Goal: Task Accomplishment & Management: Use online tool/utility

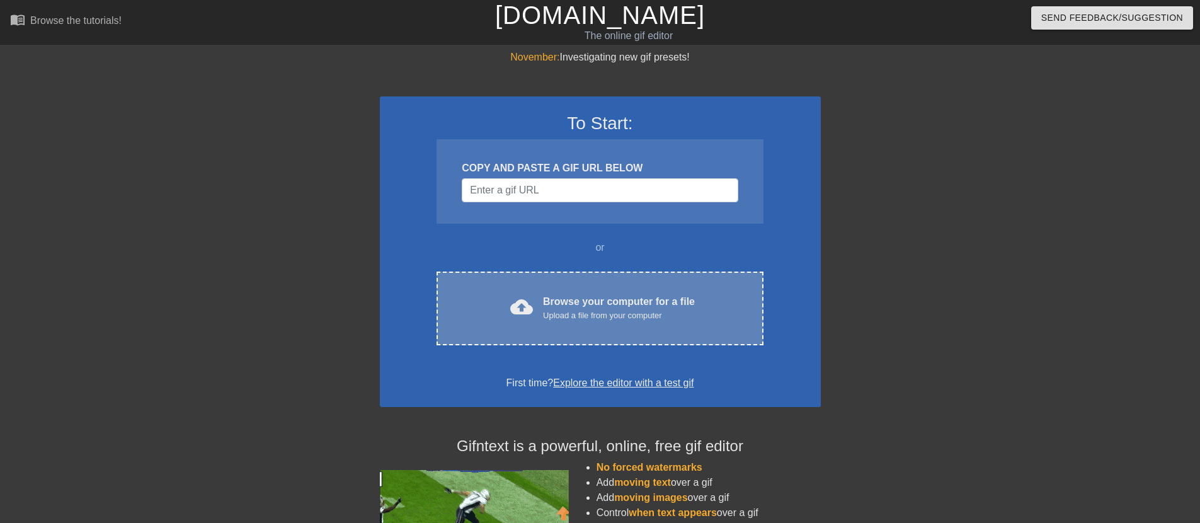
click at [703, 319] on div "cloud_upload Browse your computer for a file Upload a file from your computer" at bounding box center [599, 308] width 273 height 28
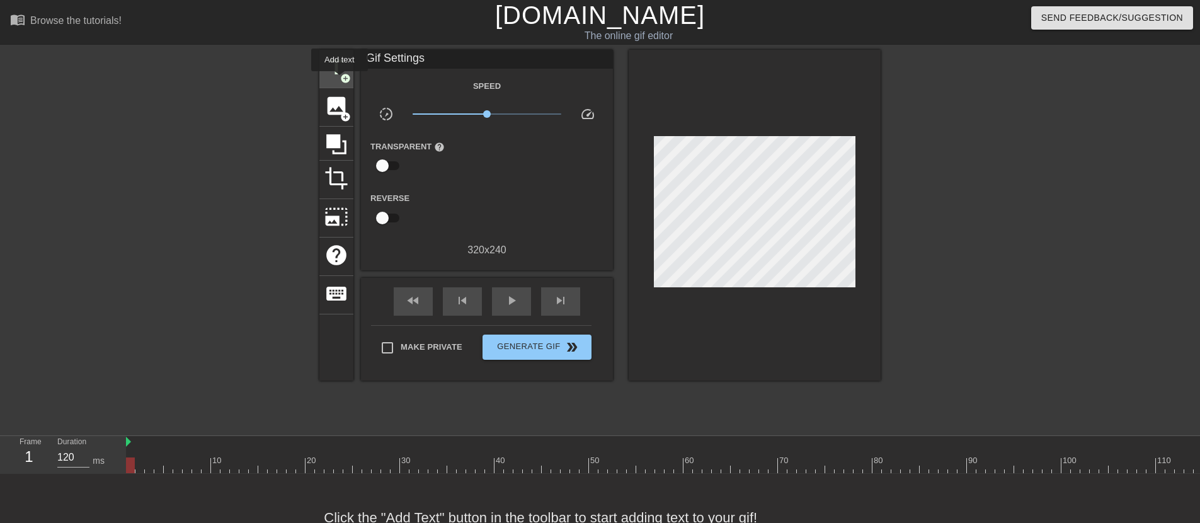
click at [340, 80] on span "add_circle" at bounding box center [345, 78] width 11 height 11
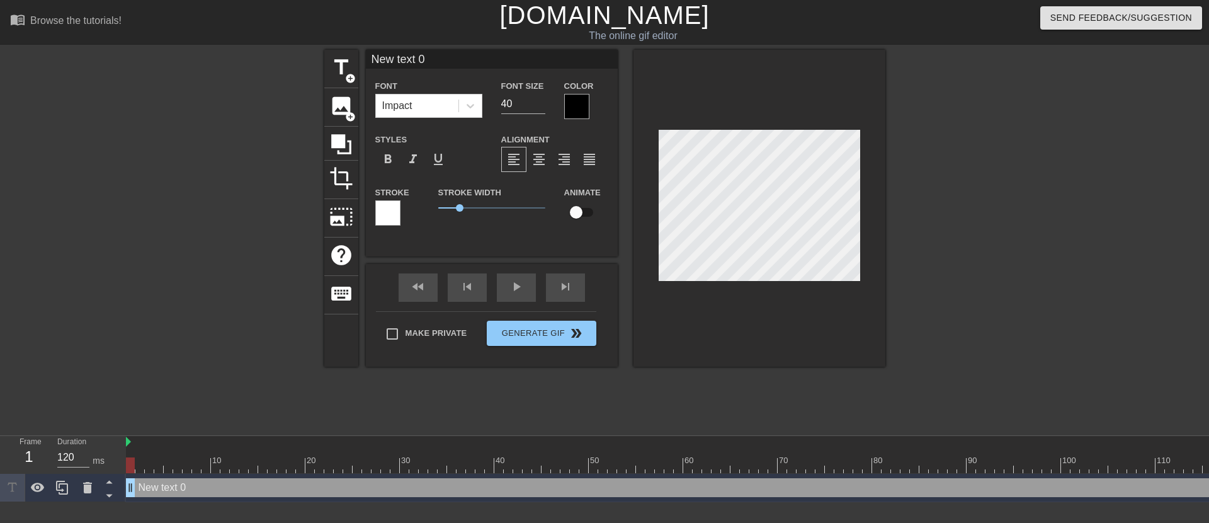
click at [581, 110] on div at bounding box center [576, 106] width 25 height 25
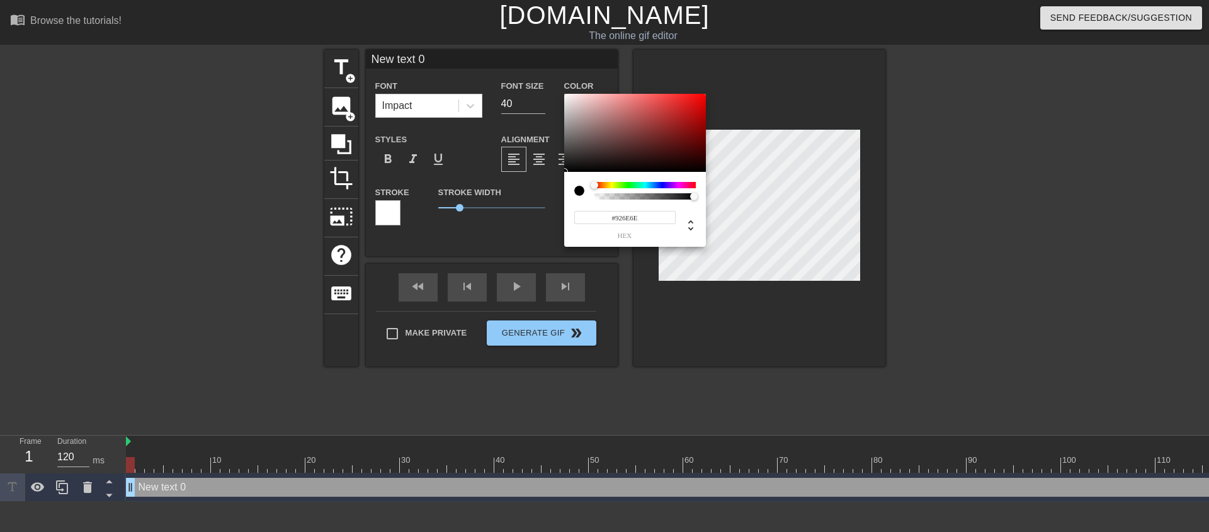
click at [599, 127] on div at bounding box center [635, 133] width 142 height 78
drag, startPoint x: 604, startPoint y: 128, endPoint x: 562, endPoint y: 94, distance: 53.7
click at [562, 94] on div "#FDFDFD hex" at bounding box center [604, 266] width 1209 height 532
type input "253"
type input "0.9"
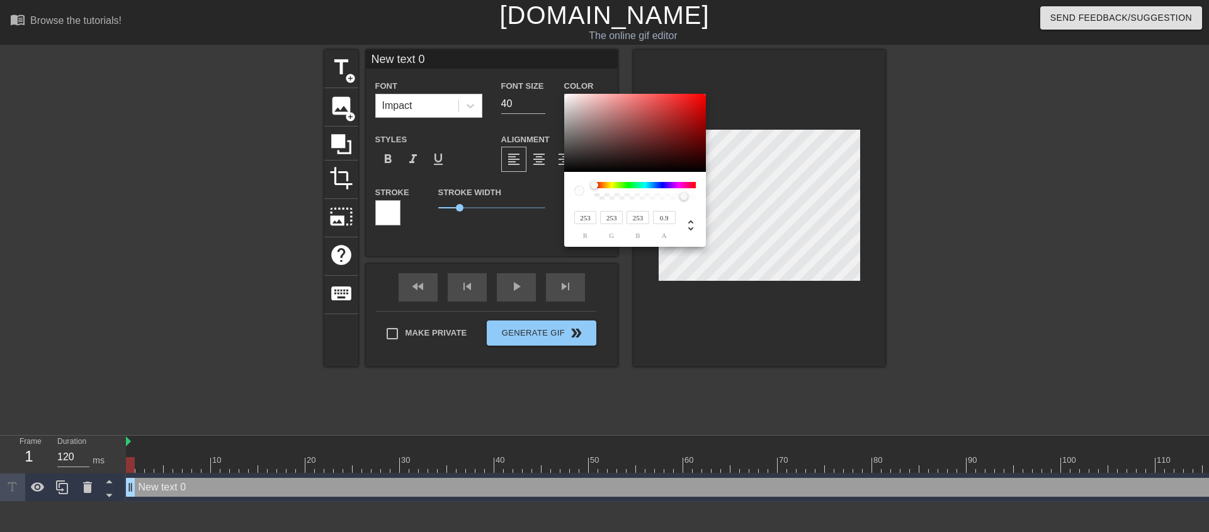
click at [684, 195] on div at bounding box center [645, 196] width 98 height 6
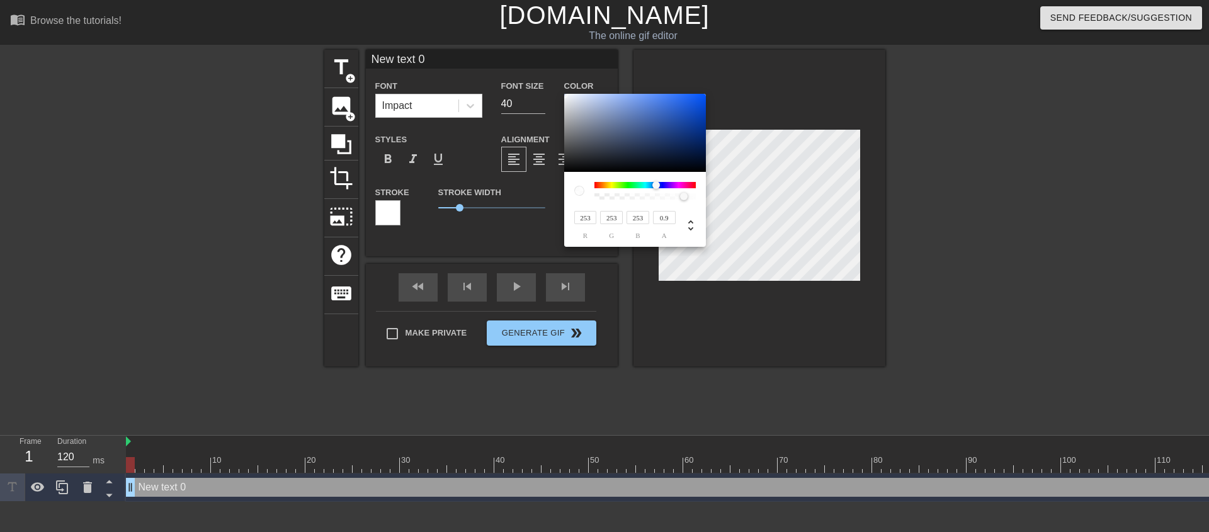
drag, startPoint x: 596, startPoint y: 185, endPoint x: 656, endPoint y: 188, distance: 59.9
click at [656, 188] on div at bounding box center [656, 185] width 8 height 8
type input "25"
type input "39"
type input "67"
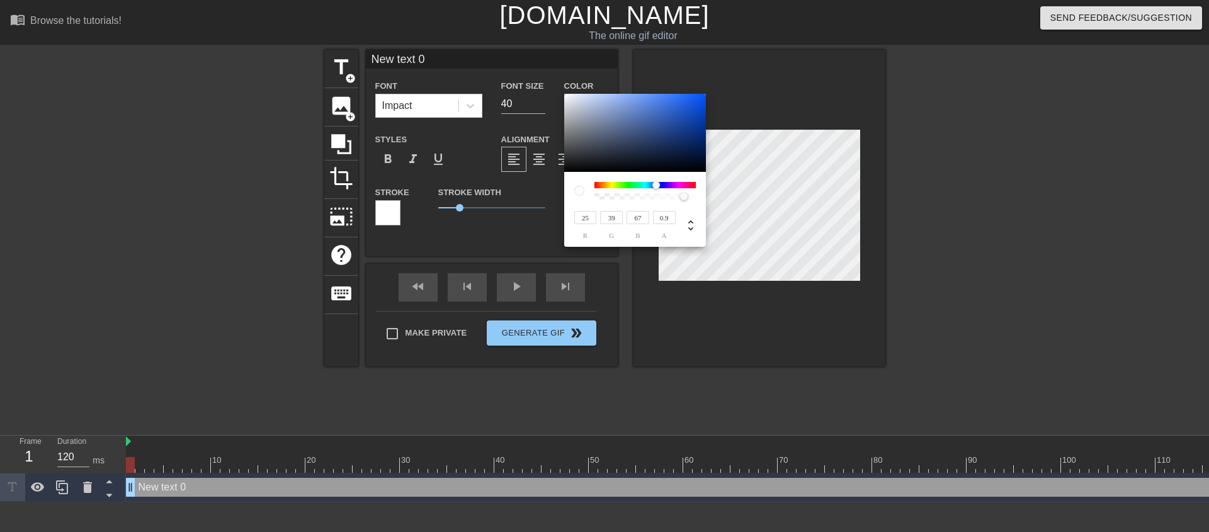
click at [652, 151] on div at bounding box center [635, 133] width 142 height 78
type input "23"
type input "38"
type input "70"
type input "22"
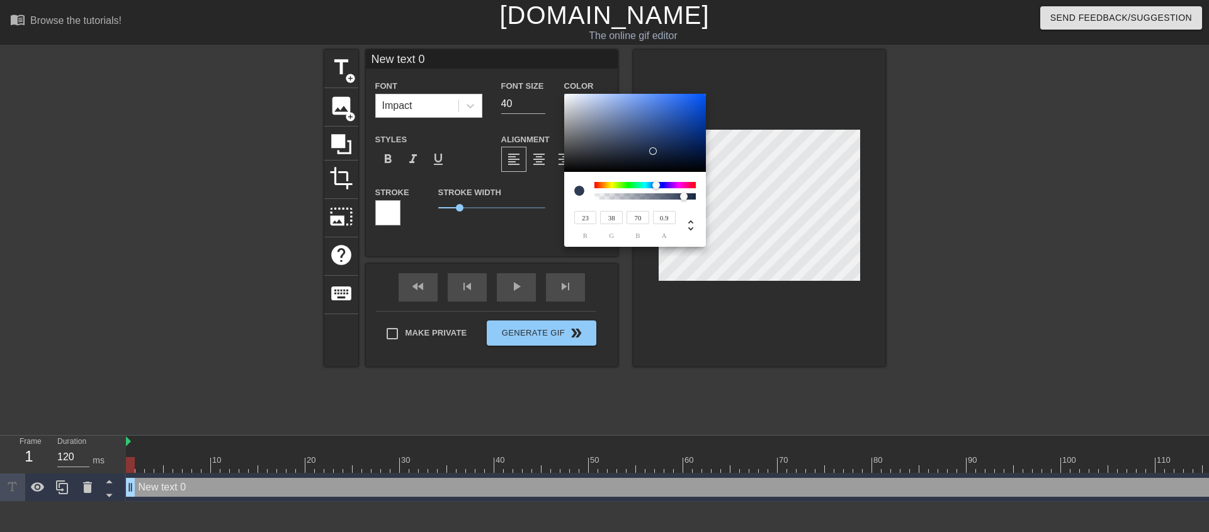
type input "72"
type input "21"
type input "40"
type input "80"
type input "42"
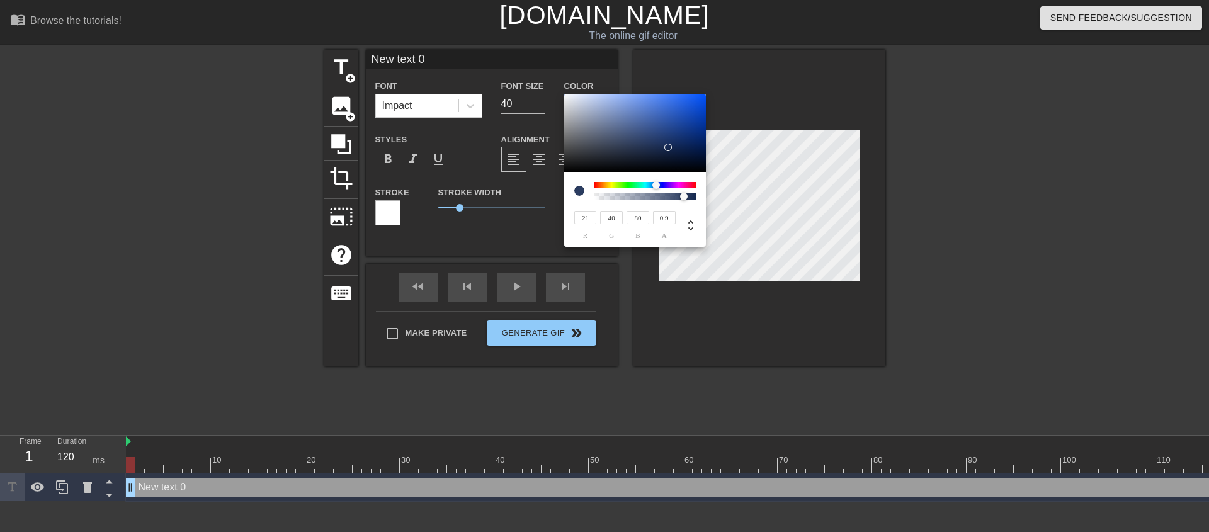
type input "88"
type input "20"
type input "44"
type input "96"
type input "18"
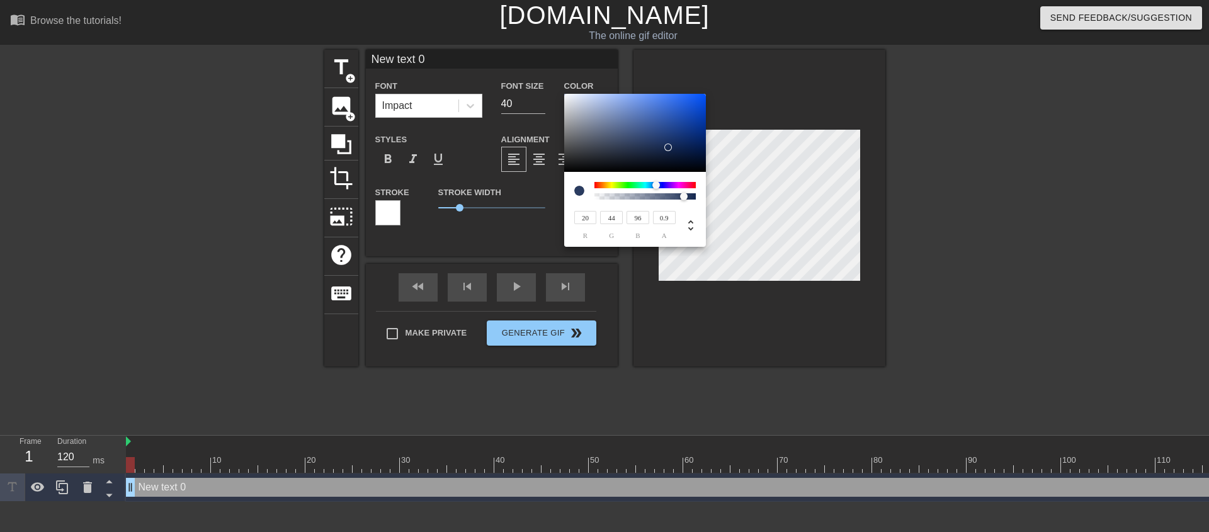
type input "45"
type input "103"
type input "17"
type input "107"
type input "16"
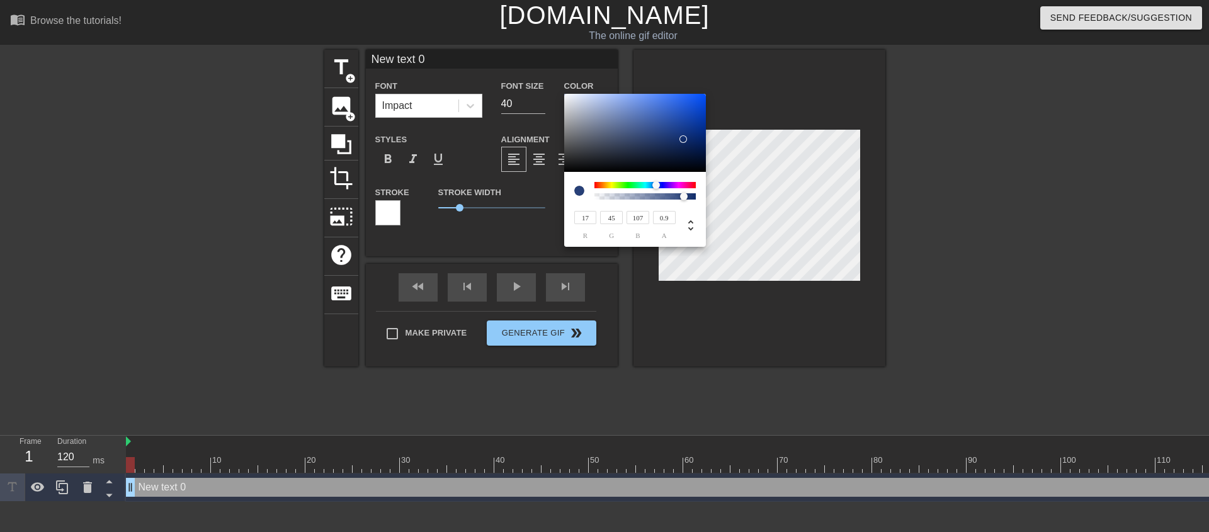
type input "44"
drag, startPoint x: 661, startPoint y: 151, endPoint x: 684, endPoint y: 139, distance: 25.3
click at [684, 139] on div at bounding box center [687, 143] width 8 height 8
type input "72"
type input "121"
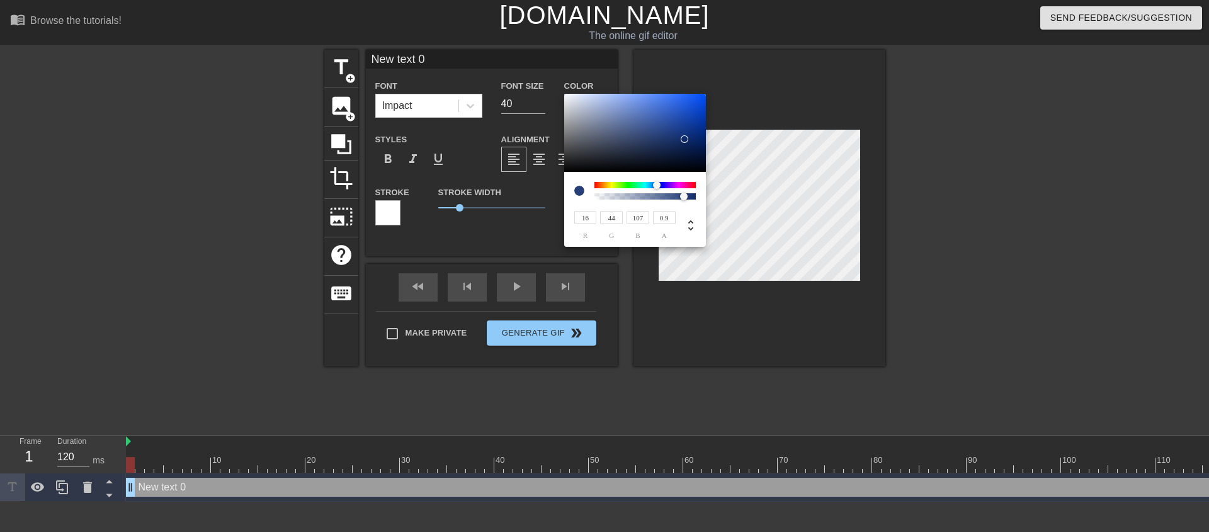
type input "230"
click at [661, 101] on div at bounding box center [635, 133] width 142 height 78
type input "69"
type input "76"
type input "90"
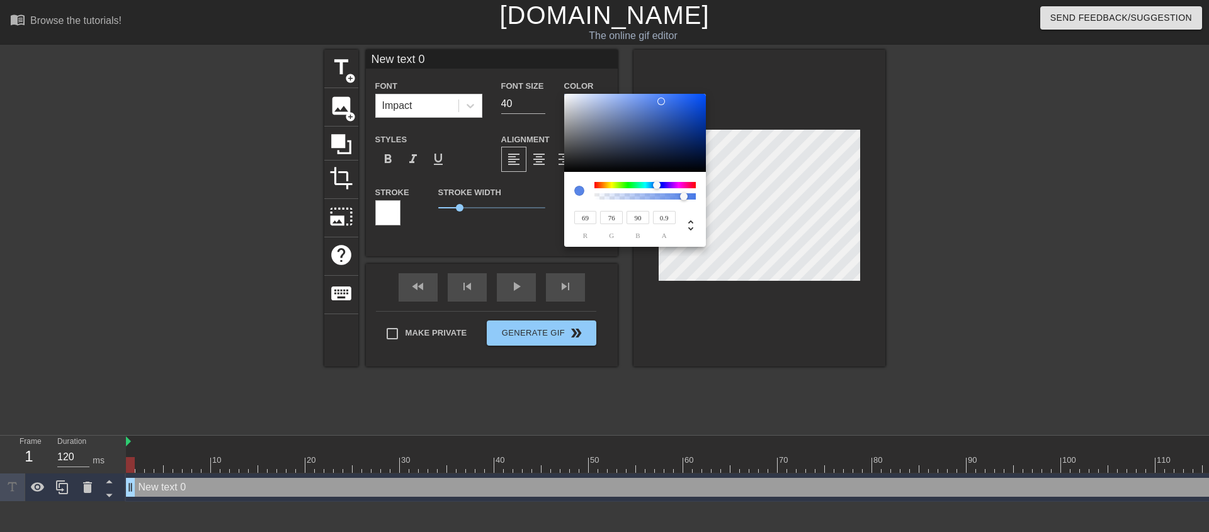
type input "70"
type input "78"
type input "92"
click at [598, 144] on div at bounding box center [635, 133] width 142 height 78
type input "59"
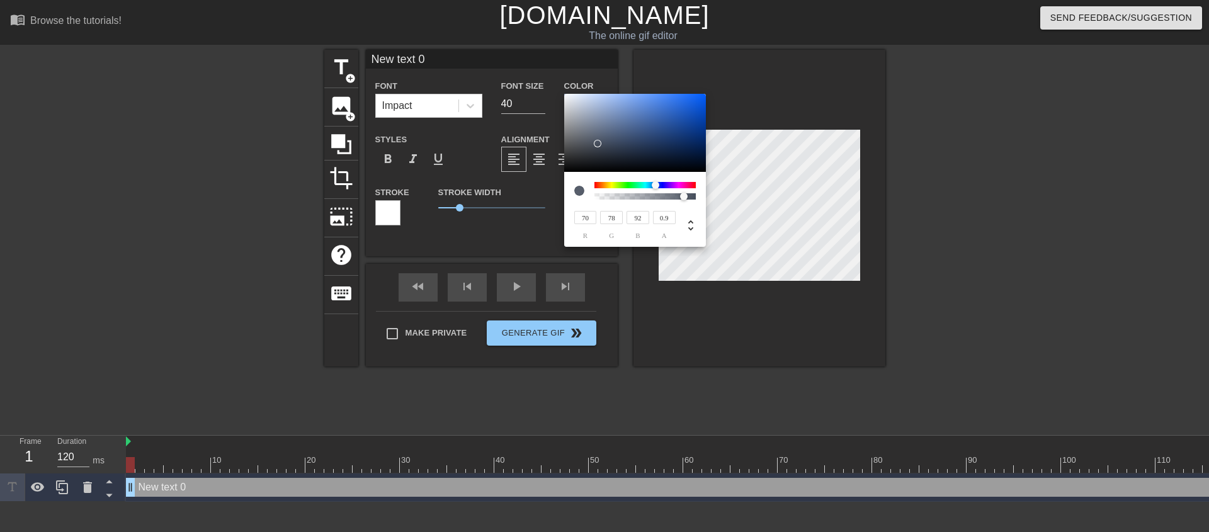
type input "65"
type input "76"
type input "51"
type input "56"
type input "65"
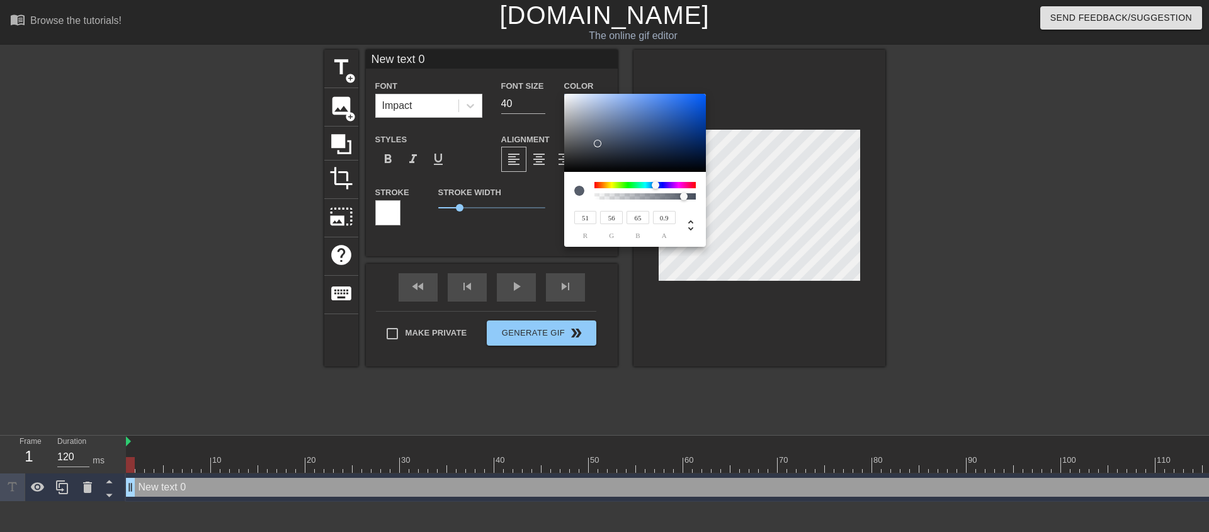
type input "35"
type input "38"
type input "43"
type input "19"
type input "20"
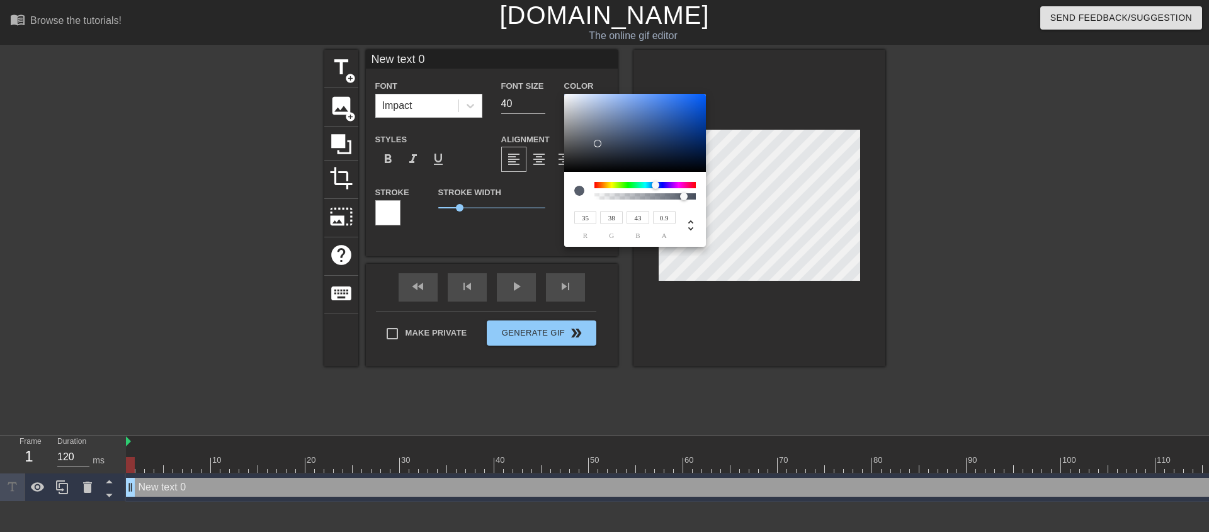
type input "22"
type input "10"
type input "11"
type input "12"
type input "7"
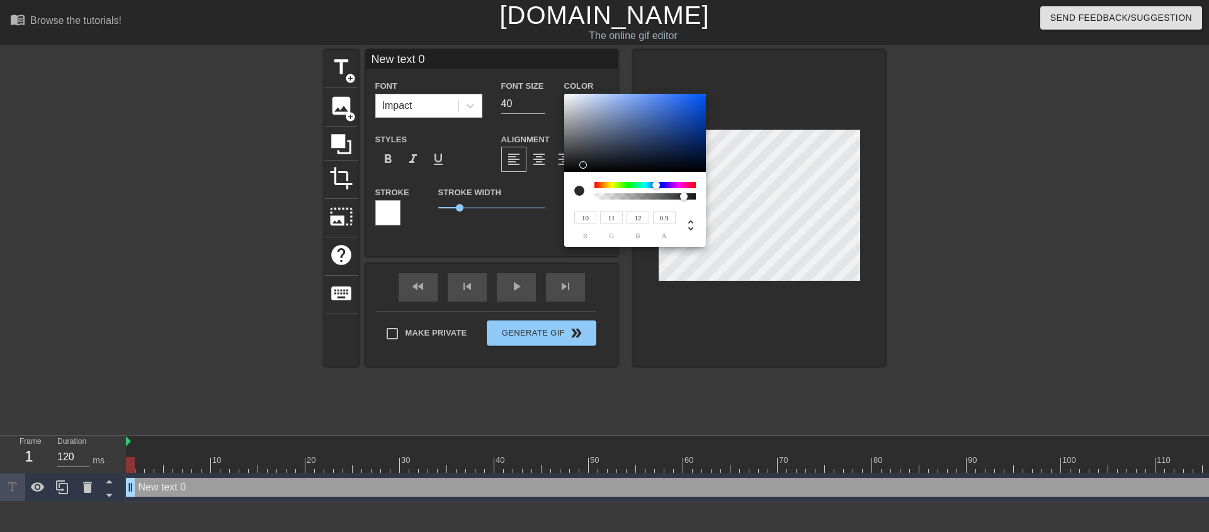
type input "7"
type input "8"
type input "5"
type input "6"
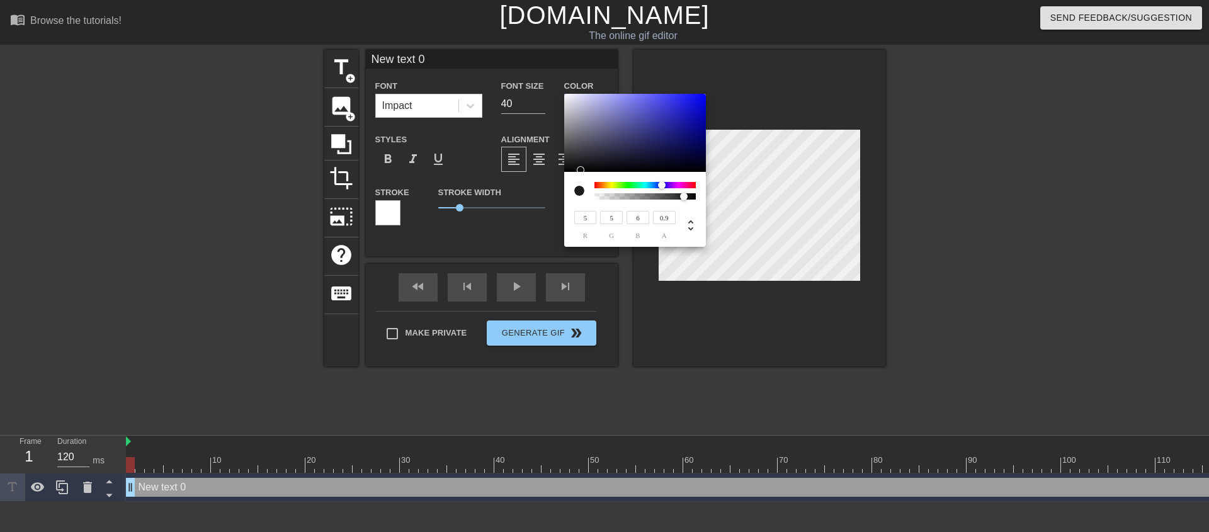
type input "10"
type input "12"
type input "25"
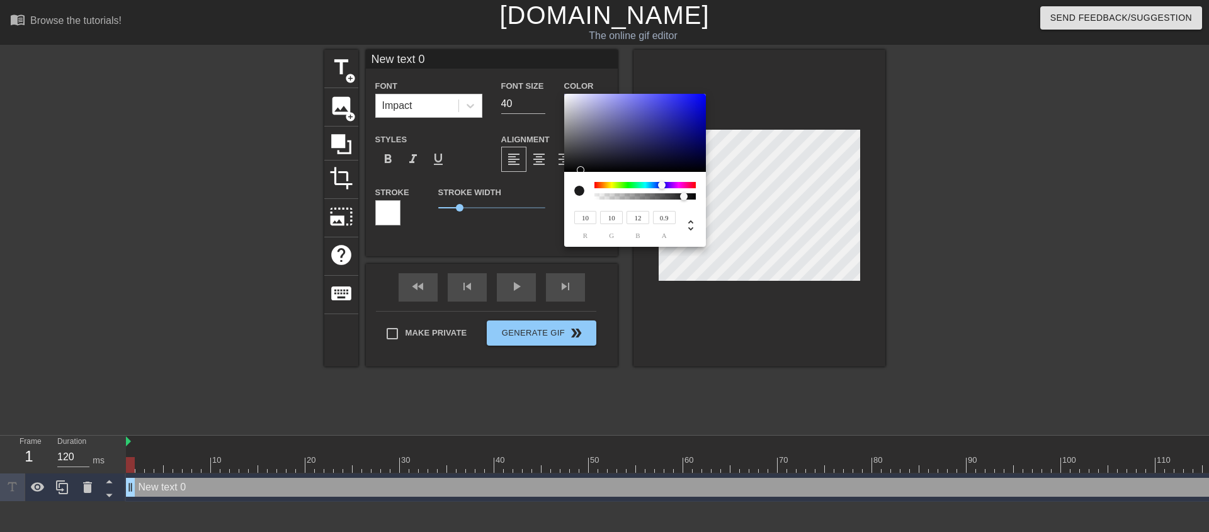
type input "28"
type input "36"
type input "41"
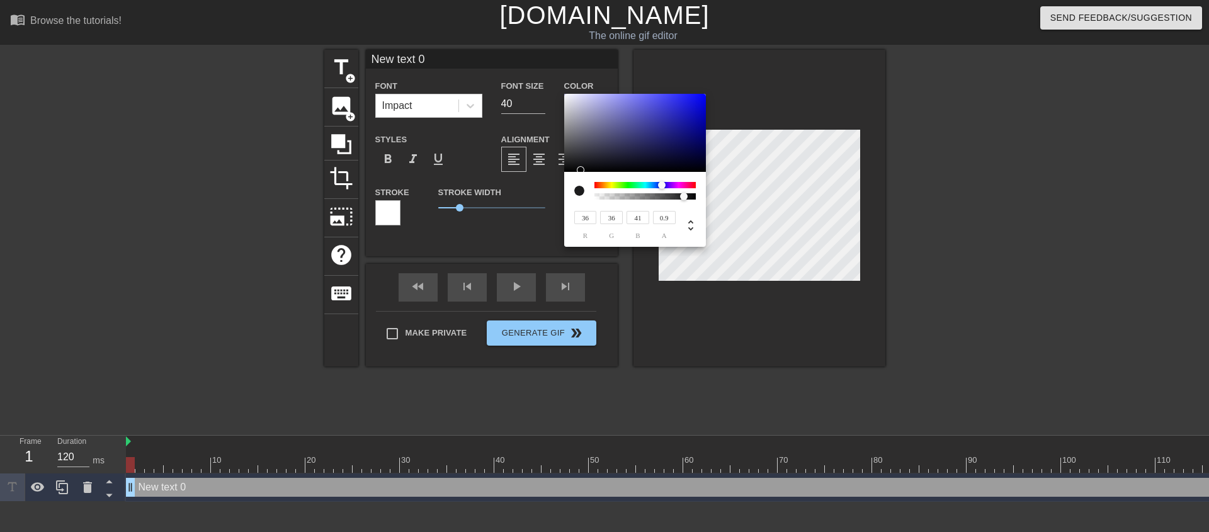
type input "41"
type input "47"
type input "40"
type input "38"
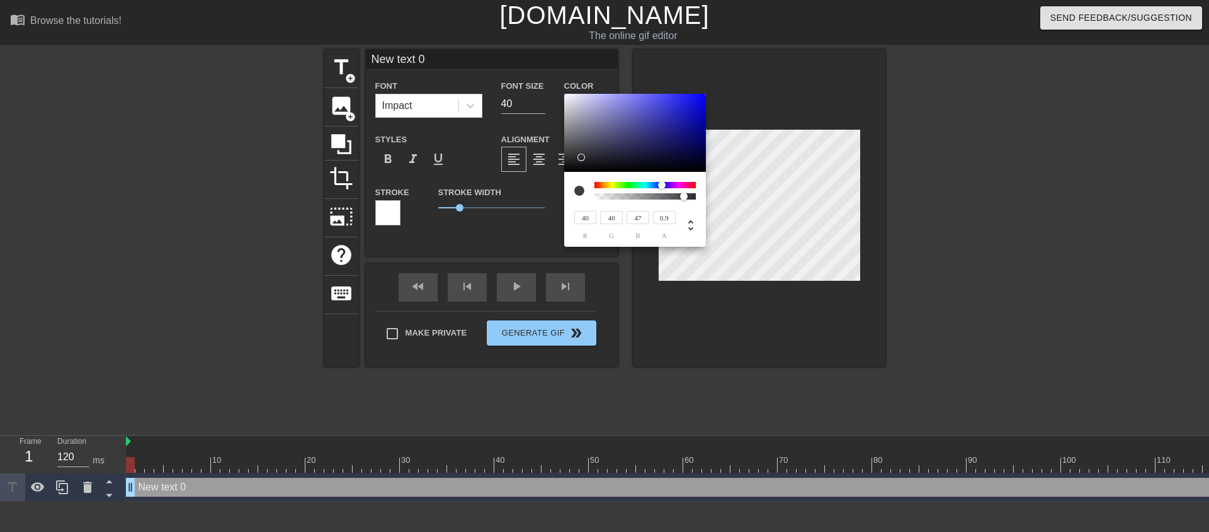
type input "38"
type input "35"
type input "45"
type input "31"
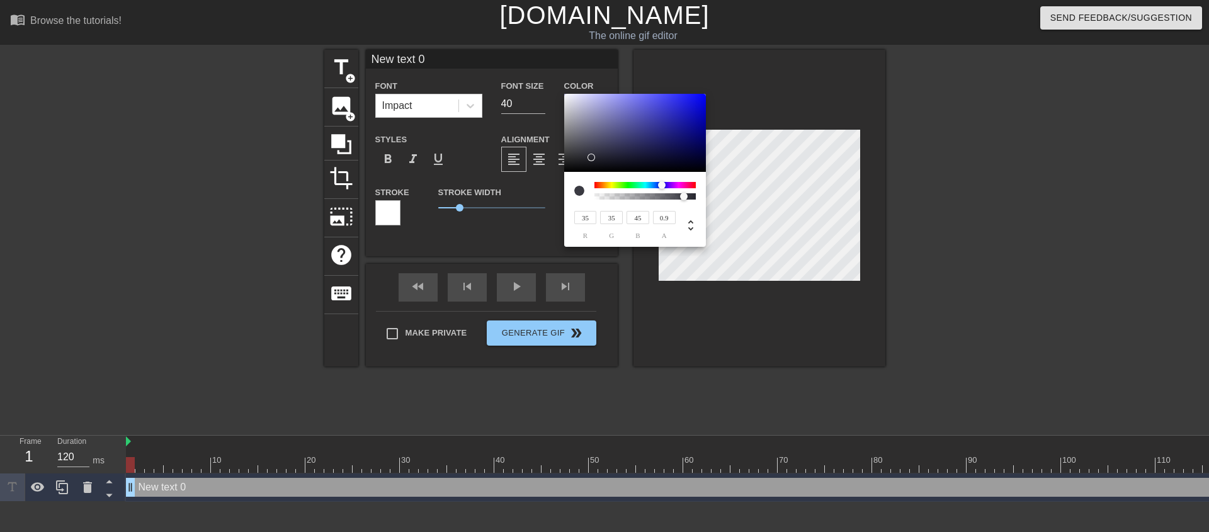
type input "31"
type input "43"
type input "30"
type input "27"
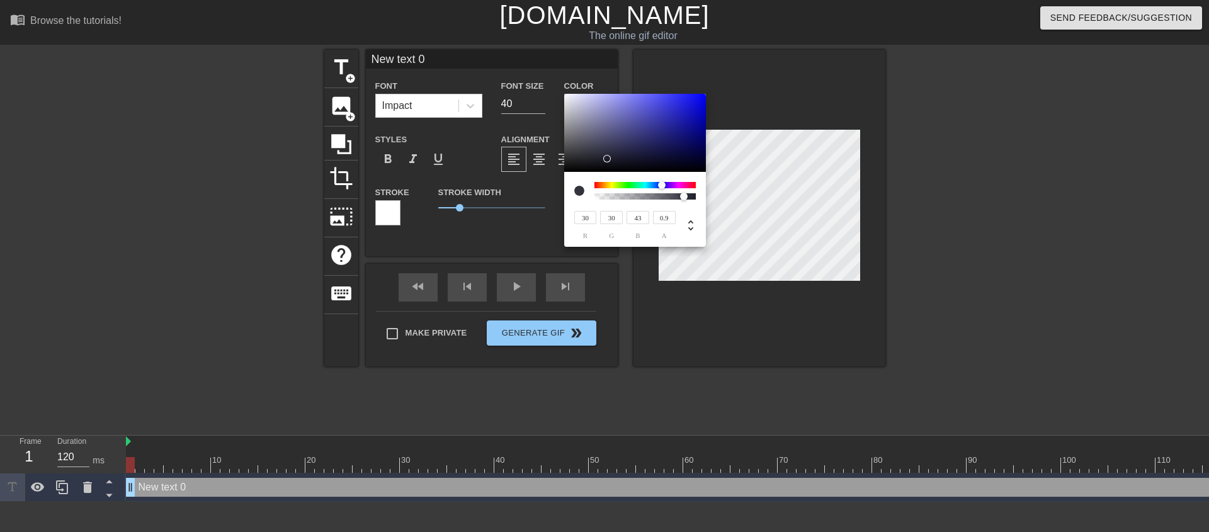
type input "27"
type input "39"
type input "10"
type input "16"
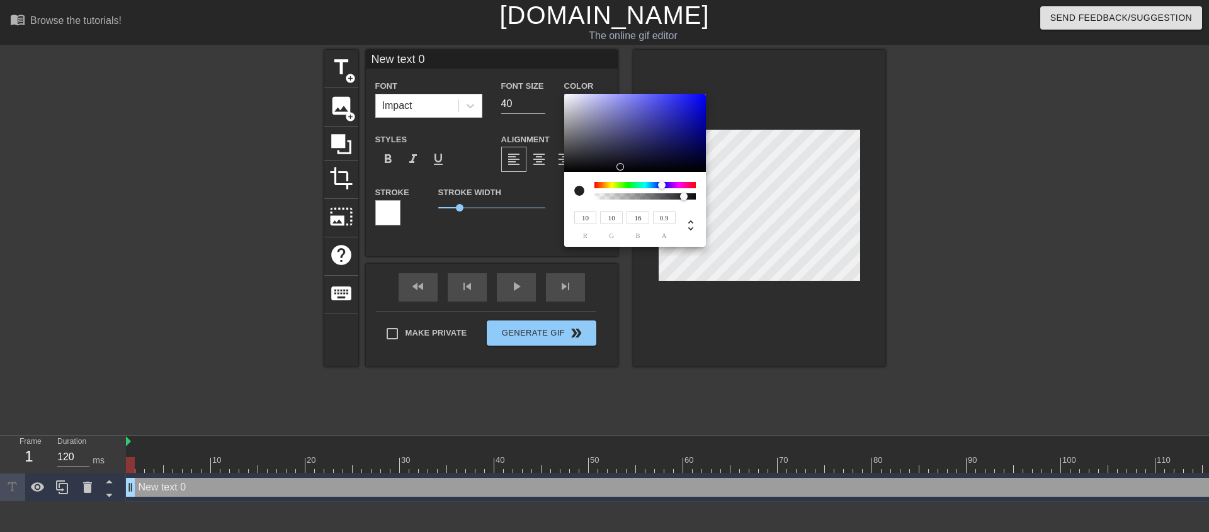
type input "8"
drag, startPoint x: 596, startPoint y: 150, endPoint x: 620, endPoint y: 168, distance: 30.2
click at [620, 168] on div at bounding box center [635, 133] width 142 height 78
type input "10"
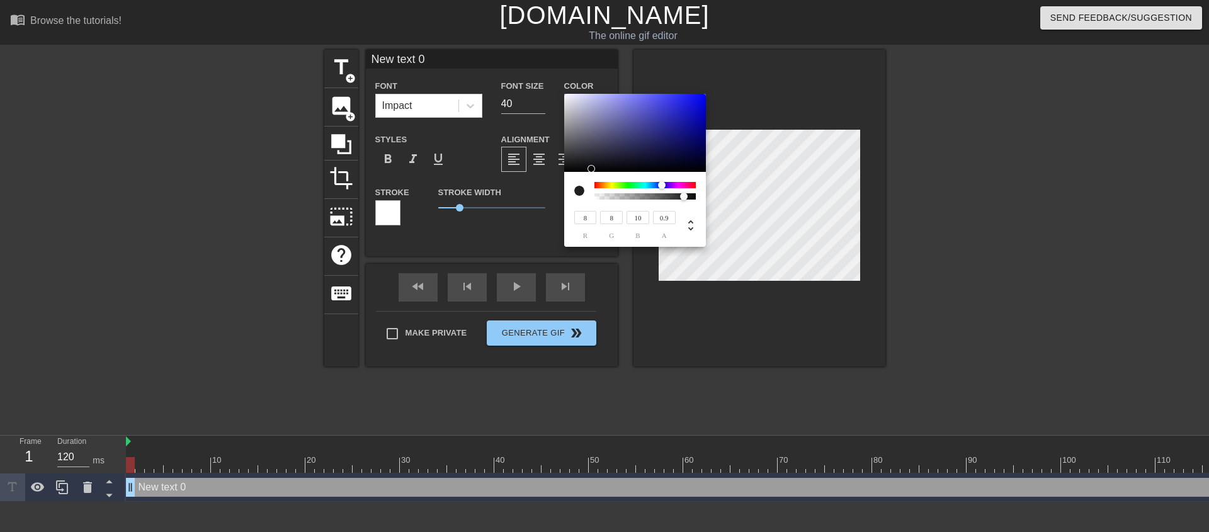
type input "9"
type input "11"
type input "12"
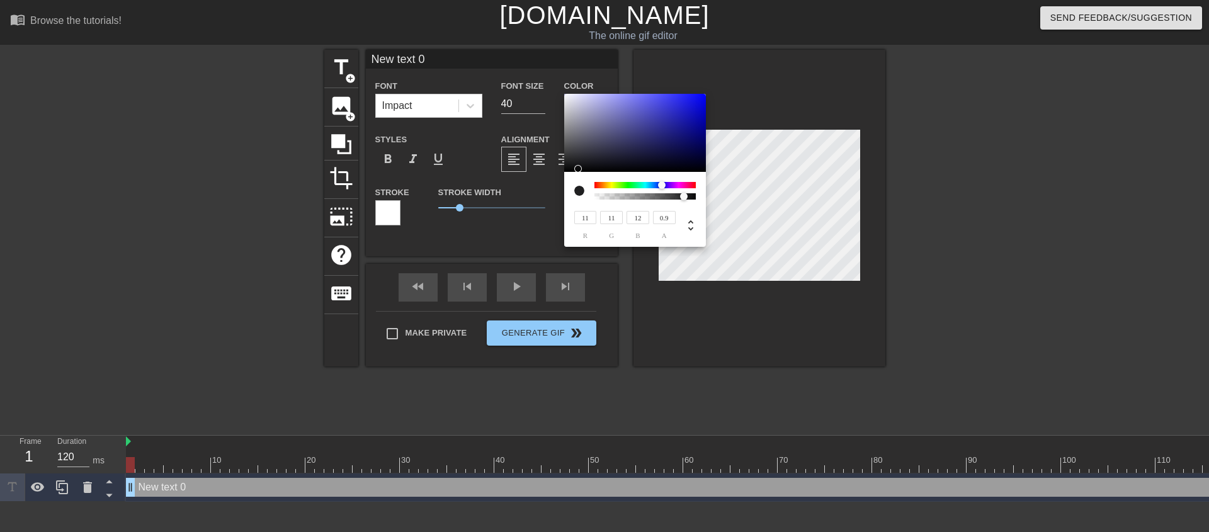
type input "13"
type input "14"
type input "16"
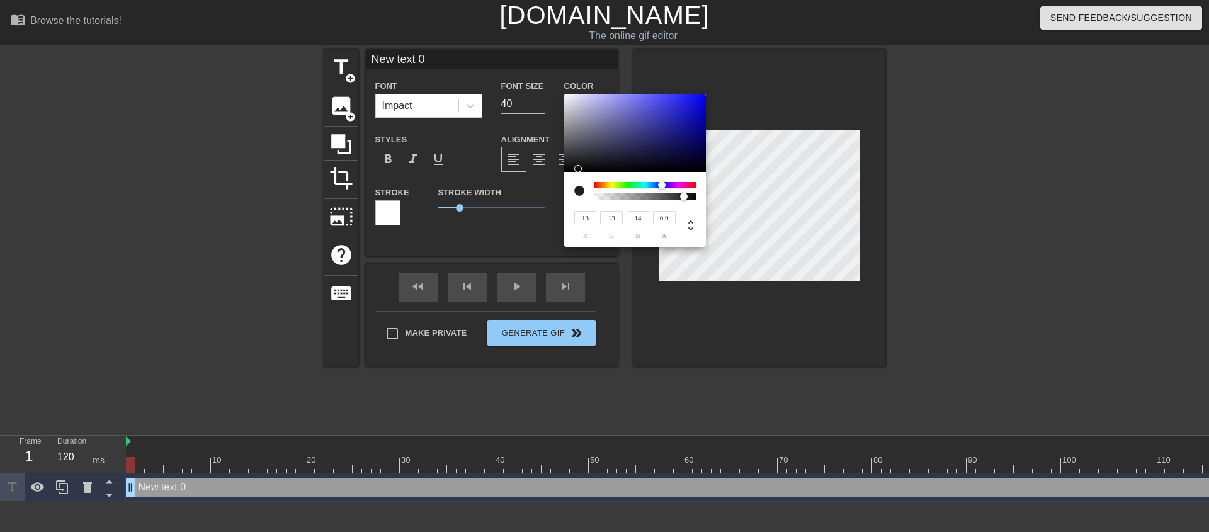
type input "18"
type input "24"
type input "26"
type input "27"
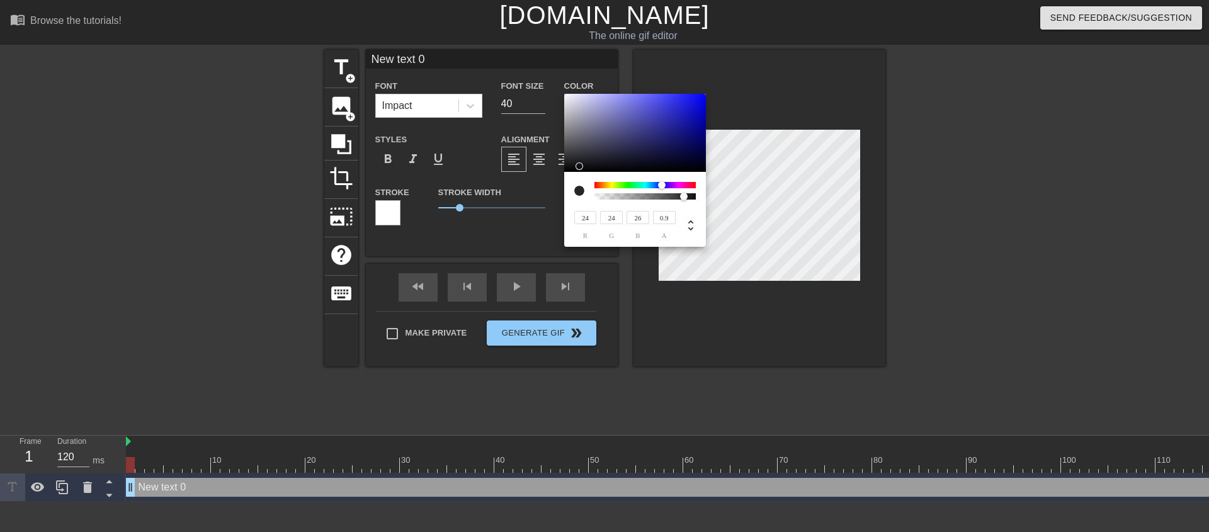
type input "27"
type input "30"
type input "29"
type input "32"
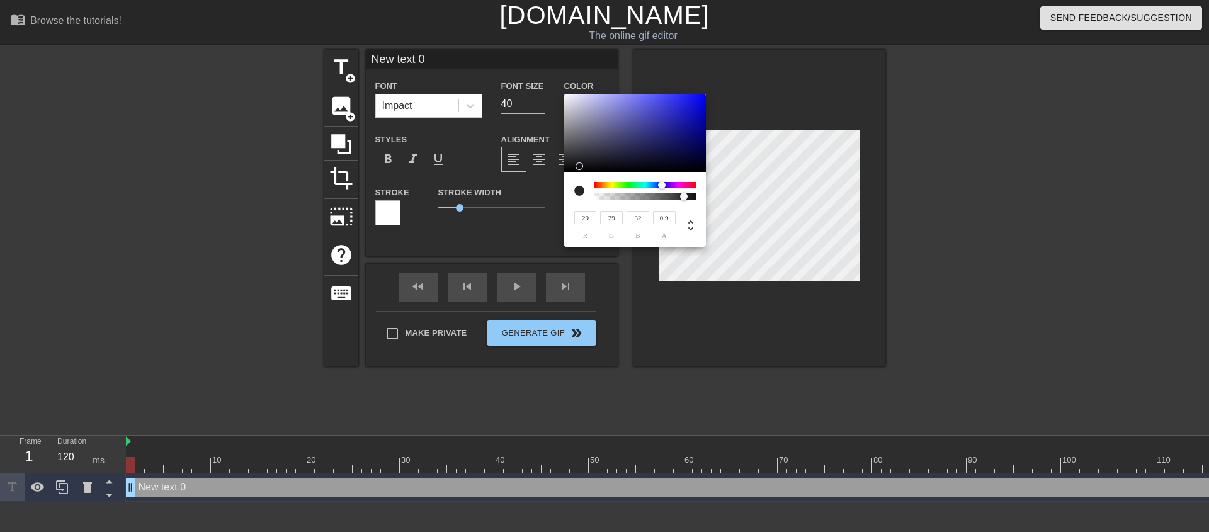
type input "28"
type input "31"
type input "41"
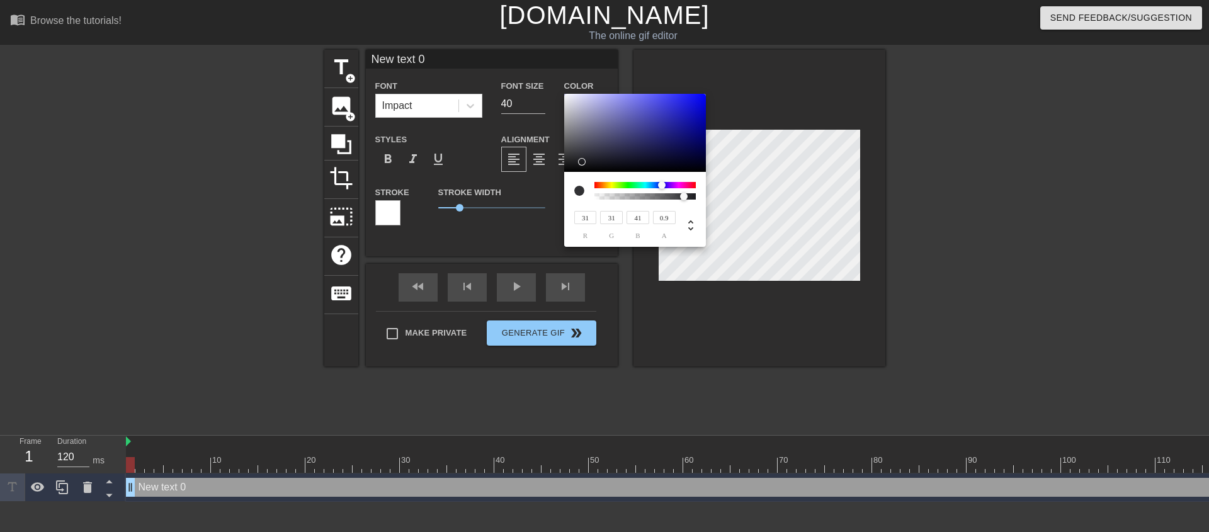
type input "32"
type input "43"
type input "28"
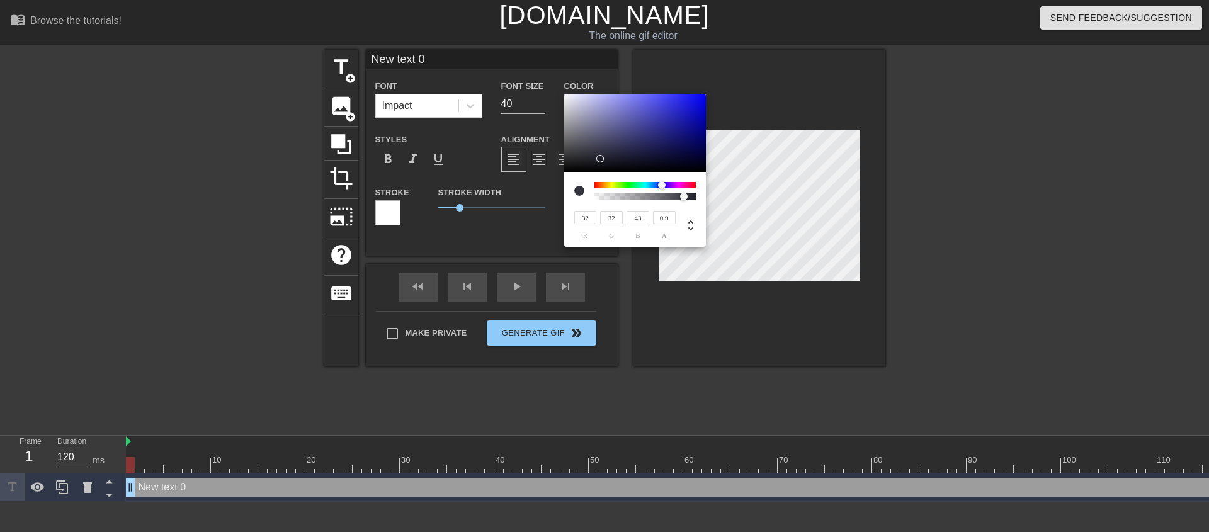
type input "37"
type input "18"
type input "22"
type input "11"
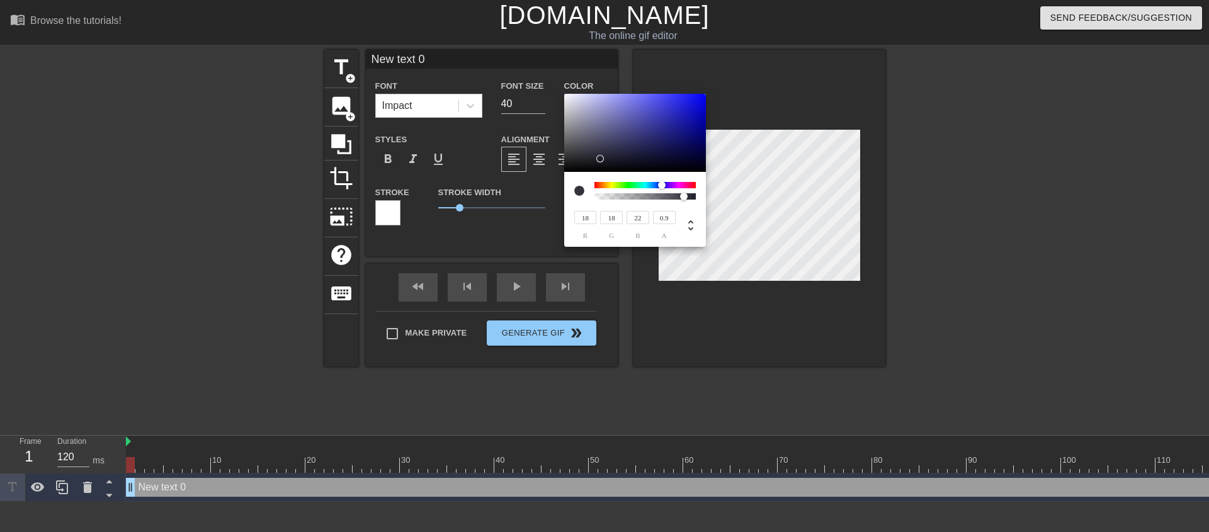
type input "11"
type input "14"
type input "12"
type input "10"
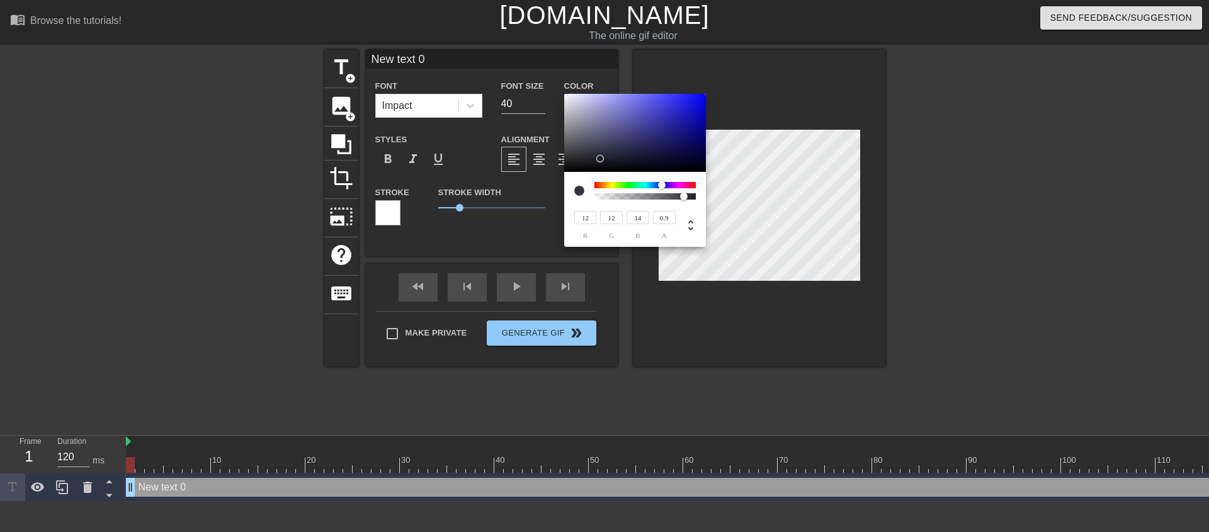
type input "10"
type input "12"
click at [586, 168] on div at bounding box center [635, 133] width 142 height 78
type input "0.8"
drag, startPoint x: 681, startPoint y: 198, endPoint x: 674, endPoint y: 196, distance: 7.0
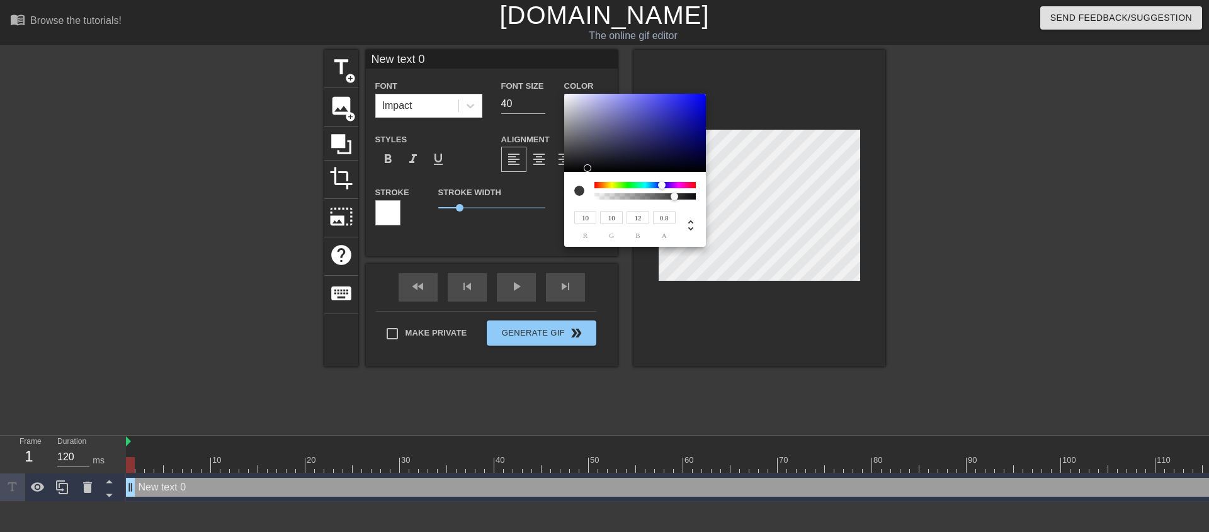
click at [674, 196] on div at bounding box center [675, 197] width 8 height 8
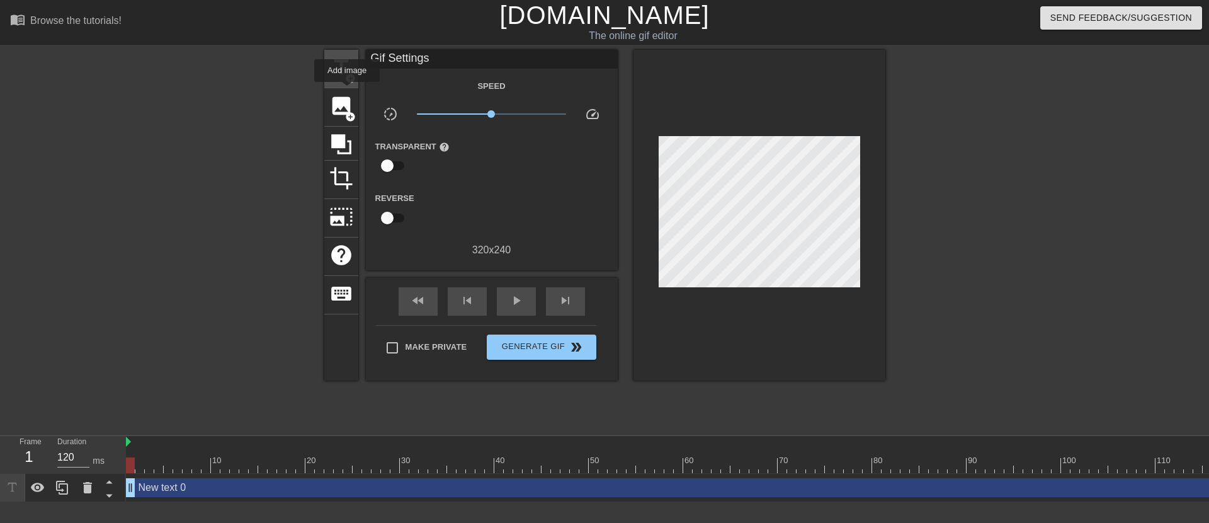
click at [348, 75] on span "add_circle" at bounding box center [350, 78] width 11 height 11
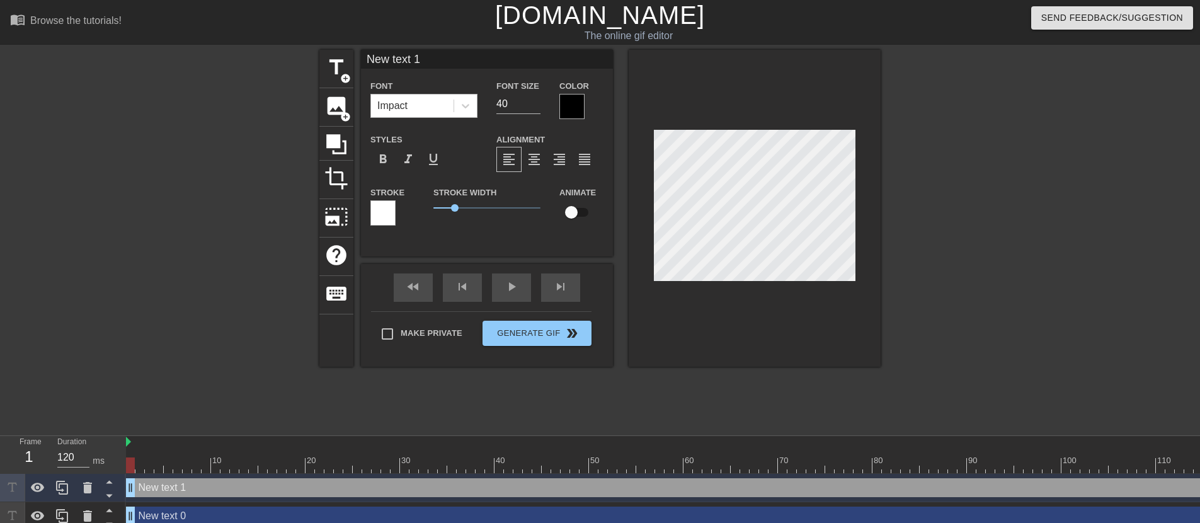
click at [442, 111] on div "Impact" at bounding box center [412, 105] width 82 height 23
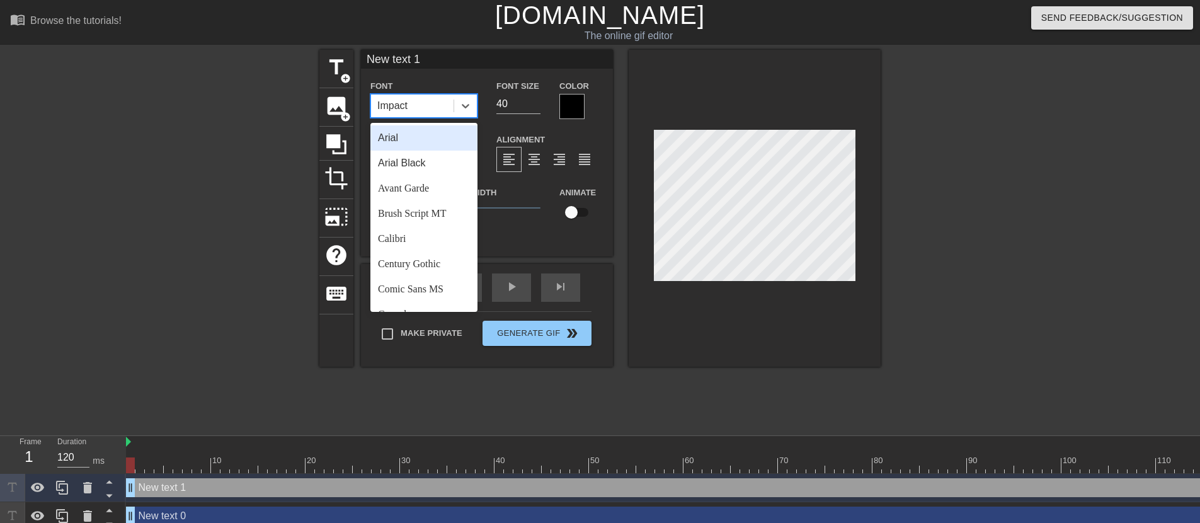
click at [438, 106] on div "Impact" at bounding box center [412, 105] width 82 height 23
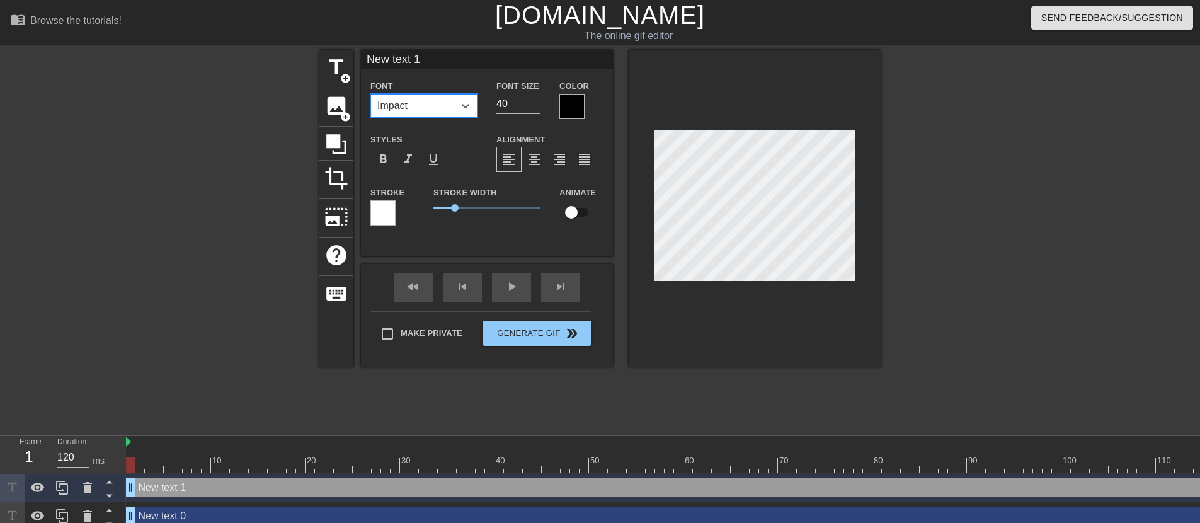
type input "New text 0"
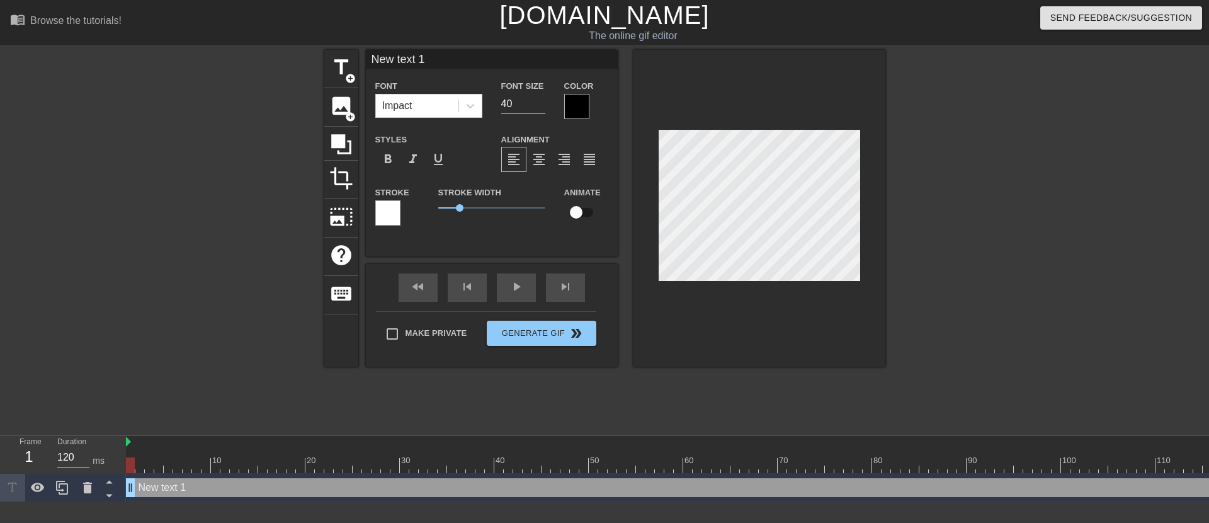
scroll to position [2, 1]
type input "s"
type textarea "s"
type input "ㄴ"
type textarea "ㄴ"
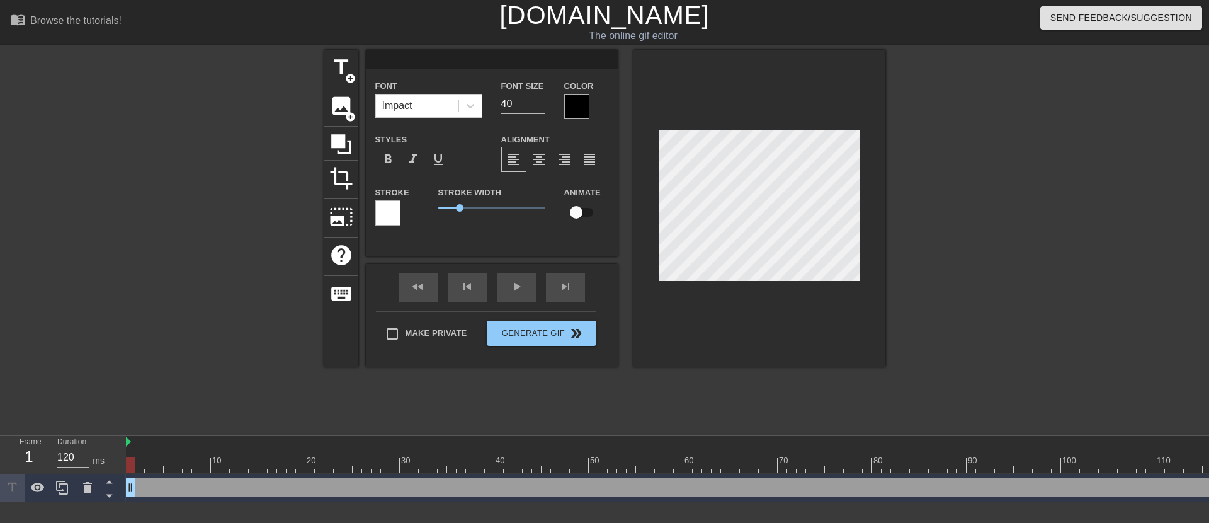
paste textarea "나는 보처다 a.k.a Boston Churner"
type input "나는 보처다 a.k.a Boston Churner"
type textarea "나는 보처다 a.k.a Boston Churner"
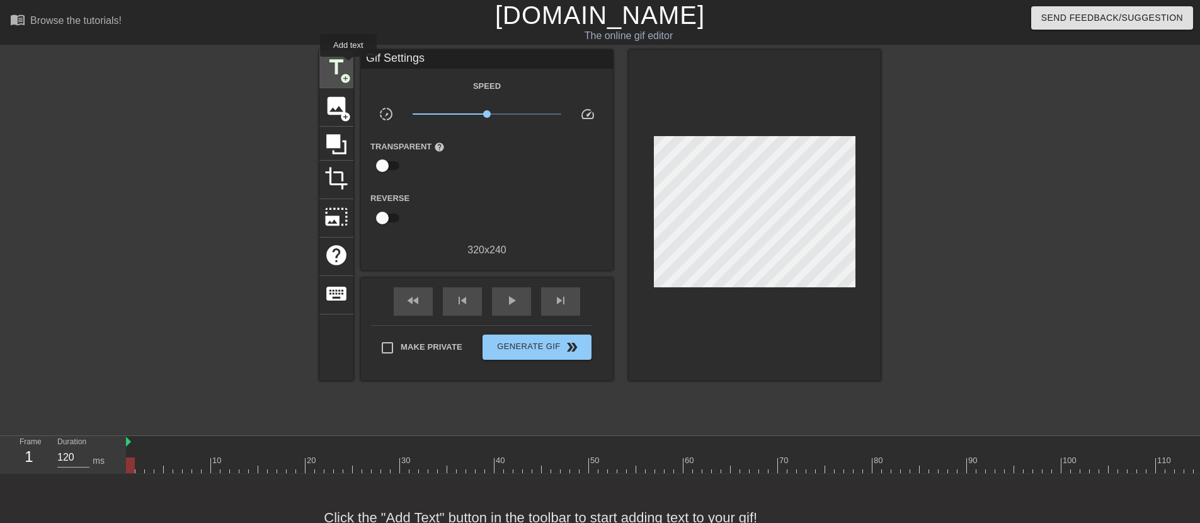
click at [348, 65] on div "title add_circle" at bounding box center [336, 69] width 34 height 38
click at [130, 443] on img at bounding box center [128, 441] width 5 height 10
click at [130, 444] on img at bounding box center [128, 441] width 5 height 10
click at [130, 467] on div at bounding box center [130, 465] width 9 height 16
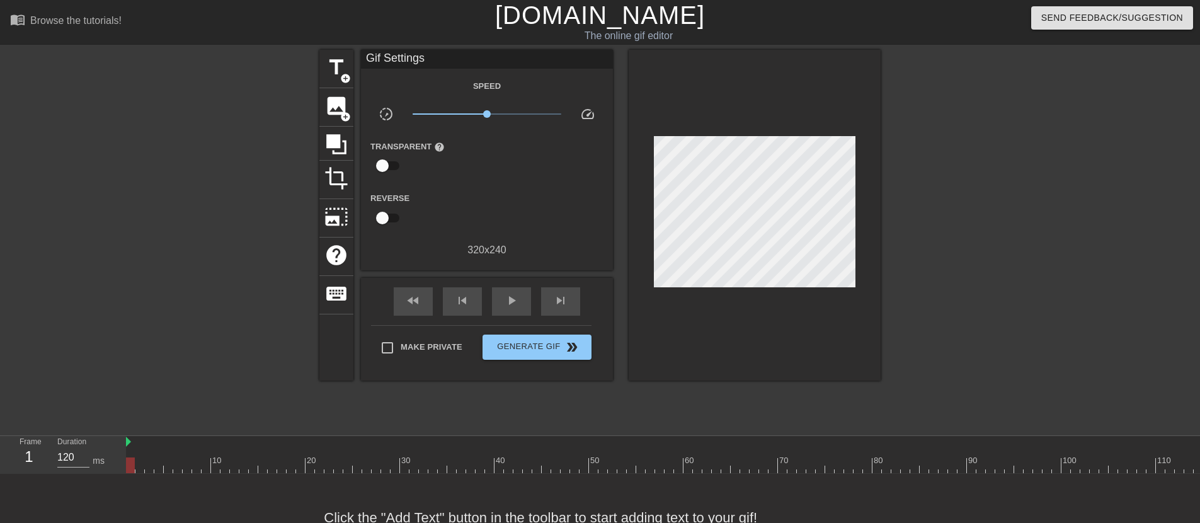
click at [132, 464] on div at bounding box center [130, 465] width 9 height 16
click at [30, 457] on div "1" at bounding box center [29, 456] width 19 height 23
drag, startPoint x: 200, startPoint y: 472, endPoint x: 93, endPoint y: 499, distance: 110.4
click at [93, 499] on div "menu_book Browse the tutorials! Gifntext.com The online gif editor Send Feedbac…" at bounding box center [600, 280] width 1200 height 561
click at [343, 79] on span "add_circle" at bounding box center [345, 78] width 11 height 11
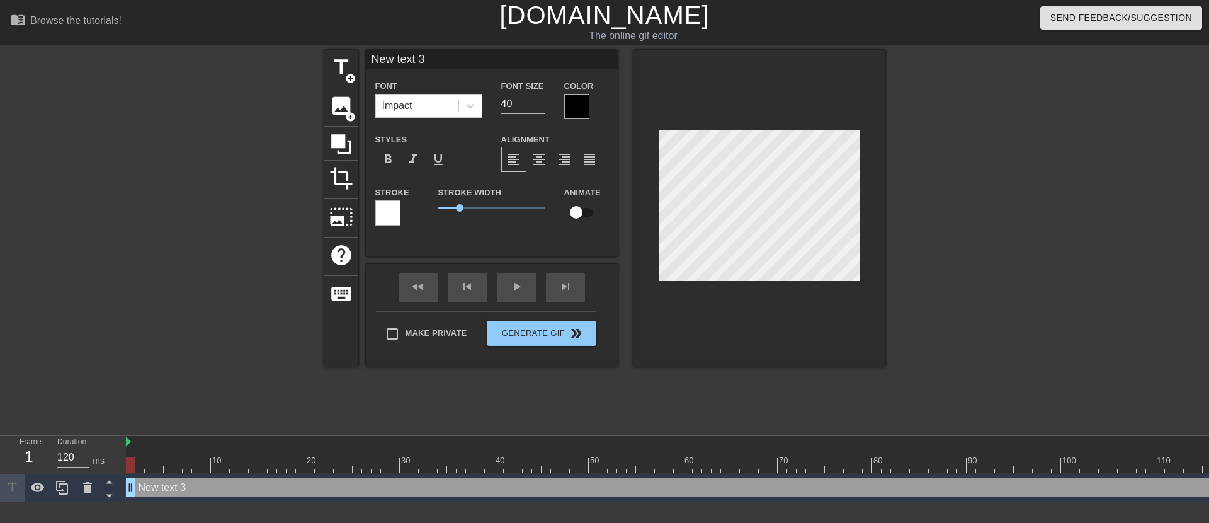
type input "ㄴ"
type textarea "ㄴ"
type input "나"
type textarea "나"
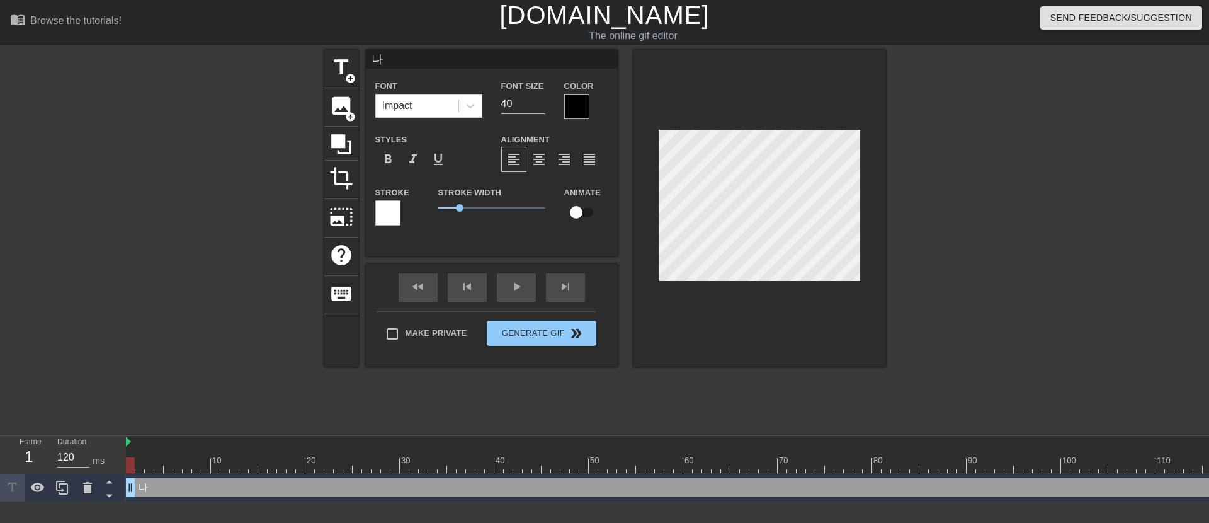
type input "난"
type textarea "나느"
type input "나느"
type textarea "나는"
type input "나는"
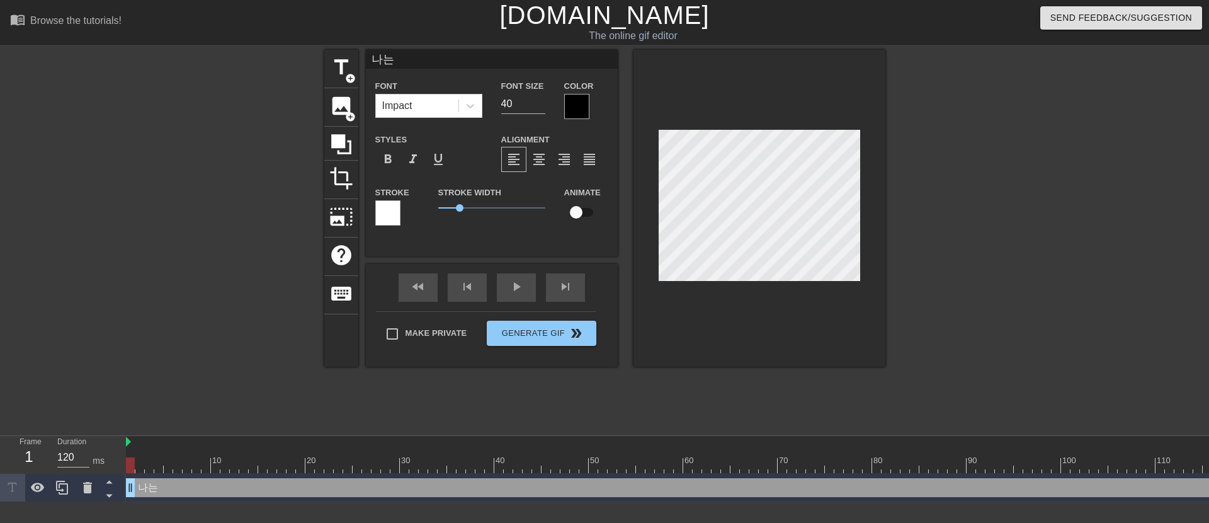
type textarea "나는"
type input "나는 ㅂ"
type textarea "나는 보"
type input "나는 봋"
type textarea "나는 보처"
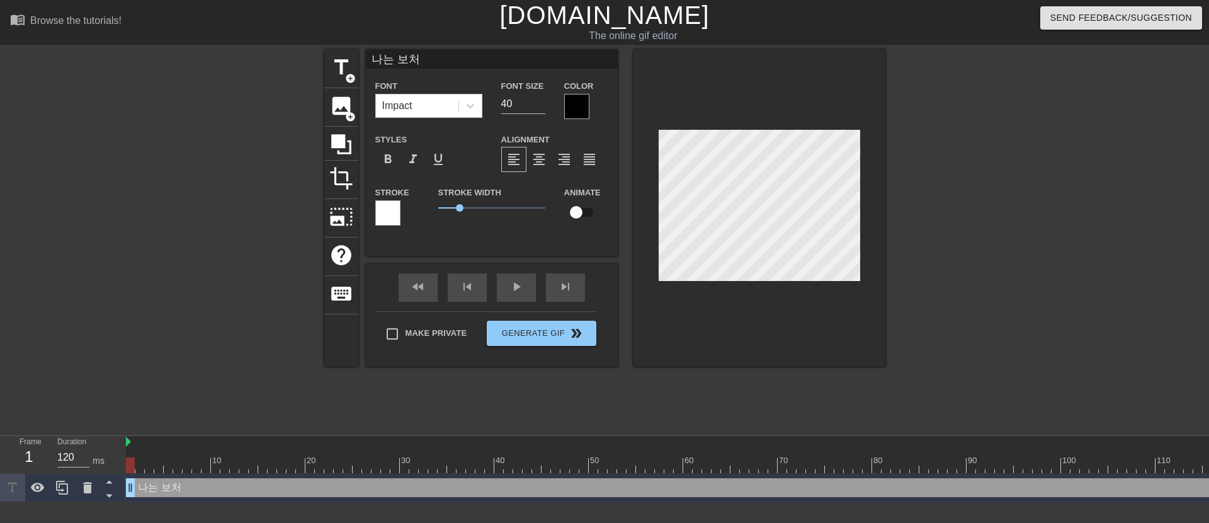
type input "나는 보첟"
type textarea "나는 보첟"
type input "나는 보처다"
type textarea "나는 보처다"
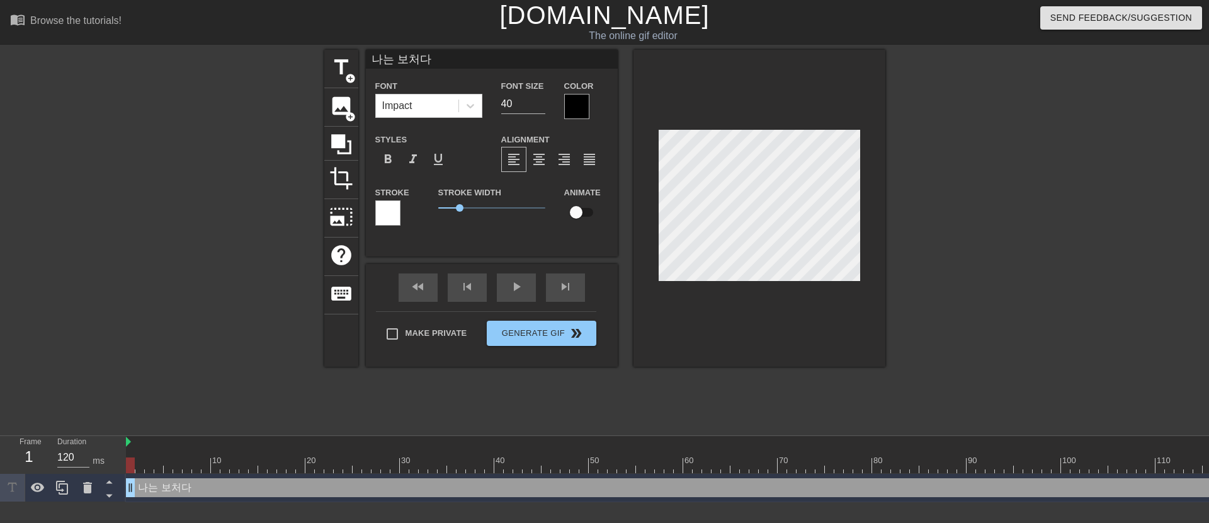
type input "나는 보처다."
type textarea "나는 보처다."
type input "나는 보처다."
type textarea "나는 보처다."
type input "나는 보처다. ㅁ"
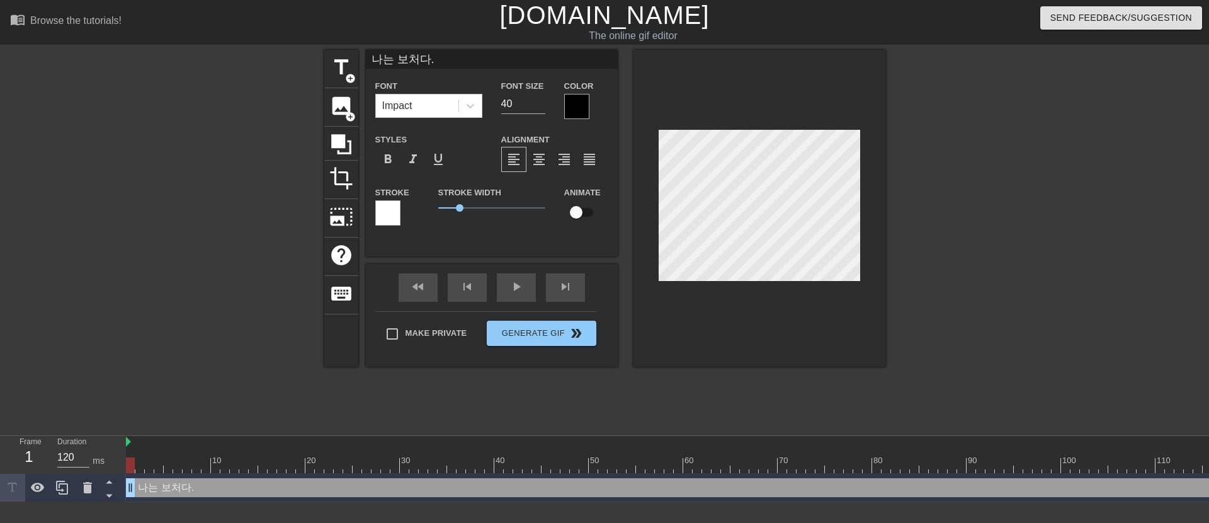
type textarea "나는 보처다. ㅁ"
type input "나는 보처다."
type textarea "나는 보처다."
type input "나는 보처다. a"
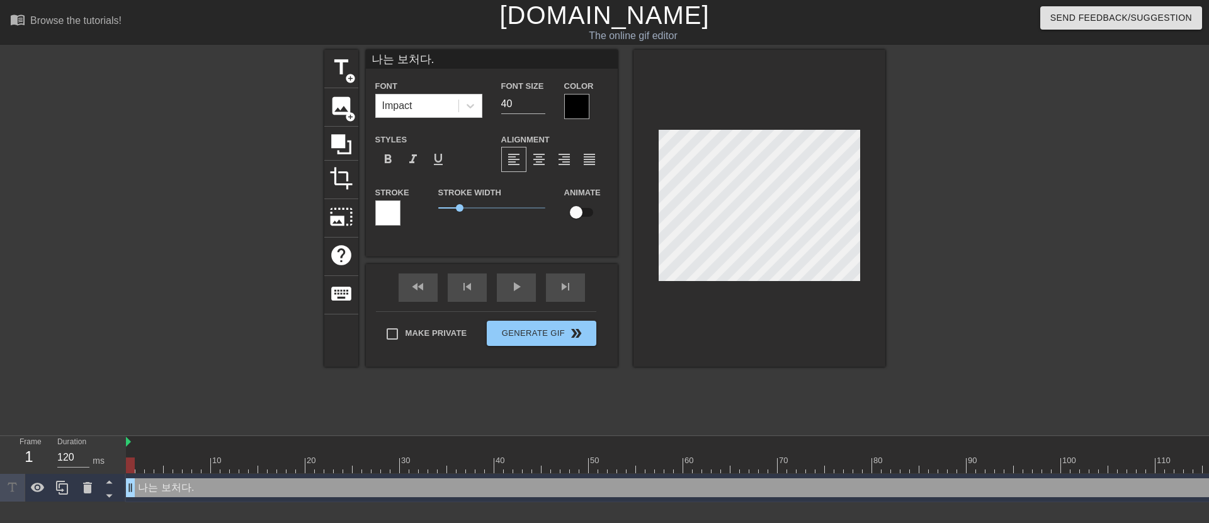
type textarea "나는 보처다. a"
type input "나는 보처다. a."
type textarea "나는 보처다. a."
type input "나는 보처다. a.k"
type textarea "나는 보처다. a.k"
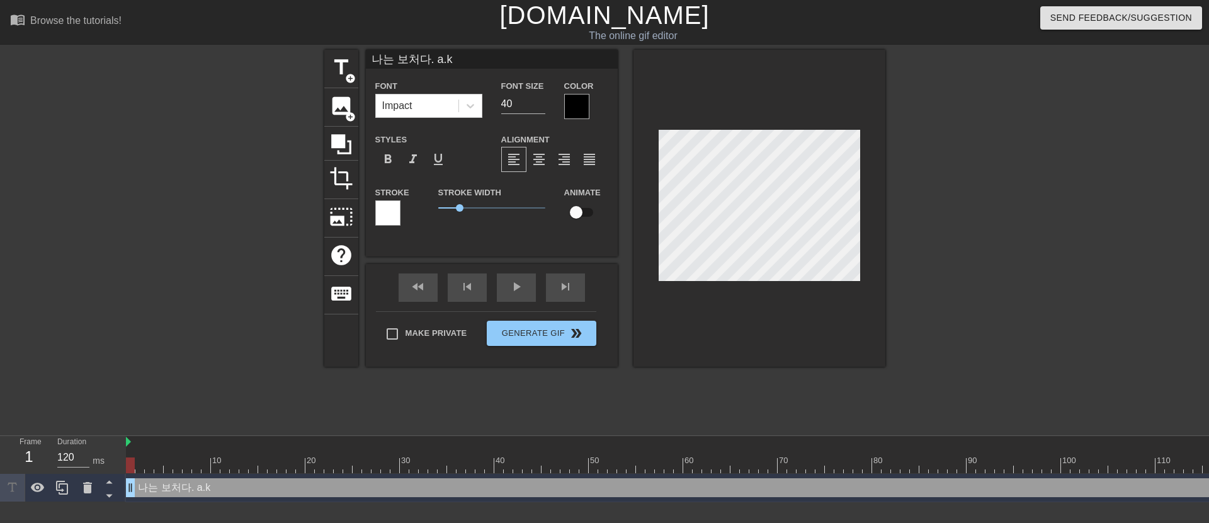
scroll to position [2, 4]
type input "나는 보처다. a."
type textarea "나는 보처다. a."
type input "나는 보처다. a"
type textarea "나는 보처다. a"
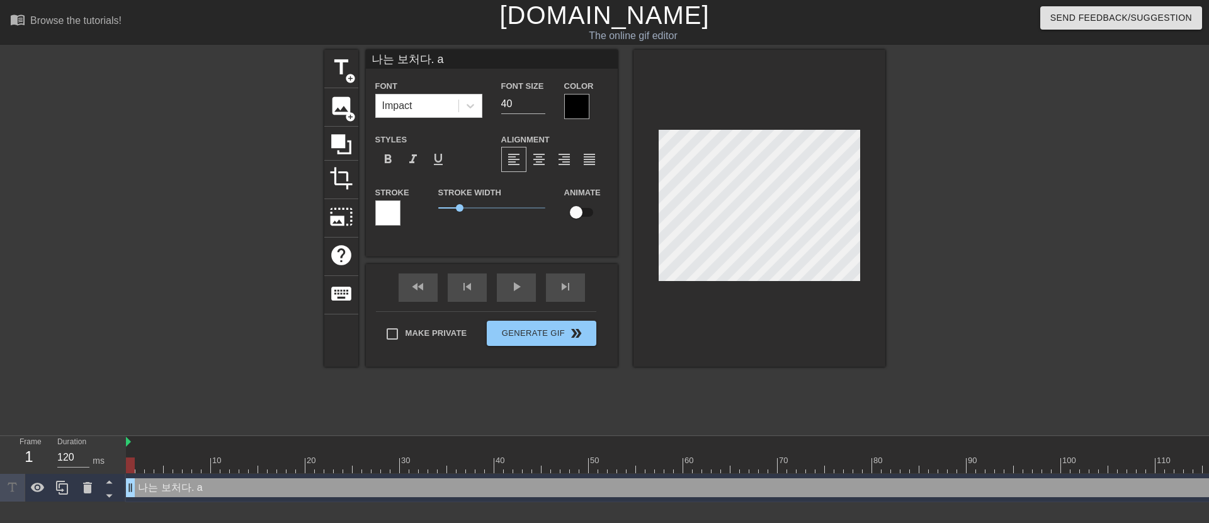
type input "나는 보처다."
type textarea "나는 보처다."
type input "나는 보처다."
type textarea "나는 보처다"
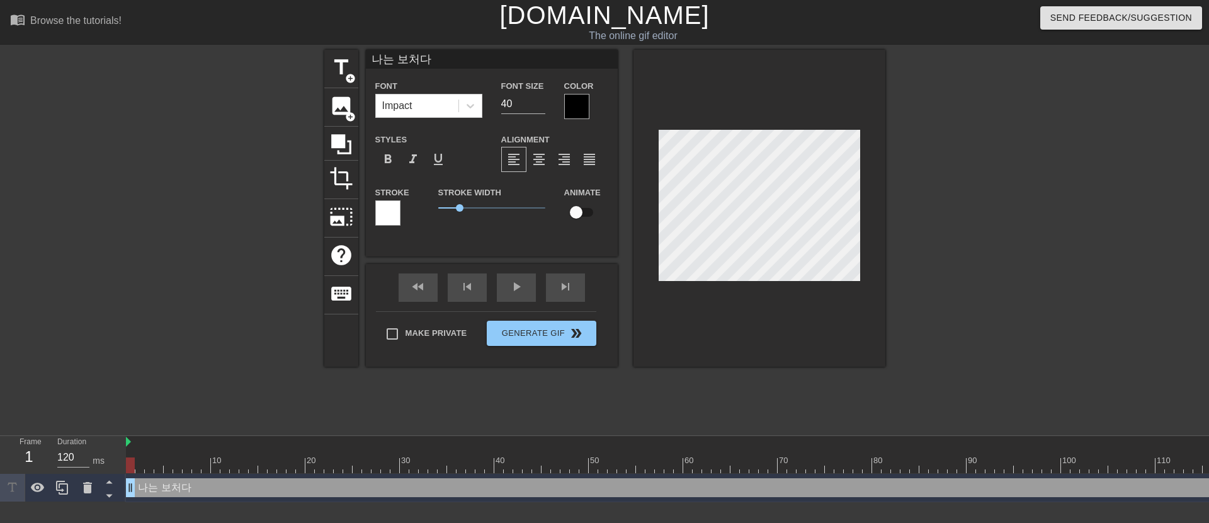
type input "나는 보처다"
type textarea "나는 보처다"
type input "나는 보처다 a"
type textarea "나는 보처다 a"
type input "나는 보처다 a."
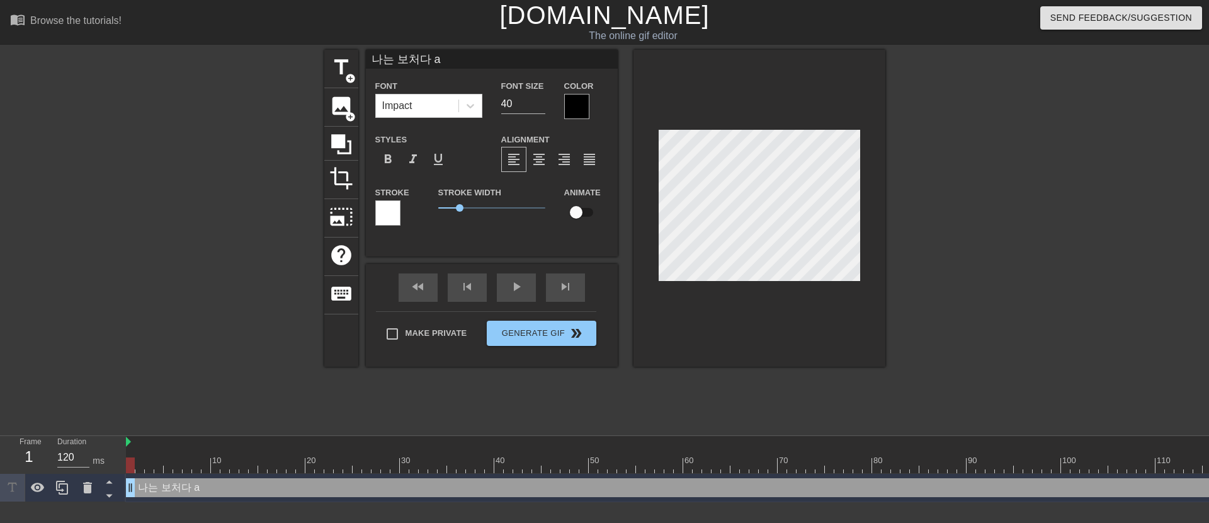
type textarea "나는 보처다 a."
type input "나는 보처다 a.k"
type textarea "나는 보처다 a.k"
type input "나는 보처다 a.k."
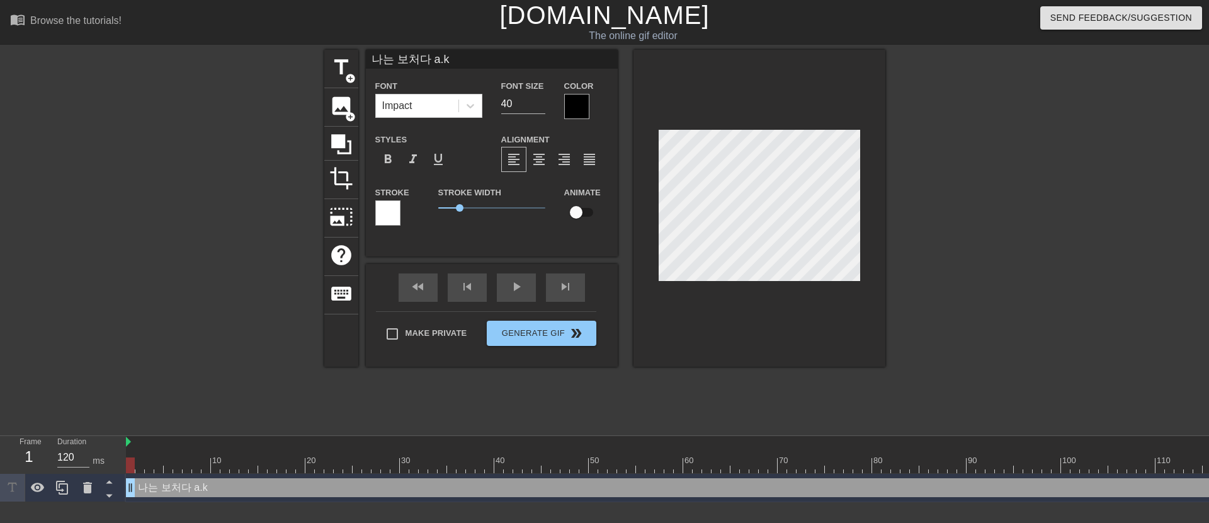
type textarea "나는 보처다 a.k."
type input "나는 보처다 a.k.a"
type textarea "나는 보처다 a.k.a"
type input "나는 보처다 a.k.a"
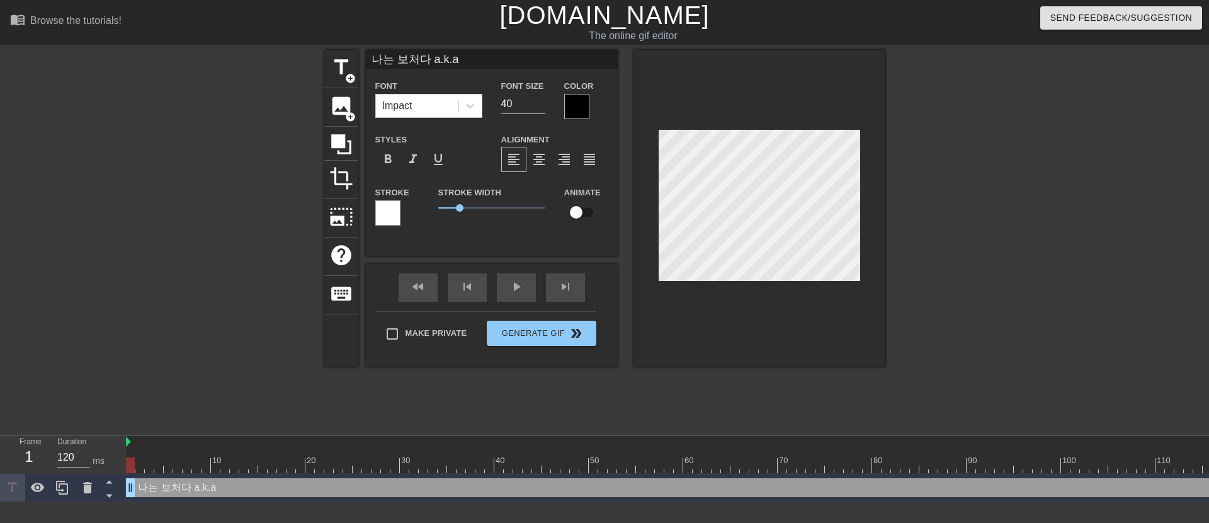
type textarea "나는 보처다 a.k.a"
type input "나는 보처다 a.k.a B"
type textarea "나는 보처다 a.k.a B"
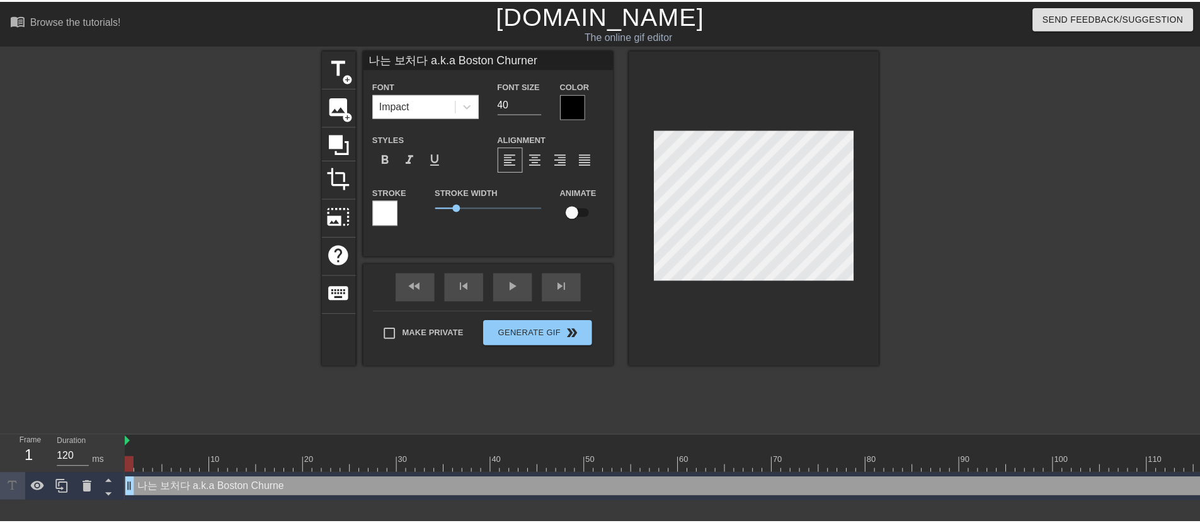
scroll to position [2, 10]
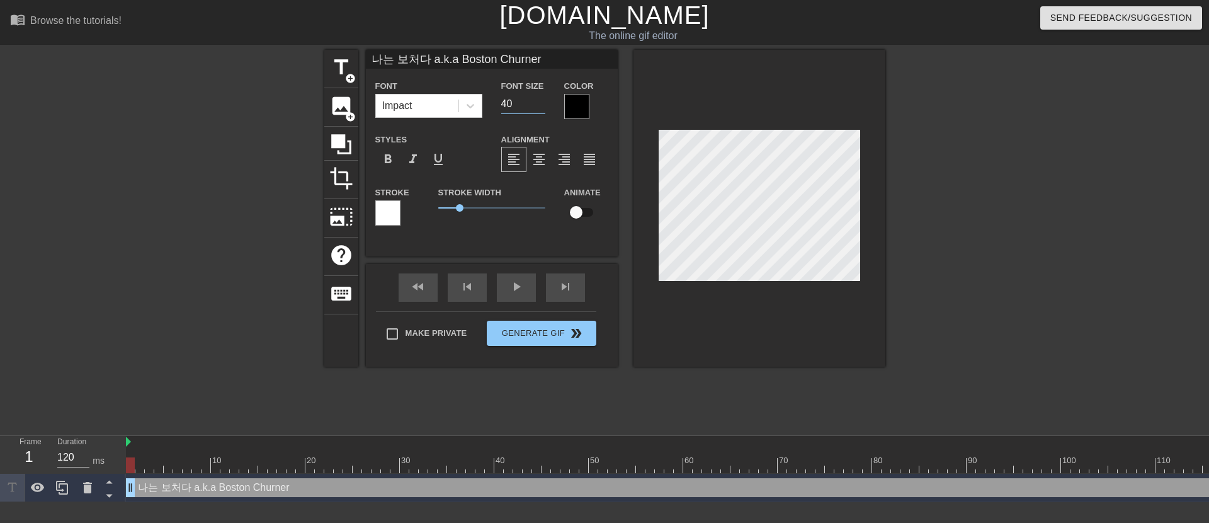
drag, startPoint x: 517, startPoint y: 106, endPoint x: 488, endPoint y: 105, distance: 29.0
click at [488, 105] on div "Font Impact Font Size 40 Color" at bounding box center [492, 98] width 252 height 41
click at [579, 112] on div at bounding box center [576, 106] width 25 height 25
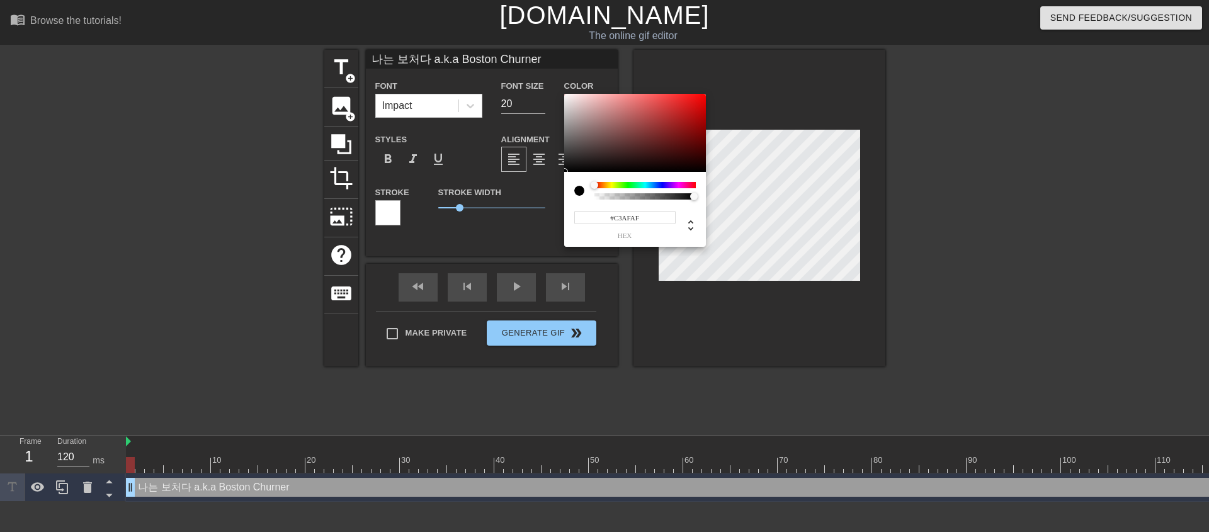
click at [579, 112] on div at bounding box center [635, 133] width 142 height 78
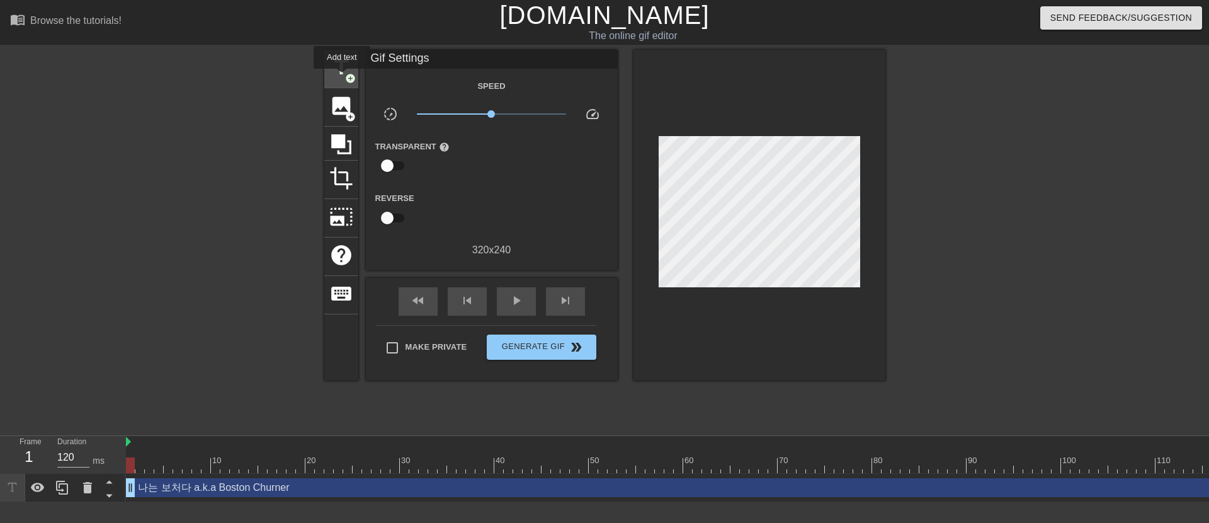
click at [344, 70] on span "title" at bounding box center [341, 67] width 24 height 24
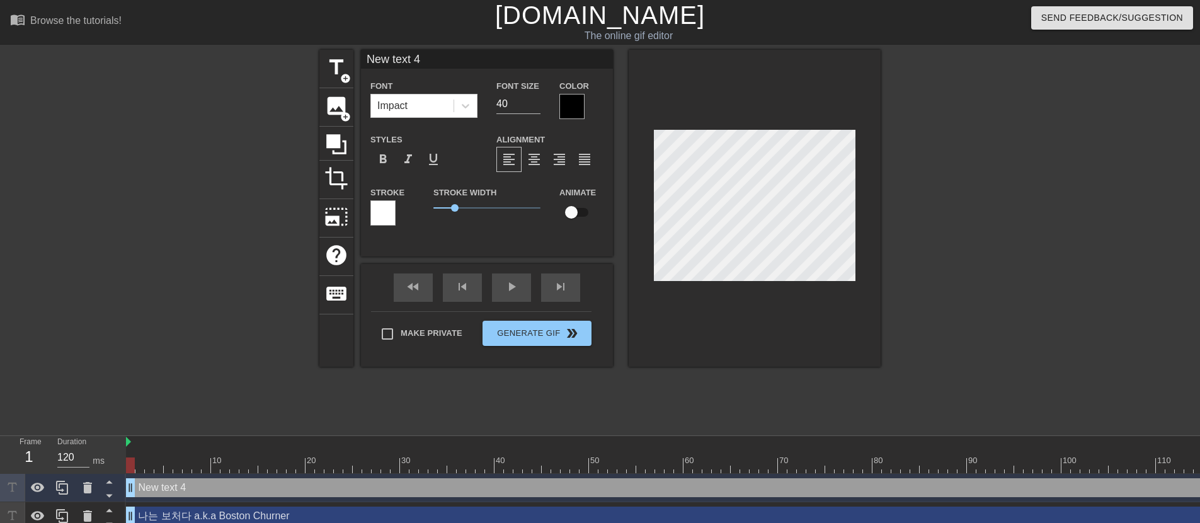
scroll to position [2, 3]
click at [423, 63] on input "New text 4" at bounding box center [487, 59] width 252 height 19
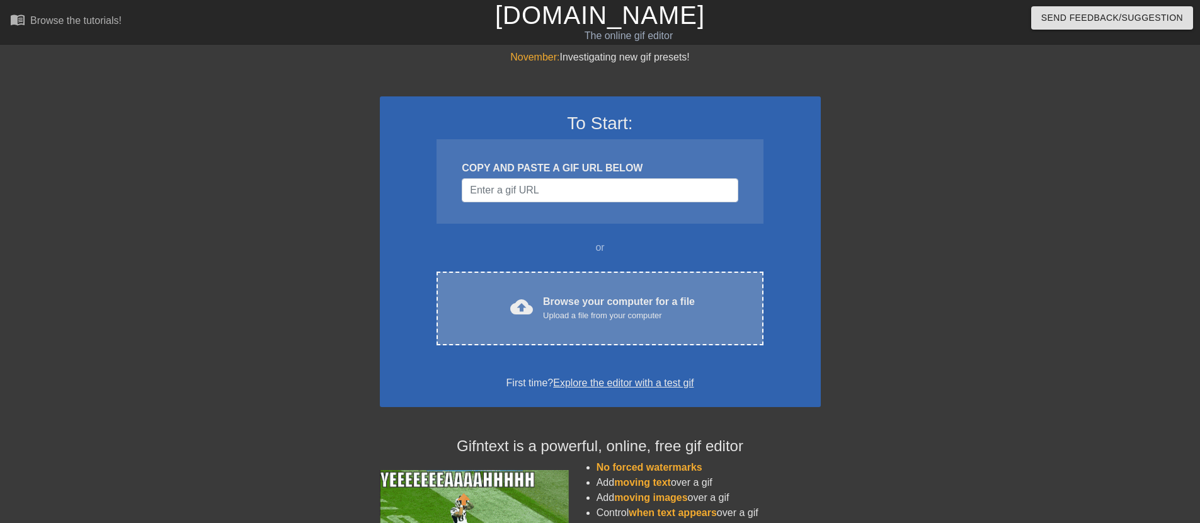
click at [647, 323] on div "cloud_upload Browse your computer for a file Upload a file from your computer C…" at bounding box center [599, 308] width 326 height 74
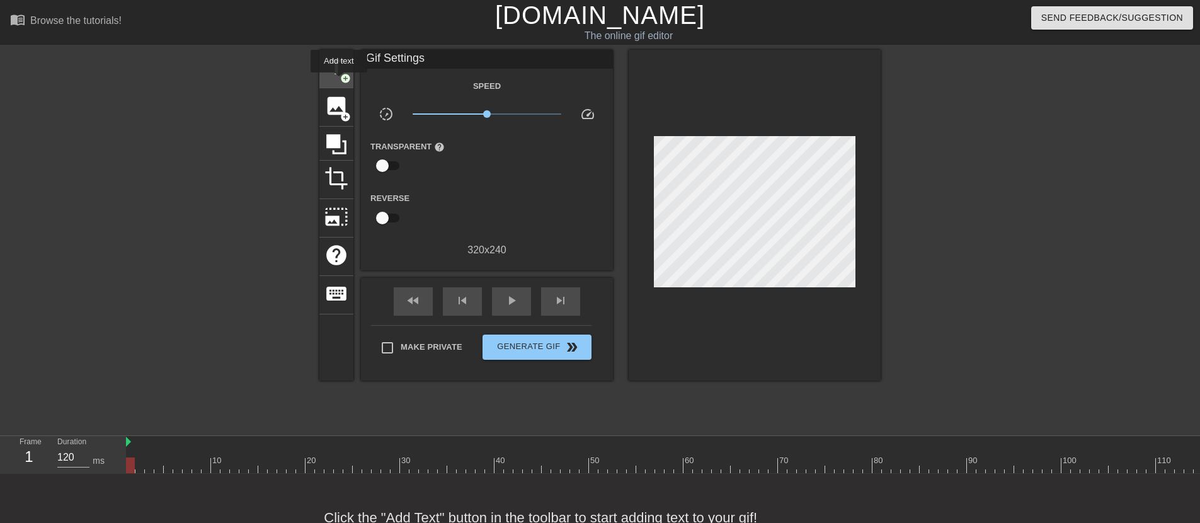
click at [340, 81] on span "add_circle" at bounding box center [345, 78] width 11 height 11
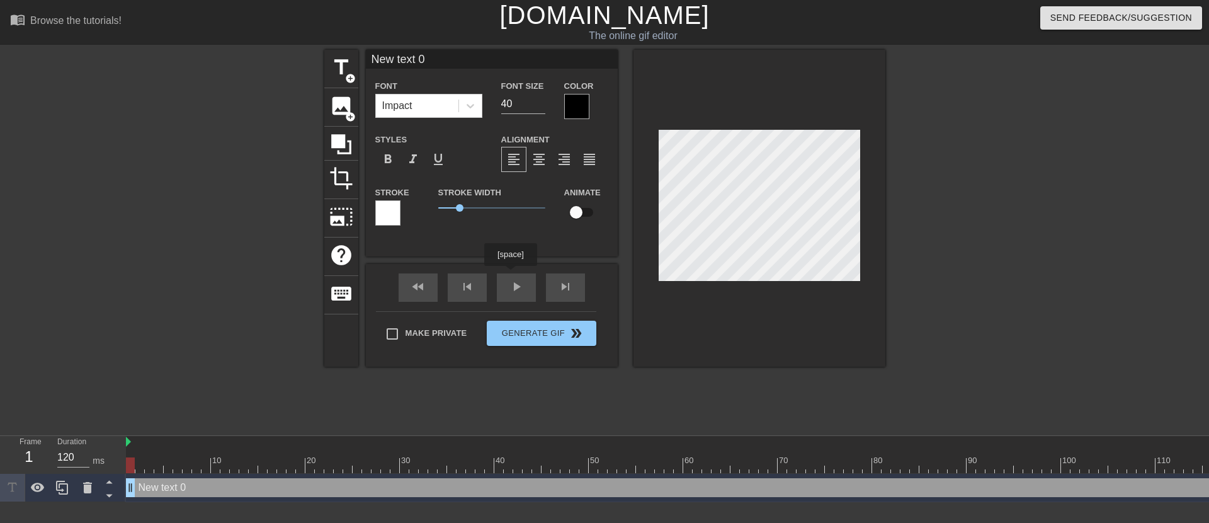
click at [514, 281] on div "fast_rewind skip_previous play_arrow skip_next" at bounding box center [491, 287] width 205 height 47
click at [426, 57] on input "New text 0" at bounding box center [492, 59] width 252 height 19
type input "1"
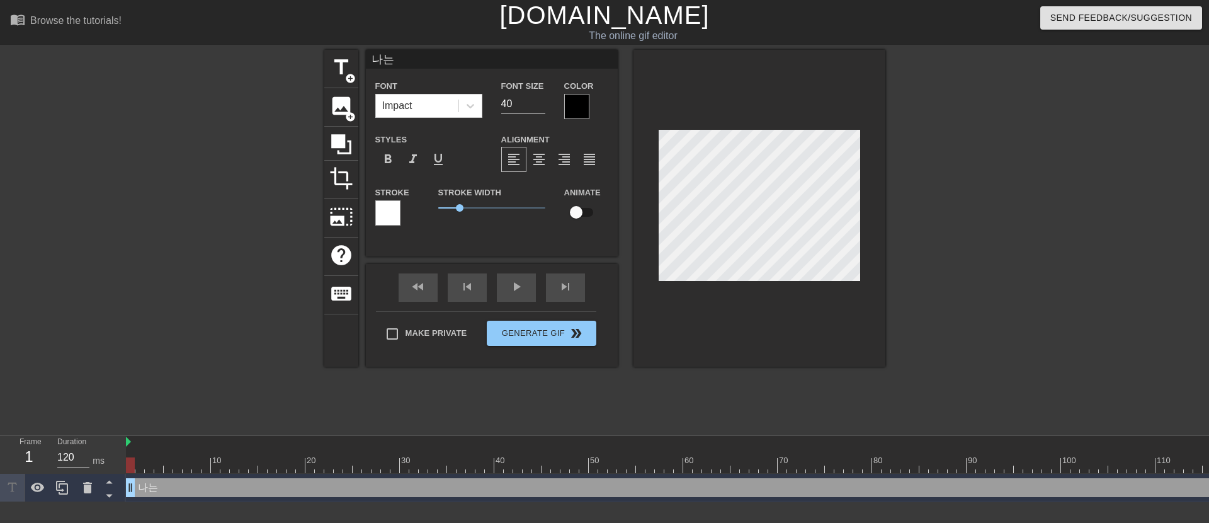
type input "나"
paste input "나는 보처다 a.k.a Boston Churner"
type input "나는 보처다 a.k.a Boston Churner"
click at [575, 116] on div at bounding box center [576, 106] width 25 height 25
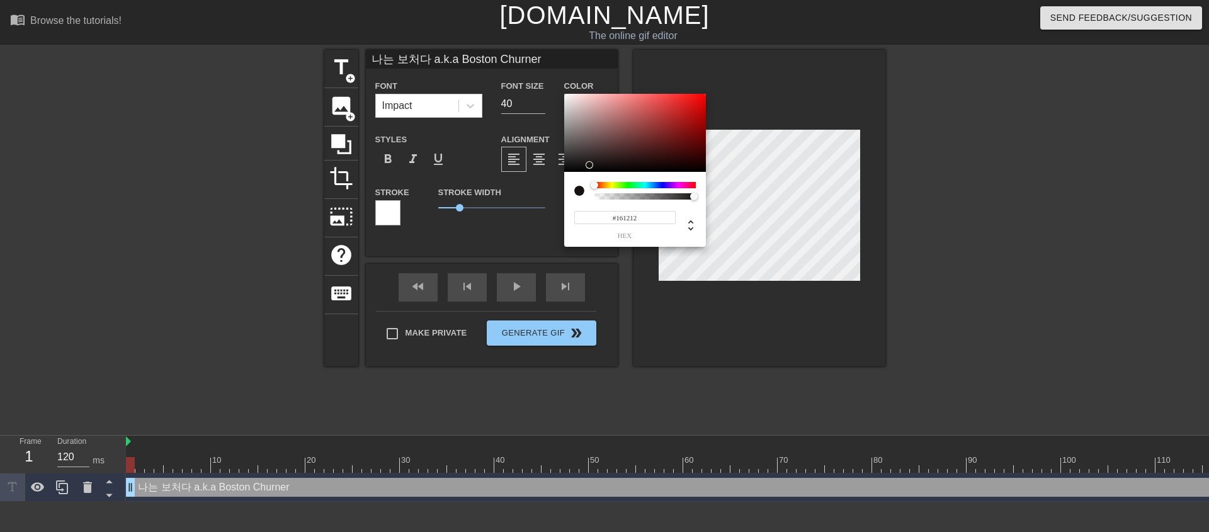
click at [588, 165] on div at bounding box center [635, 133] width 142 height 78
type input "#292222"
click at [589, 159] on div at bounding box center [635, 133] width 142 height 78
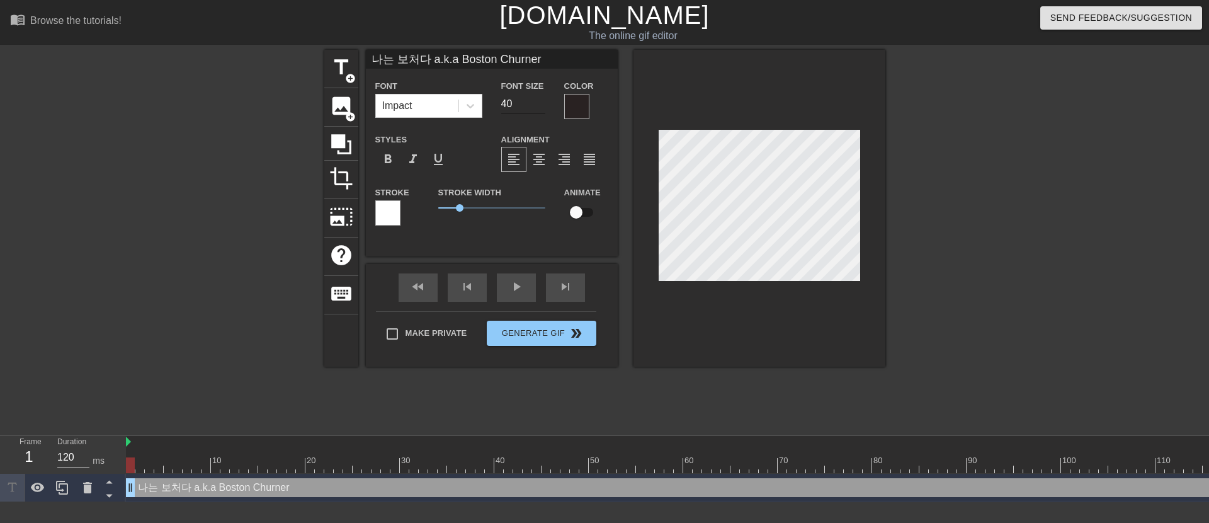
click at [513, 103] on input "40" at bounding box center [523, 104] width 44 height 20
drag, startPoint x: 513, startPoint y: 103, endPoint x: 491, endPoint y: 100, distance: 21.6
click at [492, 100] on div "Font Size 40" at bounding box center [523, 98] width 63 height 41
type input "20"
click at [540, 161] on span "format_align_center" at bounding box center [538, 159] width 15 height 15
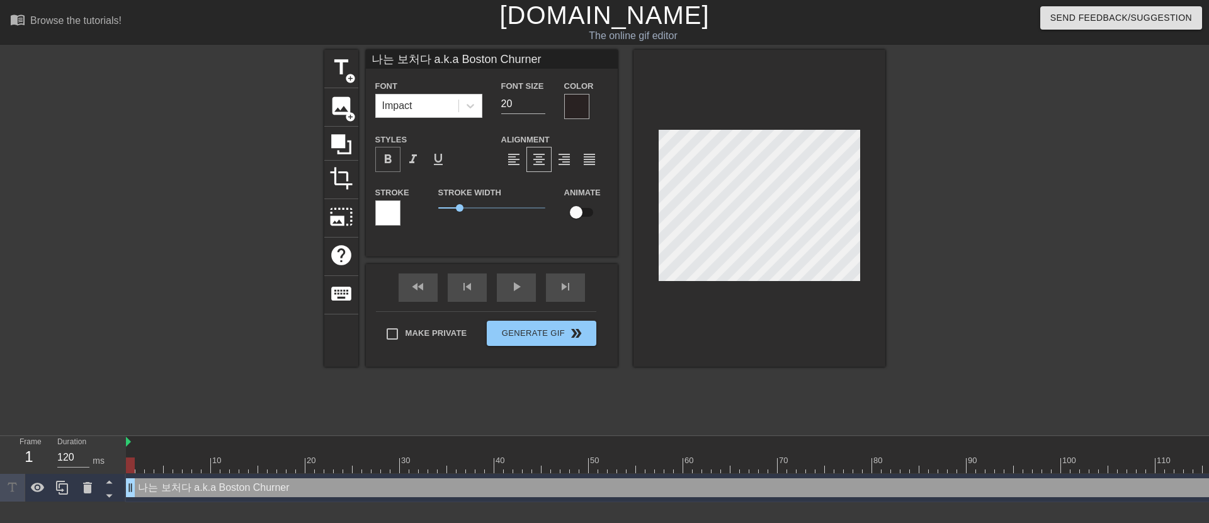
click at [387, 160] on span "format_bold" at bounding box center [387, 159] width 15 height 15
click at [579, 110] on div at bounding box center [576, 106] width 25 height 25
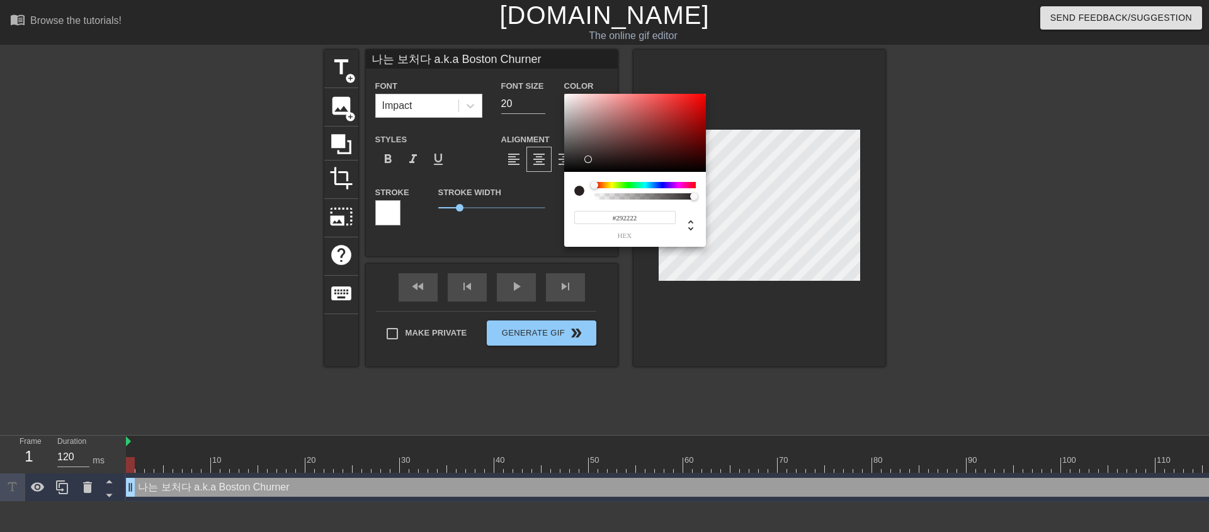
type input "41"
type input "0.73"
drag, startPoint x: 689, startPoint y: 199, endPoint x: 667, endPoint y: 201, distance: 22.1
click at [667, 201] on div "41 r 34 g 34 b 0.73 a" at bounding box center [635, 209] width 142 height 75
type input "39"
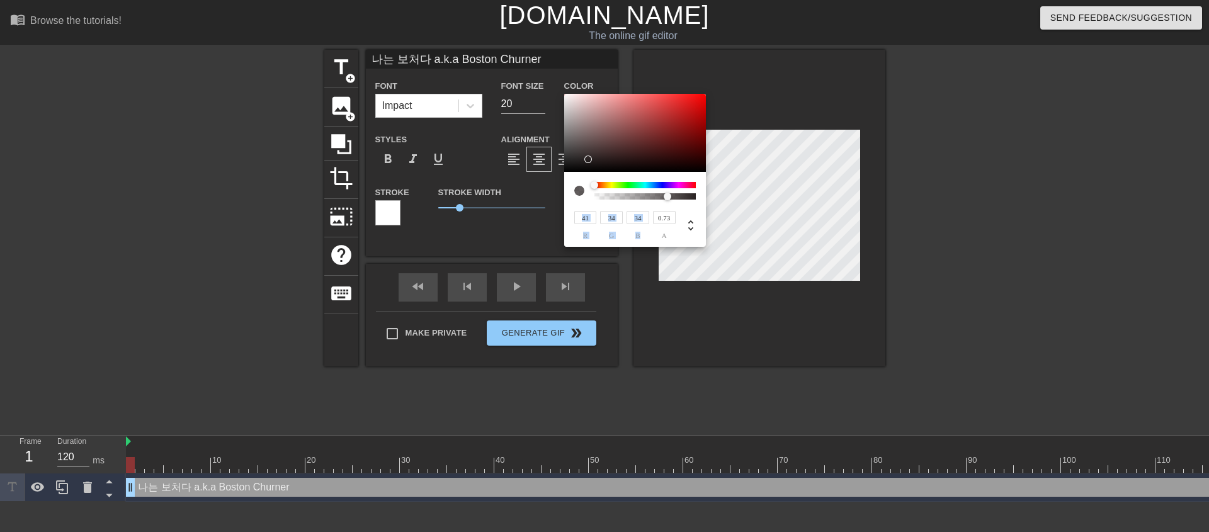
type input "32"
type input "41"
type input "33"
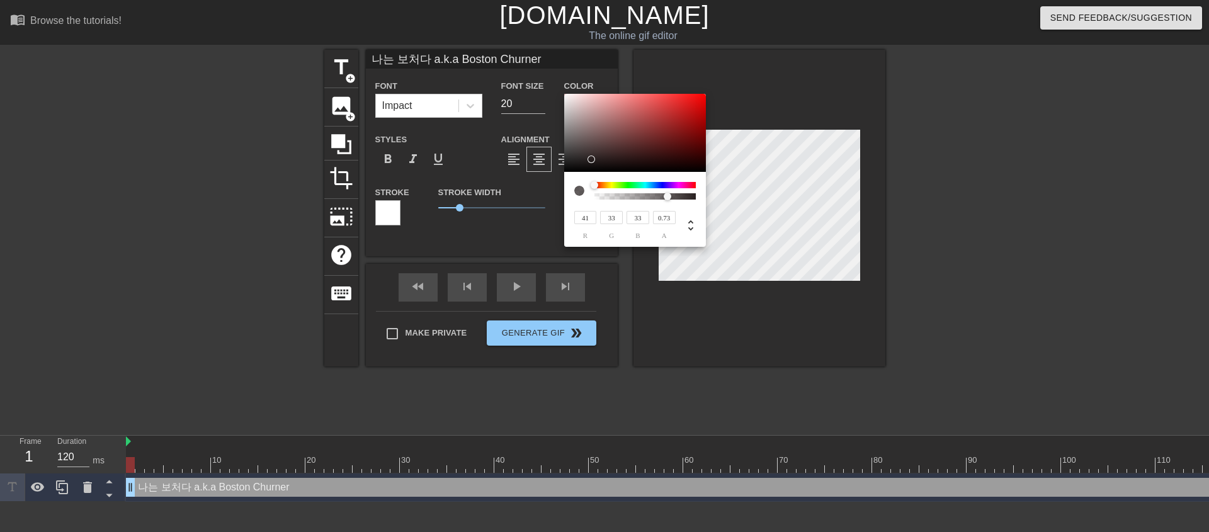
type input "43"
type input "34"
type input "33"
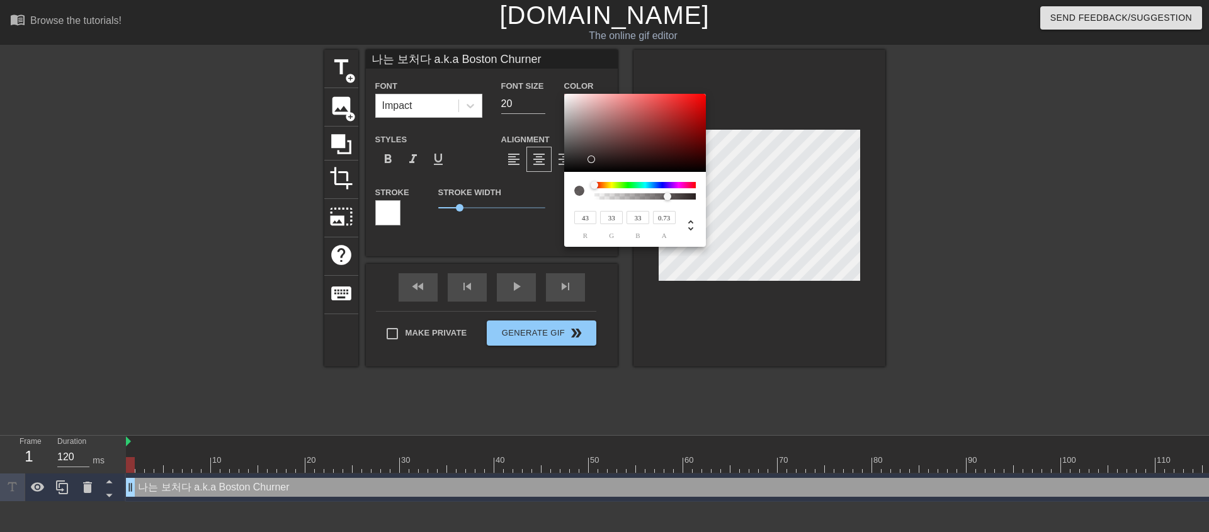
type input "45"
type input "34"
type input "47"
type input "35"
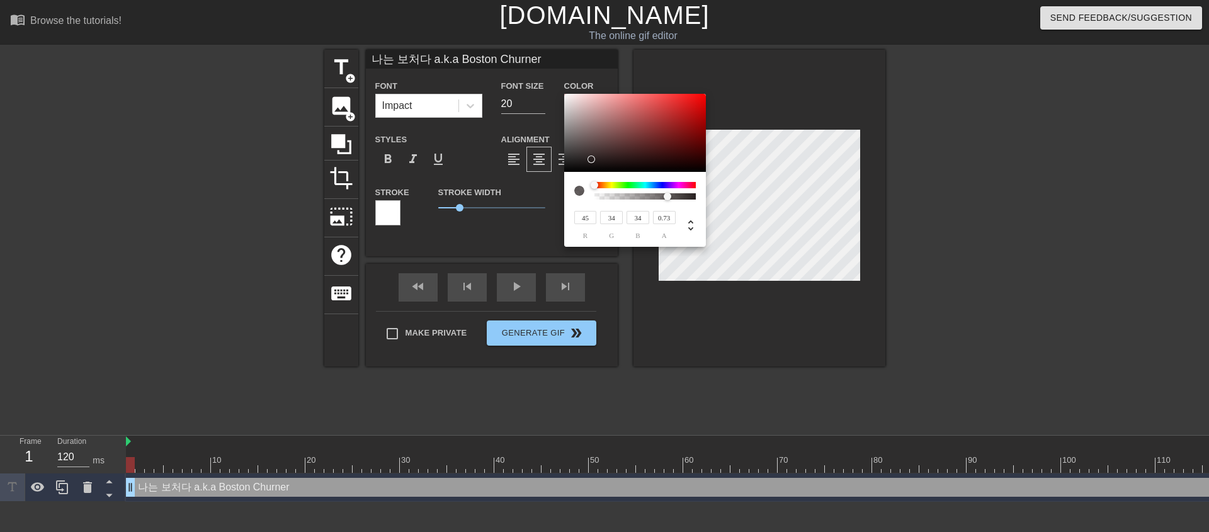
type input "35"
type input "51"
type input "38"
type input "61"
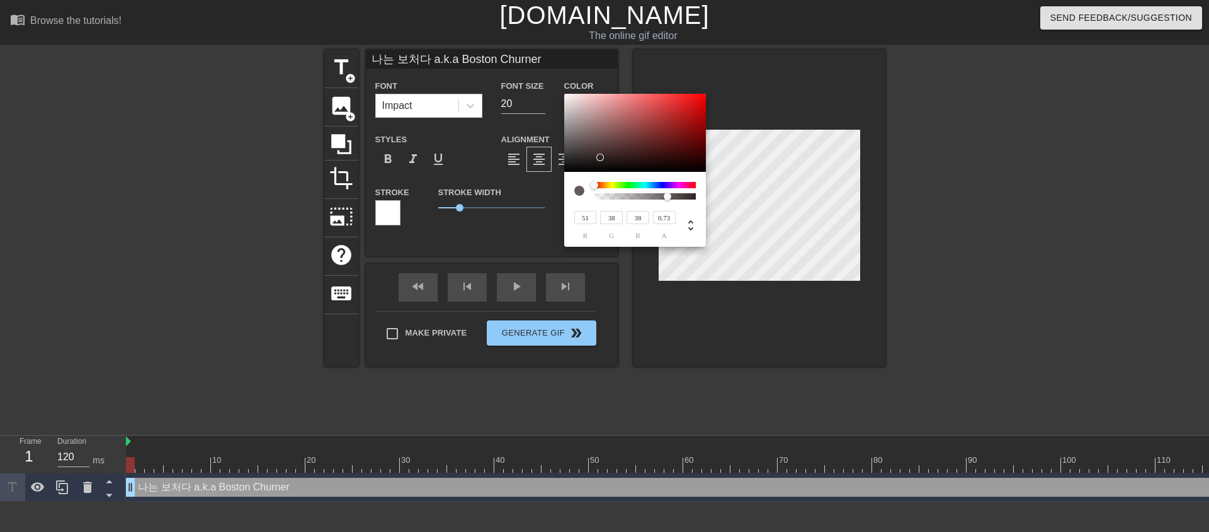
type input "45"
type input "70"
type input "51"
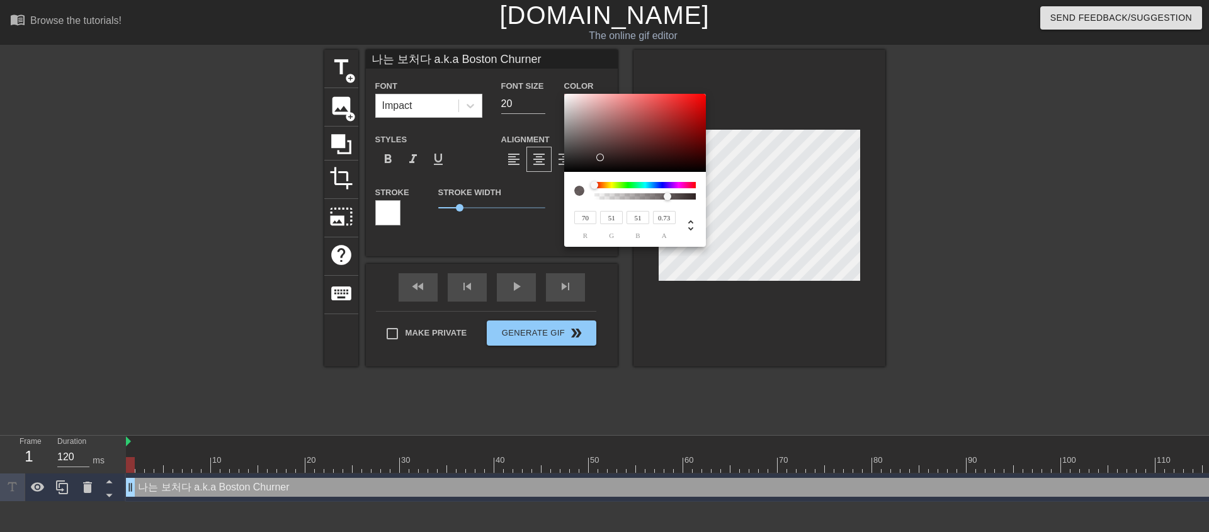
type input "72"
type input "52"
type input "76"
type input "55"
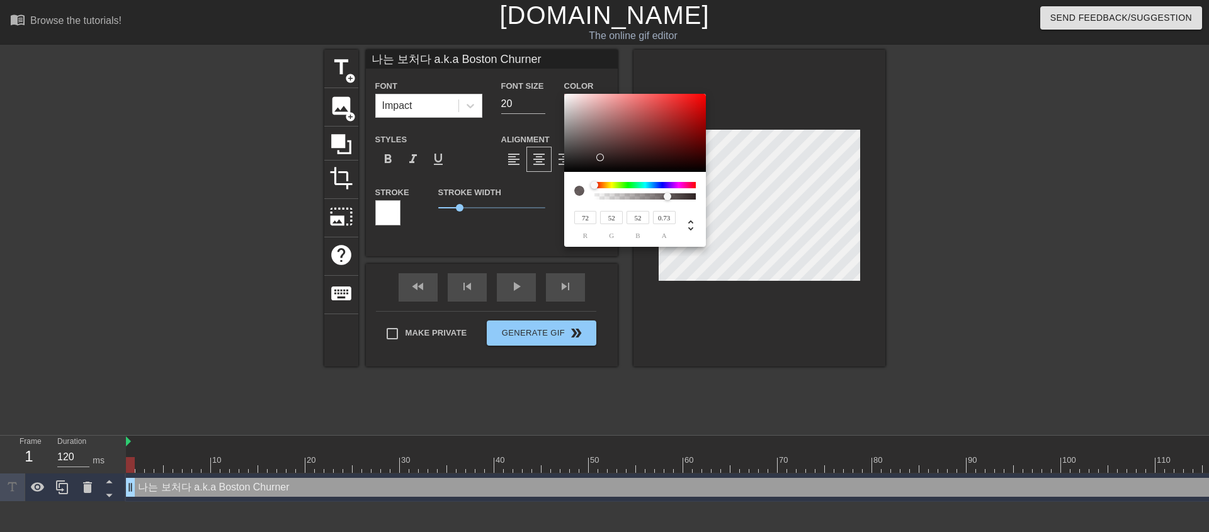
type input "55"
type input "86"
type input "63"
type input "96"
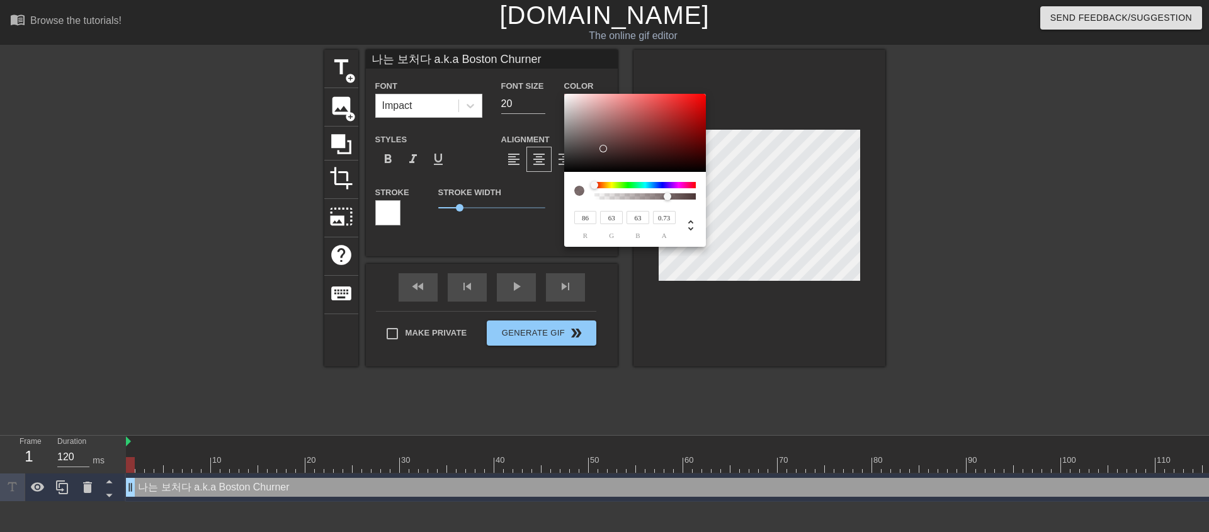
type input "70"
type input "98"
type input "71"
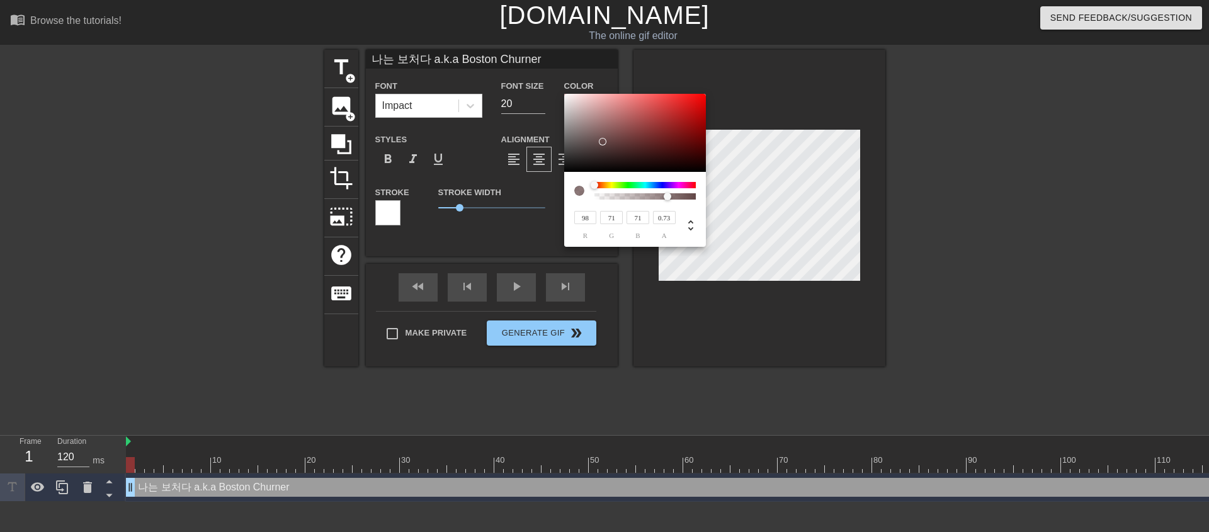
type input "96"
type input "70"
type input "92"
type input "68"
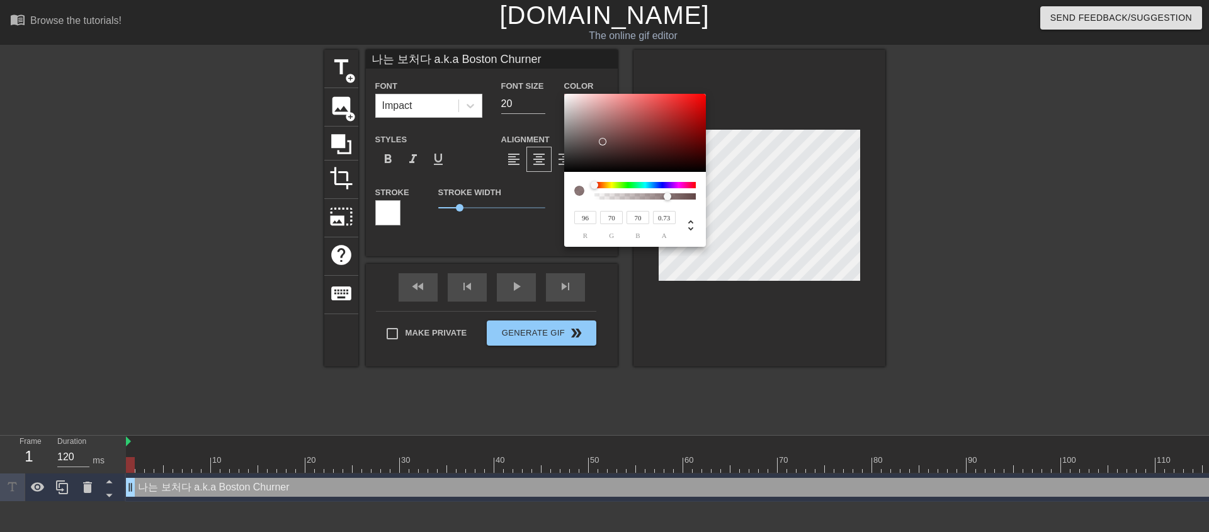
type input "68"
type input "61"
type input "50"
type input "55"
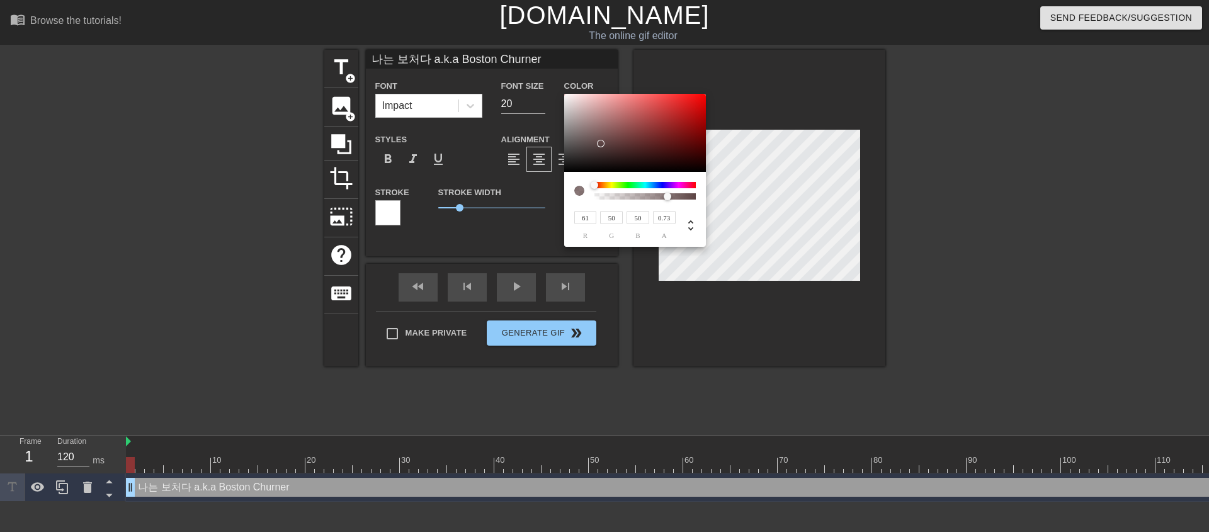
type input "46"
type input "53"
type input "45"
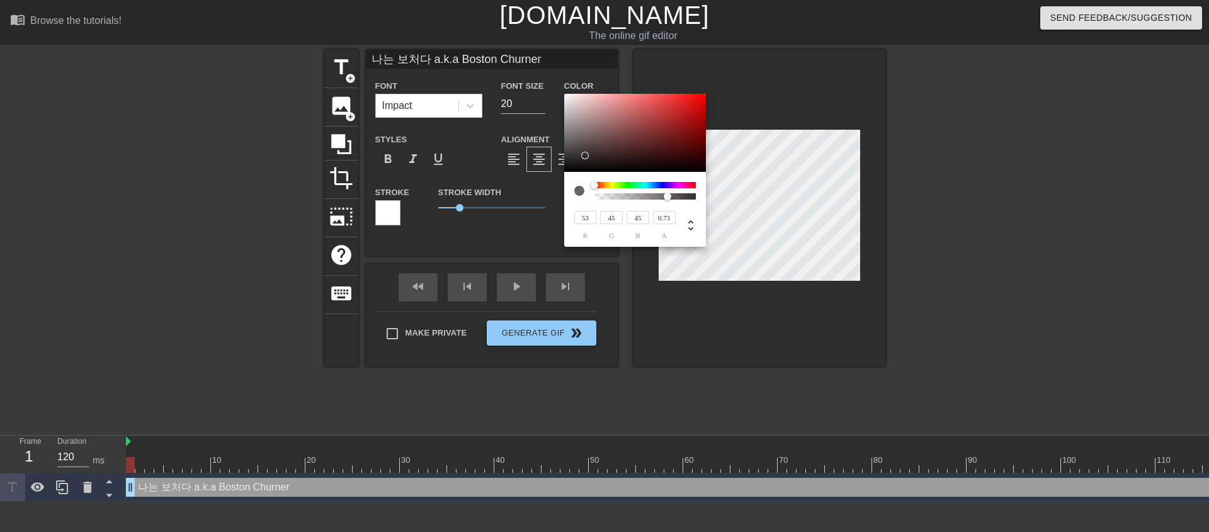
type input "39"
type input "33"
type input "37"
type input "31"
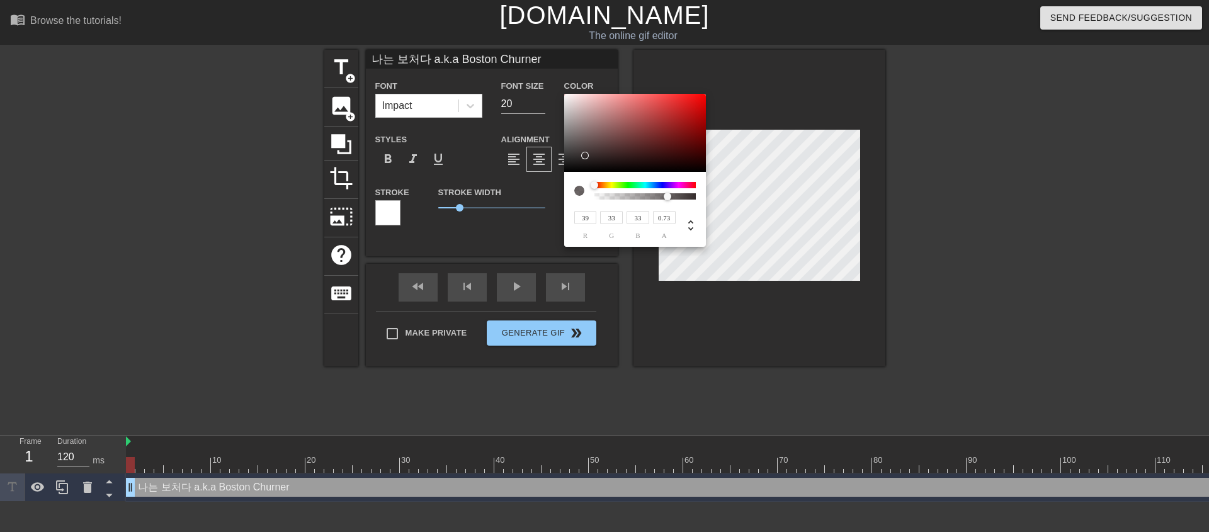
type input "31"
type input "45"
type input "38"
type input "57"
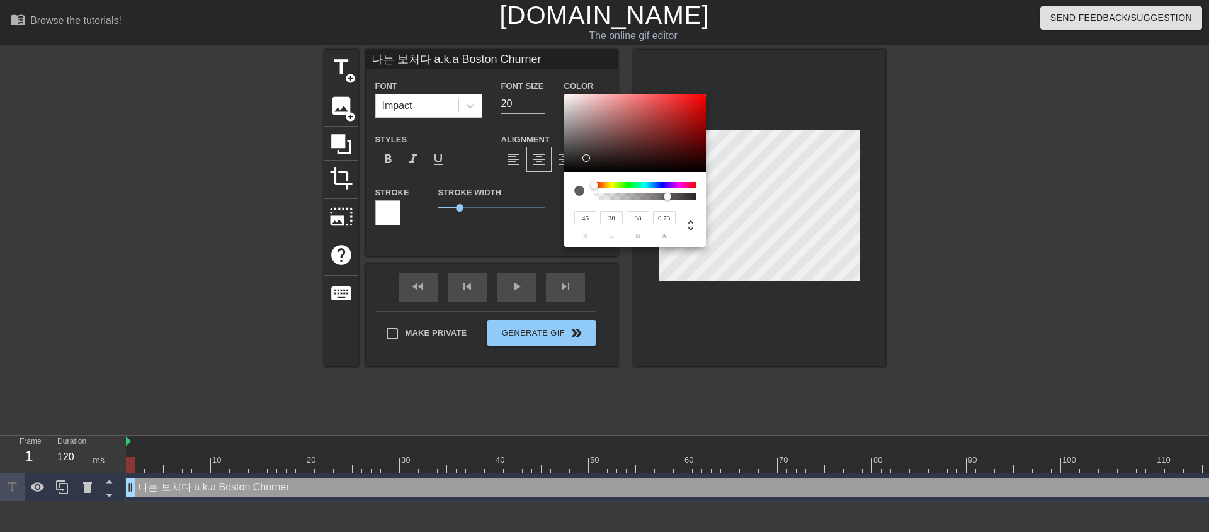
type input "49"
type input "59"
type input "51"
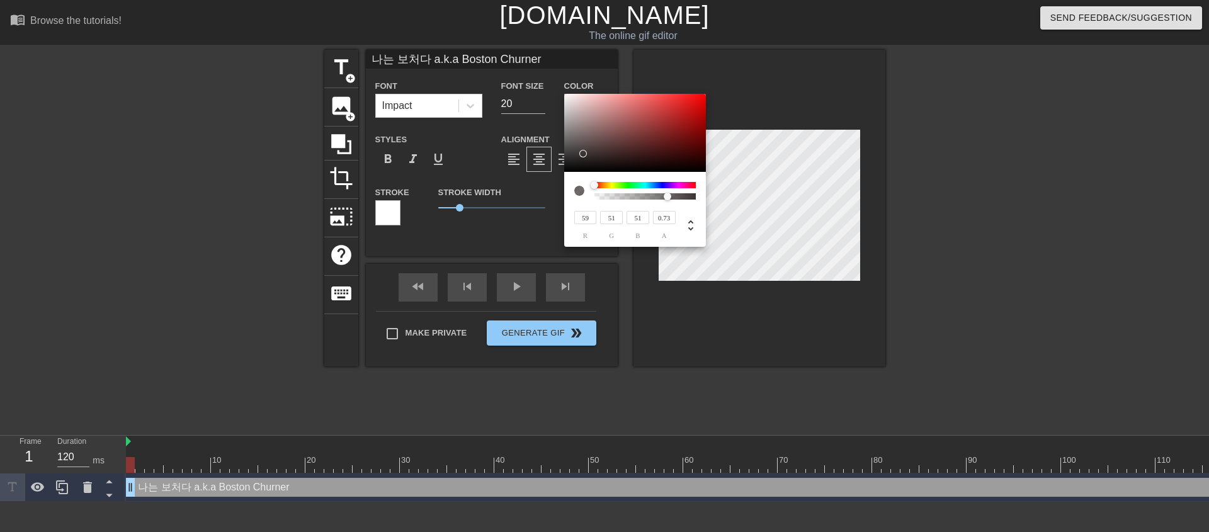
drag, startPoint x: 588, startPoint y: 160, endPoint x: 583, endPoint y: 154, distance: 8.1
click at [583, 154] on div at bounding box center [583, 154] width 8 height 8
type input "59"
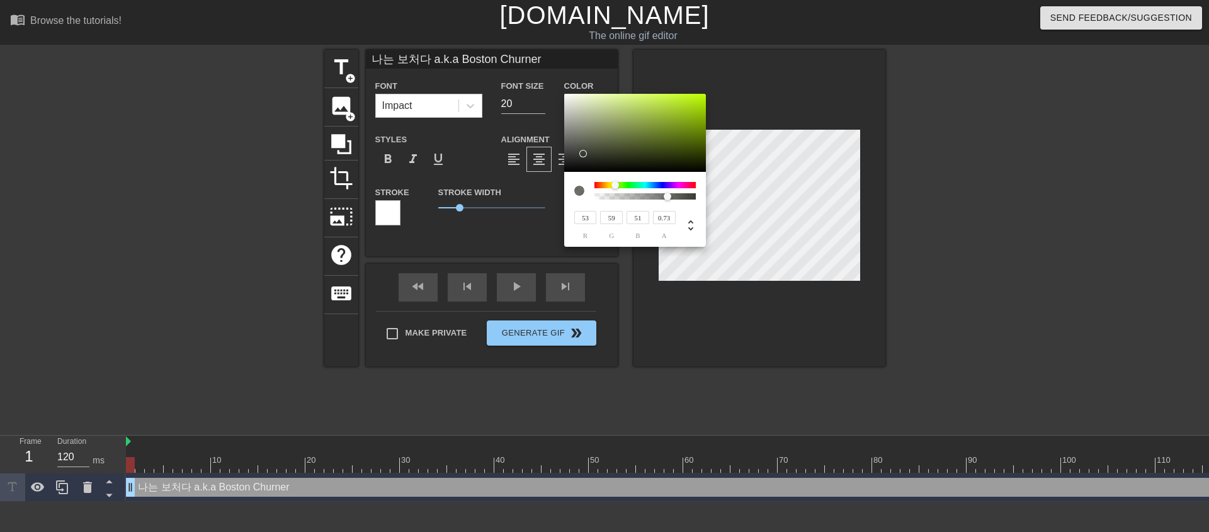
type input "51"
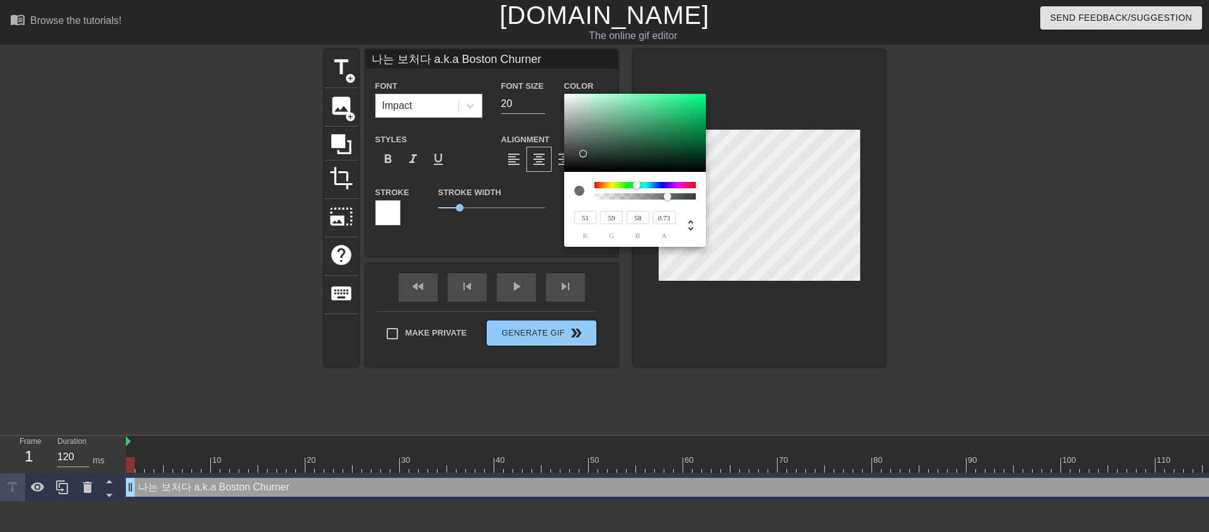
type input "59"
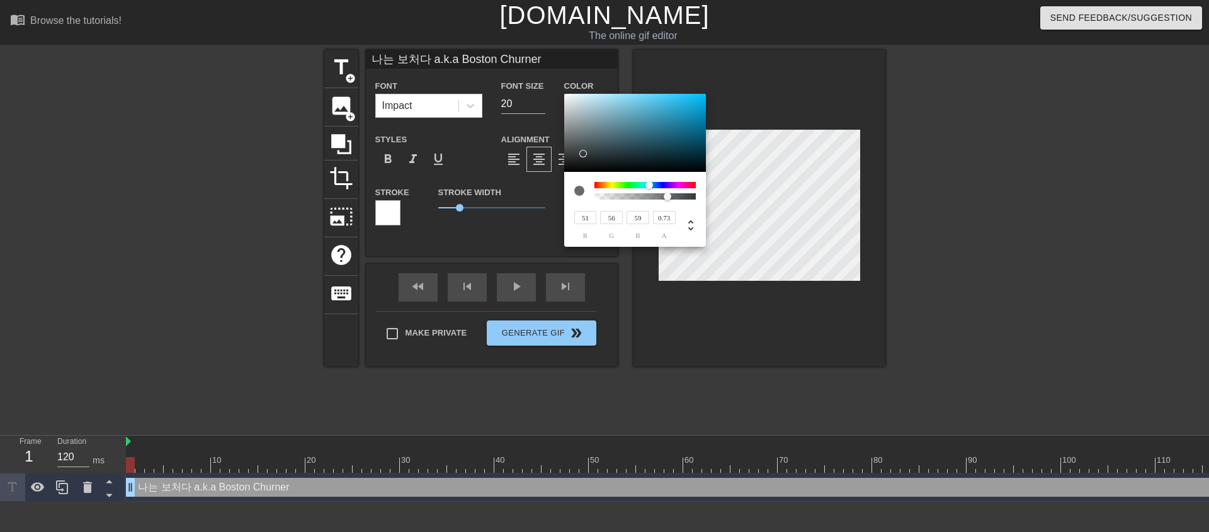
type input "55"
drag, startPoint x: 596, startPoint y: 185, endPoint x: 653, endPoint y: 188, distance: 56.8
click at [653, 188] on div at bounding box center [649, 185] width 8 height 8
type input "46"
type input "50"
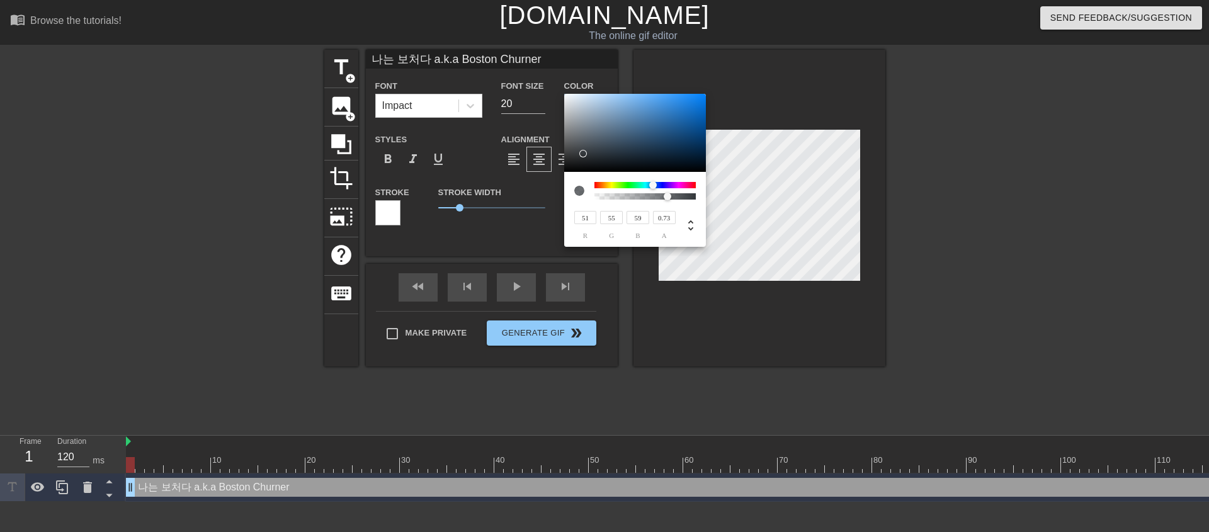
type input "53"
type input "44"
type input "48"
type input "51"
type input "43"
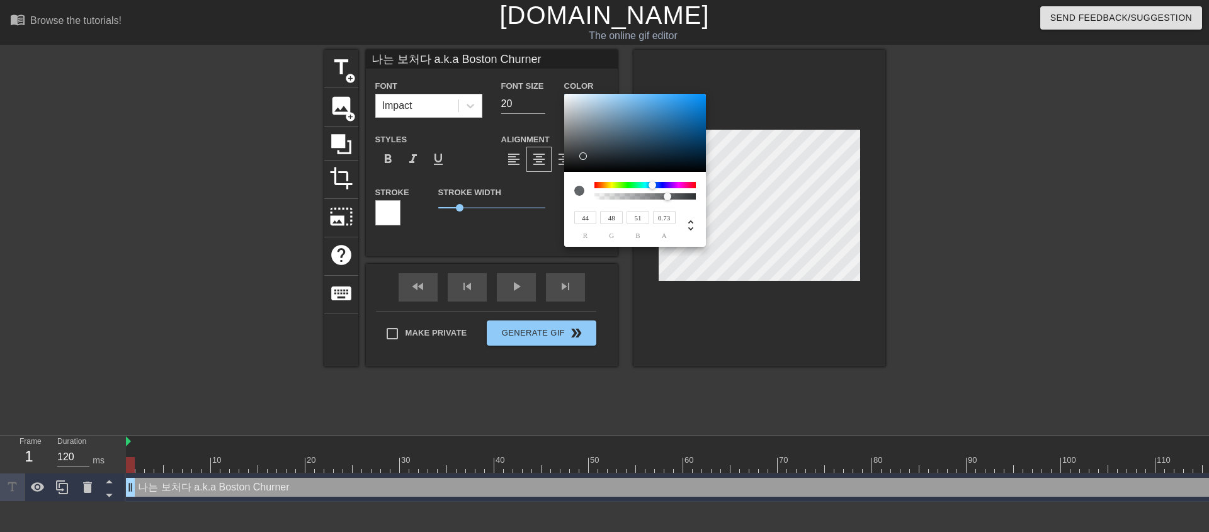
type input "46"
type input "49"
type input "30"
type input "32"
type input "35"
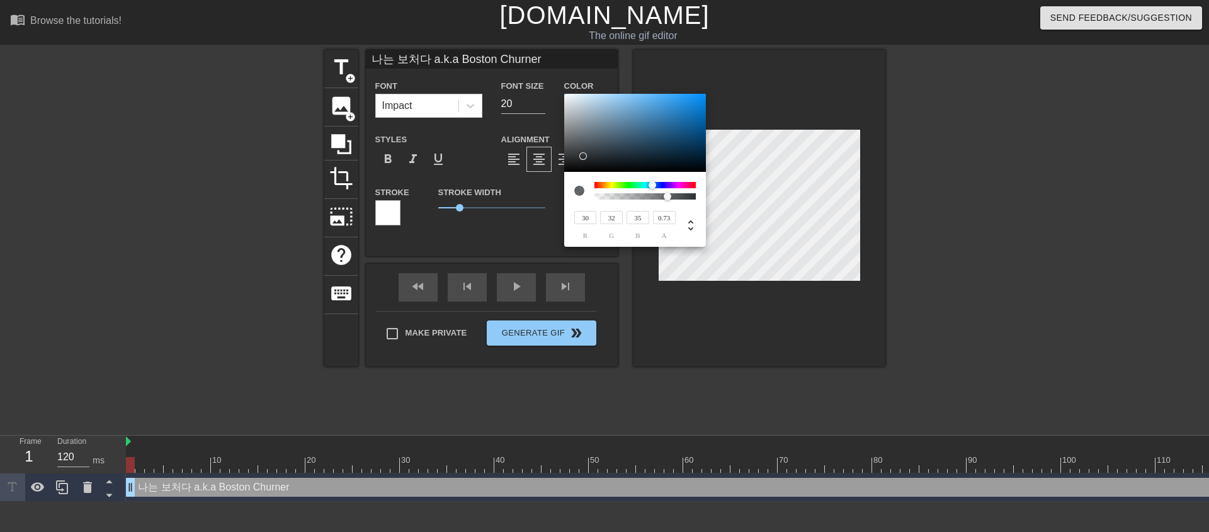
type input "25"
type input "26"
type input "28"
type input "29"
type input "30"
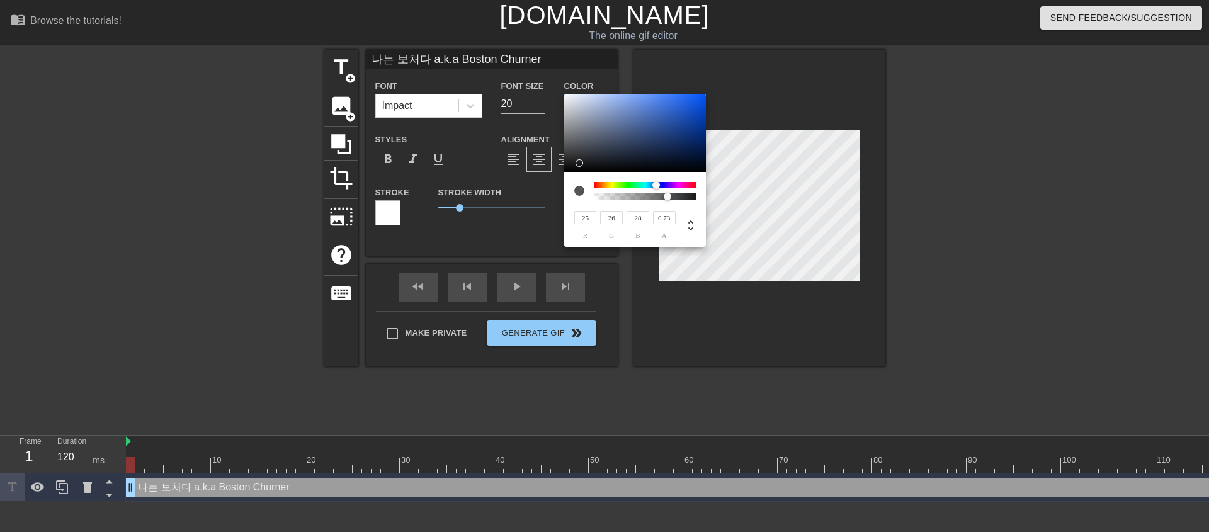
type input "32"
type input "31"
type input "32"
type input "35"
type input "30"
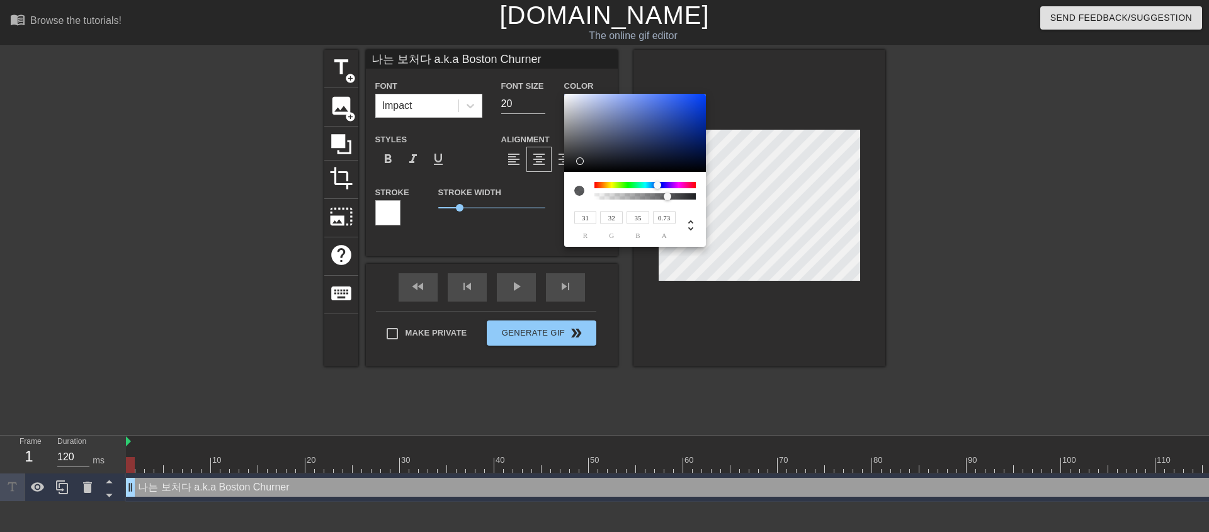
type input "31"
click at [581, 161] on div at bounding box center [581, 161] width 8 height 8
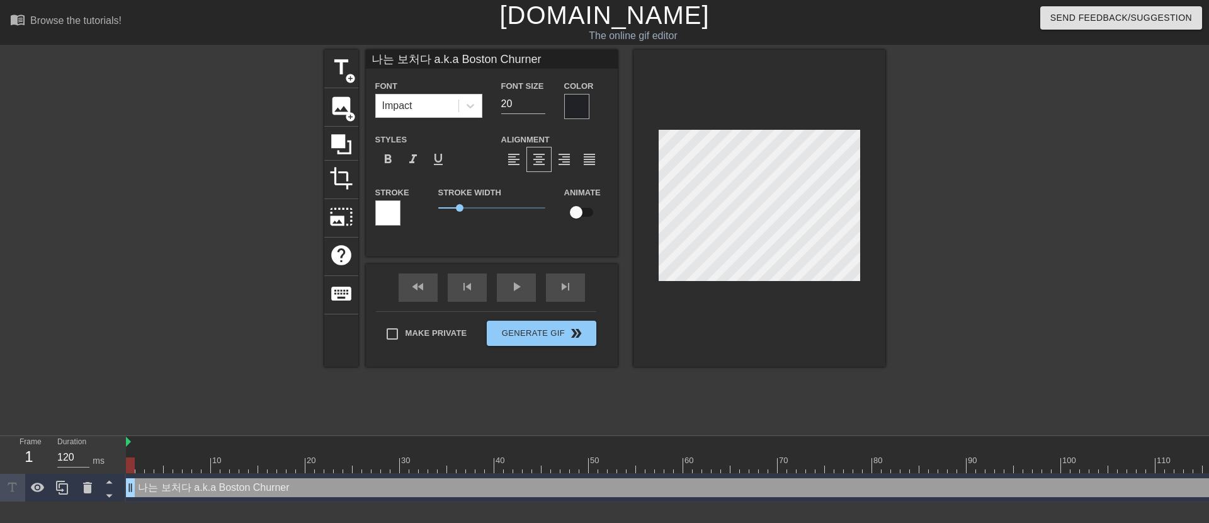
click at [550, 65] on input "나는 보처다 a.k.a Boston Churner" at bounding box center [492, 59] width 252 height 19
type input "나는 보처다 a.k.a Boston Churner"
click at [478, 101] on div at bounding box center [470, 105] width 23 height 23
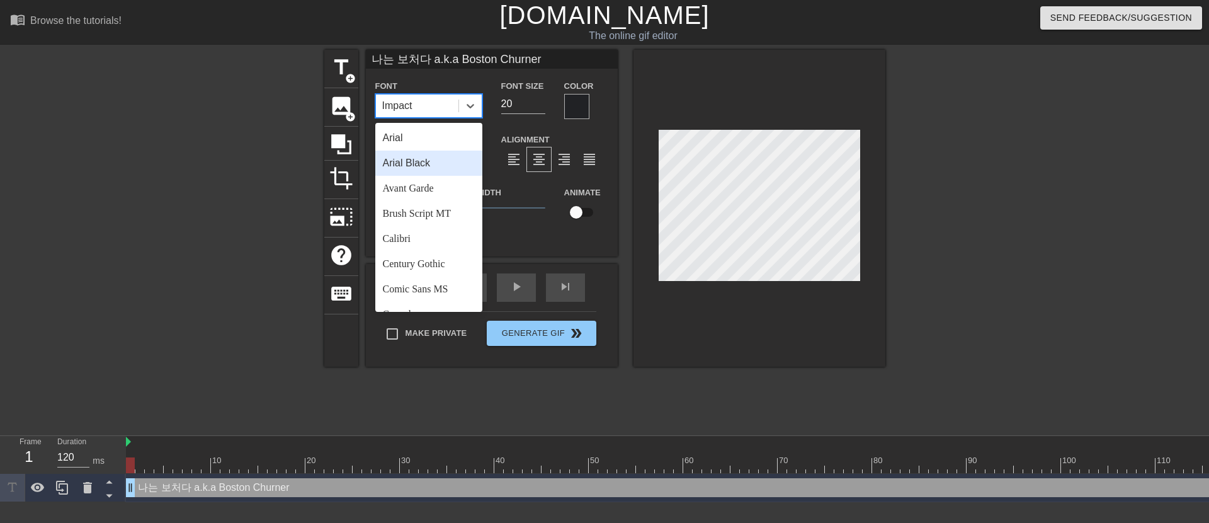
click at [446, 167] on div "Arial Black" at bounding box center [428, 163] width 107 height 25
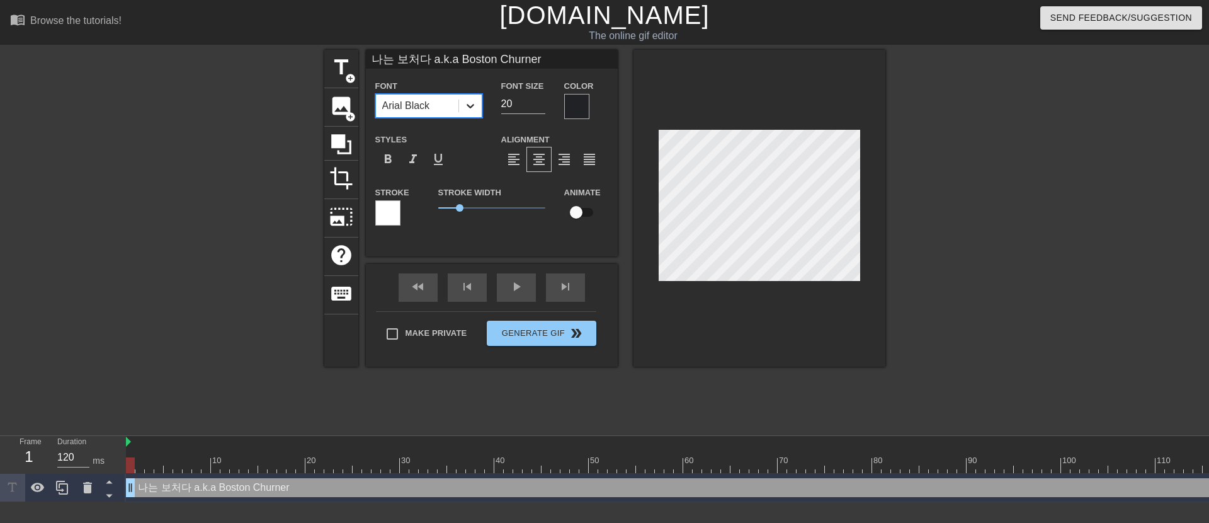
click at [469, 110] on icon at bounding box center [470, 105] width 13 height 13
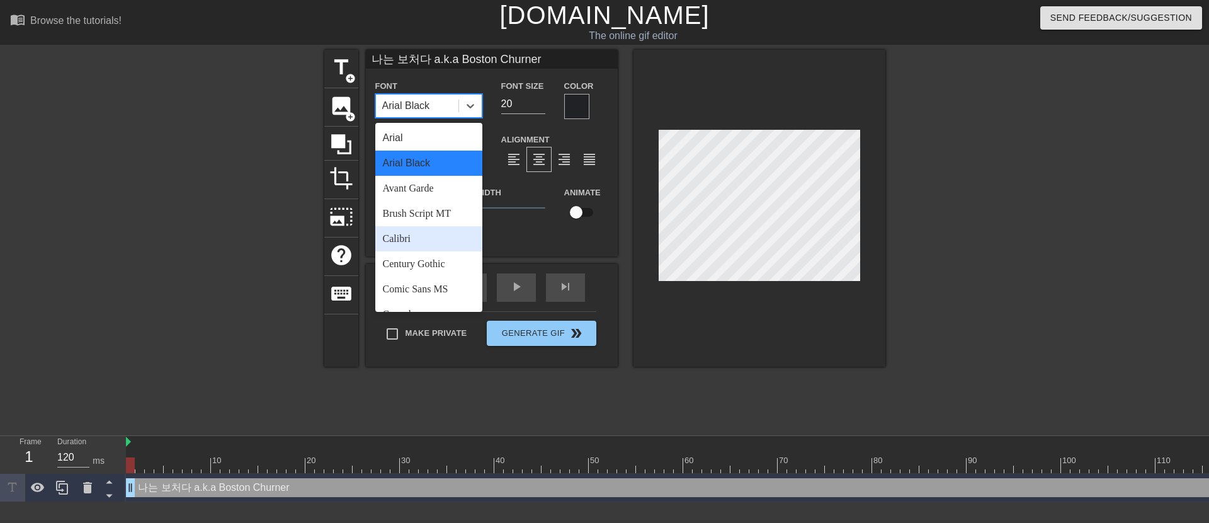
click at [436, 236] on div "Calibri" at bounding box center [428, 238] width 107 height 25
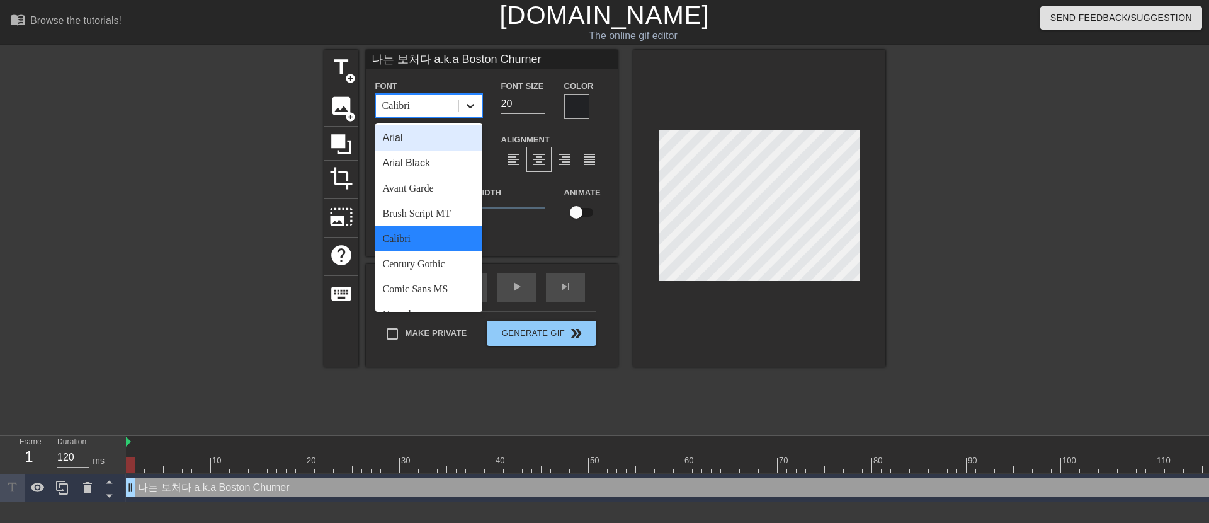
click at [464, 108] on icon at bounding box center [470, 105] width 13 height 13
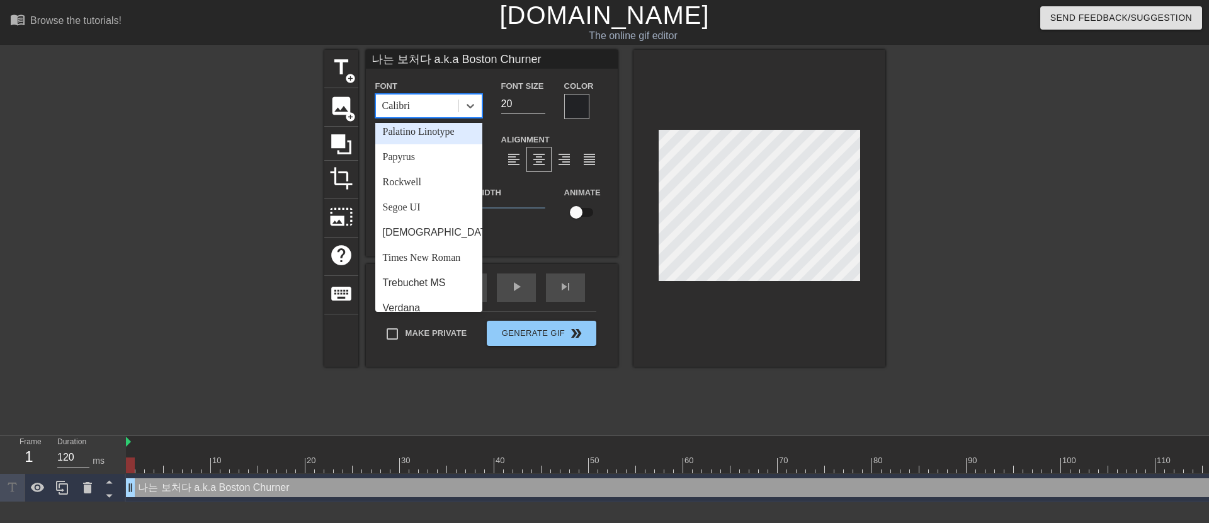
scroll to position [424, 0]
click at [430, 245] on div "[DEMOGRAPHIC_DATA]" at bounding box center [428, 232] width 107 height 25
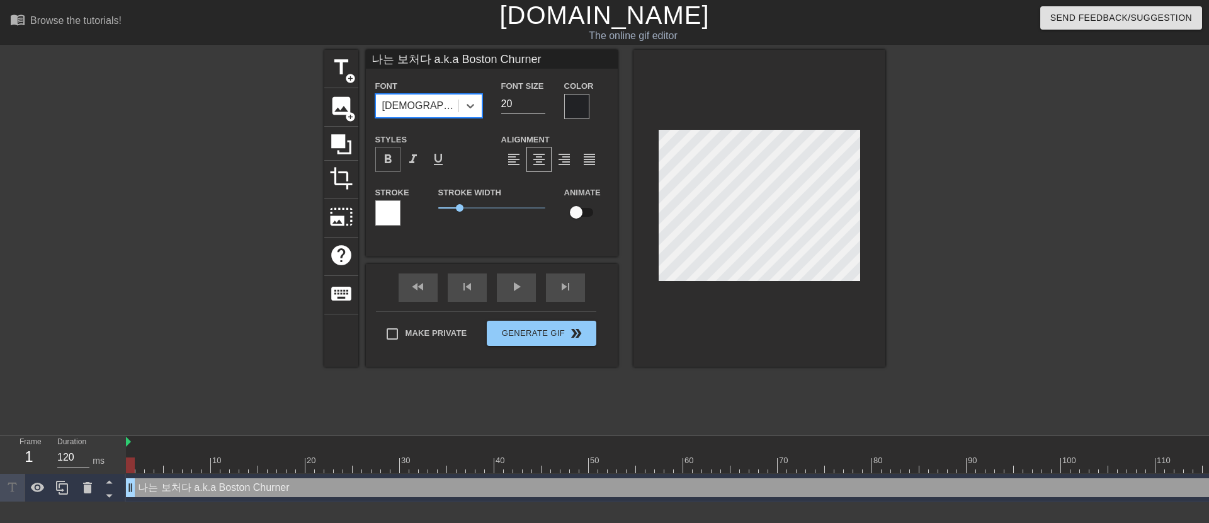
click at [395, 162] on div "format_bold" at bounding box center [387, 159] width 25 height 25
click at [545, 109] on input "19" at bounding box center [523, 104] width 44 height 20
click at [539, 107] on input "18" at bounding box center [523, 104] width 44 height 20
type input "19"
click at [540, 100] on input "19" at bounding box center [523, 104] width 44 height 20
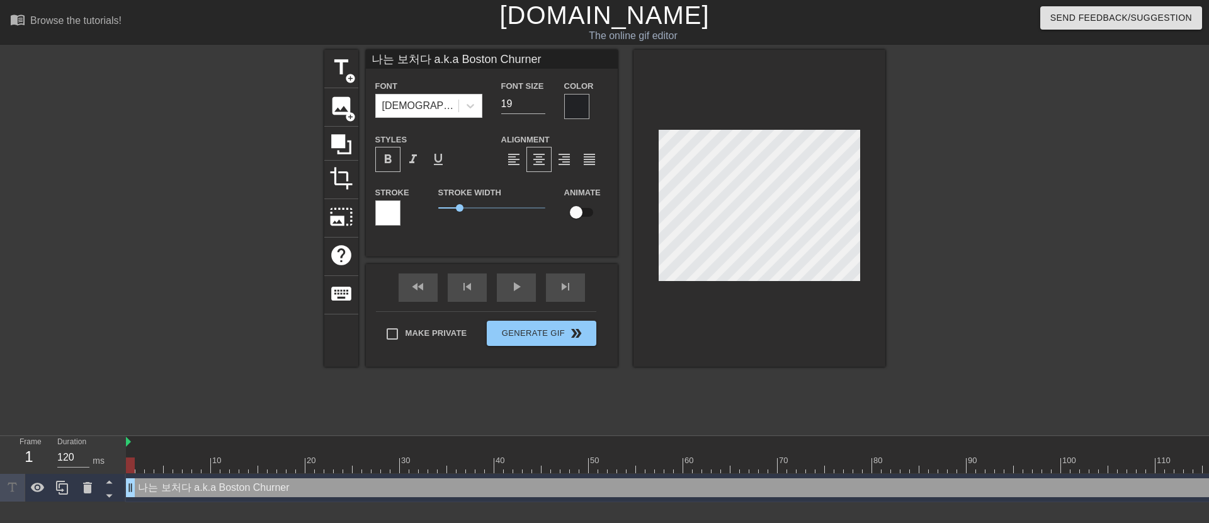
click at [732, 317] on div at bounding box center [759, 208] width 252 height 317
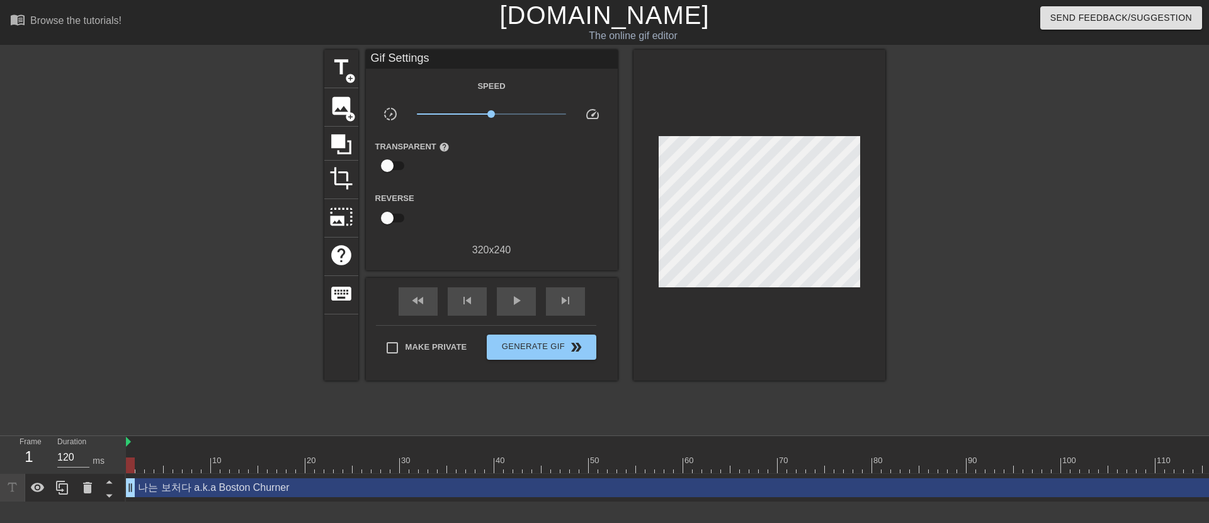
click at [723, 295] on div at bounding box center [759, 215] width 252 height 331
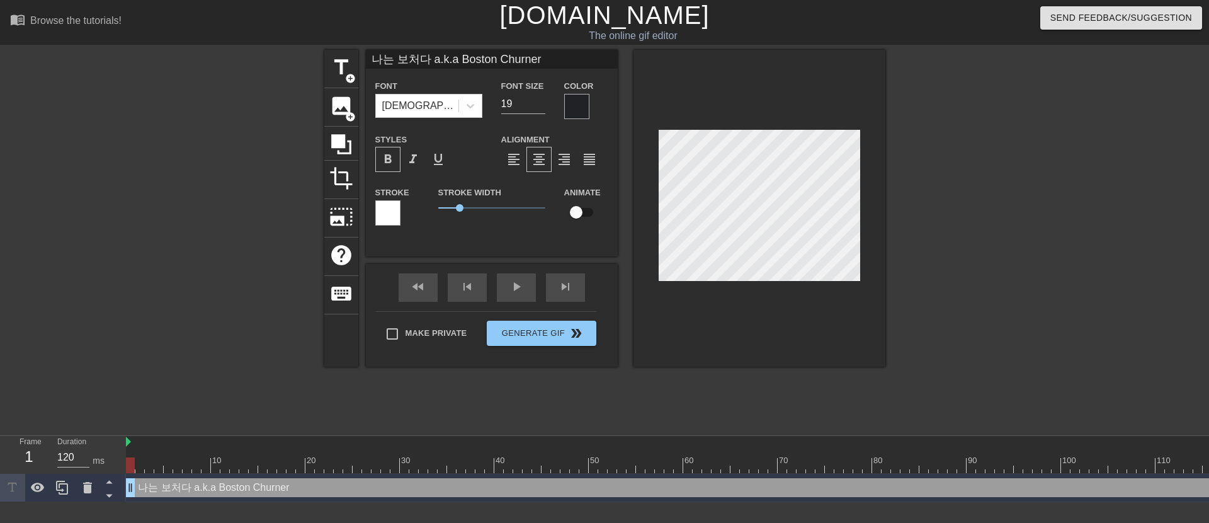
click at [730, 301] on div at bounding box center [759, 208] width 252 height 317
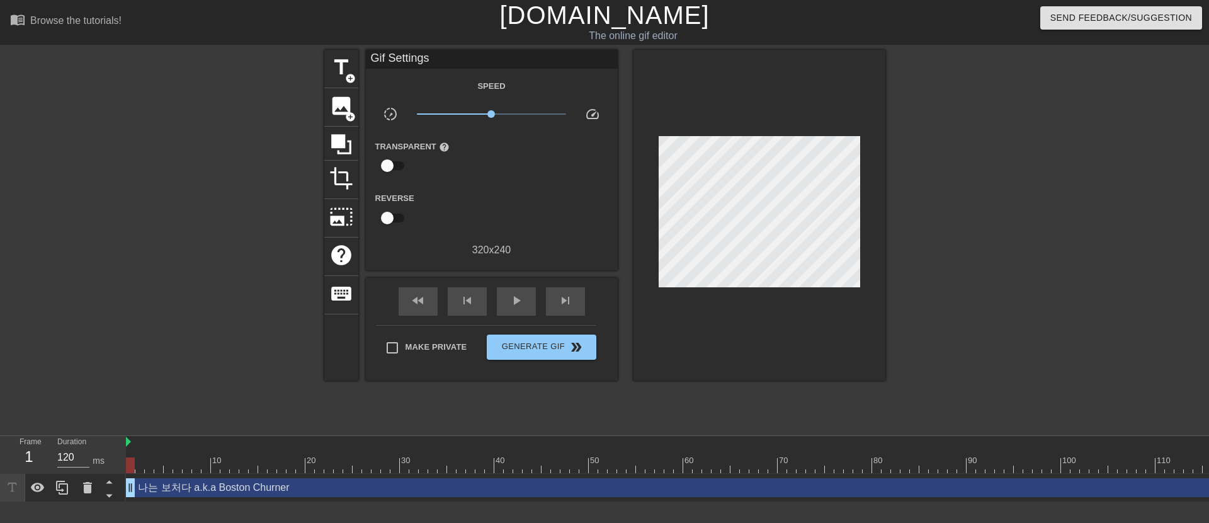
click at [932, 487] on div "나는 보처다 a.k.a Boston Churner drag_handle drag_handle" at bounding box center [692, 487] width 1133 height 19
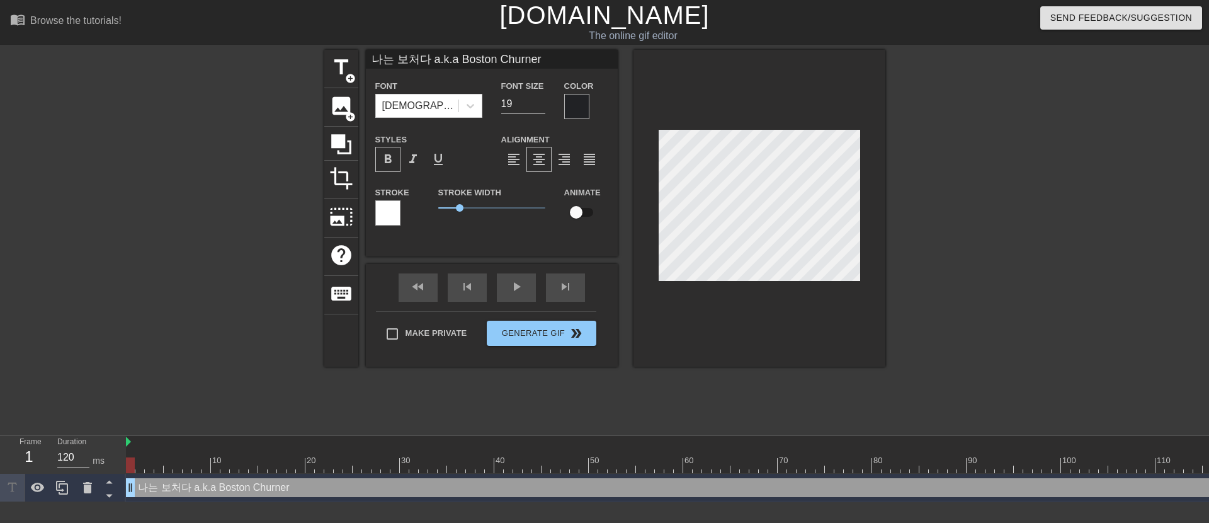
drag, startPoint x: 131, startPoint y: 487, endPoint x: 127, endPoint y: 503, distance: 17.0
click at [127, 502] on div "10 20 30 40 50 60 70 80 90 100 110 120 나는 보처다 a.k.a Boston Churner drag_handle …" at bounding box center [667, 469] width 1083 height 66
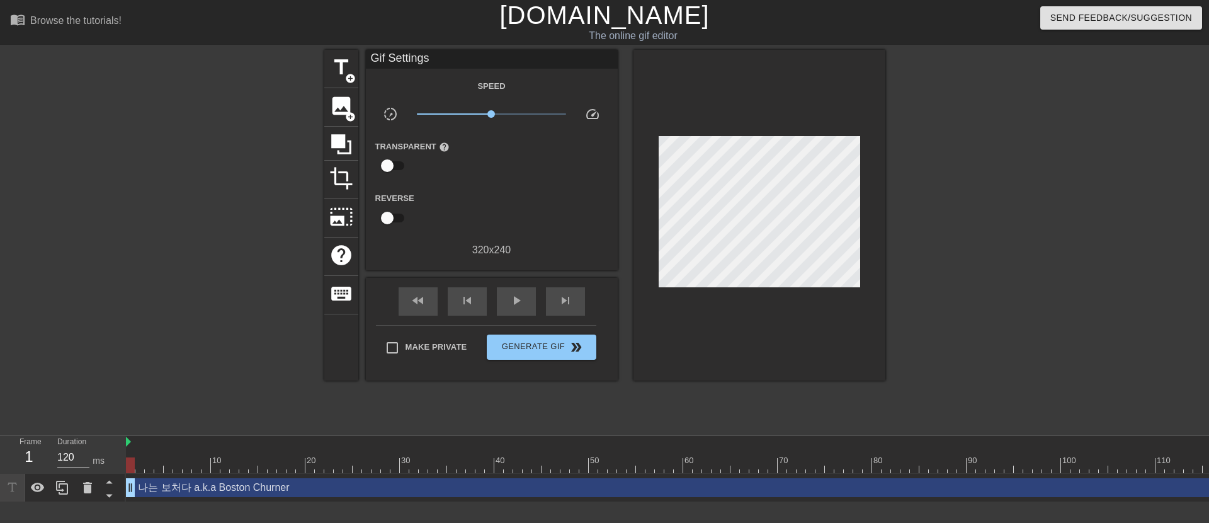
scroll to position [0, 58]
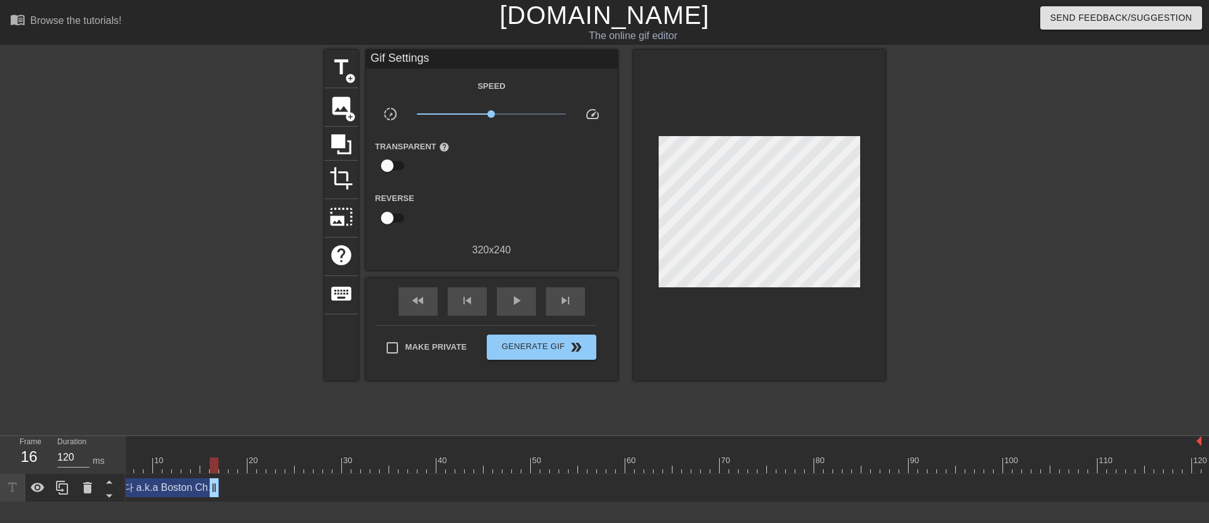
drag, startPoint x: 1191, startPoint y: 490, endPoint x: 211, endPoint y: 504, distance: 979.9
click at [211, 502] on div "10 20 30 40 50 60 70 80 90 100 110 120 나는 보처다 a.k.a Boston Churner drag_handle …" at bounding box center [667, 469] width 1083 height 66
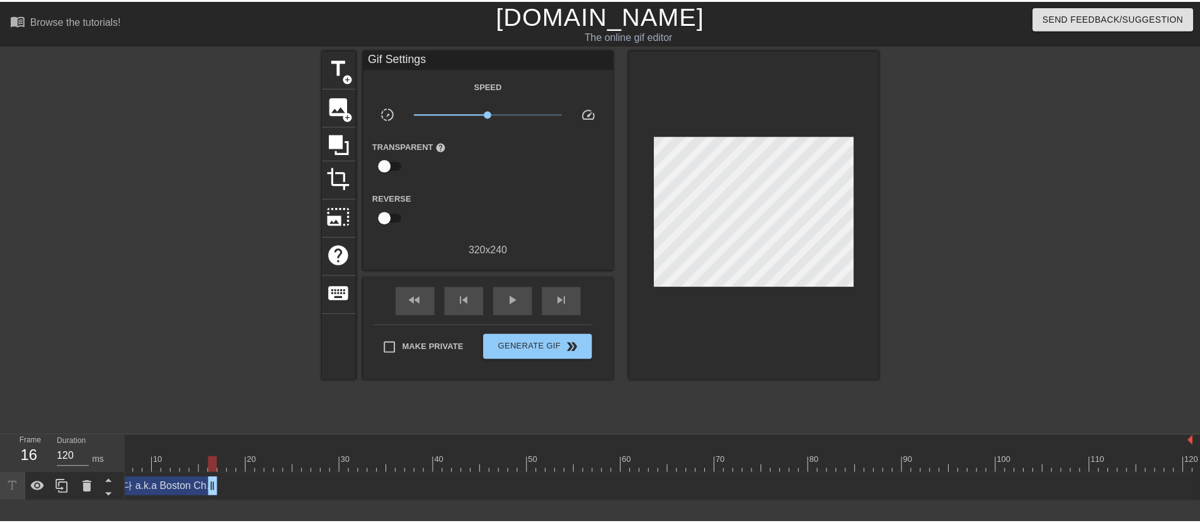
scroll to position [0, 0]
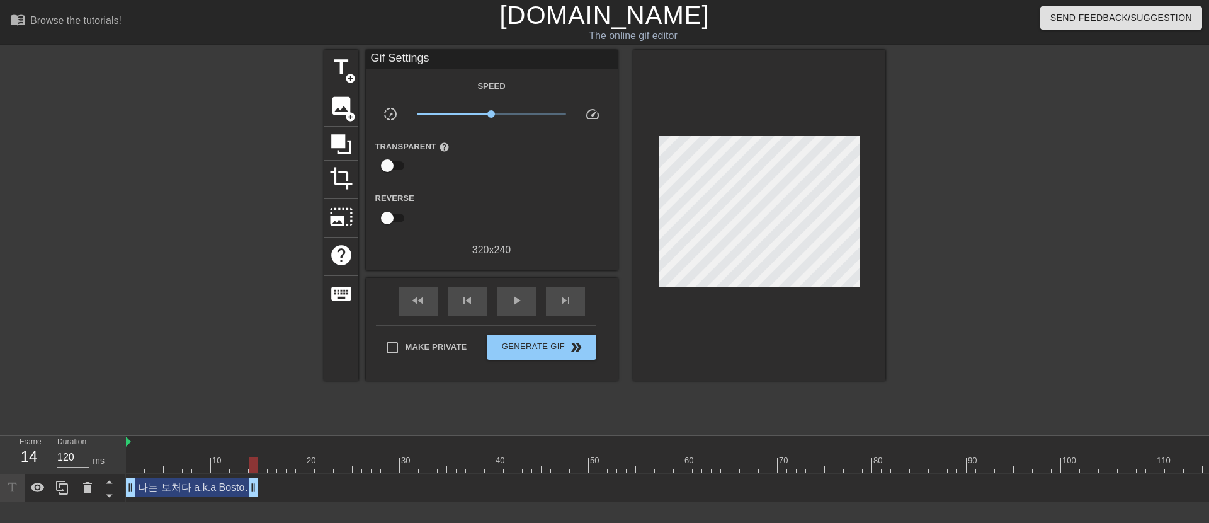
drag, startPoint x: 273, startPoint y: 492, endPoint x: 251, endPoint y: 491, distance: 22.1
click at [351, 70] on span "title" at bounding box center [341, 67] width 24 height 24
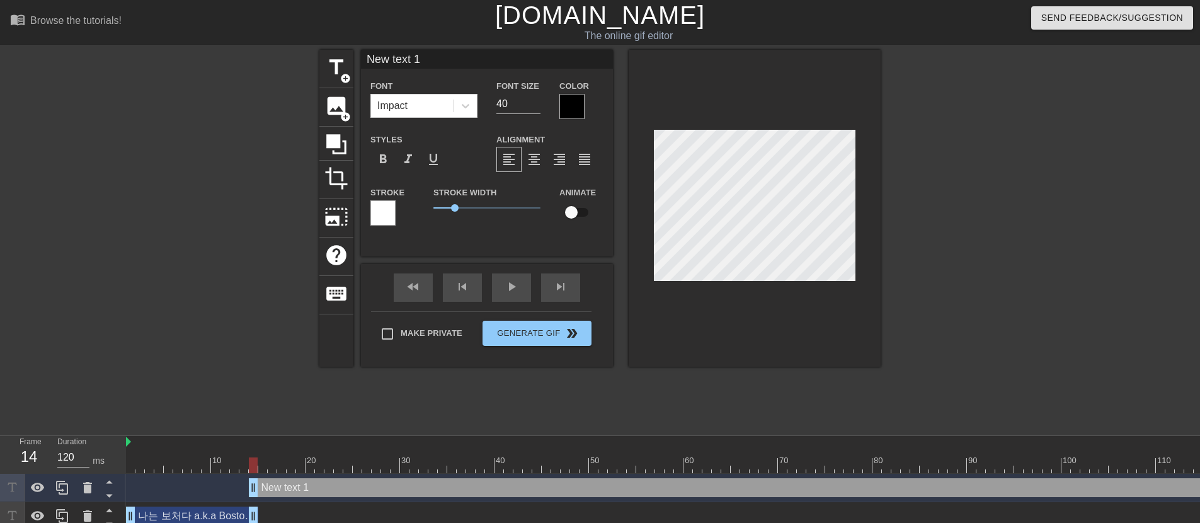
click at [424, 57] on input "New text 1" at bounding box center [487, 59] width 252 height 19
type input "ㅈ"
type input "ㅓ"
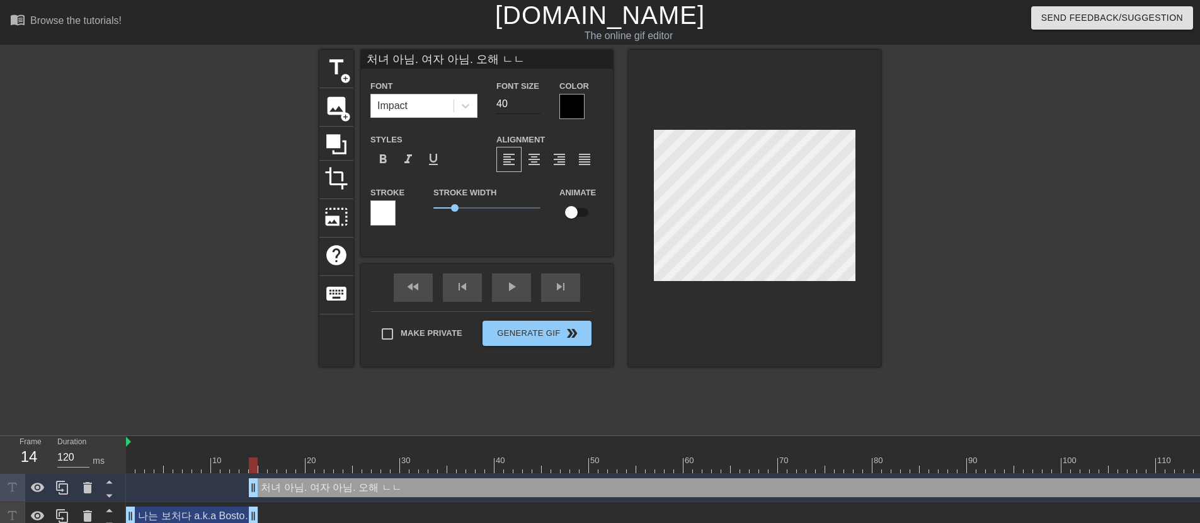
type input "처녀 아님. 여자 아님. 오해 ㄴㄴ"
drag, startPoint x: 525, startPoint y: 103, endPoint x: 497, endPoint y: 106, distance: 27.8
click at [497, 106] on input "40" at bounding box center [518, 104] width 44 height 20
type input "20"
click at [559, 113] on div at bounding box center [571, 106] width 25 height 25
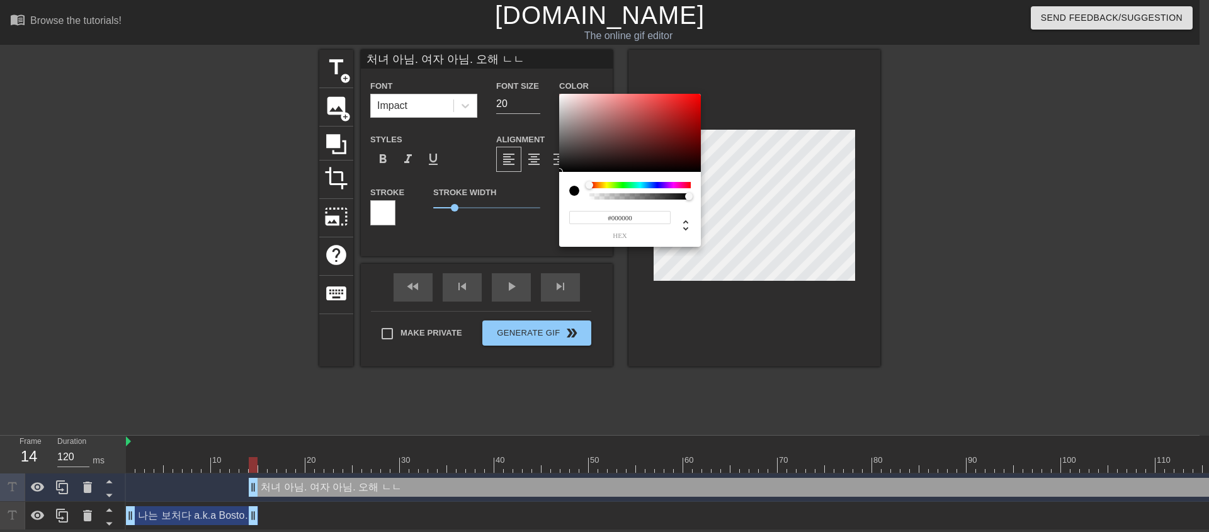
click at [647, 184] on div at bounding box center [639, 185] width 101 height 6
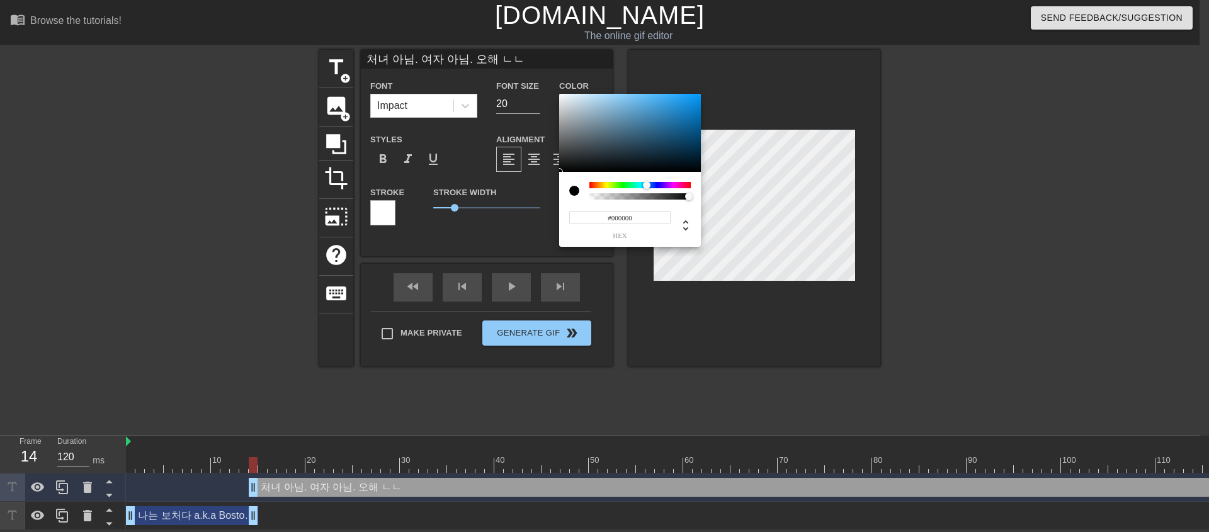
type input "#101314"
click at [588, 166] on div at bounding box center [630, 133] width 142 height 78
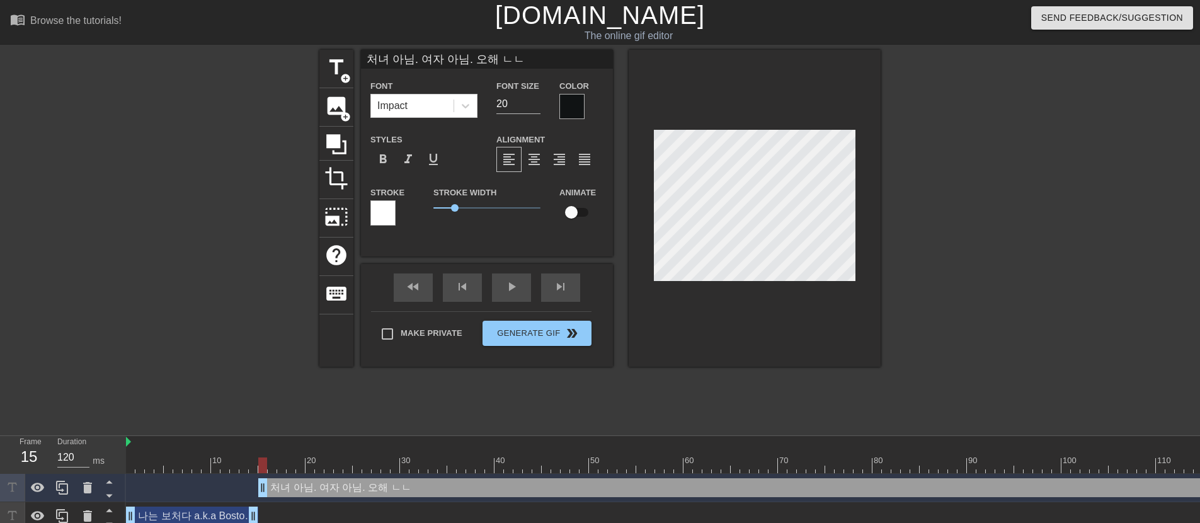
drag, startPoint x: 251, startPoint y: 486, endPoint x: 259, endPoint y: 487, distance: 8.3
click at [212, 516] on div "나는 보처다 a.k.a Boston Churner drag_handle drag_handle" at bounding box center [192, 515] width 132 height 19
type input "나는 보처다 a.k.a Boston Churner"
type input "19"
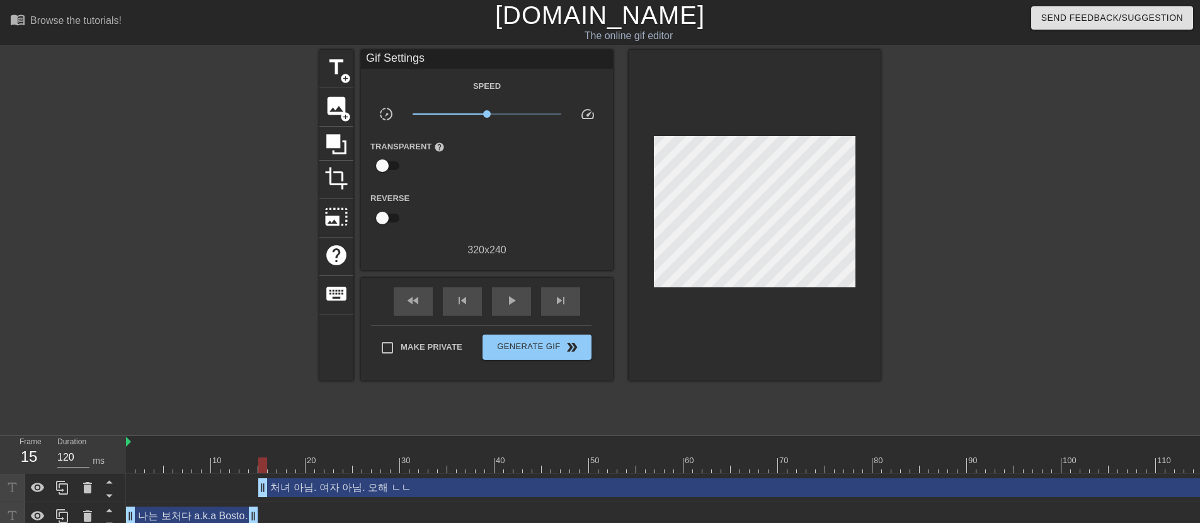
click at [258, 515] on div "나는 보처다 a.k.a Boston Churner drag_handle drag_handle" at bounding box center [692, 515] width 1133 height 19
drag, startPoint x: 254, startPoint y: 516, endPoint x: 246, endPoint y: 515, distance: 8.2
drag, startPoint x: 260, startPoint y: 489, endPoint x: 252, endPoint y: 489, distance: 8.2
click at [519, 303] on div "play_arrow" at bounding box center [511, 301] width 39 height 28
click at [519, 303] on div "pause" at bounding box center [511, 301] width 39 height 28
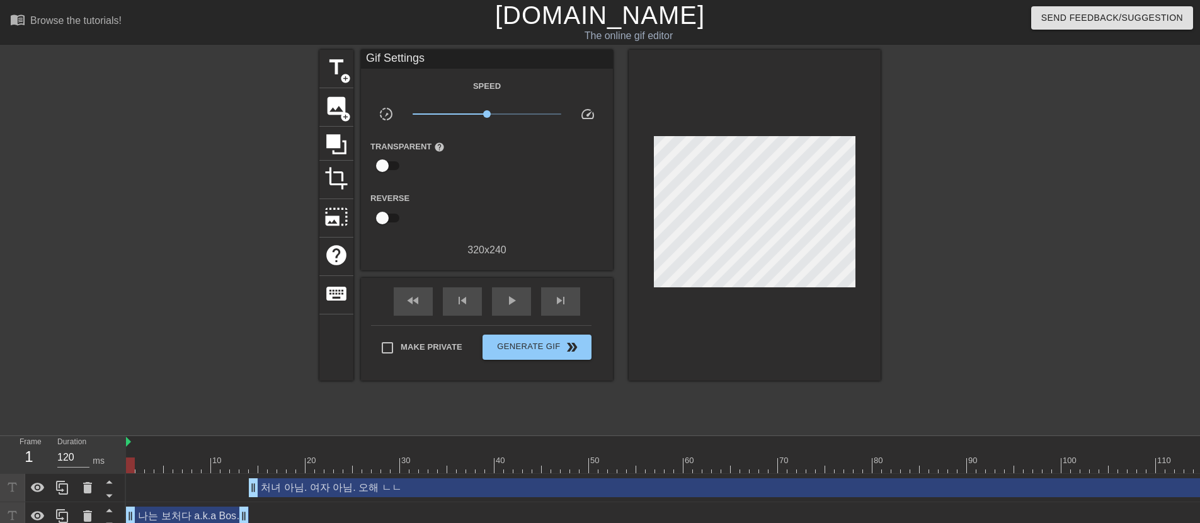
drag, startPoint x: 334, startPoint y: 468, endPoint x: 129, endPoint y: 468, distance: 204.7
click at [129, 468] on div at bounding box center [130, 465] width 9 height 16
click at [517, 302] on span "play_arrow" at bounding box center [511, 300] width 15 height 15
click at [517, 302] on span "pause" at bounding box center [511, 300] width 15 height 15
click at [222, 513] on div "나는 보처다 a.k.a Boston Churner drag_handle drag_handle" at bounding box center [187, 515] width 123 height 19
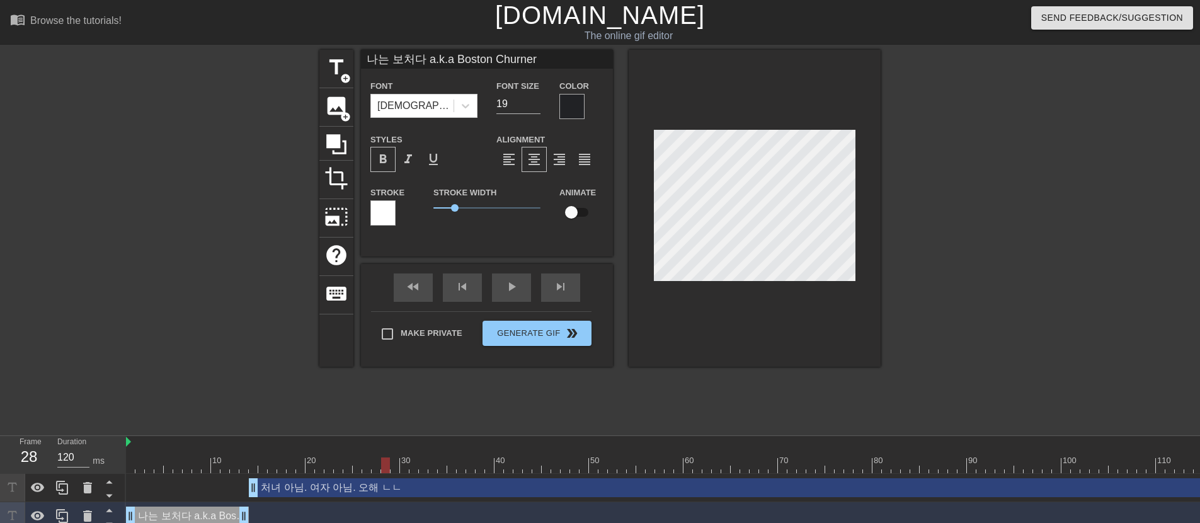
click at [566, 106] on div at bounding box center [571, 106] width 25 height 25
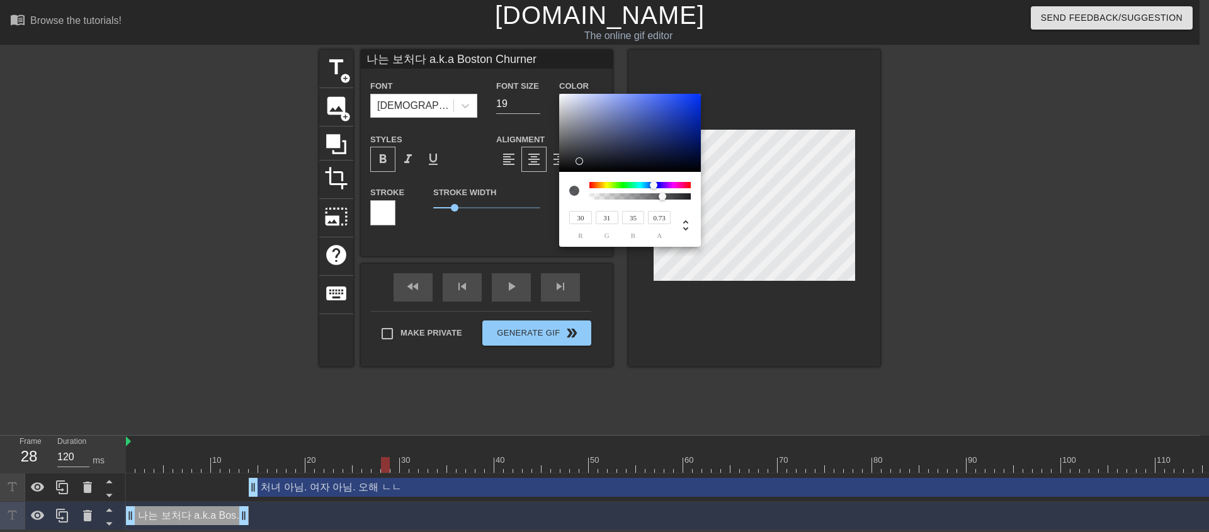
type input "24"
type input "25"
type input "28"
click at [580, 163] on div at bounding box center [580, 161] width 8 height 8
type input "28"
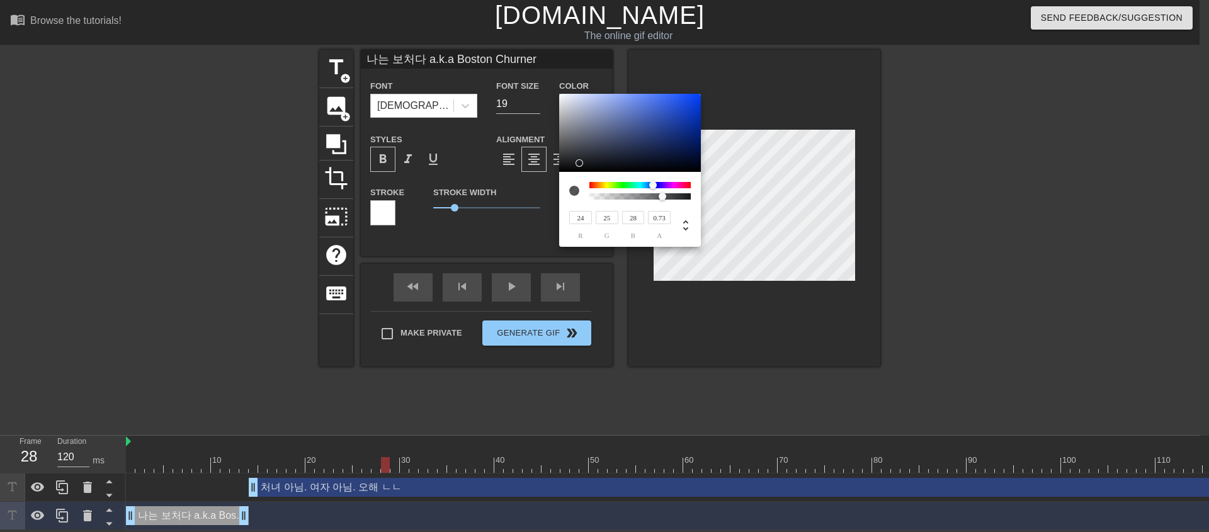
type input "29"
type input "32"
type input "29"
type input "31"
type input "35"
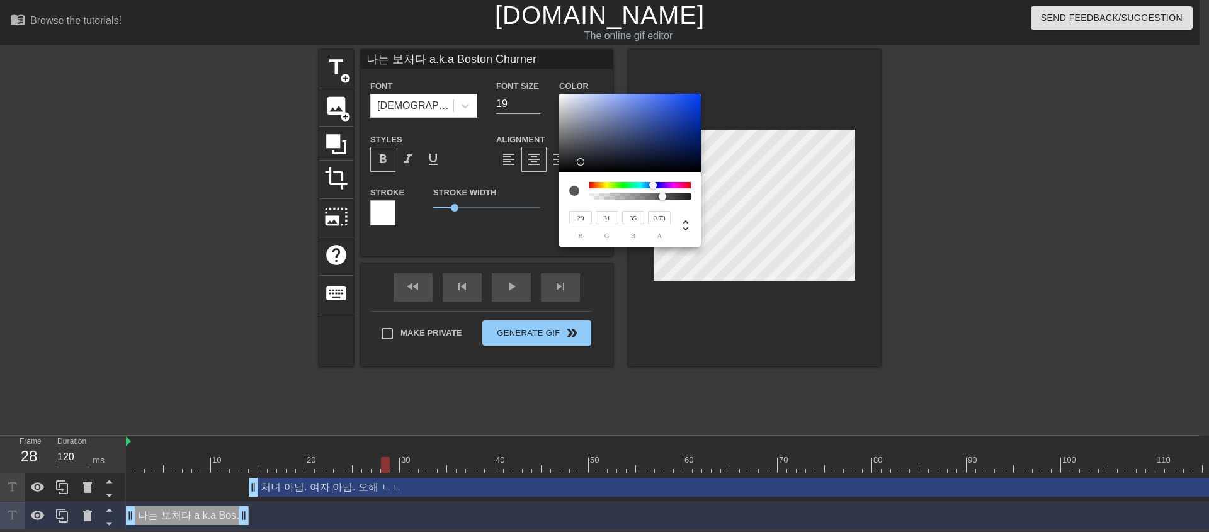
click at [581, 161] on div at bounding box center [581, 162] width 8 height 8
click at [685, 227] on icon at bounding box center [685, 225] width 15 height 15
type input "220"
type input "8%"
type input "13%"
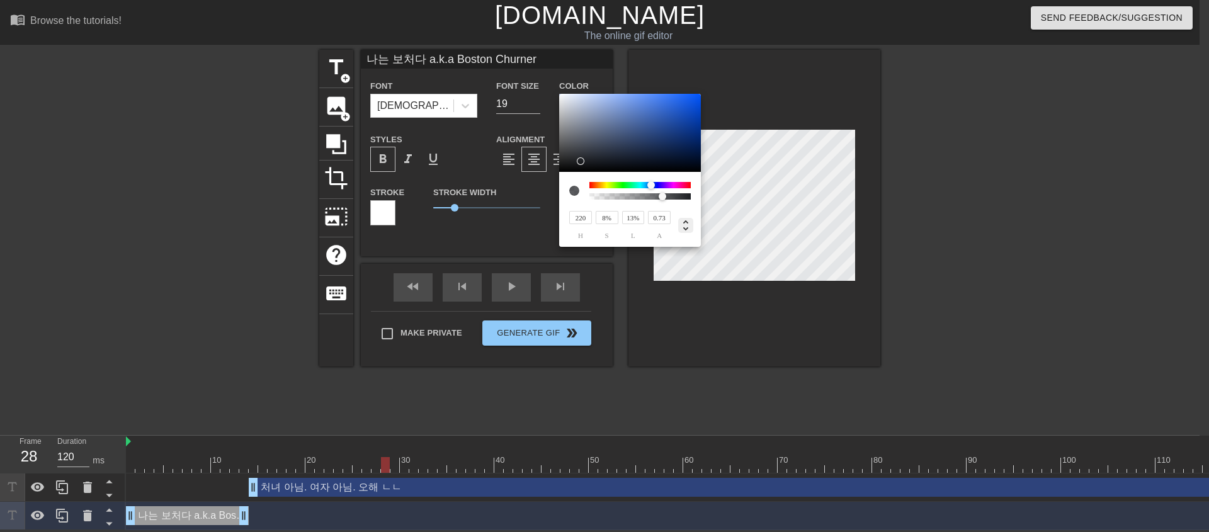
click at [685, 227] on icon at bounding box center [685, 225] width 15 height 15
type input "29"
type input "31"
type input "35"
click at [685, 227] on icon at bounding box center [685, 225] width 15 height 15
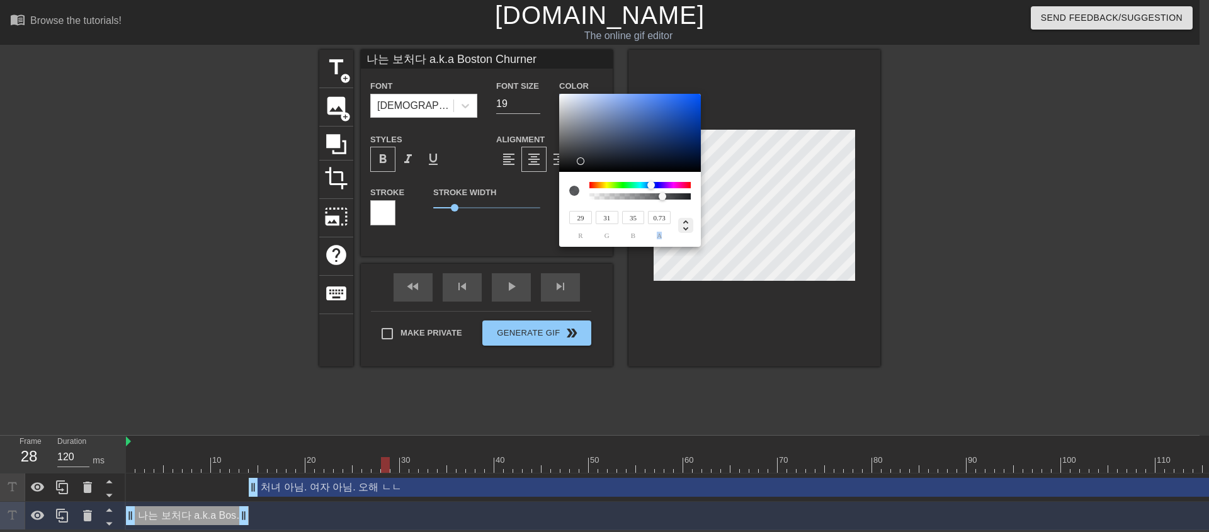
type input "220"
type input "8%"
type input "13%"
click at [685, 227] on icon at bounding box center [685, 225] width 15 height 15
type input "29"
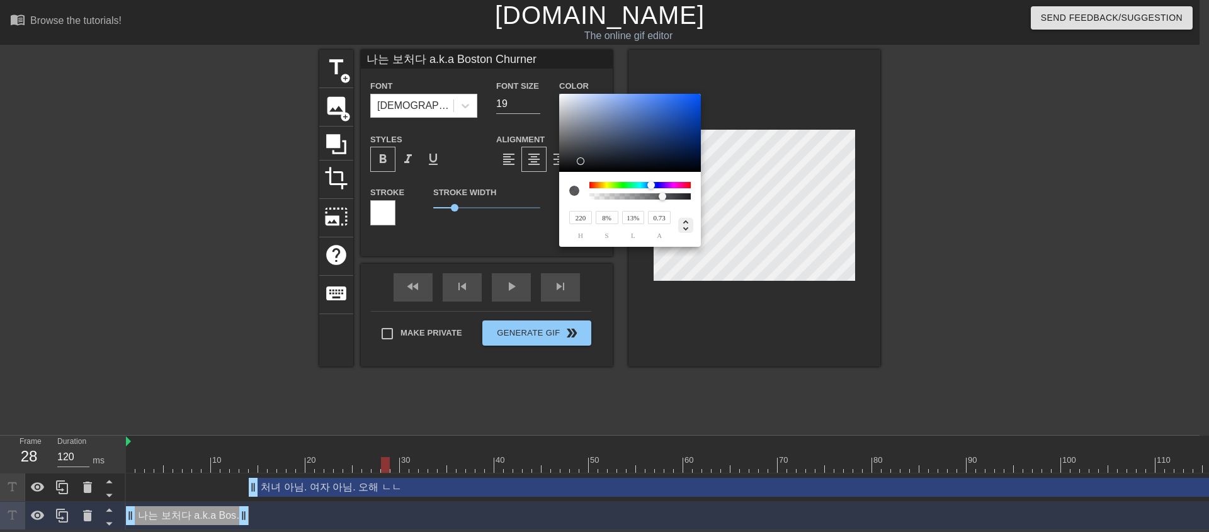
type input "31"
type input "35"
type input "31"
type input "33"
type input "37"
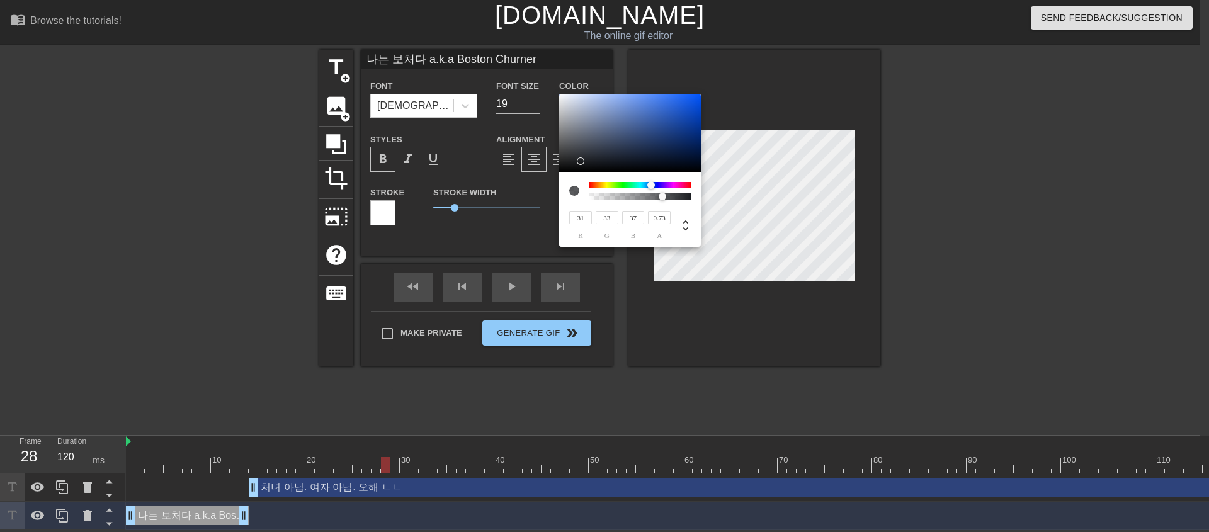
click at [582, 161] on div at bounding box center [581, 161] width 8 height 8
type input "29"
type input "31"
type input "35"
type input "27"
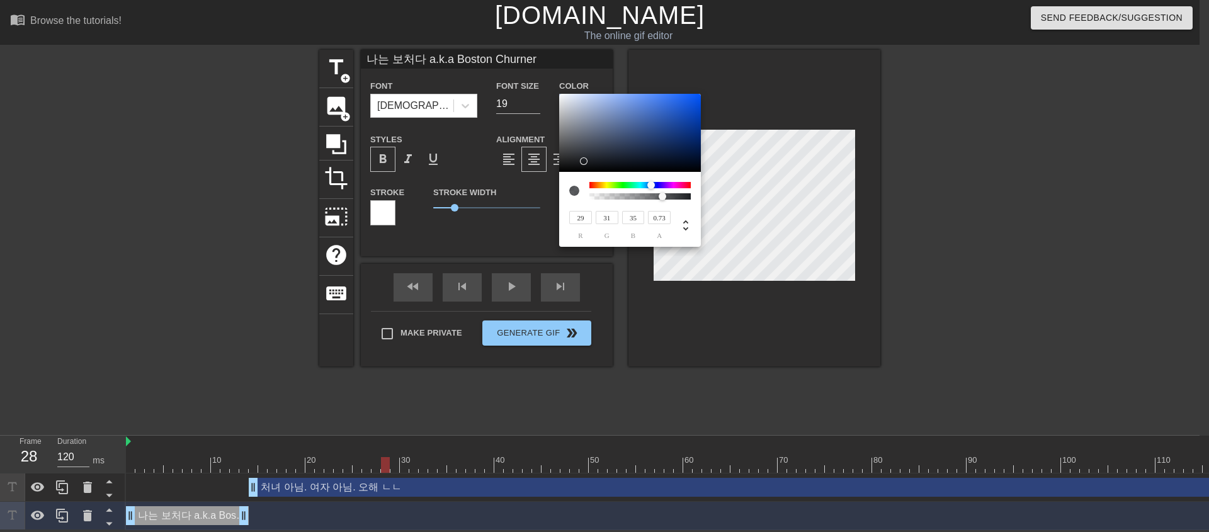
type input "29"
type input "32"
type input "23"
type input "24"
type input "26"
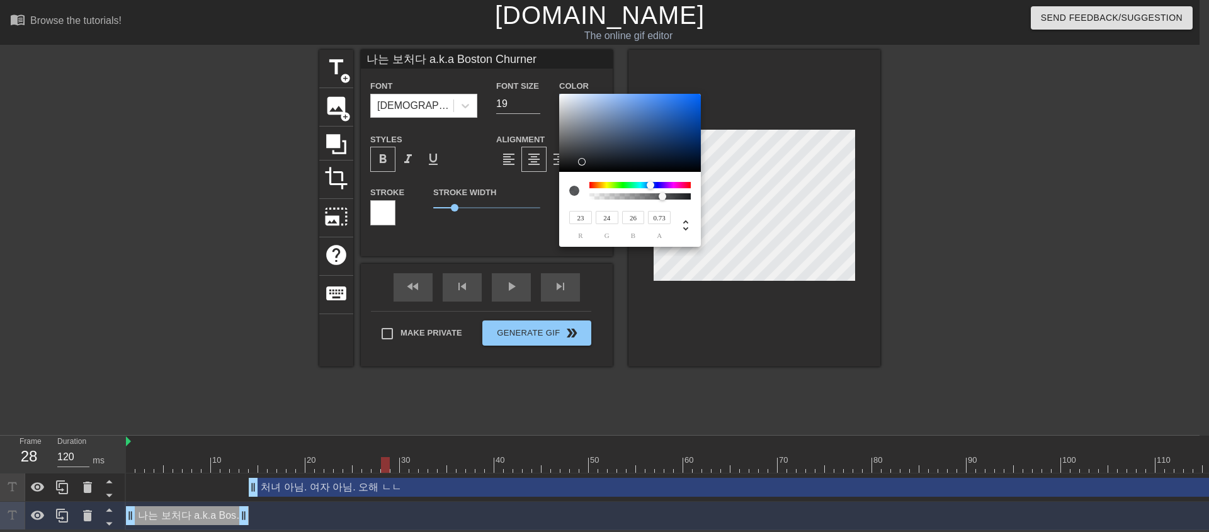
type input "7"
type input "8"
type input "4"
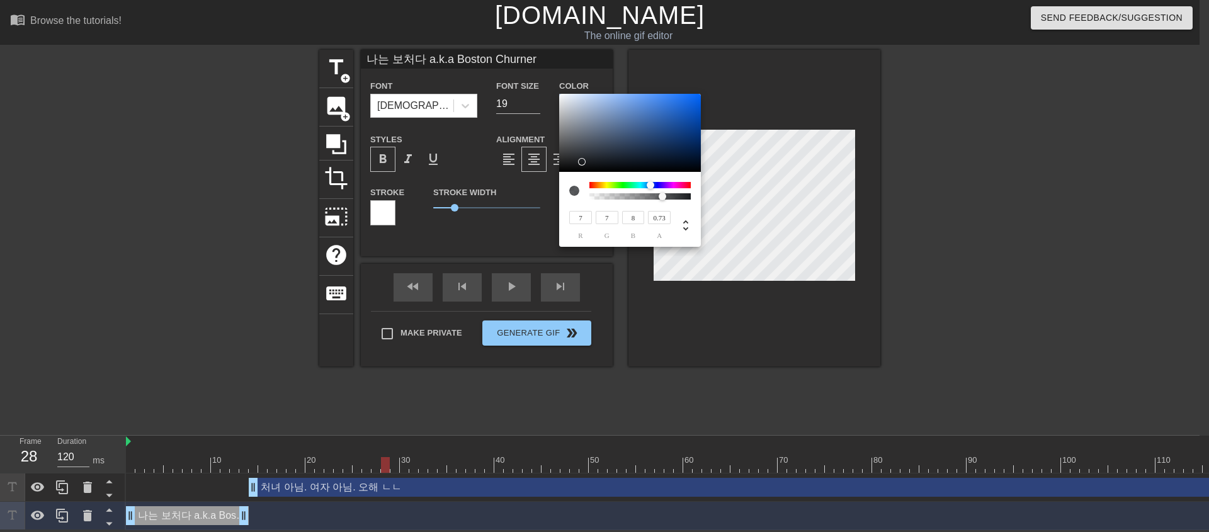
type input "4"
type input "152"
type input "155"
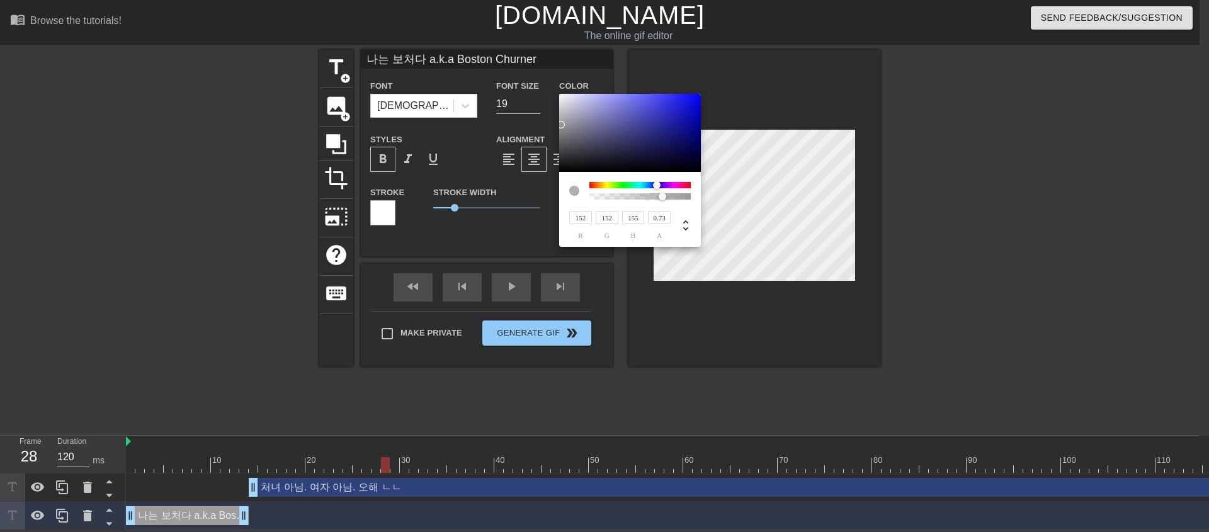
drag, startPoint x: 582, startPoint y: 161, endPoint x: 561, endPoint y: 171, distance: 23.4
click at [561, 171] on div at bounding box center [630, 133] width 142 height 78
type input "17"
type input "150"
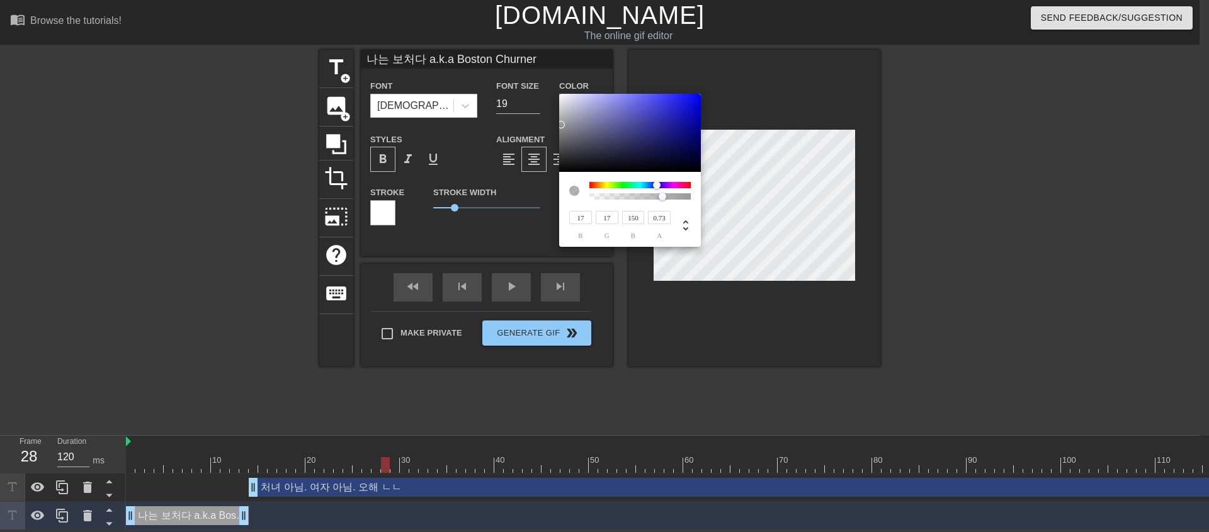
type input "148"
type input "133"
type input "138"
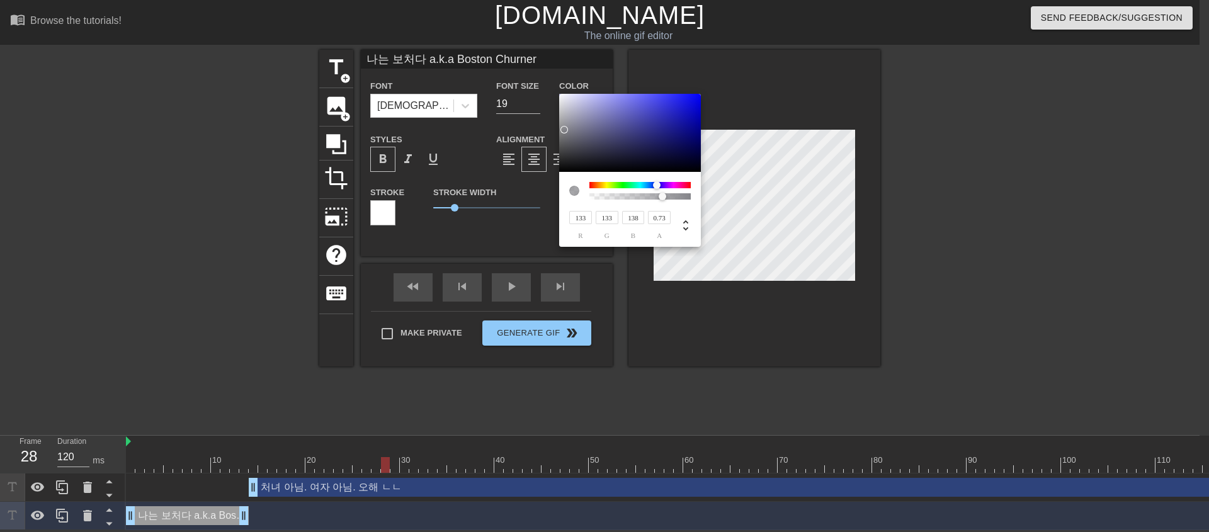
type input "87"
type input "98"
type input "55"
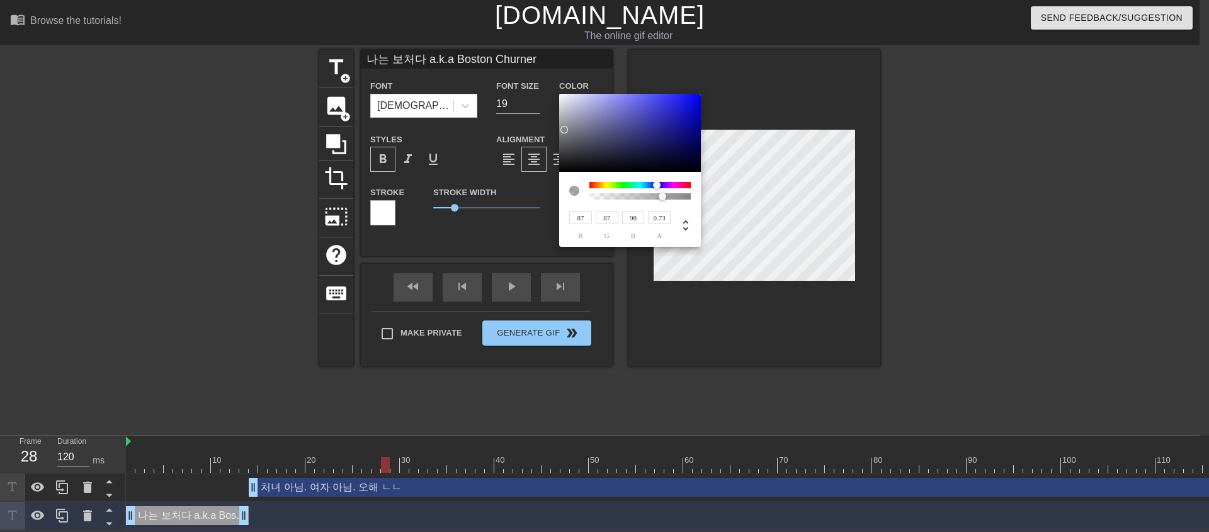
type input "67"
type input "49"
type input "61"
type input "48"
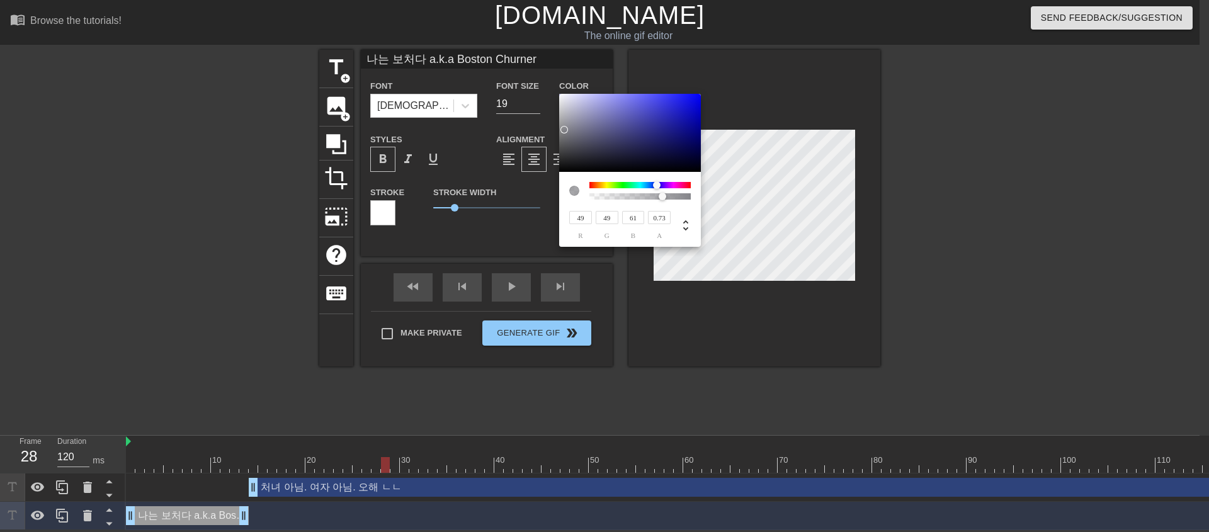
type input "48"
type input "59"
type input "39"
type input "49"
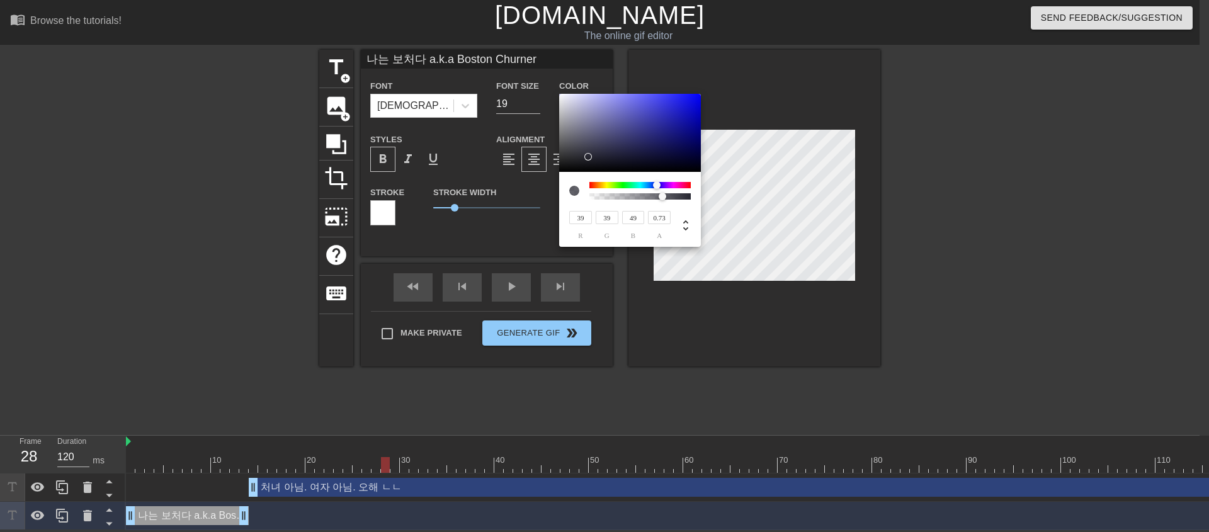
type input "34"
type input "43"
type input "32"
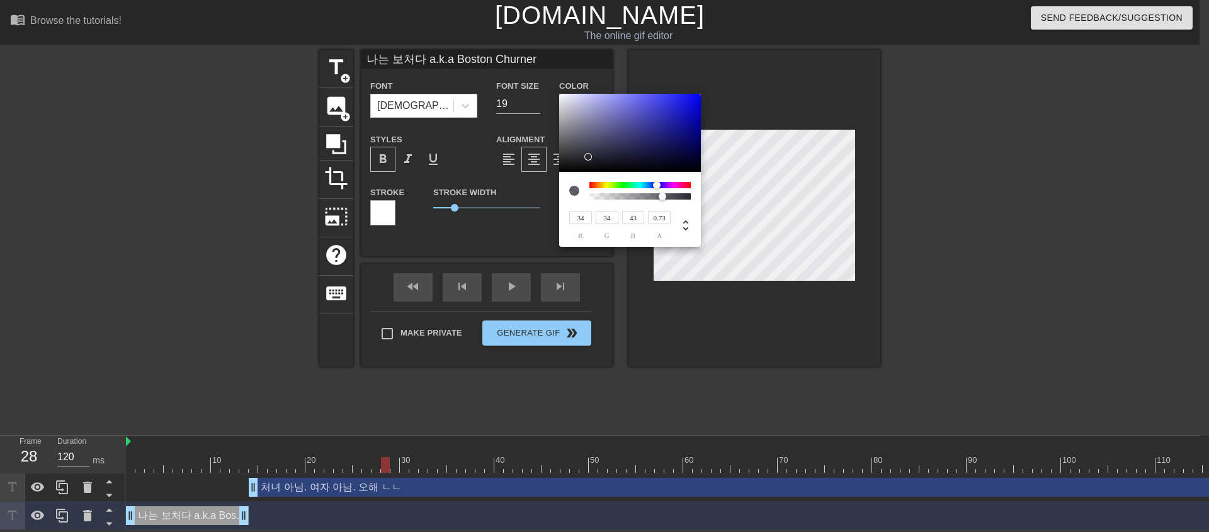
type input "41"
type input "31"
type input "39"
type input "29"
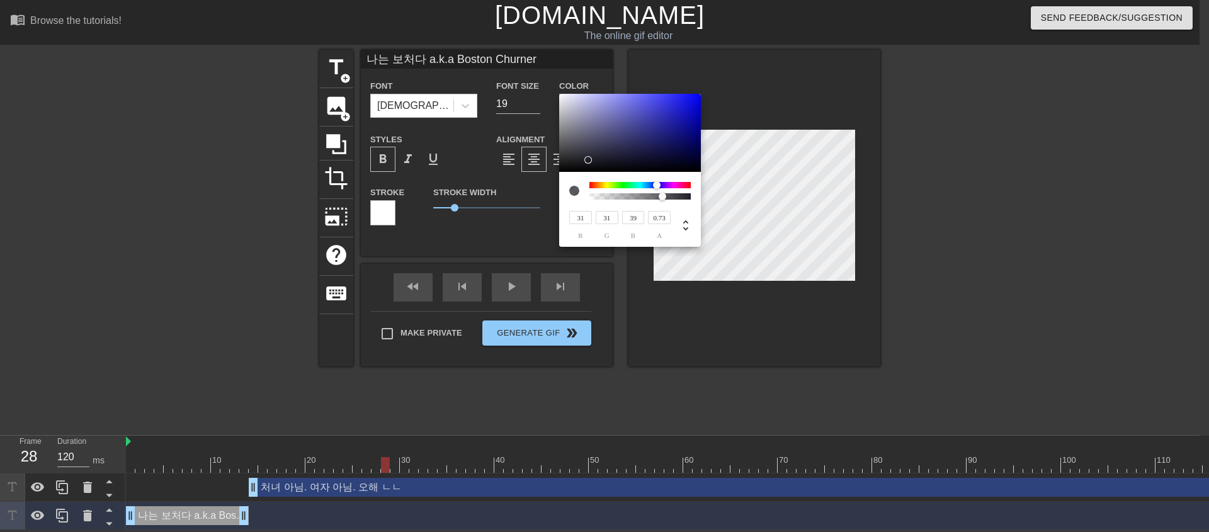
type input "29"
type input "37"
type input "27"
type input "35"
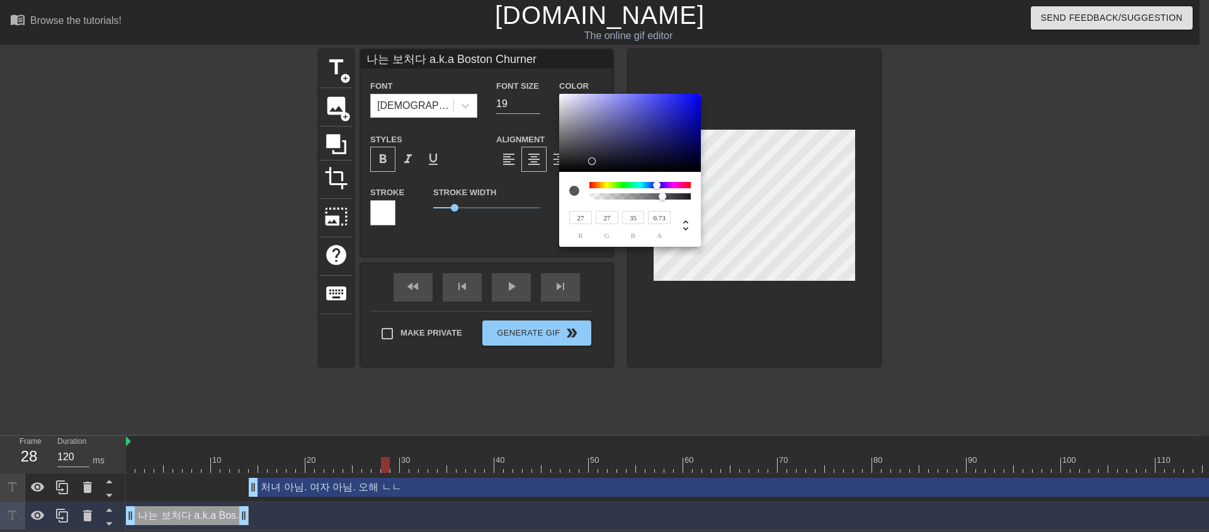
drag, startPoint x: 561, startPoint y: 126, endPoint x: 592, endPoint y: 161, distance: 46.9
click at [592, 161] on div at bounding box center [592, 161] width 8 height 8
type input "0.79"
click at [669, 202] on div "27 r 27 g 35 b 0.79 a" at bounding box center [630, 209] width 142 height 75
type input "26"
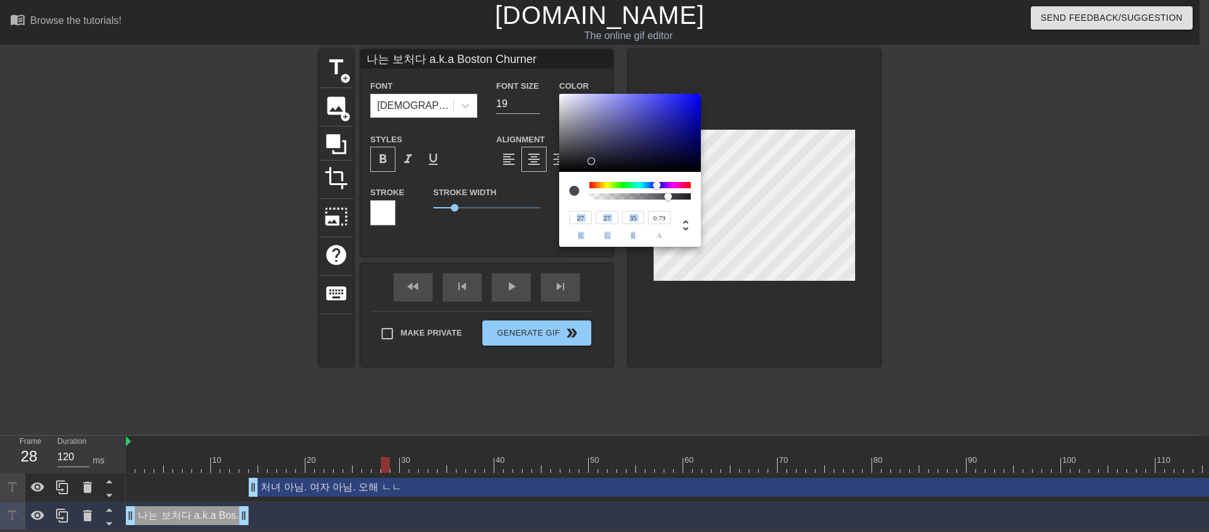
type input "26"
type input "32"
type input "18"
drag, startPoint x: 587, startPoint y: 164, endPoint x: 696, endPoint y: 170, distance: 109.1
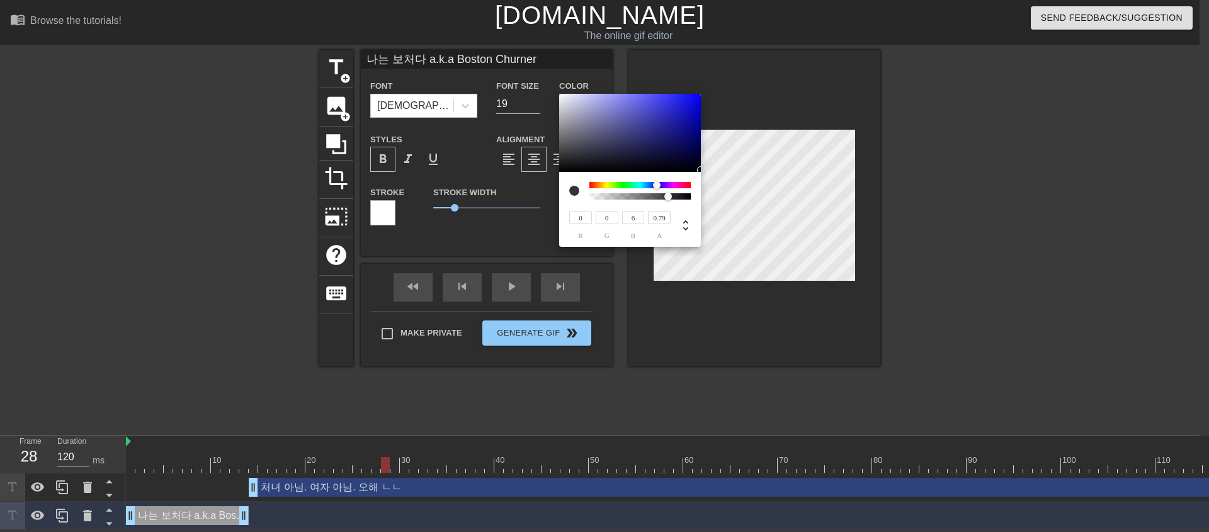
click at [696, 170] on div at bounding box center [630, 133] width 142 height 78
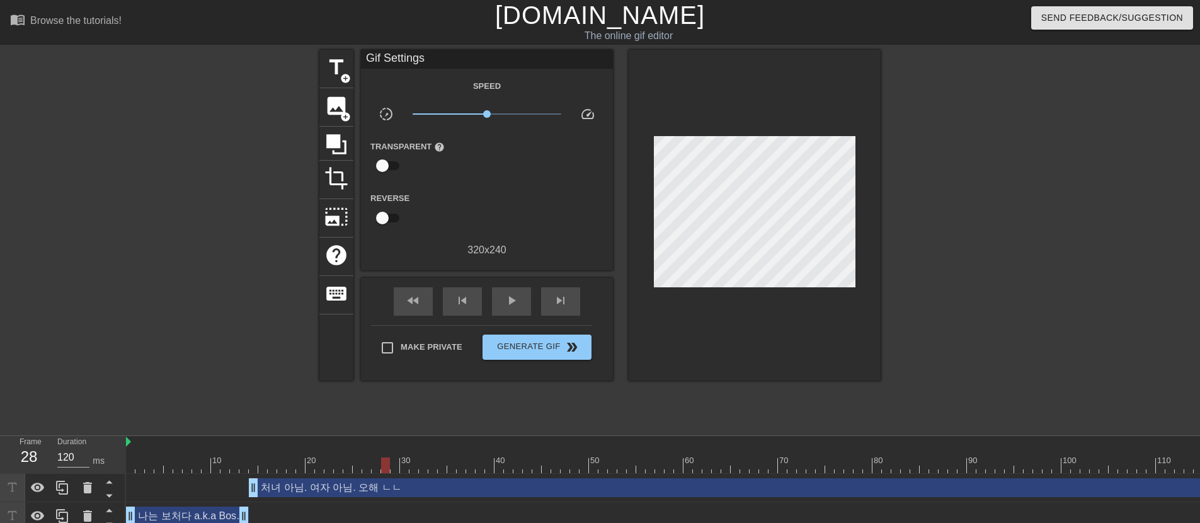
click at [214, 518] on div "나는 보처다 a.k.a Boston Churner drag_handle drag_handle" at bounding box center [187, 515] width 123 height 19
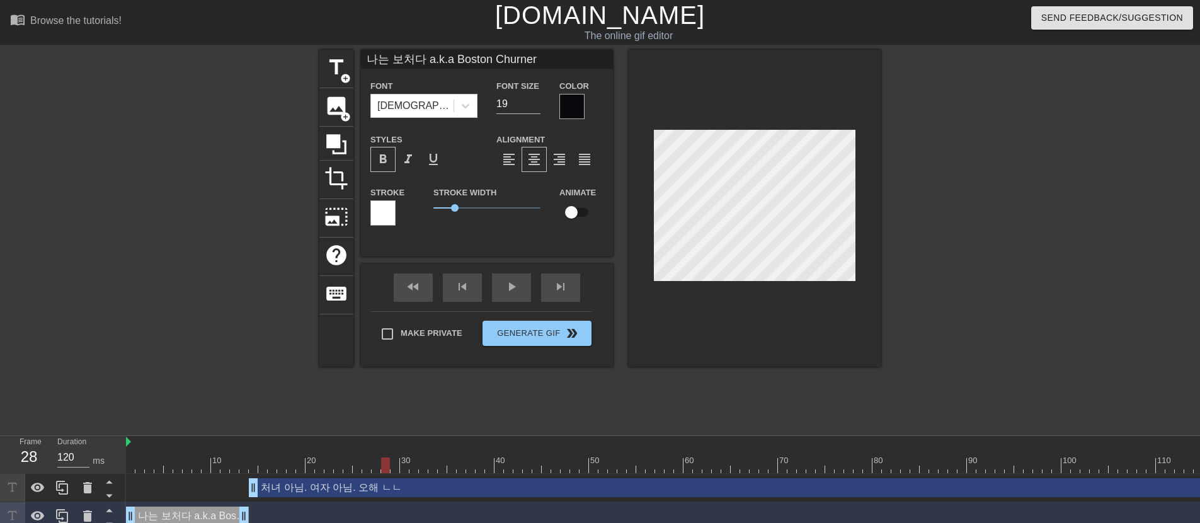
click at [279, 493] on div "처녀 아님. 여자 아님. 오해 ㄴㄴ drag_handle drag_handle" at bounding box center [754, 487] width 1011 height 19
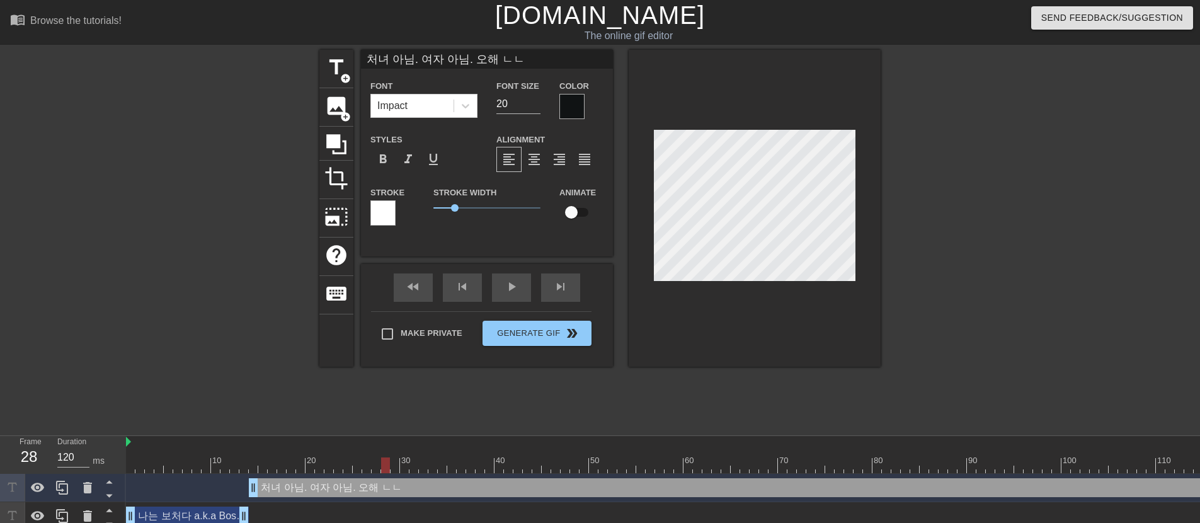
click at [224, 516] on div "나는 보처다 a.k.a Boston Churner drag_handle drag_handle" at bounding box center [187, 515] width 123 height 19
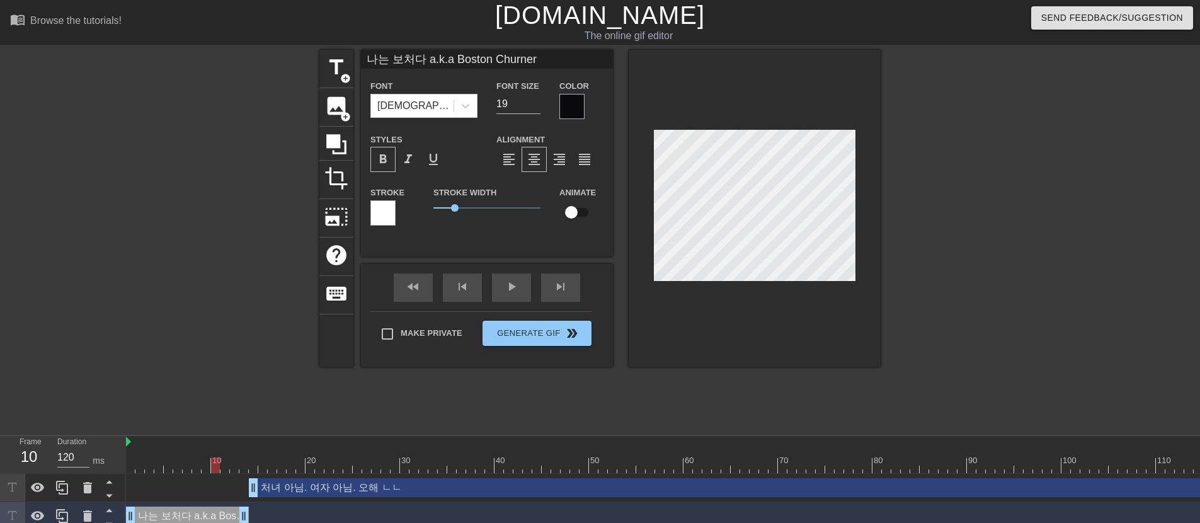
drag, startPoint x: 387, startPoint y: 462, endPoint x: 213, endPoint y: 471, distance: 174.1
click at [213, 471] on div at bounding box center [215, 465] width 9 height 16
click at [390, 162] on div "format_bold" at bounding box center [382, 159] width 25 height 25
click at [295, 489] on div "처녀 아님. 여자 아님. 오해 ㄴㄴ drag_handle drag_handle" at bounding box center [754, 487] width 1011 height 19
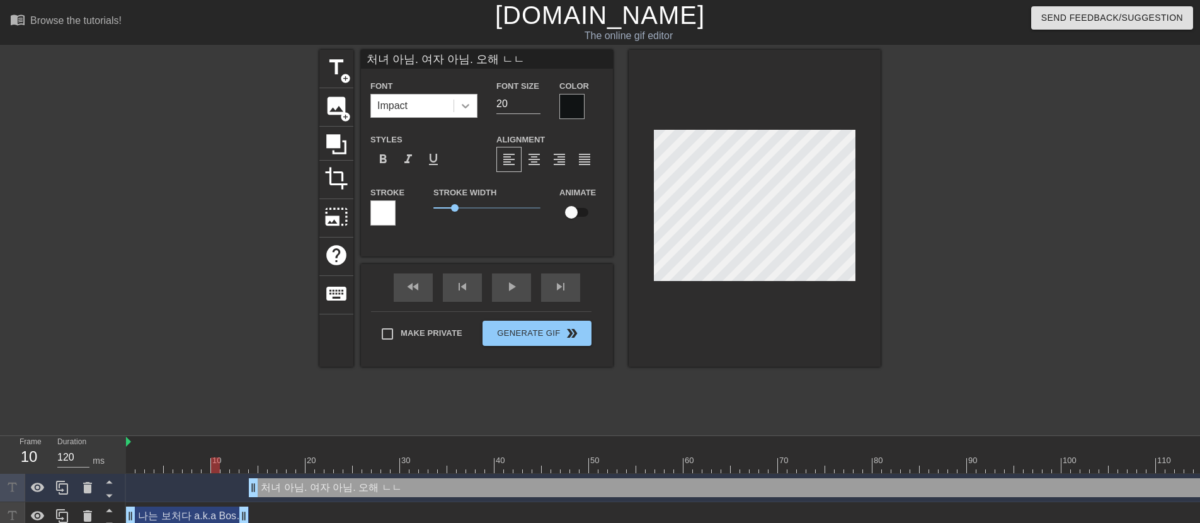
click at [474, 111] on div at bounding box center [465, 105] width 23 height 23
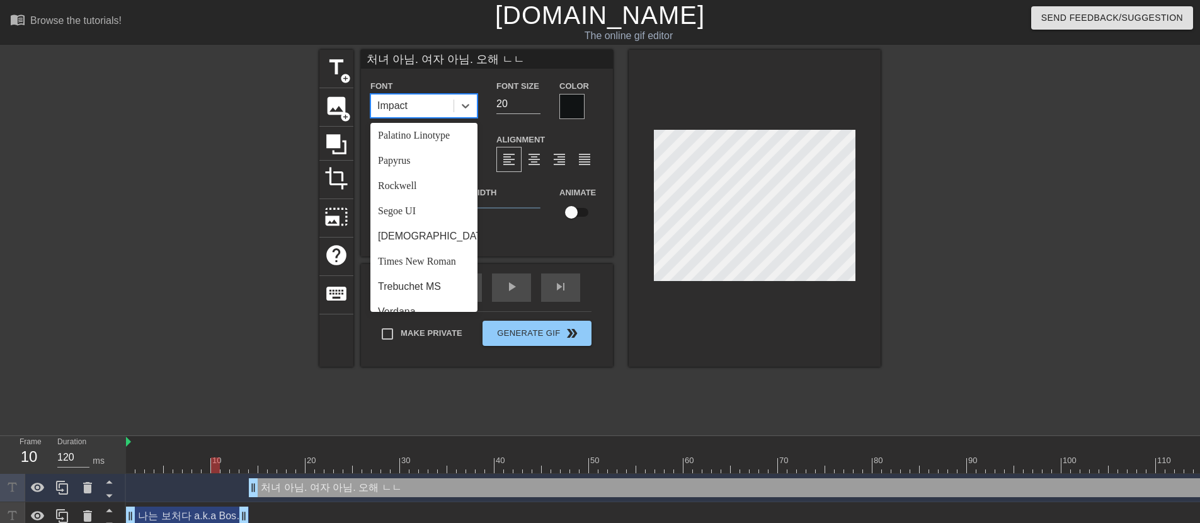
scroll to position [451, 0]
click at [443, 227] on div "[DEMOGRAPHIC_DATA]" at bounding box center [423, 220] width 107 height 25
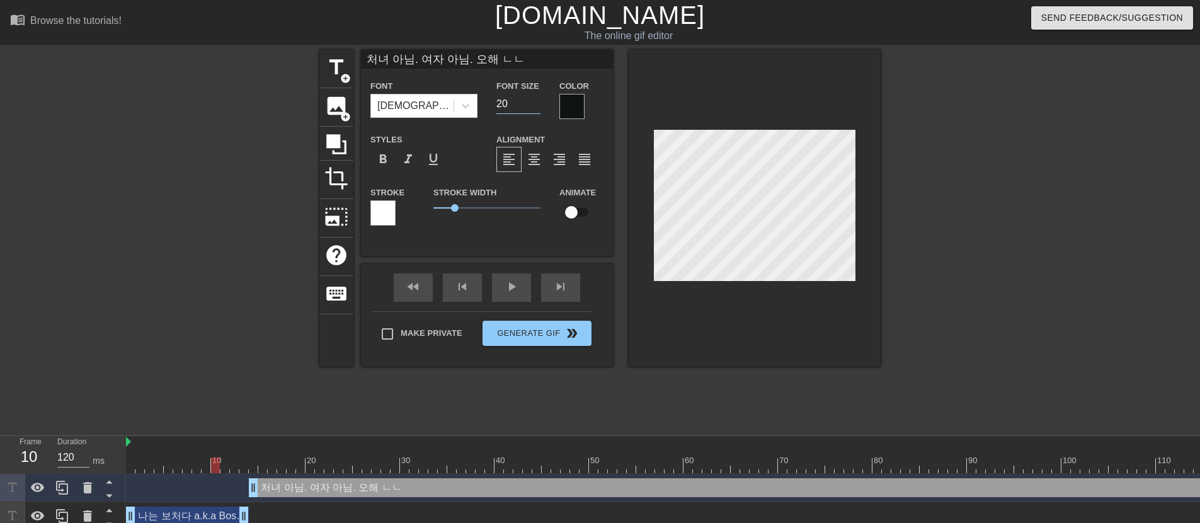
click at [514, 102] on input "20" at bounding box center [518, 104] width 44 height 20
click at [537, 109] on input "19" at bounding box center [518, 104] width 44 height 20
click at [378, 162] on span "format_bold" at bounding box center [382, 159] width 15 height 15
click at [189, 513] on div "나는 보처다 a.k.a Boston Churner drag_handle drag_handle" at bounding box center [187, 515] width 123 height 19
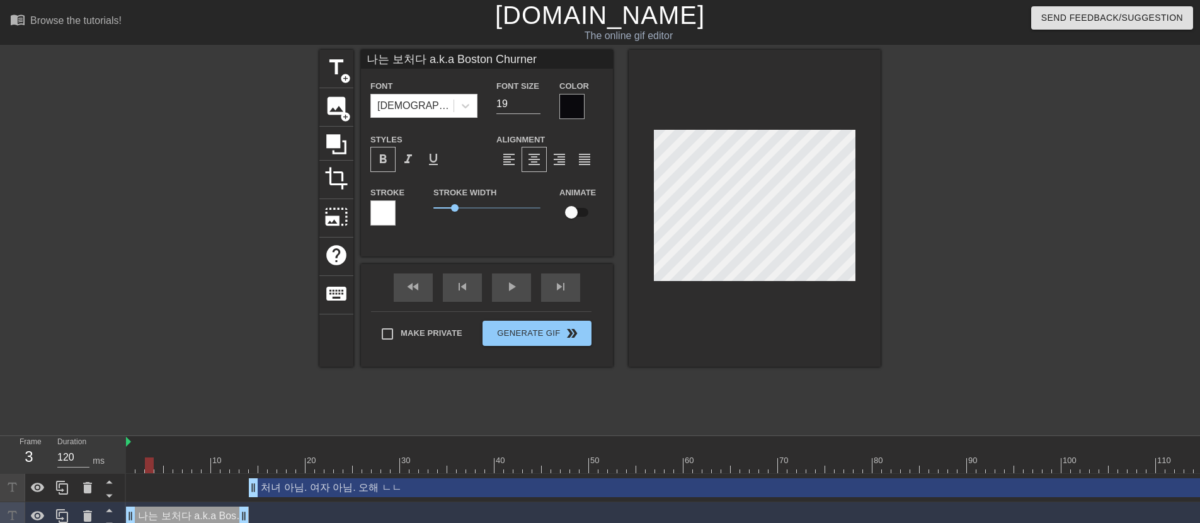
drag, startPoint x: 205, startPoint y: 469, endPoint x: 143, endPoint y: 469, distance: 61.7
click at [145, 469] on div at bounding box center [149, 465] width 9 height 16
click at [495, 291] on div "play_arrow" at bounding box center [511, 287] width 39 height 28
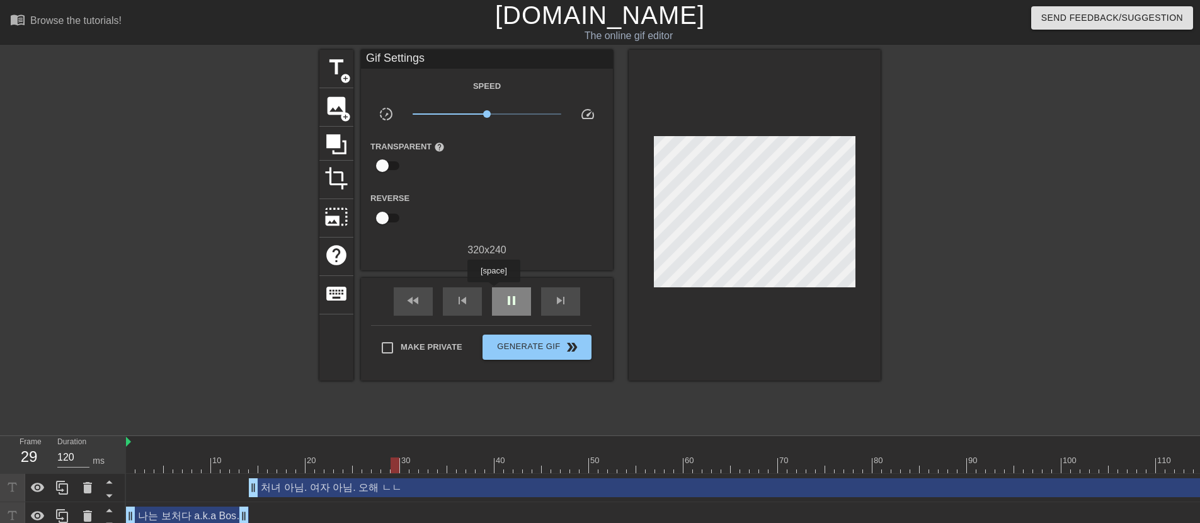
click at [495, 291] on div "pause" at bounding box center [511, 301] width 39 height 28
drag, startPoint x: 403, startPoint y: 462, endPoint x: 132, endPoint y: 468, distance: 271.5
click at [132, 468] on div at bounding box center [130, 465] width 9 height 16
click at [474, 486] on div "처녀 아님. 여자 아님. 오해 ㄴㄴ drag_handle drag_handle" at bounding box center [754, 487] width 1011 height 19
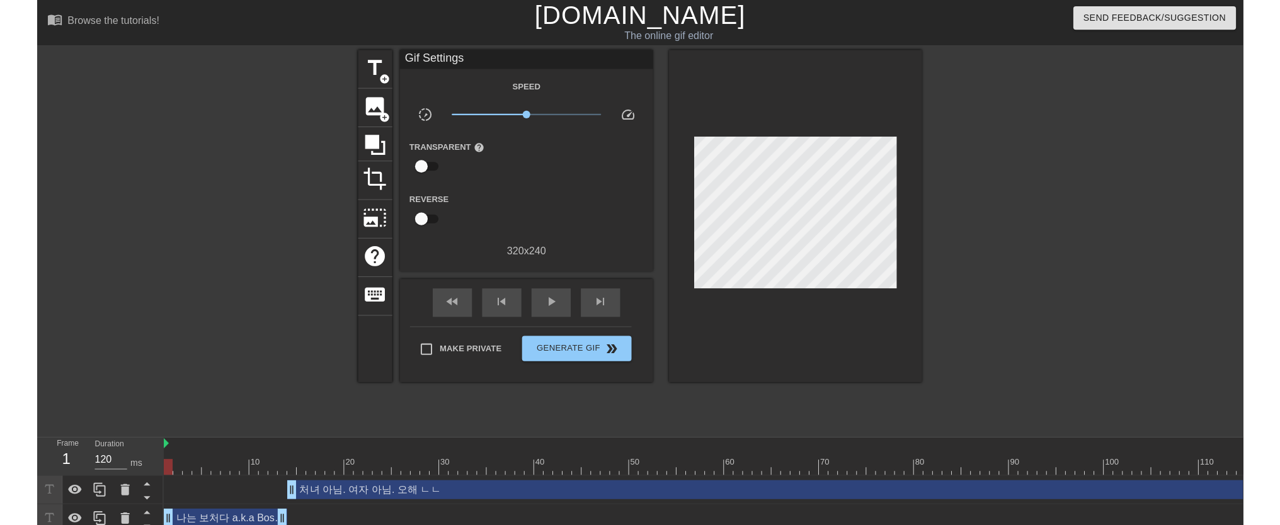
scroll to position [0, 9]
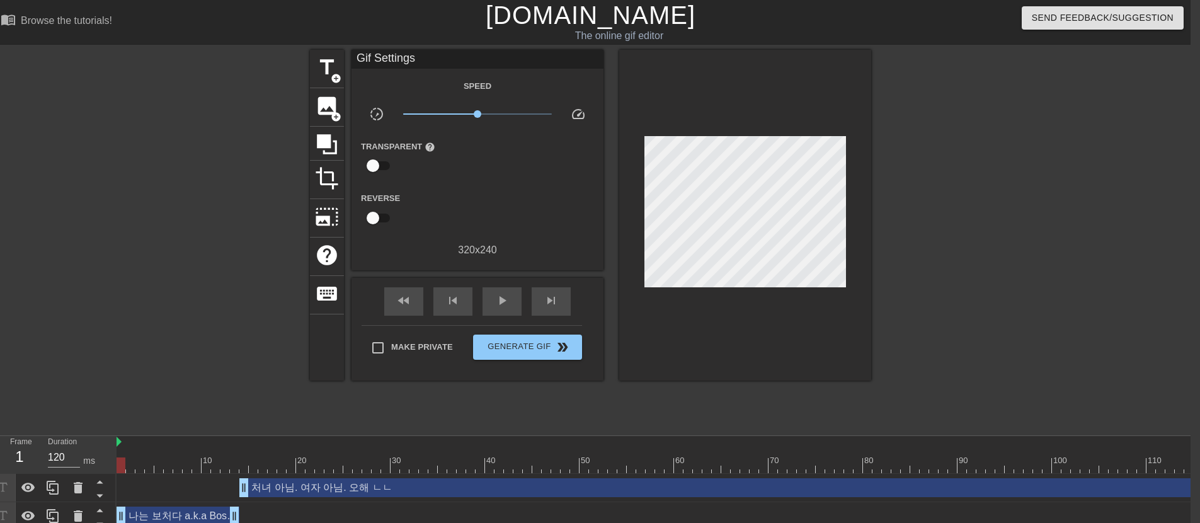
click at [1186, 494] on div "처녀 아님. 여자 아님. 오해 ㄴㄴ drag_handle drag_handle" at bounding box center [744, 487] width 1011 height 19
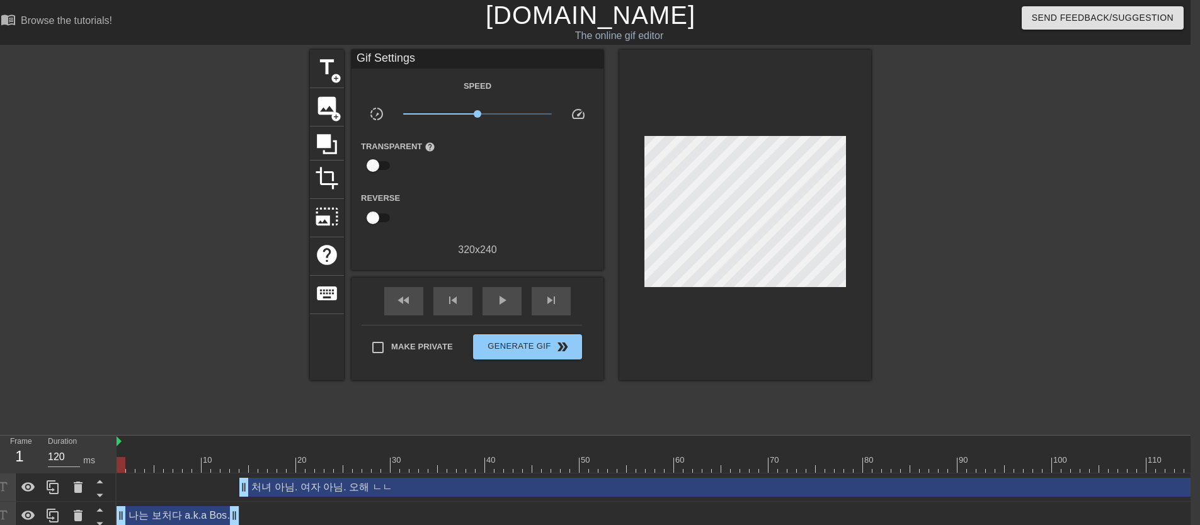
click at [1045, 491] on div "처녀 아님. 여자 아님. 오해 ㄴㄴ drag_handle drag_handle" at bounding box center [744, 487] width 1011 height 19
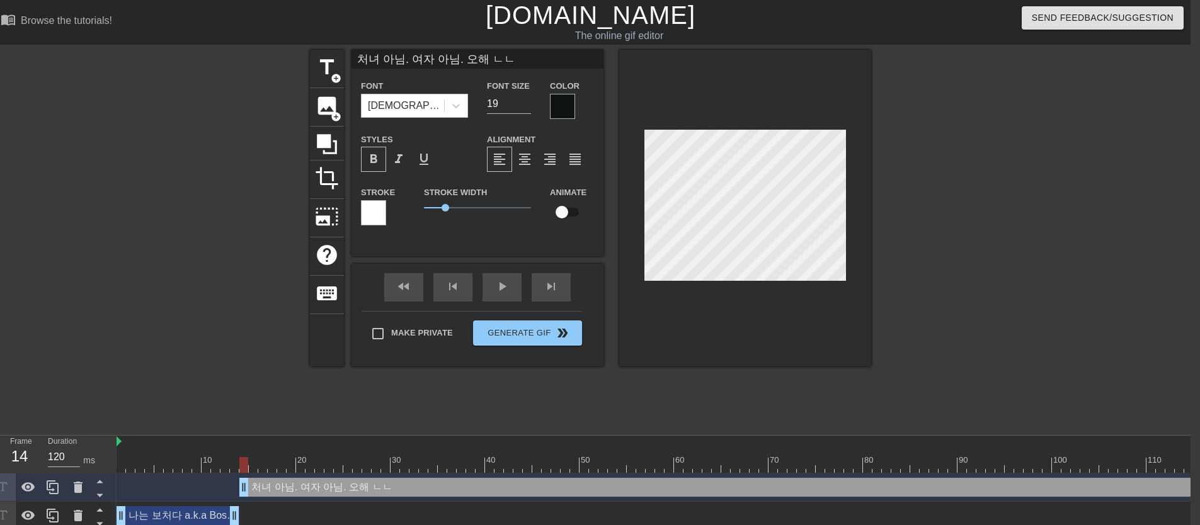
click at [1057, 487] on div "처녀 아님. 여자 아님. 오해 ㄴㄴ drag_handle drag_handle" at bounding box center [744, 487] width 1011 height 19
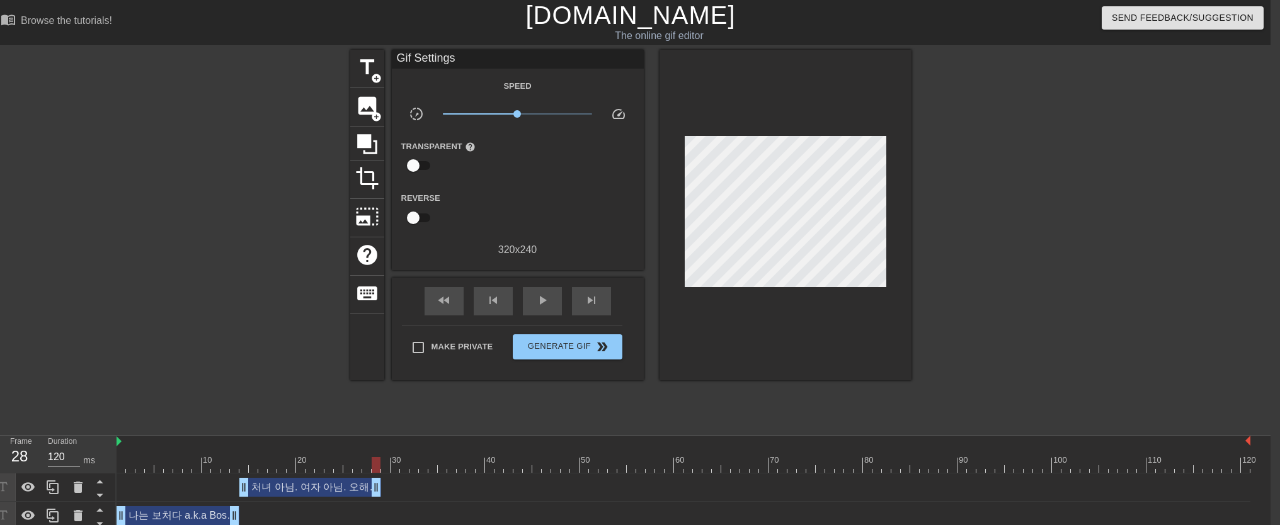
drag, startPoint x: 1247, startPoint y: 491, endPoint x: 381, endPoint y: 474, distance: 866.0
click at [381, 474] on div "처녀 아님. 여자 아님. 오해 ㄴㄴ drag_handle drag_handle" at bounding box center [682, 488] width 1133 height 28
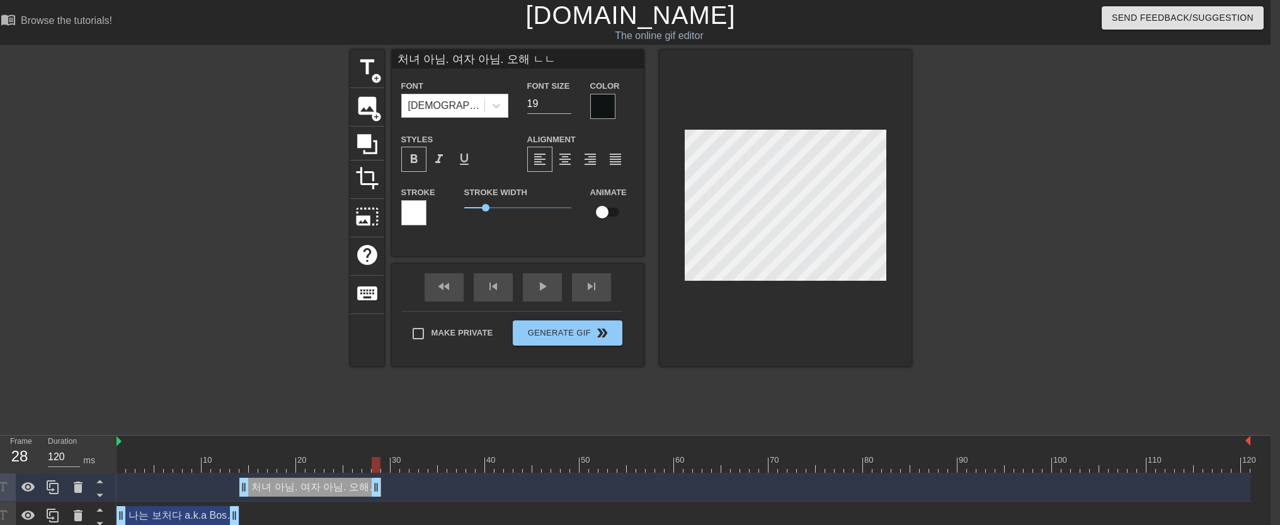
click at [202, 518] on div "나는 보처다 a.k.a Boston Churner drag_handle drag_handle" at bounding box center [177, 515] width 123 height 19
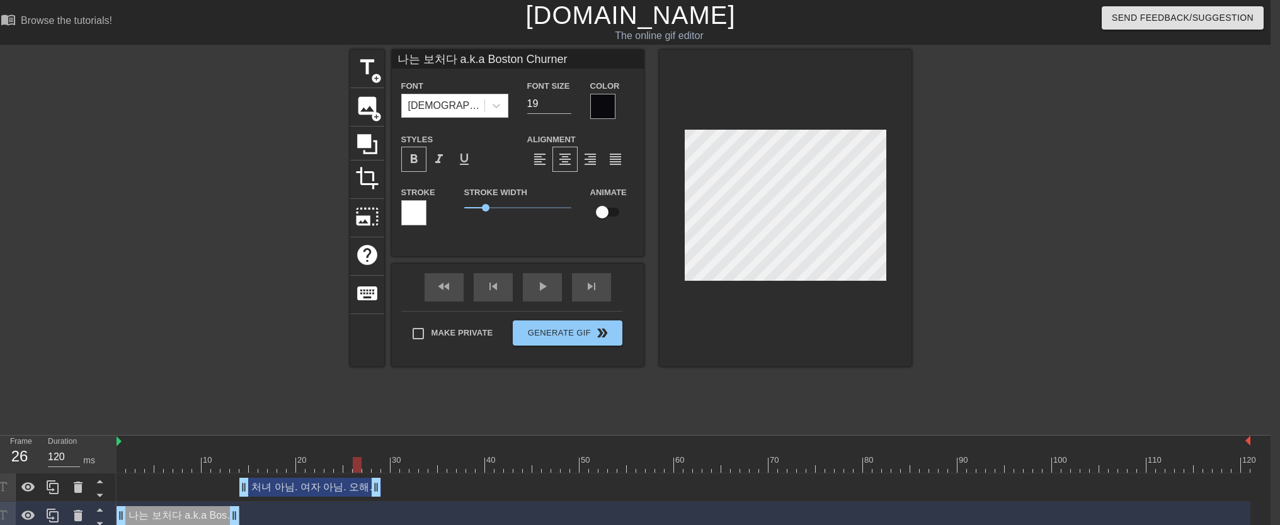
drag, startPoint x: 377, startPoint y: 463, endPoint x: 353, endPoint y: 474, distance: 26.2
click at [353, 474] on div "10 20 30 40 50 60 70 80 90 100 110 120 처녀 아님. 여자 아님. 오해 ㄴㄴ drag_handle drag_han…" at bounding box center [693, 483] width 1154 height 94
click at [308, 487] on div "처녀 아님. 여자 아님. 오해 ㄴㄴ drag_handle drag_handle" at bounding box center [310, 487] width 142 height 19
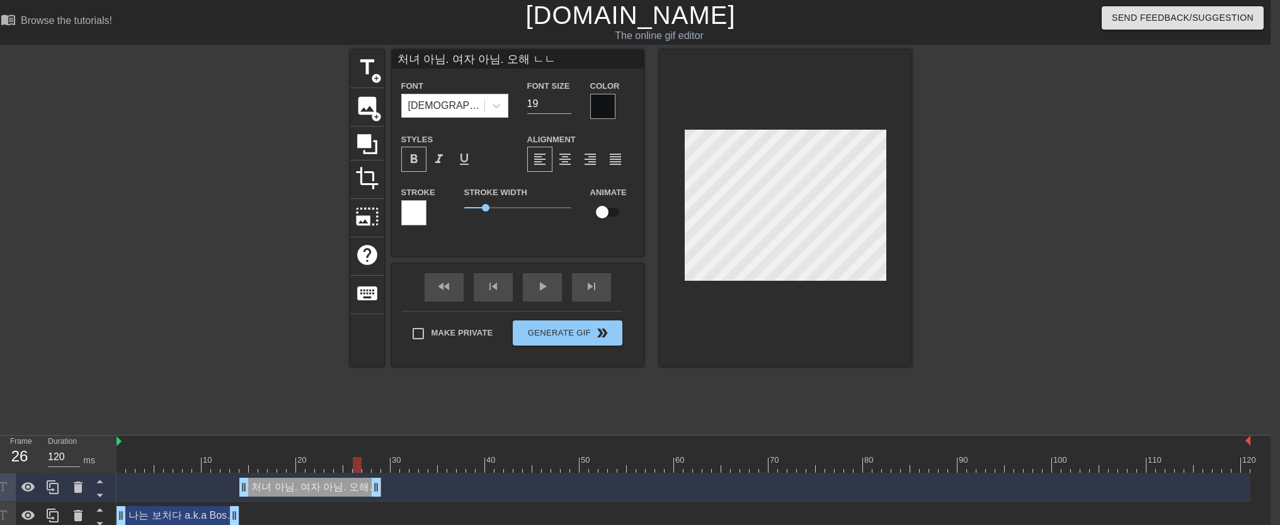
click at [575, 61] on input "처녀 아님. 여자 아님. 오해 ㄴㄴ" at bounding box center [518, 59] width 252 height 19
drag, startPoint x: 543, startPoint y: 58, endPoint x: 564, endPoint y: 58, distance: 20.8
click at [564, 58] on input "처녀 아님. 여자 아님. 오해 ㄴㄴ 봤지?" at bounding box center [518, 59] width 252 height 19
drag, startPoint x: 547, startPoint y: 59, endPoint x: 569, endPoint y: 60, distance: 21.5
click at [569, 60] on input "처녀 아님. 여자 아님. 오해 ㄴㄴ 봤지?" at bounding box center [518, 59] width 252 height 19
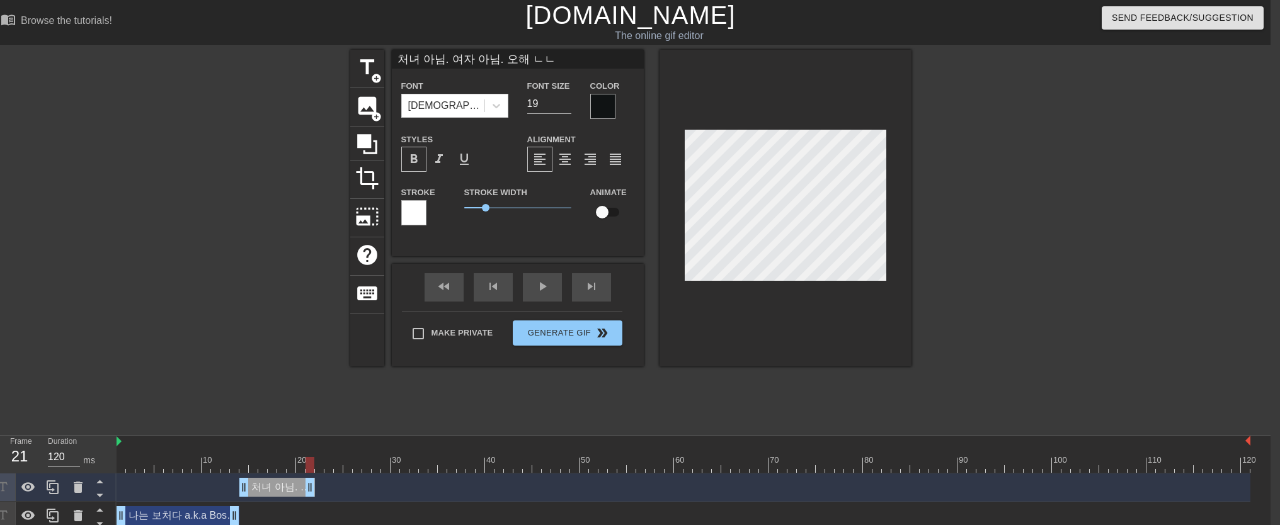
drag, startPoint x: 373, startPoint y: 492, endPoint x: 303, endPoint y: 490, distance: 70.6
drag, startPoint x: 306, startPoint y: 463, endPoint x: 109, endPoint y: 452, distance: 197.4
click at [109, 452] on div "Frame 1 Duration 120 ms 10 20 30 40 50 60 70 80 90 100 110 120 처녀 아님. 여자 아님. 오해…" at bounding box center [631, 483] width 1280 height 94
click at [526, 290] on div "play_arrow" at bounding box center [542, 287] width 39 height 28
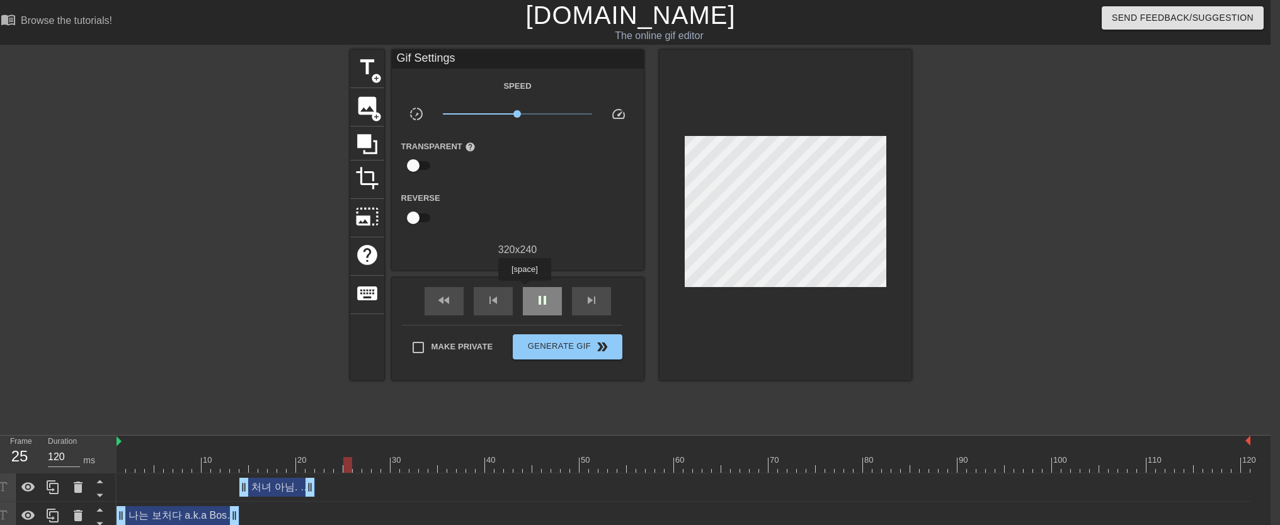
click at [526, 290] on div "pause" at bounding box center [542, 301] width 39 height 28
click at [526, 290] on div "play_arrow" at bounding box center [542, 301] width 39 height 28
click at [526, 290] on div "pause" at bounding box center [542, 301] width 39 height 28
click at [526, 290] on div "play_arrow" at bounding box center [542, 301] width 39 height 28
click at [526, 290] on div "pause" at bounding box center [542, 301] width 39 height 28
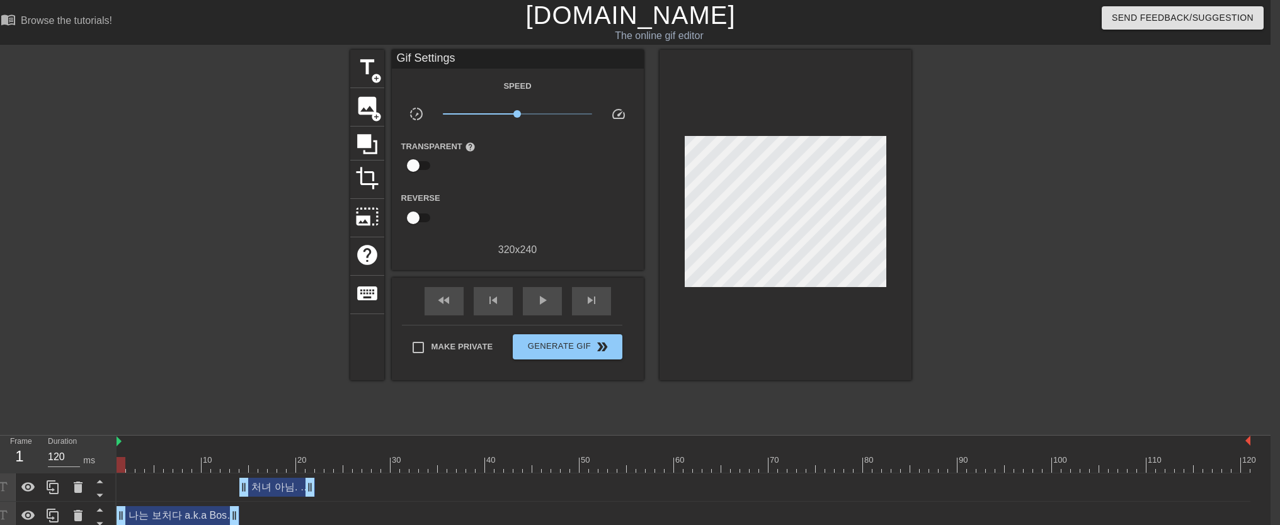
drag, startPoint x: 574, startPoint y: 468, endPoint x: 120, endPoint y: 472, distance: 454.7
click at [120, 472] on div at bounding box center [120, 465] width 9 height 16
click at [360, 71] on span "title" at bounding box center [367, 67] width 24 height 24
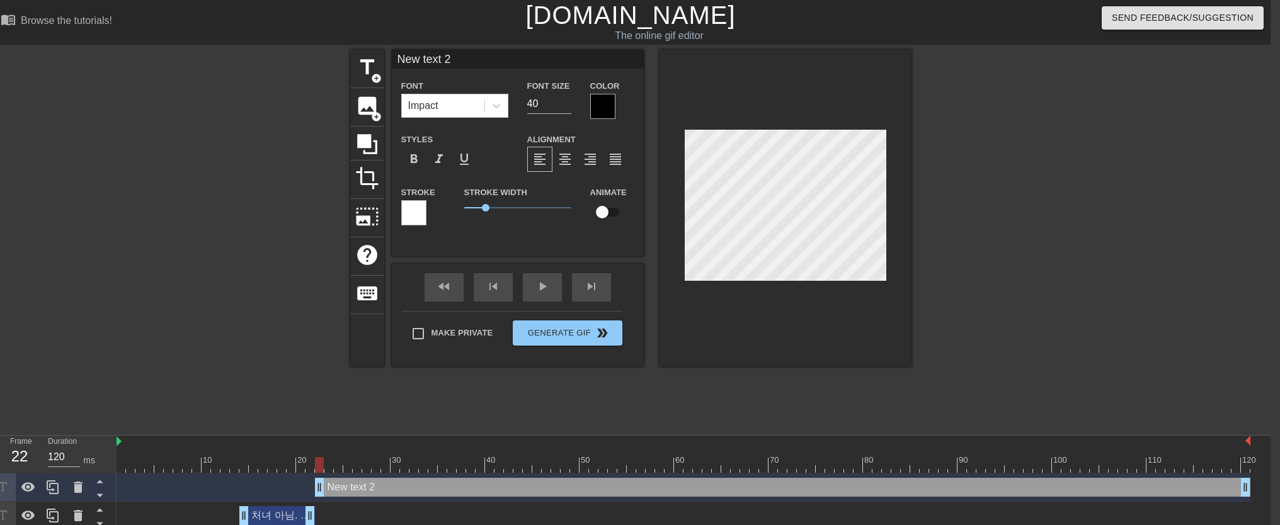
drag, startPoint x: 120, startPoint y: 488, endPoint x: 321, endPoint y: 493, distance: 200.9
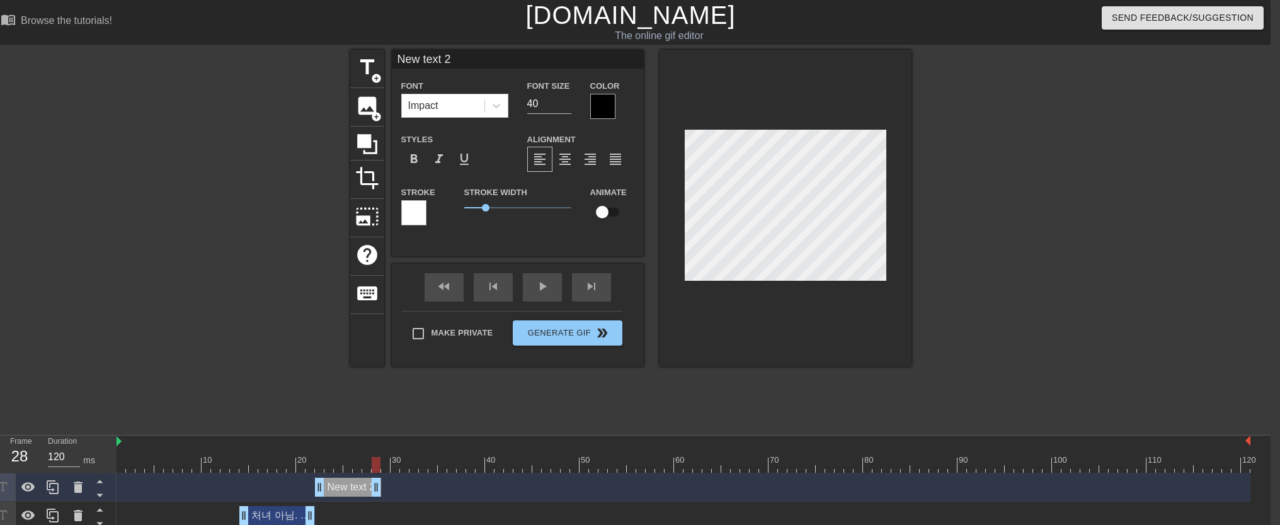
drag, startPoint x: 1249, startPoint y: 487, endPoint x: 383, endPoint y: 508, distance: 866.1
click at [383, 508] on div "New text 2 drag_handle drag_handle 처녀 아님. 여자 아님. 오해 ㄴㄴ drag_handle drag_handle …" at bounding box center [693, 516] width 1154 height 85
click at [455, 55] on input "New text 2" at bounding box center [518, 59] width 252 height 19
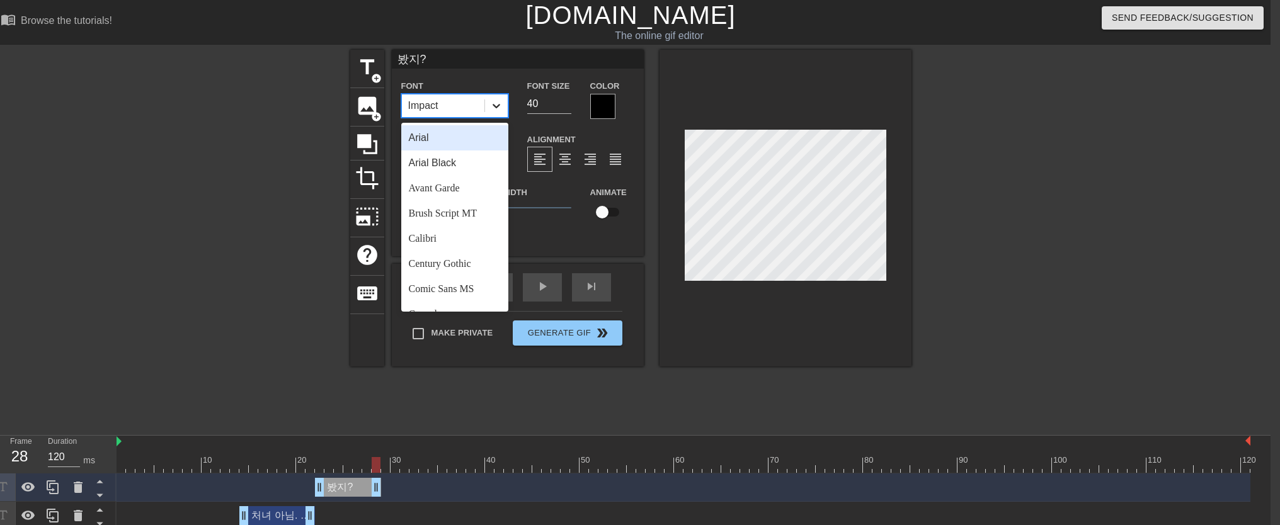
click at [491, 102] on icon at bounding box center [496, 105] width 13 height 13
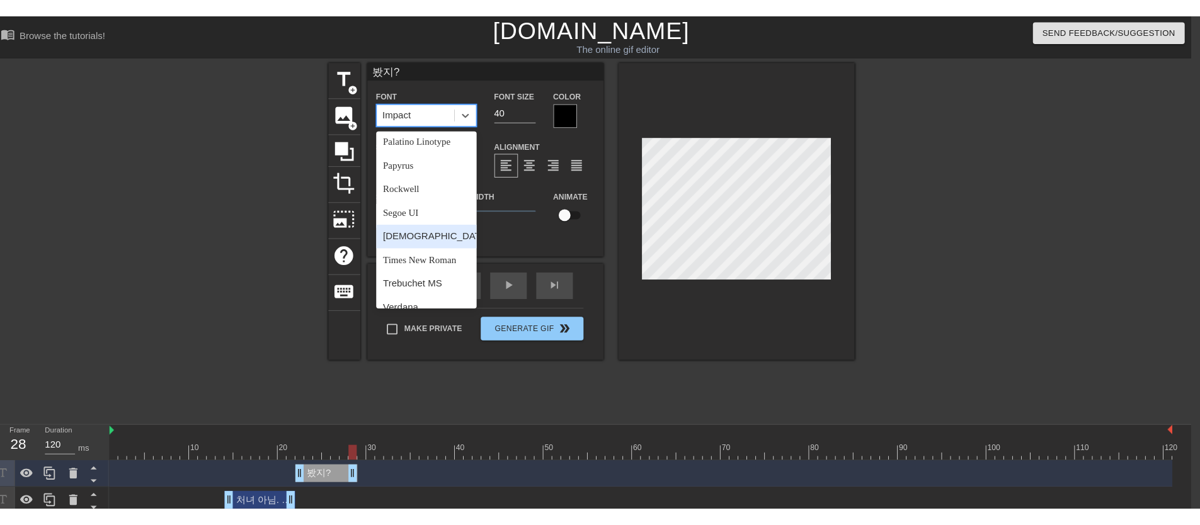
scroll to position [438, 0]
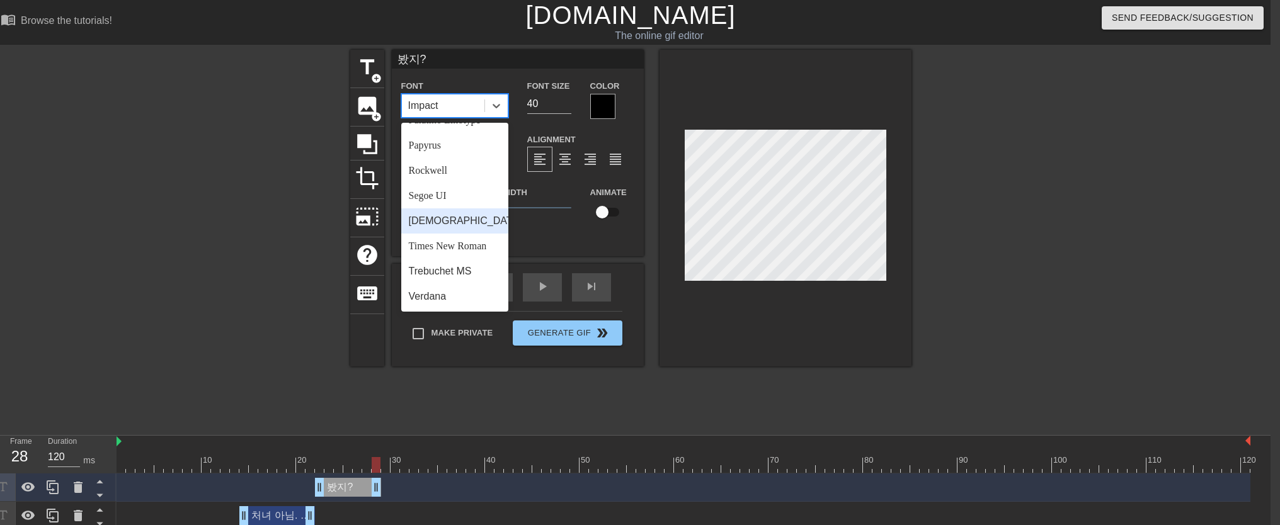
click at [473, 234] on div "[DEMOGRAPHIC_DATA]" at bounding box center [454, 220] width 107 height 25
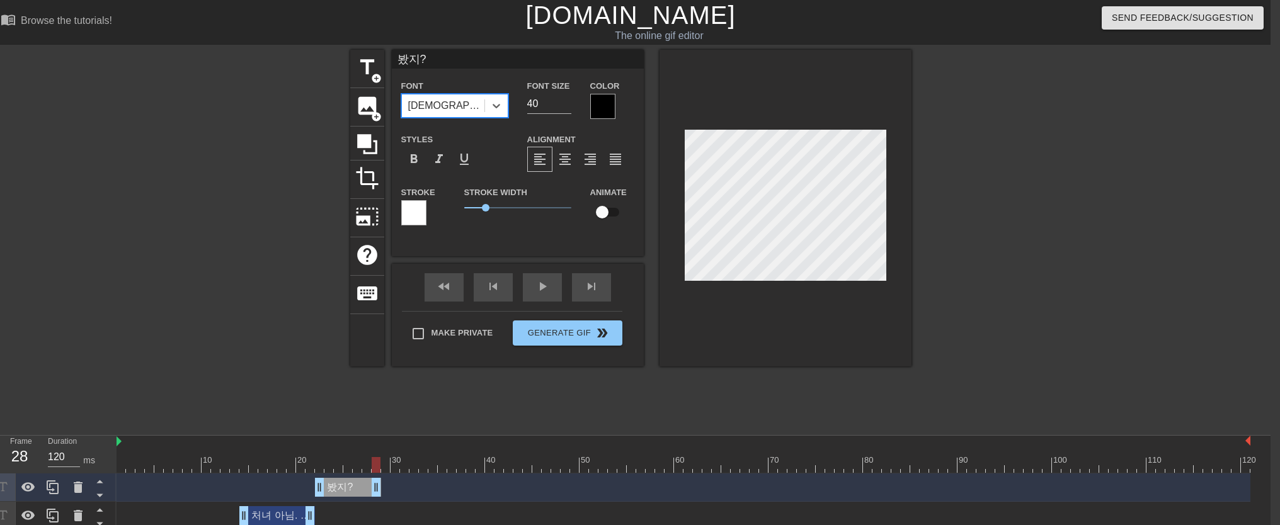
click at [283, 513] on div "처녀 아님. 여자 아님. 오해 ㄴㄴ drag_handle drag_handle" at bounding box center [277, 515] width 76 height 19
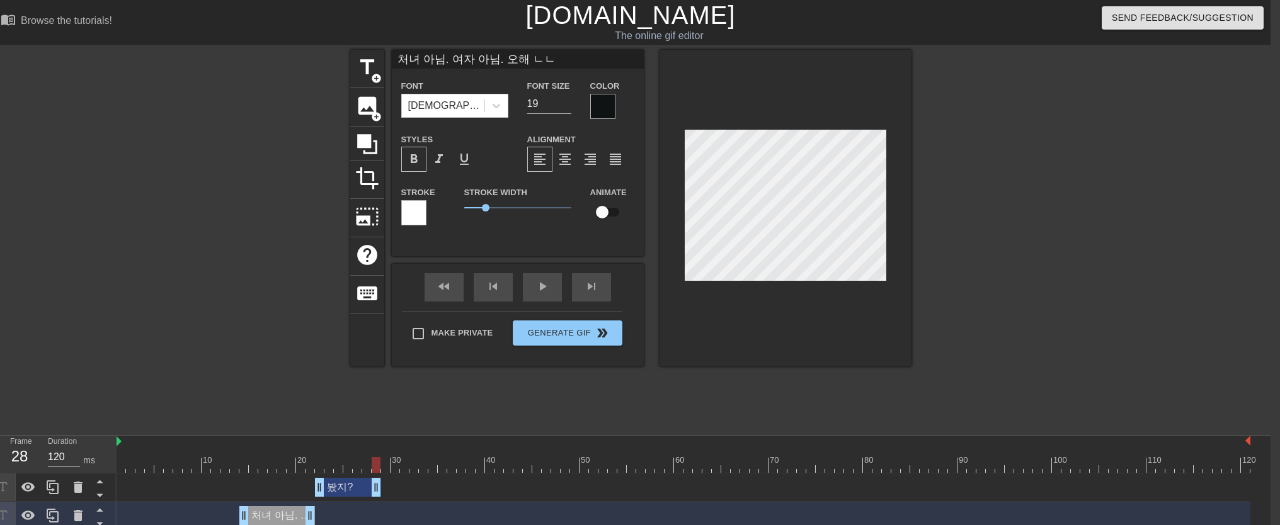
click at [352, 489] on div "봤지? drag_handle drag_handle" at bounding box center [348, 487] width 66 height 19
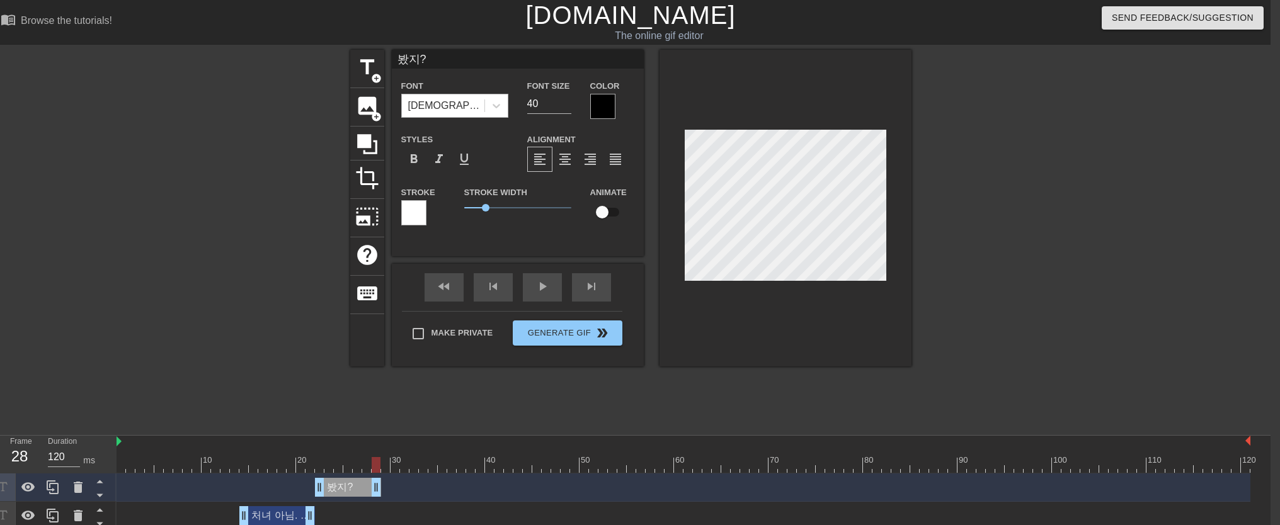
drag, startPoint x: 544, startPoint y: 106, endPoint x: 478, endPoint y: 99, distance: 66.6
click at [478, 99] on div "Font Tahoma Font Size 40 Color" at bounding box center [518, 98] width 252 height 41
click at [411, 159] on span "format_bold" at bounding box center [413, 159] width 15 height 15
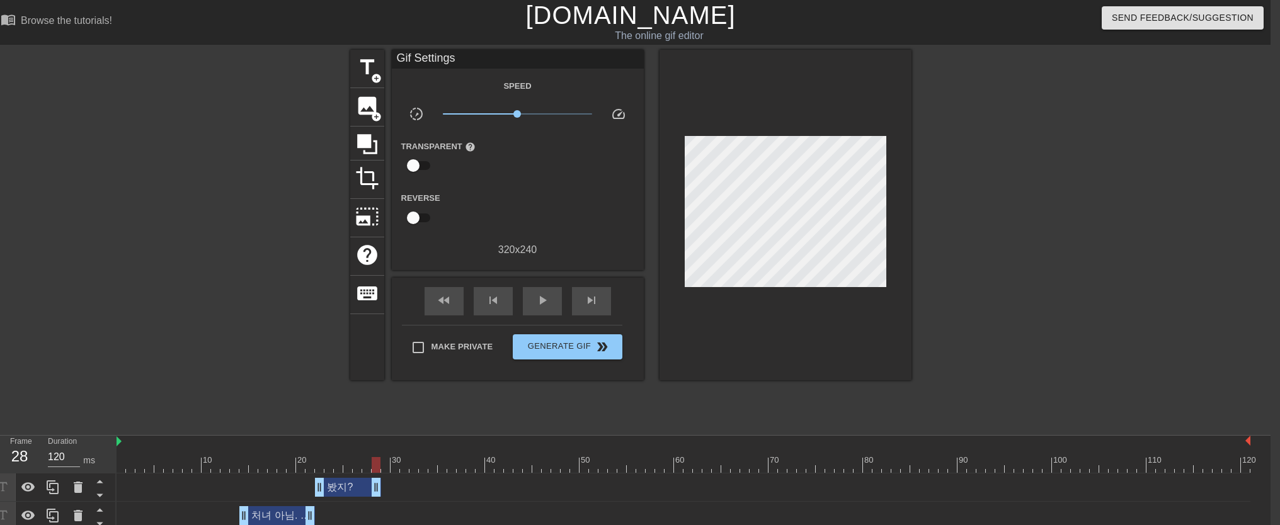
click at [767, 342] on div at bounding box center [785, 215] width 252 height 331
drag, startPoint x: 373, startPoint y: 463, endPoint x: 109, endPoint y: 447, distance: 265.0
click at [109, 447] on div "Frame 1 Duration 120 ms 10 20 30 40 50 60 70 80 90 100 110 120 봤지? drag_handle …" at bounding box center [631, 497] width 1280 height 123
click at [524, 302] on div "play_arrow" at bounding box center [542, 301] width 39 height 28
click at [524, 302] on div "pause" at bounding box center [542, 301] width 39 height 28
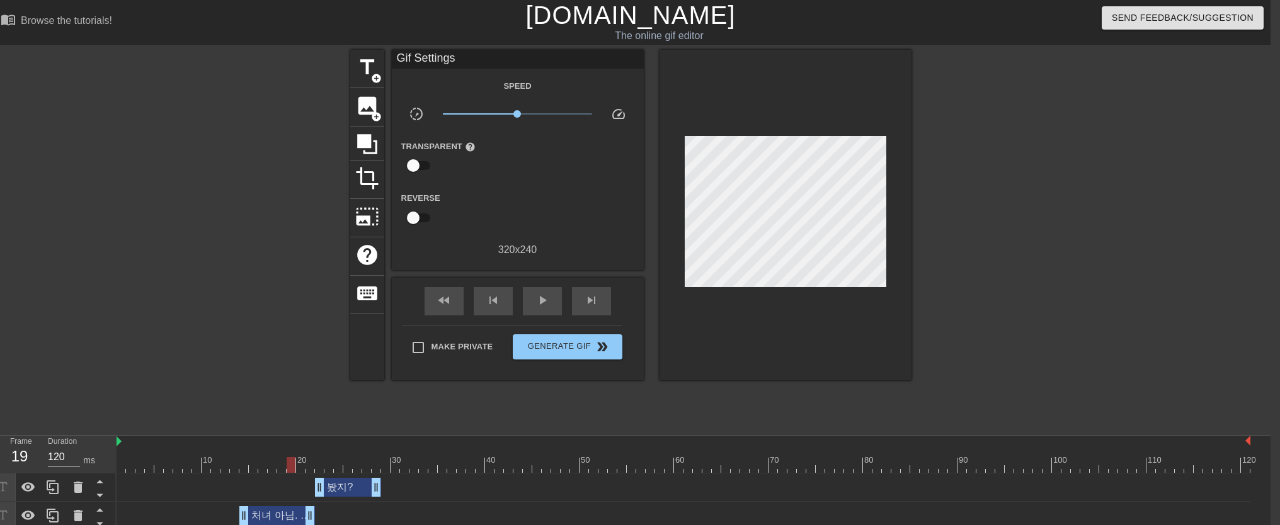
drag, startPoint x: 462, startPoint y: 465, endPoint x: 290, endPoint y: 467, distance: 171.3
click at [290, 467] on div at bounding box center [291, 465] width 9 height 16
click at [533, 294] on div "play_arrow" at bounding box center [542, 301] width 39 height 28
drag, startPoint x: 461, startPoint y: 466, endPoint x: 299, endPoint y: 462, distance: 161.9
click at [299, 462] on div at bounding box center [682, 465] width 1133 height 16
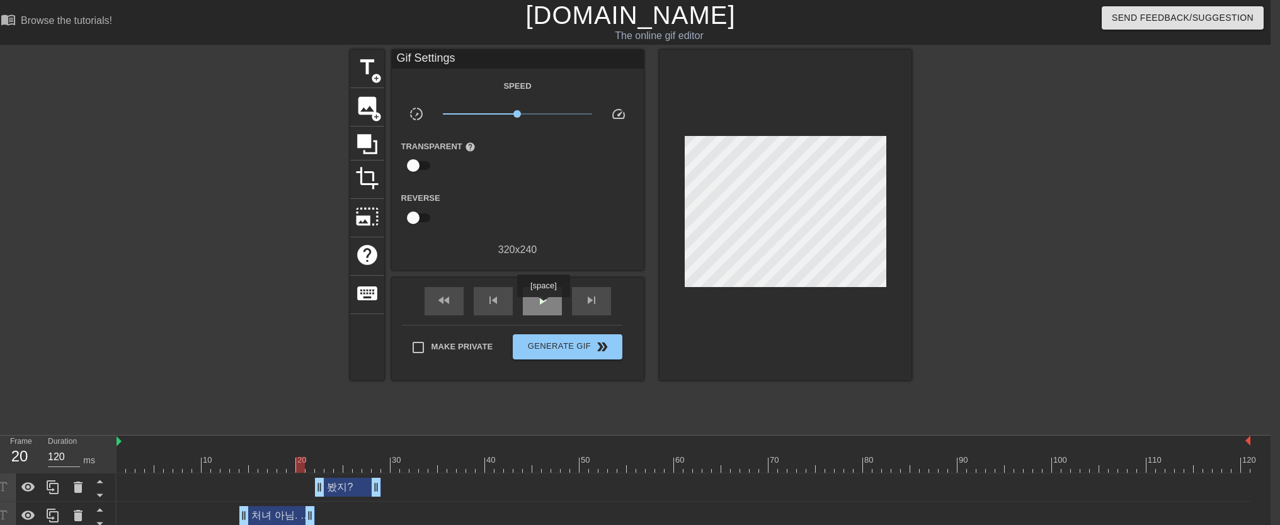
click at [547, 303] on span "play_arrow" at bounding box center [542, 300] width 15 height 15
drag, startPoint x: 429, startPoint y: 468, endPoint x: 224, endPoint y: 466, distance: 205.3
click at [224, 466] on div at bounding box center [682, 465] width 1133 height 16
click at [548, 305] on span "play_arrow" at bounding box center [542, 300] width 15 height 15
drag, startPoint x: 484, startPoint y: 465, endPoint x: 384, endPoint y: 460, distance: 99.6
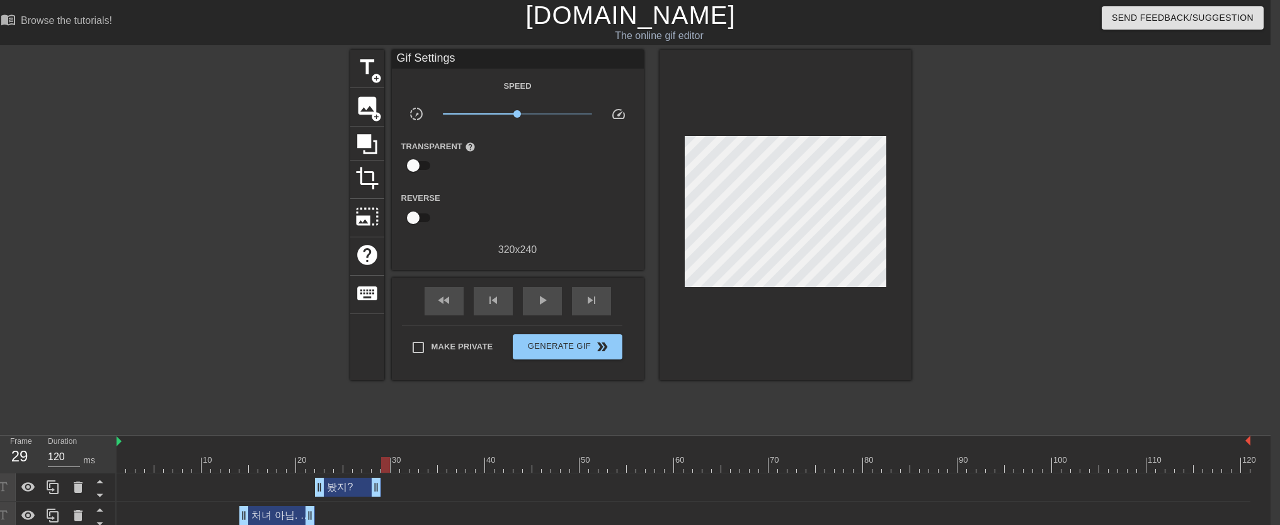
click at [384, 460] on div at bounding box center [682, 465] width 1133 height 16
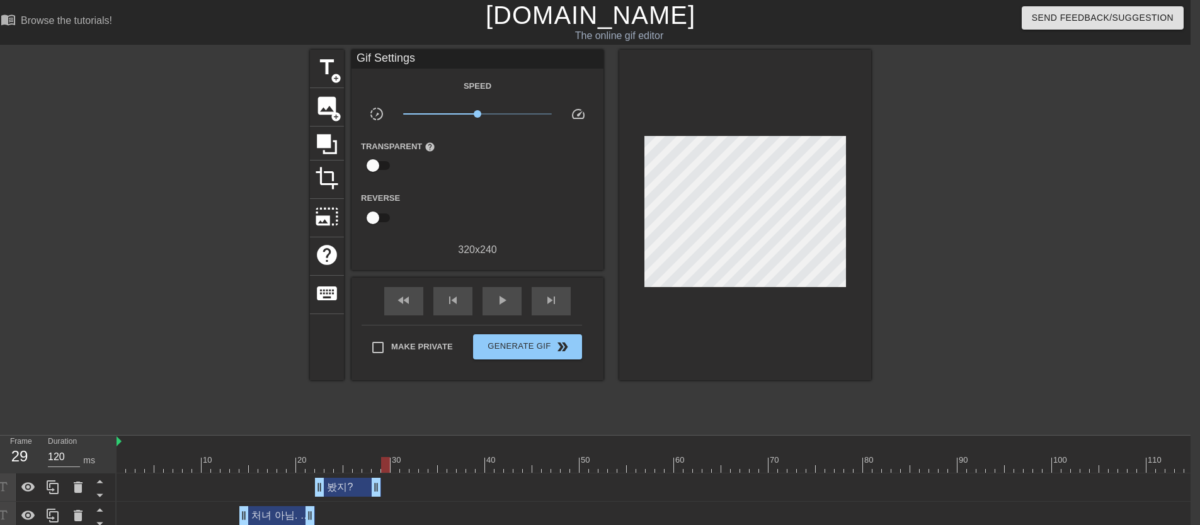
drag, startPoint x: 390, startPoint y: 466, endPoint x: 411, endPoint y: 409, distance: 60.6
click at [383, 500] on div "10 20 30 40 50 60 70 80 90 100 110 120 봤지? drag_handle drag_handle 처녀 아님. 여자 아님…" at bounding box center [653, 497] width 1074 height 123
click at [324, 74] on span "title" at bounding box center [327, 67] width 24 height 24
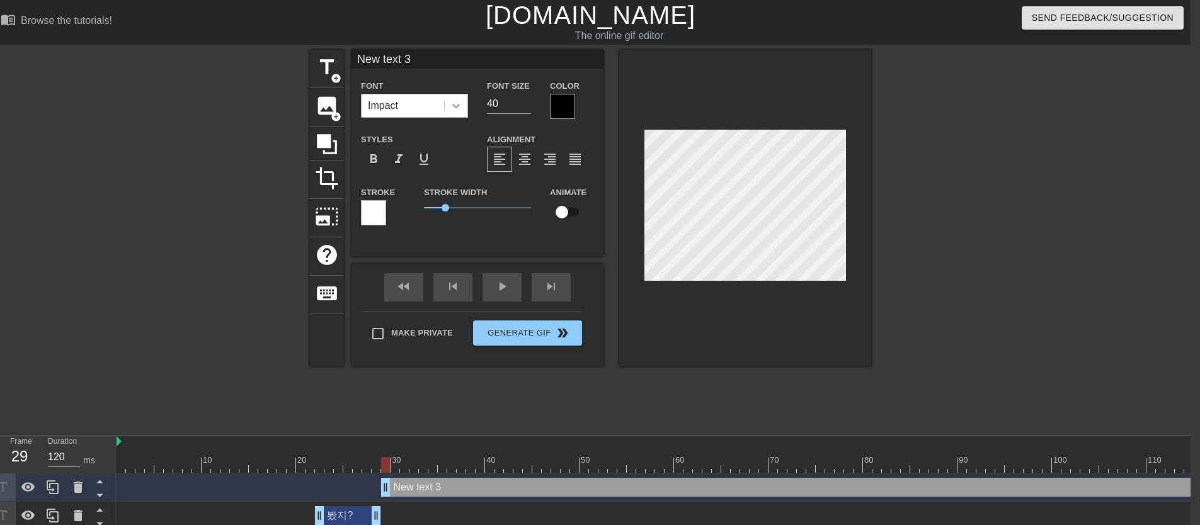
click at [458, 106] on icon at bounding box center [456, 105] width 13 height 13
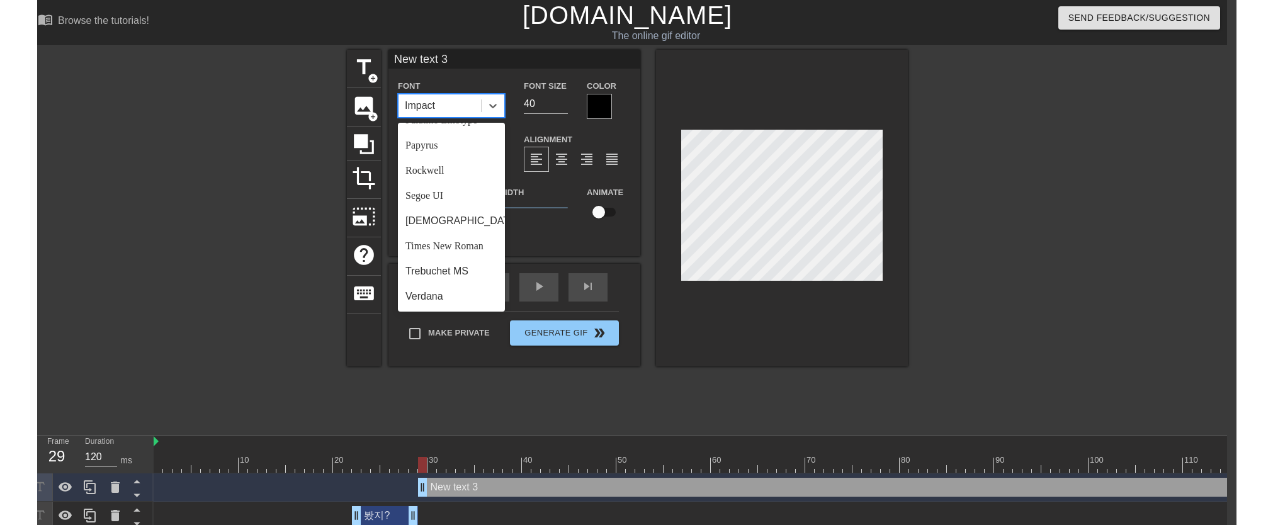
scroll to position [451, 0]
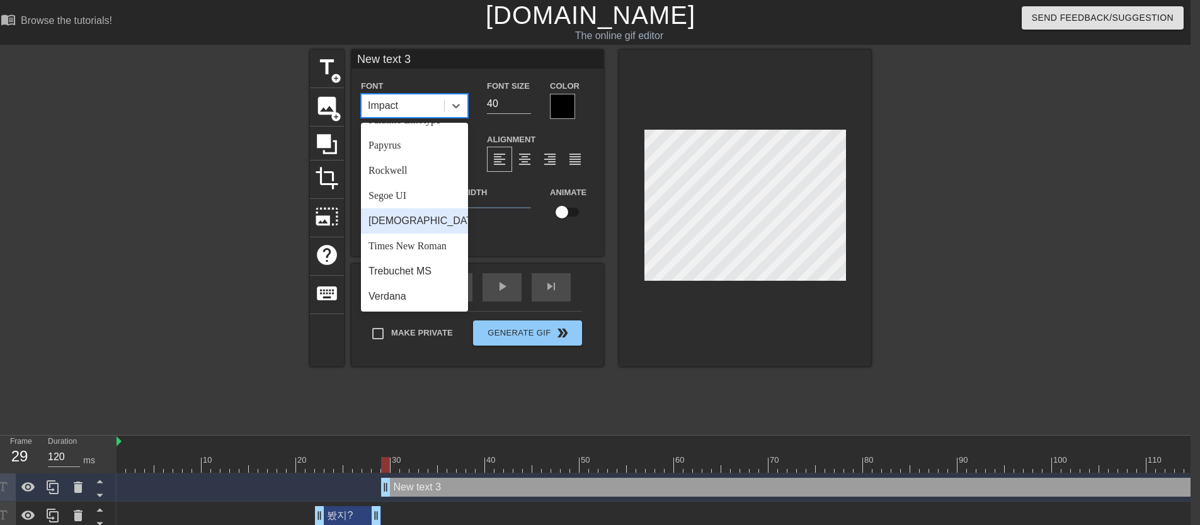
click at [425, 229] on div "[DEMOGRAPHIC_DATA]" at bounding box center [414, 220] width 107 height 25
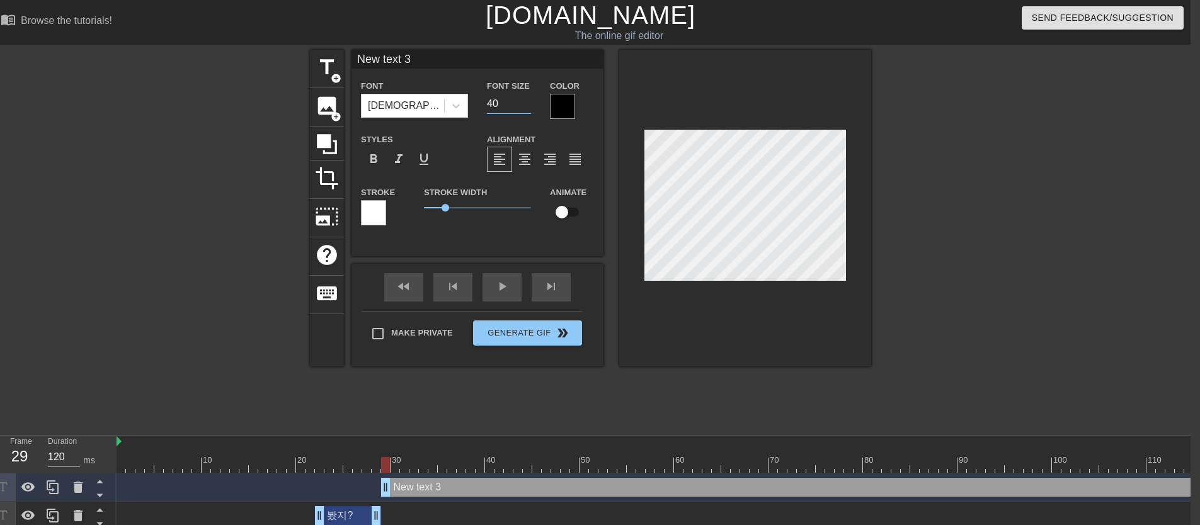
drag, startPoint x: 501, startPoint y: 105, endPoint x: 481, endPoint y: 105, distance: 19.5
click at [481, 105] on div "Font Size 40" at bounding box center [508, 98] width 63 height 41
click at [370, 166] on span "format_bold" at bounding box center [373, 159] width 15 height 15
click at [421, 57] on input "New text 3" at bounding box center [477, 59] width 252 height 19
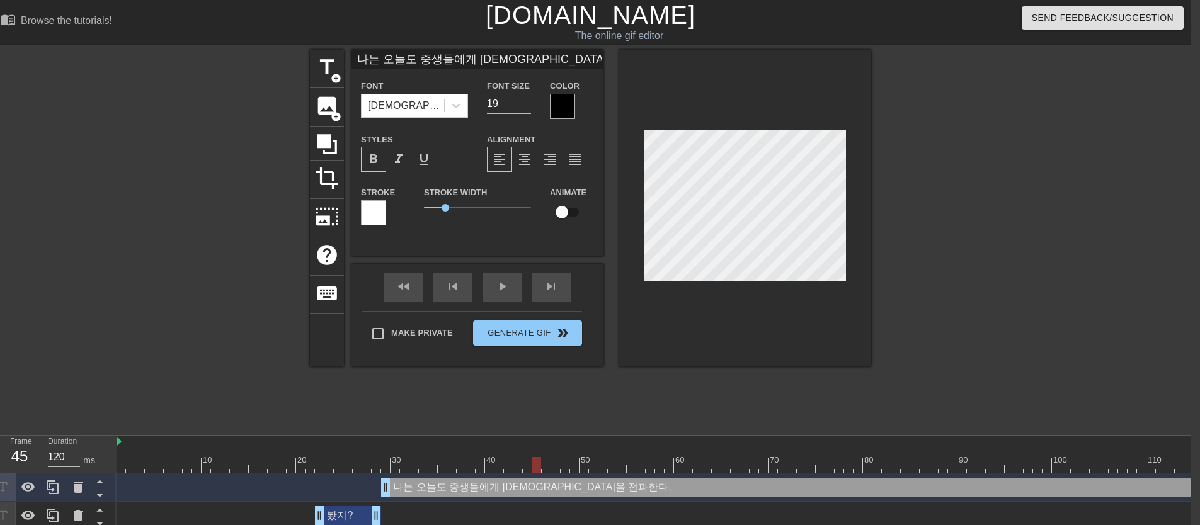
drag, startPoint x: 386, startPoint y: 467, endPoint x: 537, endPoint y: 477, distance: 151.5
click at [537, 477] on div "10 20 30 40 50 60 70 80 90 100 110 120 나는 오늘도 중생들에게 [DEMOGRAPHIC_DATA]을 전파한다. d…" at bounding box center [653, 511] width 1074 height 151
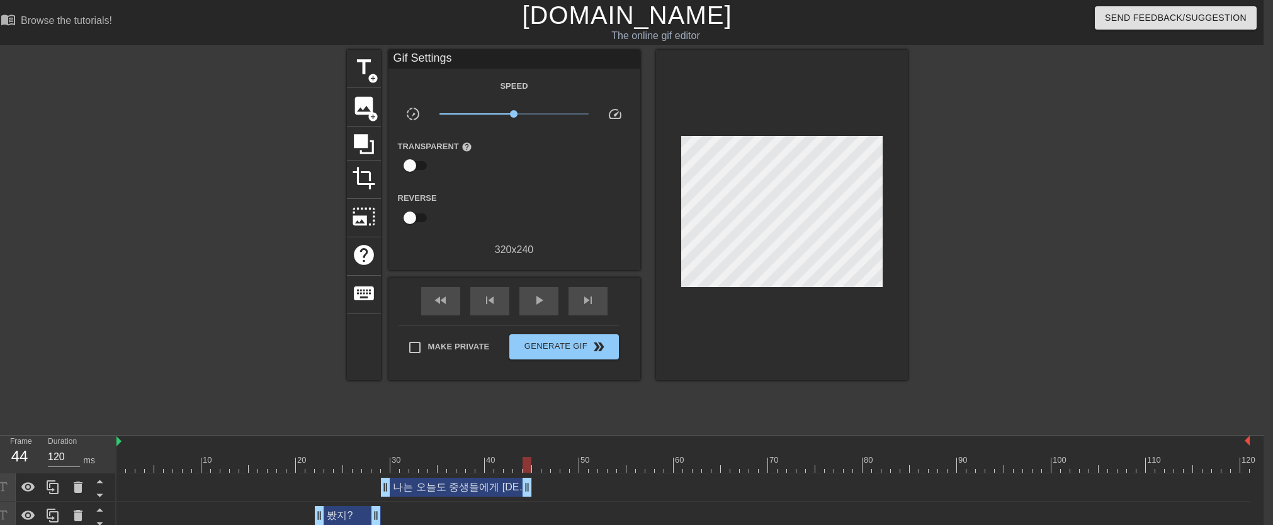
drag, startPoint x: 1246, startPoint y: 489, endPoint x: 530, endPoint y: 492, distance: 716.0
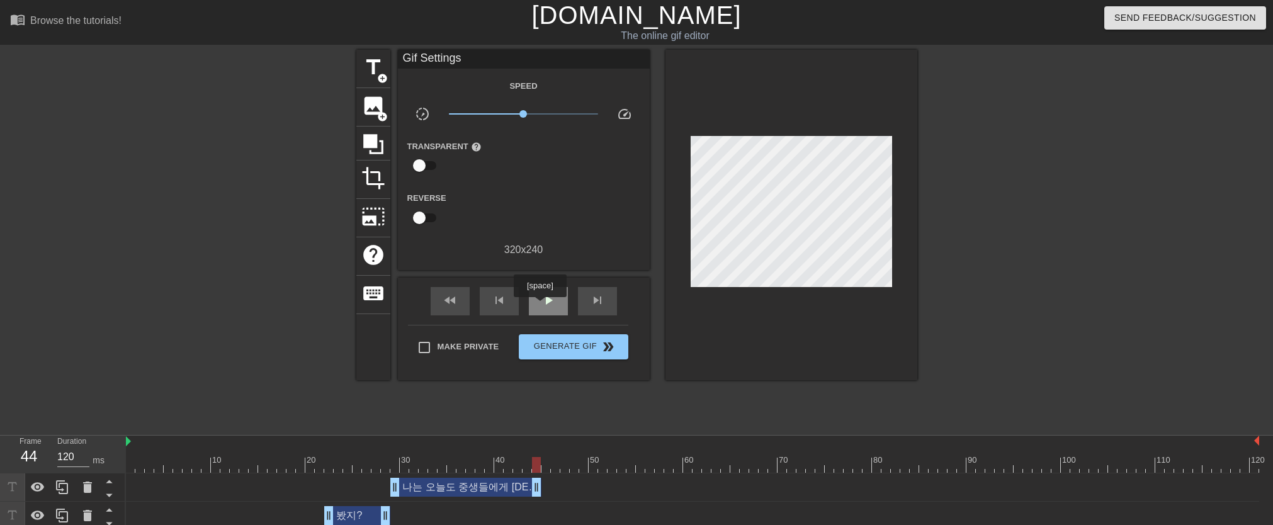
click at [542, 306] on span "play_arrow" at bounding box center [548, 300] width 15 height 15
click at [550, 307] on span "pause" at bounding box center [548, 300] width 15 height 15
drag, startPoint x: 606, startPoint y: 462, endPoint x: 114, endPoint y: 460, distance: 492.4
click at [114, 460] on div "Frame 1 Duration 120 ms 10 20 30 40 50 60 70 80 90 100 110 120 나는 오늘도 중생들에게 [DE…" at bounding box center [636, 511] width 1273 height 151
click at [554, 300] on span "play_arrow" at bounding box center [548, 300] width 15 height 15
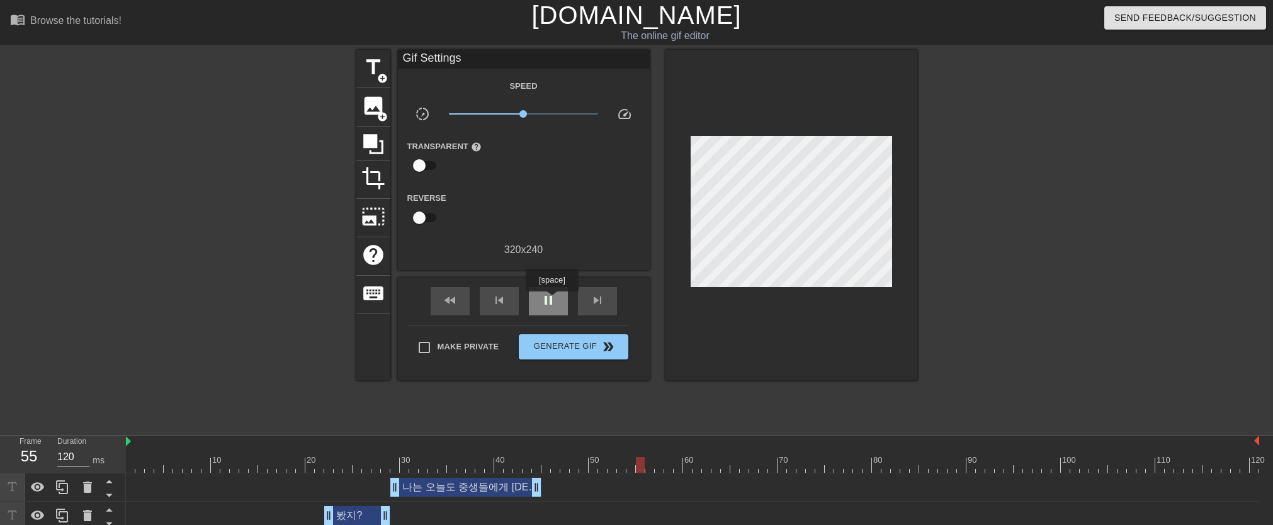
click at [554, 300] on span "pause" at bounding box center [548, 300] width 15 height 15
drag, startPoint x: 651, startPoint y: 463, endPoint x: 547, endPoint y: 463, distance: 103.9
click at [547, 463] on div at bounding box center [546, 465] width 9 height 16
click at [379, 72] on span "title" at bounding box center [373, 67] width 24 height 24
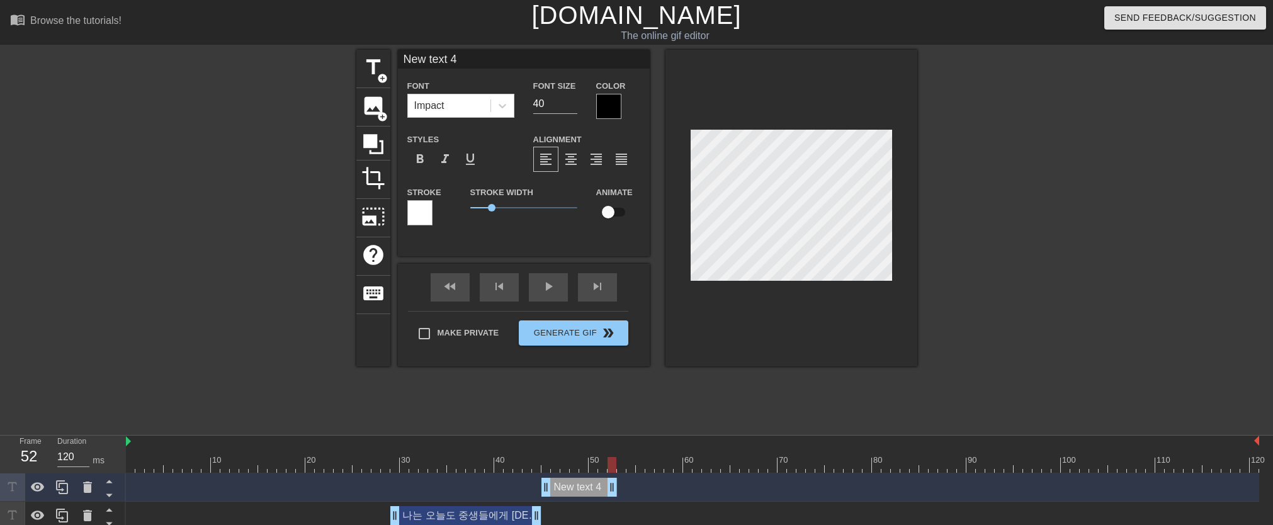
drag, startPoint x: 1258, startPoint y: 489, endPoint x: 618, endPoint y: 513, distance: 640.2
click at [503, 103] on icon at bounding box center [502, 105] width 13 height 13
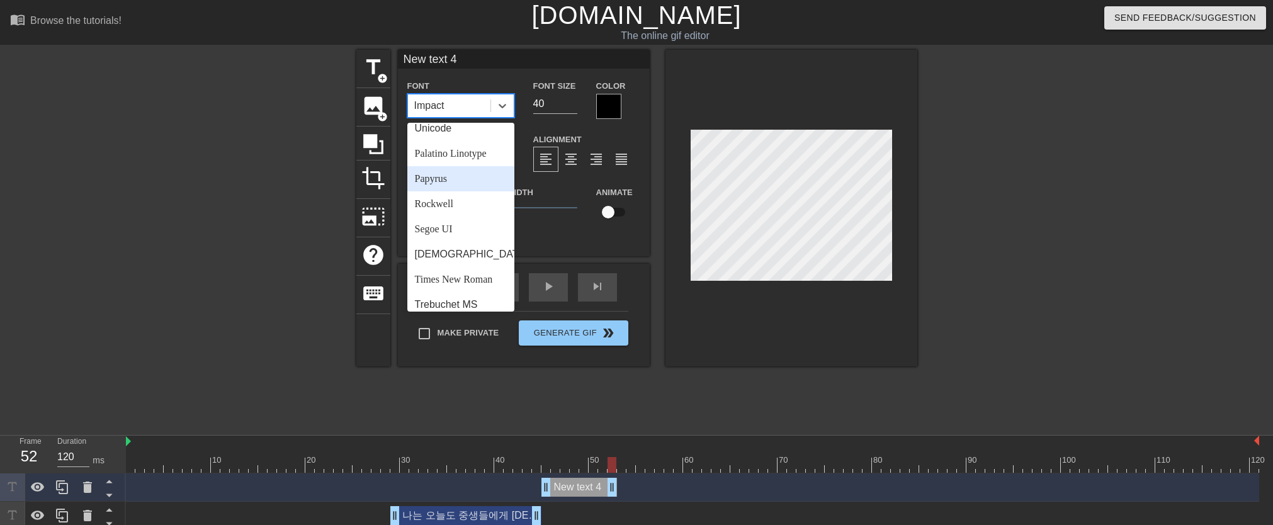
scroll to position [446, 0]
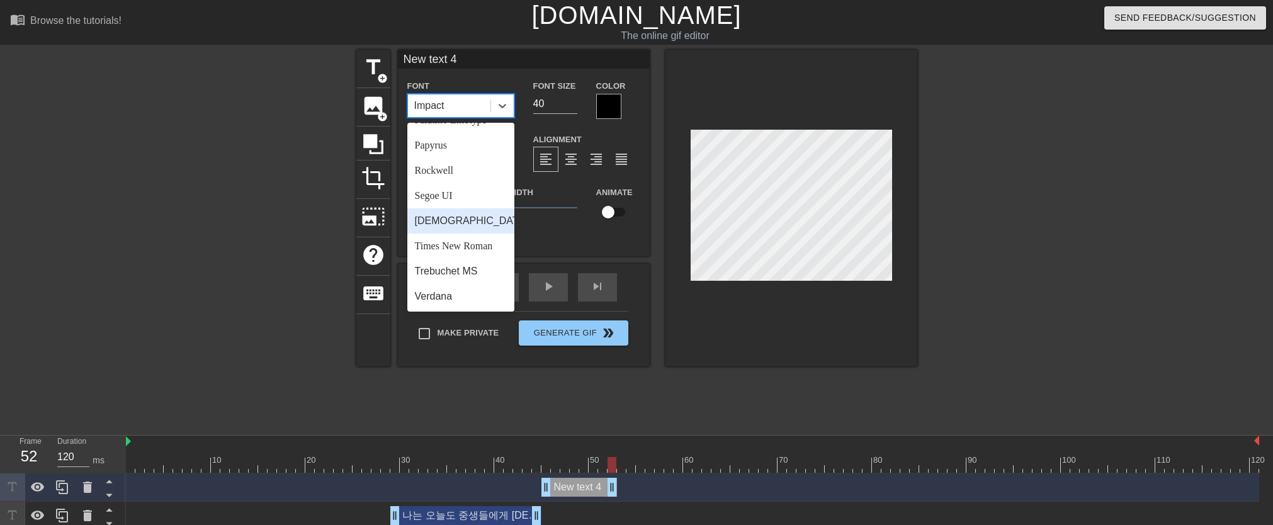
click at [466, 231] on div "[DEMOGRAPHIC_DATA]" at bounding box center [460, 220] width 107 height 25
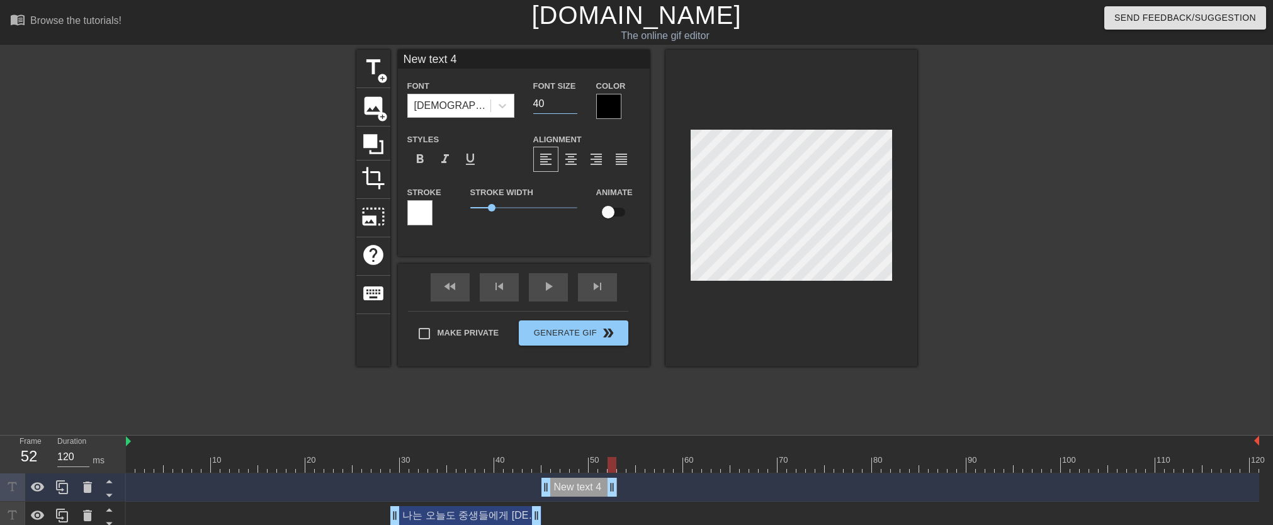
drag, startPoint x: 554, startPoint y: 107, endPoint x: 528, endPoint y: 103, distance: 26.8
click at [528, 103] on div "Font Size 40" at bounding box center [555, 98] width 63 height 41
click at [492, 59] on input "New text 4" at bounding box center [524, 59] width 252 height 19
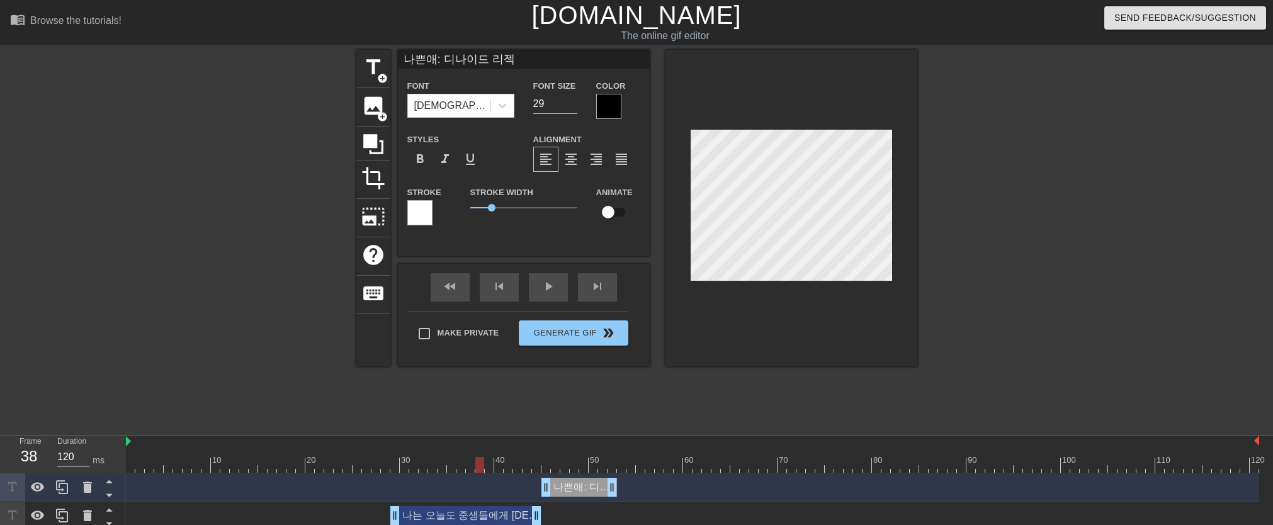
drag, startPoint x: 610, startPoint y: 466, endPoint x: 484, endPoint y: 466, distance: 125.9
click at [484, 466] on div at bounding box center [692, 465] width 1133 height 16
click at [501, 515] on div "나는 오늘도 중생들에게 [DEMOGRAPHIC_DATA]을 전파한다. drag_handle drag_handle" at bounding box center [465, 515] width 151 height 19
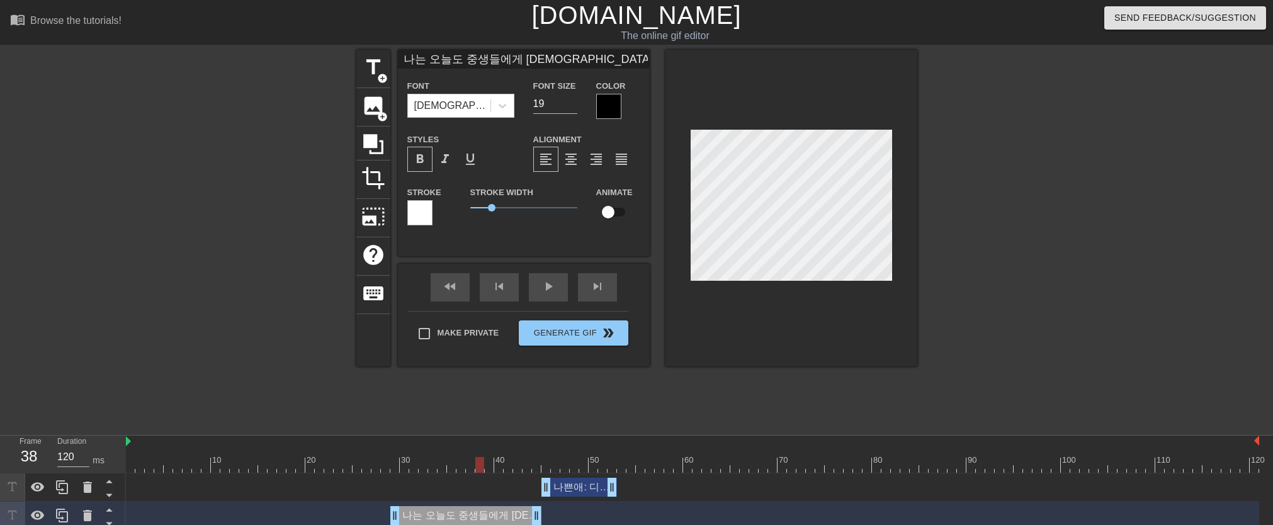
click at [575, 489] on div "나쁜애: 디나이드 리젝 drag_handle drag_handle" at bounding box center [580, 487] width 76 height 19
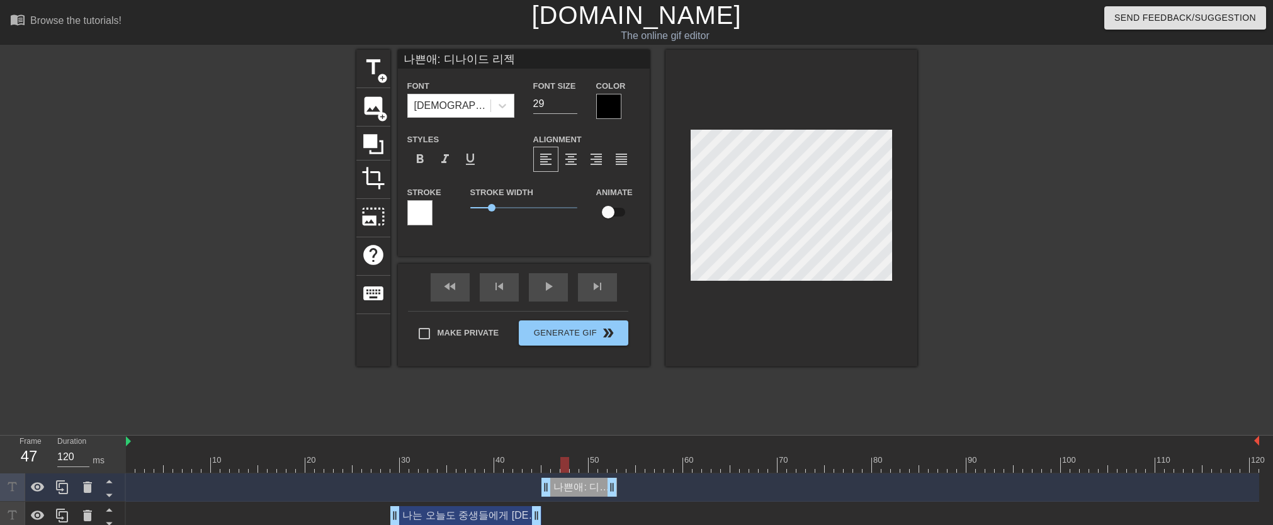
drag, startPoint x: 480, startPoint y: 462, endPoint x: 567, endPoint y: 464, distance: 86.9
click at [567, 464] on div at bounding box center [564, 465] width 9 height 16
click at [545, 106] on input "29" at bounding box center [555, 104] width 44 height 20
click at [415, 159] on span "format_bold" at bounding box center [419, 159] width 15 height 15
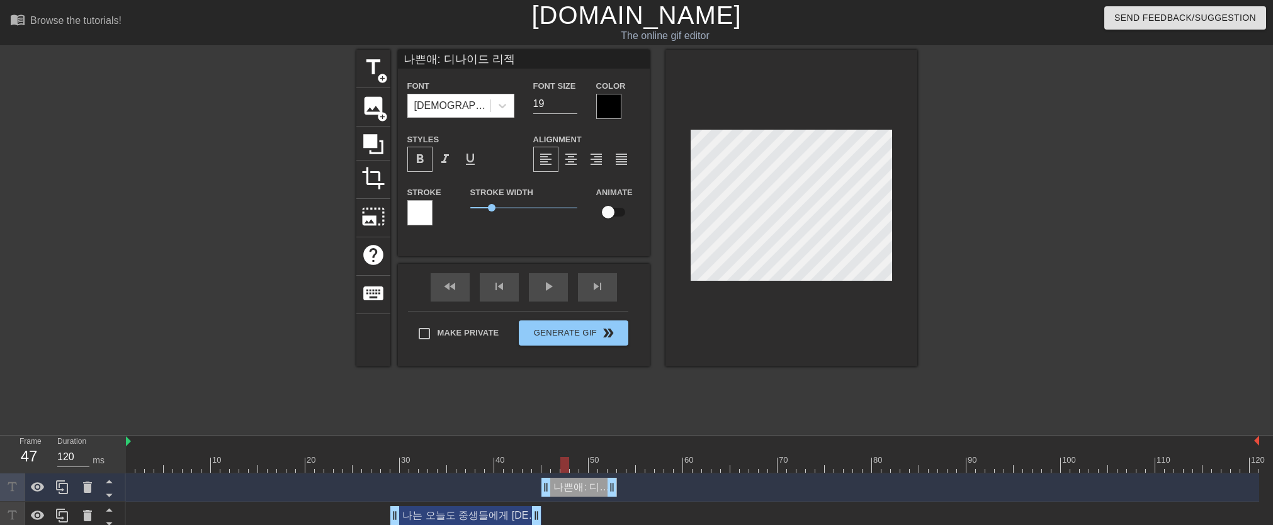
click at [522, 65] on input "나쁜애: 디나이드 리젝" at bounding box center [524, 59] width 252 height 19
drag, startPoint x: 565, startPoint y: 464, endPoint x: 624, endPoint y: 469, distance: 58.7
click at [624, 469] on div at bounding box center [621, 465] width 9 height 16
drag, startPoint x: 622, startPoint y: 469, endPoint x: 585, endPoint y: 390, distance: 87.0
click at [623, 469] on div at bounding box center [621, 465] width 9 height 16
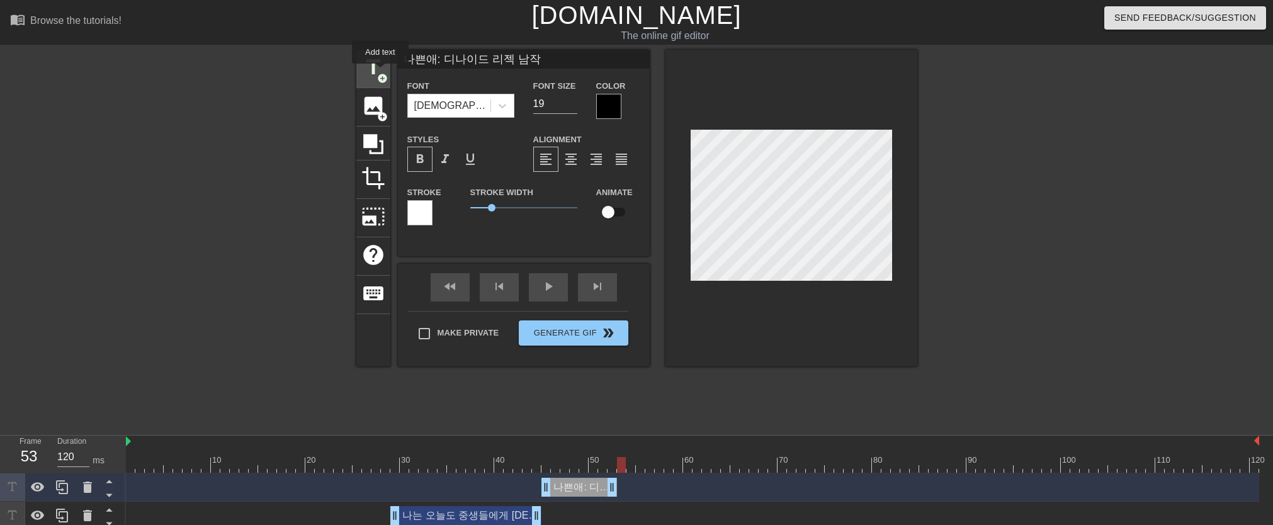
click at [381, 73] on span "add_circle" at bounding box center [382, 78] width 11 height 11
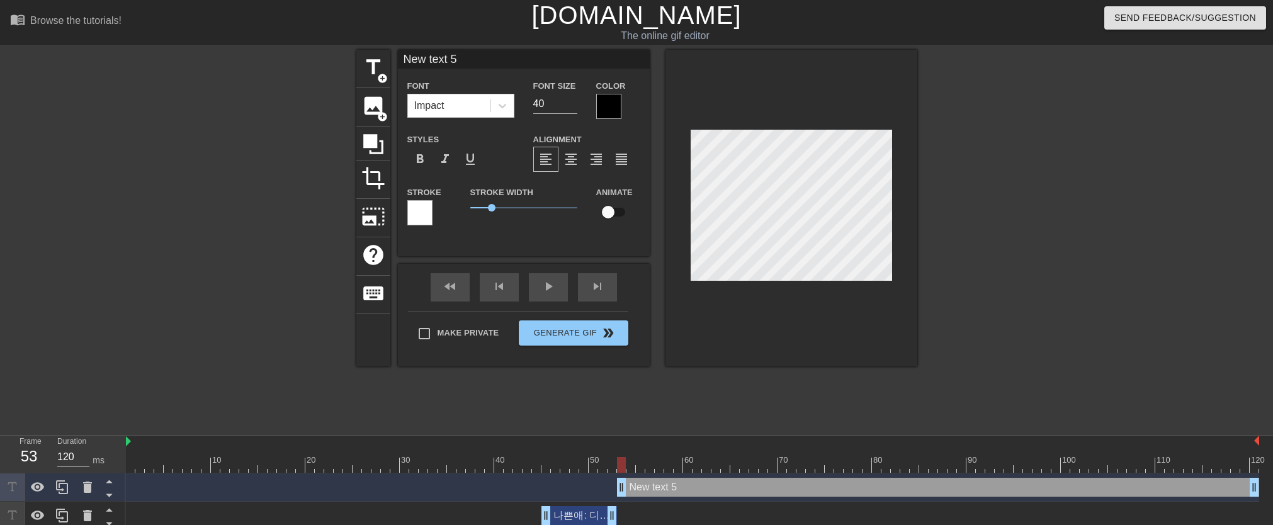
click at [621, 465] on div at bounding box center [621, 465] width 9 height 16
drag, startPoint x: 490, startPoint y: 59, endPoint x: 398, endPoint y: 55, distance: 92.0
click at [398, 55] on input "New text 5" at bounding box center [524, 59] width 252 height 19
drag, startPoint x: 547, startPoint y: 98, endPoint x: 523, endPoint y: 102, distance: 24.2
click at [524, 102] on div "Font Size 40" at bounding box center [555, 98] width 63 height 41
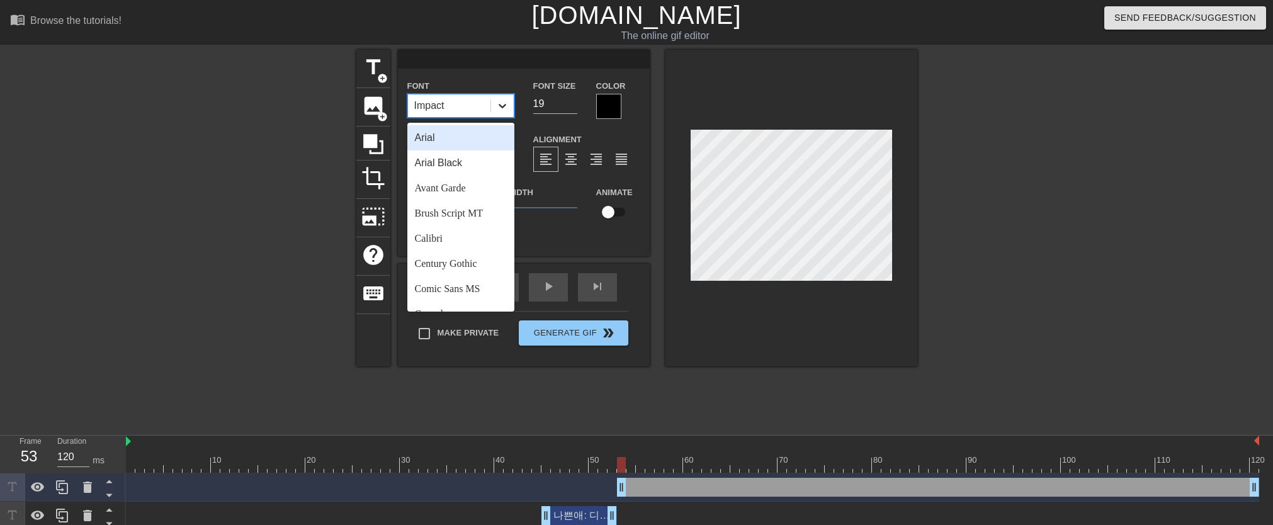
click at [509, 107] on div at bounding box center [502, 105] width 23 height 23
click at [486, 225] on div "[DEMOGRAPHIC_DATA]" at bounding box center [460, 220] width 107 height 25
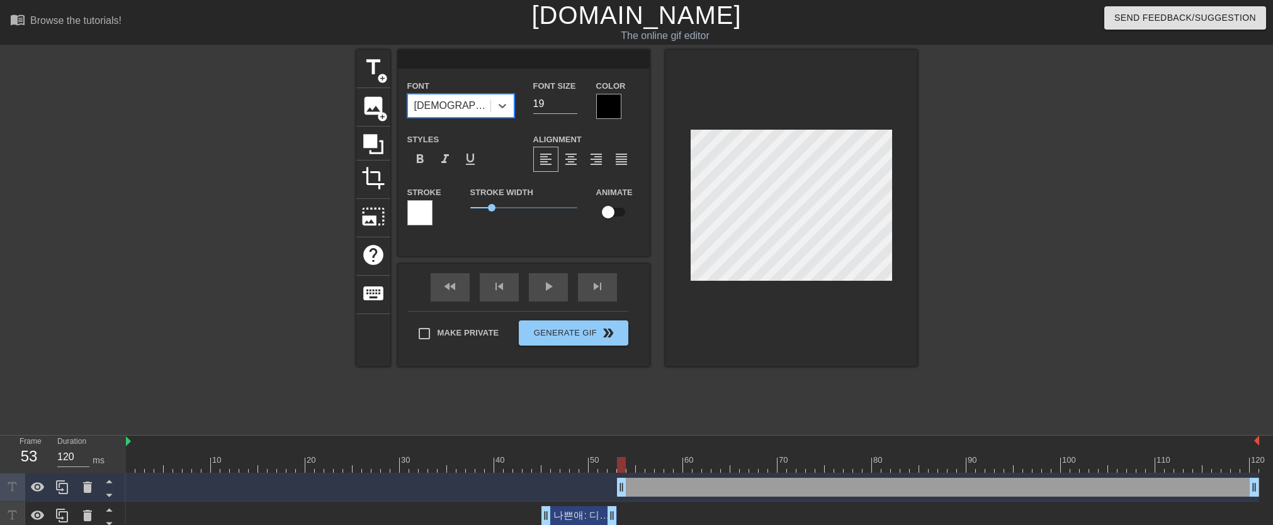
click at [487, 60] on input at bounding box center [524, 59] width 252 height 19
drag, startPoint x: 431, startPoint y: 60, endPoint x: 398, endPoint y: 60, distance: 32.8
click at [398, 60] on input "DPs, Reddit, DoC," at bounding box center [524, 59] width 252 height 19
drag, startPoint x: 475, startPoint y: 57, endPoint x: 436, endPoint y: 60, distance: 39.1
click at [436, 60] on input "Reddit, DoC," at bounding box center [524, 59] width 252 height 19
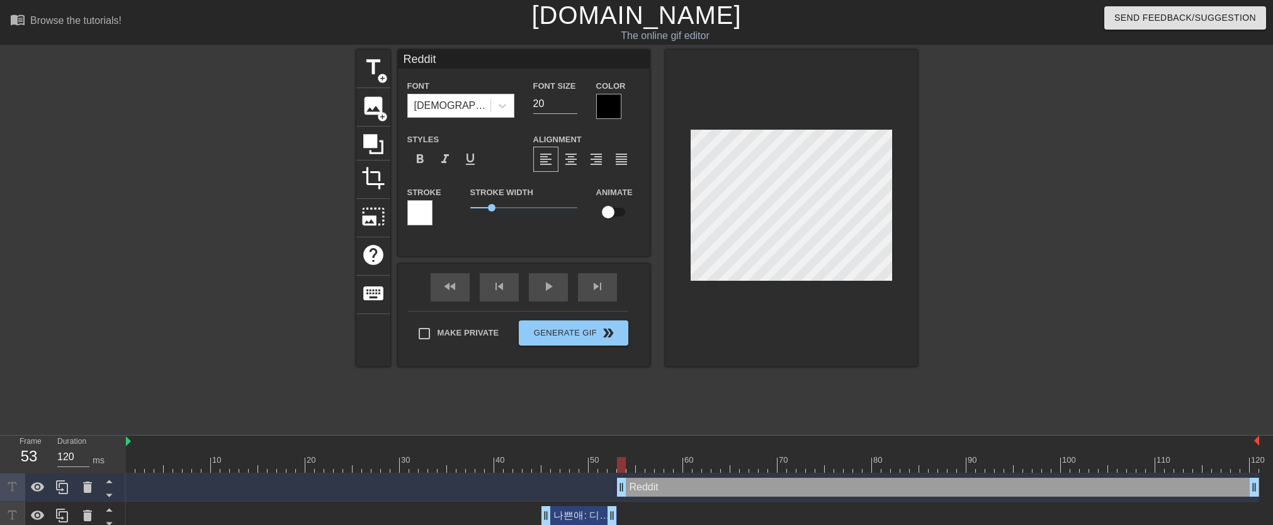
click at [573, 100] on input "20" at bounding box center [555, 104] width 44 height 20
click at [573, 100] on input "21" at bounding box center [555, 104] width 44 height 20
click at [422, 156] on span "format_bold" at bounding box center [419, 159] width 15 height 15
click at [571, 515] on div "나쁜애: 디나이드 리젝 남작 drag_handle drag_handle" at bounding box center [580, 515] width 76 height 19
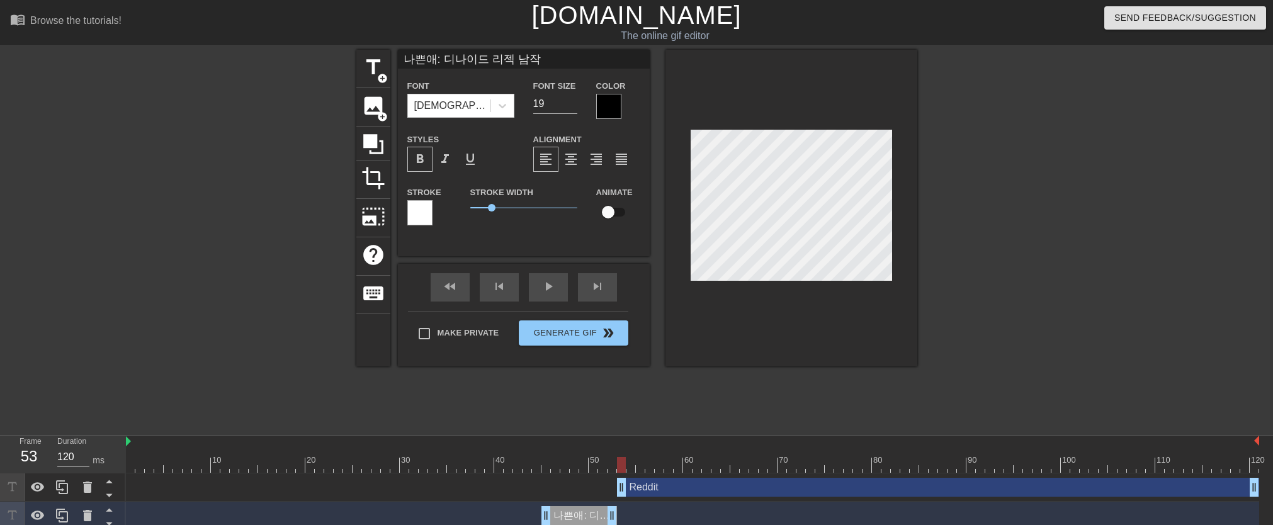
click at [650, 489] on div "Reddit drag_handle drag_handle" at bounding box center [938, 487] width 642 height 19
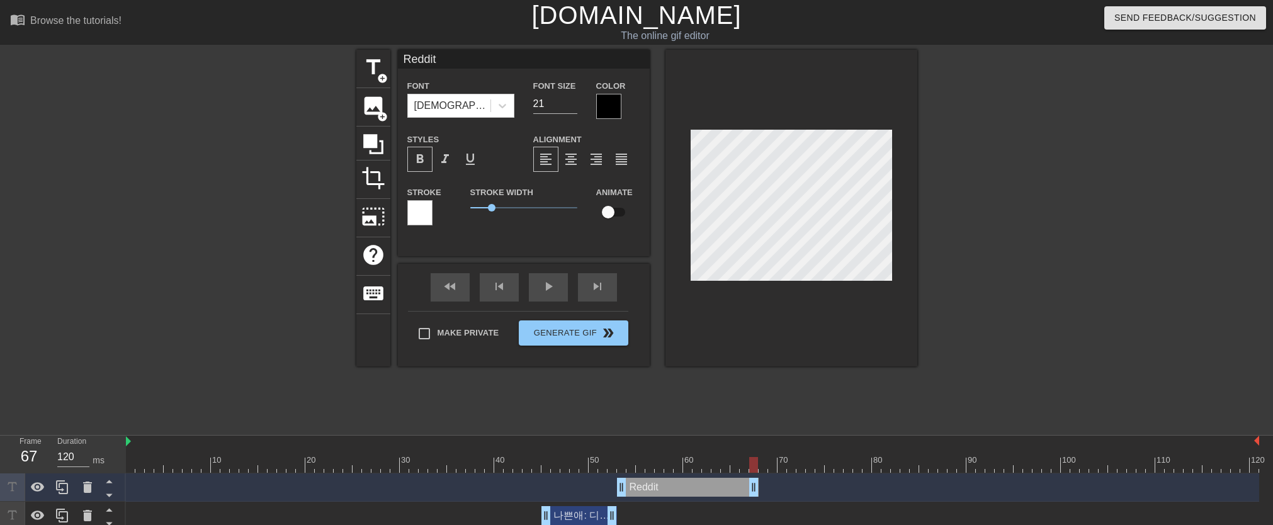
drag, startPoint x: 1257, startPoint y: 486, endPoint x: 755, endPoint y: 499, distance: 502.1
click at [755, 499] on div "Reddit drag_handle drag_handle" at bounding box center [692, 488] width 1133 height 28
drag, startPoint x: 753, startPoint y: 470, endPoint x: 623, endPoint y: 461, distance: 130.0
click at [623, 461] on div at bounding box center [621, 465] width 9 height 16
click at [376, 69] on span "title" at bounding box center [373, 67] width 24 height 24
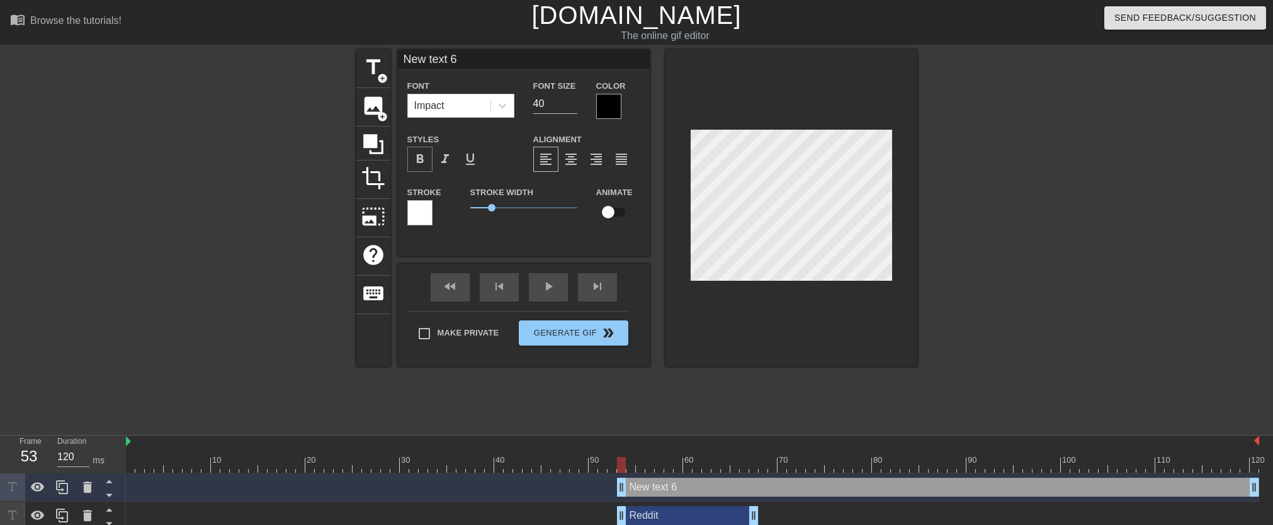
click at [419, 157] on span "format_bold" at bounding box center [419, 159] width 15 height 15
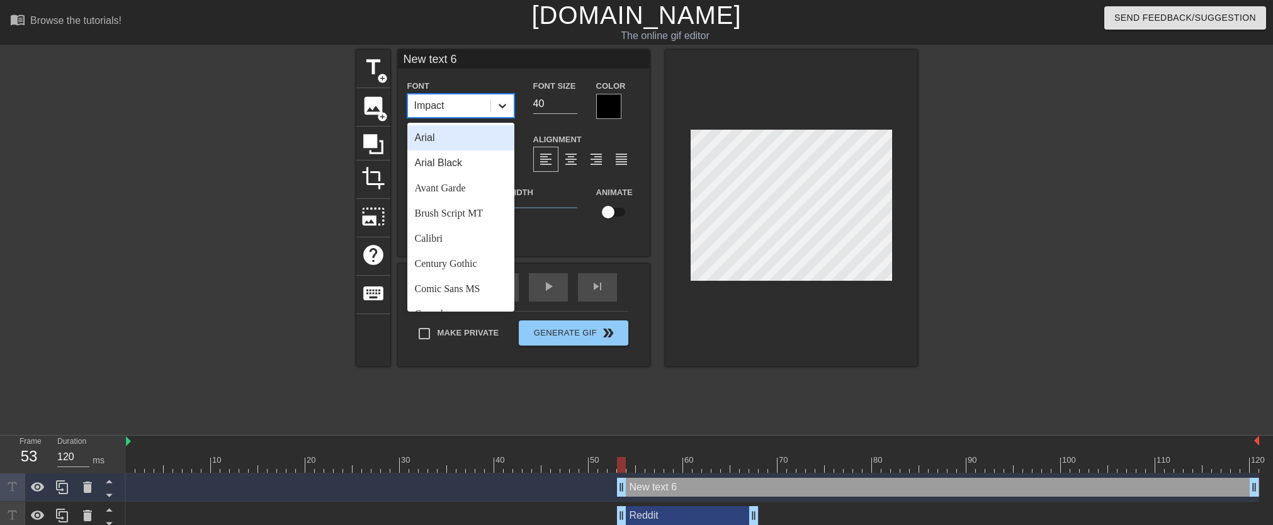
click at [492, 110] on div at bounding box center [502, 105] width 23 height 23
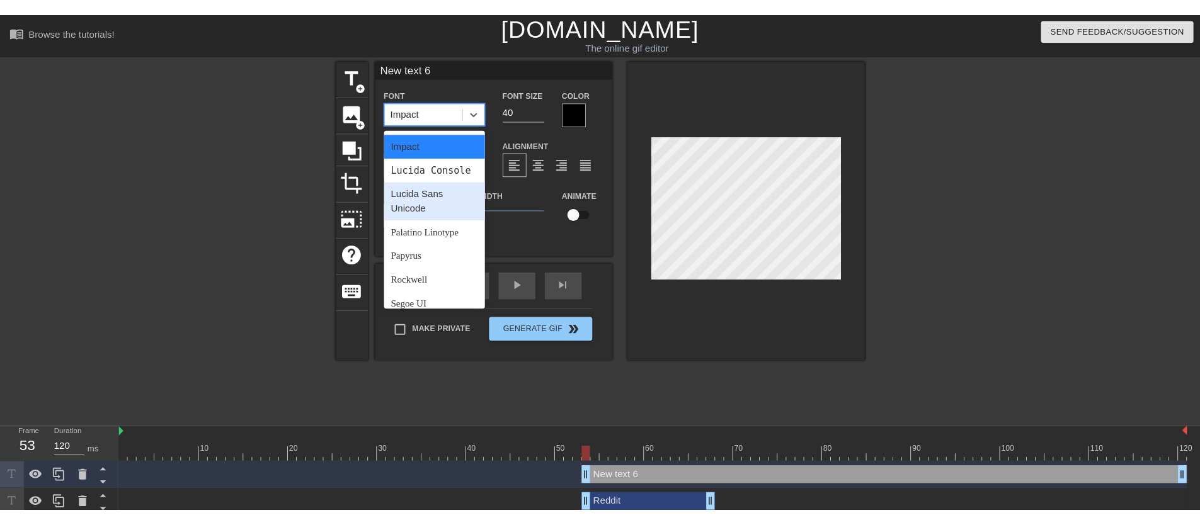
scroll to position [423, 0]
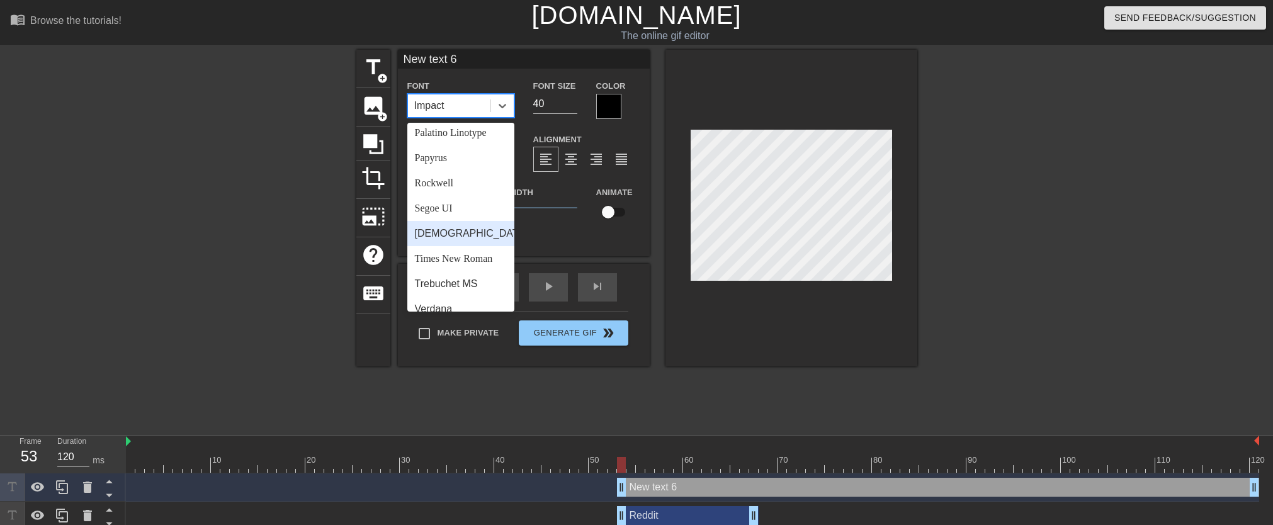
click at [467, 244] on div "[DEMOGRAPHIC_DATA]" at bounding box center [460, 233] width 107 height 25
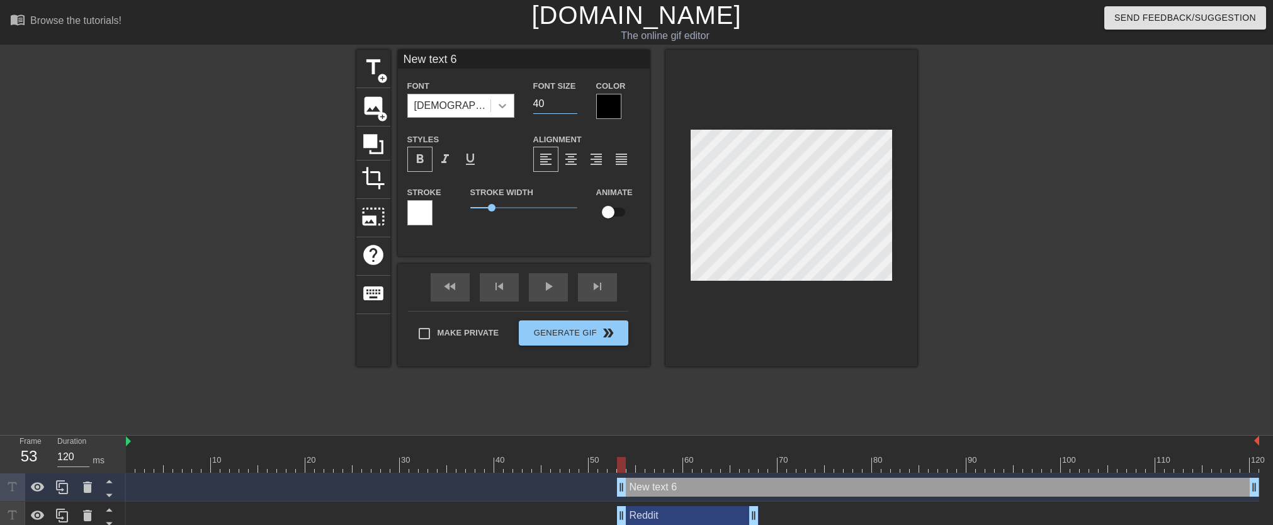
drag, startPoint x: 547, startPoint y: 105, endPoint x: 509, endPoint y: 104, distance: 38.4
click at [509, 104] on div "Font Tahoma Font Size 40 Color" at bounding box center [524, 98] width 252 height 41
click at [468, 60] on input "New text 6" at bounding box center [524, 59] width 252 height 19
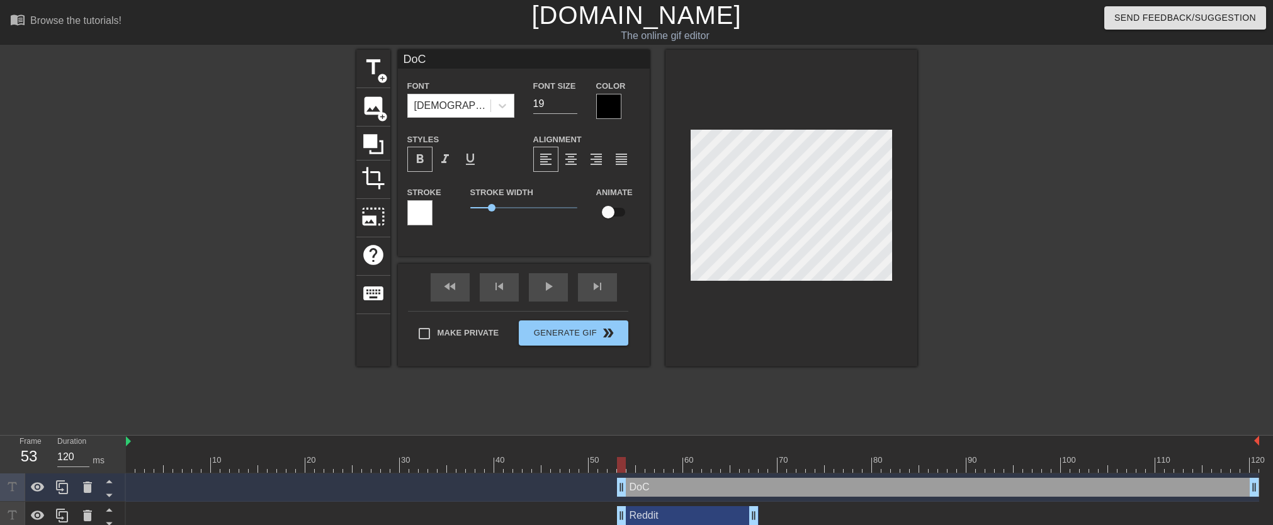
click at [669, 519] on div "Reddit drag_handle drag_handle" at bounding box center [688, 515] width 142 height 19
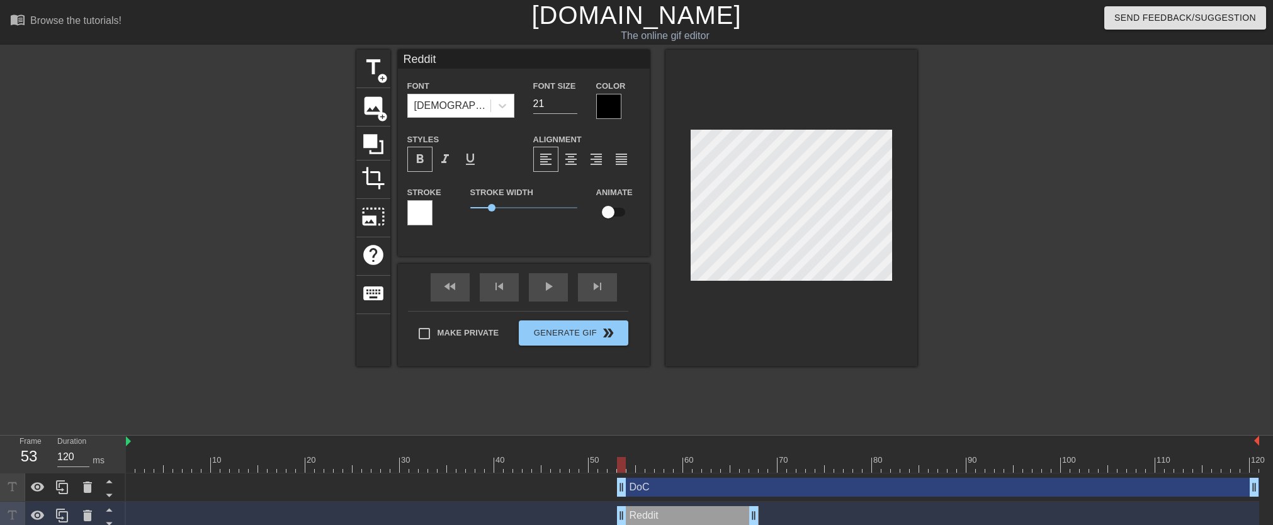
click at [678, 486] on div "DoC drag_handle drag_handle" at bounding box center [938, 487] width 642 height 19
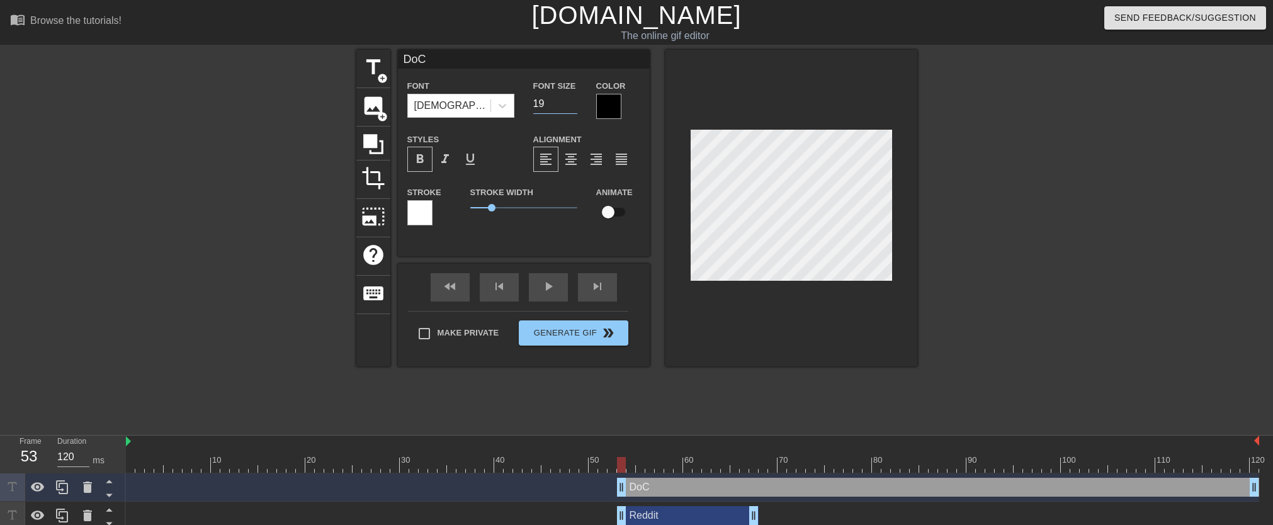
drag, startPoint x: 561, startPoint y: 101, endPoint x: 533, endPoint y: 103, distance: 27.7
click at [533, 103] on input "19" at bounding box center [555, 104] width 44 height 20
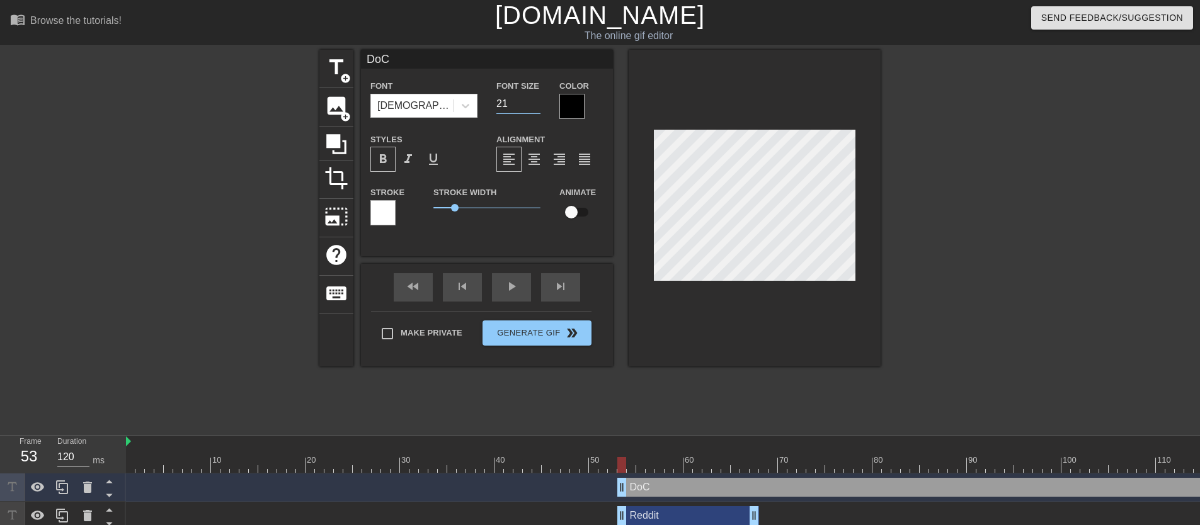
click at [668, 511] on div "Reddit drag_handle drag_handle" at bounding box center [688, 515] width 142 height 19
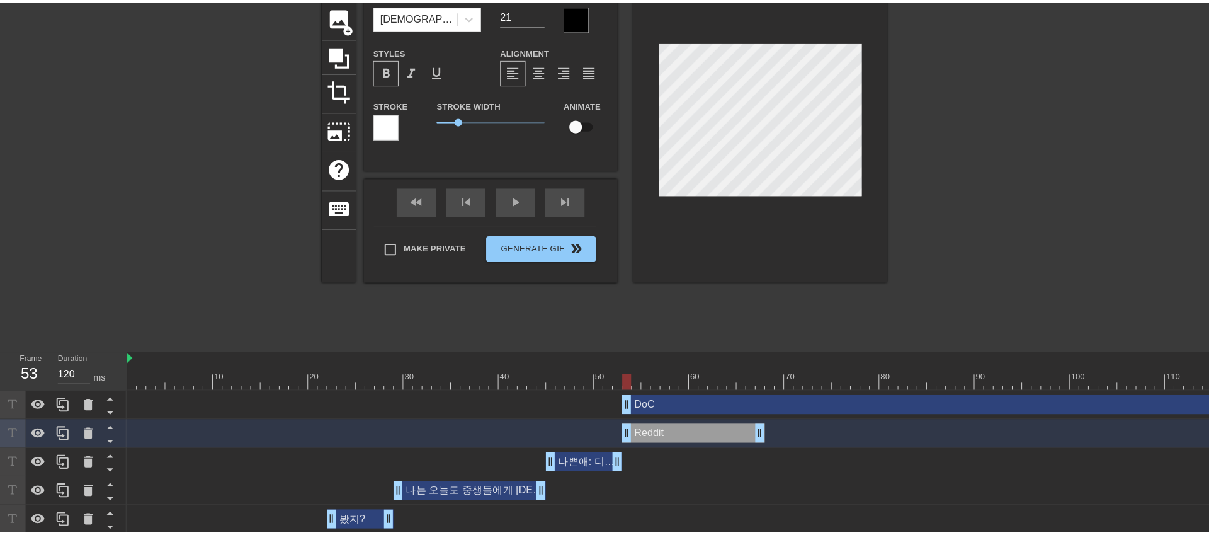
scroll to position [118, 0]
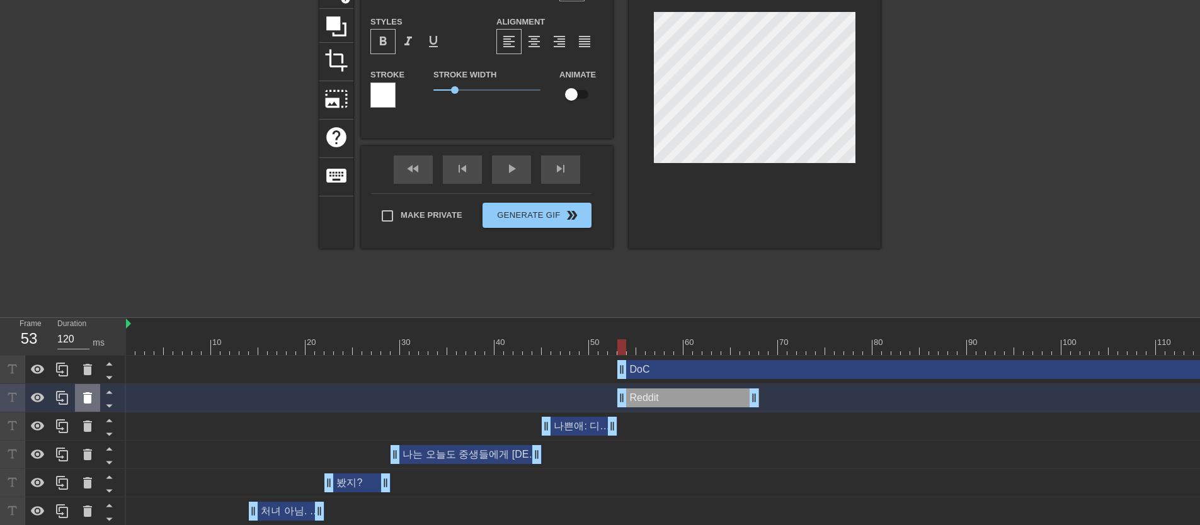
click at [89, 395] on icon at bounding box center [87, 397] width 9 height 11
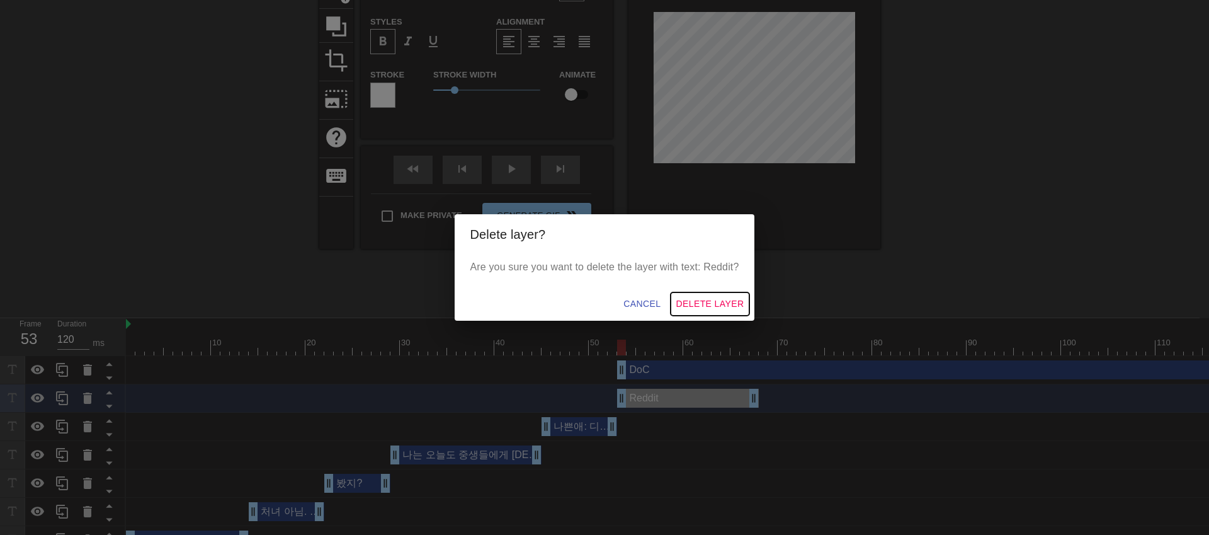
click at [712, 304] on span "Delete Layer" at bounding box center [710, 304] width 68 height 16
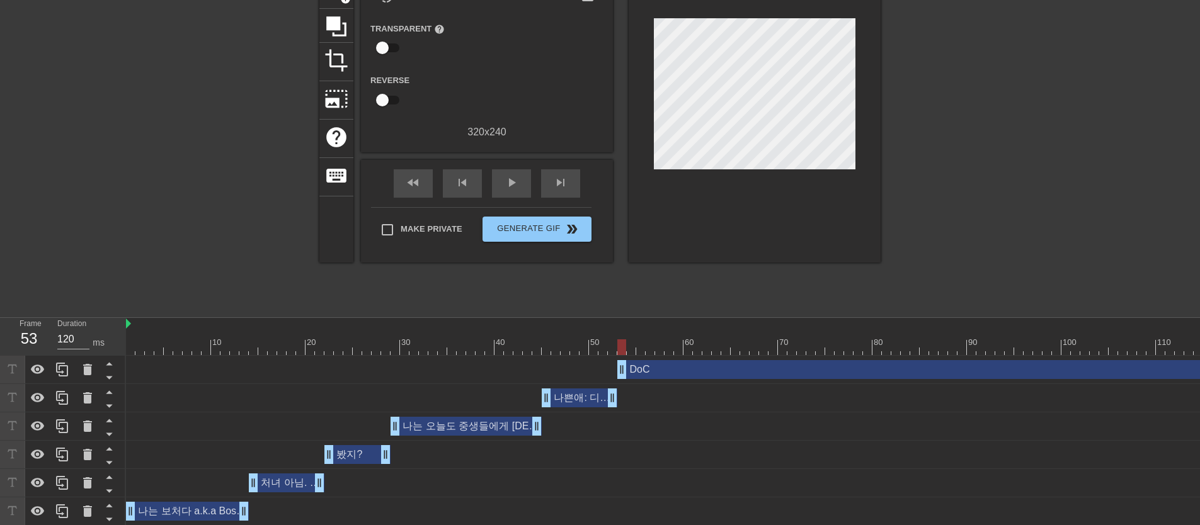
click at [639, 366] on div "DoC drag_handle drag_handle" at bounding box center [938, 369] width 642 height 19
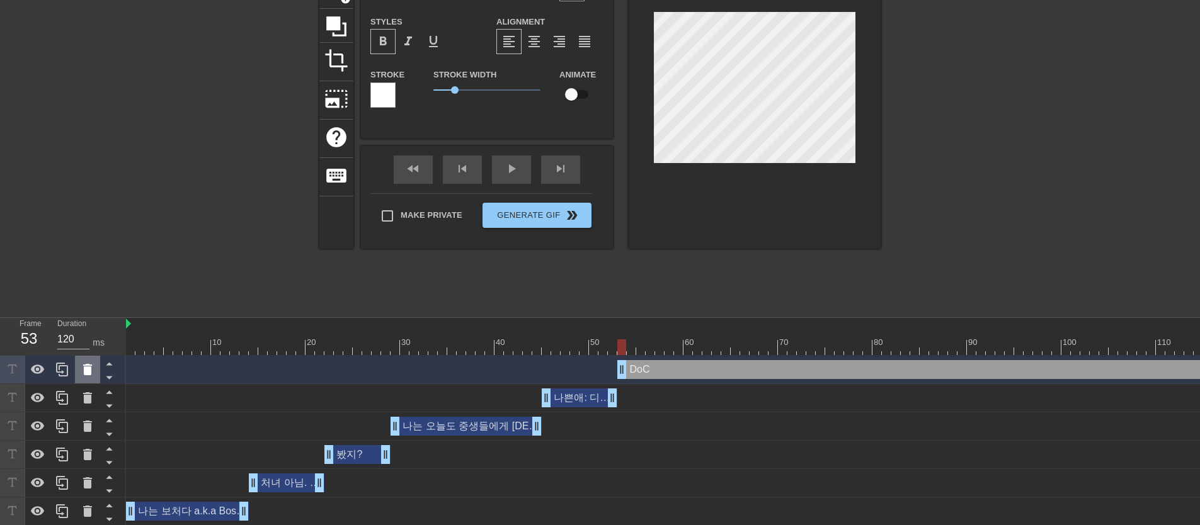
click at [89, 370] on icon at bounding box center [87, 369] width 9 height 11
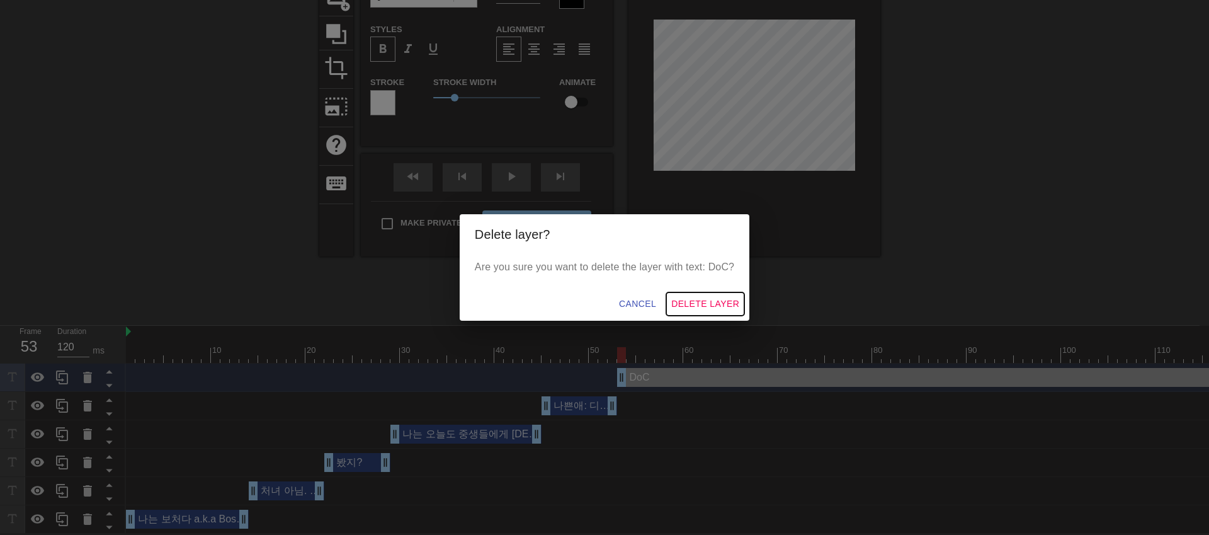
click at [714, 312] on button "Delete Layer" at bounding box center [705, 303] width 78 height 23
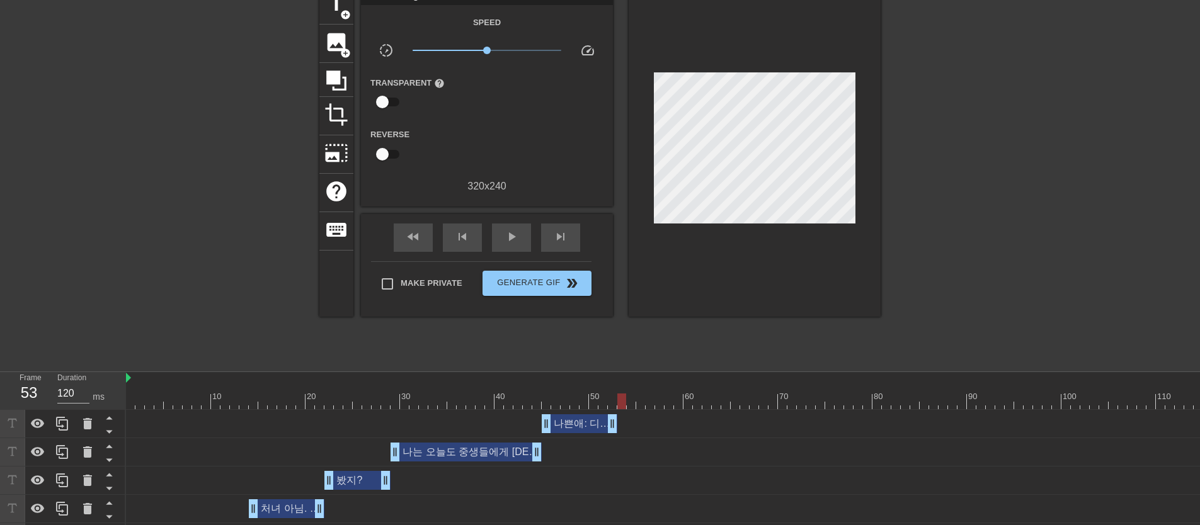
scroll to position [28, 0]
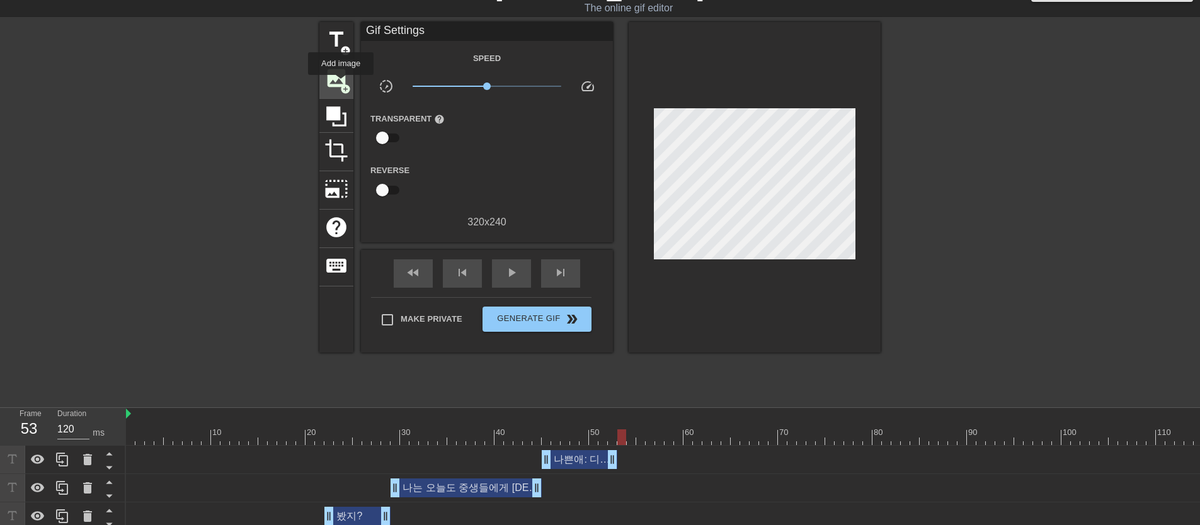
click at [341, 84] on span "add_circle" at bounding box center [345, 89] width 11 height 11
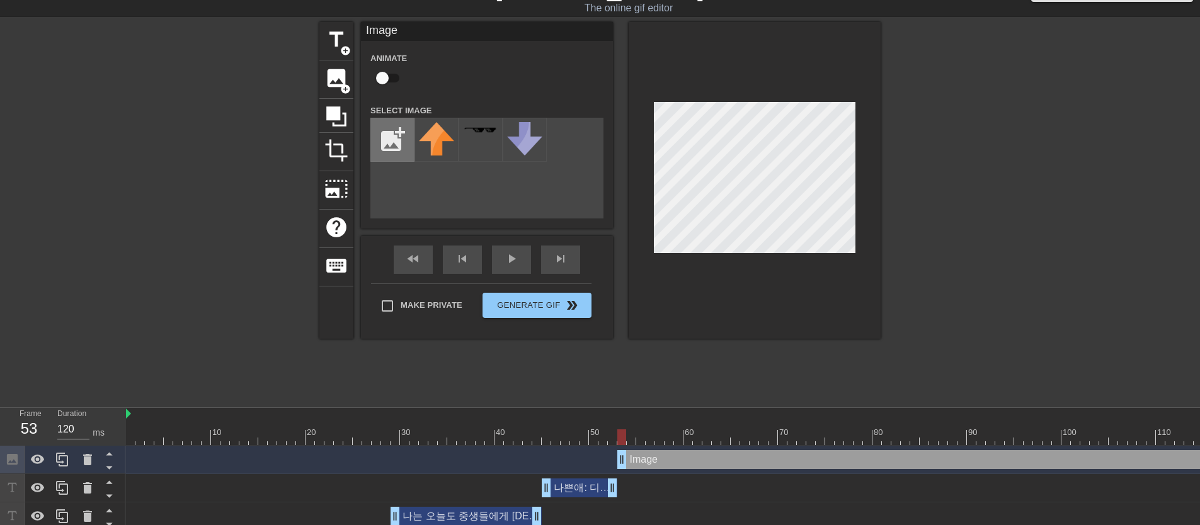
click at [402, 146] on input "file" at bounding box center [392, 139] width 43 height 43
click at [426, 139] on img at bounding box center [436, 132] width 35 height 20
click at [736, 268] on div at bounding box center [754, 180] width 252 height 317
click at [737, 275] on div at bounding box center [754, 180] width 252 height 317
click at [890, 458] on div "Image drag_handle drag_handle" at bounding box center [938, 459] width 642 height 19
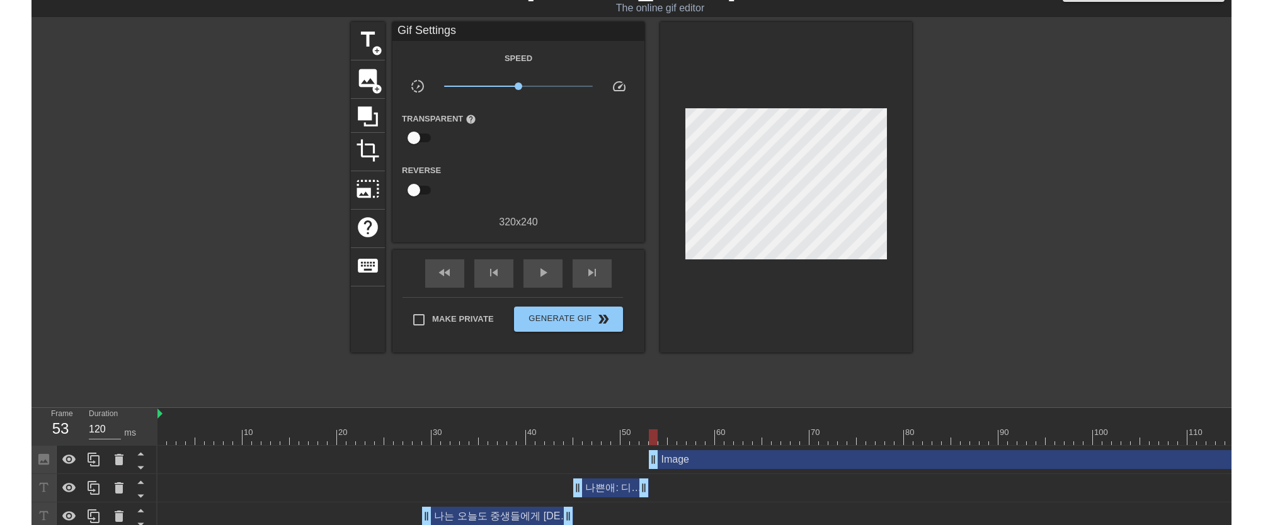
scroll to position [28, 9]
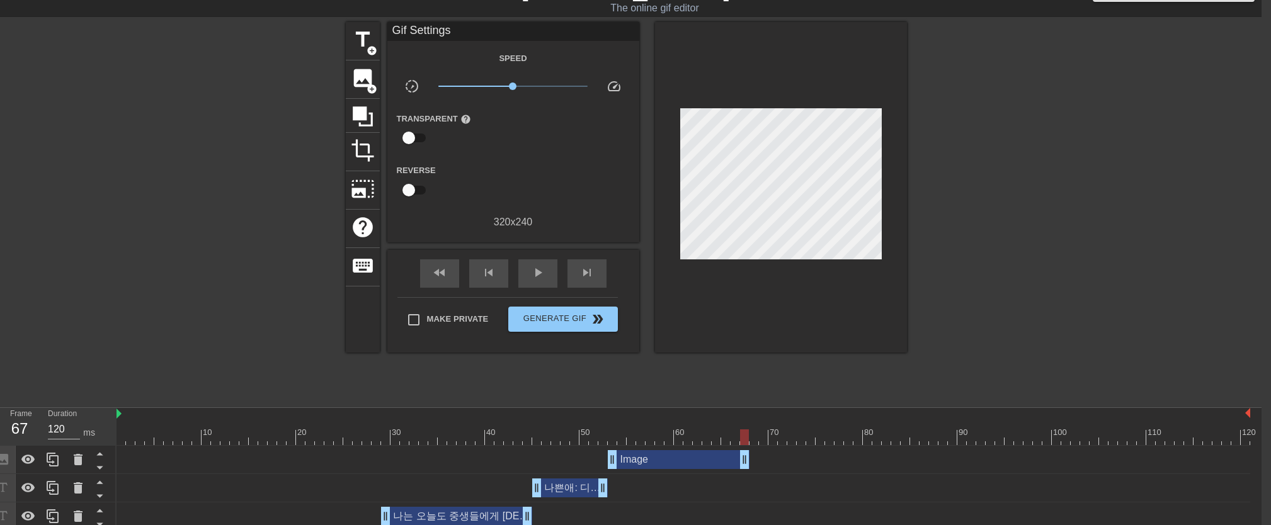
drag, startPoint x: 1247, startPoint y: 464, endPoint x: 749, endPoint y: 477, distance: 497.7
click at [749, 477] on div "Image drag_handle drag_handle 나쁜애: 디나이드 리젝 남작 drag_handle drag_handle 나는 오늘도 중생…" at bounding box center [688, 531] width 1145 height 170
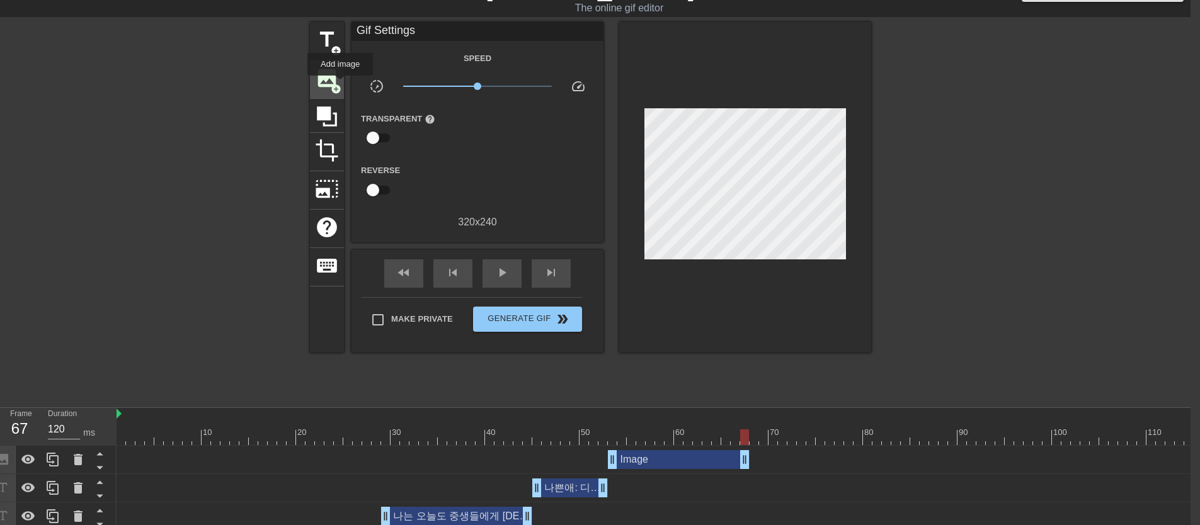
click at [341, 84] on span "add_circle" at bounding box center [336, 89] width 11 height 11
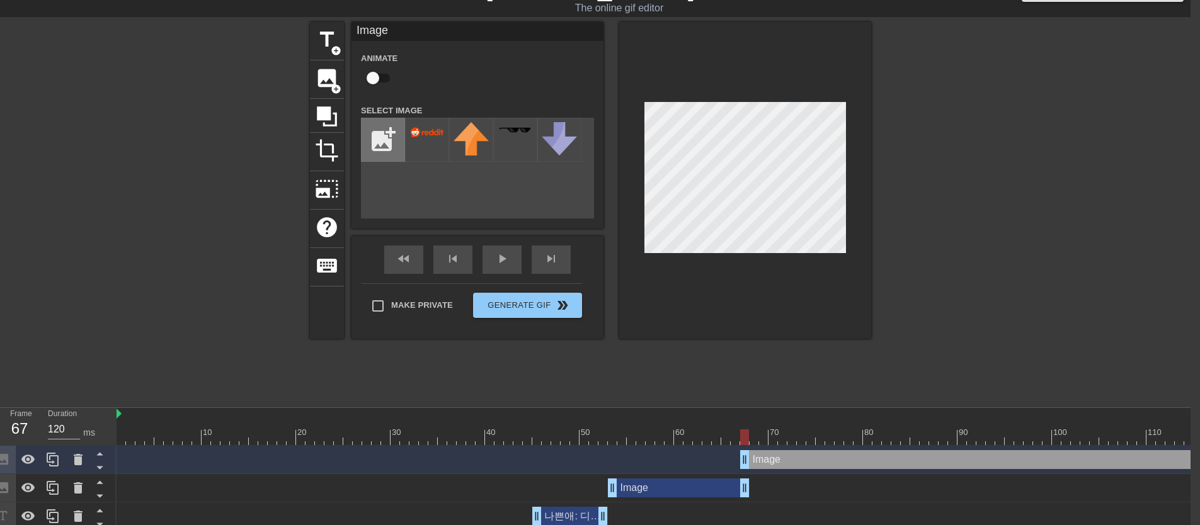
click at [401, 151] on input "file" at bounding box center [382, 139] width 43 height 43
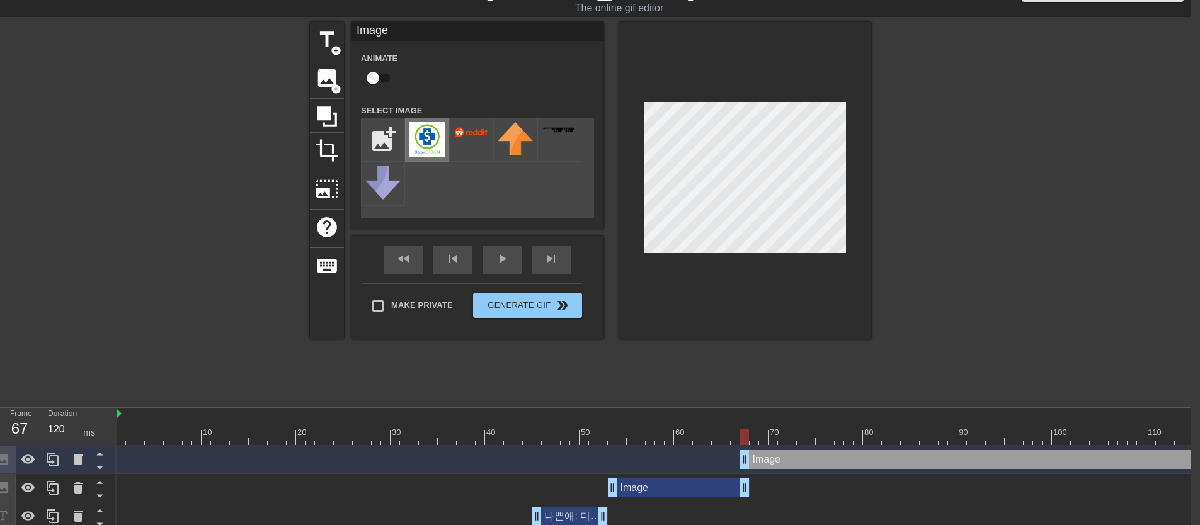
click at [440, 152] on img at bounding box center [426, 139] width 35 height 35
drag, startPoint x: 742, startPoint y: 437, endPoint x: 611, endPoint y: 437, distance: 131.6
click at [611, 437] on div at bounding box center [612, 437] width 9 height 16
drag, startPoint x: 742, startPoint y: 458, endPoint x: 610, endPoint y: 454, distance: 131.7
drag, startPoint x: 613, startPoint y: 467, endPoint x: 629, endPoint y: 466, distance: 16.4
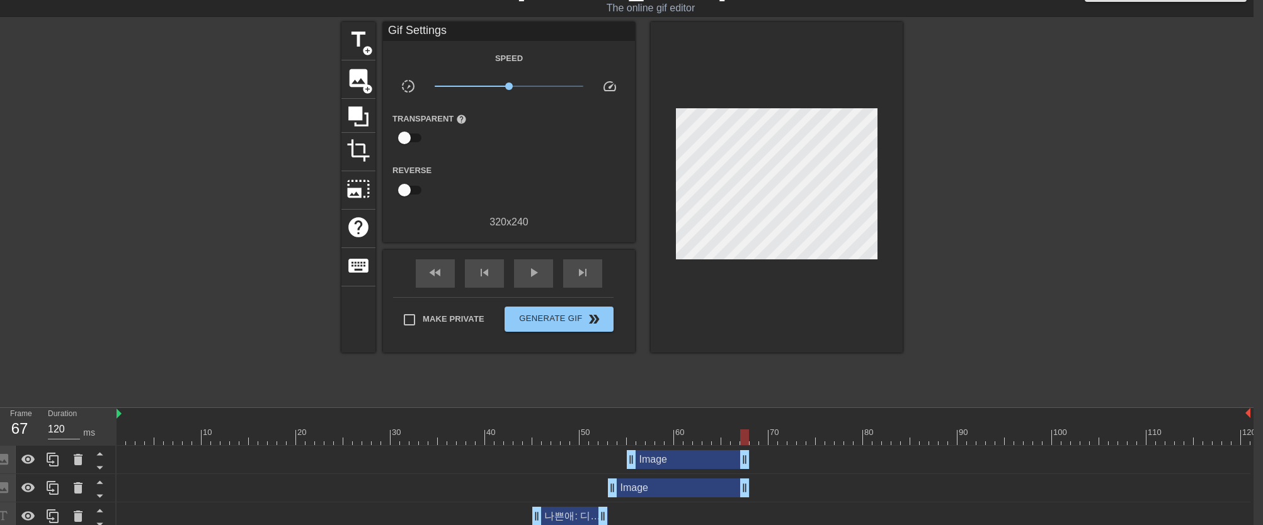
drag, startPoint x: 1243, startPoint y: 452, endPoint x: 742, endPoint y: 455, distance: 500.6
click at [363, 84] on span "add_circle" at bounding box center [367, 89] width 11 height 11
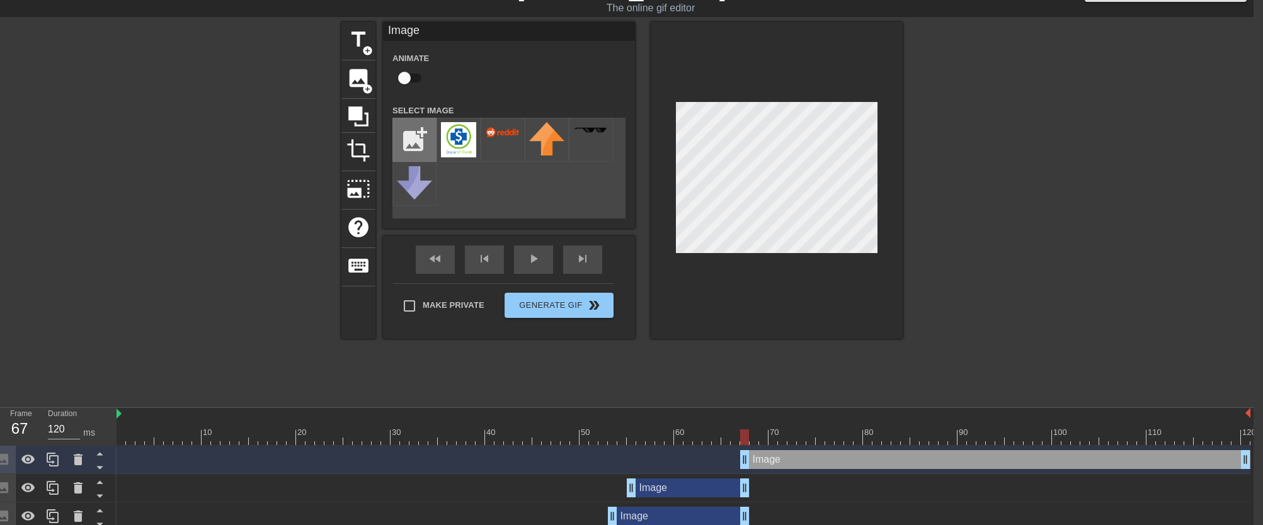
click at [411, 133] on input "file" at bounding box center [414, 139] width 43 height 43
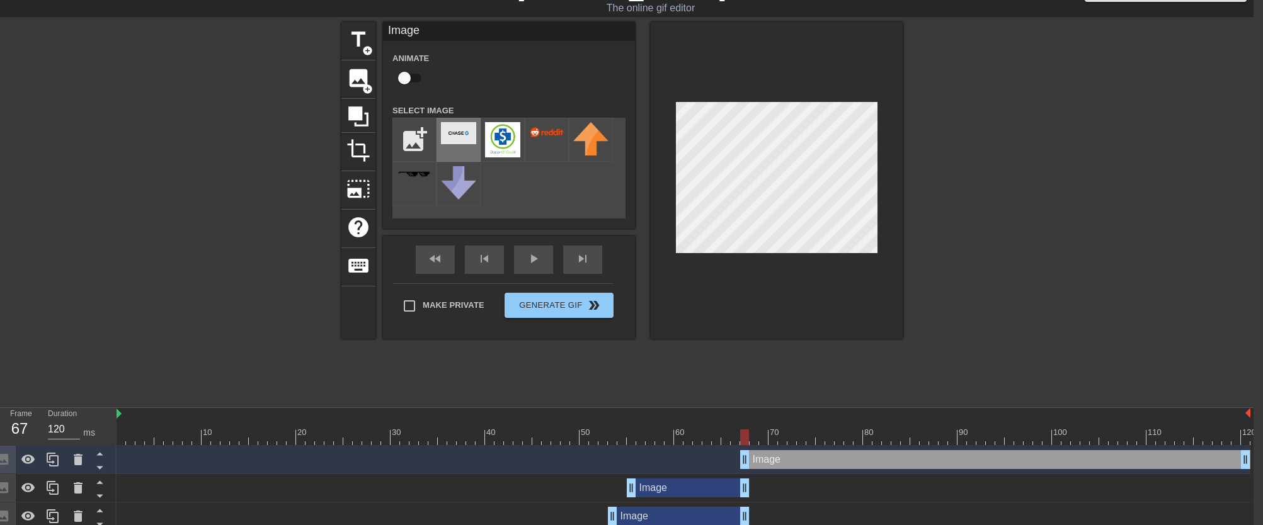
click at [455, 125] on img at bounding box center [458, 133] width 35 height 22
click at [84, 462] on icon at bounding box center [78, 459] width 15 height 15
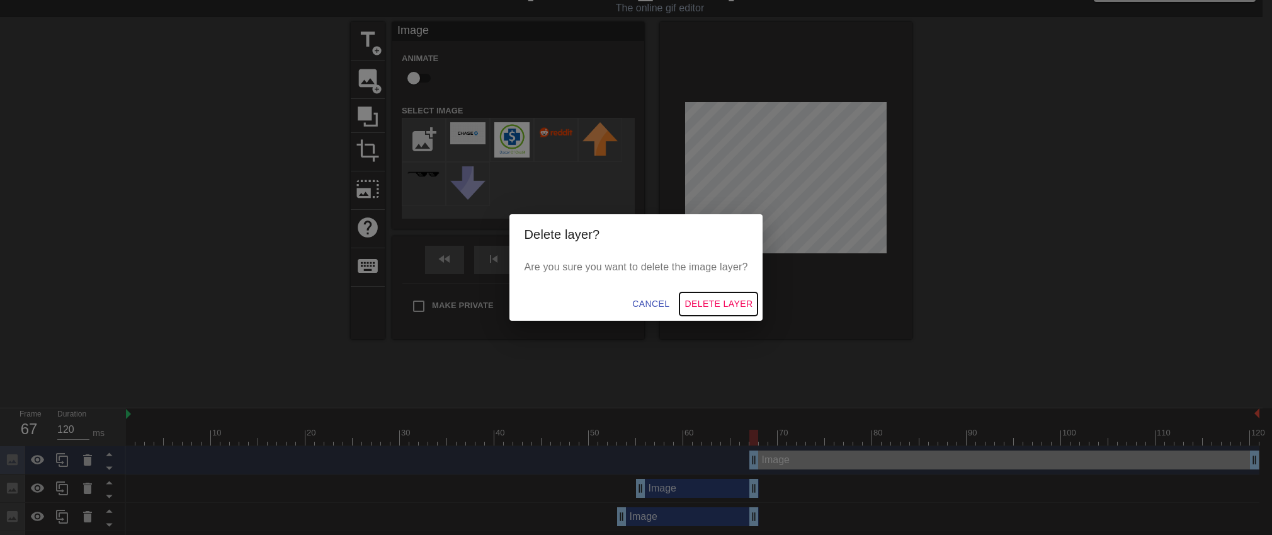
click at [714, 306] on span "Delete Layer" at bounding box center [719, 304] width 68 height 16
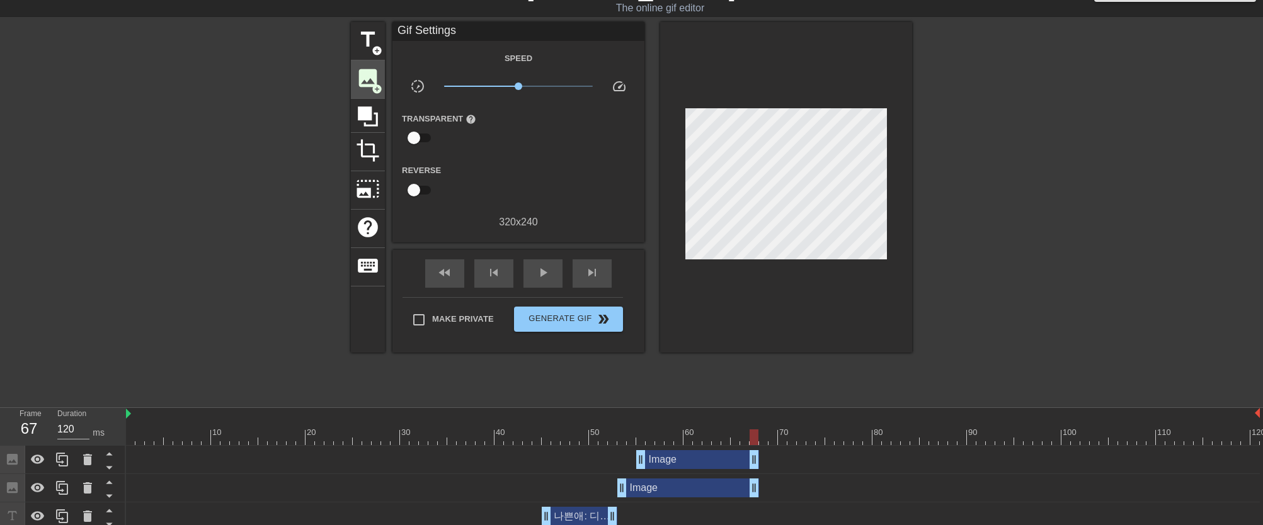
click at [380, 84] on span "add_circle" at bounding box center [377, 89] width 11 height 11
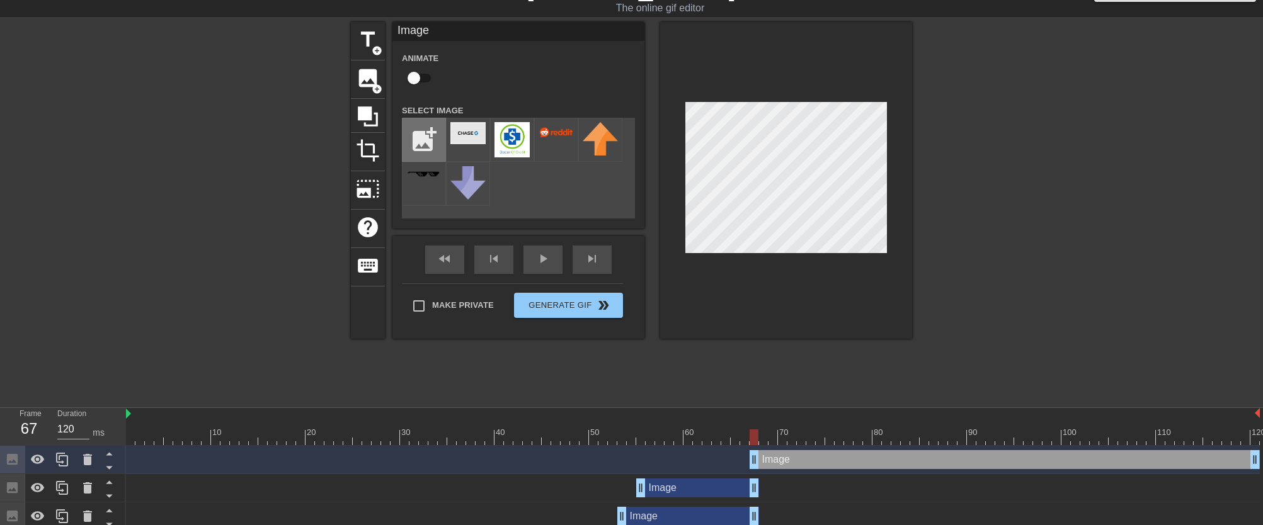
click at [433, 147] on input "file" at bounding box center [423, 139] width 43 height 43
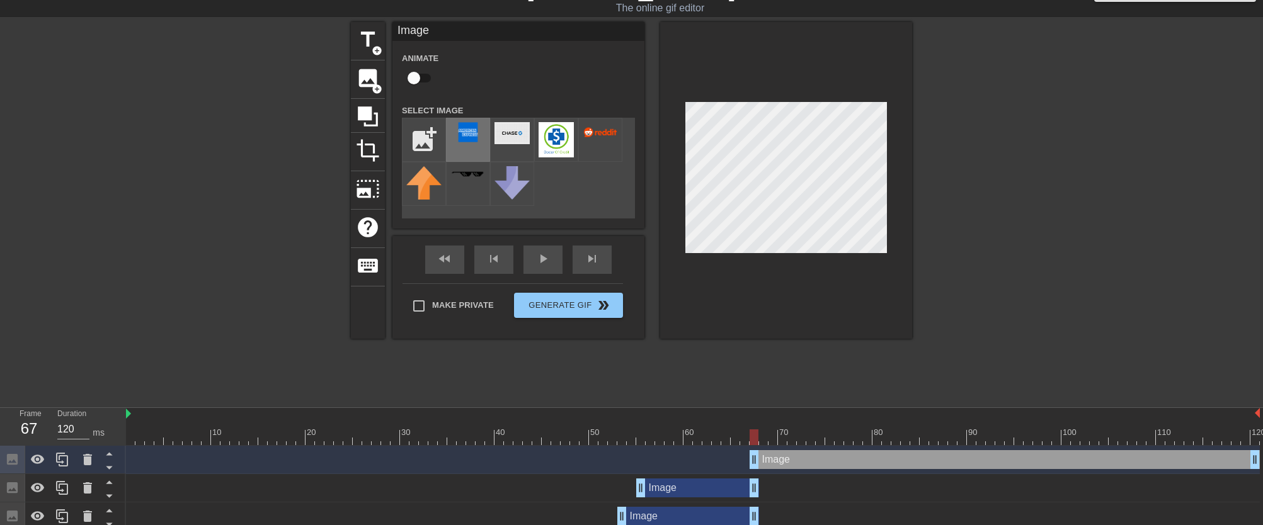
click at [480, 144] on div at bounding box center [468, 140] width 44 height 44
click at [773, 261] on div at bounding box center [786, 180] width 252 height 317
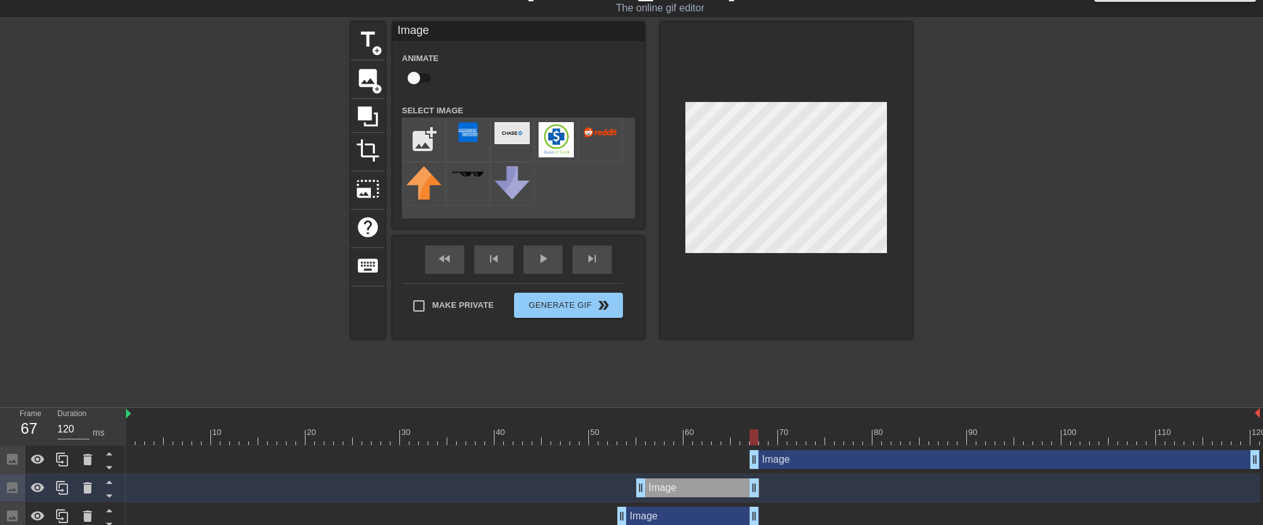
click at [810, 464] on div "Image drag_handle drag_handle" at bounding box center [1004, 459] width 510 height 19
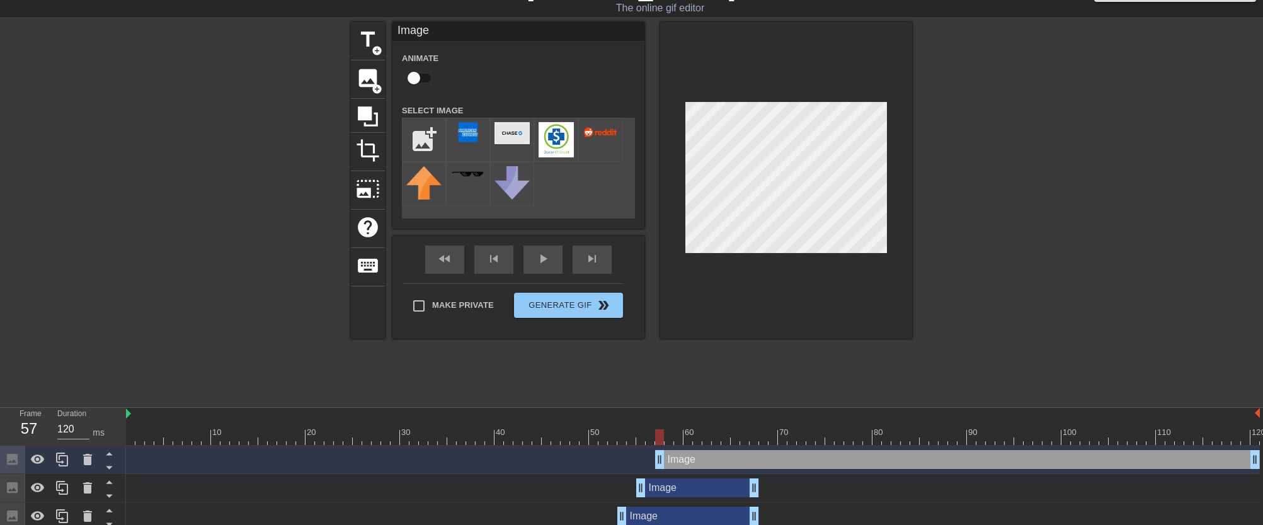
drag, startPoint x: 751, startPoint y: 459, endPoint x: 661, endPoint y: 460, distance: 90.1
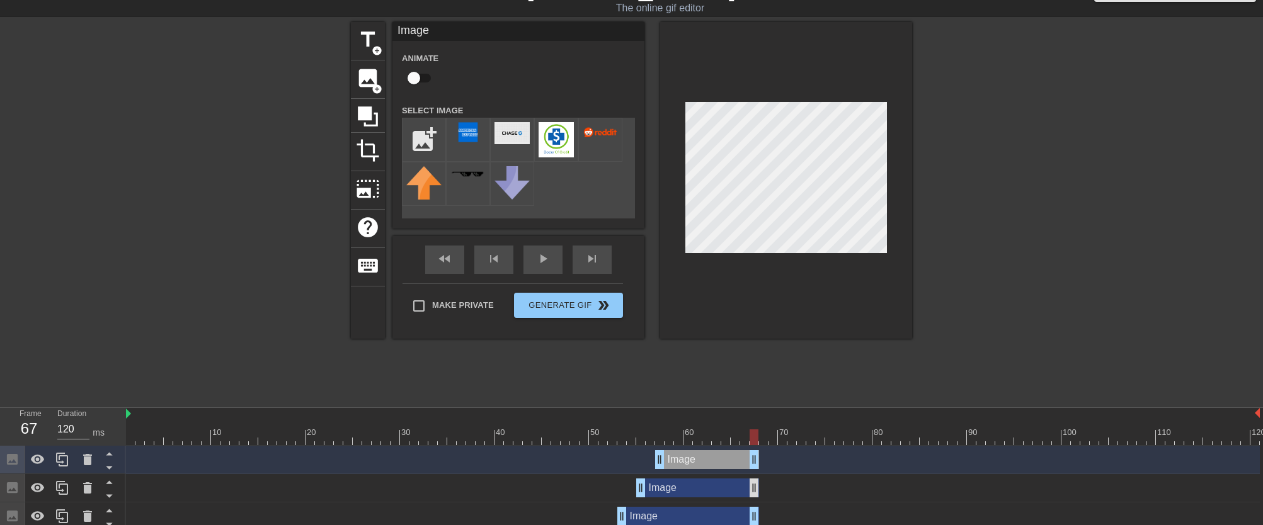
drag, startPoint x: 1254, startPoint y: 465, endPoint x: 755, endPoint y: 493, distance: 499.5
drag, startPoint x: 751, startPoint y: 435, endPoint x: 611, endPoint y: 439, distance: 139.9
click at [611, 439] on div at bounding box center [612, 437] width 9 height 16
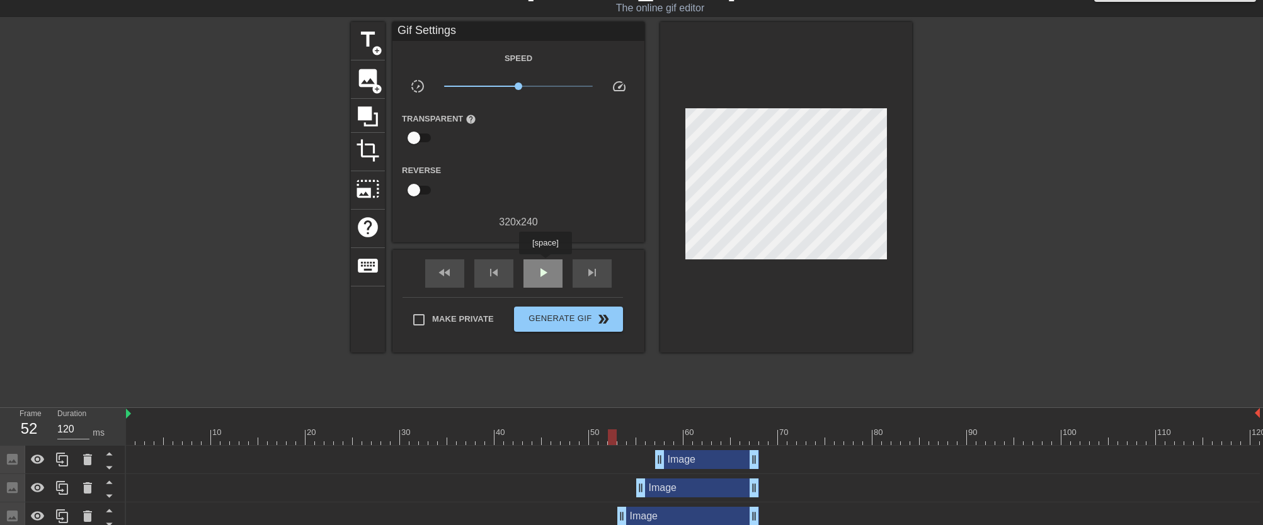
click at [547, 263] on div "play_arrow" at bounding box center [542, 273] width 39 height 28
click at [380, 88] on span "add_circle" at bounding box center [377, 89] width 11 height 11
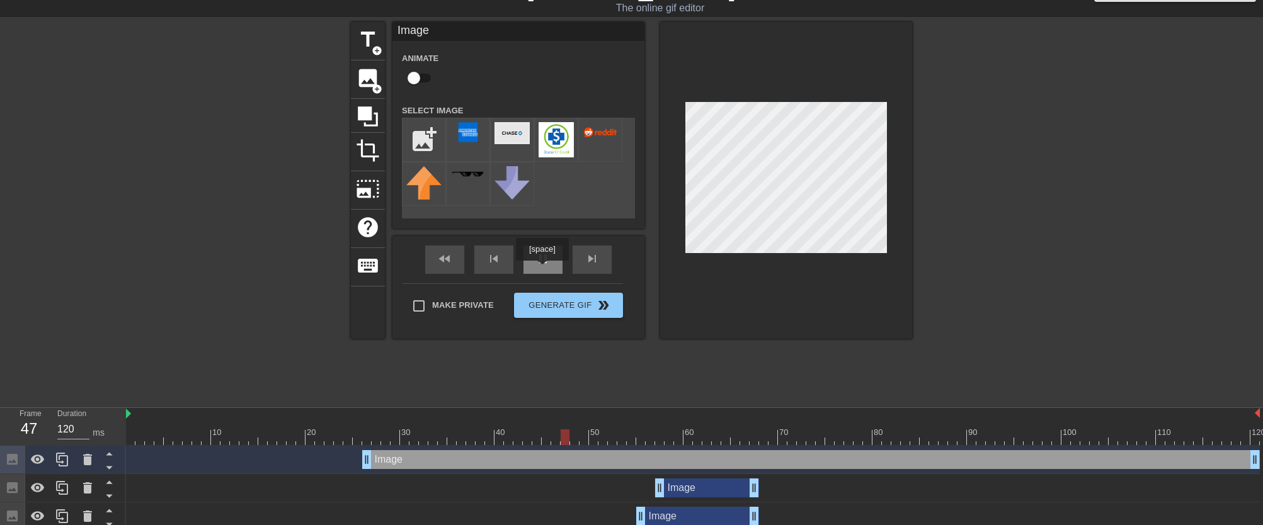
click at [543, 270] on div "pause" at bounding box center [542, 260] width 39 height 28
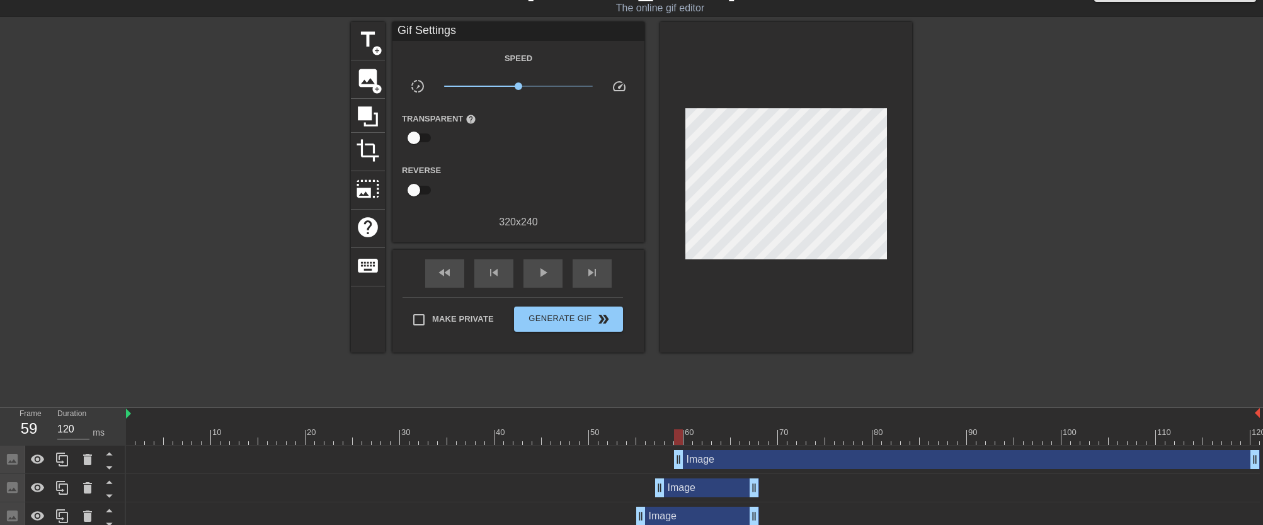
drag, startPoint x: 368, startPoint y: 460, endPoint x: 683, endPoint y: 477, distance: 315.3
click at [377, 88] on span "add_circle" at bounding box center [377, 89] width 11 height 11
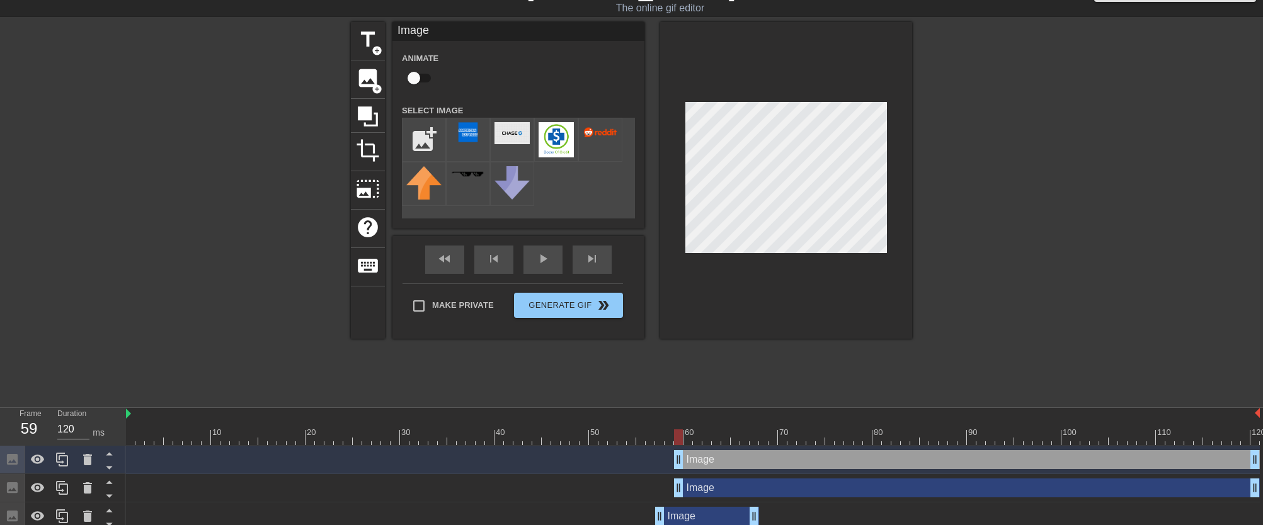
click at [707, 486] on div "Image drag_handle drag_handle" at bounding box center [967, 488] width 586 height 19
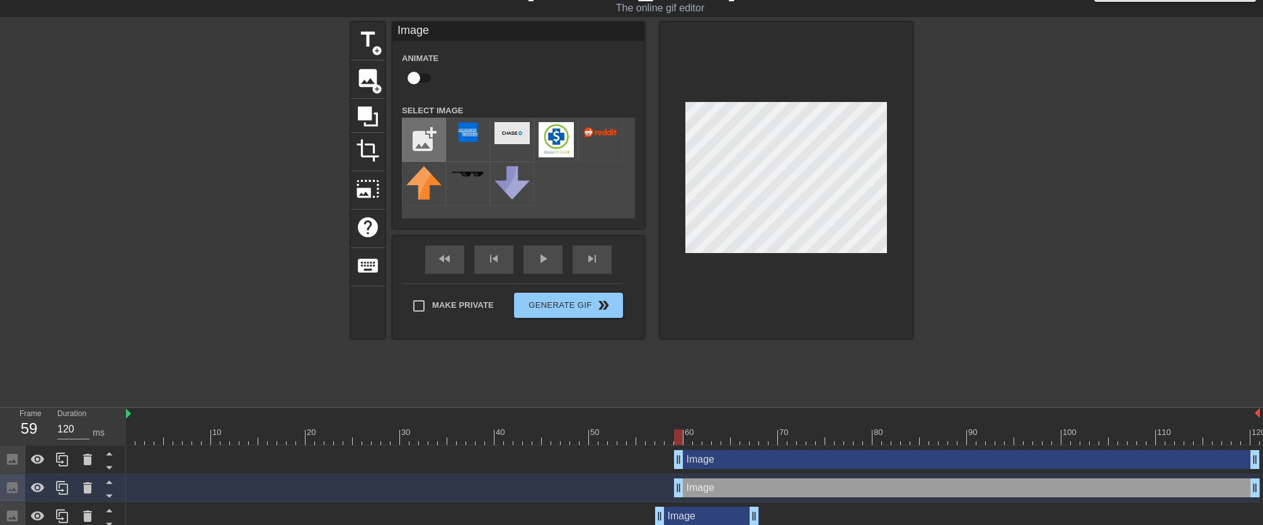
click at [429, 151] on input "file" at bounding box center [423, 139] width 43 height 43
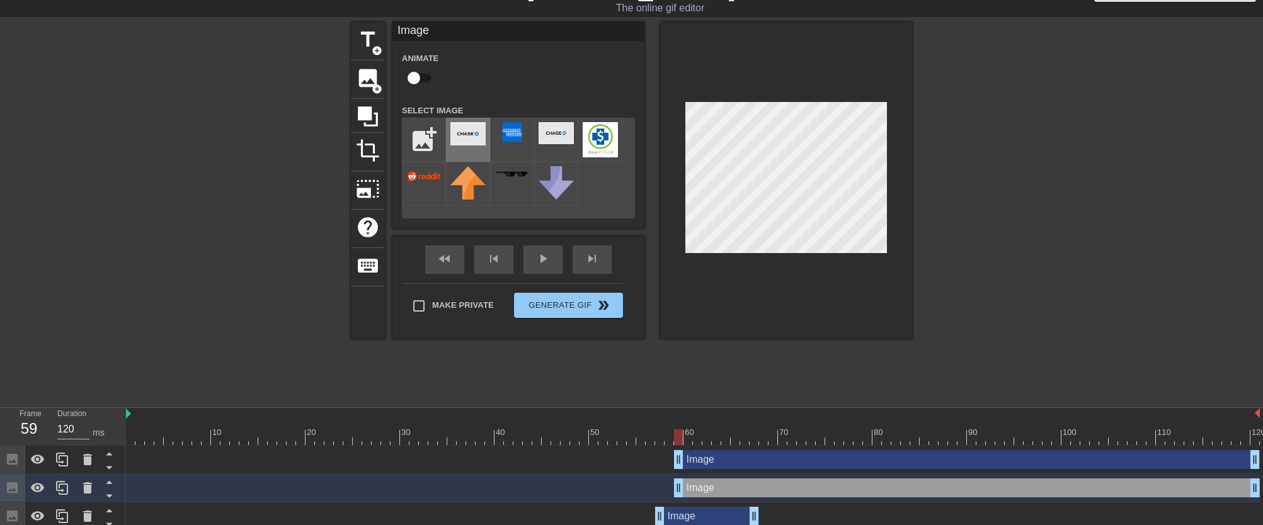
click at [474, 145] on img at bounding box center [467, 133] width 35 height 23
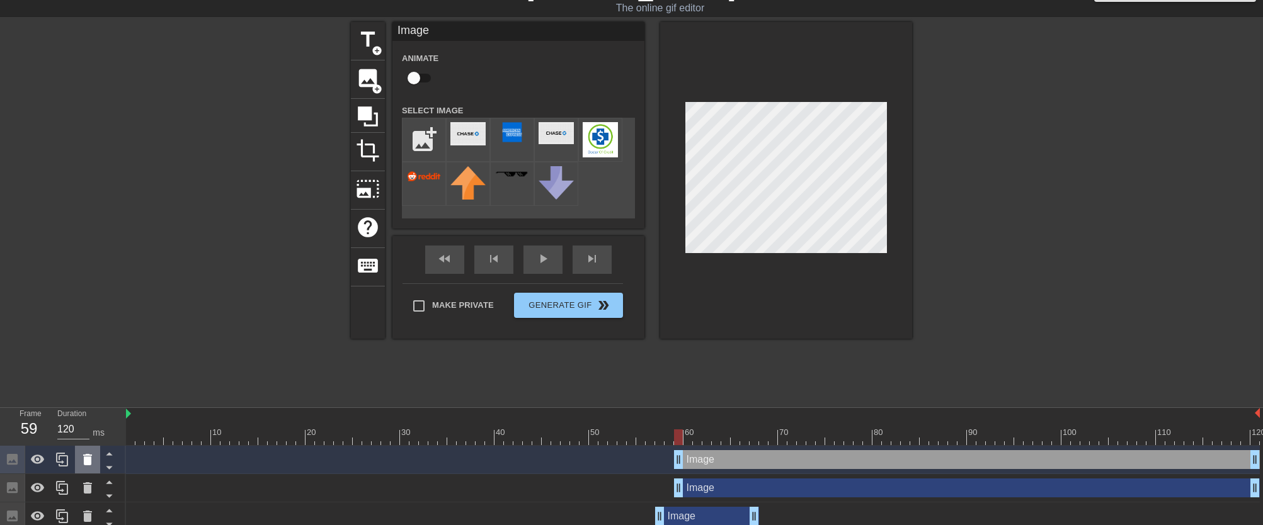
click at [94, 453] on icon at bounding box center [87, 459] width 15 height 15
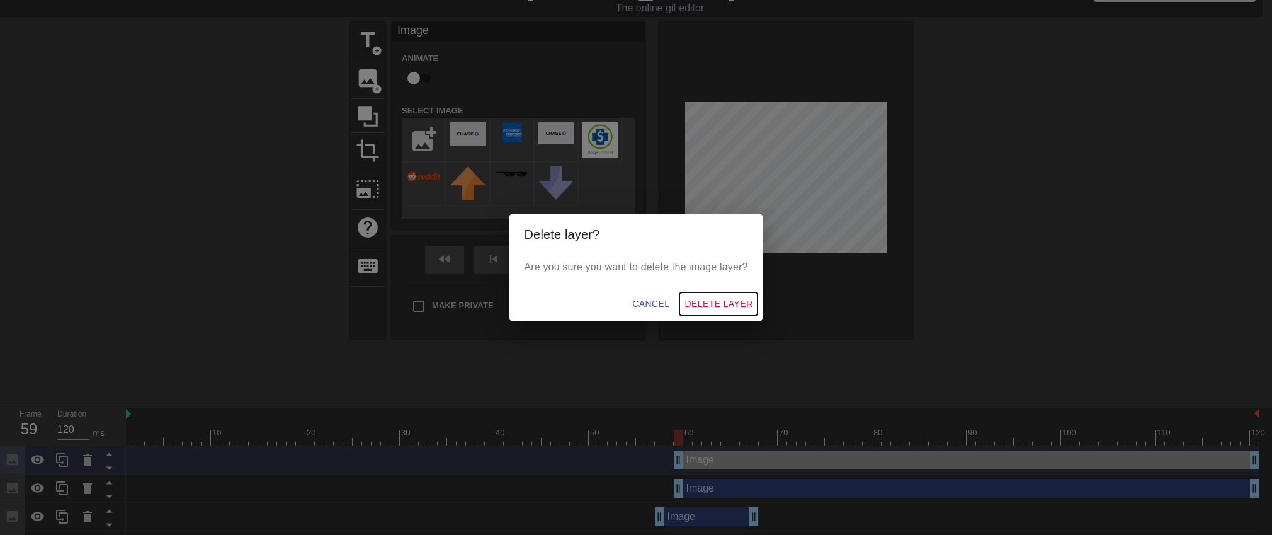
click at [705, 305] on span "Delete Layer" at bounding box center [719, 304] width 68 height 16
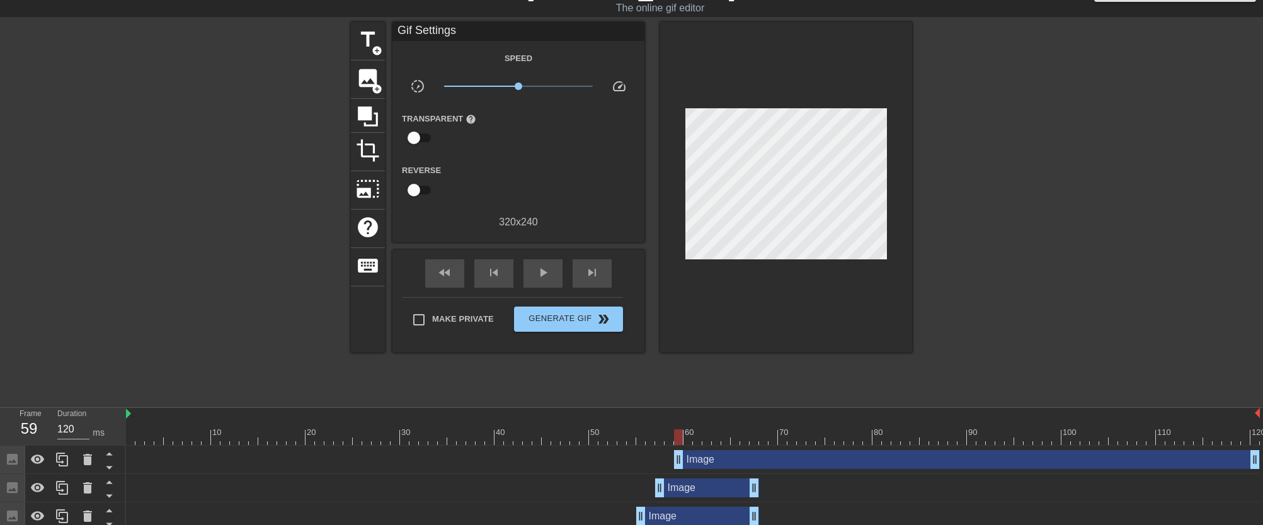
click at [750, 453] on div "Image drag_handle drag_handle" at bounding box center [967, 459] width 586 height 19
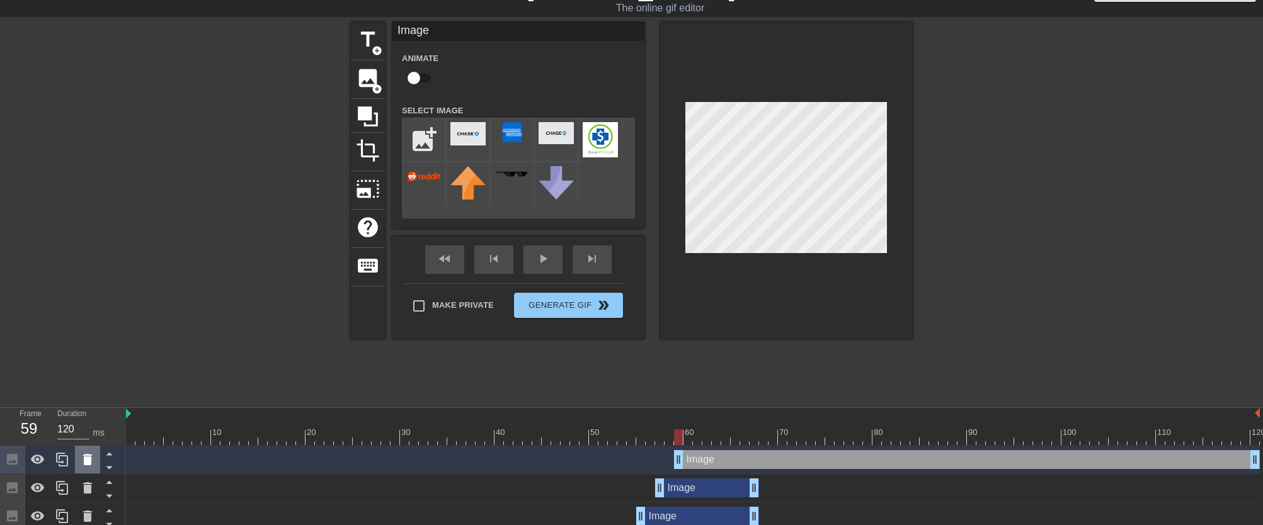
click at [89, 461] on icon at bounding box center [87, 459] width 9 height 11
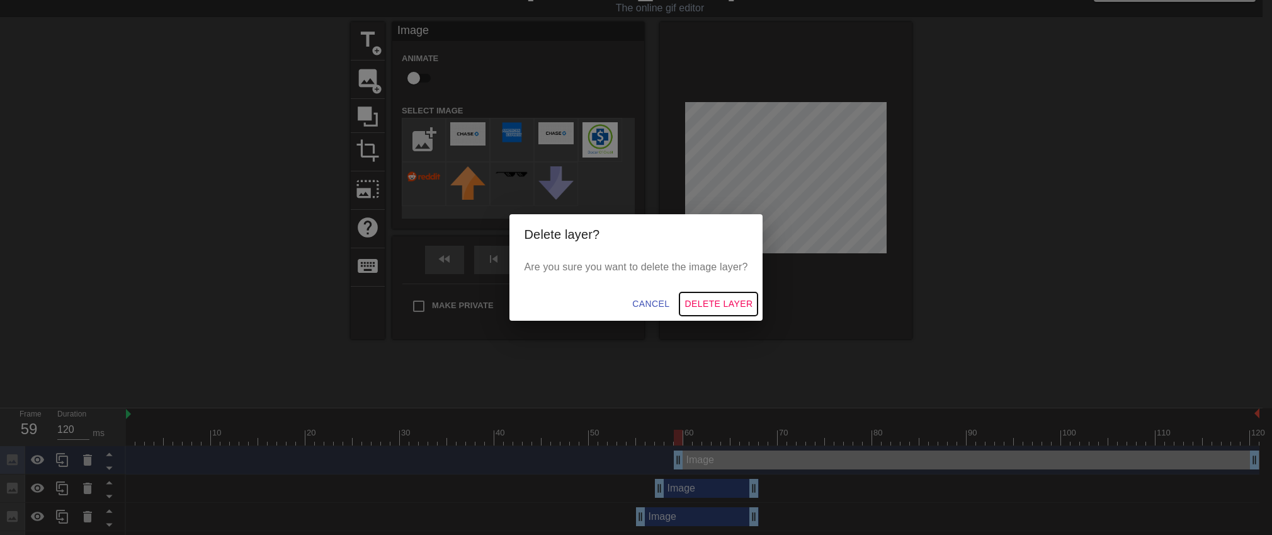
click at [713, 300] on span "Delete Layer" at bounding box center [719, 304] width 68 height 16
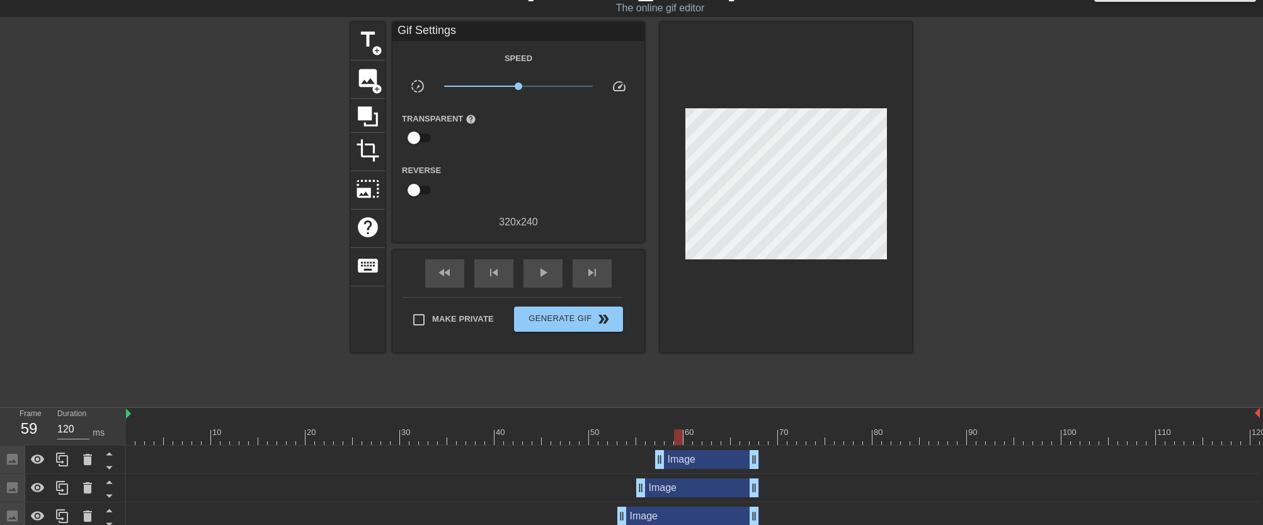
click at [679, 465] on div "Image drag_handle drag_handle" at bounding box center [707, 459] width 104 height 19
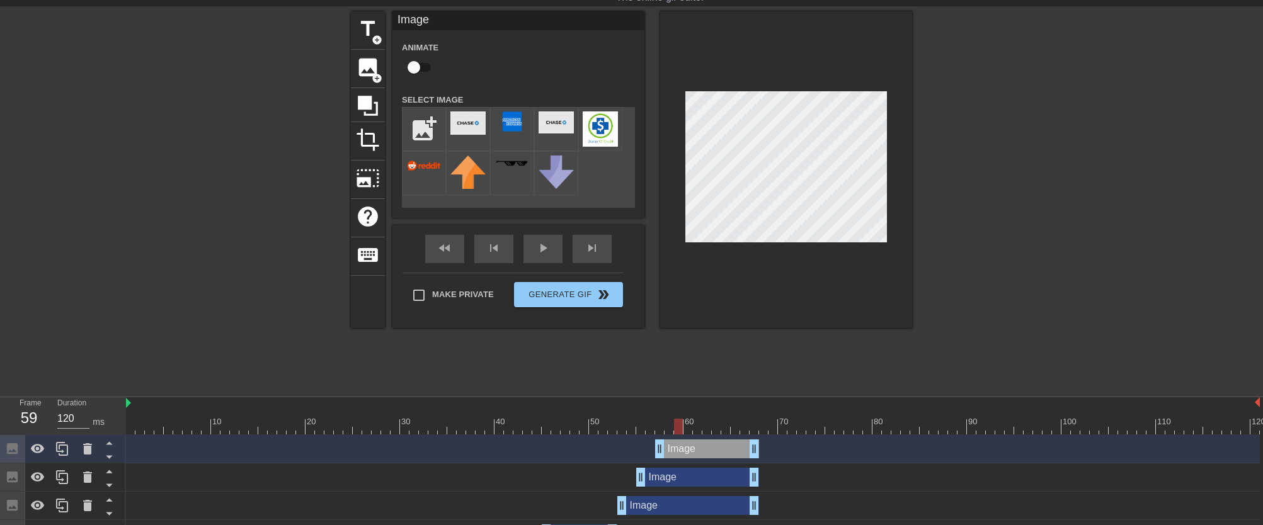
scroll to position [35, 0]
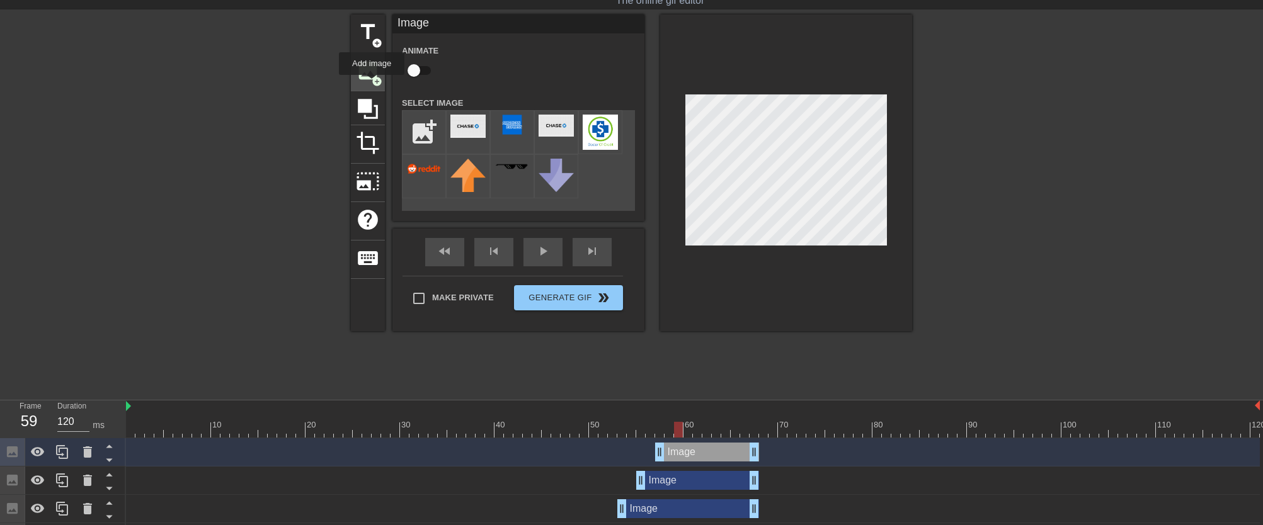
click at [372, 84] on span "add_circle" at bounding box center [377, 81] width 11 height 11
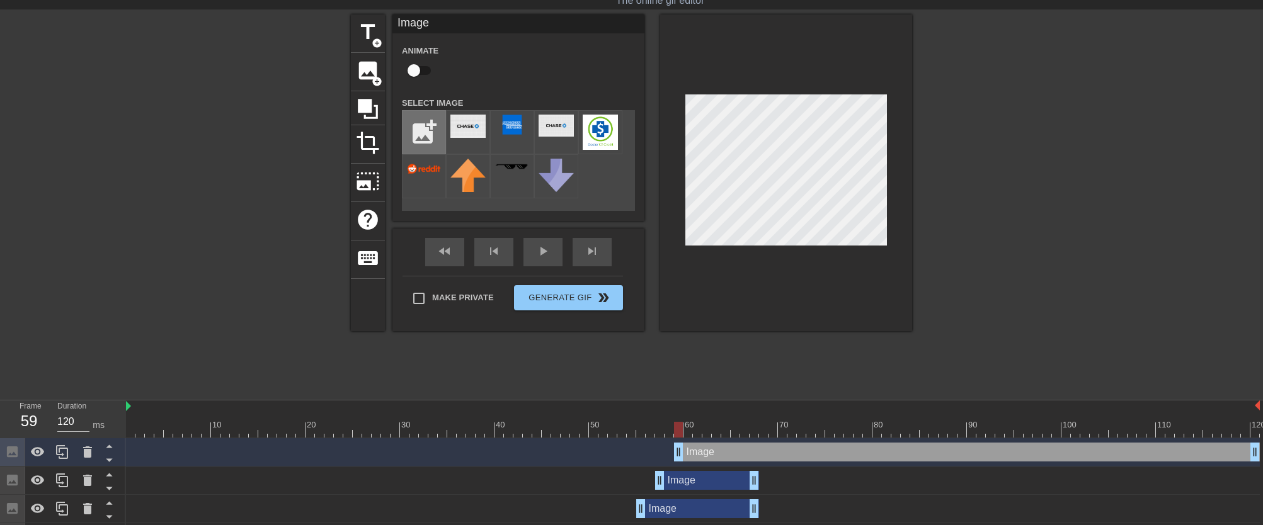
click at [441, 137] on input "file" at bounding box center [423, 132] width 43 height 43
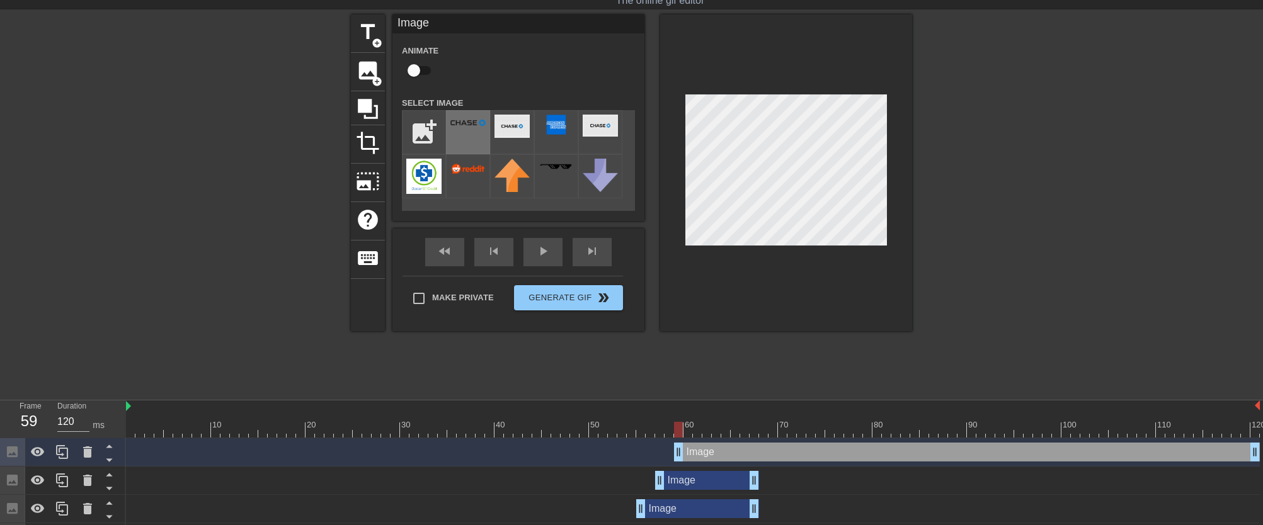
click at [484, 137] on div at bounding box center [468, 132] width 44 height 44
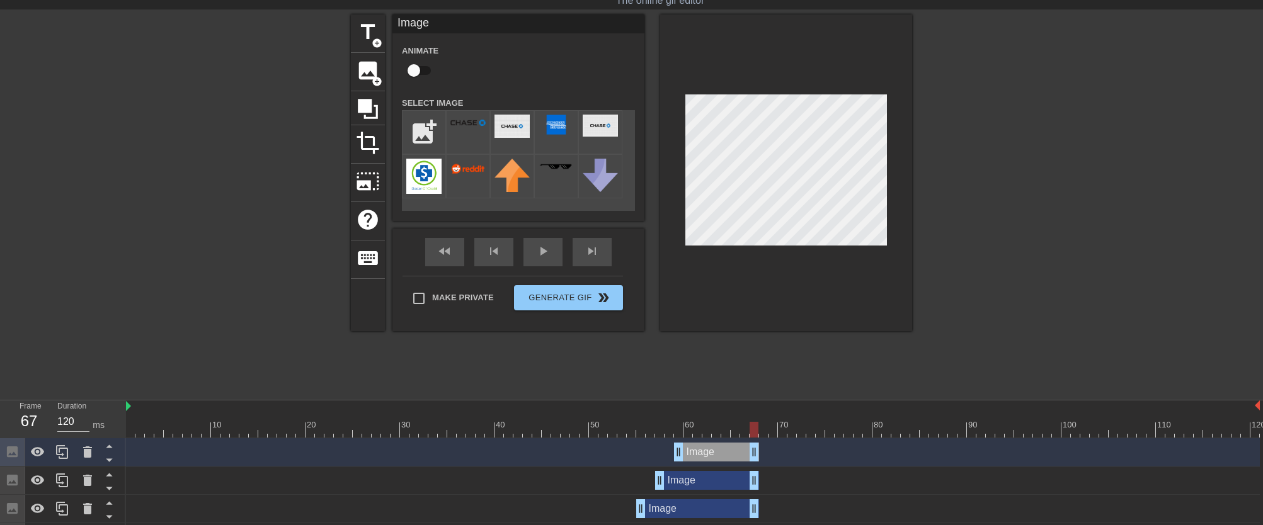
drag, startPoint x: 1251, startPoint y: 455, endPoint x: 751, endPoint y: 460, distance: 499.4
drag, startPoint x: 755, startPoint y: 431, endPoint x: 637, endPoint y: 427, distance: 118.5
click at [639, 431] on div at bounding box center [640, 430] width 9 height 16
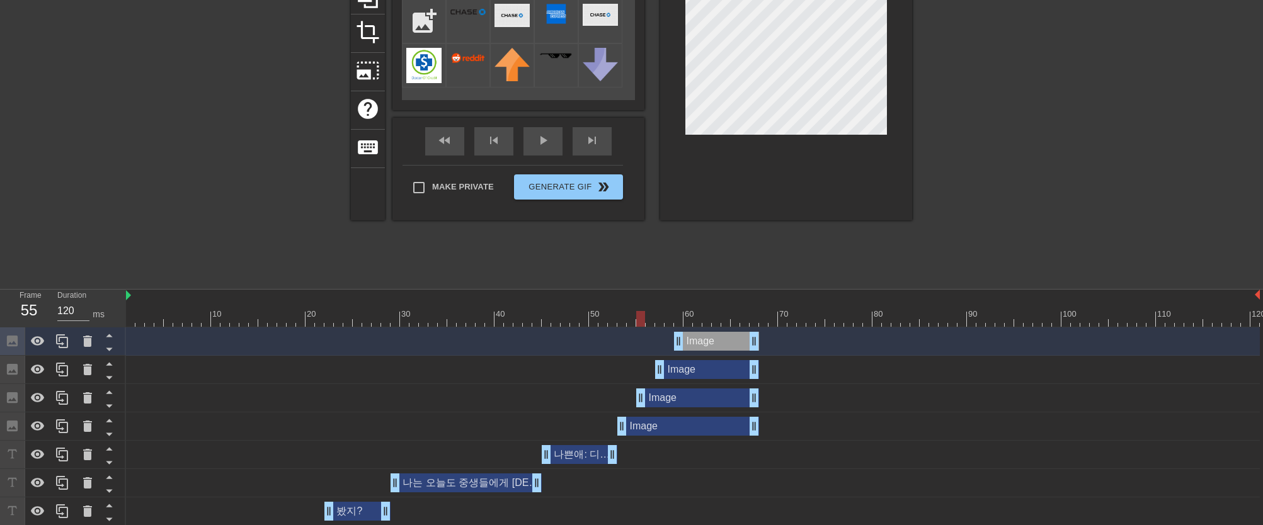
scroll to position [161, 0]
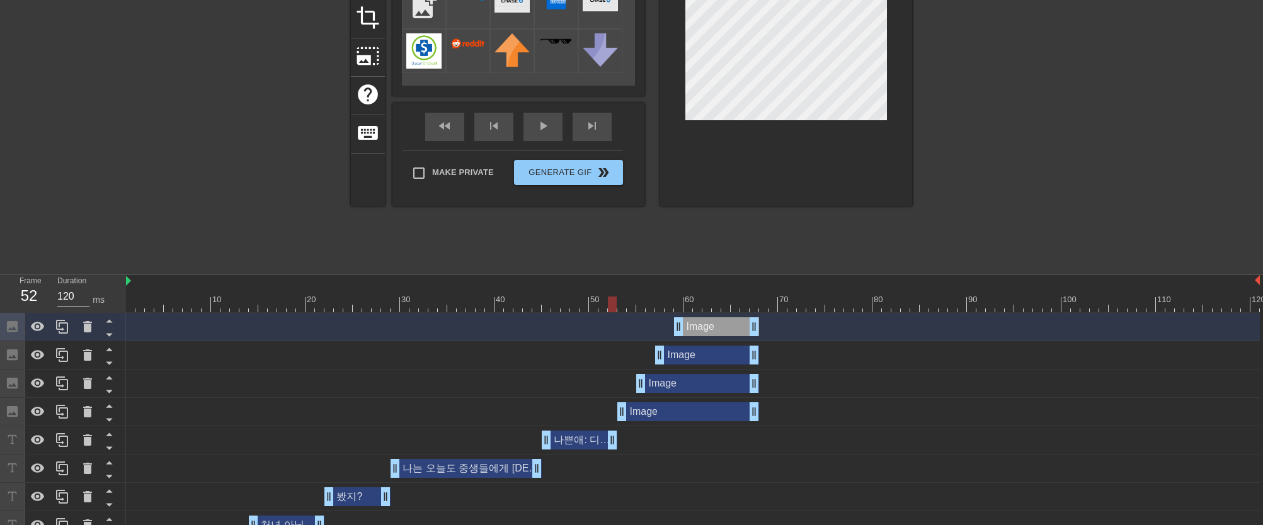
drag, startPoint x: 640, startPoint y: 308, endPoint x: 603, endPoint y: 307, distance: 37.2
click at [608, 307] on div at bounding box center [612, 305] width 9 height 16
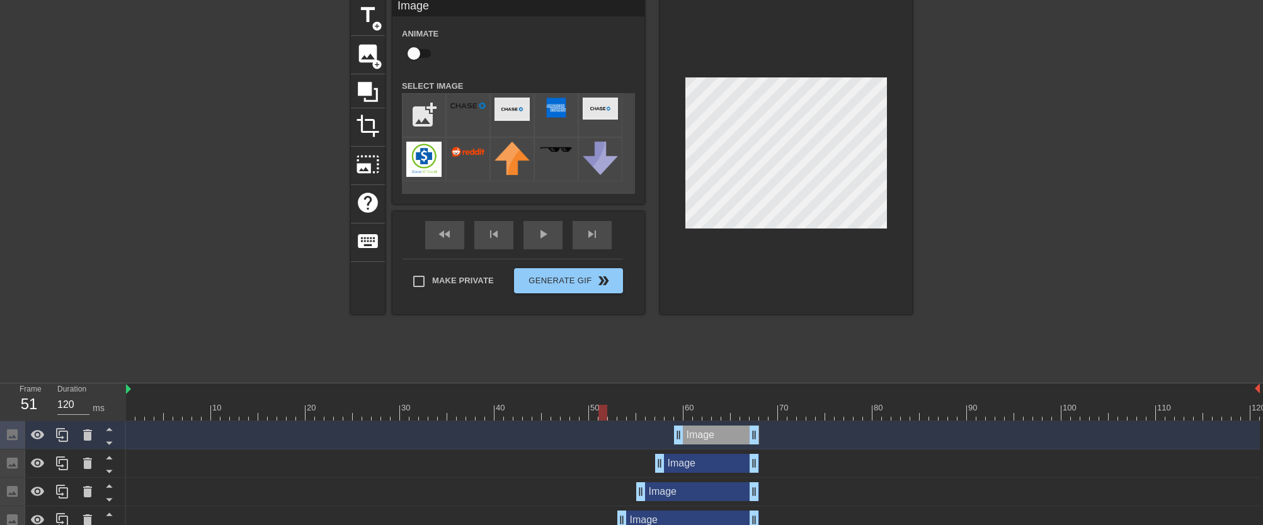
scroll to position [8, 0]
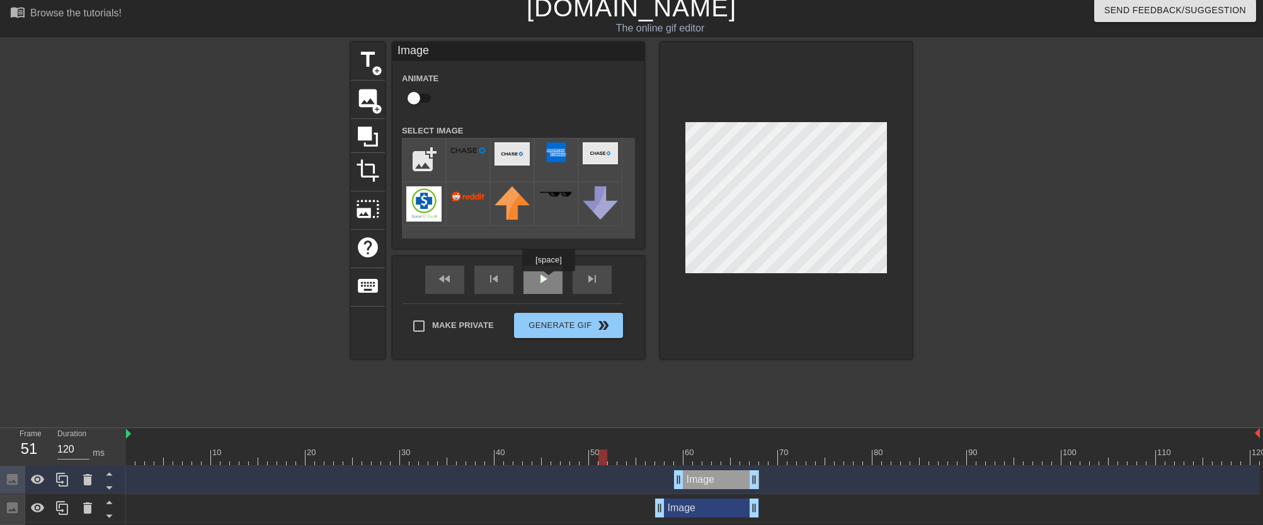
click at [550, 280] on div "play_arrow" at bounding box center [542, 280] width 39 height 28
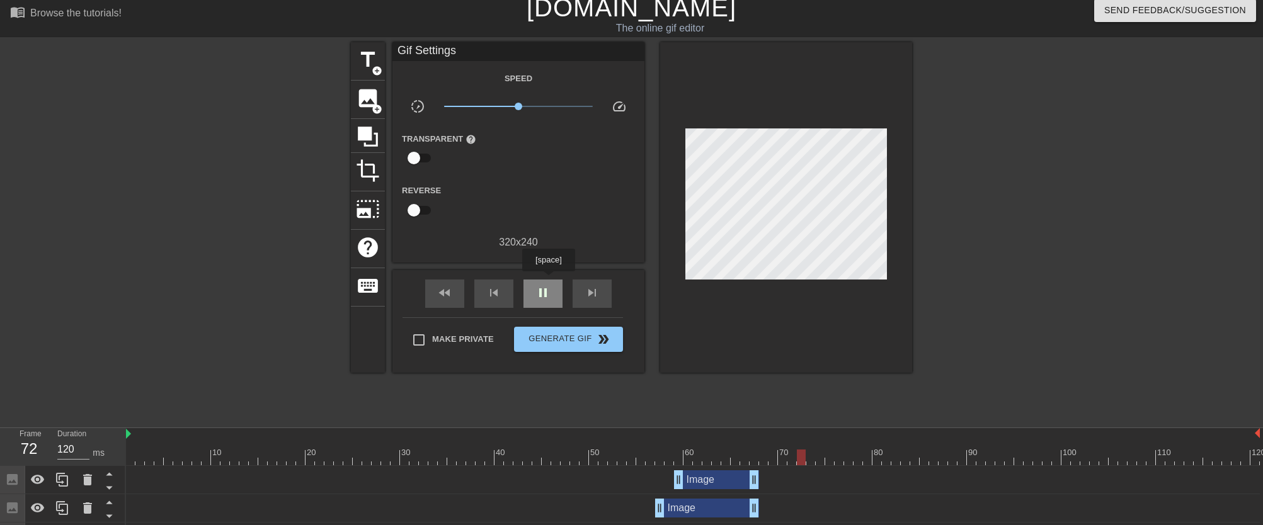
click at [550, 280] on div "pause" at bounding box center [542, 294] width 39 height 28
drag, startPoint x: 810, startPoint y: 456, endPoint x: 640, endPoint y: 447, distance: 169.6
click at [640, 447] on div "10 20 30 40 50 60 70 80 90 100 110 120" at bounding box center [692, 446] width 1133 height 37
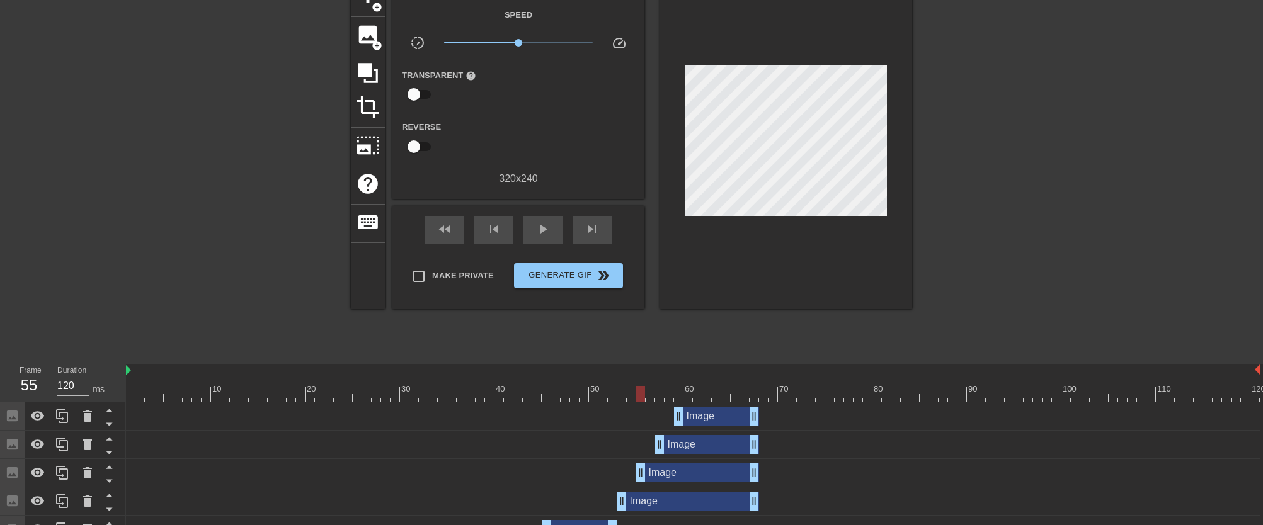
scroll to position [72, 0]
click at [690, 477] on div "Image drag_handle drag_handle" at bounding box center [697, 472] width 123 height 19
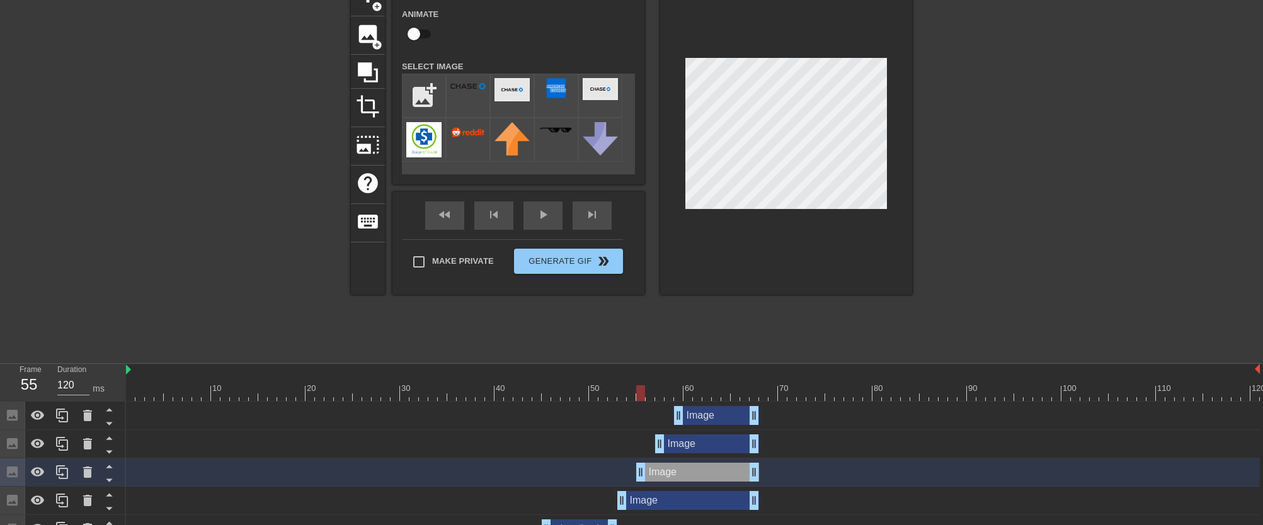
click at [705, 509] on div "Image drag_handle drag_handle" at bounding box center [688, 500] width 142 height 19
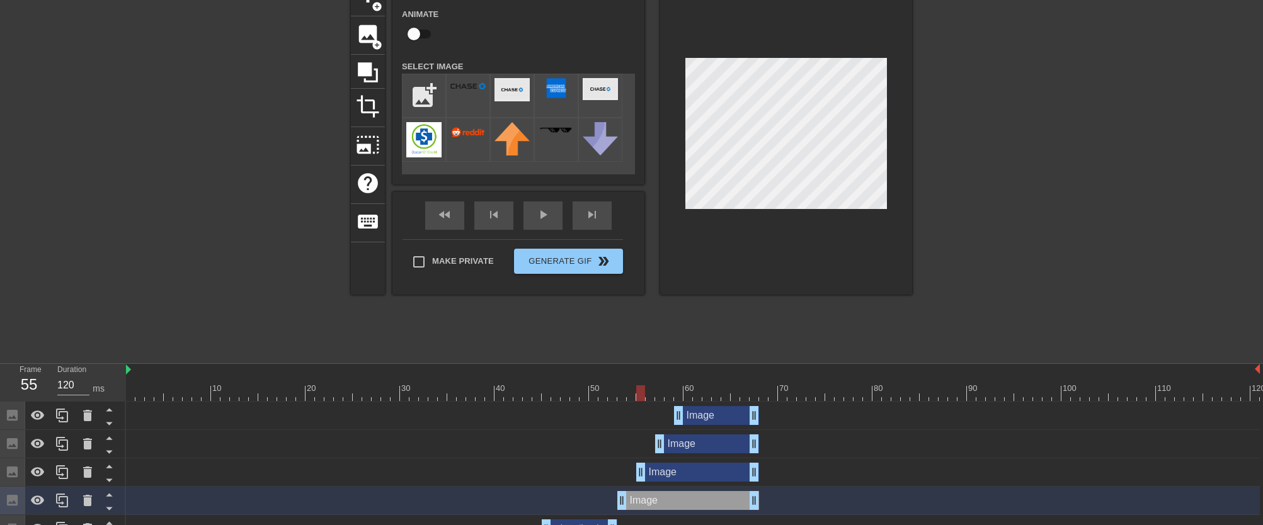
click at [702, 445] on div "Image drag_handle drag_handle" at bounding box center [707, 444] width 104 height 19
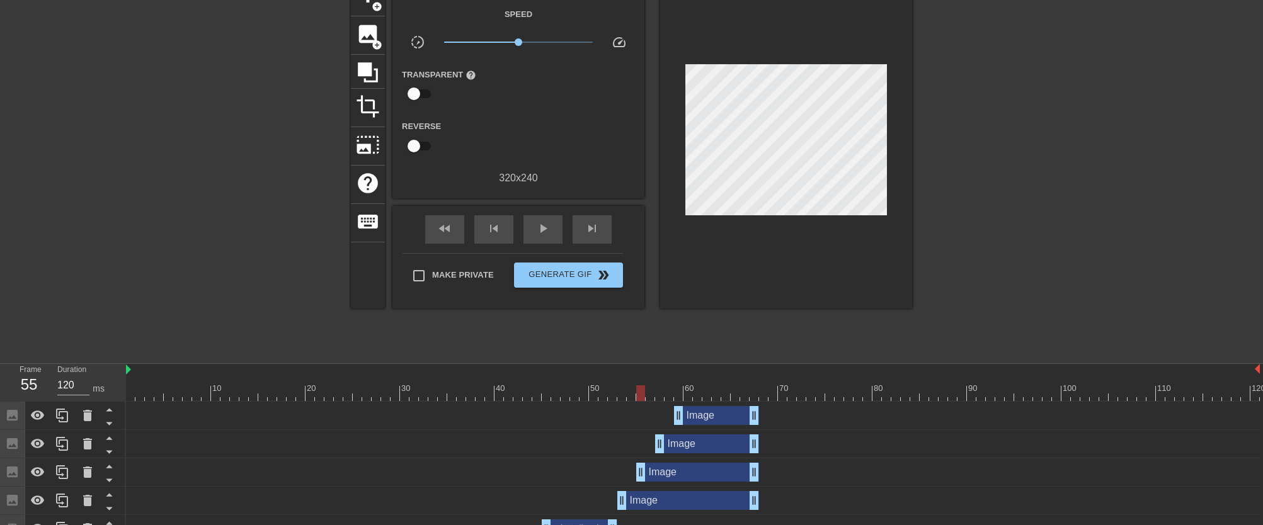
click at [718, 441] on div "Image drag_handle drag_handle" at bounding box center [707, 444] width 104 height 19
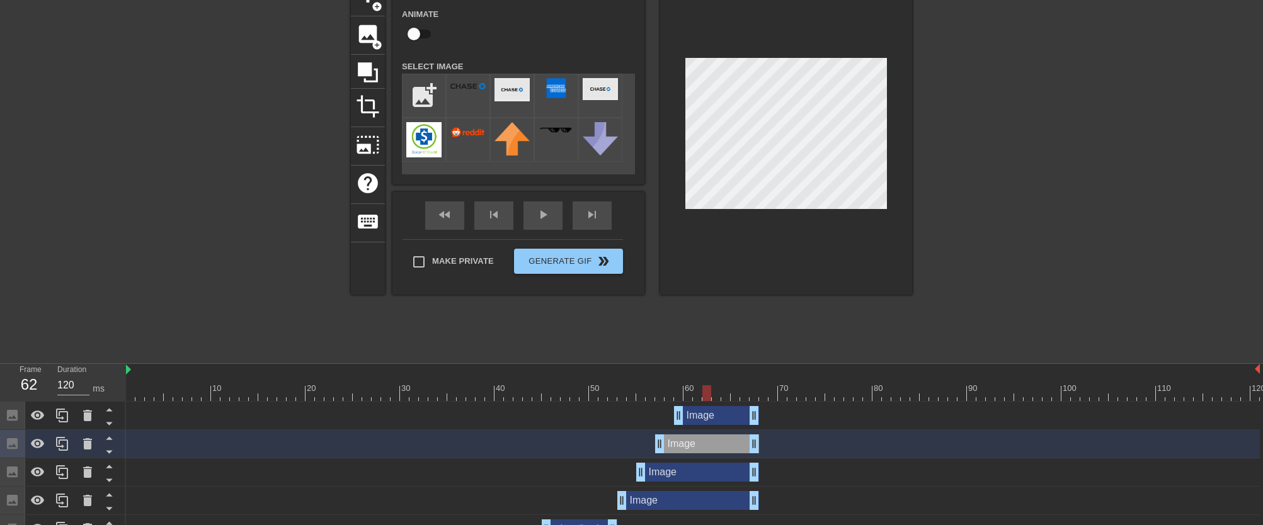
drag, startPoint x: 642, startPoint y: 392, endPoint x: 707, endPoint y: 390, distance: 64.2
click at [707, 390] on div at bounding box center [706, 393] width 9 height 16
click at [732, 412] on div "Image drag_handle drag_handle" at bounding box center [716, 415] width 85 height 19
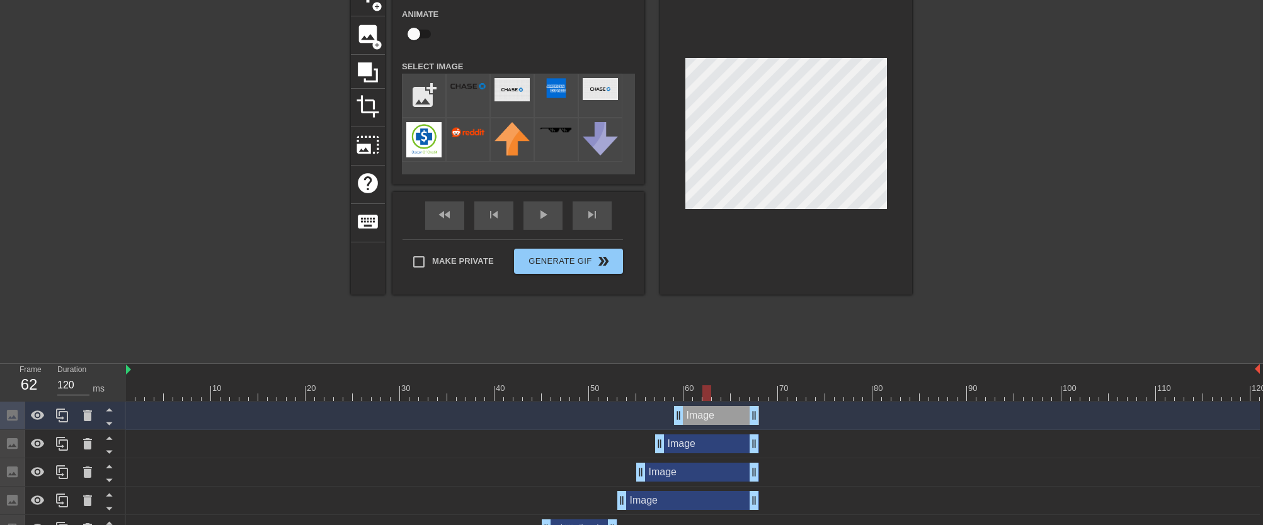
click at [702, 395] on div at bounding box center [706, 393] width 9 height 16
click at [379, 41] on span "add_circle" at bounding box center [377, 45] width 11 height 11
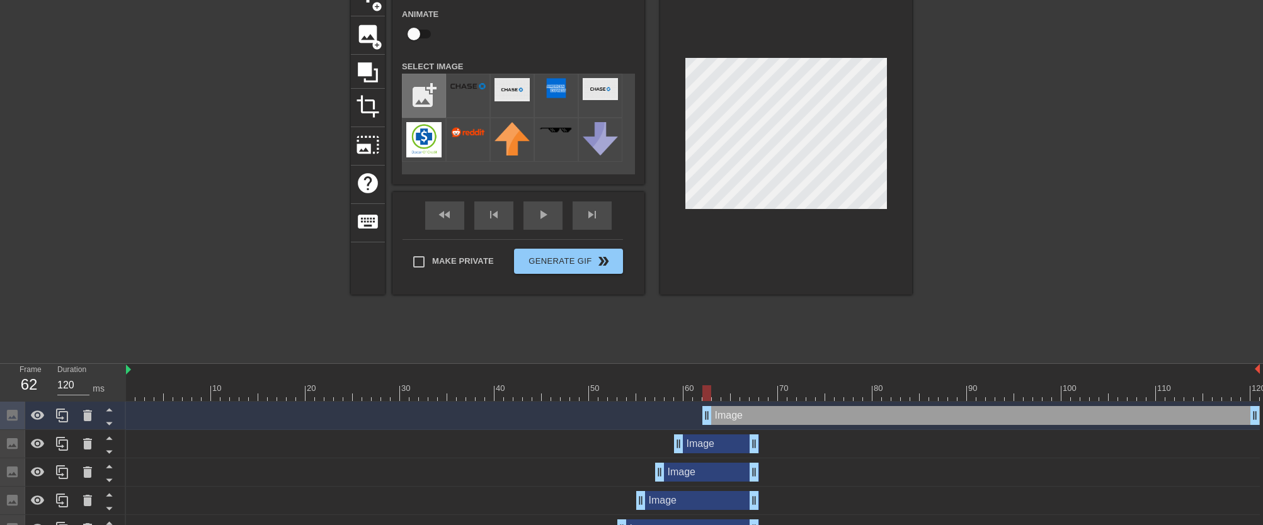
click at [426, 84] on input "file" at bounding box center [423, 95] width 43 height 43
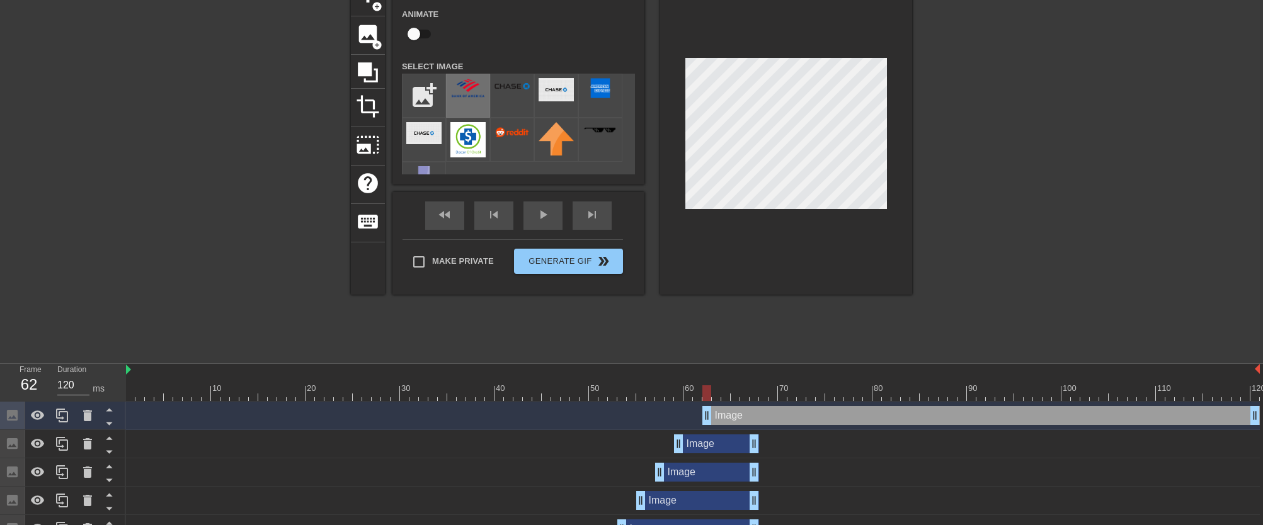
click at [475, 98] on div at bounding box center [468, 96] width 44 height 44
click at [676, 211] on div at bounding box center [786, 136] width 252 height 317
click at [688, 213] on div at bounding box center [786, 136] width 252 height 317
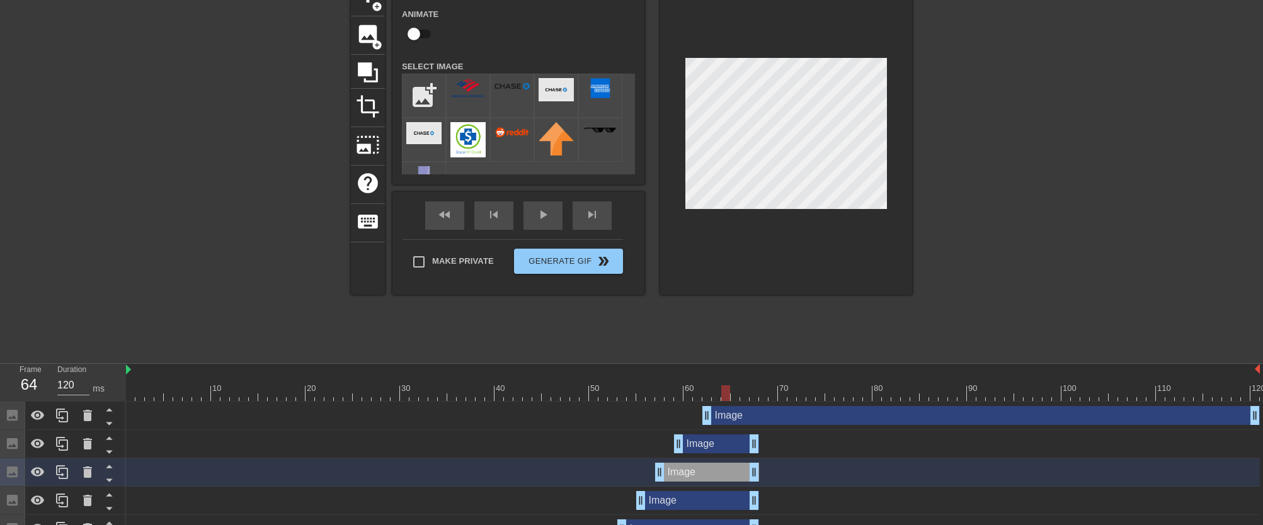
drag, startPoint x: 708, startPoint y: 395, endPoint x: 724, endPoint y: 396, distance: 16.4
click at [724, 396] on div at bounding box center [725, 393] width 9 height 16
click at [436, 105] on input "file" at bounding box center [423, 95] width 43 height 43
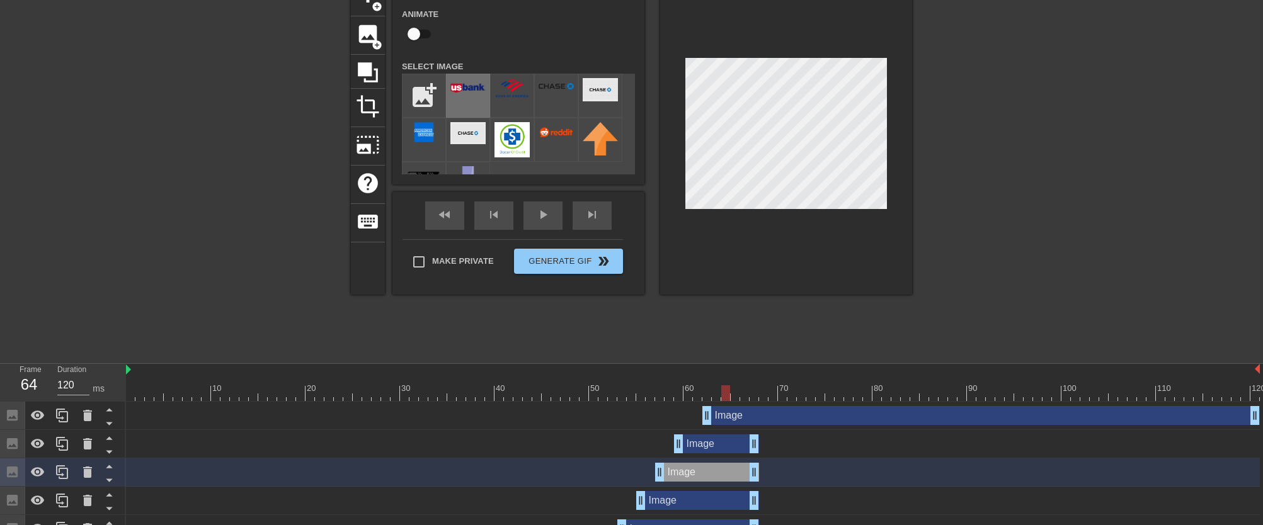
click at [463, 103] on div at bounding box center [468, 96] width 44 height 44
click at [430, 133] on img at bounding box center [423, 132] width 35 height 20
click at [725, 395] on div at bounding box center [725, 393] width 9 height 16
click at [369, 50] on div "image add_circle" at bounding box center [368, 35] width 34 height 38
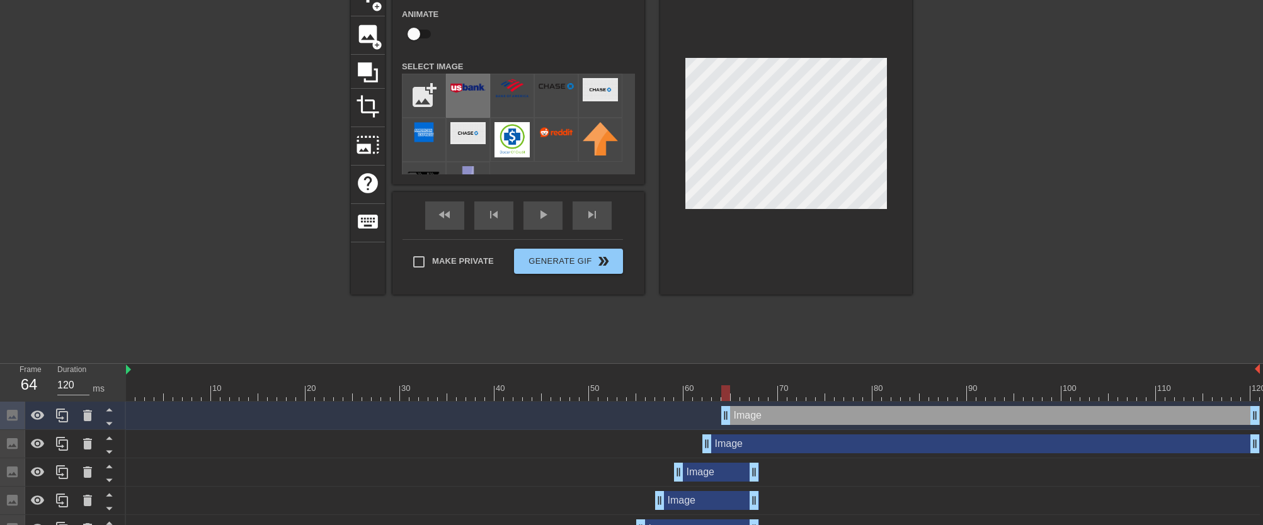
click at [463, 102] on div at bounding box center [468, 96] width 44 height 44
click at [649, 171] on div "title add_circle image add_circle crop photo_size_select_large help keyboard Im…" at bounding box center [631, 136] width 561 height 317
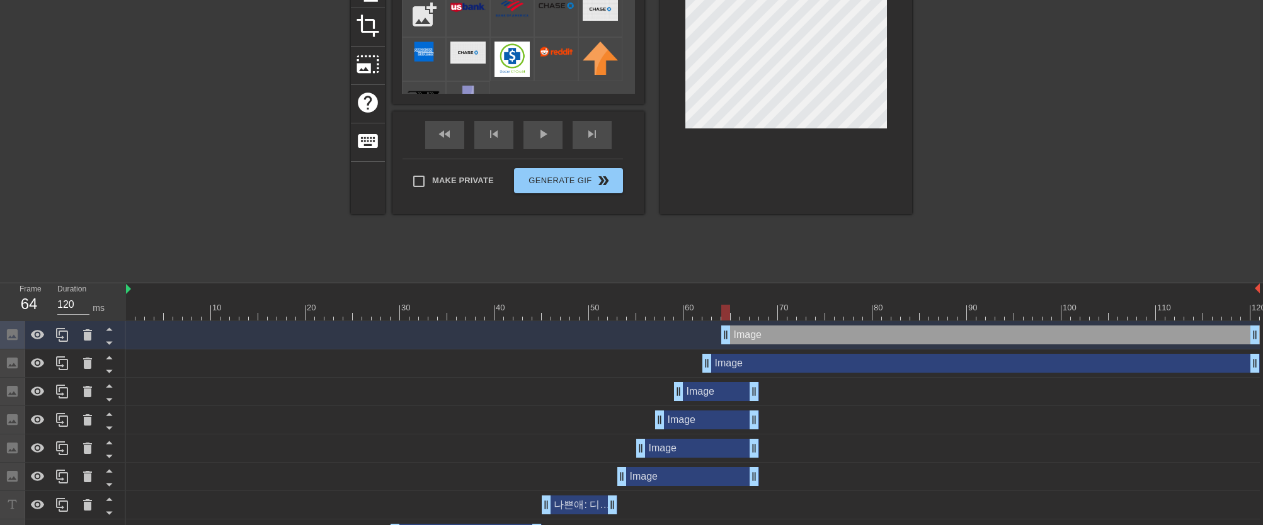
scroll to position [65, 0]
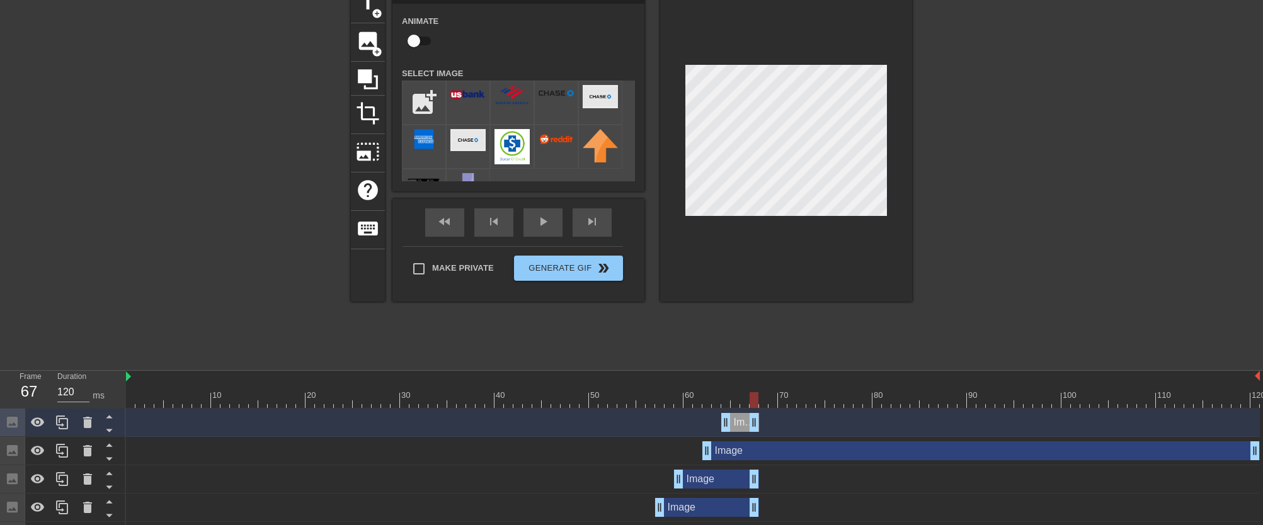
drag, startPoint x: 1250, startPoint y: 426, endPoint x: 751, endPoint y: 455, distance: 499.6
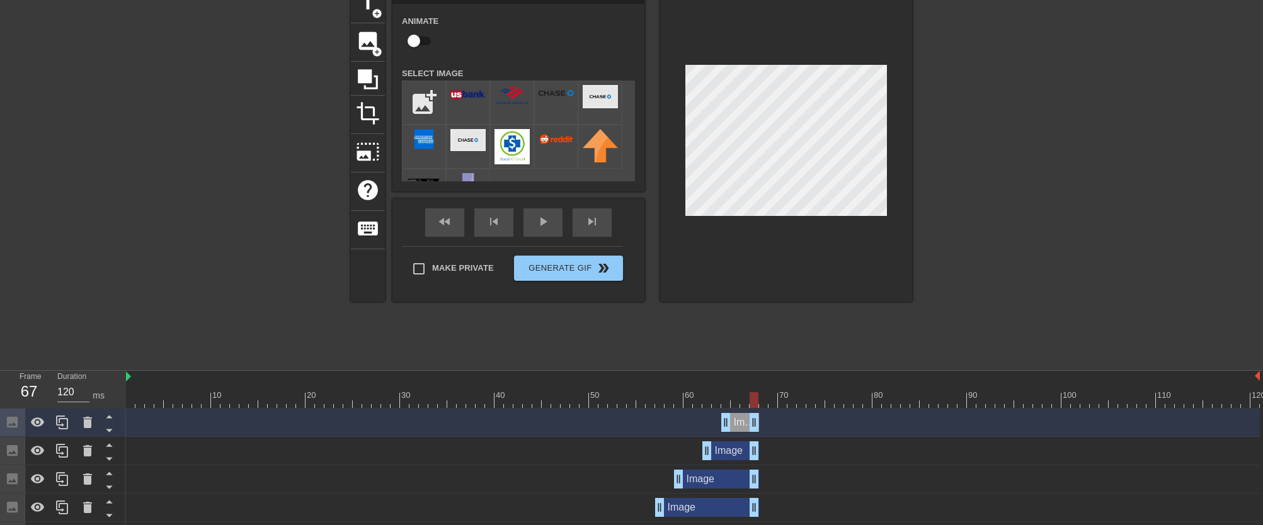
drag, startPoint x: 1253, startPoint y: 455, endPoint x: 751, endPoint y: 450, distance: 501.9
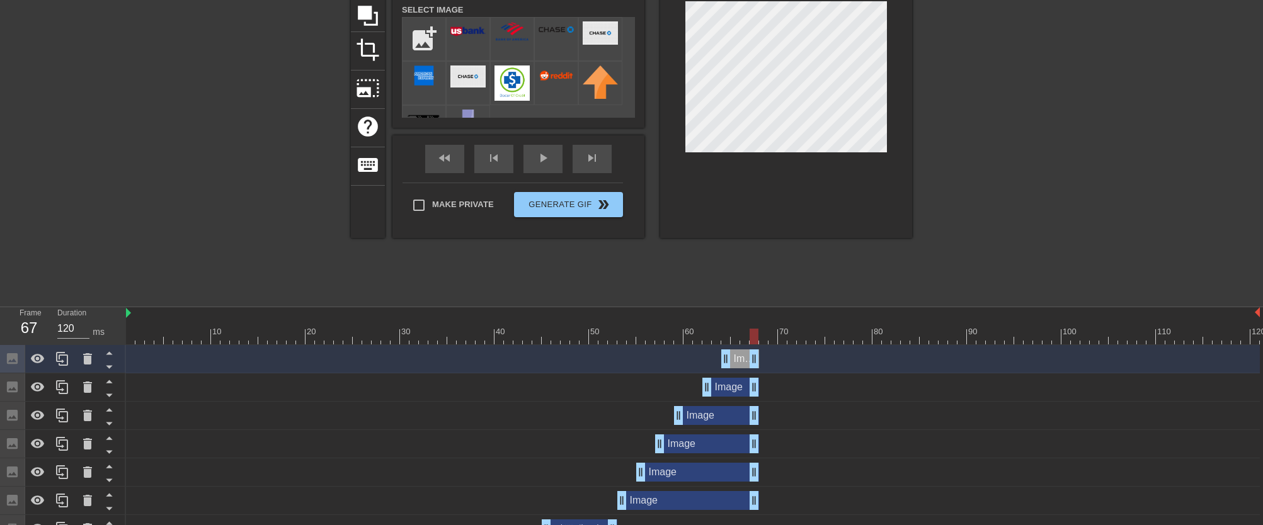
click at [707, 500] on div "Image drag_handle drag_handle" at bounding box center [688, 500] width 142 height 19
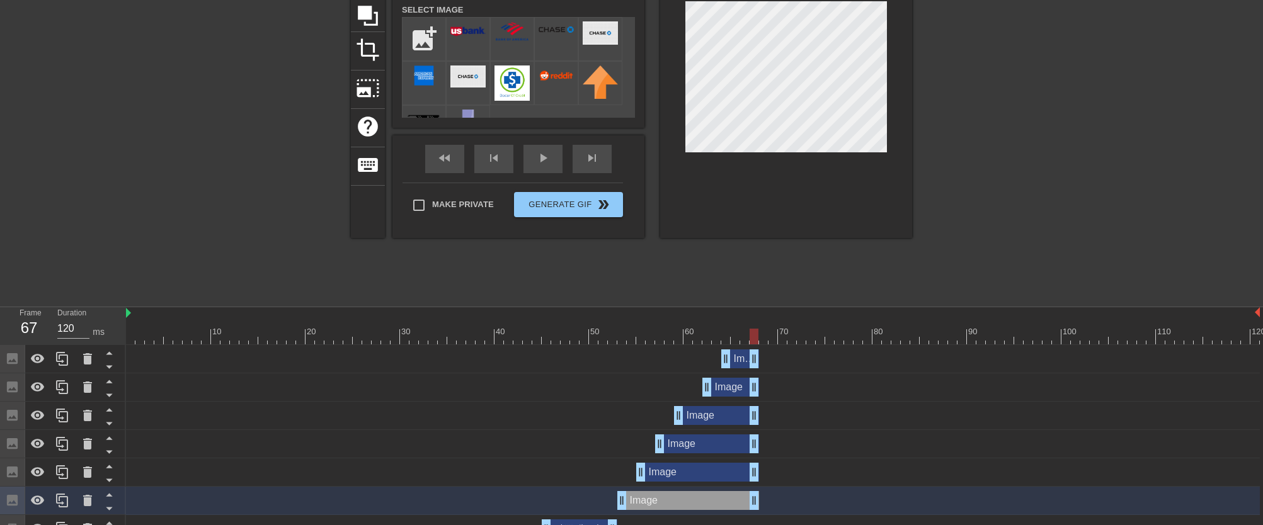
click at [711, 479] on div "Image drag_handle drag_handle" at bounding box center [697, 472] width 123 height 19
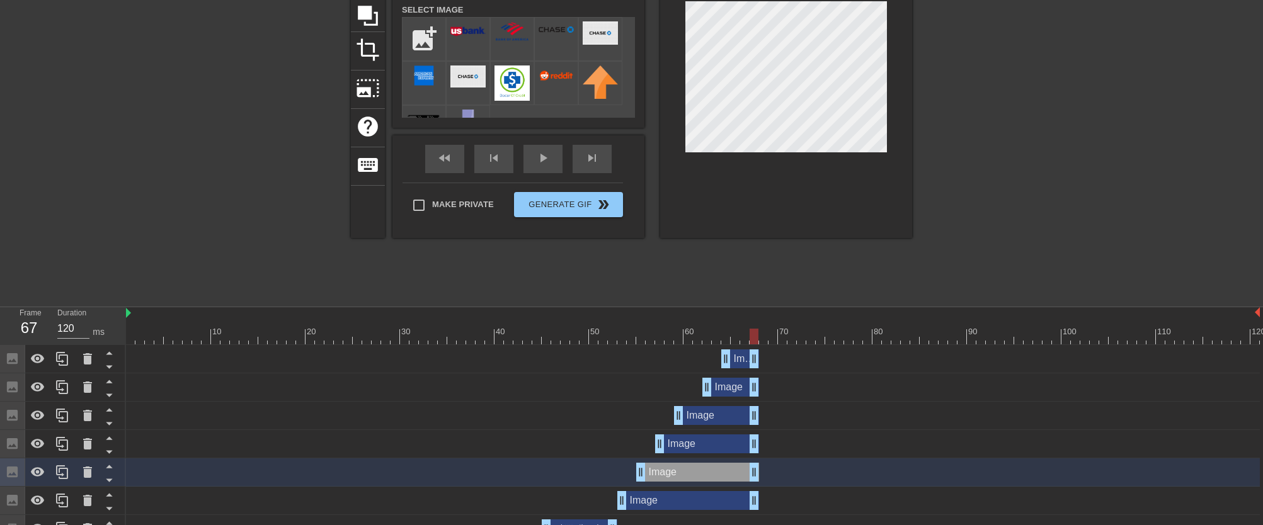
click at [711, 446] on div "Image drag_handle drag_handle" at bounding box center [707, 444] width 104 height 19
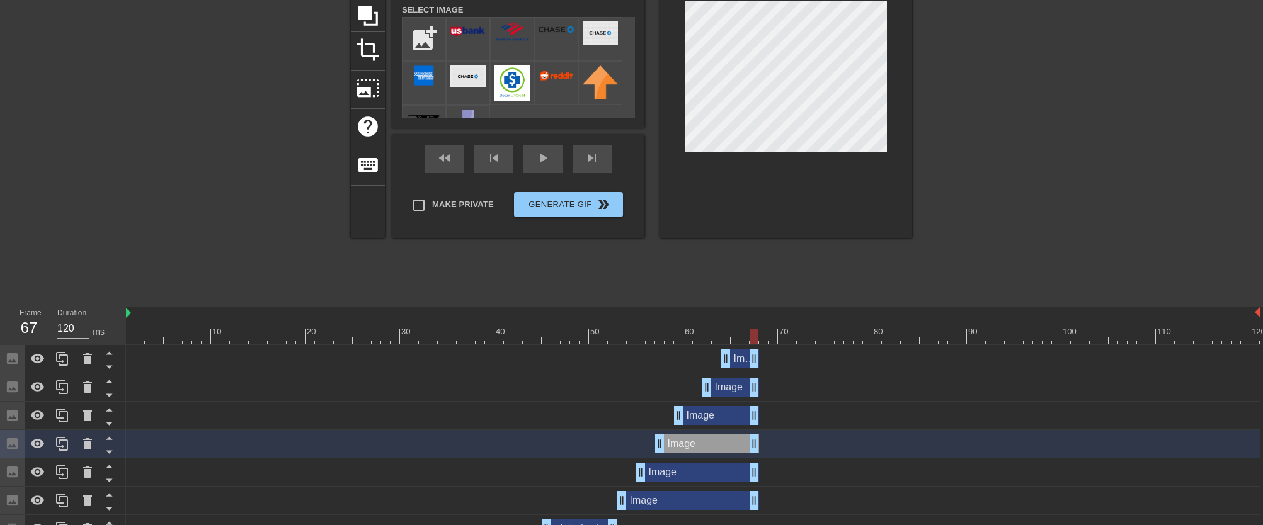
click at [702, 413] on div "Image drag_handle drag_handle" at bounding box center [716, 415] width 85 height 19
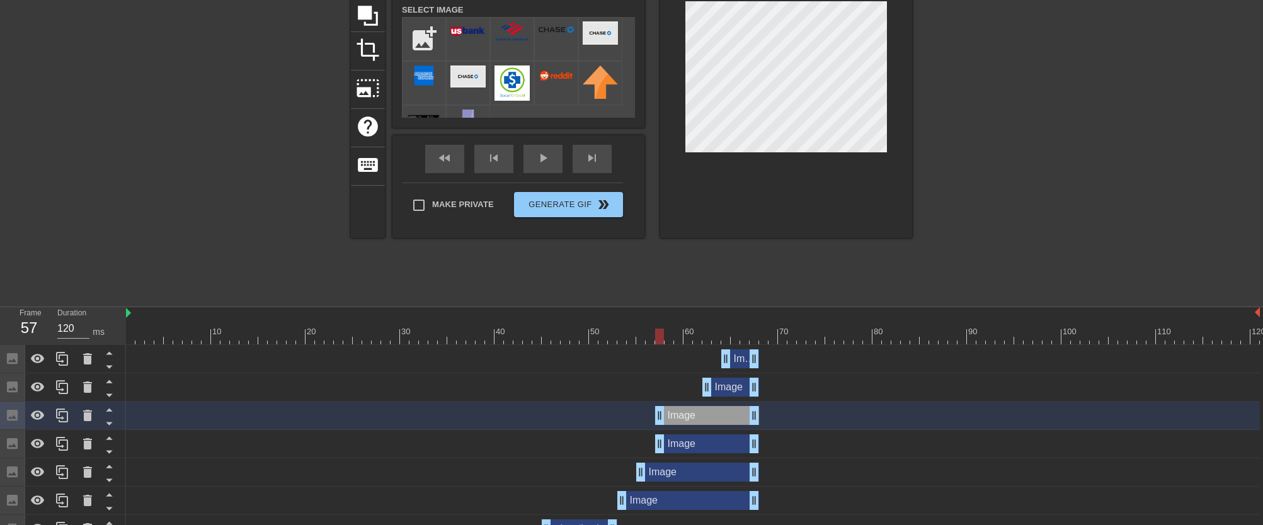
drag, startPoint x: 676, startPoint y: 415, endPoint x: 659, endPoint y: 416, distance: 17.0
drag, startPoint x: 636, startPoint y: 479, endPoint x: 623, endPoint y: 481, distance: 12.7
click at [623, 481] on div "Image drag_handle drag_handle" at bounding box center [692, 472] width 1133 height 19
drag, startPoint x: 657, startPoint y: 446, endPoint x: 640, endPoint y: 448, distance: 17.7
drag, startPoint x: 656, startPoint y: 421, endPoint x: 640, endPoint y: 421, distance: 15.7
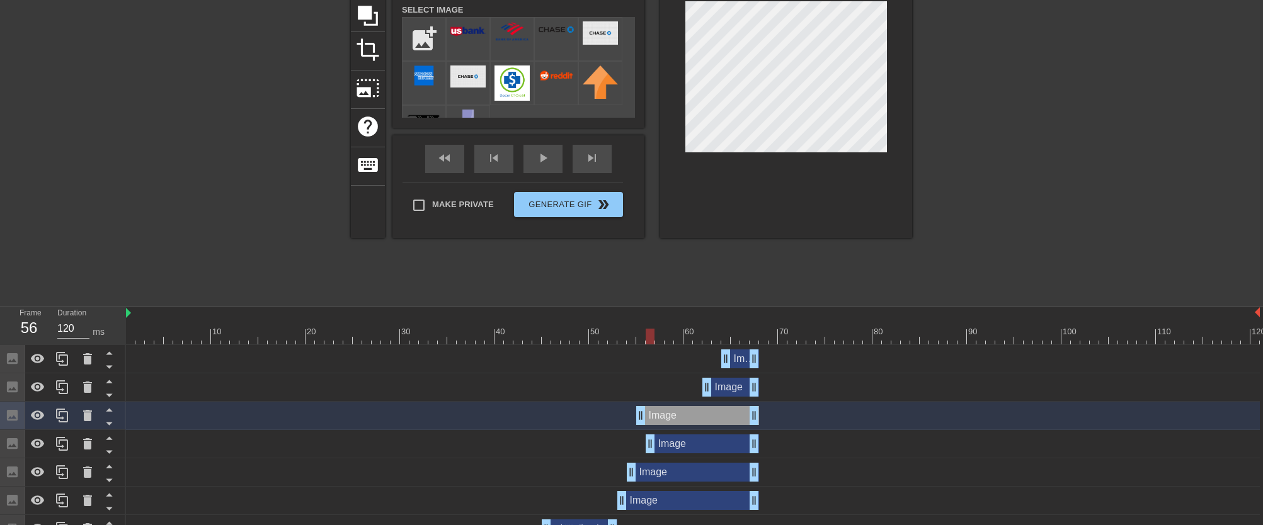
drag, startPoint x: 640, startPoint y: 438, endPoint x: 647, endPoint y: 439, distance: 7.0
click at [651, 501] on div "Image drag_handle drag_handle" at bounding box center [688, 500] width 142 height 19
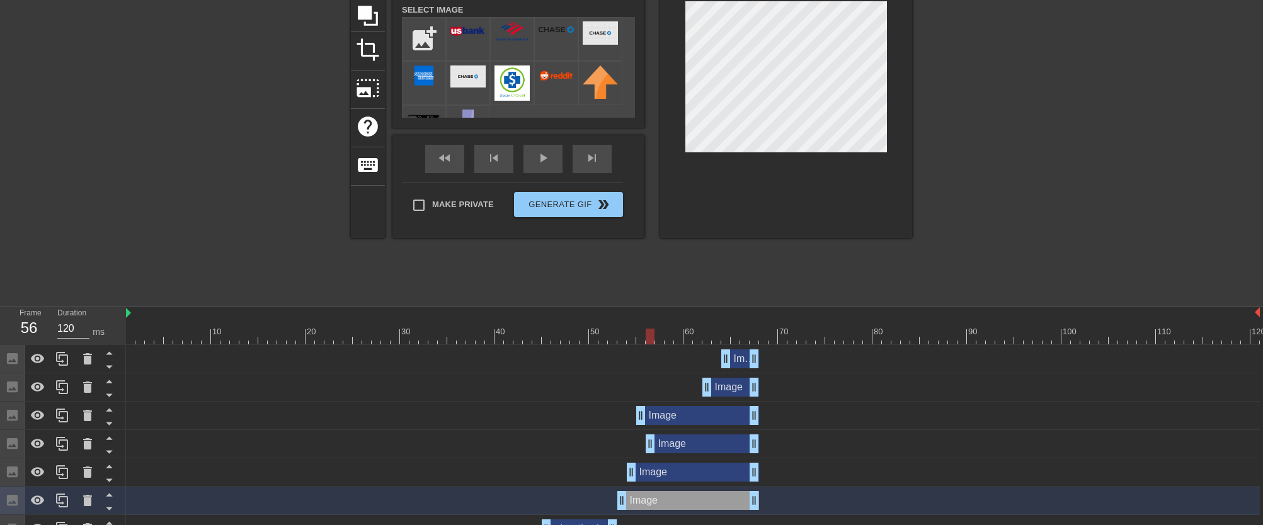
click at [671, 475] on div "Image drag_handle drag_handle" at bounding box center [693, 472] width 132 height 19
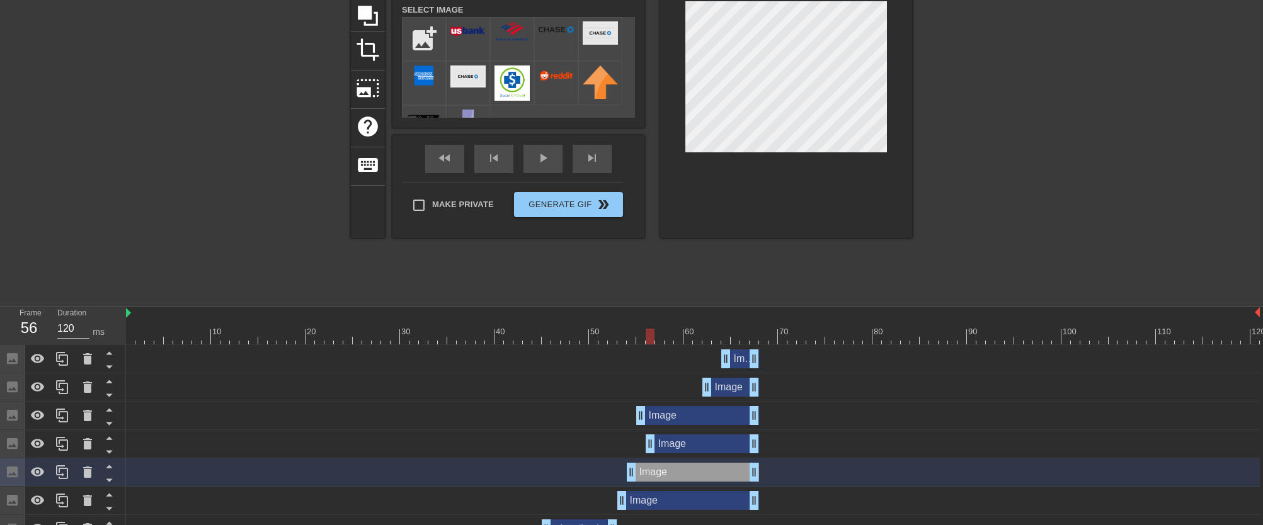
click at [686, 421] on div "Image drag_handle drag_handle" at bounding box center [697, 415] width 123 height 19
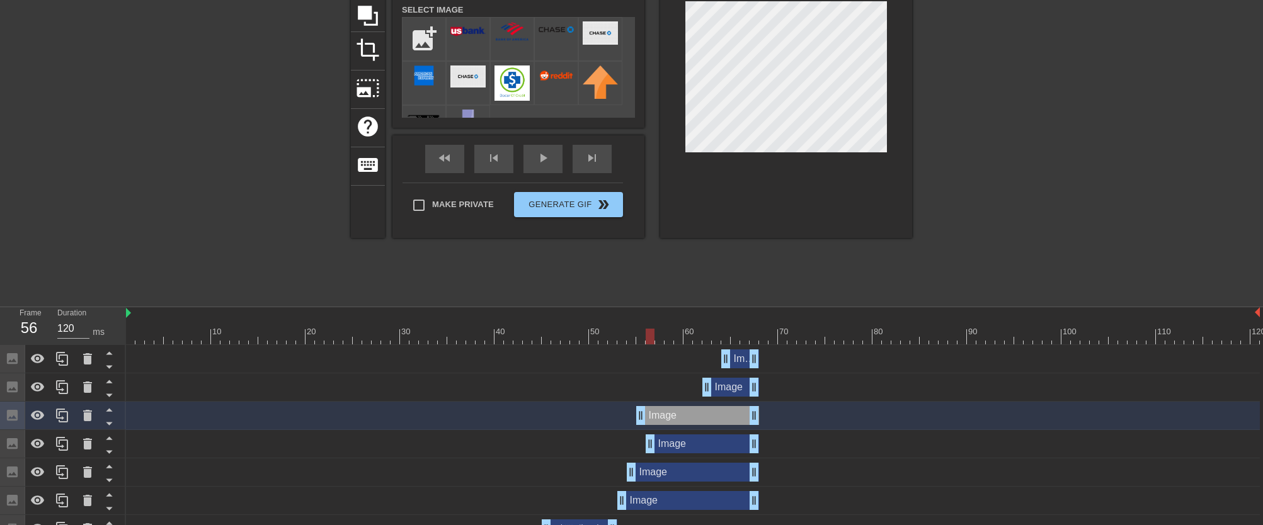
click at [698, 443] on div "Image drag_handle drag_handle" at bounding box center [701, 444] width 113 height 19
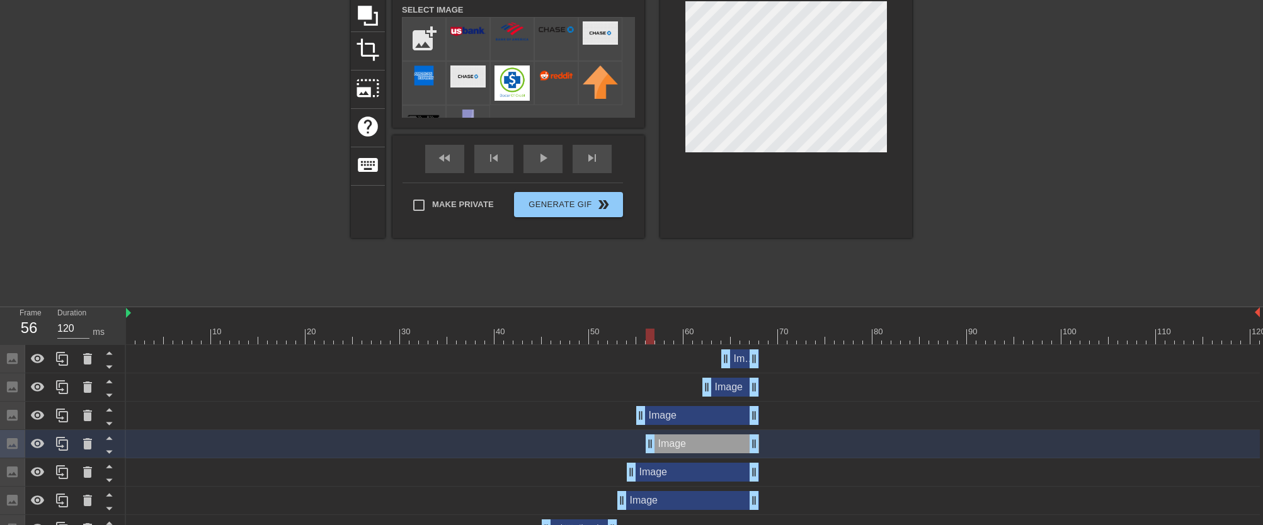
click at [888, 132] on div at bounding box center [786, 79] width 252 height 317
click at [725, 423] on div "Image drag_handle drag_handle" at bounding box center [697, 415] width 123 height 19
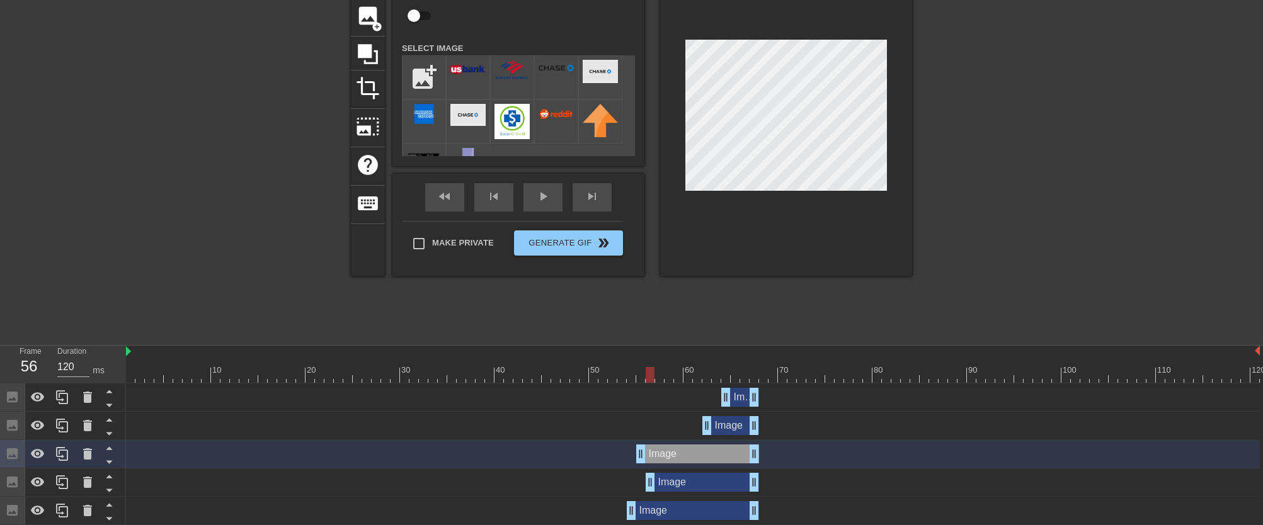
scroll to position [104, 0]
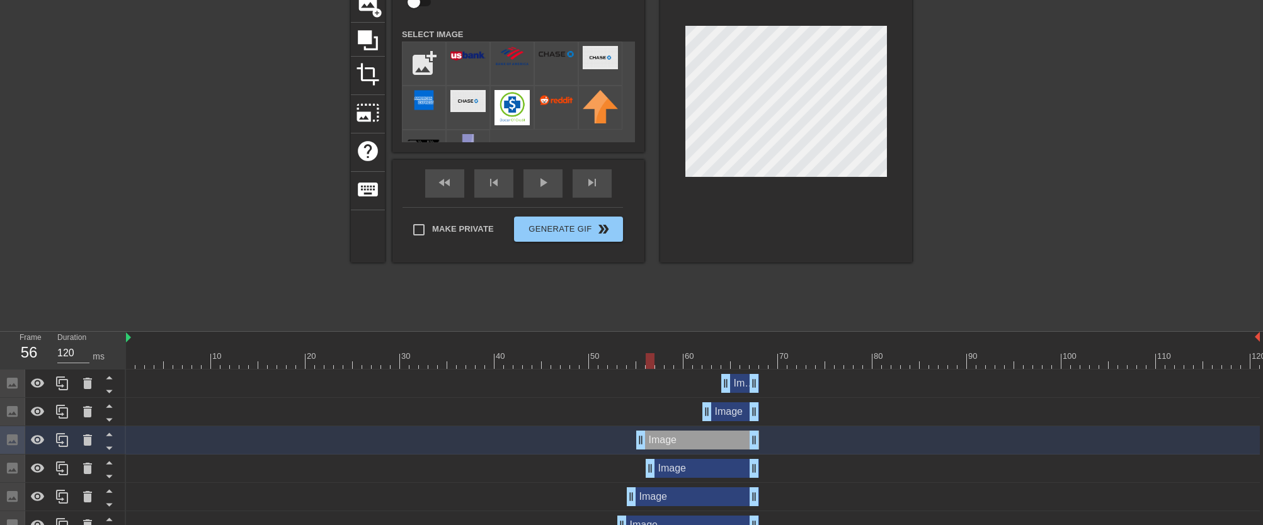
click at [724, 418] on div "Image drag_handle drag_handle" at bounding box center [730, 411] width 57 height 19
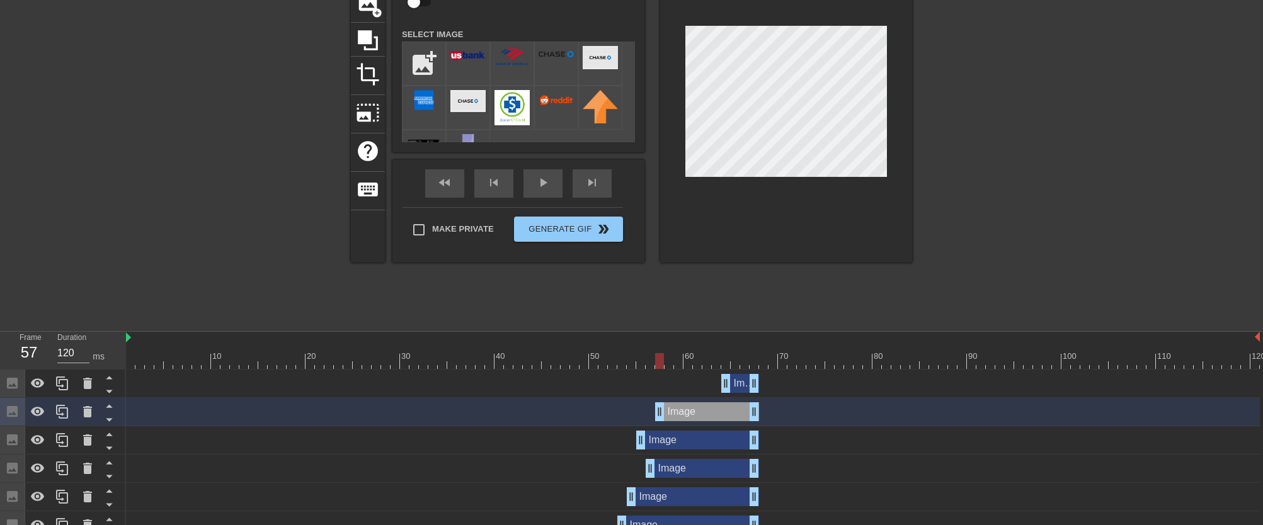
drag, startPoint x: 703, startPoint y: 414, endPoint x: 659, endPoint y: 415, distance: 43.5
click at [739, 385] on div "Image drag_handle drag_handle" at bounding box center [740, 383] width 38 height 19
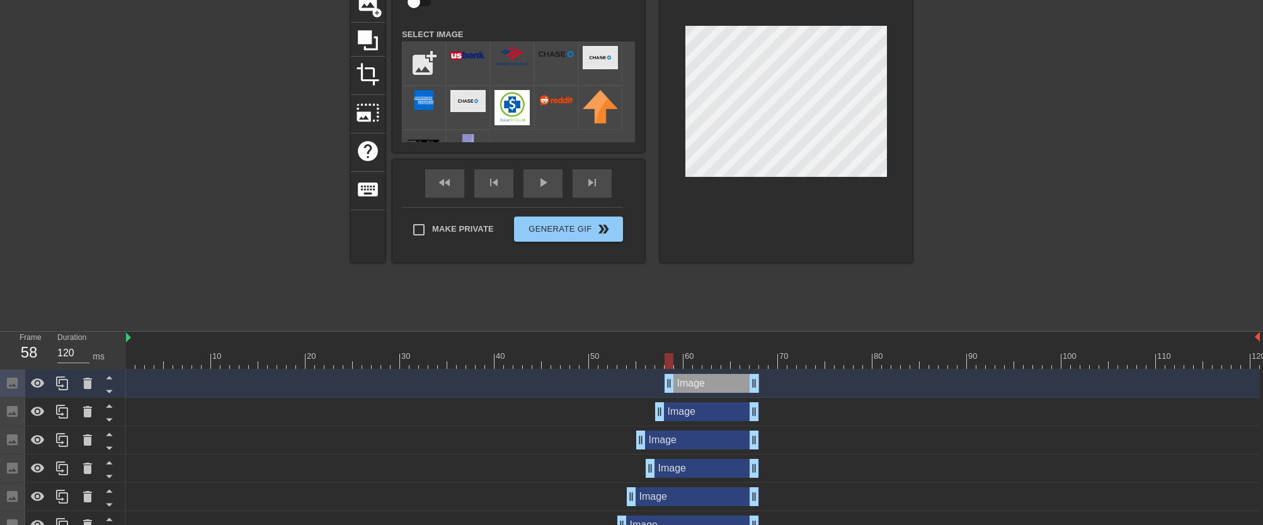
drag, startPoint x: 724, startPoint y: 385, endPoint x: 670, endPoint y: 387, distance: 54.2
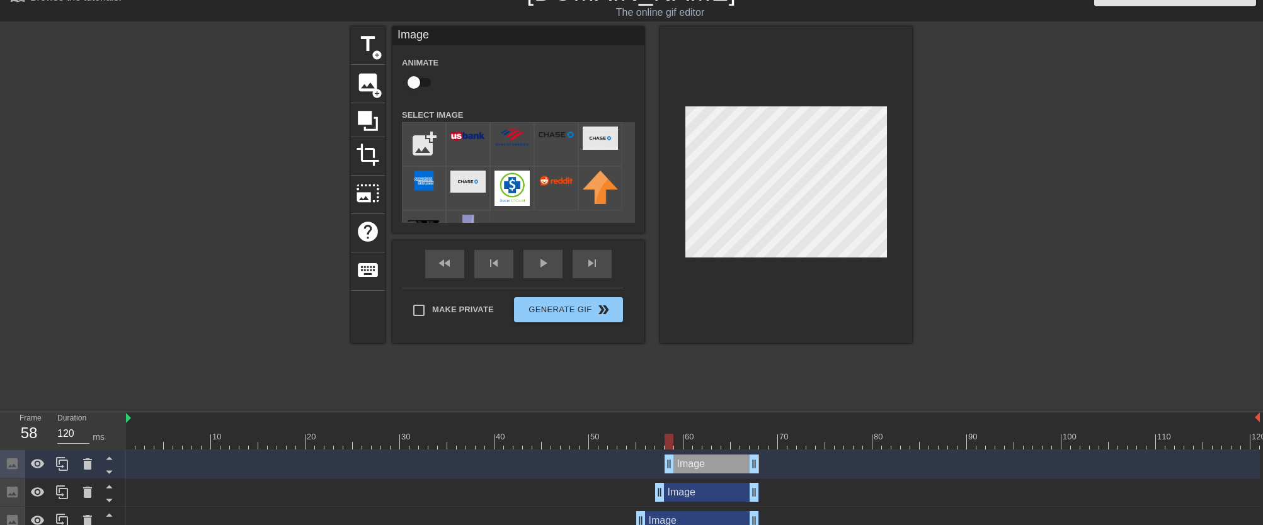
scroll to position [61, 0]
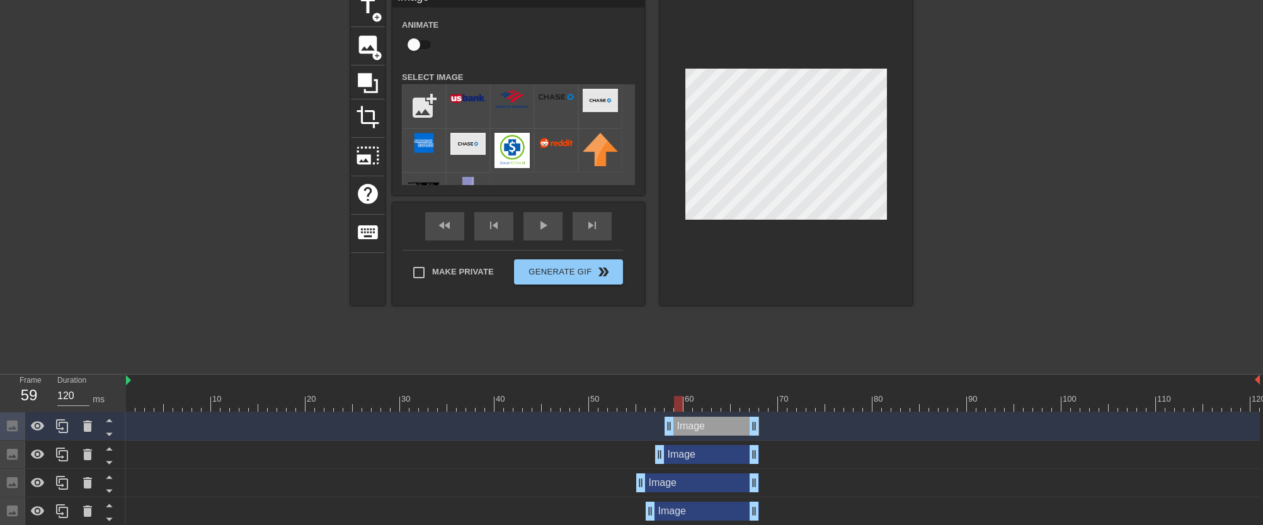
drag, startPoint x: 671, startPoint y: 404, endPoint x: 678, endPoint y: 402, distance: 6.4
click at [678, 402] on div at bounding box center [678, 404] width 9 height 16
click at [370, 45] on span "image" at bounding box center [368, 45] width 24 height 24
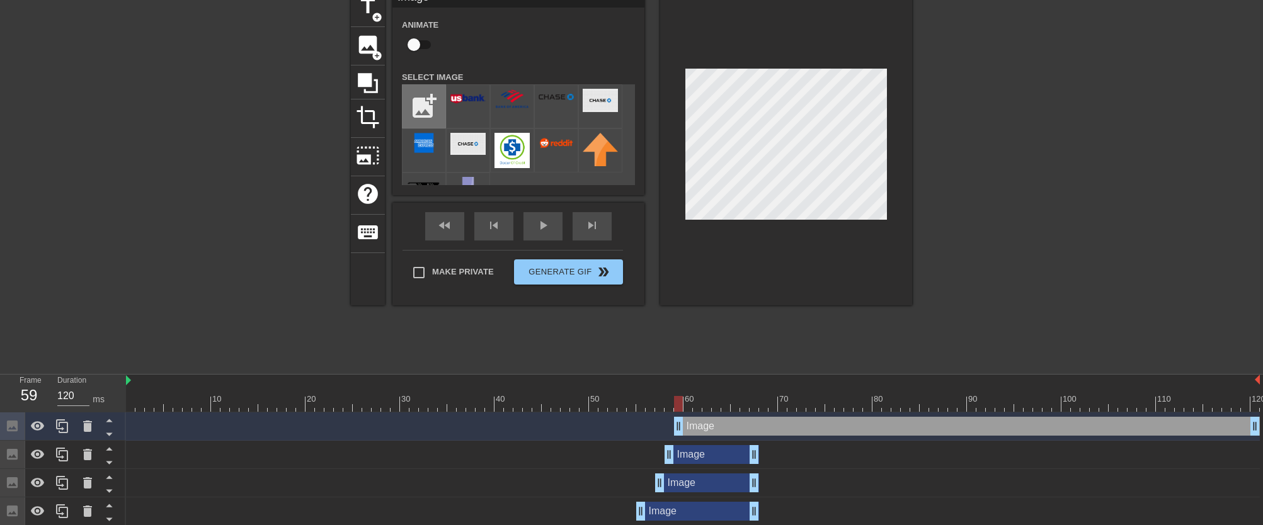
click at [431, 109] on input "file" at bounding box center [423, 106] width 43 height 43
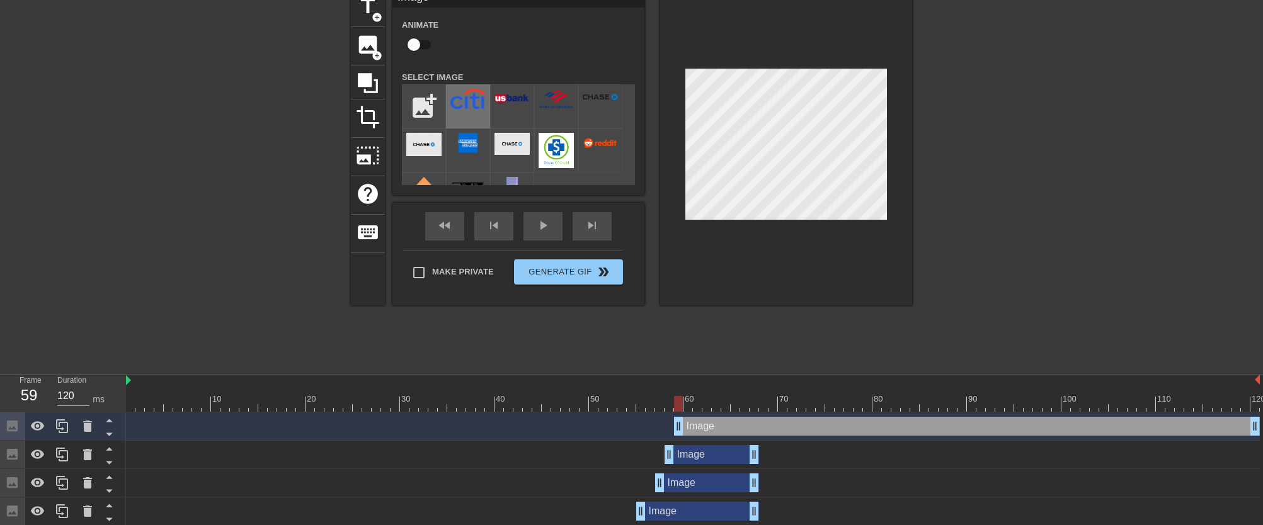
click at [474, 103] on img at bounding box center [467, 99] width 35 height 21
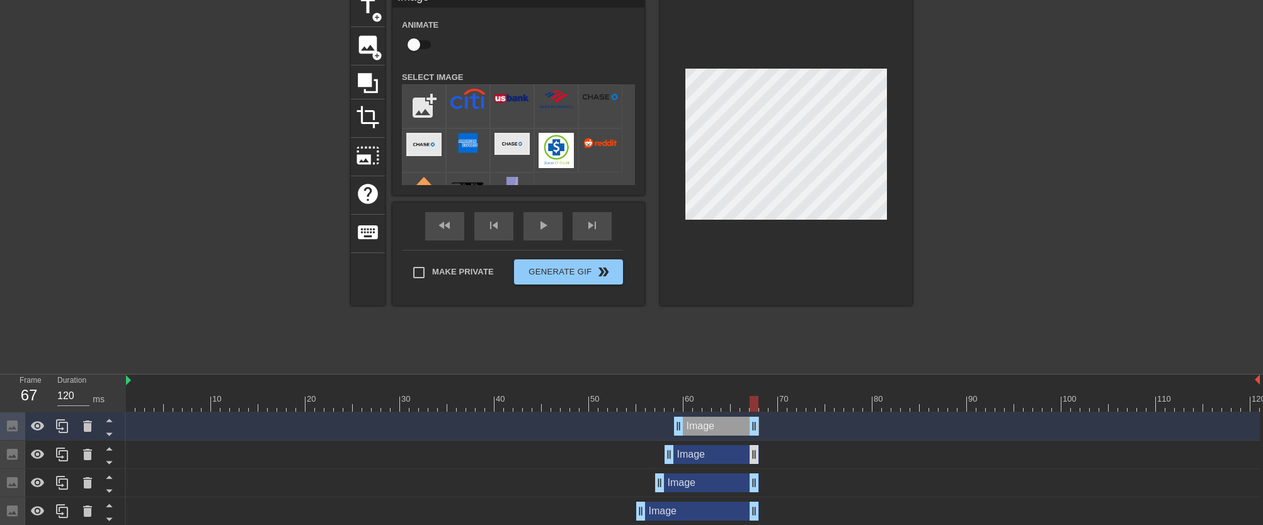
drag, startPoint x: 1254, startPoint y: 426, endPoint x: 754, endPoint y: 446, distance: 500.4
drag, startPoint x: 747, startPoint y: 406, endPoint x: 623, endPoint y: 417, distance: 124.6
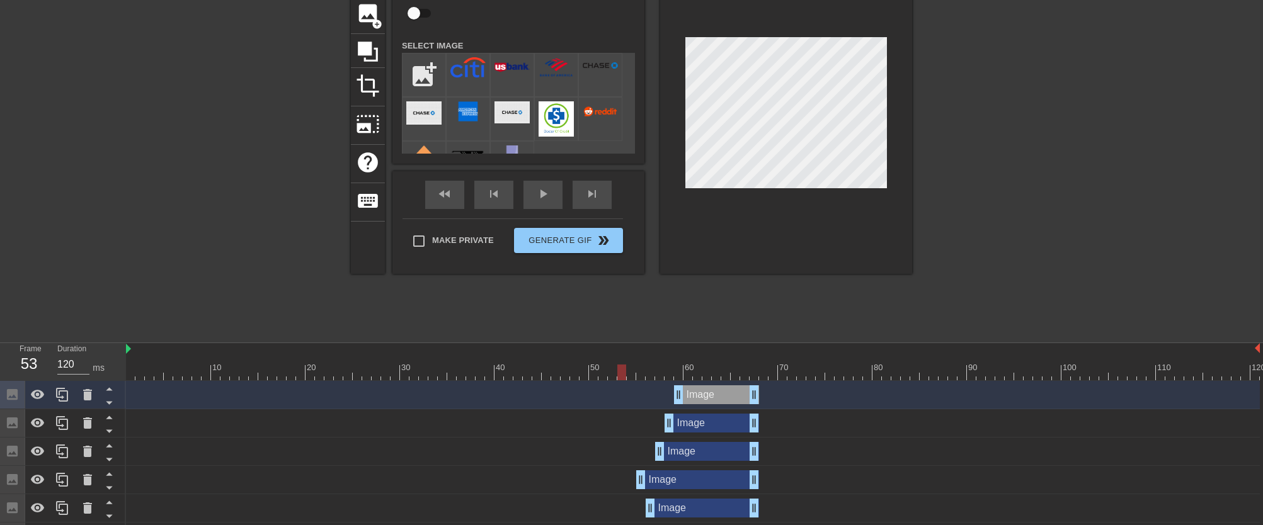
scroll to position [130, 0]
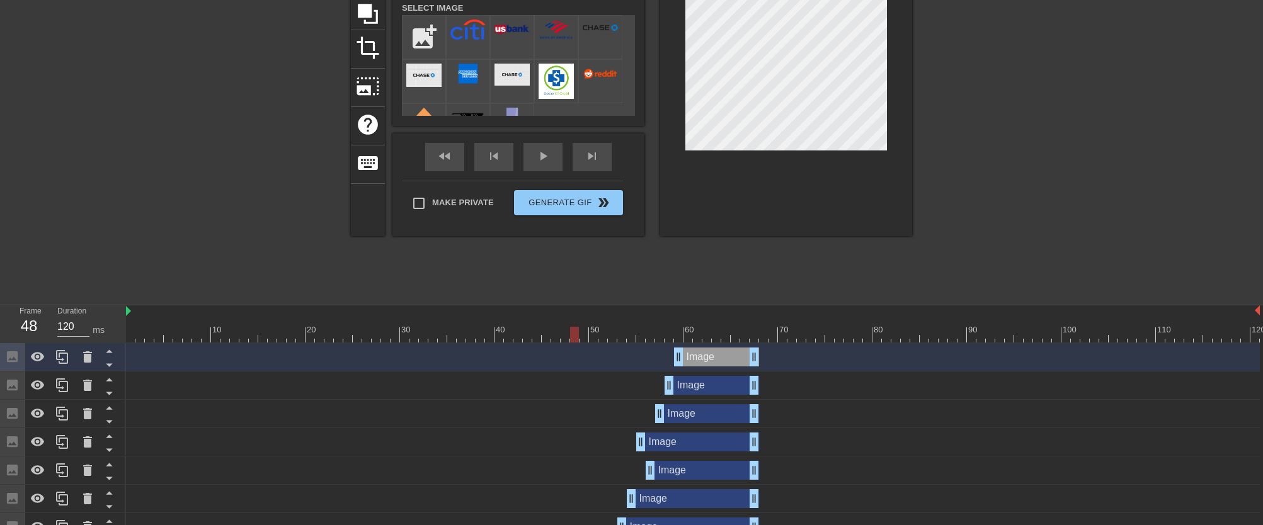
drag, startPoint x: 620, startPoint y: 339, endPoint x: 560, endPoint y: 338, distance: 60.5
click at [570, 338] on div at bounding box center [574, 335] width 9 height 16
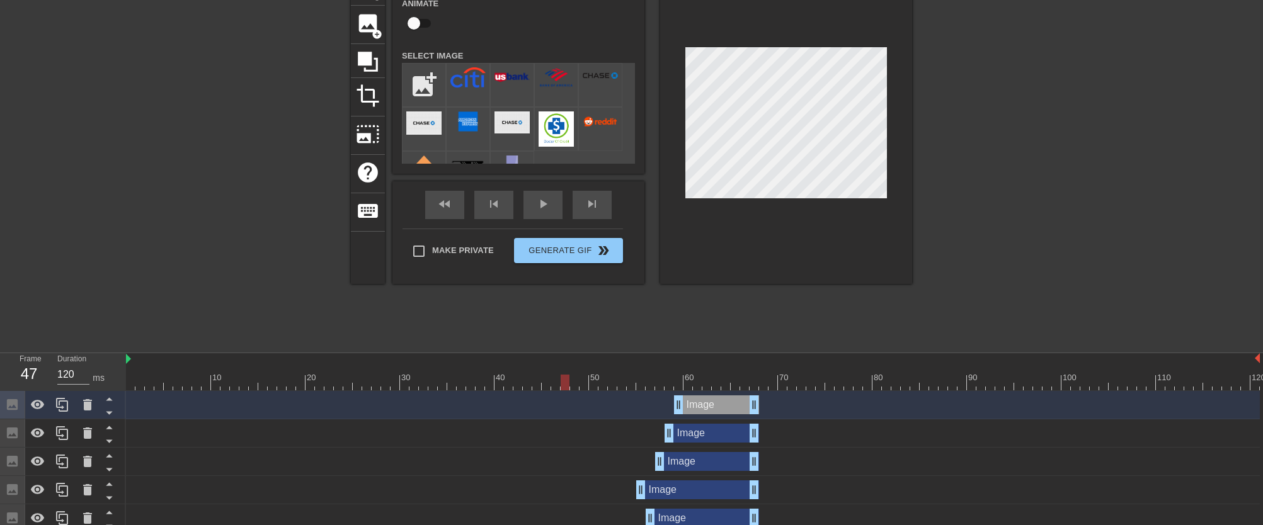
scroll to position [59, 0]
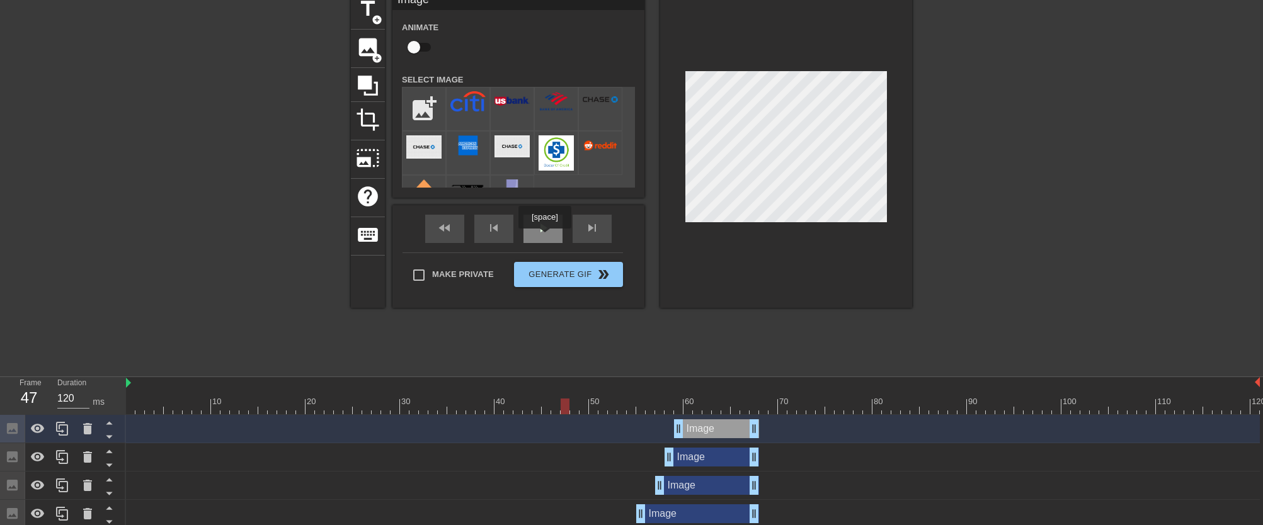
click at [546, 235] on span "play_arrow" at bounding box center [542, 227] width 15 height 15
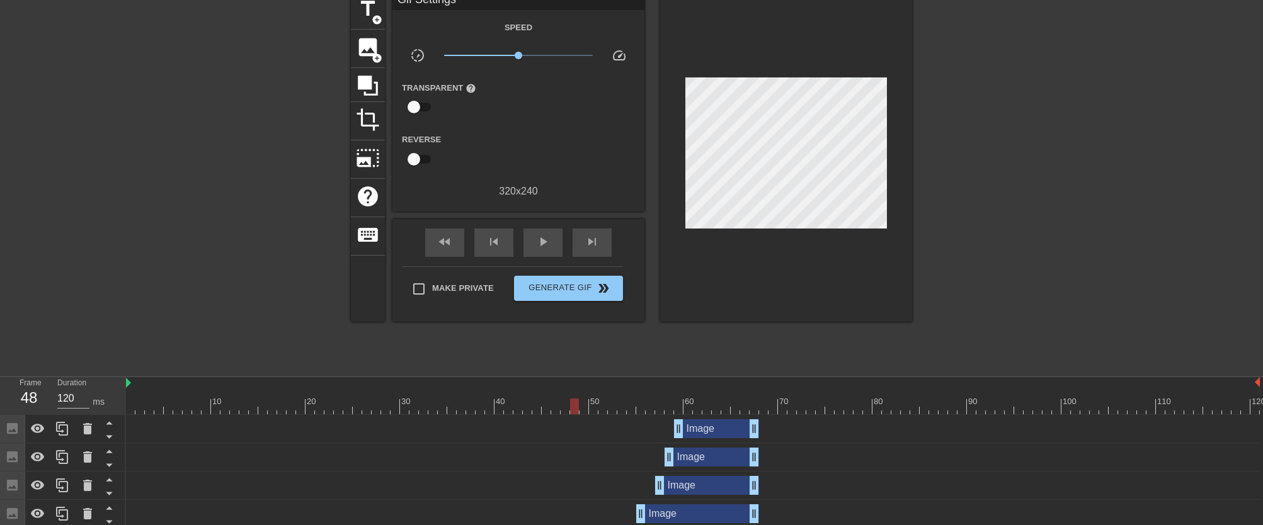
drag, startPoint x: 864, startPoint y: 409, endPoint x: 571, endPoint y: 384, distance: 294.5
click at [578, 409] on div at bounding box center [692, 407] width 1133 height 16
click at [540, 253] on div "play_arrow" at bounding box center [542, 243] width 39 height 28
click at [540, 253] on div "pause" at bounding box center [542, 243] width 39 height 28
click at [540, 253] on div "play_arrow" at bounding box center [542, 243] width 39 height 28
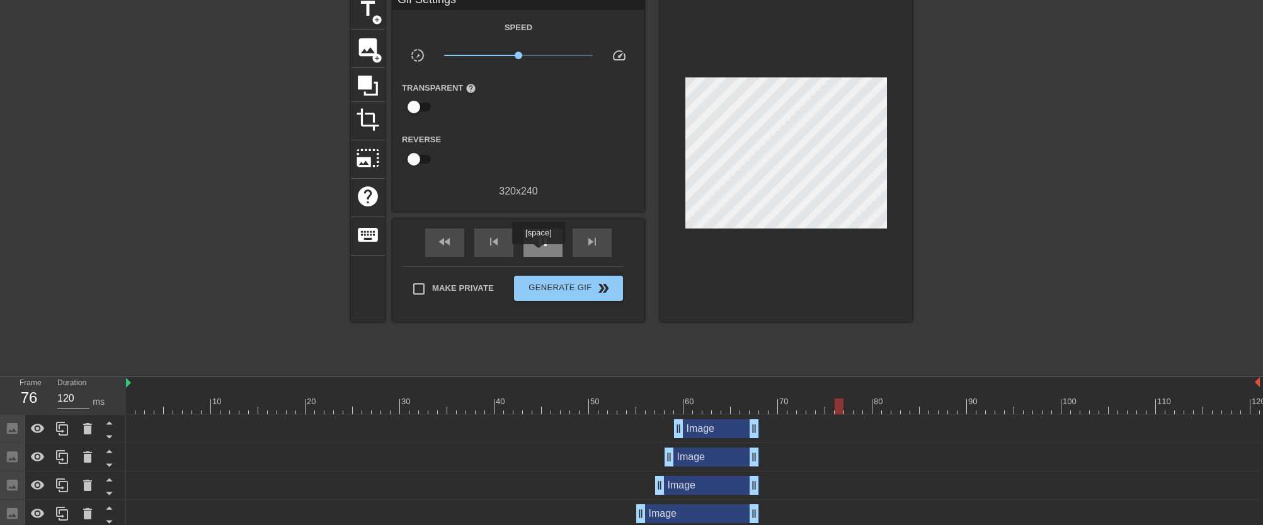
click at [540, 253] on div "pause" at bounding box center [542, 243] width 39 height 28
drag, startPoint x: 840, startPoint y: 407, endPoint x: 866, endPoint y: 410, distance: 25.9
click at [866, 410] on div at bounding box center [867, 407] width 9 height 16
drag, startPoint x: 869, startPoint y: 405, endPoint x: 763, endPoint y: 405, distance: 105.8
click at [763, 405] on div at bounding box center [763, 407] width 9 height 16
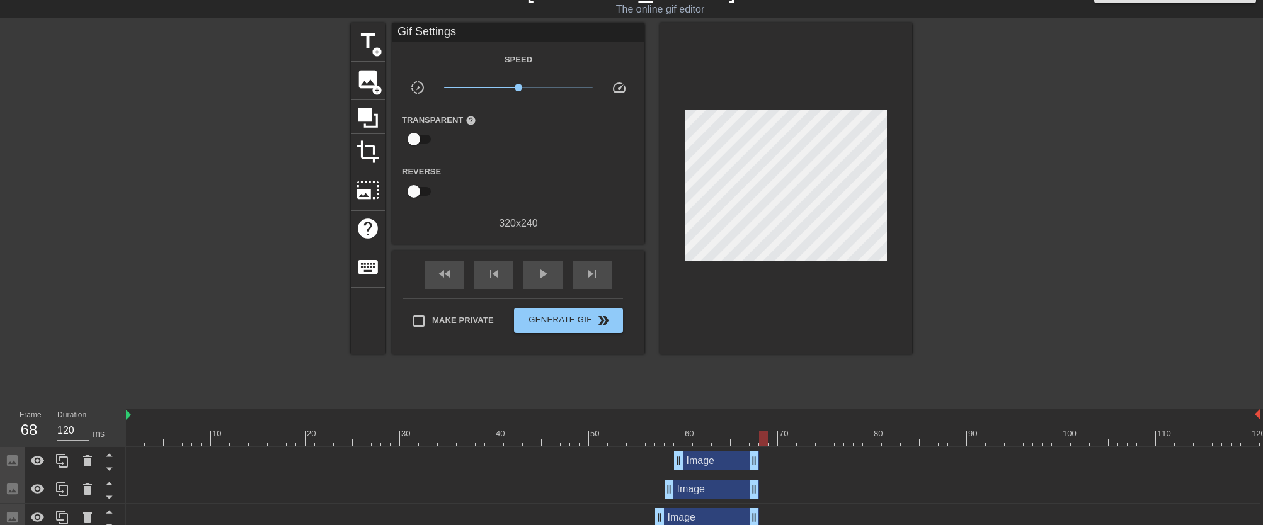
scroll to position [0, 0]
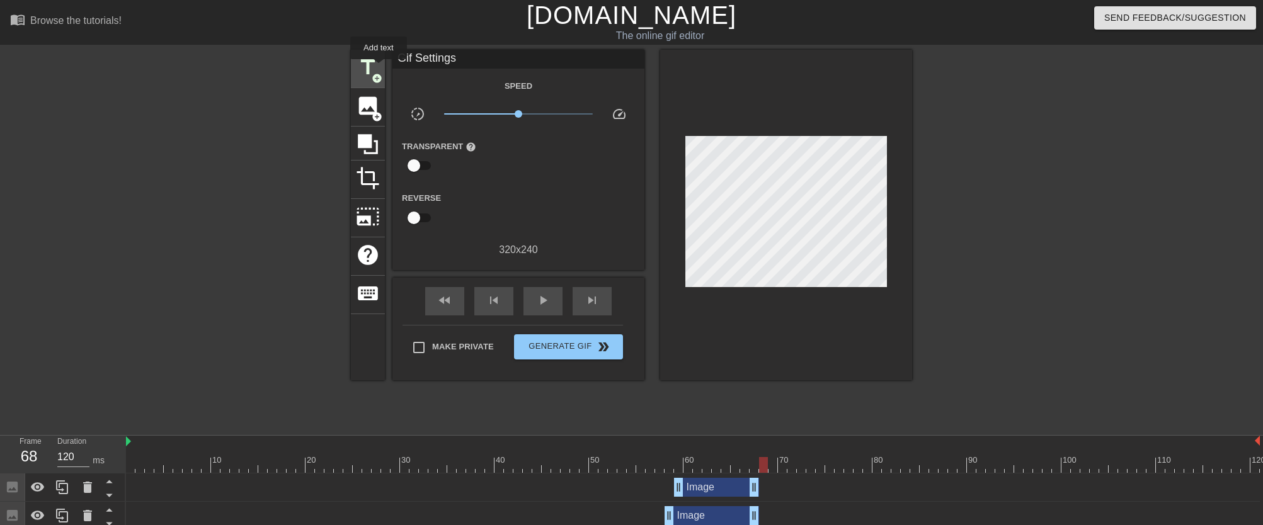
click at [377, 65] on span "title" at bounding box center [368, 67] width 24 height 24
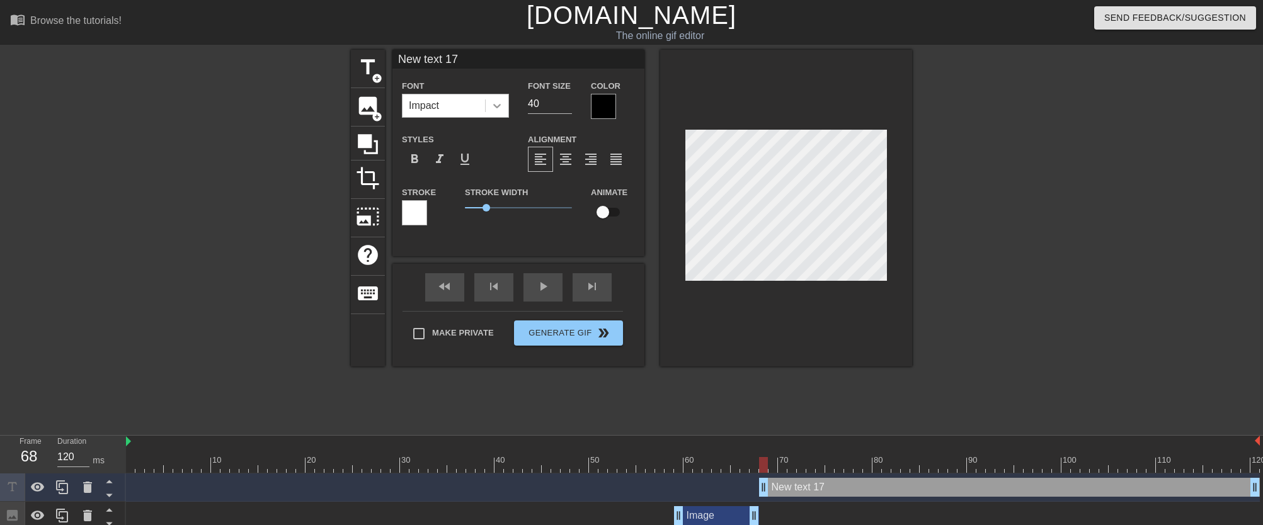
click at [506, 106] on div at bounding box center [497, 105] width 23 height 23
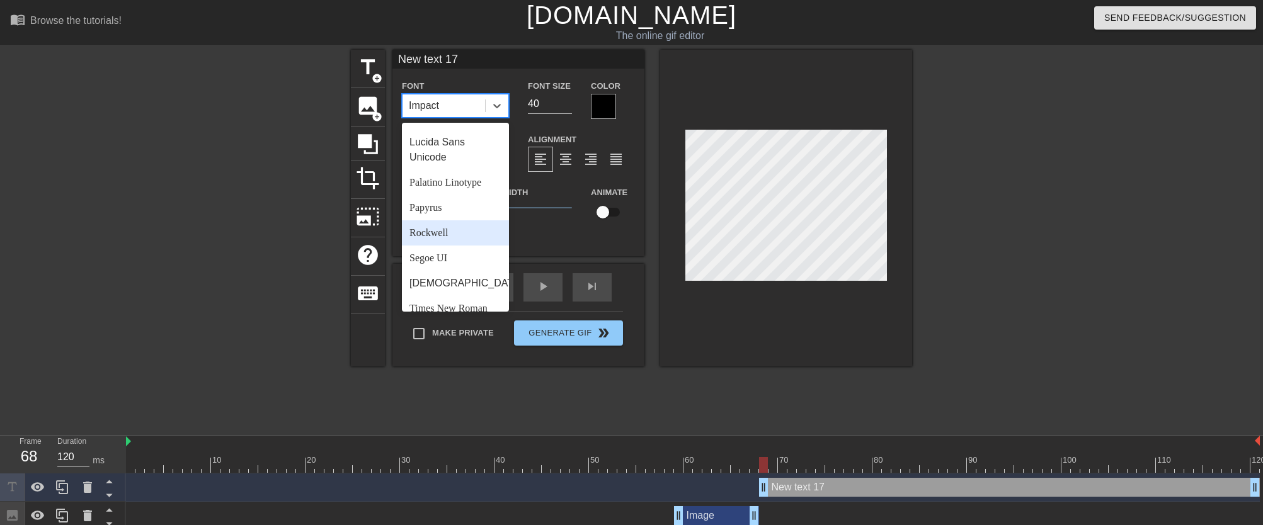
scroll to position [451, 0]
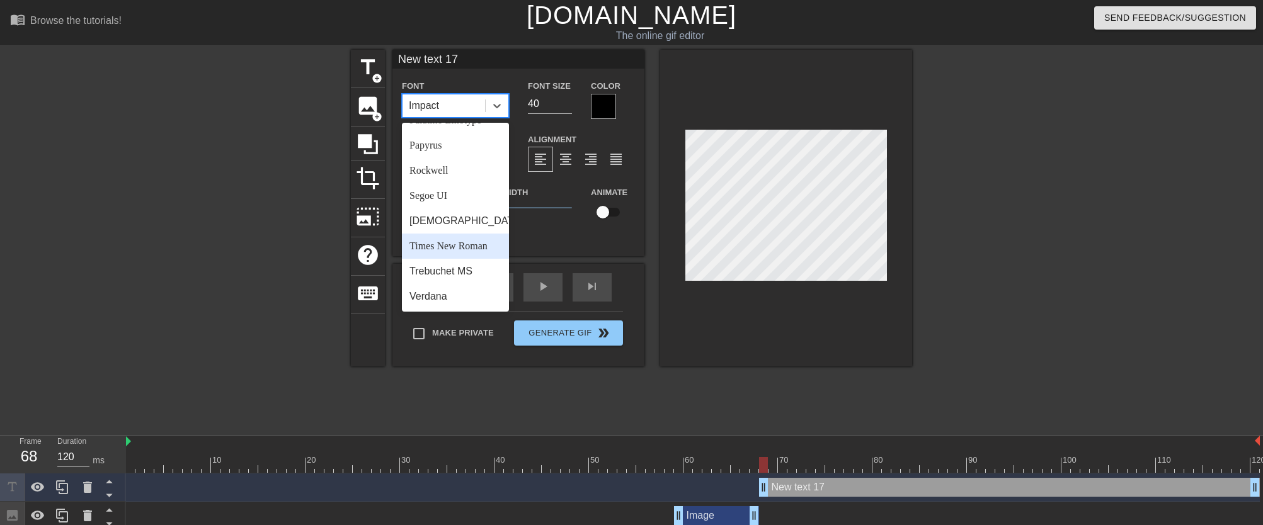
click at [458, 229] on div "[DEMOGRAPHIC_DATA]" at bounding box center [455, 220] width 107 height 25
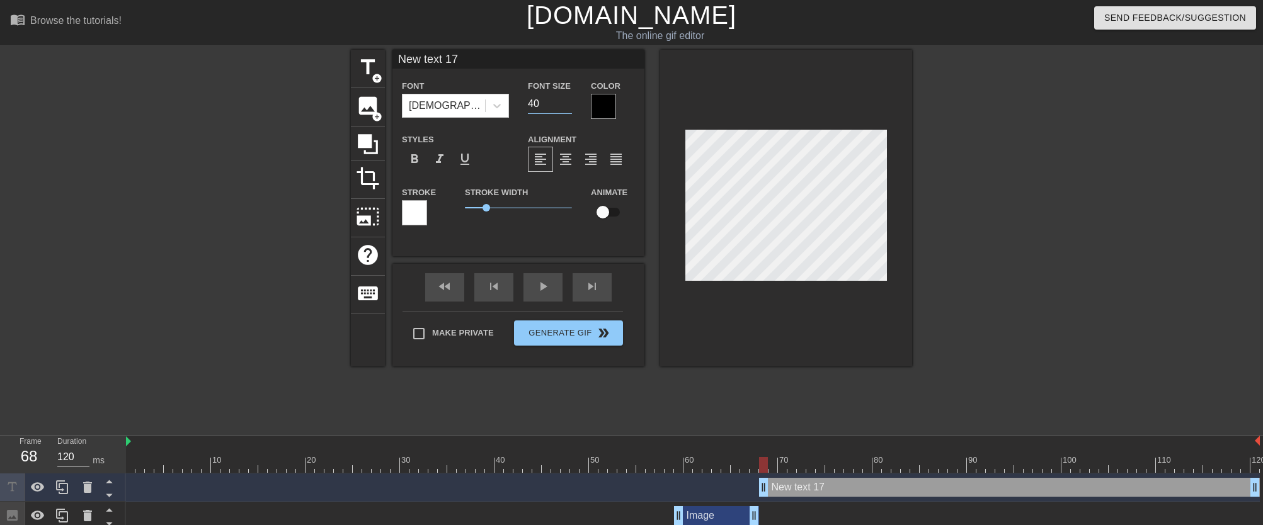
drag, startPoint x: 555, startPoint y: 105, endPoint x: 523, endPoint y: 105, distance: 32.1
click at [523, 105] on div "Font Size 40" at bounding box center [549, 98] width 63 height 41
click at [416, 158] on span "format_bold" at bounding box center [414, 159] width 15 height 15
click at [489, 64] on input "New text 17" at bounding box center [518, 59] width 252 height 19
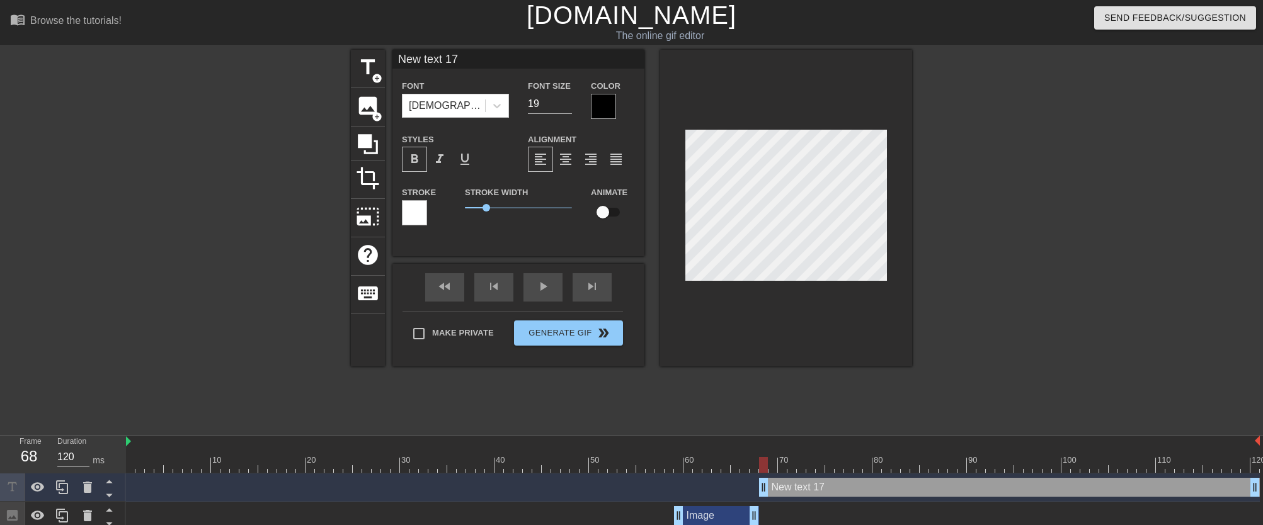
click at [489, 64] on input "New text 17" at bounding box center [518, 59] width 252 height 19
drag, startPoint x: 763, startPoint y: 465, endPoint x: 188, endPoint y: 417, distance: 577.6
click at [188, 417] on div "menu_book Browse the tutorials! [DOMAIN_NAME] The online gif editor Send Feedba…" at bounding box center [631, 421] width 1263 height 842
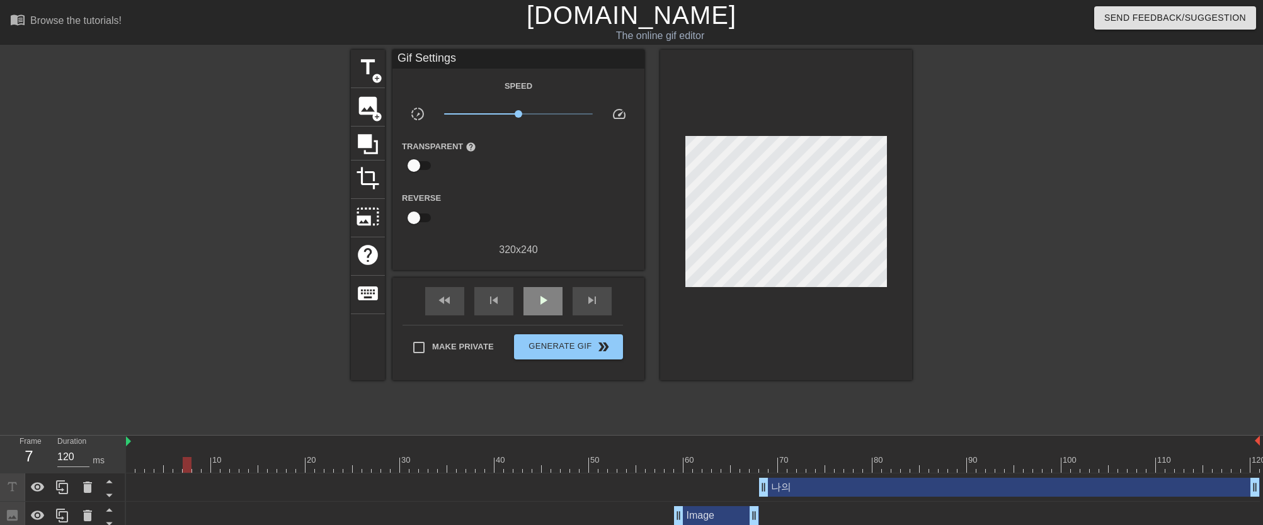
click at [547, 283] on div "fast_rewind skip_previous play_arrow skip_next" at bounding box center [518, 301] width 205 height 47
click at [545, 291] on div "play_arrow" at bounding box center [542, 301] width 39 height 28
click at [553, 307] on div "pause" at bounding box center [542, 301] width 39 height 28
click at [553, 307] on div "play_arrow" at bounding box center [542, 301] width 39 height 28
click at [553, 307] on div "pause" at bounding box center [542, 301] width 39 height 28
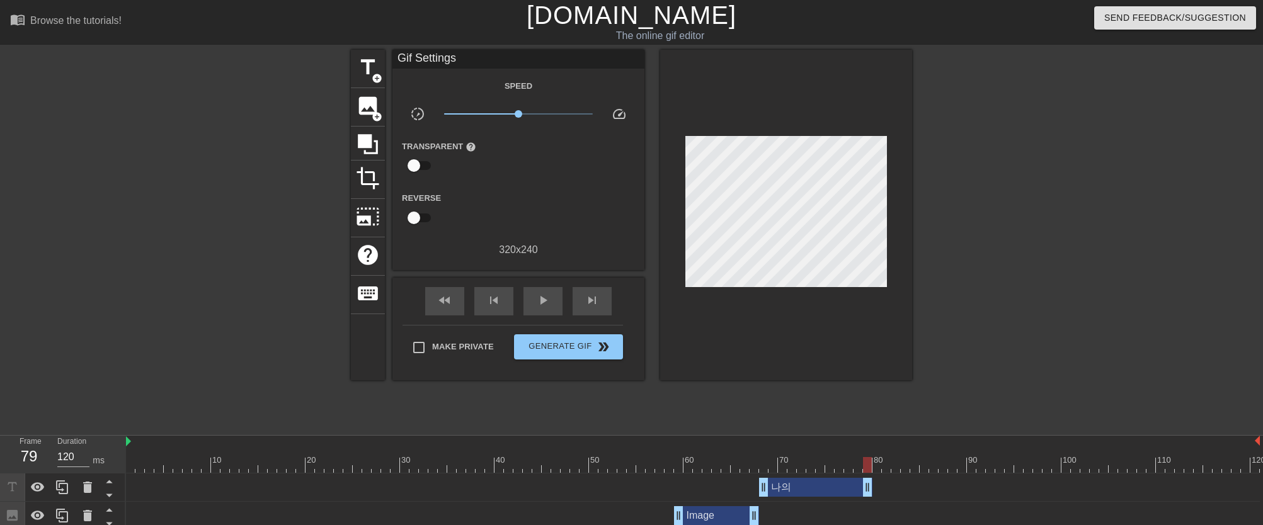
drag, startPoint x: 1253, startPoint y: 487, endPoint x: 869, endPoint y: 495, distance: 384.2
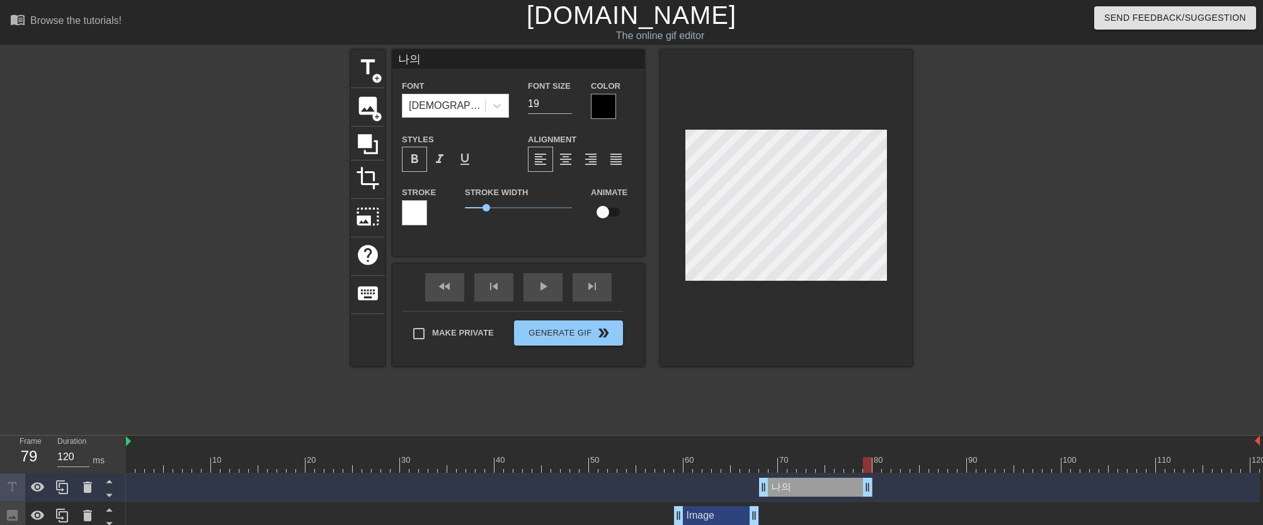
click at [474, 59] on input "나의" at bounding box center [518, 59] width 252 height 19
drag, startPoint x: 866, startPoint y: 465, endPoint x: 662, endPoint y: 462, distance: 204.7
click at [663, 463] on div at bounding box center [692, 465] width 1133 height 16
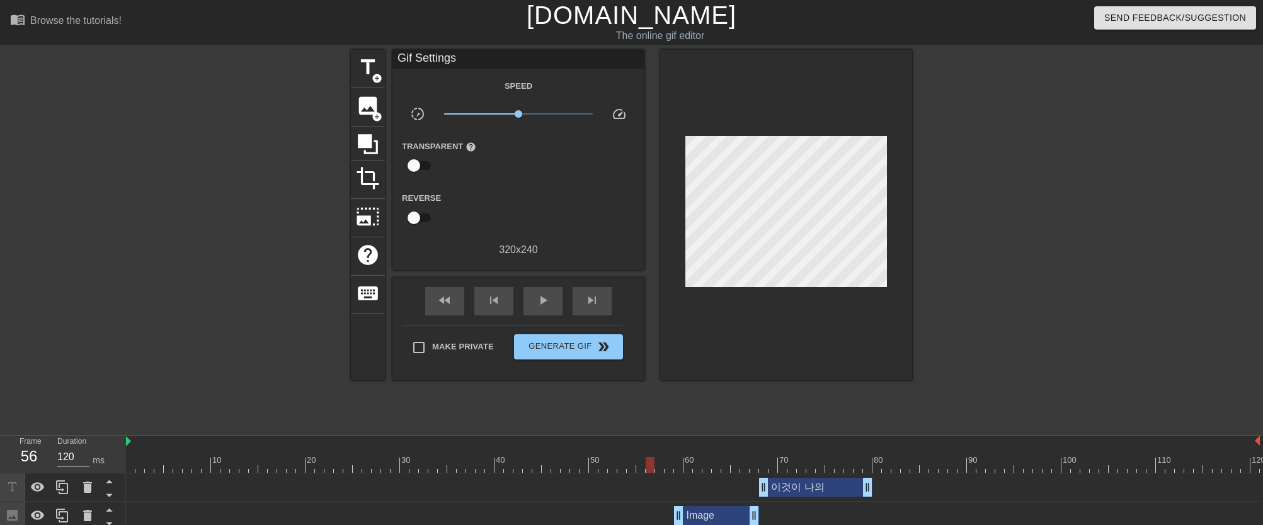
click at [543, 285] on div "fast_rewind skip_previous play_arrow skip_next" at bounding box center [518, 301] width 205 height 47
click at [544, 294] on span "play_arrow" at bounding box center [542, 300] width 15 height 15
click at [544, 294] on span "pause" at bounding box center [542, 300] width 15 height 15
drag, startPoint x: 900, startPoint y: 464, endPoint x: 809, endPoint y: 463, distance: 90.7
click at [809, 463] on div at bounding box center [692, 465] width 1133 height 16
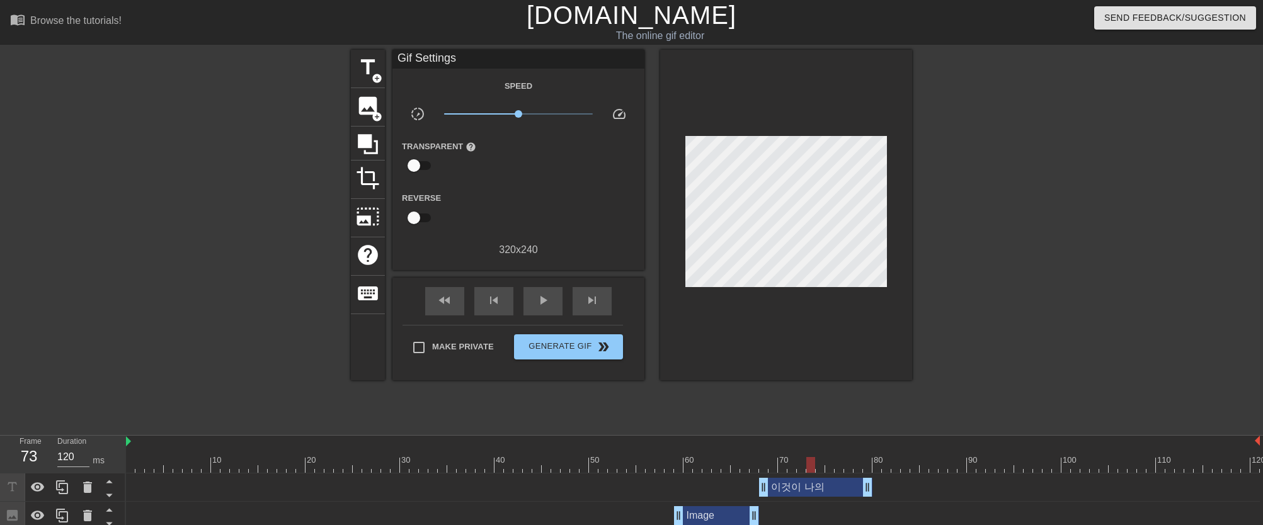
click at [813, 487] on div "이것이 나의 drag_handle drag_handle" at bounding box center [815, 487] width 113 height 19
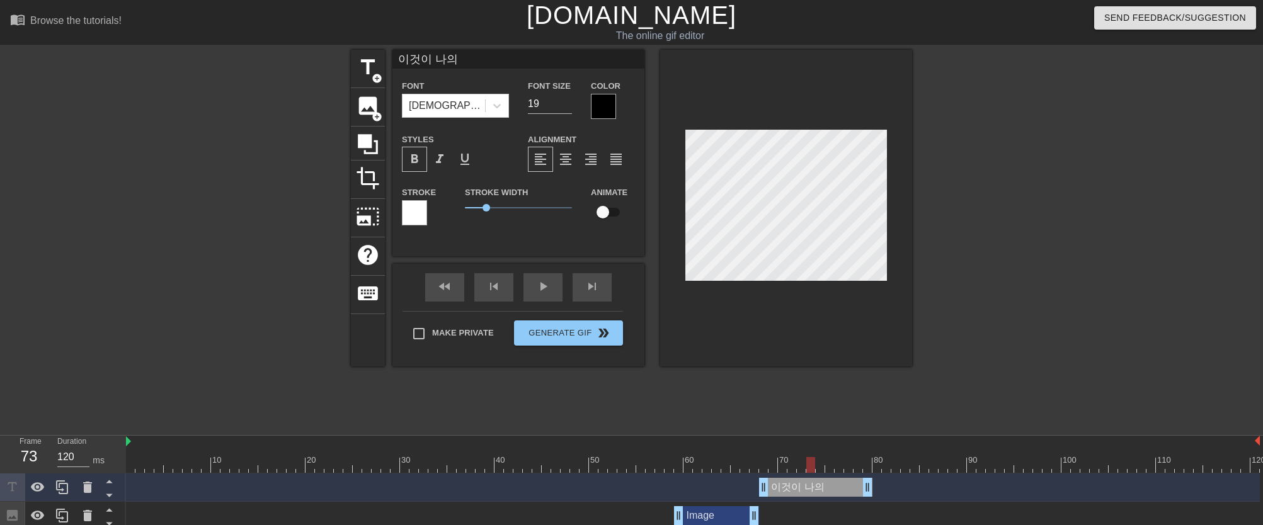
click at [489, 62] on input "이것이 나의" at bounding box center [518, 59] width 252 height 19
click at [718, 515] on div "Image drag_handle drag_handle" at bounding box center [716, 515] width 85 height 19
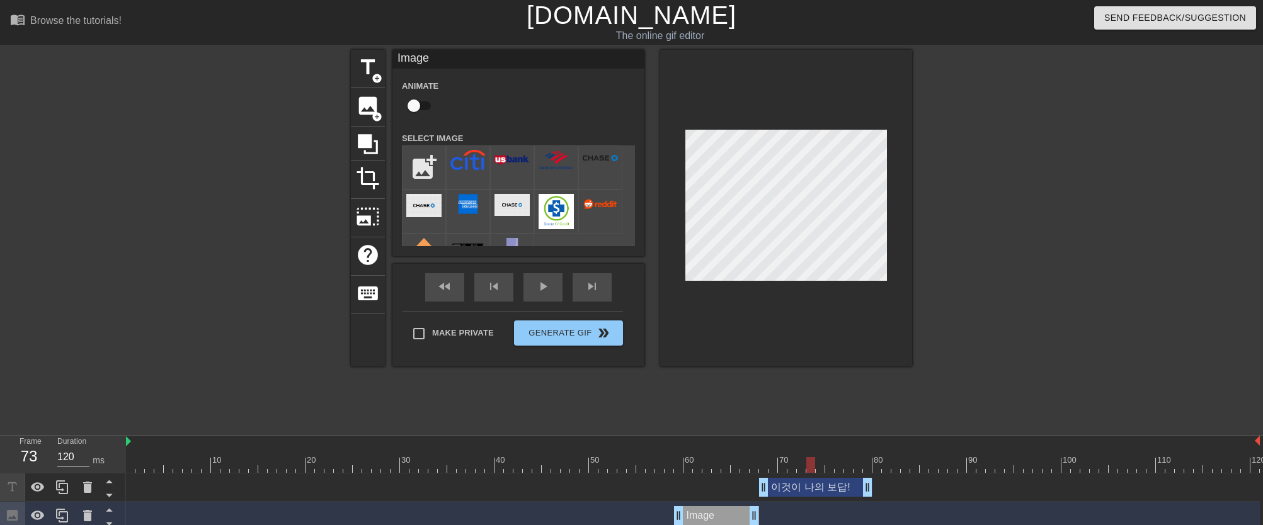
click at [812, 489] on div "이것이 나의 보답! drag_handle drag_handle" at bounding box center [815, 487] width 113 height 19
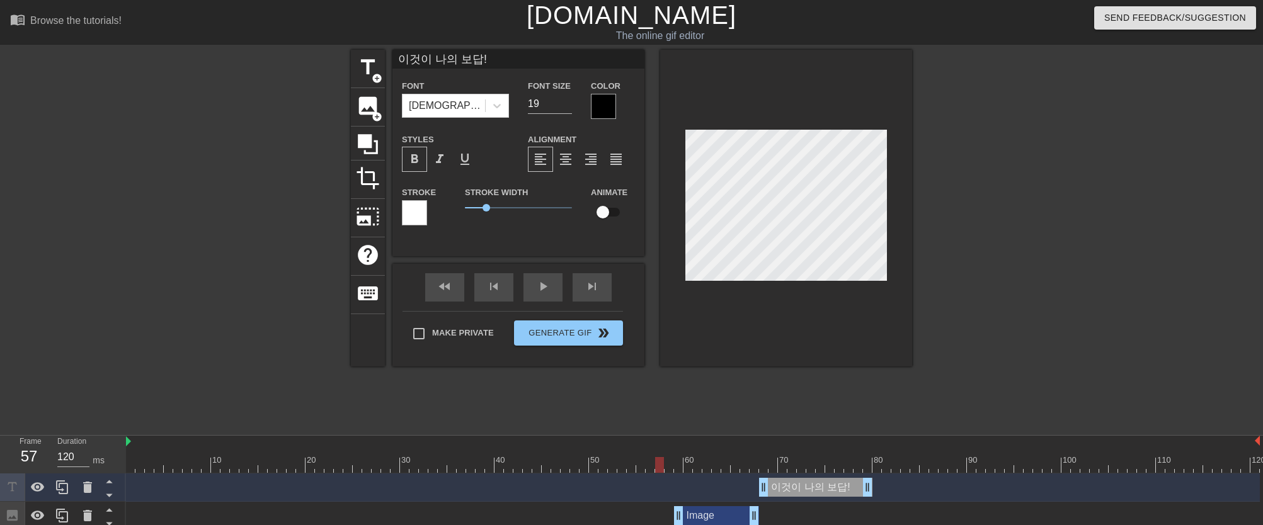
drag, startPoint x: 808, startPoint y: 463, endPoint x: 641, endPoint y: 466, distance: 166.9
click at [655, 467] on div at bounding box center [659, 465] width 9 height 16
click at [533, 290] on div "play_arrow" at bounding box center [542, 287] width 39 height 28
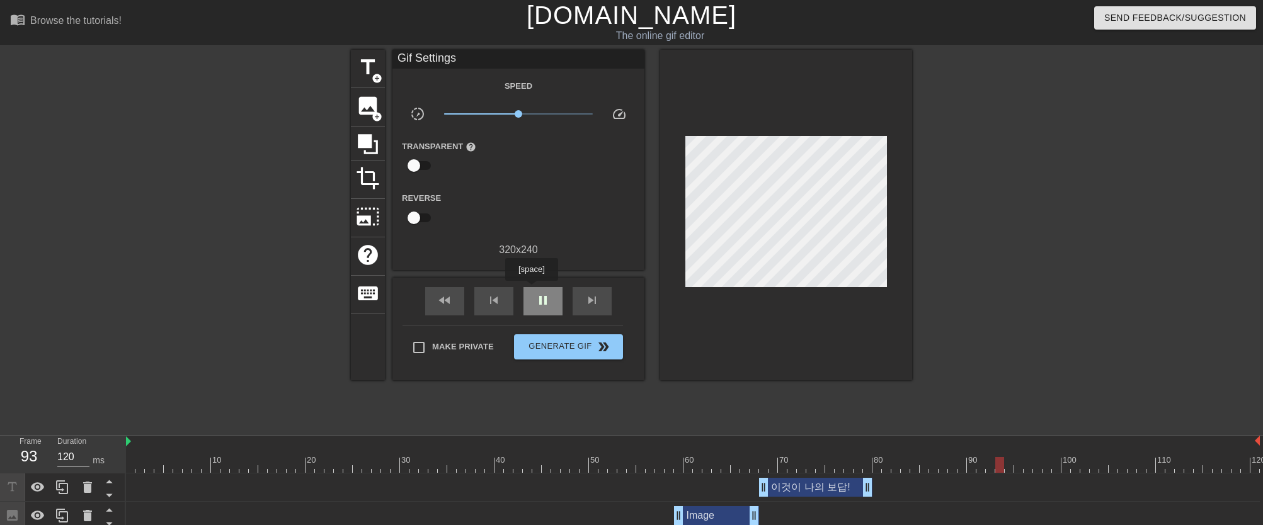
click at [533, 290] on div "pause" at bounding box center [542, 301] width 39 height 28
drag, startPoint x: 996, startPoint y: 462, endPoint x: 873, endPoint y: 469, distance: 123.0
click at [873, 469] on div at bounding box center [876, 465] width 9 height 16
click at [368, 59] on span "title" at bounding box center [368, 67] width 24 height 24
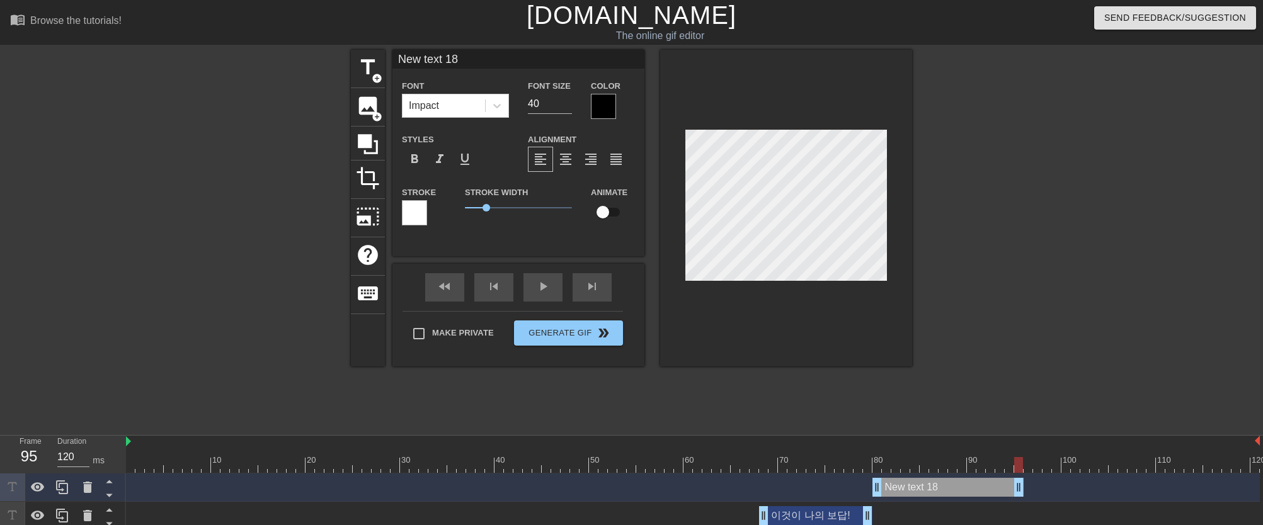
drag, startPoint x: 1253, startPoint y: 491, endPoint x: 1020, endPoint y: 491, distance: 233.0
click at [498, 64] on input "New text 18" at bounding box center [518, 59] width 252 height 19
click at [547, 108] on input "40" at bounding box center [550, 104] width 44 height 20
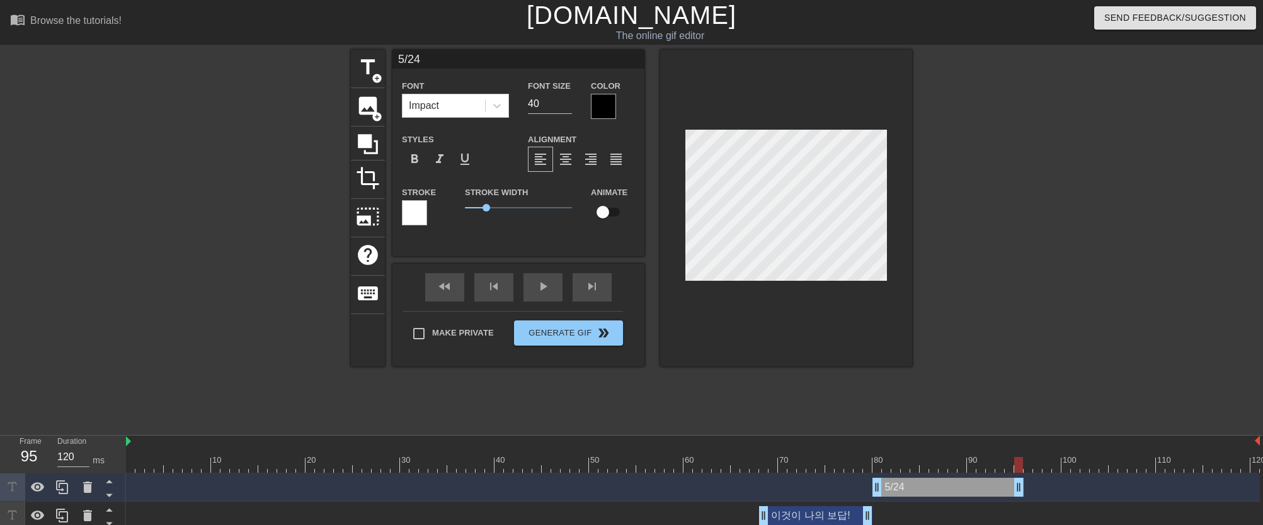
click at [547, 108] on input "40" at bounding box center [550, 104] width 44 height 20
click at [491, 107] on icon at bounding box center [497, 105] width 13 height 13
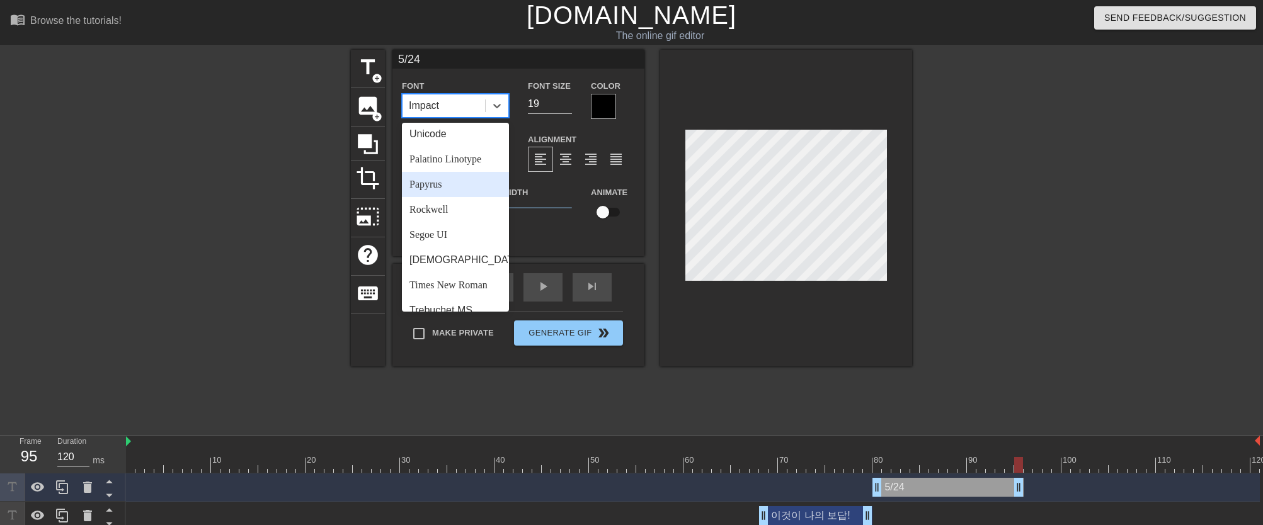
scroll to position [437, 0]
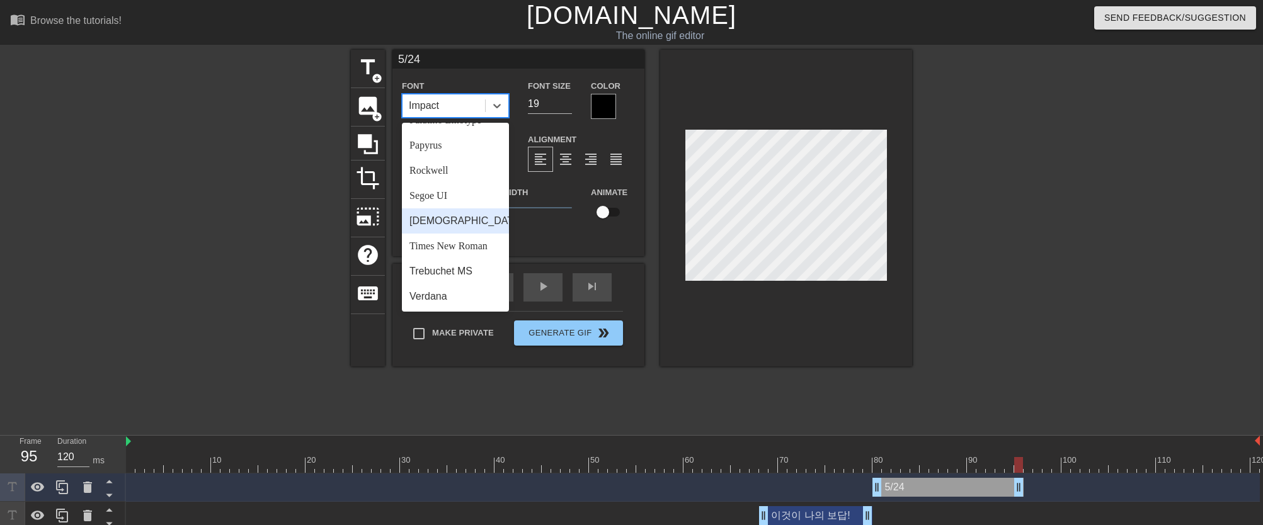
click at [461, 234] on div "[DEMOGRAPHIC_DATA]" at bounding box center [455, 220] width 107 height 25
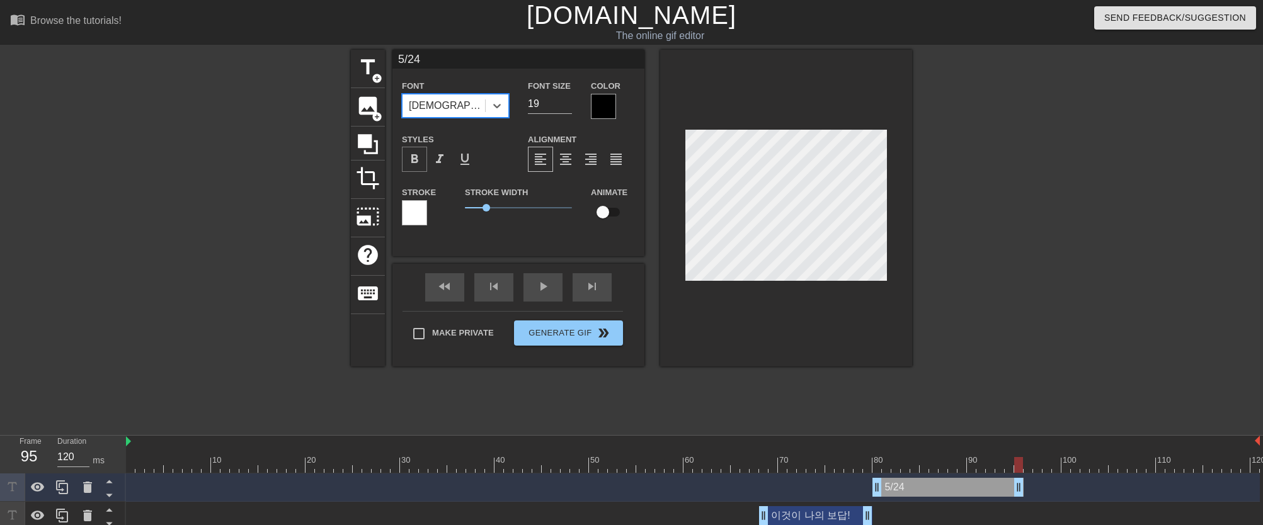
click at [418, 162] on span "format_bold" at bounding box center [414, 159] width 15 height 15
drag, startPoint x: 1016, startPoint y: 465, endPoint x: 874, endPoint y: 459, distance: 141.8
click at [874, 459] on div at bounding box center [876, 465] width 9 height 16
drag, startPoint x: 877, startPoint y: 465, endPoint x: 884, endPoint y: 465, distance: 6.9
click at [884, 465] on div at bounding box center [886, 465] width 9 height 16
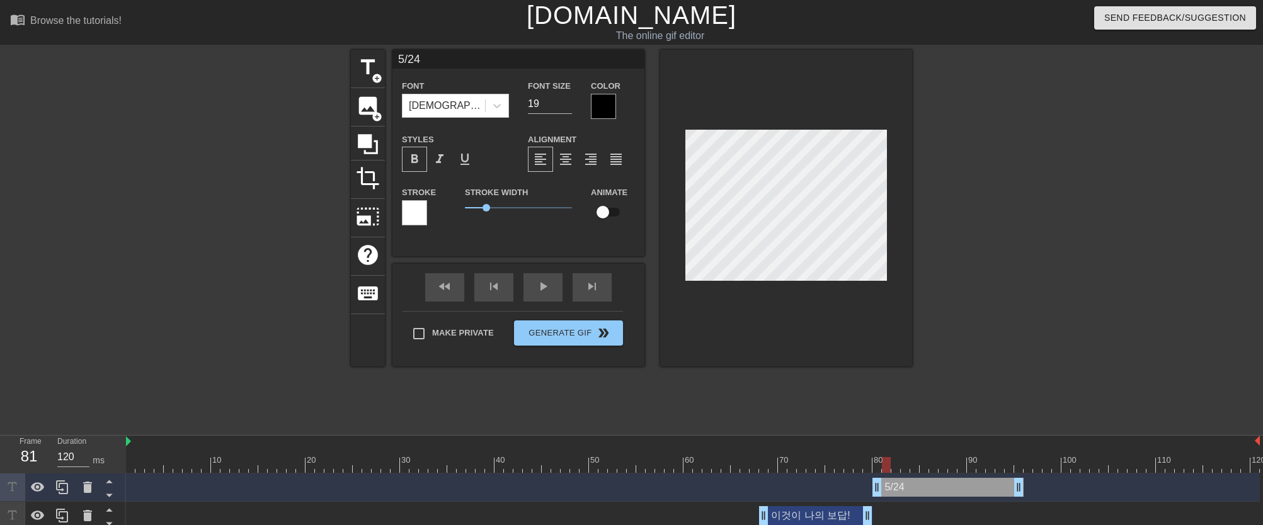
click at [887, 466] on div at bounding box center [886, 465] width 9 height 16
click at [358, 62] on span "title" at bounding box center [368, 67] width 24 height 24
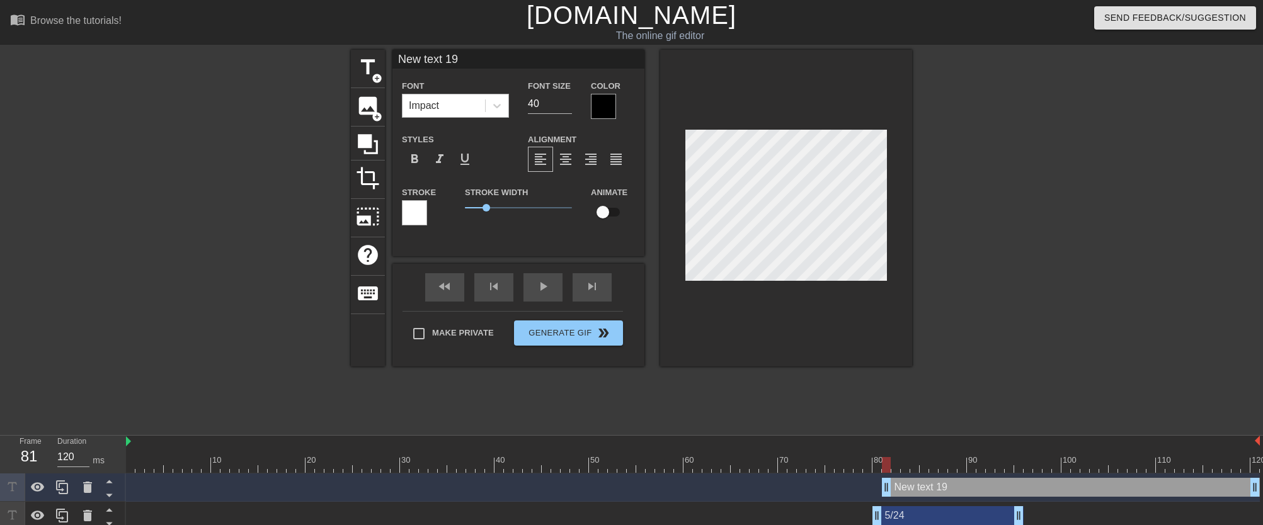
click at [508, 111] on div "Impact" at bounding box center [455, 106] width 107 height 24
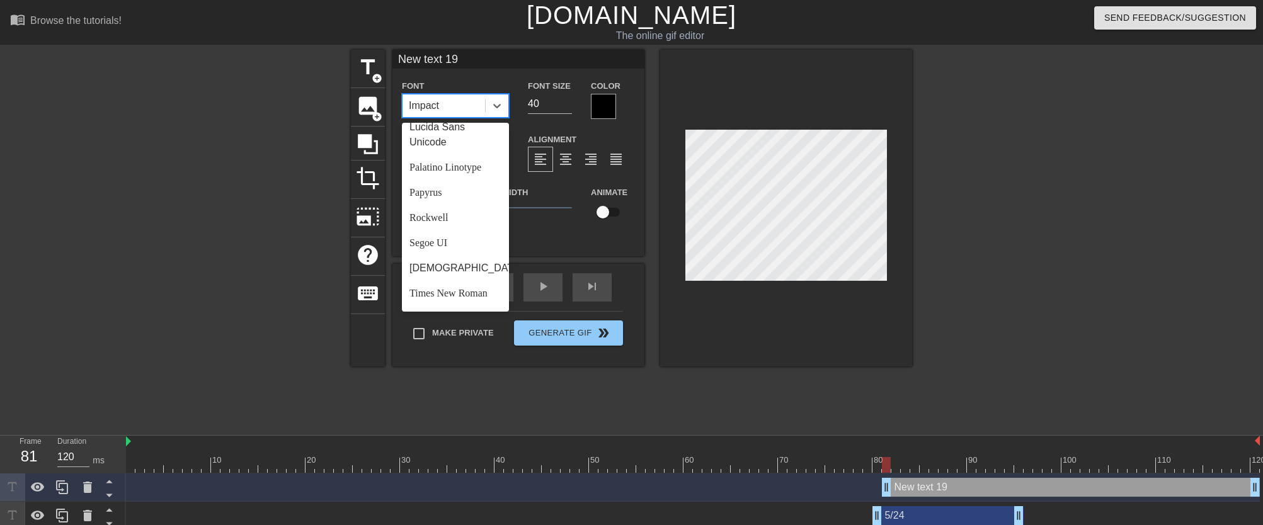
scroll to position [451, 0]
click at [463, 222] on div "[DEMOGRAPHIC_DATA]" at bounding box center [455, 220] width 107 height 25
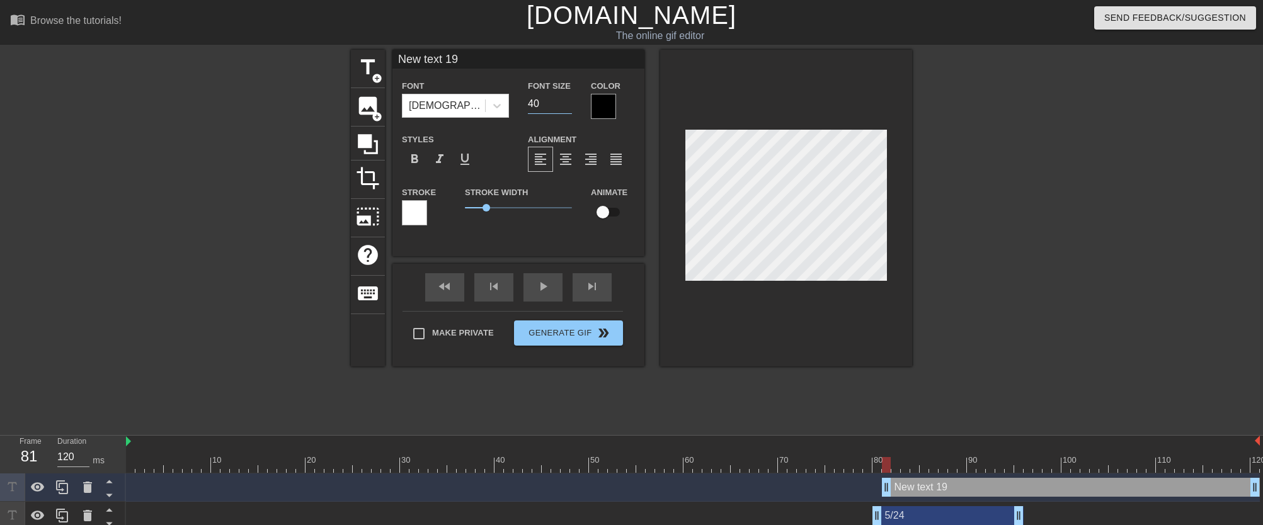
drag, startPoint x: 540, startPoint y: 110, endPoint x: 521, endPoint y: 107, distance: 18.5
click at [521, 107] on div "Font Size 40" at bounding box center [549, 98] width 63 height 41
click at [414, 158] on span "format_bold" at bounding box center [414, 159] width 15 height 15
click at [497, 60] on input "New text 19" at bounding box center [518, 59] width 252 height 19
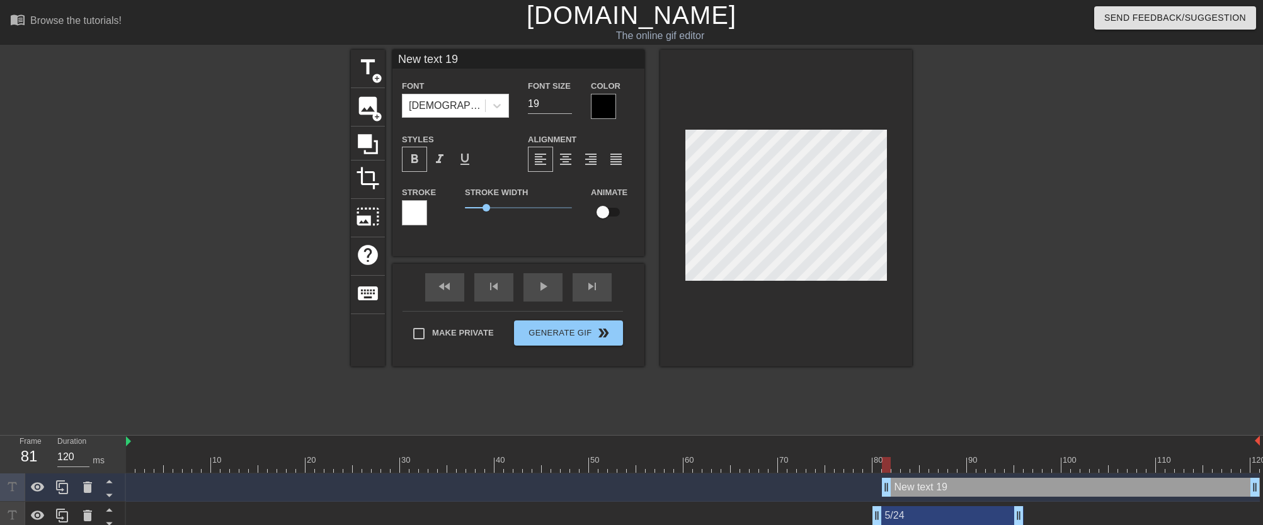
click at [497, 60] on input "New text 19" at bounding box center [518, 59] width 252 height 19
drag, startPoint x: 1251, startPoint y: 489, endPoint x: 1015, endPoint y: 501, distance: 235.9
click at [1015, 501] on div "6개월 drag_handle drag_handle" at bounding box center [692, 488] width 1133 height 28
drag, startPoint x: 1019, startPoint y: 462, endPoint x: 894, endPoint y: 454, distance: 125.5
click at [894, 454] on div "10 20 30 40 50 60 70 80 90 100 110 120" at bounding box center [692, 454] width 1133 height 37
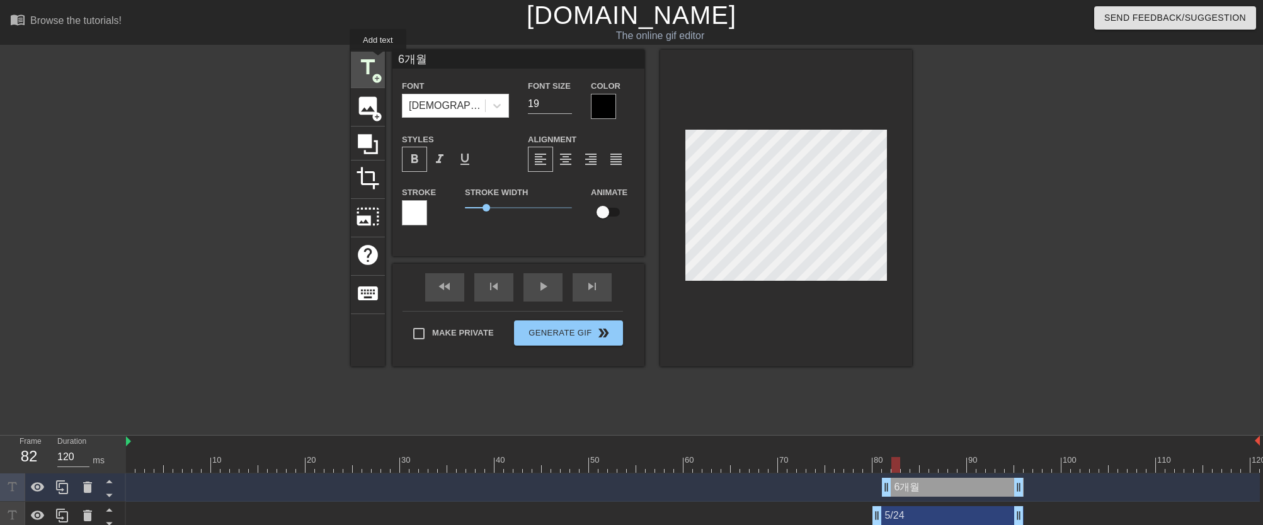
click at [378, 60] on span "title" at bounding box center [368, 67] width 24 height 24
drag, startPoint x: 1252, startPoint y: 490, endPoint x: 1016, endPoint y: 494, distance: 235.5
click at [467, 60] on input "New text 20" at bounding box center [518, 59] width 252 height 19
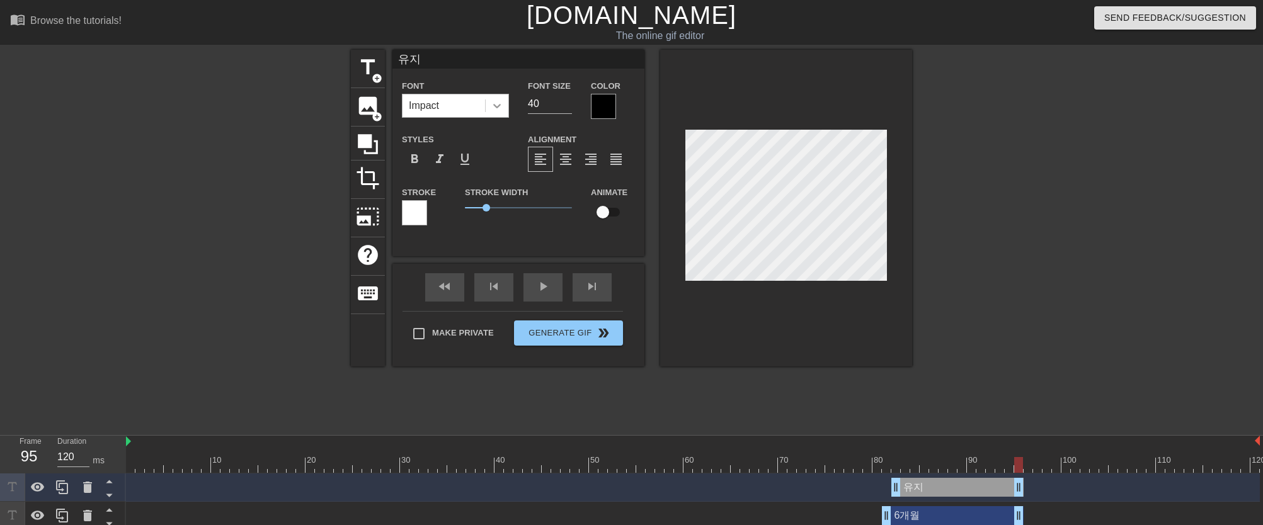
click at [496, 102] on icon at bounding box center [497, 105] width 13 height 13
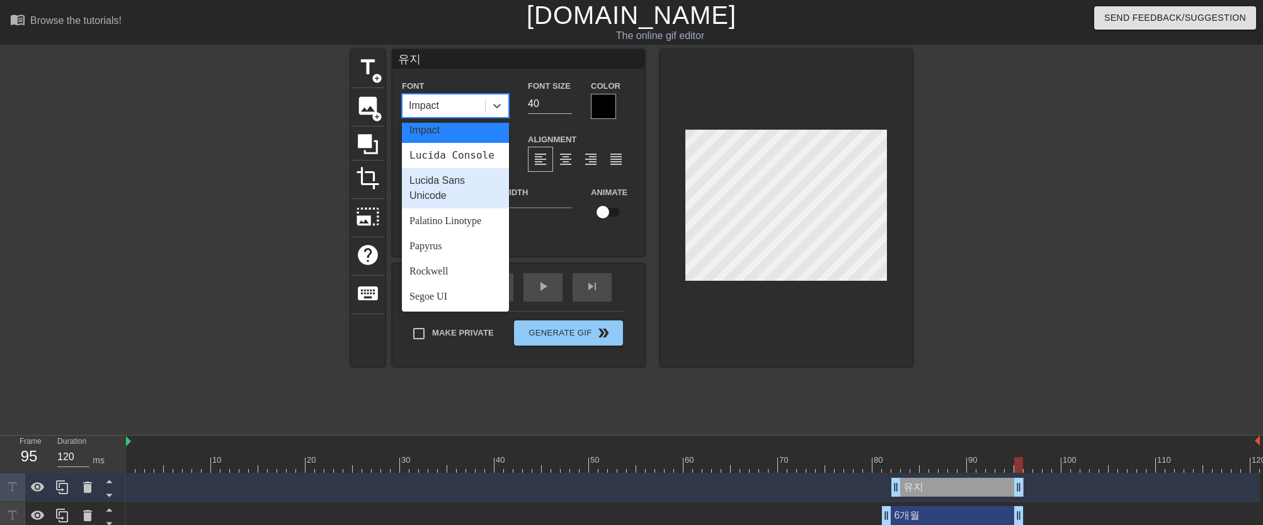
scroll to position [407, 0]
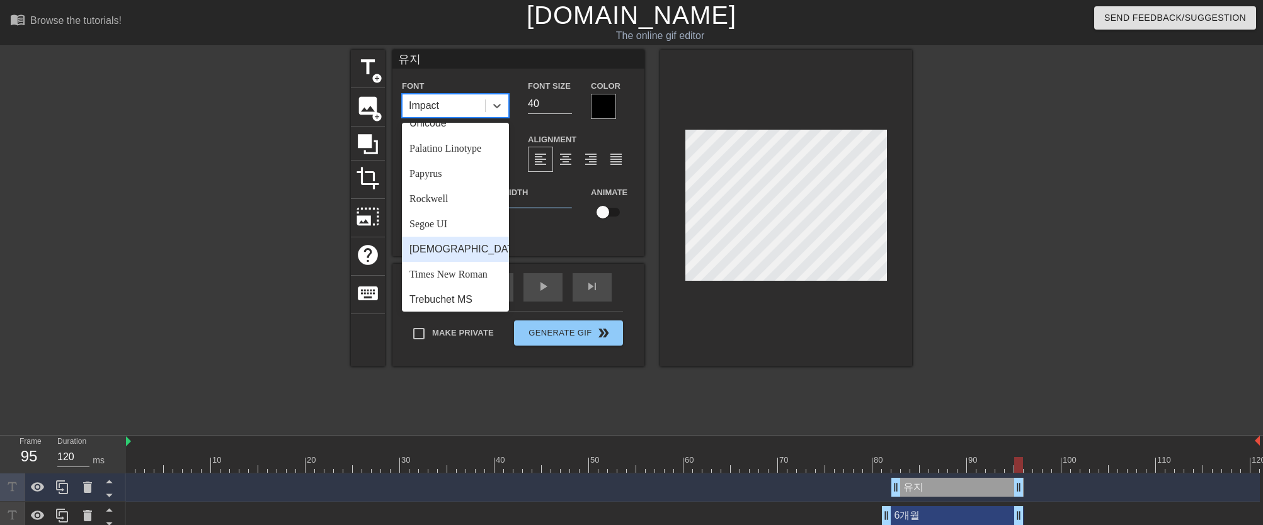
click at [454, 259] on div "[DEMOGRAPHIC_DATA]" at bounding box center [455, 249] width 107 height 25
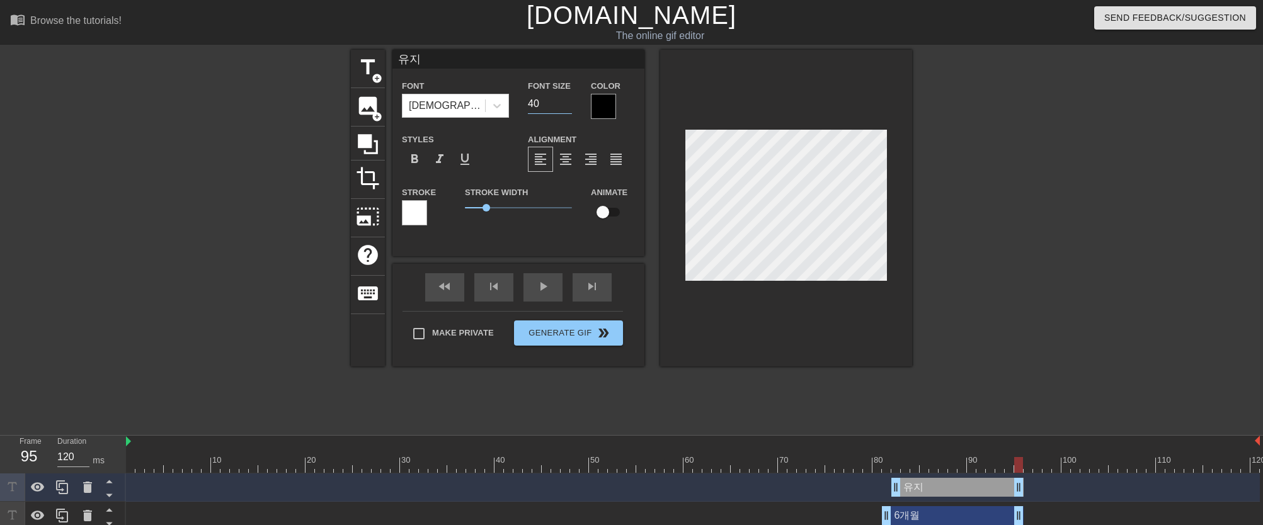
drag, startPoint x: 543, startPoint y: 108, endPoint x: 525, endPoint y: 106, distance: 18.4
click at [525, 106] on div "Font Size 40" at bounding box center [549, 98] width 63 height 41
click at [426, 159] on div "format_bold" at bounding box center [414, 159] width 25 height 25
drag, startPoint x: 1014, startPoint y: 470, endPoint x: 895, endPoint y: 465, distance: 119.1
click at [895, 465] on div at bounding box center [895, 465] width 9 height 16
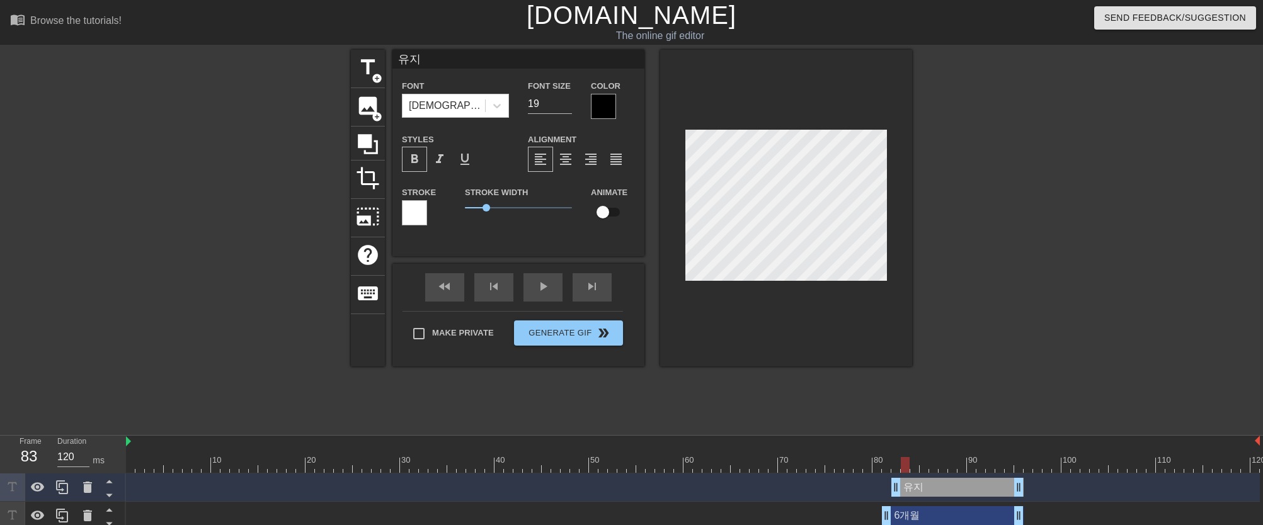
click at [902, 466] on div at bounding box center [905, 465] width 9 height 16
click at [362, 81] on div "title add_circle" at bounding box center [368, 69] width 34 height 38
drag, startPoint x: 1254, startPoint y: 491, endPoint x: 1018, endPoint y: 497, distance: 236.2
click at [1018, 497] on div "New text 21 drag_handle drag_handle" at bounding box center [692, 488] width 1133 height 28
click at [506, 59] on input "New text 21" at bounding box center [518, 59] width 252 height 19
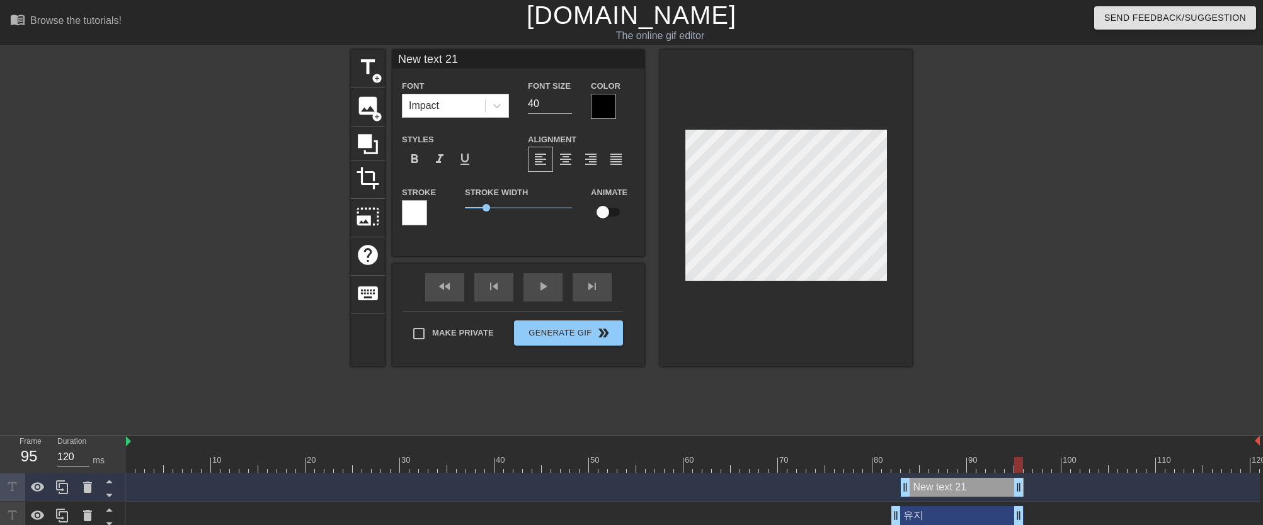
click at [506, 59] on input "New text 21" at bounding box center [518, 59] width 252 height 19
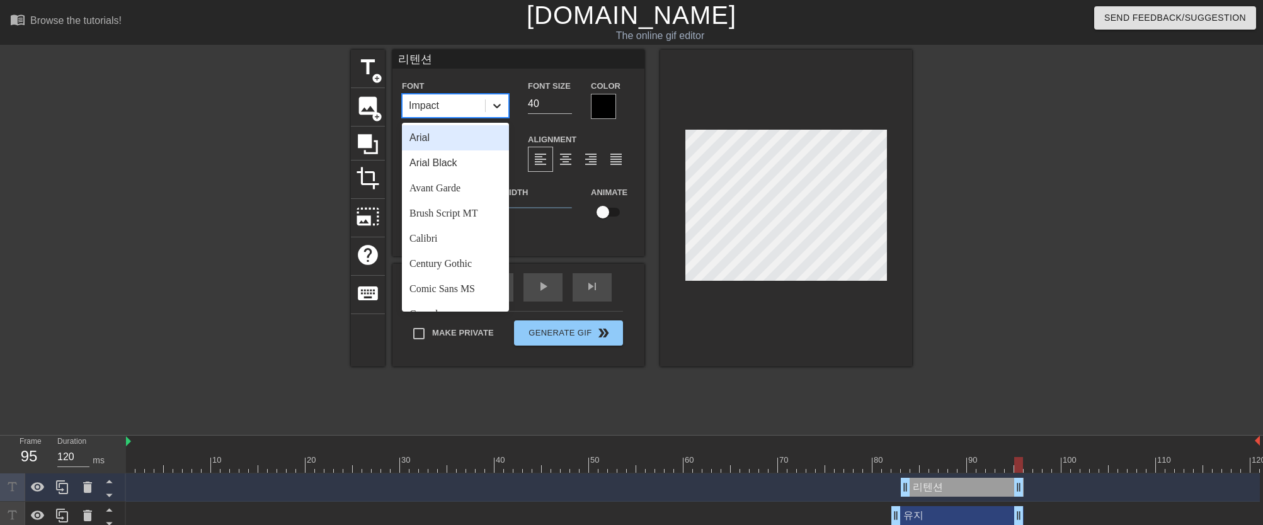
click at [491, 107] on icon at bounding box center [497, 105] width 13 height 13
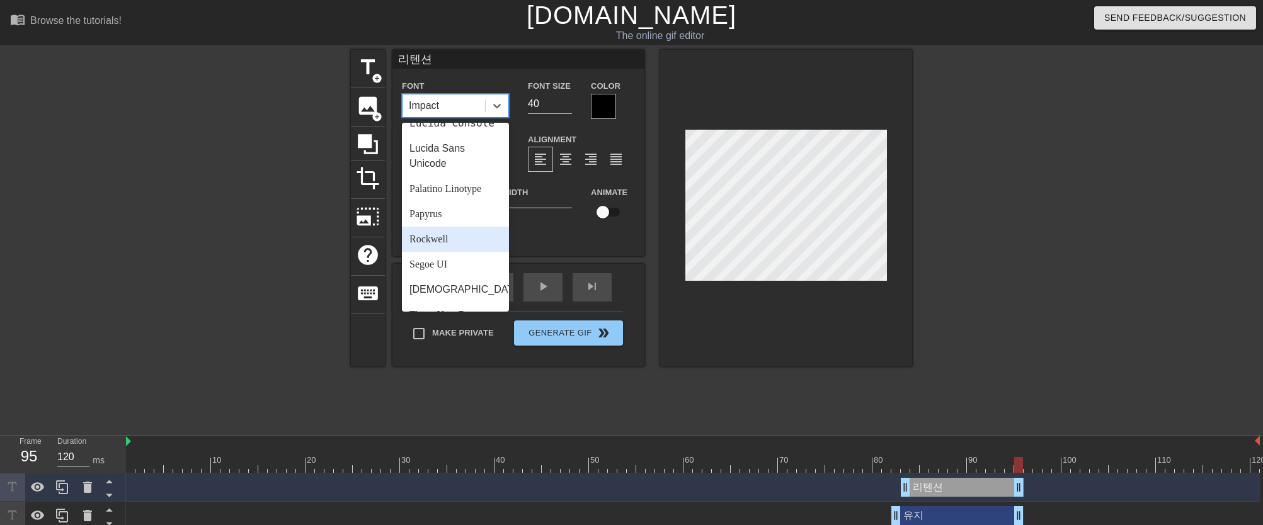
scroll to position [451, 0]
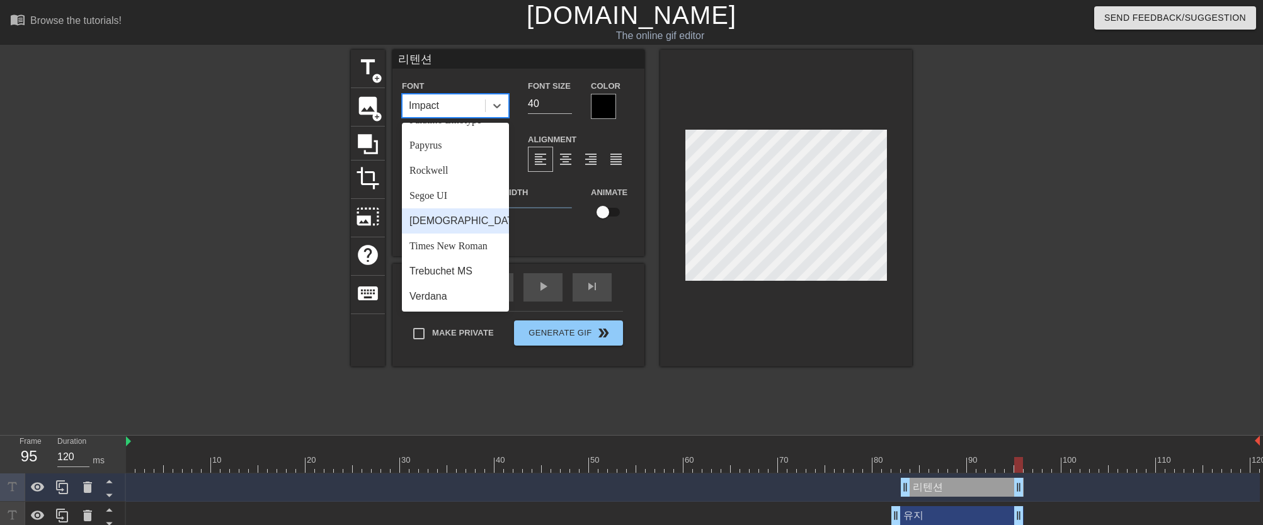
click at [457, 222] on div "[DEMOGRAPHIC_DATA]" at bounding box center [455, 220] width 107 height 25
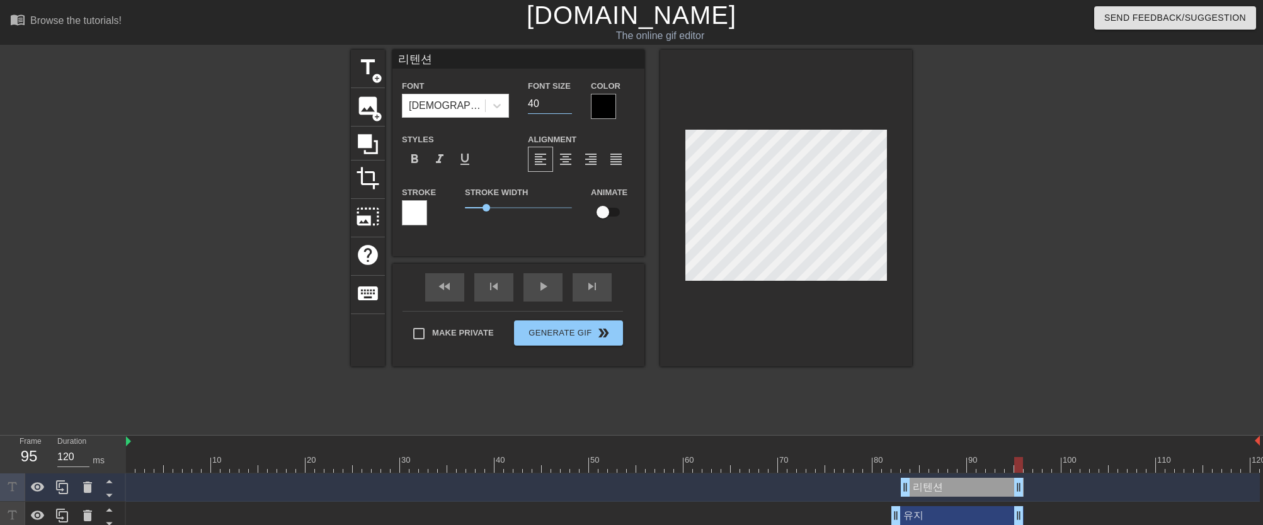
drag, startPoint x: 542, startPoint y: 103, endPoint x: 509, endPoint y: 103, distance: 32.8
click at [509, 103] on div "Font Tahoma Font Size 40 Color" at bounding box center [518, 98] width 252 height 41
click at [417, 155] on span "format_bold" at bounding box center [414, 159] width 15 height 15
drag, startPoint x: 1016, startPoint y: 466, endPoint x: 914, endPoint y: 465, distance: 101.4
click at [914, 465] on div at bounding box center [914, 465] width 9 height 16
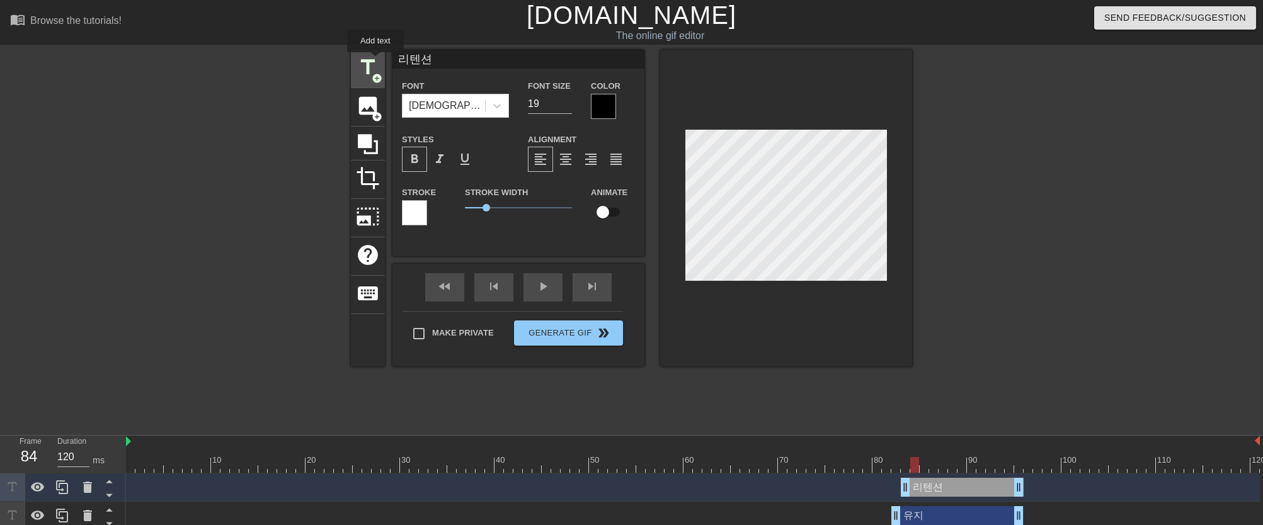
click at [376, 61] on span "title" at bounding box center [368, 67] width 24 height 24
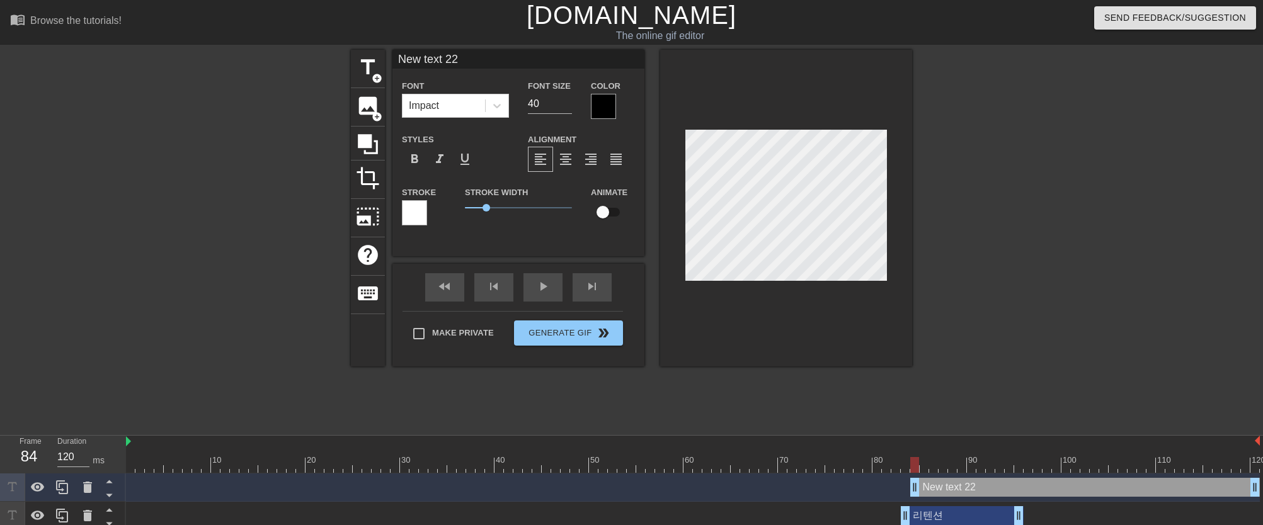
drag, startPoint x: 474, startPoint y: 62, endPoint x: 394, endPoint y: 58, distance: 80.7
click at [394, 58] on input "New text 22" at bounding box center [518, 59] width 252 height 19
drag, startPoint x: 547, startPoint y: 101, endPoint x: 498, endPoint y: 98, distance: 48.6
click at [498, 98] on div "Font Impact Font Size 40 Color" at bounding box center [518, 98] width 252 height 41
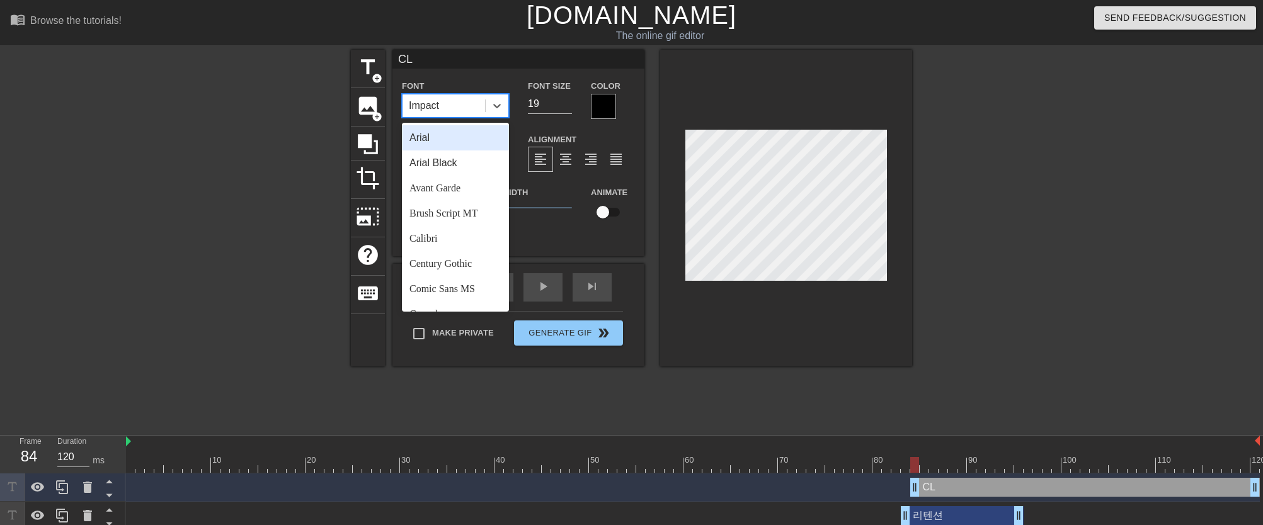
click at [479, 111] on div "Impact" at bounding box center [443, 105] width 82 height 23
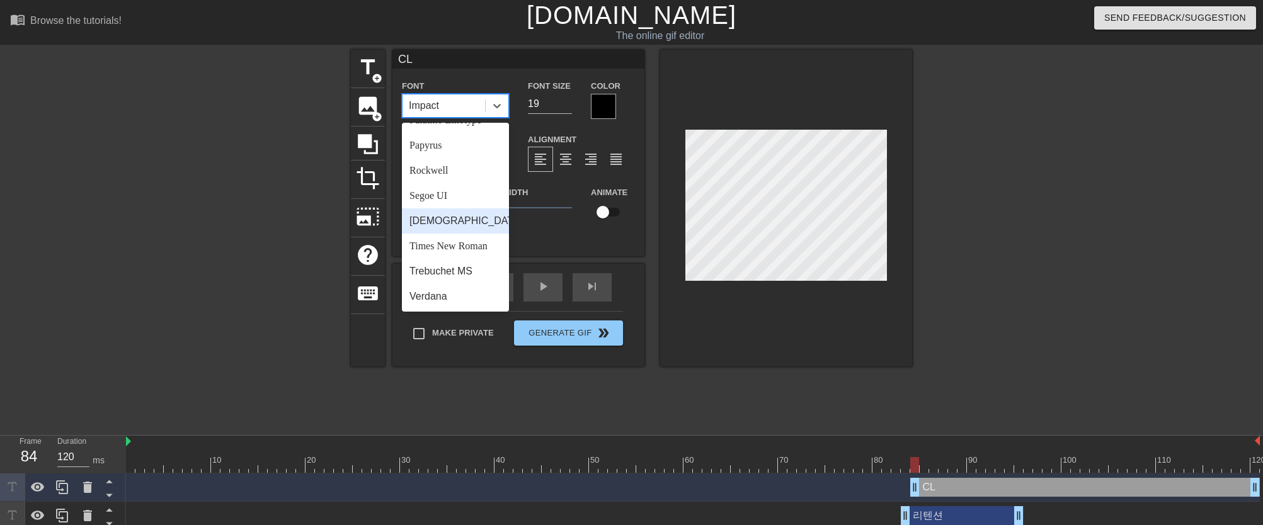
click at [470, 218] on div "[DEMOGRAPHIC_DATA]" at bounding box center [455, 220] width 107 height 25
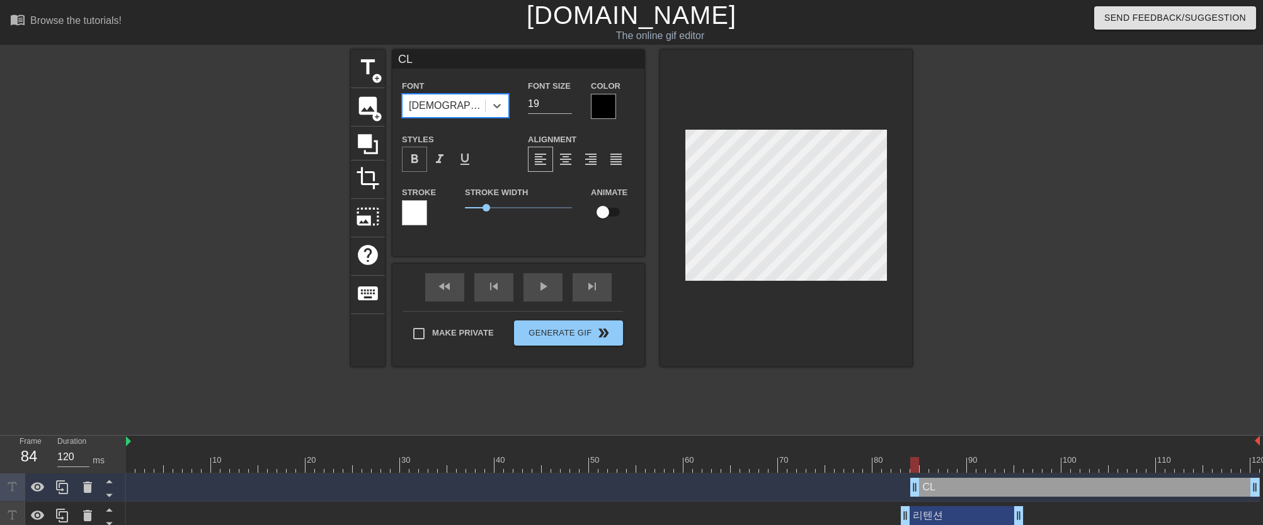
click at [421, 162] on span "format_bold" at bounding box center [414, 159] width 15 height 15
drag, startPoint x: 914, startPoint y: 463, endPoint x: 829, endPoint y: 460, distance: 85.1
click at [829, 460] on div at bounding box center [829, 465] width 9 height 16
click at [534, 287] on div "play_arrow" at bounding box center [542, 287] width 39 height 28
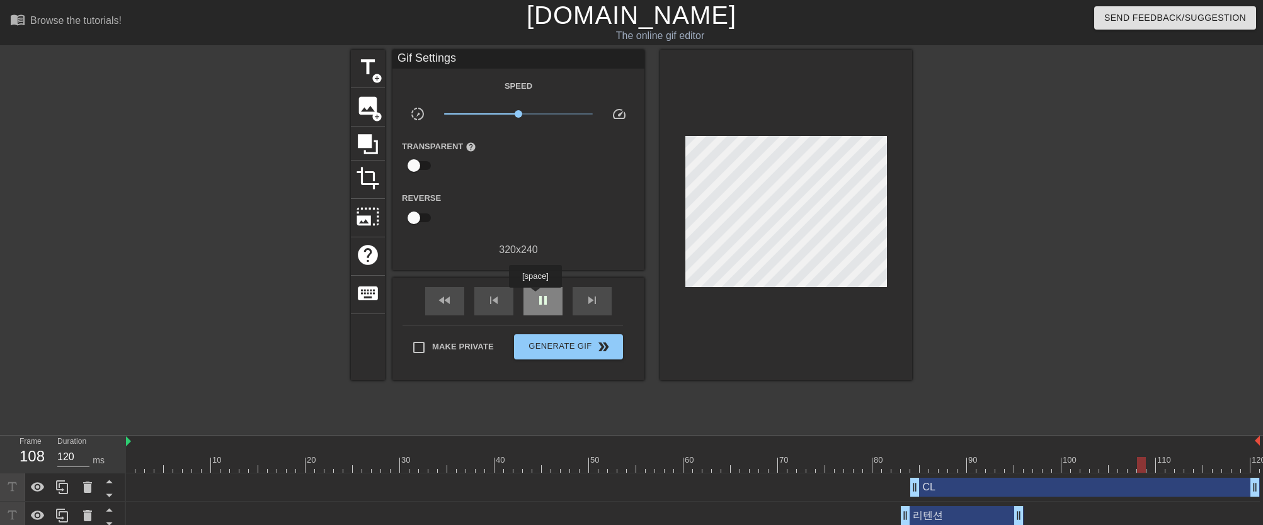
click at [537, 297] on span "pause" at bounding box center [542, 300] width 15 height 15
drag, startPoint x: 1164, startPoint y: 470, endPoint x: 957, endPoint y: 469, distance: 206.6
click at [914, 466] on div at bounding box center [914, 465] width 9 height 16
drag, startPoint x: 1253, startPoint y: 493, endPoint x: 1018, endPoint y: 497, distance: 235.6
click at [1018, 497] on div "CL drag_handle drag_handle" at bounding box center [692, 488] width 1133 height 28
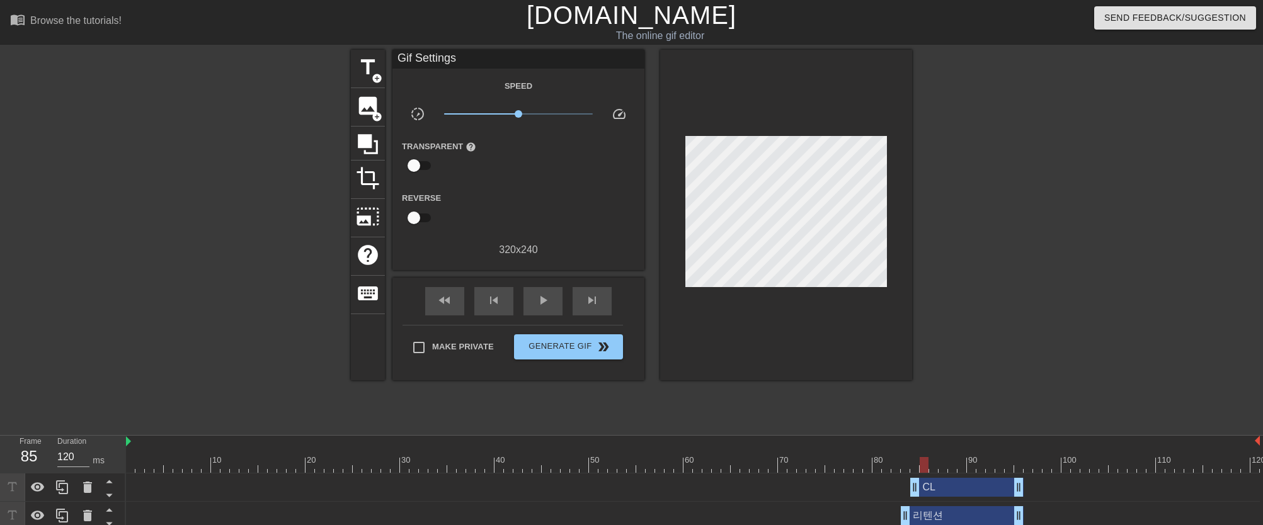
drag, startPoint x: 1018, startPoint y: 467, endPoint x: 924, endPoint y: 466, distance: 93.2
click at [924, 466] on div at bounding box center [923, 465] width 9 height 16
click at [372, 64] on span "title" at bounding box center [368, 67] width 24 height 24
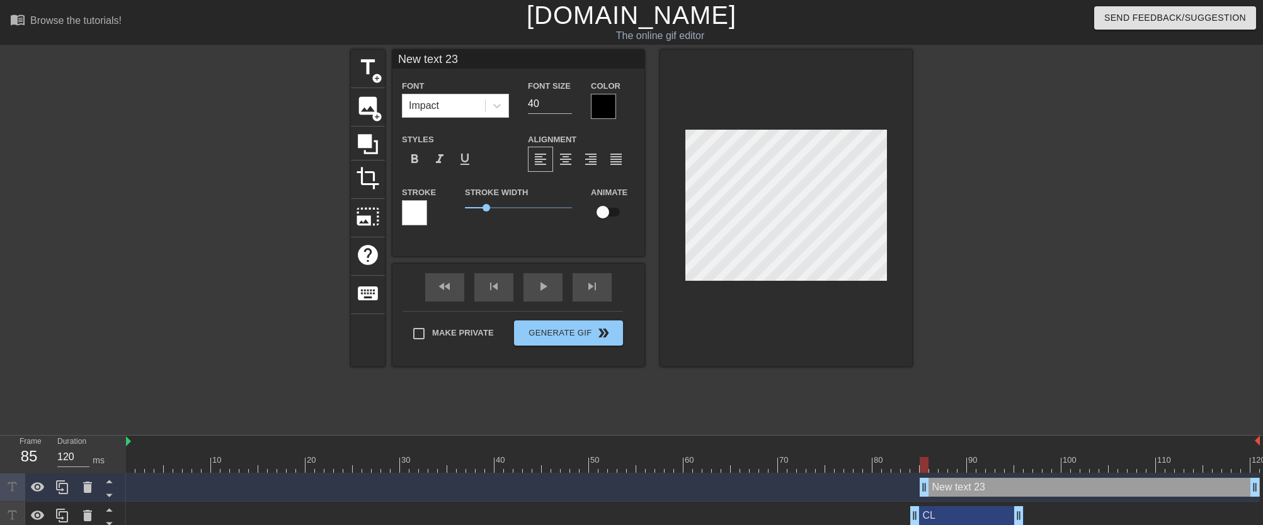
click at [472, 63] on input "New text 23" at bounding box center [518, 59] width 252 height 19
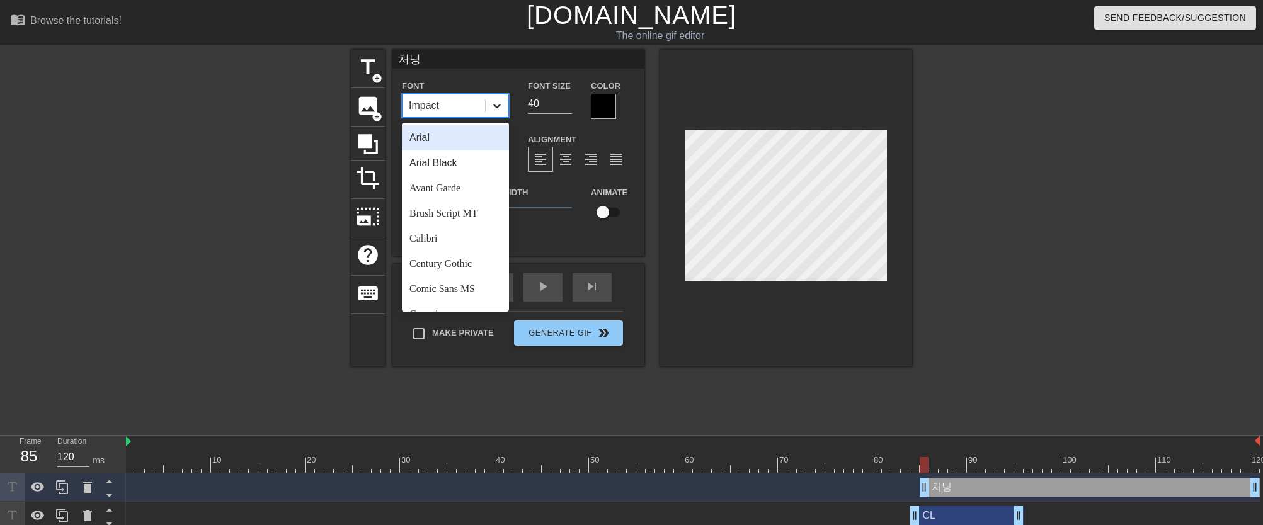
click at [489, 106] on div at bounding box center [497, 105] width 23 height 23
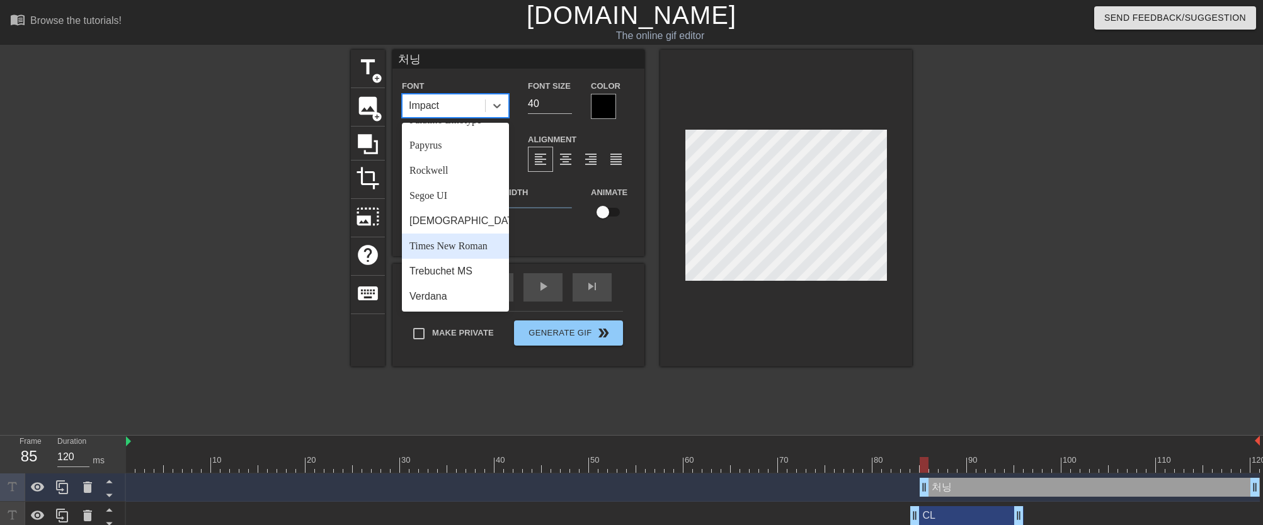
click at [463, 225] on div "[DEMOGRAPHIC_DATA]" at bounding box center [455, 220] width 107 height 25
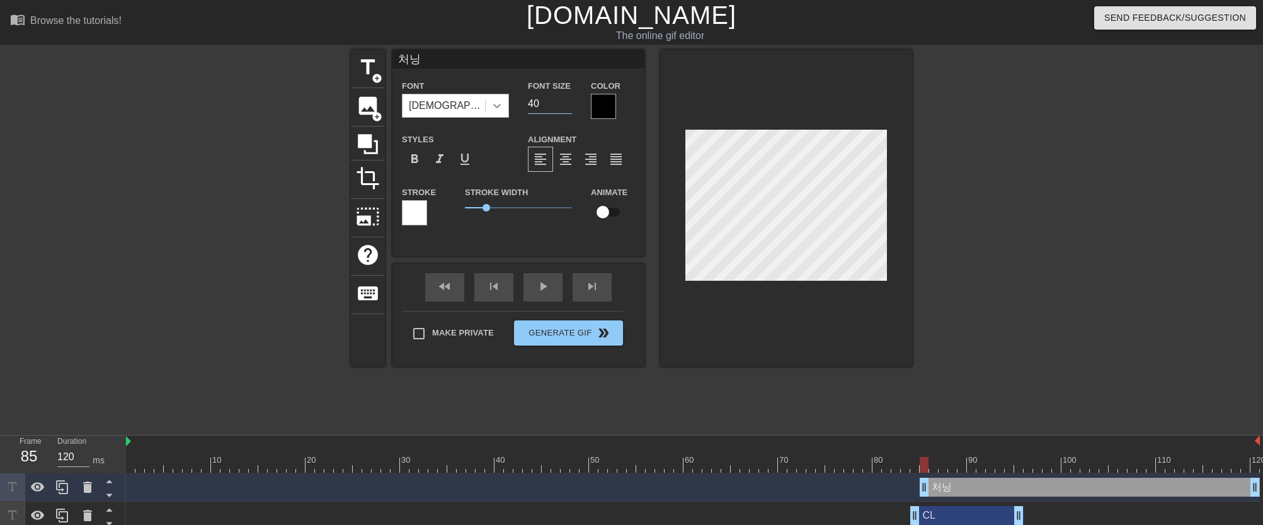
drag, startPoint x: 547, startPoint y: 106, endPoint x: 501, endPoint y: 104, distance: 46.0
click at [501, 104] on div "Font Tahoma Font Size 40 Color" at bounding box center [518, 98] width 252 height 41
click at [412, 158] on span "format_bold" at bounding box center [414, 159] width 15 height 15
drag, startPoint x: 1254, startPoint y: 489, endPoint x: 1017, endPoint y: 486, distance: 236.8
drag, startPoint x: 1016, startPoint y: 469, endPoint x: 934, endPoint y: 469, distance: 81.9
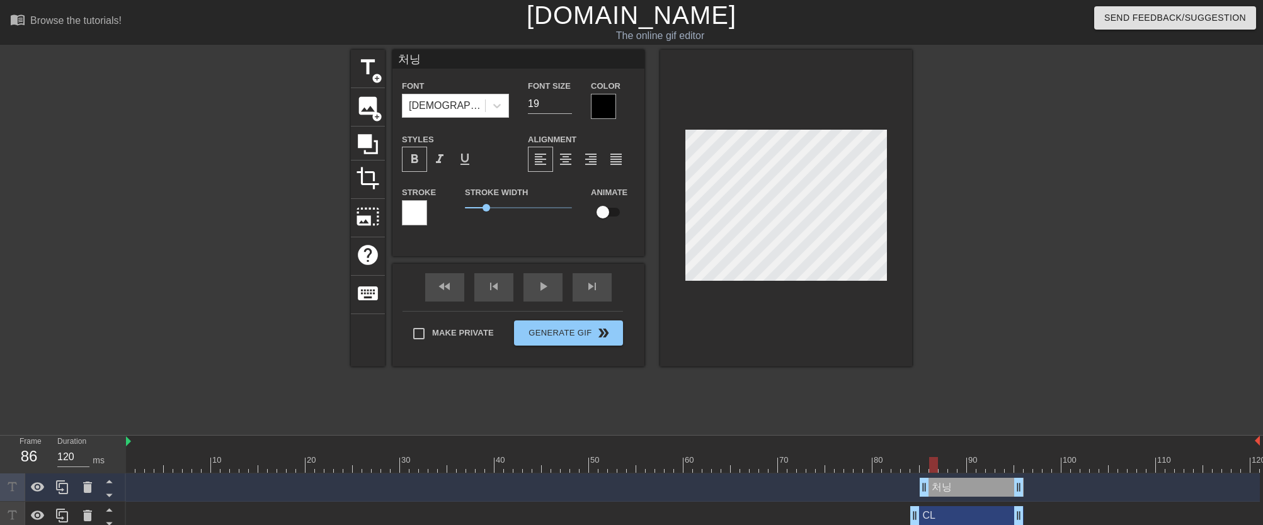
click at [934, 469] on div at bounding box center [933, 465] width 9 height 16
click at [363, 108] on span "image" at bounding box center [368, 106] width 24 height 24
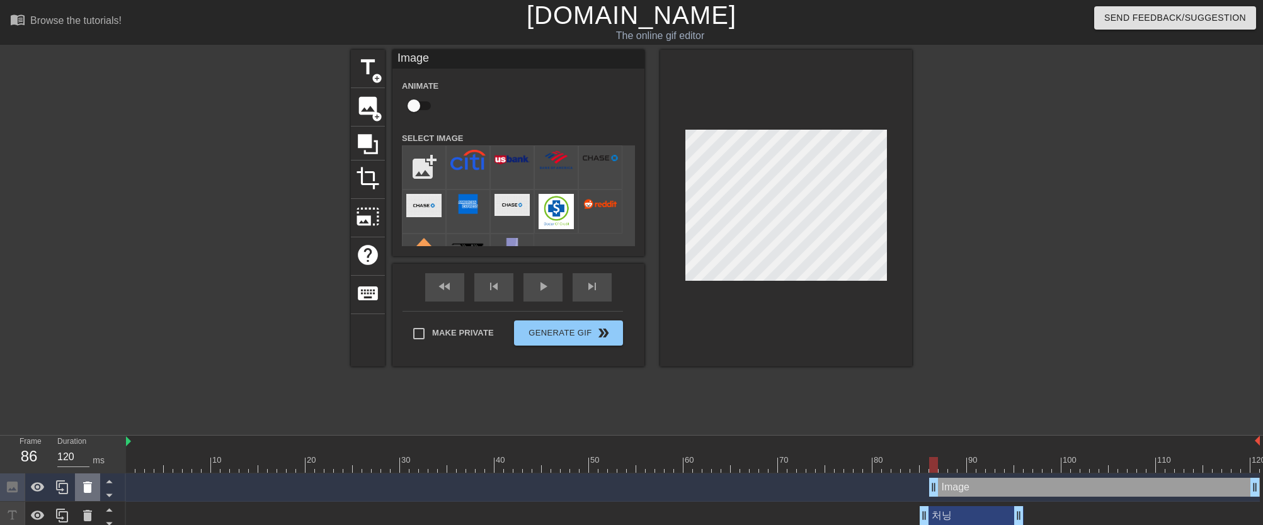
click at [93, 488] on icon at bounding box center [87, 487] width 15 height 15
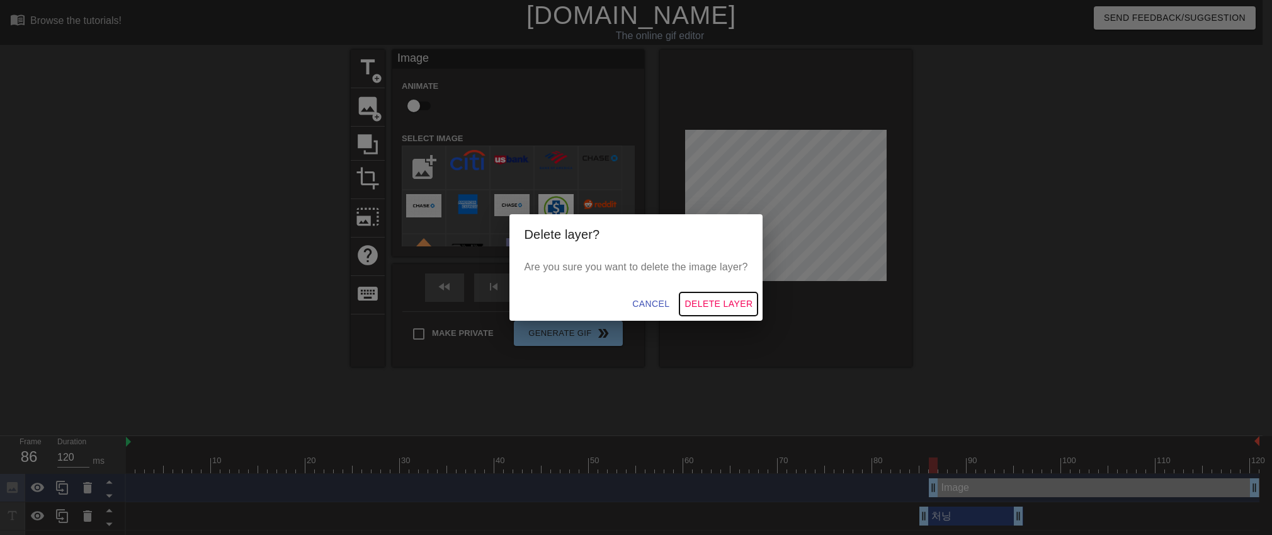
click at [706, 304] on span "Delete Layer" at bounding box center [719, 304] width 68 height 16
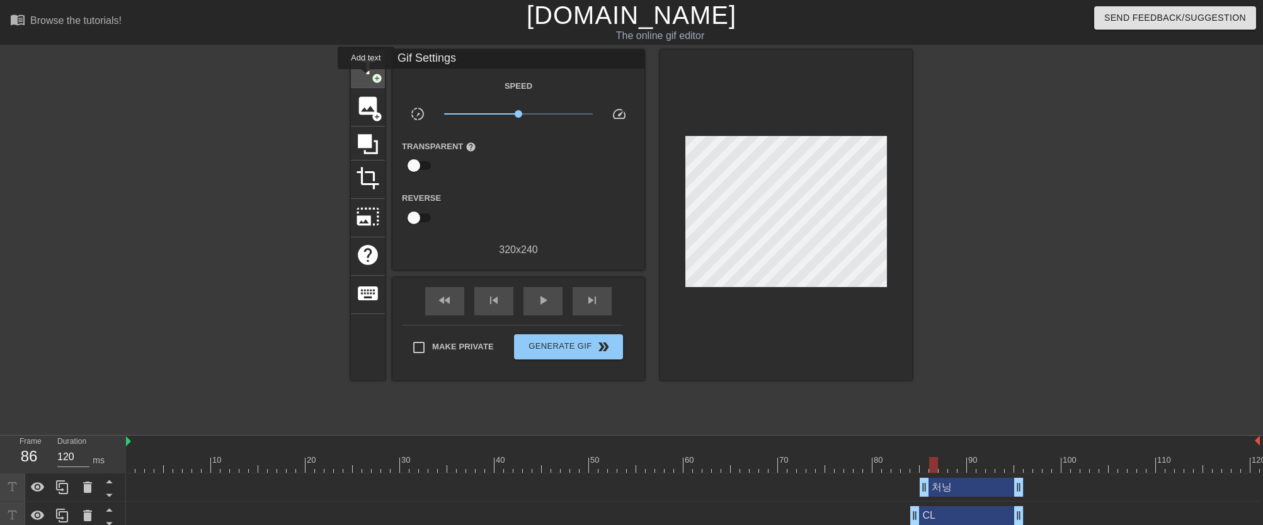
click at [366, 78] on span "title" at bounding box center [368, 67] width 24 height 24
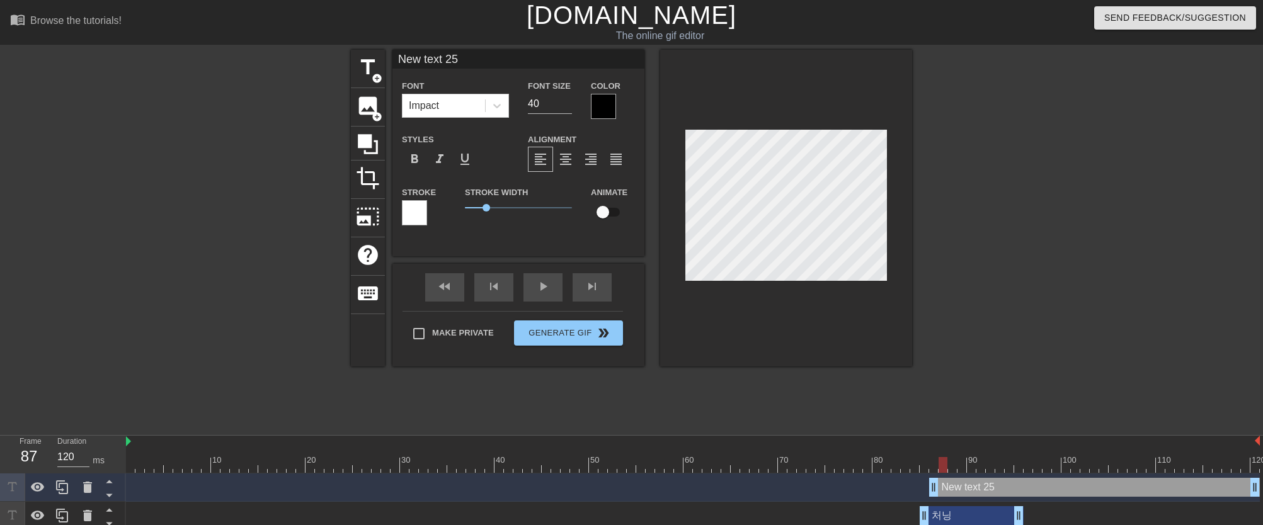
click at [475, 65] on input "New text 25" at bounding box center [518, 59] width 252 height 19
drag, startPoint x: 545, startPoint y: 108, endPoint x: 494, endPoint y: 104, distance: 51.2
click at [494, 104] on div "Font Impact Font Size 40 Color" at bounding box center [518, 98] width 252 height 41
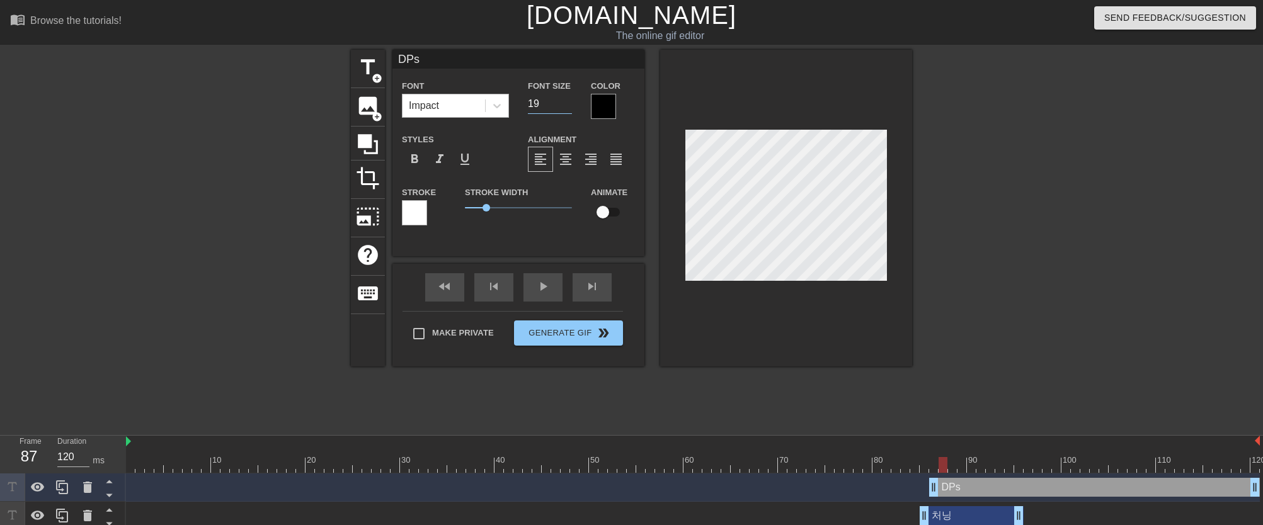
click at [460, 107] on div "Impact" at bounding box center [443, 105] width 82 height 23
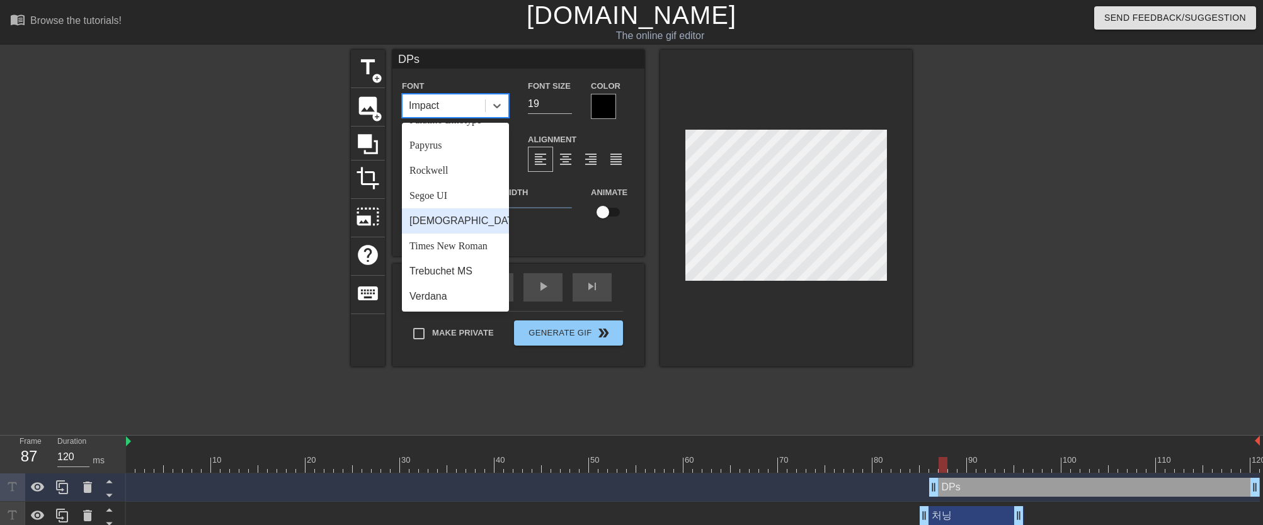
click at [465, 222] on div "[DEMOGRAPHIC_DATA]" at bounding box center [455, 220] width 107 height 25
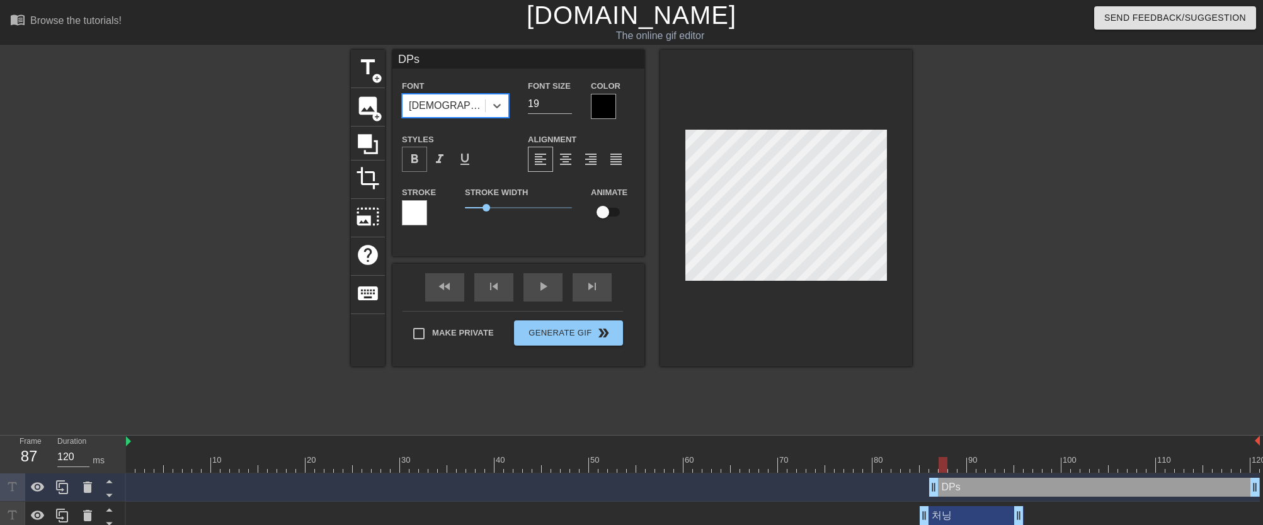
click at [421, 163] on span "format_bold" at bounding box center [414, 159] width 15 height 15
drag, startPoint x: 1250, startPoint y: 490, endPoint x: 1015, endPoint y: 499, distance: 235.1
click at [1015, 499] on div "DPs drag_handle drag_handle" at bounding box center [692, 488] width 1133 height 28
drag, startPoint x: 1016, startPoint y: 462, endPoint x: 946, endPoint y: 462, distance: 69.3
click at [946, 462] on div at bounding box center [942, 465] width 9 height 16
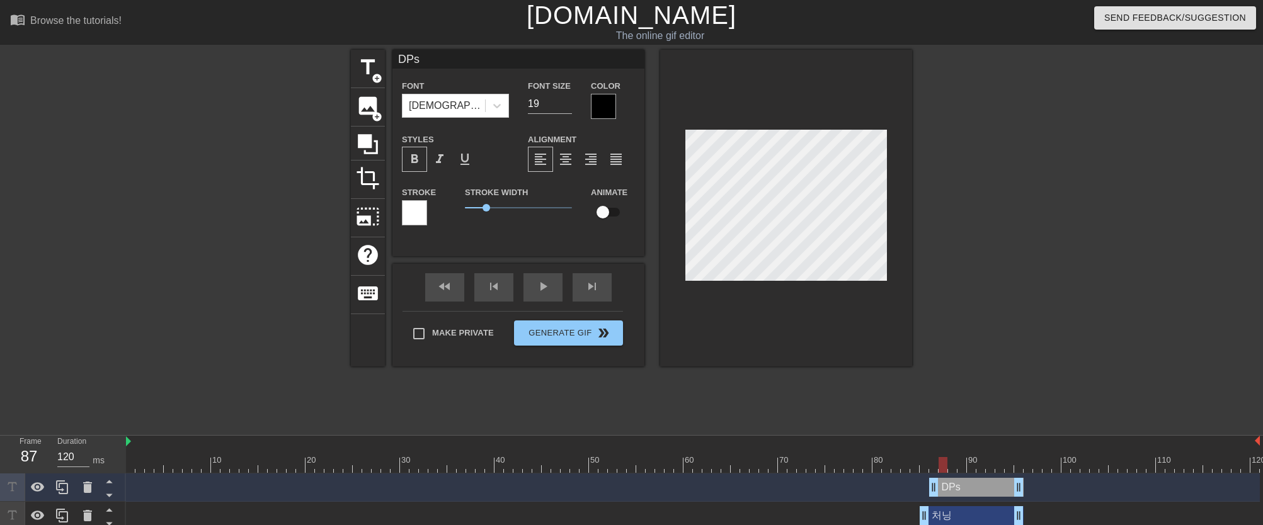
click at [939, 463] on div at bounding box center [942, 465] width 9 height 16
click at [366, 79] on span "title" at bounding box center [368, 67] width 24 height 24
drag, startPoint x: 1254, startPoint y: 483, endPoint x: 1021, endPoint y: 485, distance: 233.6
click at [482, 62] on input "New text 26" at bounding box center [518, 59] width 252 height 19
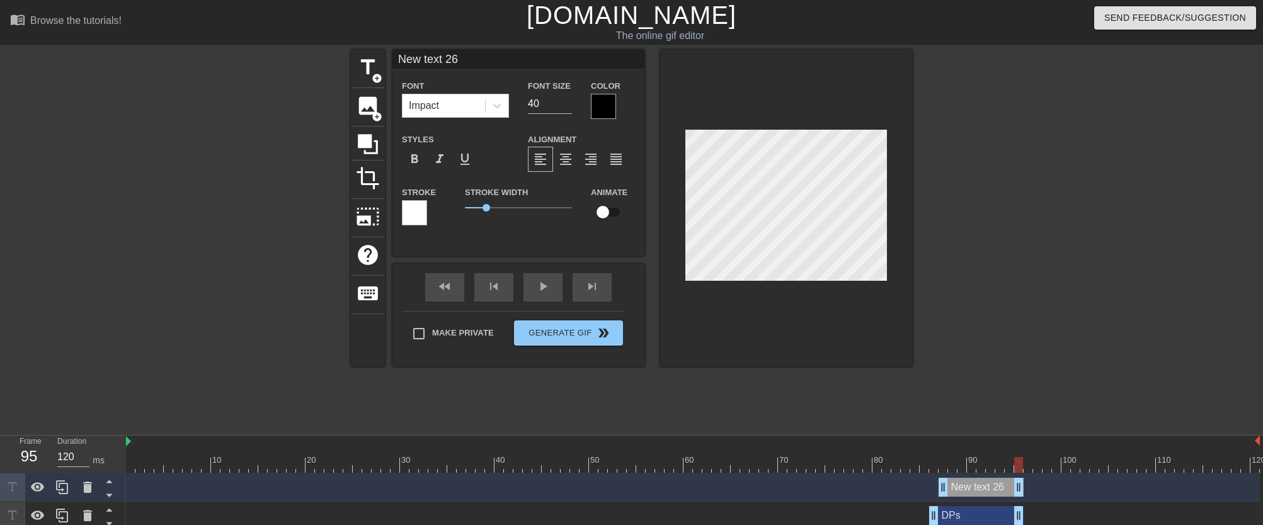
click at [482, 62] on input "New text 26" at bounding box center [518, 59] width 252 height 19
drag, startPoint x: 526, startPoint y: 101, endPoint x: 510, endPoint y: 102, distance: 16.4
click at [510, 102] on div "Font Impact Font Size 40 Color" at bounding box center [518, 98] width 252 height 41
click at [419, 161] on span "format_bold" at bounding box center [414, 159] width 15 height 15
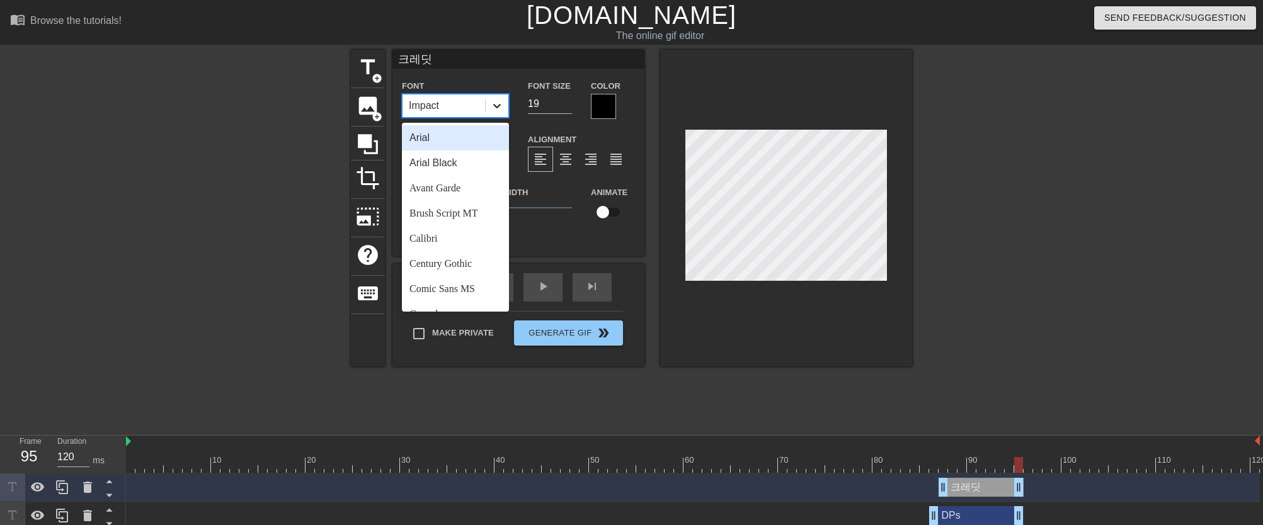
click at [494, 113] on div at bounding box center [497, 105] width 23 height 23
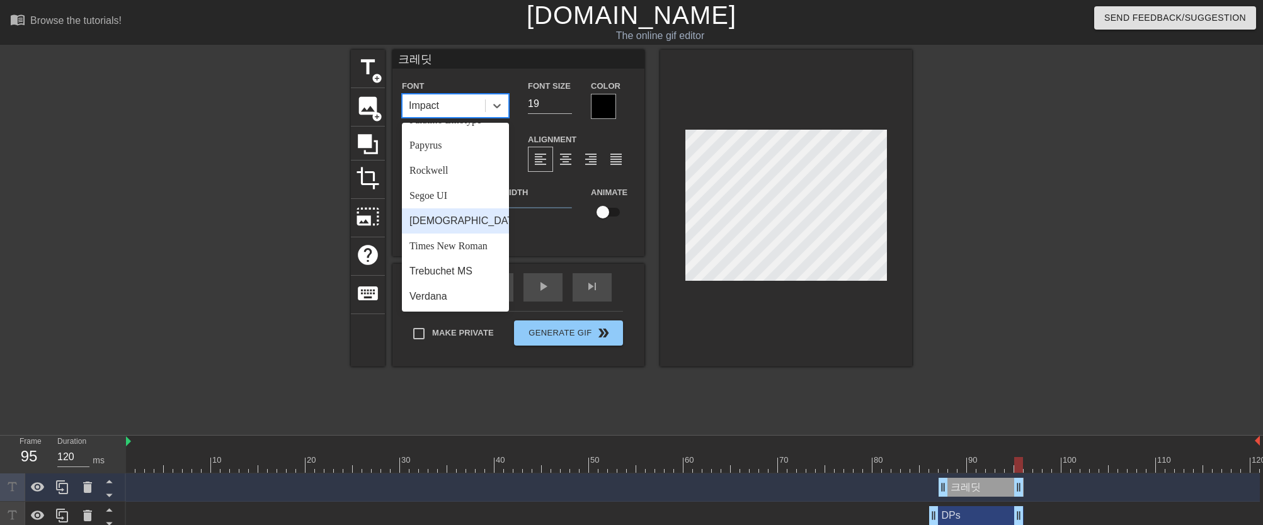
click at [469, 216] on div "[DEMOGRAPHIC_DATA]" at bounding box center [455, 220] width 107 height 25
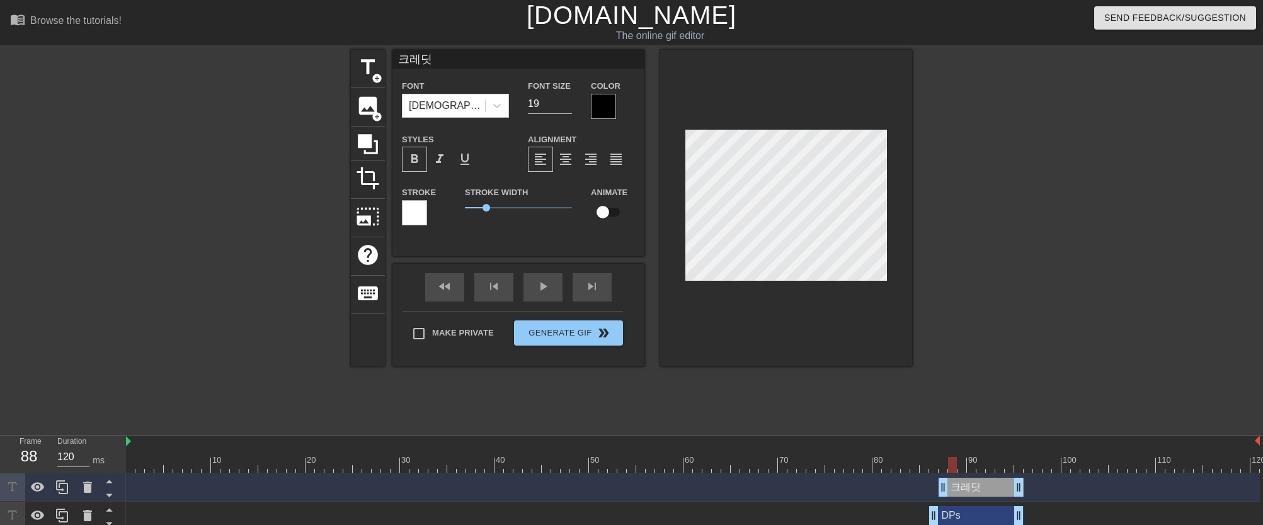
drag, startPoint x: 1017, startPoint y: 469, endPoint x: 954, endPoint y: 467, distance: 63.0
click at [954, 467] on div at bounding box center [952, 465] width 9 height 16
click at [372, 68] on span "title" at bounding box center [368, 67] width 24 height 24
drag, startPoint x: 1252, startPoint y: 489, endPoint x: 1016, endPoint y: 499, distance: 235.7
click at [1016, 499] on div "New text 27 drag_handle drag_handle" at bounding box center [692, 488] width 1133 height 28
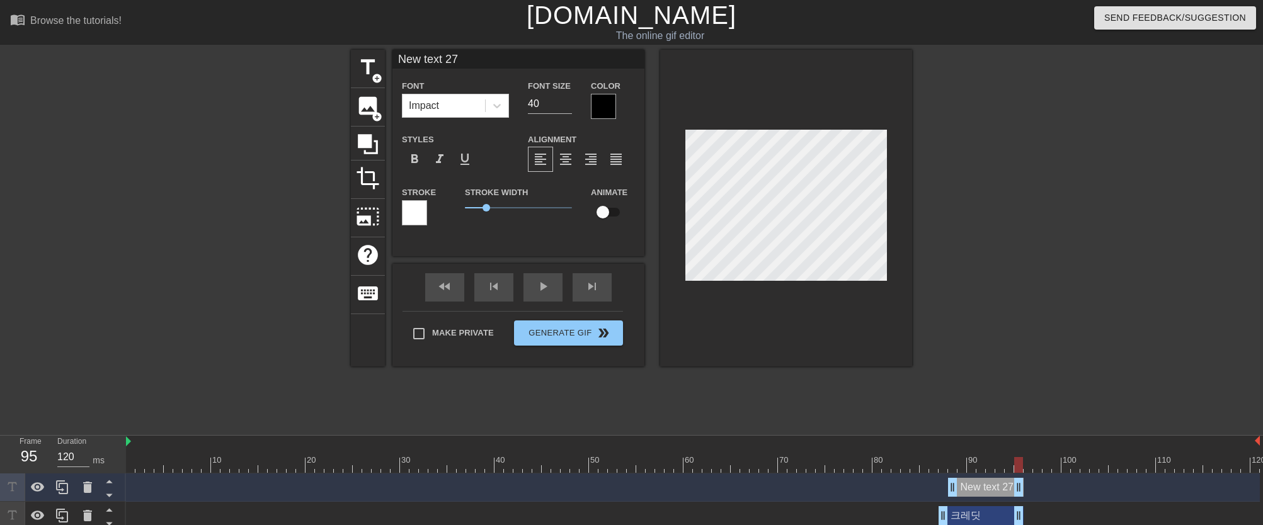
click at [459, 59] on input "New text 27" at bounding box center [518, 59] width 252 height 19
click at [492, 111] on icon at bounding box center [497, 105] width 13 height 13
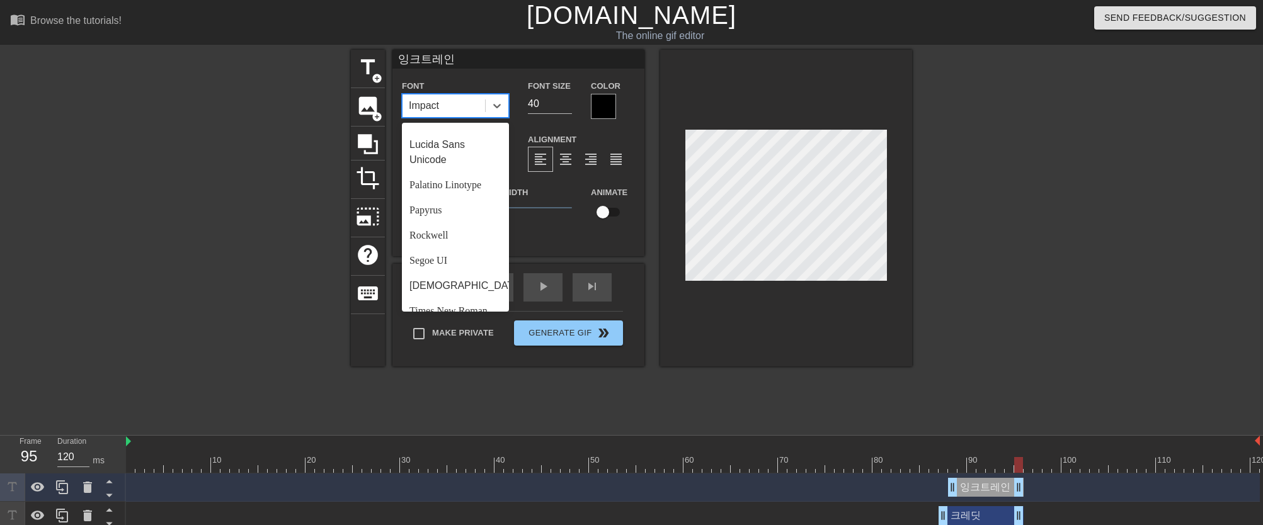
scroll to position [372, 0]
click at [457, 295] on div "[DEMOGRAPHIC_DATA]" at bounding box center [455, 285] width 107 height 25
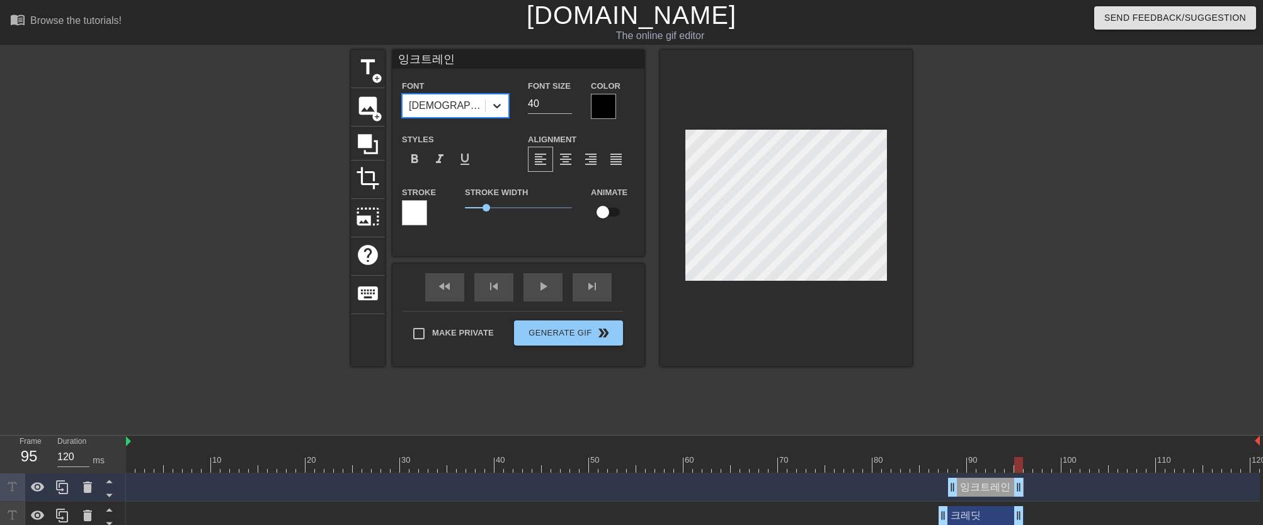
drag, startPoint x: 546, startPoint y: 106, endPoint x: 505, endPoint y: 103, distance: 41.1
click at [505, 103] on div "Font option Tahoma, selected. 0 results available. Select is focused ,type to r…" at bounding box center [518, 98] width 252 height 41
click at [420, 162] on span "format_bold" at bounding box center [414, 159] width 15 height 15
drag, startPoint x: 1014, startPoint y: 466, endPoint x: 851, endPoint y: 463, distance: 163.1
click at [851, 463] on div at bounding box center [848, 465] width 9 height 16
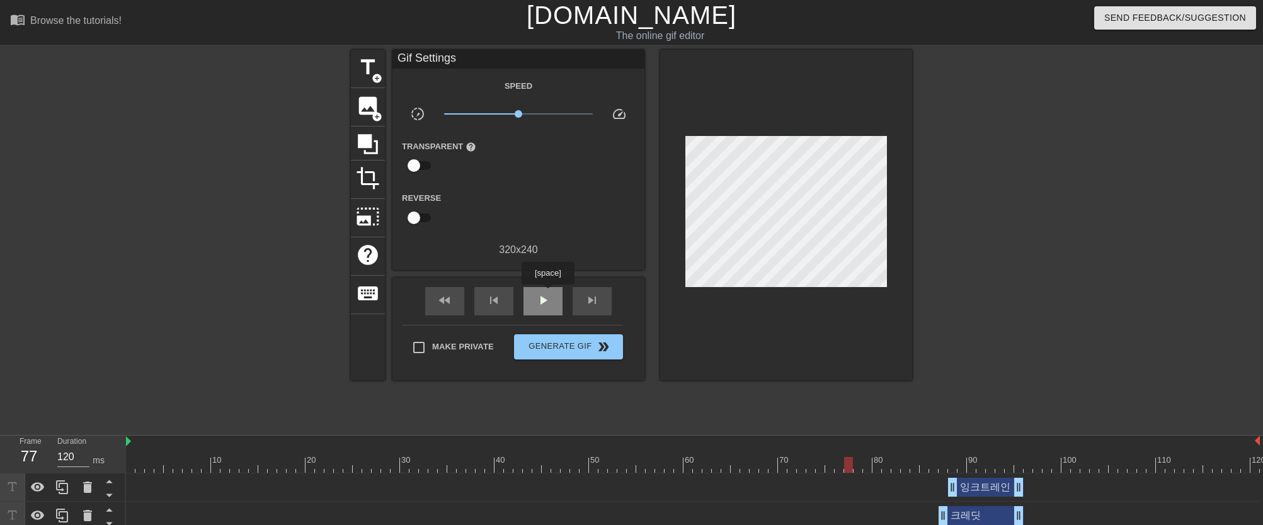
click at [549, 293] on span "play_arrow" at bounding box center [542, 300] width 15 height 15
click at [549, 293] on span "pause" at bounding box center [542, 300] width 15 height 15
drag, startPoint x: 1098, startPoint y: 467, endPoint x: 960, endPoint y: 466, distance: 137.9
click at [960, 466] on div at bounding box center [692, 465] width 1133 height 16
click at [370, 59] on span "title" at bounding box center [368, 67] width 24 height 24
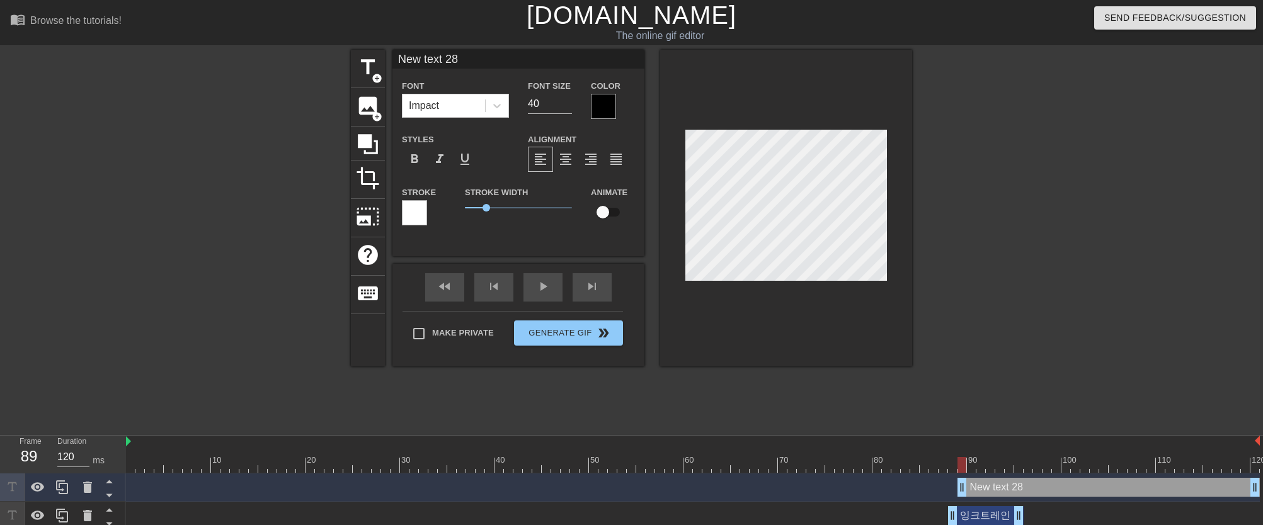
click at [460, 56] on input "New text 28" at bounding box center [518, 59] width 252 height 19
click at [460, 57] on input "New text 28" at bounding box center [518, 59] width 252 height 19
drag, startPoint x: 547, startPoint y: 99, endPoint x: 512, endPoint y: 99, distance: 34.6
click at [512, 99] on div "Font Impact Font Size 40 Color" at bounding box center [518, 98] width 252 height 41
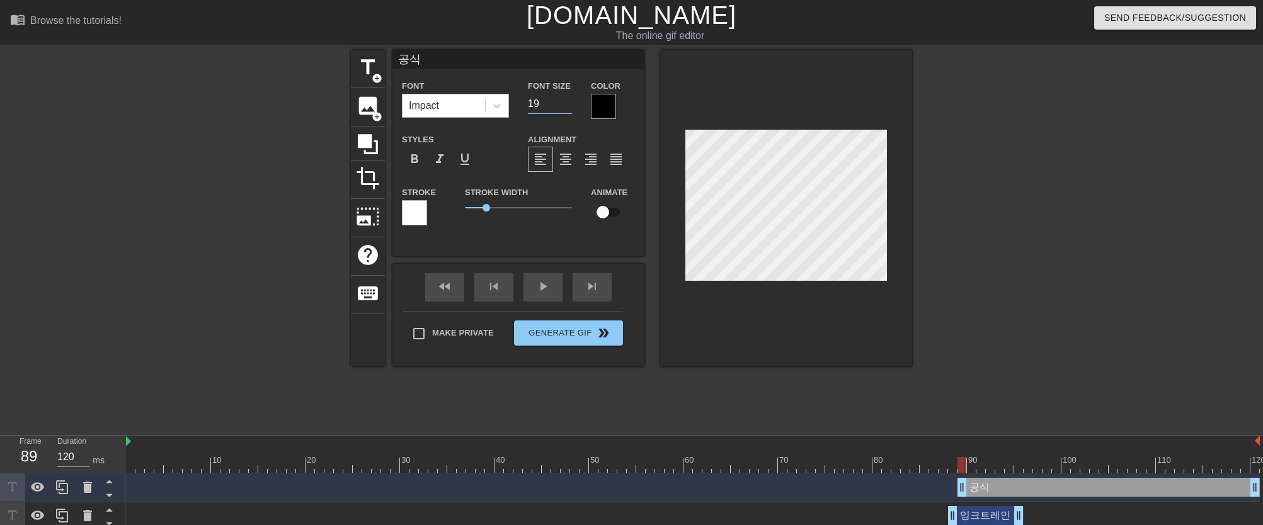
click at [476, 101] on div "Impact" at bounding box center [443, 105] width 82 height 23
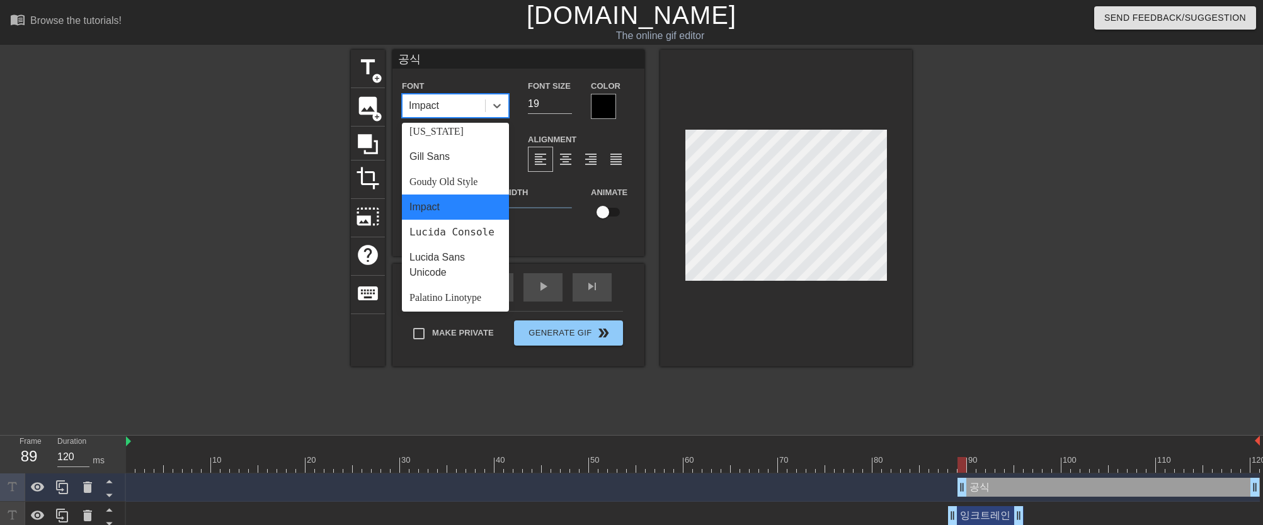
scroll to position [377, 0]
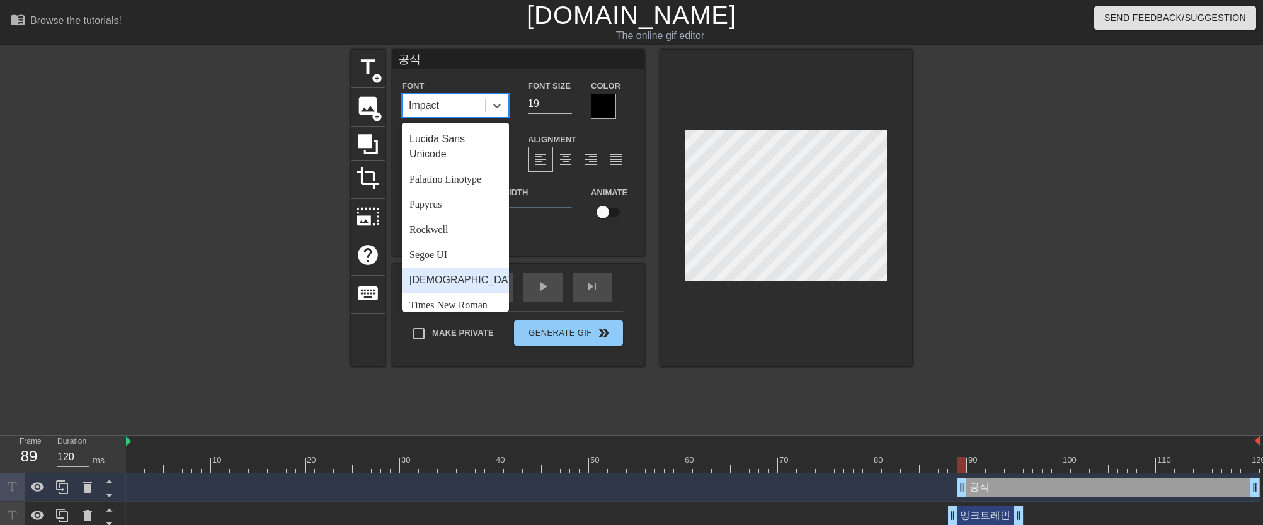
click at [446, 293] on div "[DEMOGRAPHIC_DATA]" at bounding box center [455, 280] width 107 height 25
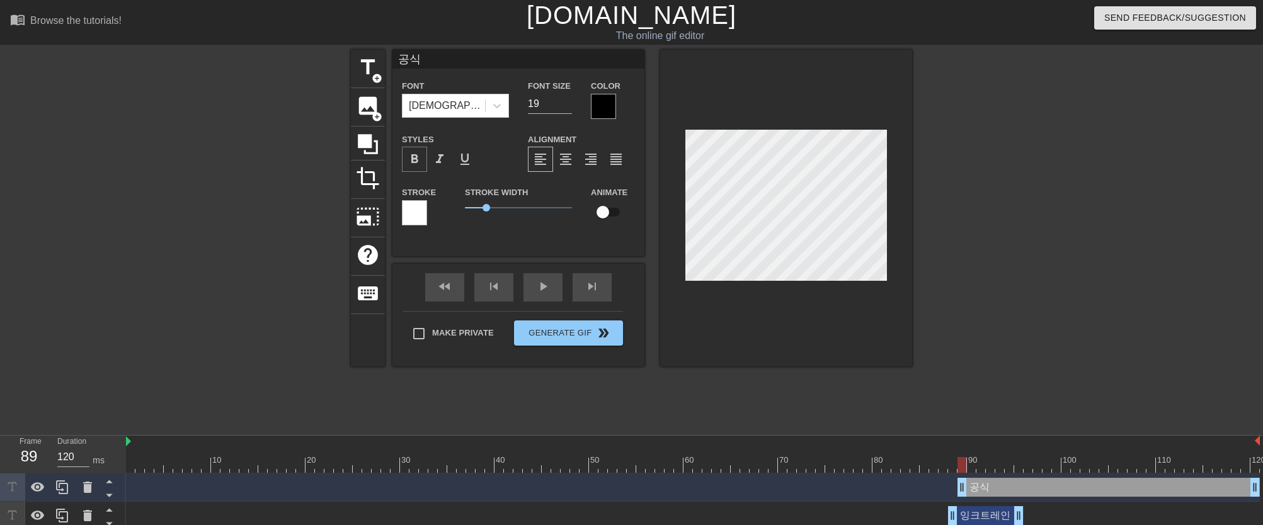
click at [420, 164] on span "format_bold" at bounding box center [414, 159] width 15 height 15
drag, startPoint x: 1255, startPoint y: 493, endPoint x: 1016, endPoint y: 498, distance: 239.3
click at [1016, 498] on div "공식 drag_handle drag_handle" at bounding box center [692, 488] width 1133 height 28
drag, startPoint x: 1016, startPoint y: 469, endPoint x: 974, endPoint y: 470, distance: 42.2
click at [974, 470] on div at bounding box center [971, 465] width 9 height 16
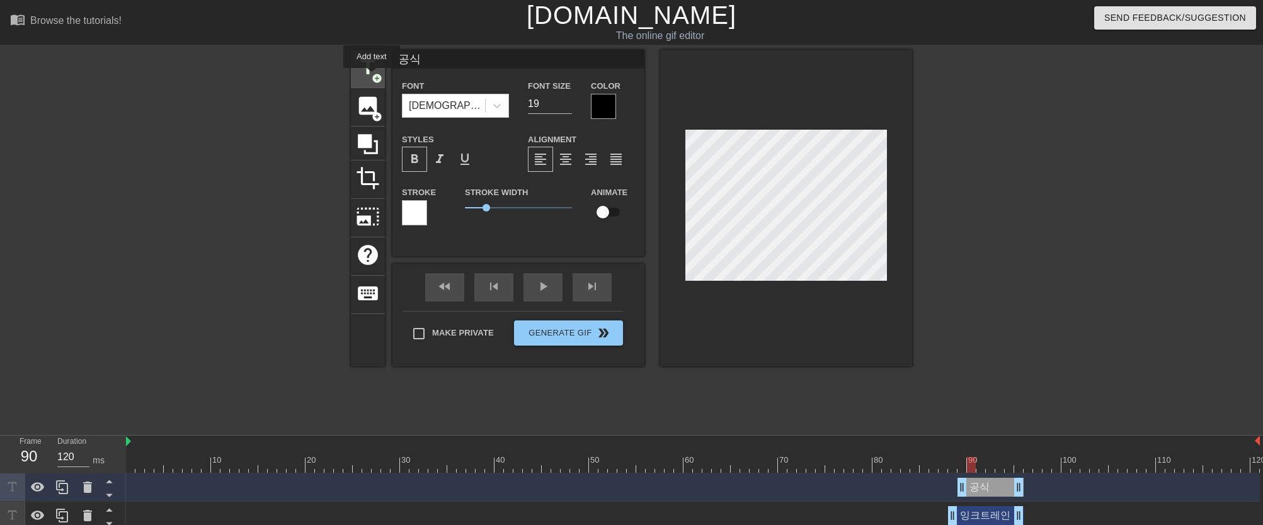
click at [372, 77] on span "add_circle" at bounding box center [377, 78] width 11 height 11
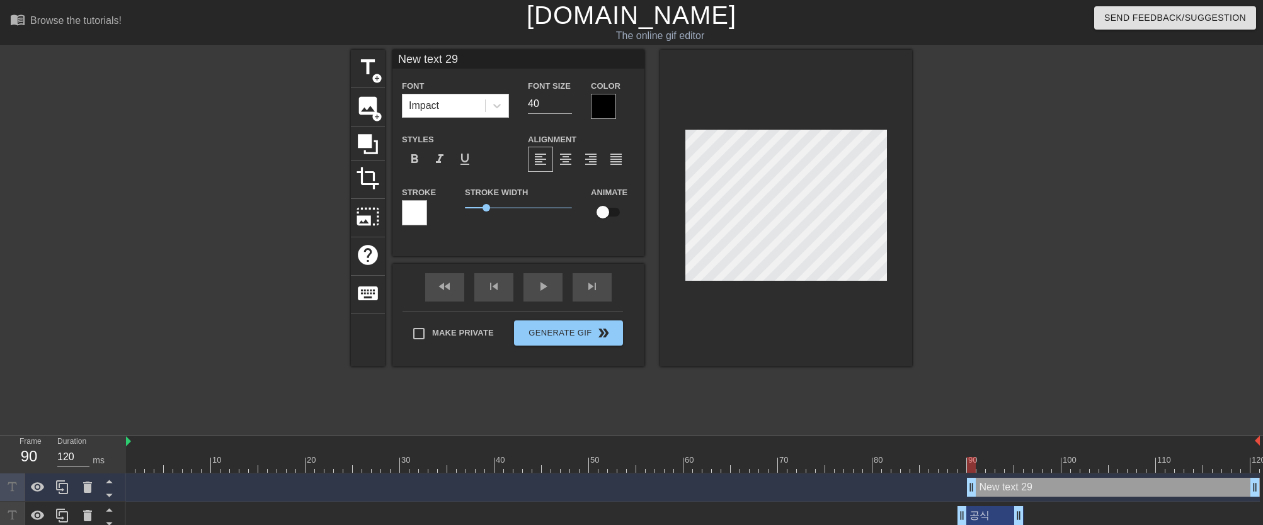
click at [471, 61] on input "New text 29" at bounding box center [518, 59] width 252 height 19
drag, startPoint x: 543, startPoint y: 107, endPoint x: 509, endPoint y: 105, distance: 34.1
click at [509, 105] on div "Font Impact Font Size 40 Color" at bounding box center [518, 98] width 252 height 41
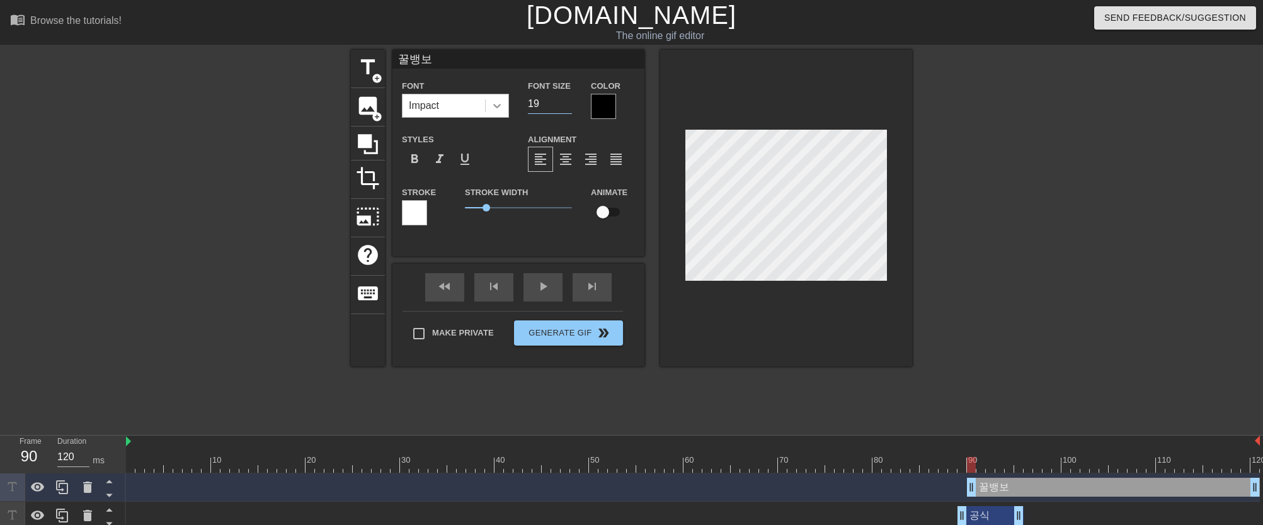
click at [492, 113] on div at bounding box center [497, 105] width 23 height 23
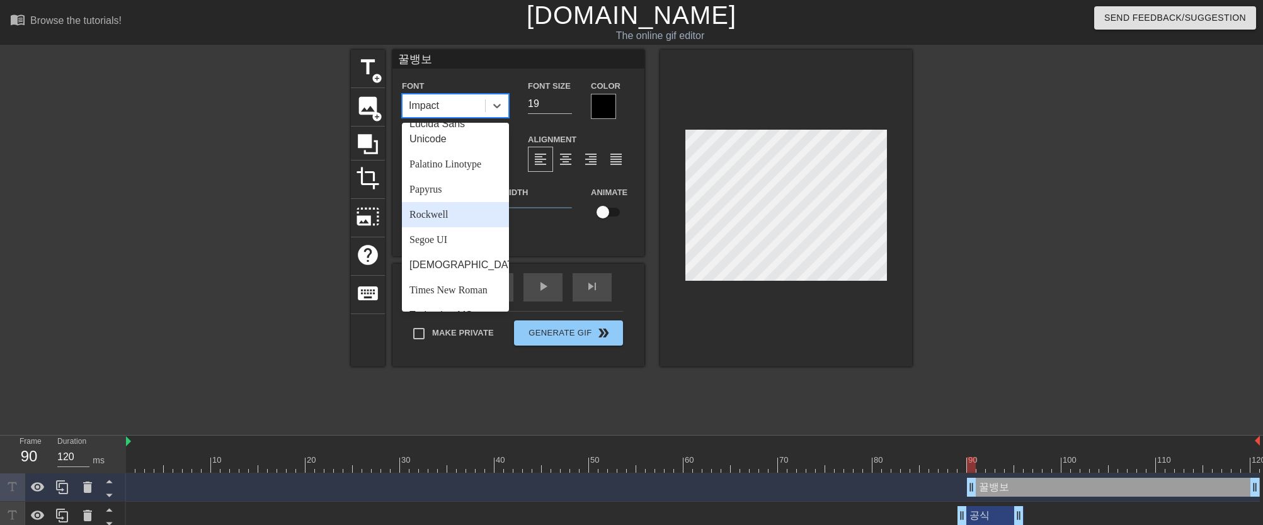
scroll to position [451, 0]
click at [470, 231] on div "[DEMOGRAPHIC_DATA]" at bounding box center [455, 220] width 107 height 25
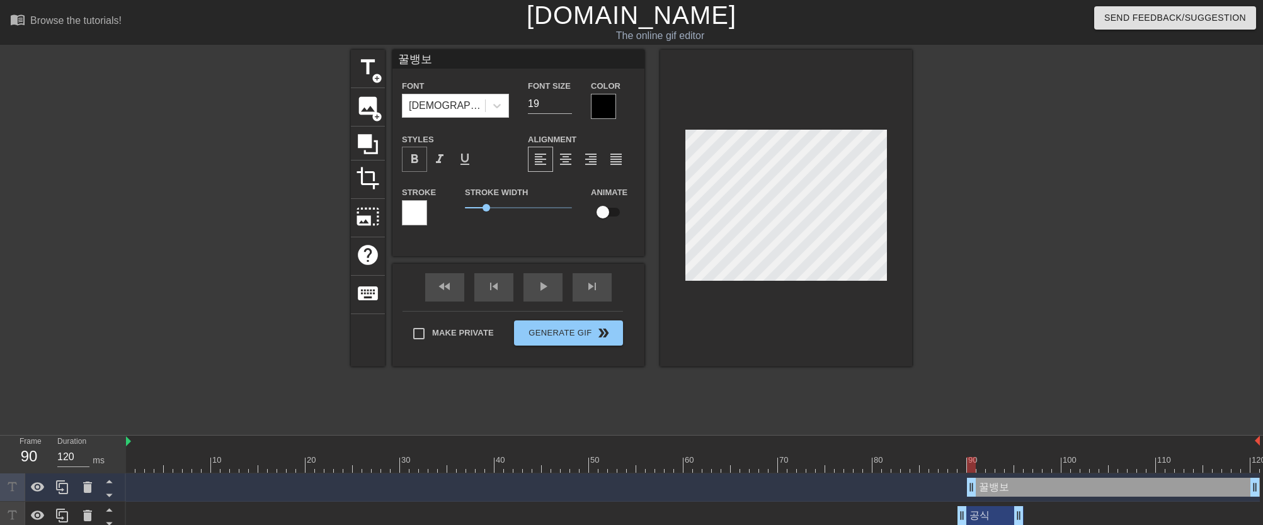
click at [424, 166] on div "format_bold" at bounding box center [414, 159] width 25 height 25
drag, startPoint x: 1252, startPoint y: 487, endPoint x: 1018, endPoint y: 497, distance: 234.5
click at [1018, 497] on div "꿀뱅보 drag_handle drag_handle" at bounding box center [692, 488] width 1133 height 28
drag, startPoint x: 1016, startPoint y: 465, endPoint x: 984, endPoint y: 465, distance: 31.5
click at [984, 465] on div at bounding box center [980, 465] width 9 height 16
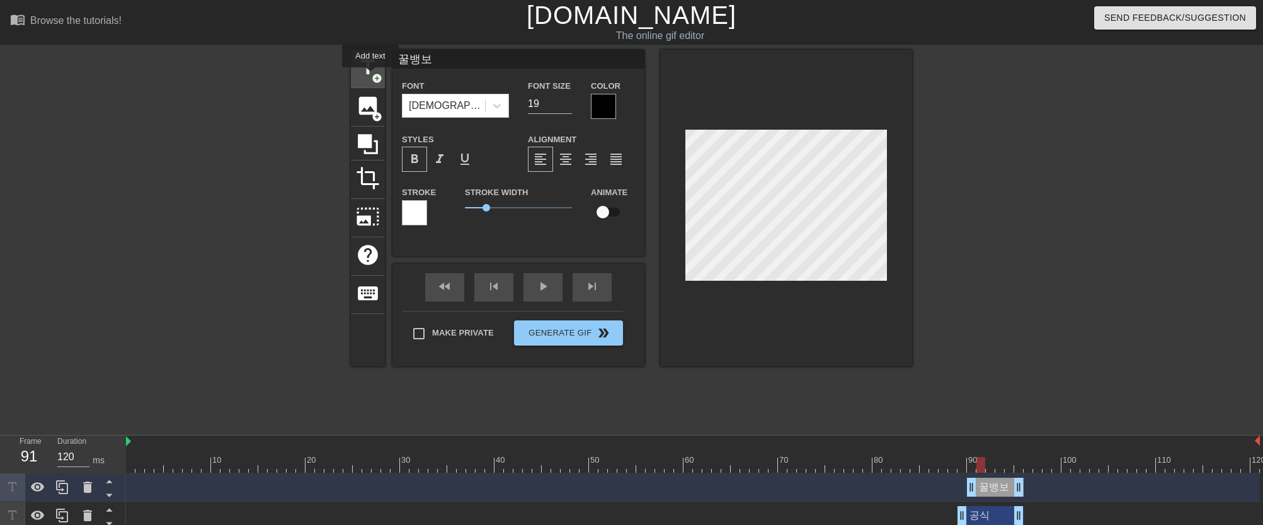
click at [372, 76] on span "add_circle" at bounding box center [377, 78] width 11 height 11
drag, startPoint x: 1258, startPoint y: 491, endPoint x: 1025, endPoint y: 492, distance: 233.6
click at [1025, 492] on div "New text 30 drag_handle drag_handle" at bounding box center [692, 487] width 1133 height 19
drag, startPoint x: 462, startPoint y: 54, endPoint x: 392, endPoint y: 56, distance: 70.6
click at [392, 56] on div "title add_circle image add_circle crop photo_size_select_large help keyboard Ne…" at bounding box center [631, 208] width 561 height 317
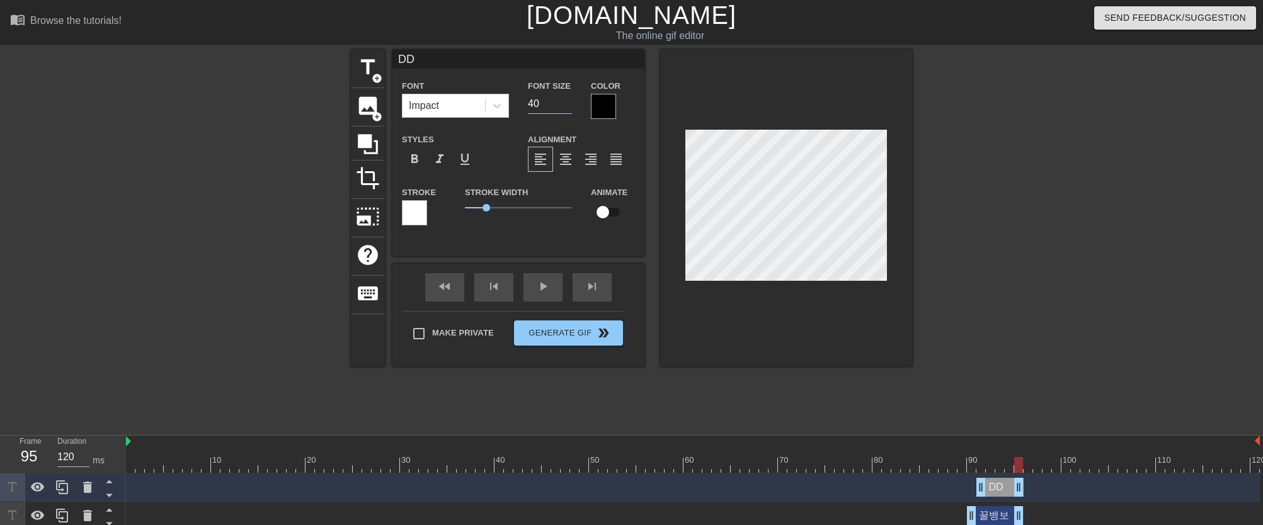
drag, startPoint x: 542, startPoint y: 102, endPoint x: 517, endPoint y: 99, distance: 24.7
click at [517, 99] on div "Font Impact Font Size 40 Color" at bounding box center [518, 98] width 252 height 41
click at [501, 108] on icon at bounding box center [497, 105] width 13 height 13
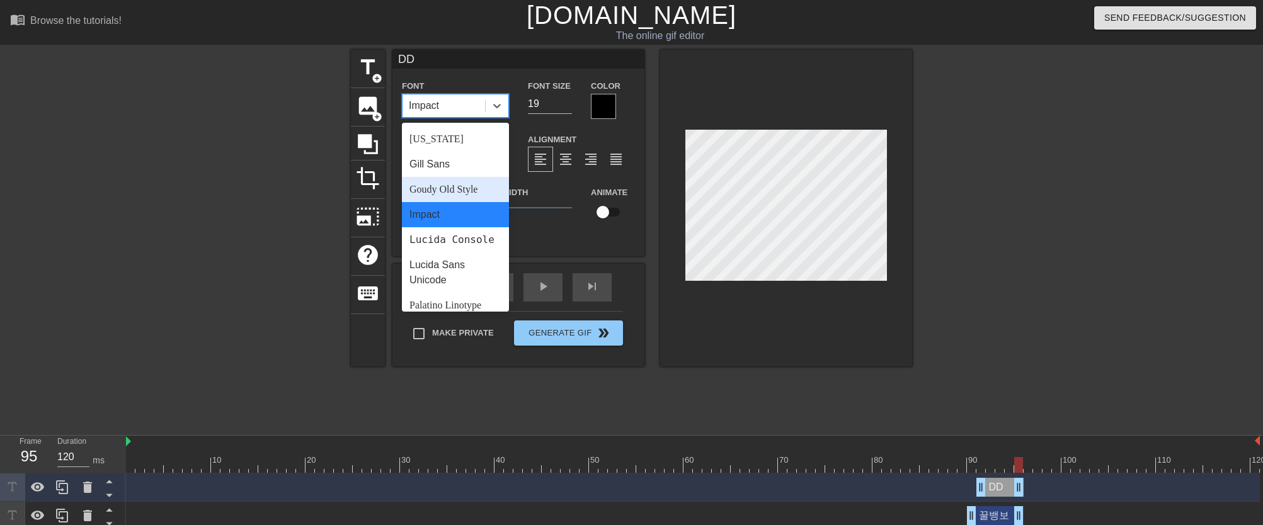
scroll to position [395, 0]
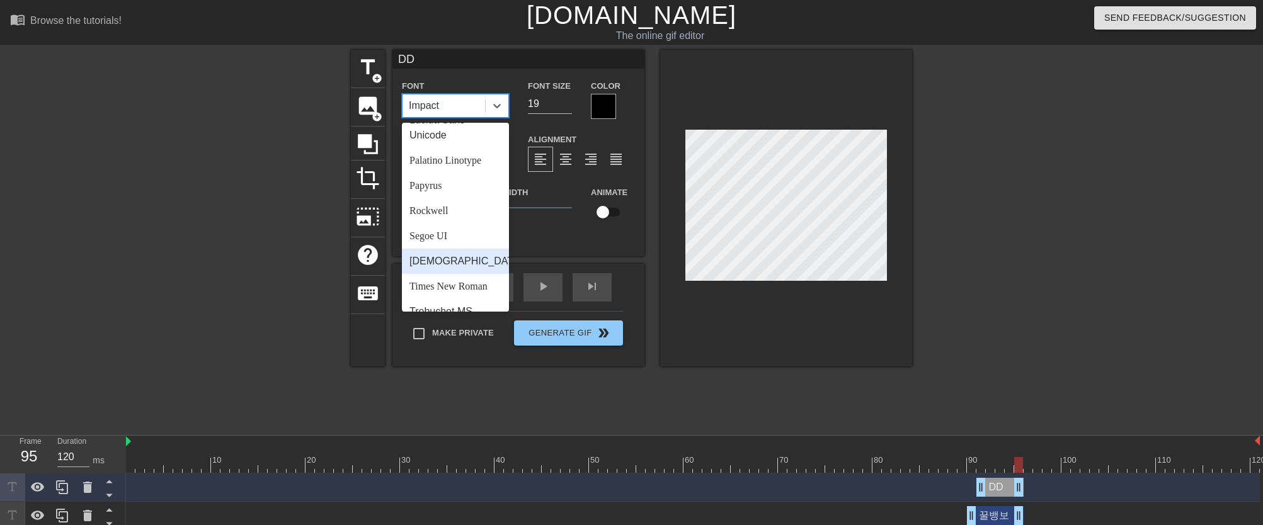
click at [457, 272] on div "[DEMOGRAPHIC_DATA]" at bounding box center [455, 261] width 107 height 25
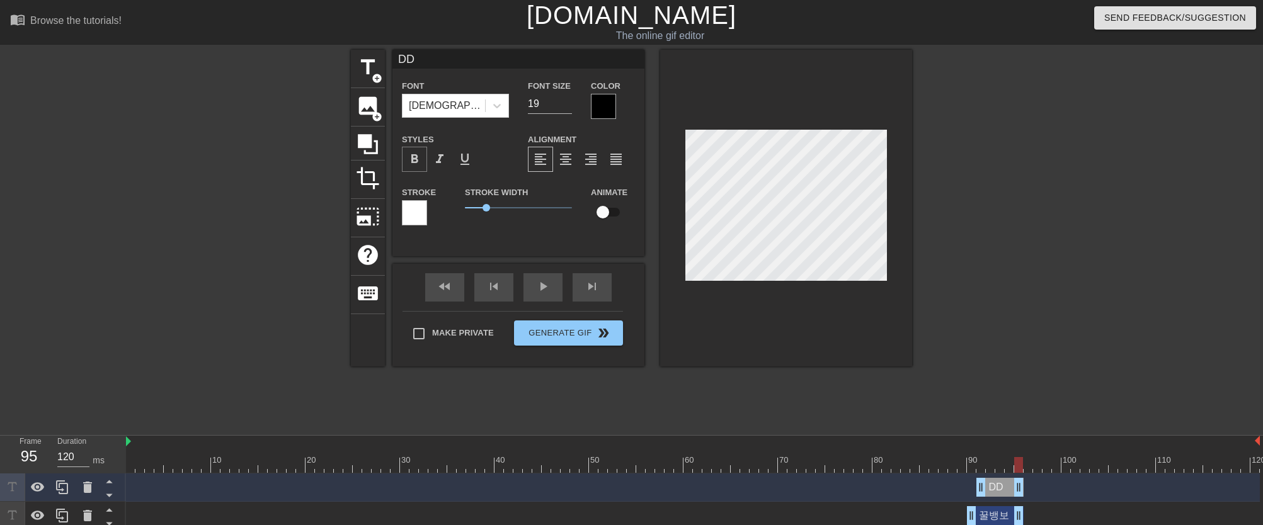
click at [419, 166] on span "format_bold" at bounding box center [414, 159] width 15 height 15
drag, startPoint x: 1020, startPoint y: 467, endPoint x: 992, endPoint y: 465, distance: 27.7
click at [992, 465] on div at bounding box center [990, 465] width 9 height 16
click at [361, 63] on span "title" at bounding box center [368, 67] width 24 height 24
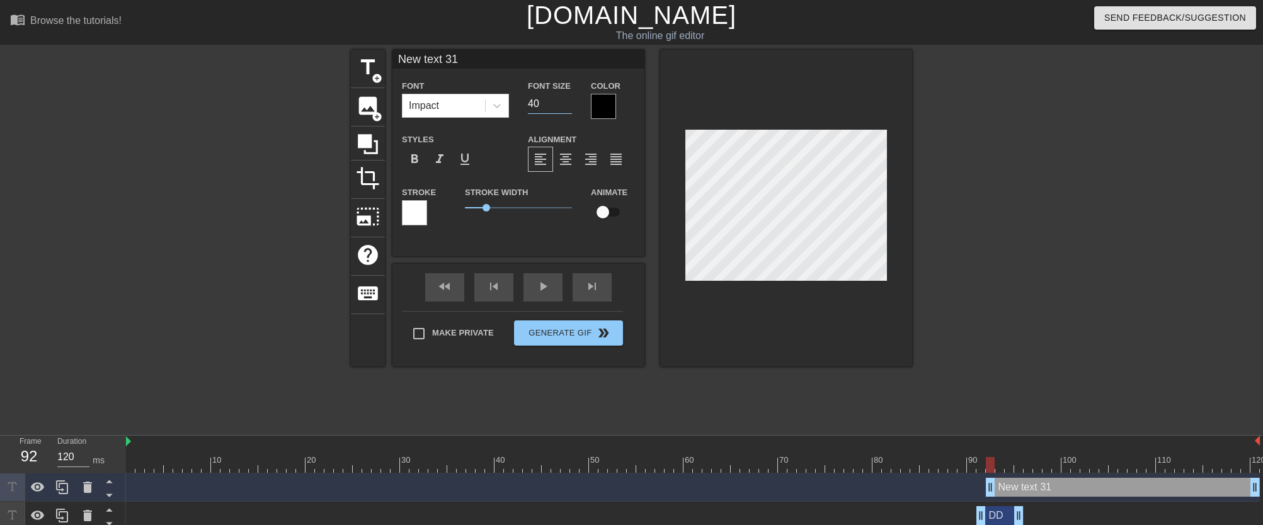
drag, startPoint x: 545, startPoint y: 105, endPoint x: 527, endPoint y: 104, distance: 18.3
click at [527, 104] on div "Font Size 40" at bounding box center [549, 98] width 63 height 41
click at [499, 105] on icon at bounding box center [497, 106] width 8 height 4
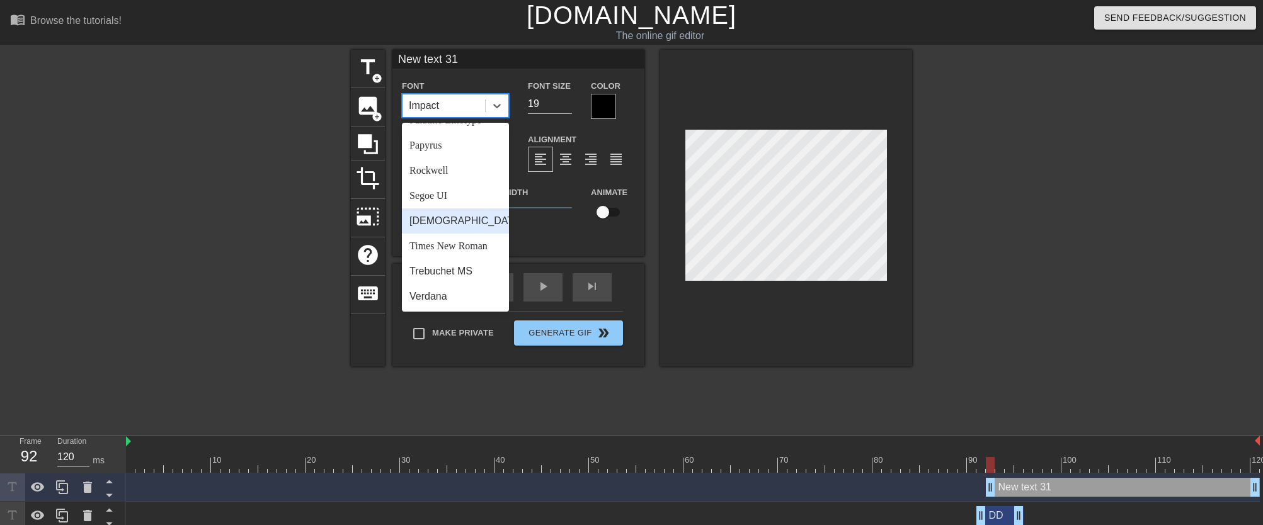
scroll to position [451, 0]
click at [473, 219] on div "[DEMOGRAPHIC_DATA]" at bounding box center [455, 220] width 107 height 25
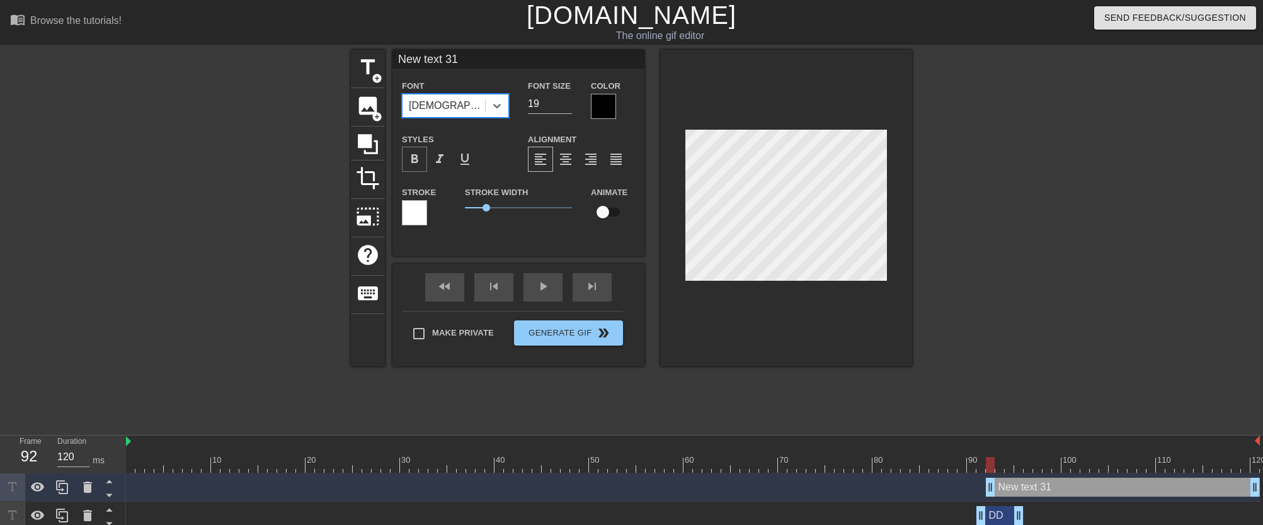
click at [418, 164] on span "format_bold" at bounding box center [414, 159] width 15 height 15
click at [477, 60] on input "New text 31" at bounding box center [518, 59] width 252 height 19
drag, startPoint x: 1254, startPoint y: 486, endPoint x: 1021, endPoint y: 505, distance: 233.8
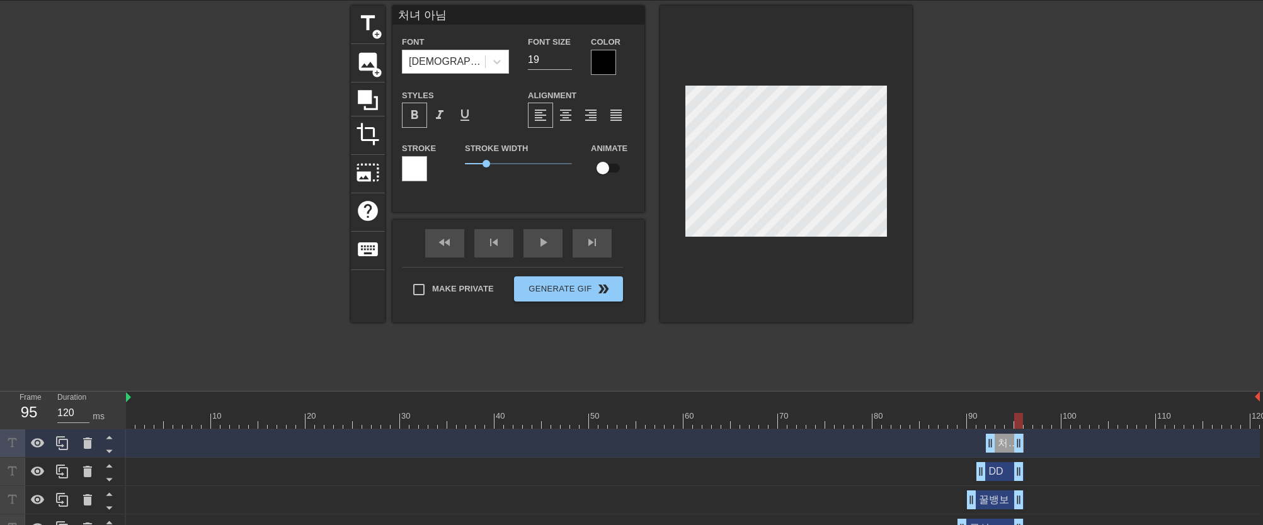
scroll to position [138, 0]
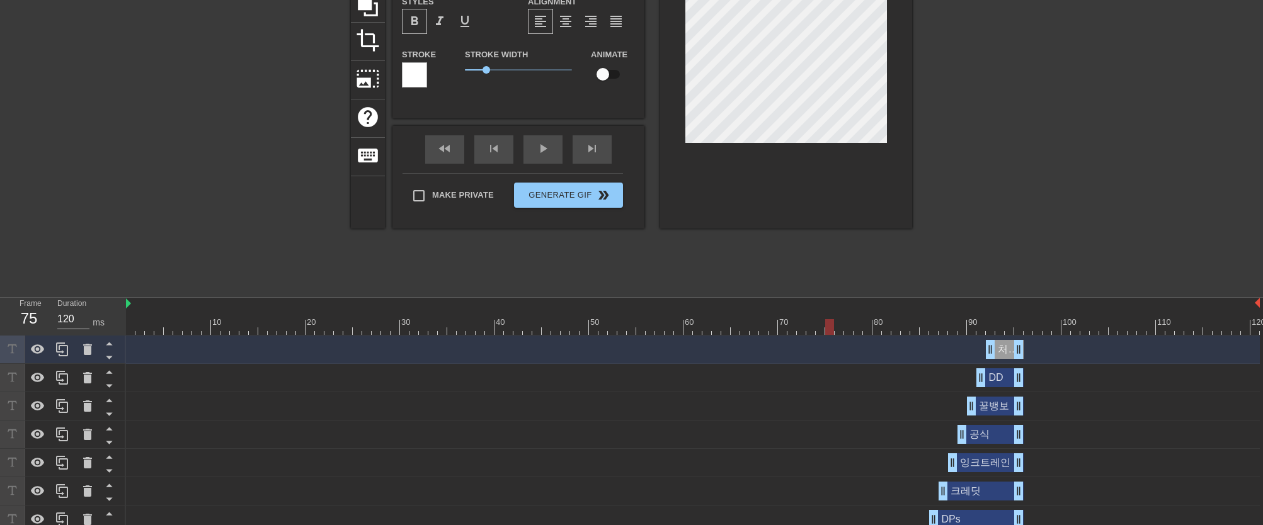
drag, startPoint x: 1019, startPoint y: 328, endPoint x: 831, endPoint y: 328, distance: 187.7
click at [831, 328] on div at bounding box center [829, 327] width 9 height 16
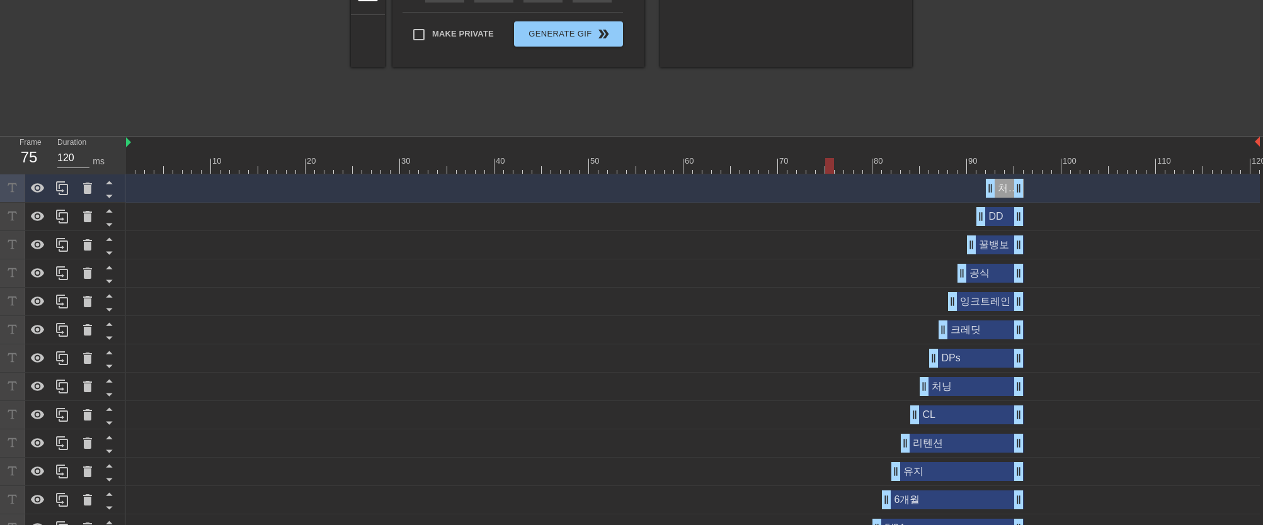
scroll to position [627, 0]
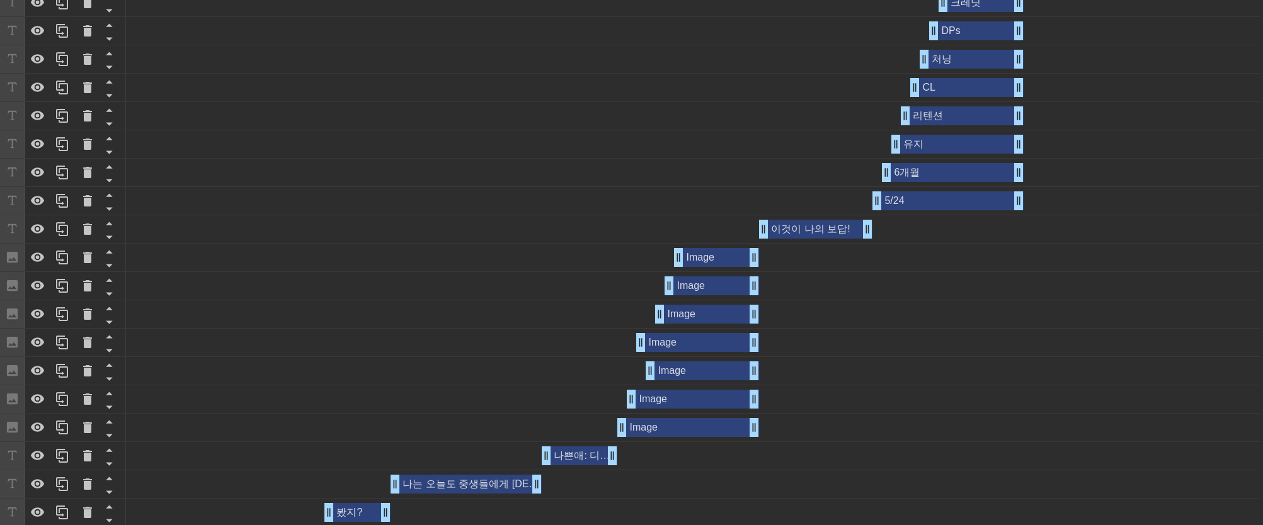
click at [816, 226] on div "이것이 나의 보답! drag_handle drag_handle" at bounding box center [815, 229] width 113 height 19
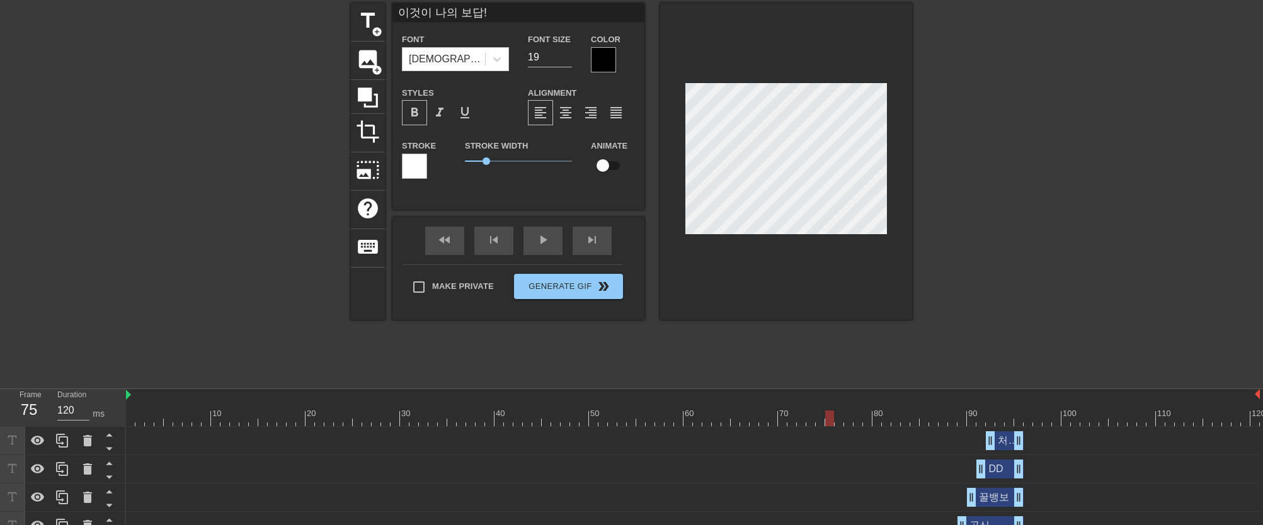
scroll to position [46, 0]
click at [496, 17] on input "이것이 나의 보답!" at bounding box center [518, 13] width 252 height 19
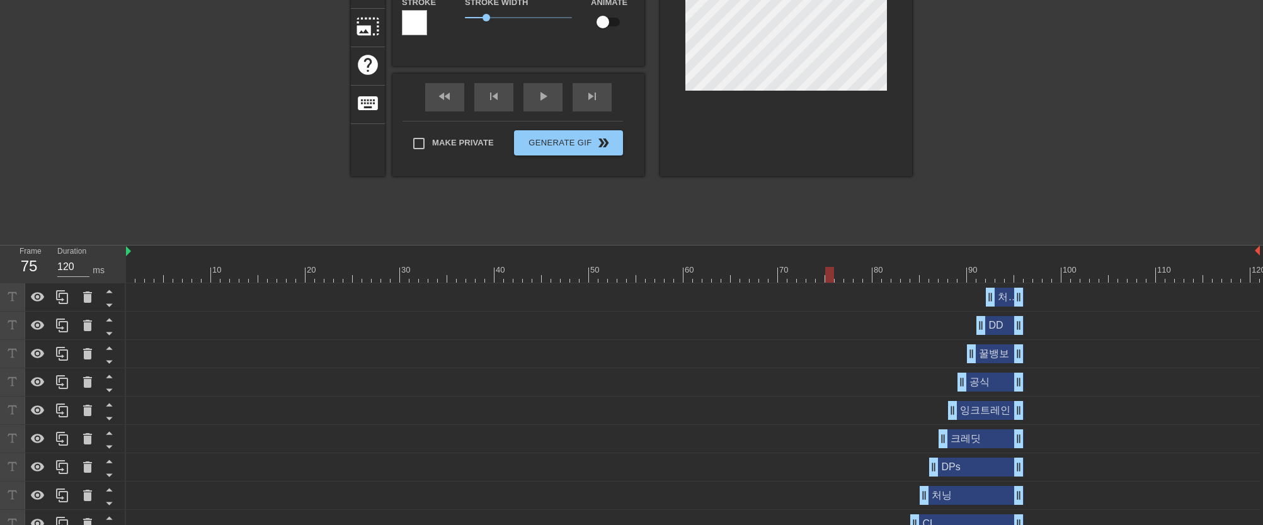
scroll to position [204, 0]
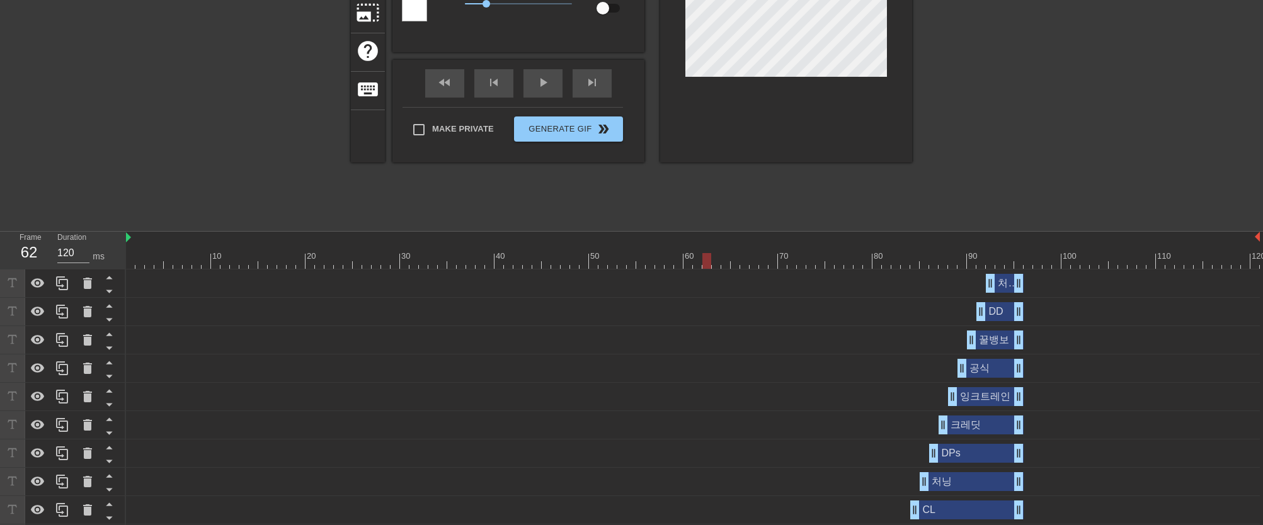
drag, startPoint x: 833, startPoint y: 263, endPoint x: 704, endPoint y: 259, distance: 129.1
click at [704, 259] on div at bounding box center [706, 261] width 9 height 16
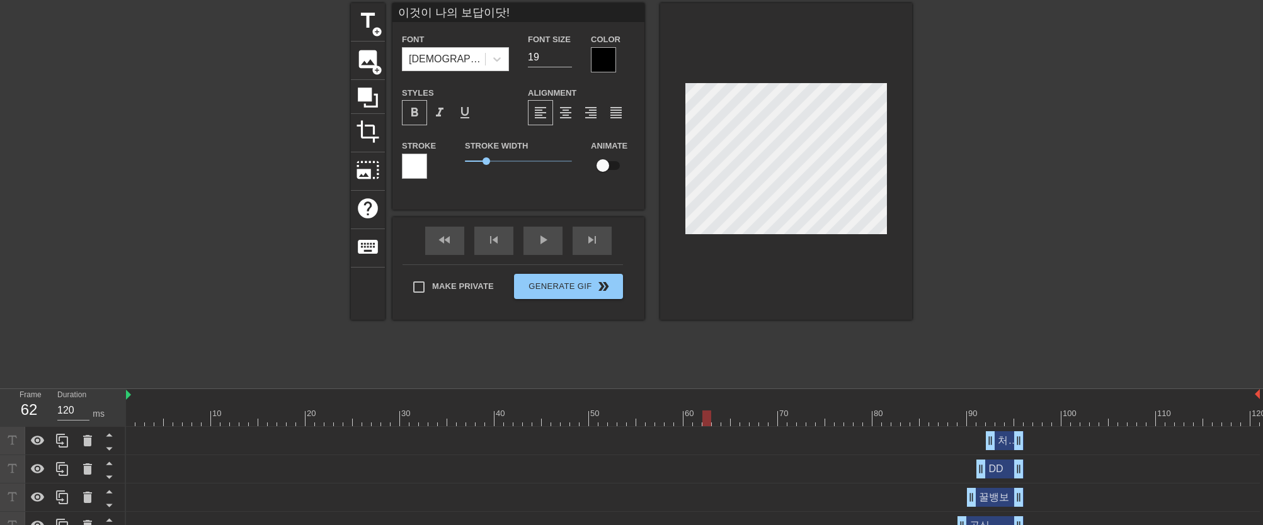
scroll to position [0, 0]
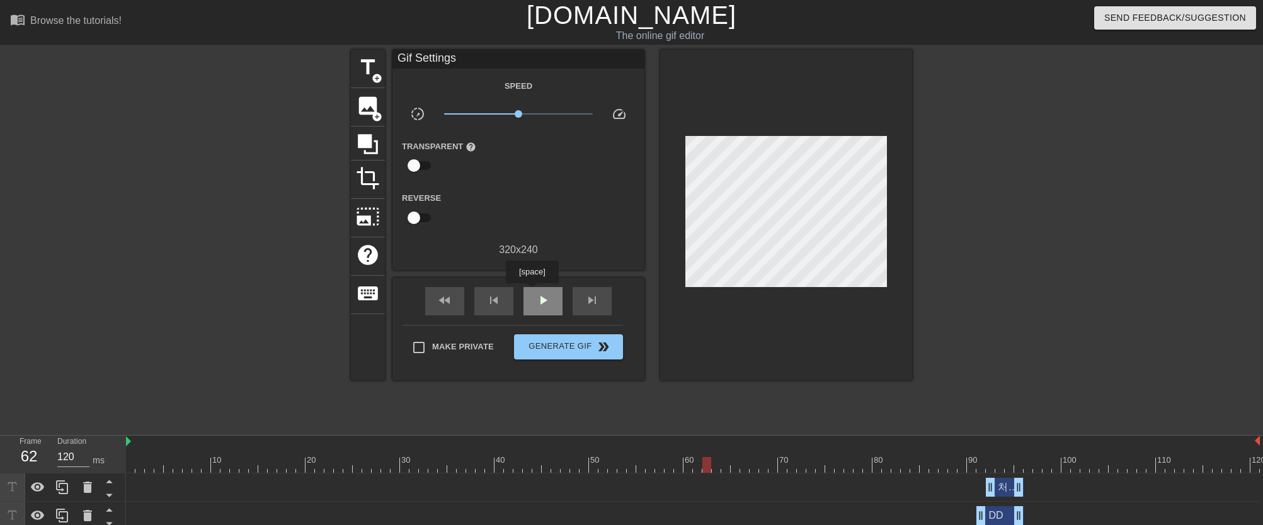
click at [533, 292] on div "play_arrow" at bounding box center [542, 301] width 39 height 28
click at [531, 299] on div "pause" at bounding box center [542, 301] width 39 height 28
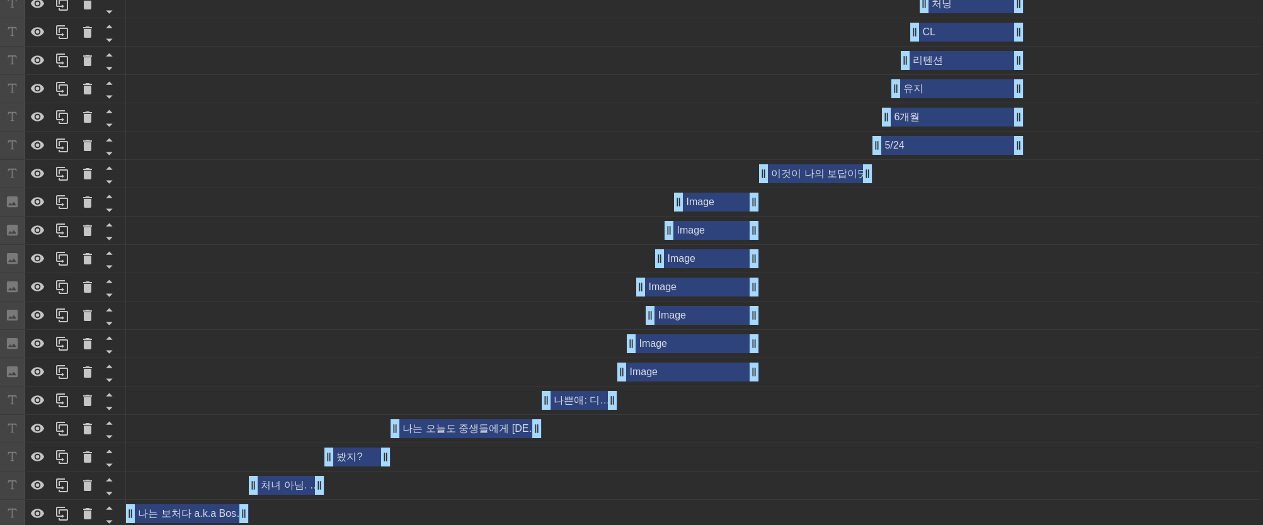
scroll to position [687, 0]
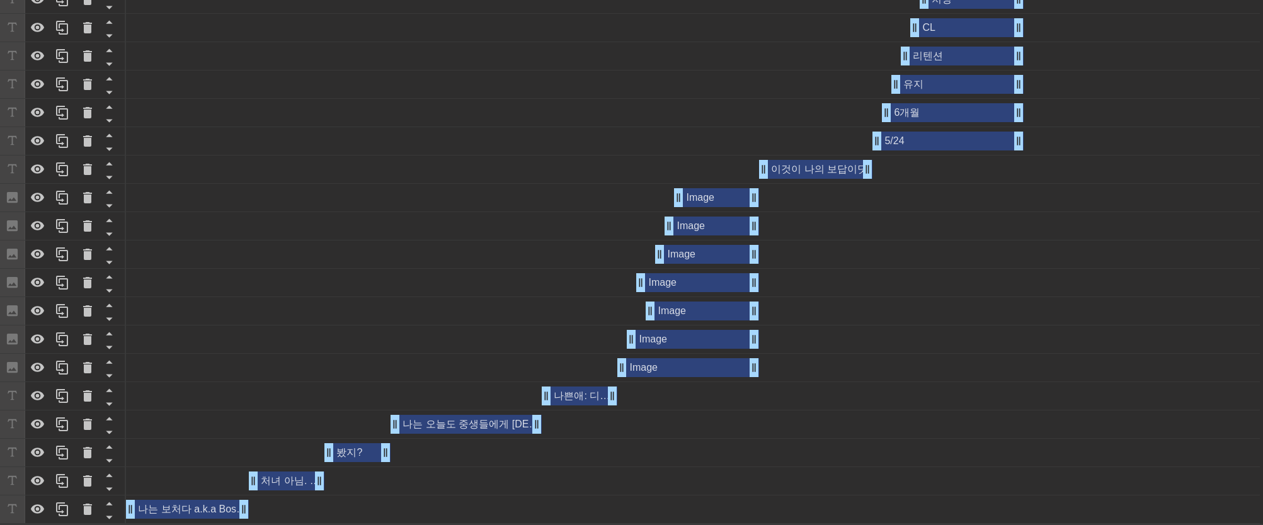
click at [593, 392] on div "나쁜애: 디나이드 리젝 남작 drag_handle drag_handle" at bounding box center [580, 396] width 76 height 19
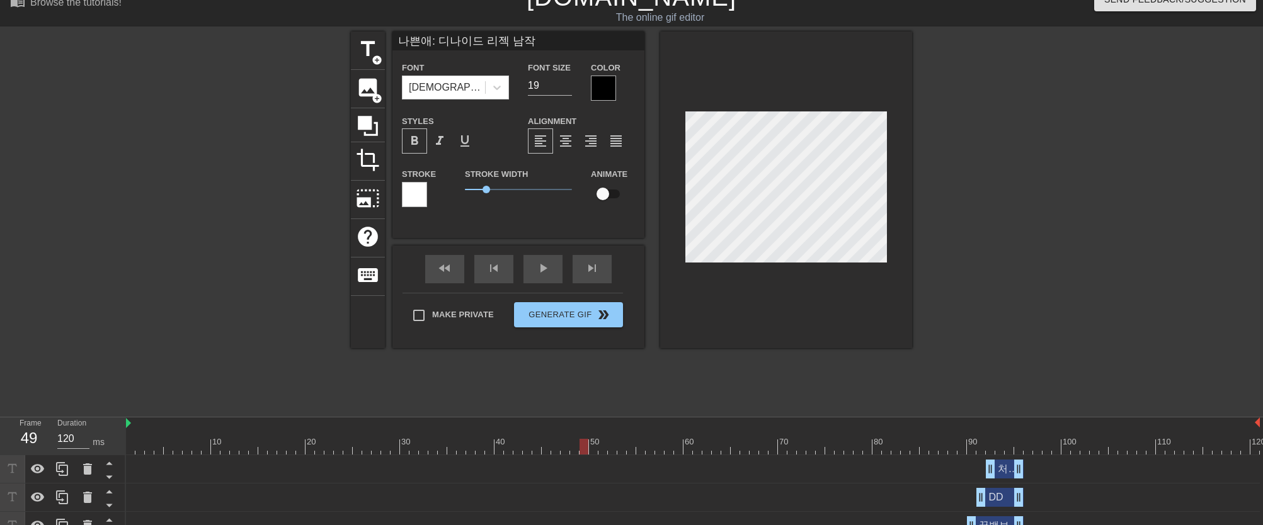
scroll to position [13, 0]
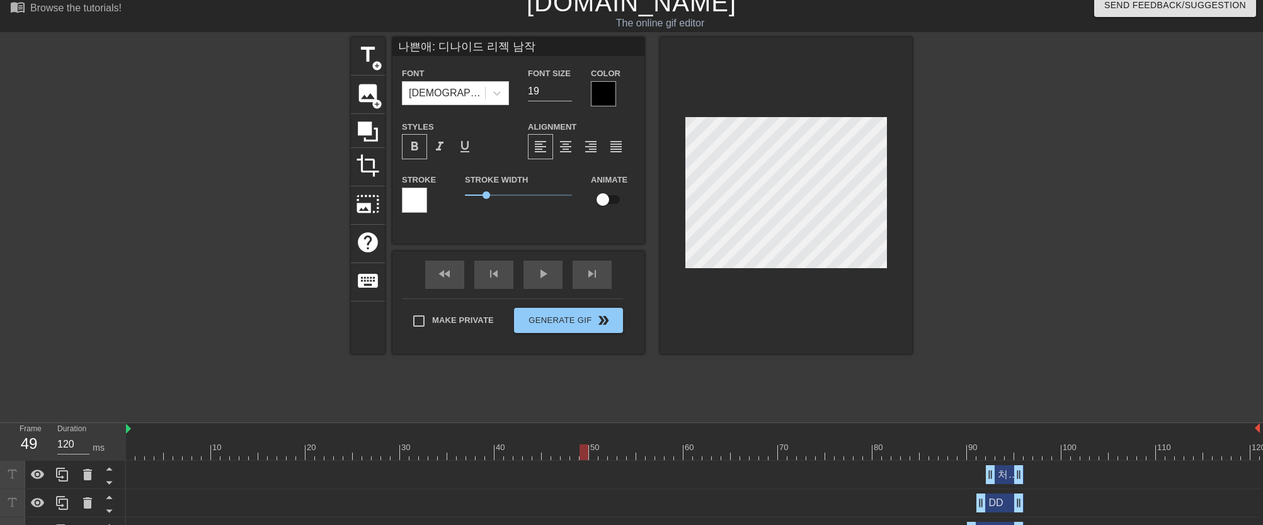
click at [540, 49] on input "나쁜애: 디나이드 리젝 남작" at bounding box center [518, 46] width 252 height 19
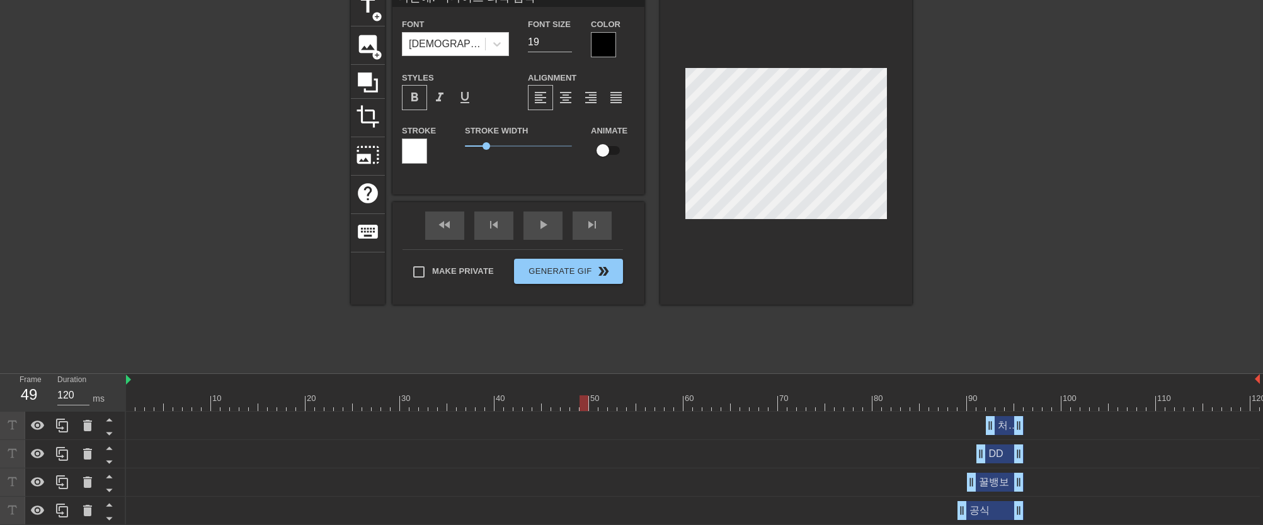
scroll to position [71, 0]
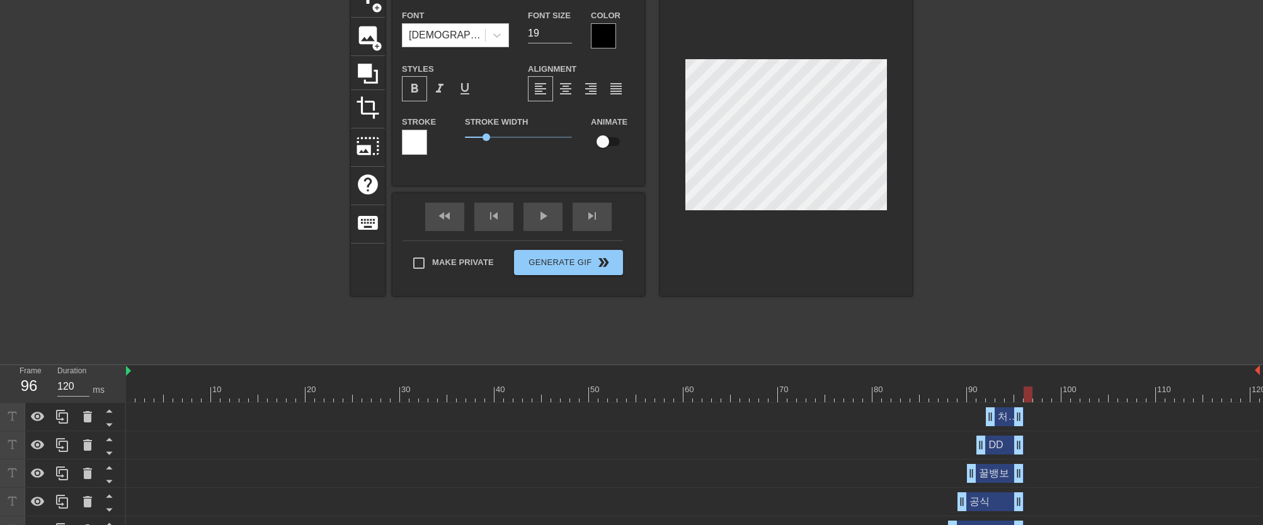
drag, startPoint x: 587, startPoint y: 396, endPoint x: 1024, endPoint y: 397, distance: 437.0
click at [1024, 397] on div at bounding box center [1027, 395] width 9 height 16
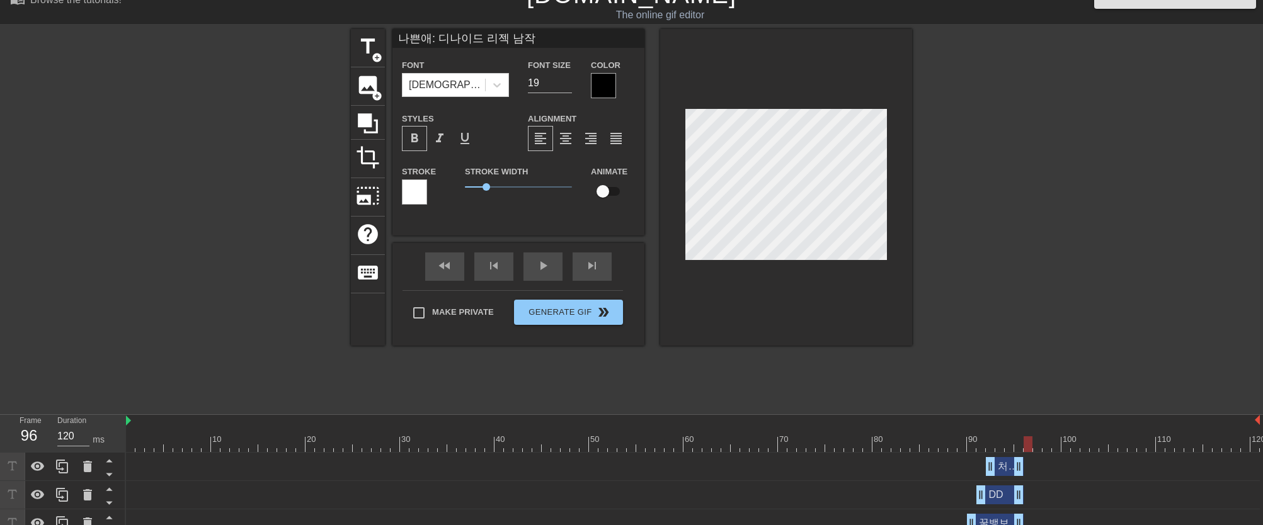
scroll to position [17, 0]
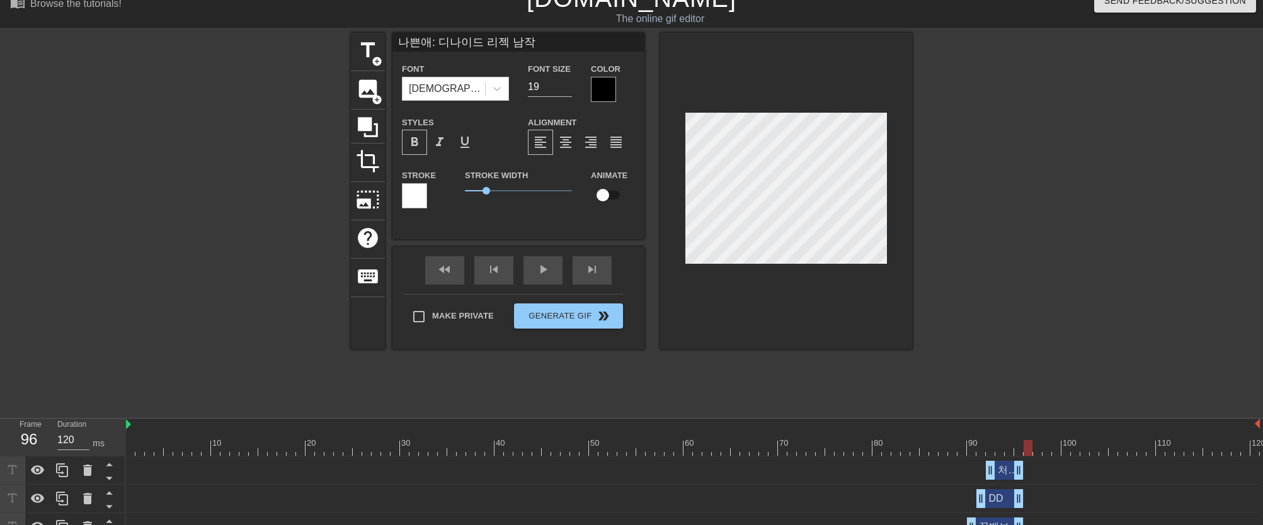
click at [1030, 448] on div at bounding box center [1027, 448] width 9 height 16
click at [369, 60] on span "title" at bounding box center [368, 50] width 24 height 24
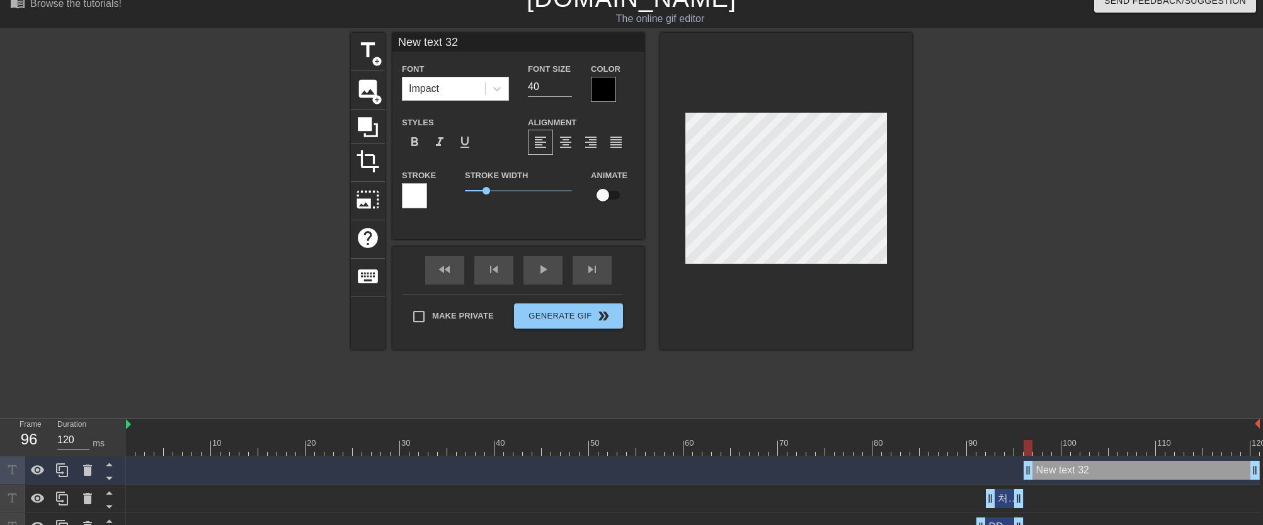
click at [478, 42] on input "New text 32" at bounding box center [518, 42] width 252 height 19
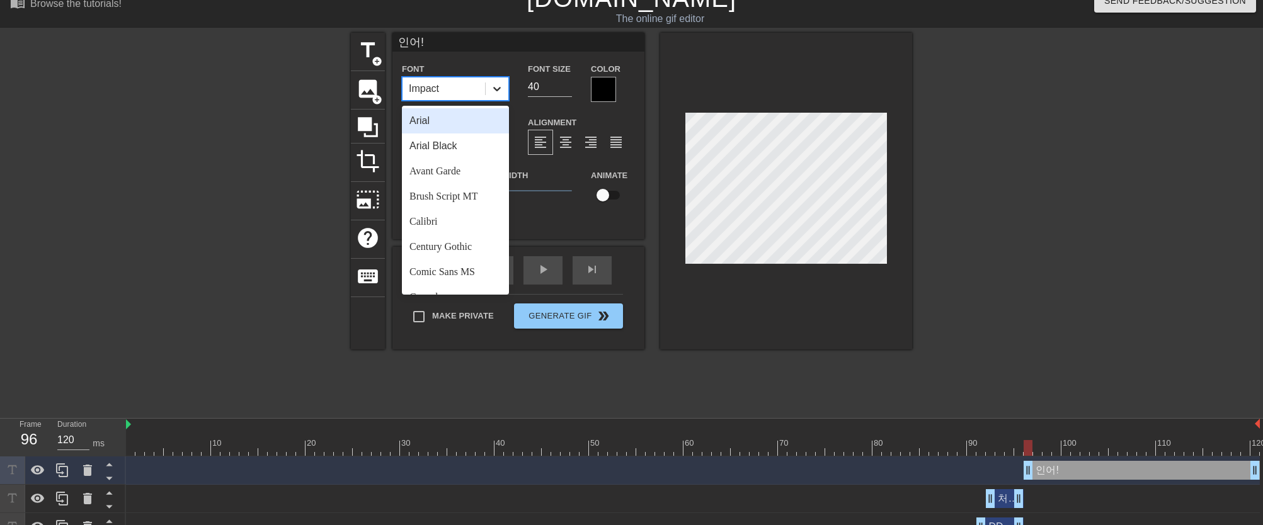
click at [496, 90] on icon at bounding box center [497, 88] width 13 height 13
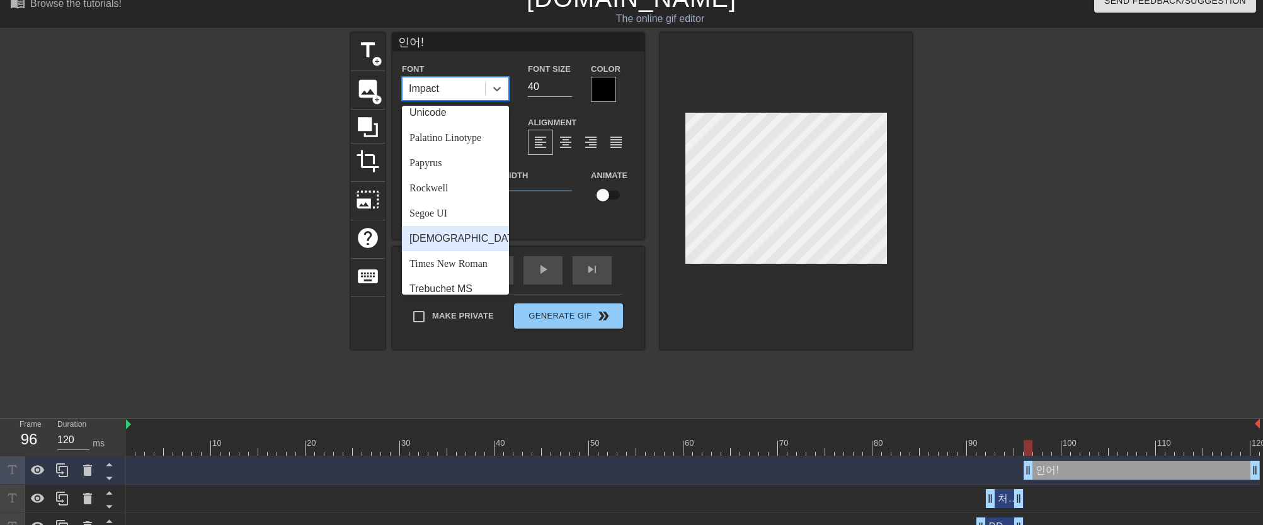
click at [453, 251] on div "[DEMOGRAPHIC_DATA]" at bounding box center [455, 238] width 107 height 25
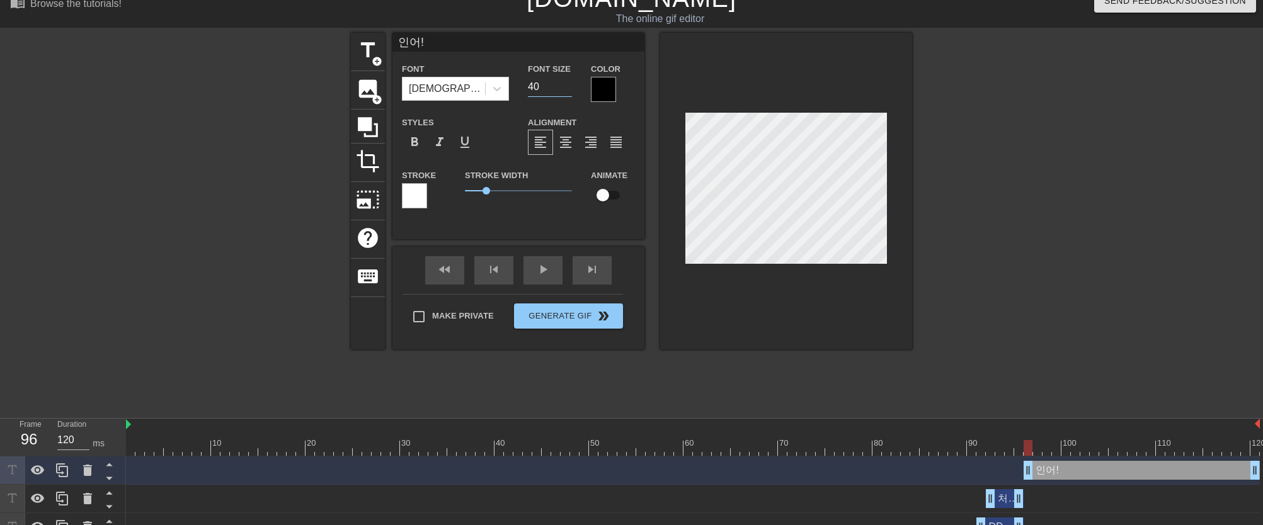
drag, startPoint x: 541, startPoint y: 92, endPoint x: 523, endPoint y: 89, distance: 17.9
click at [523, 89] on div "Font Size 40" at bounding box center [549, 81] width 63 height 41
click at [418, 143] on span "format_bold" at bounding box center [414, 142] width 15 height 15
drag, startPoint x: 1253, startPoint y: 466, endPoint x: 1120, endPoint y: 467, distance: 133.5
drag, startPoint x: 1122, startPoint y: 450, endPoint x: 1038, endPoint y: 448, distance: 84.4
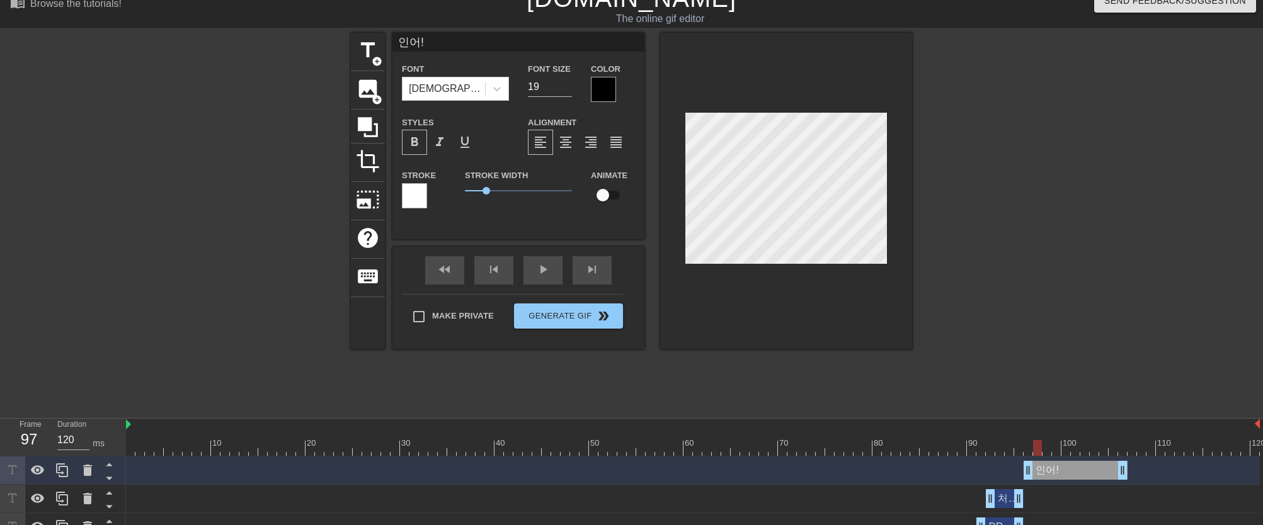
click at [1038, 448] on div at bounding box center [1037, 448] width 9 height 16
click at [365, 42] on span "title" at bounding box center [368, 50] width 24 height 24
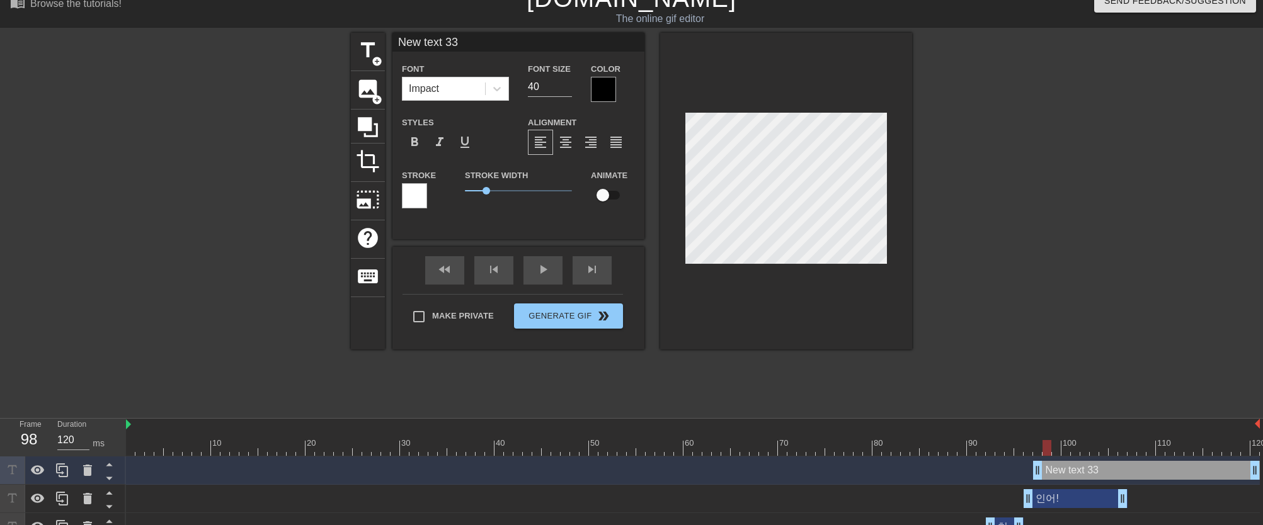
drag, startPoint x: 1033, startPoint y: 450, endPoint x: 1043, endPoint y: 450, distance: 10.7
click at [1043, 450] on div at bounding box center [1046, 448] width 9 height 16
click at [370, 47] on span "title" at bounding box center [368, 50] width 24 height 24
click at [1055, 449] on div at bounding box center [1056, 448] width 9 height 16
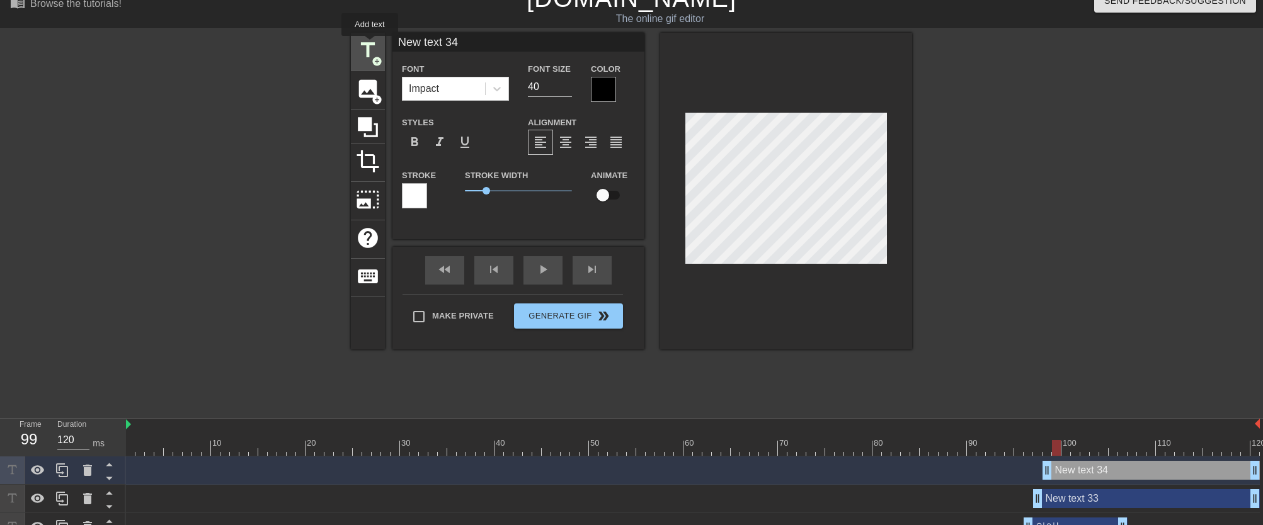
click at [370, 45] on span "title" at bounding box center [368, 50] width 24 height 24
drag, startPoint x: 1055, startPoint y: 445, endPoint x: 1063, endPoint y: 445, distance: 8.2
click at [1063, 445] on div at bounding box center [1065, 448] width 9 height 16
click at [375, 44] on span "title" at bounding box center [368, 50] width 24 height 24
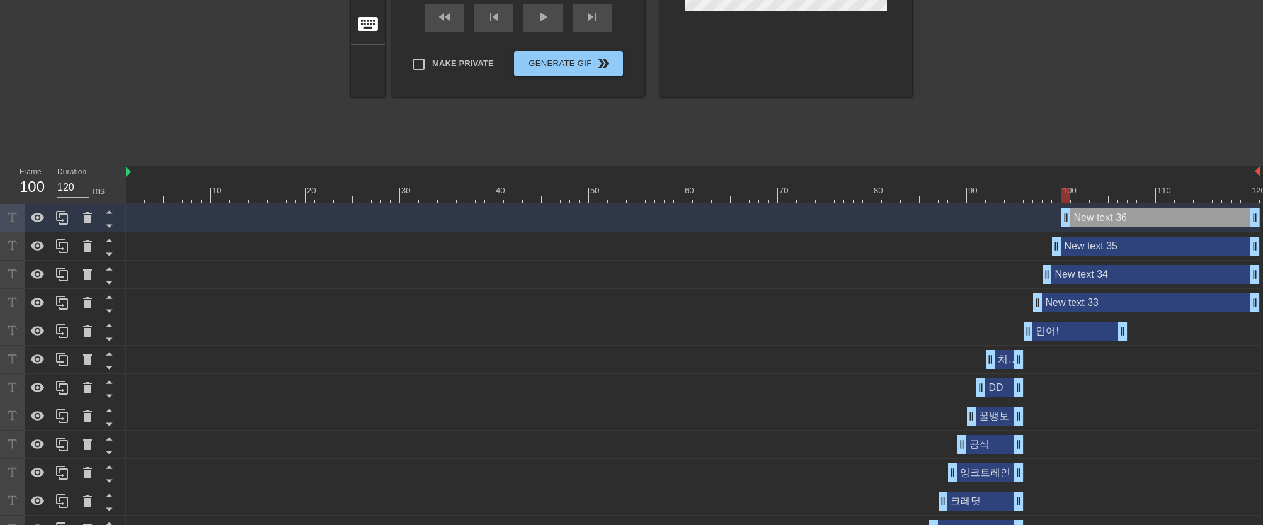
click at [1066, 305] on div "New text 33 drag_handle drag_handle" at bounding box center [1146, 302] width 227 height 19
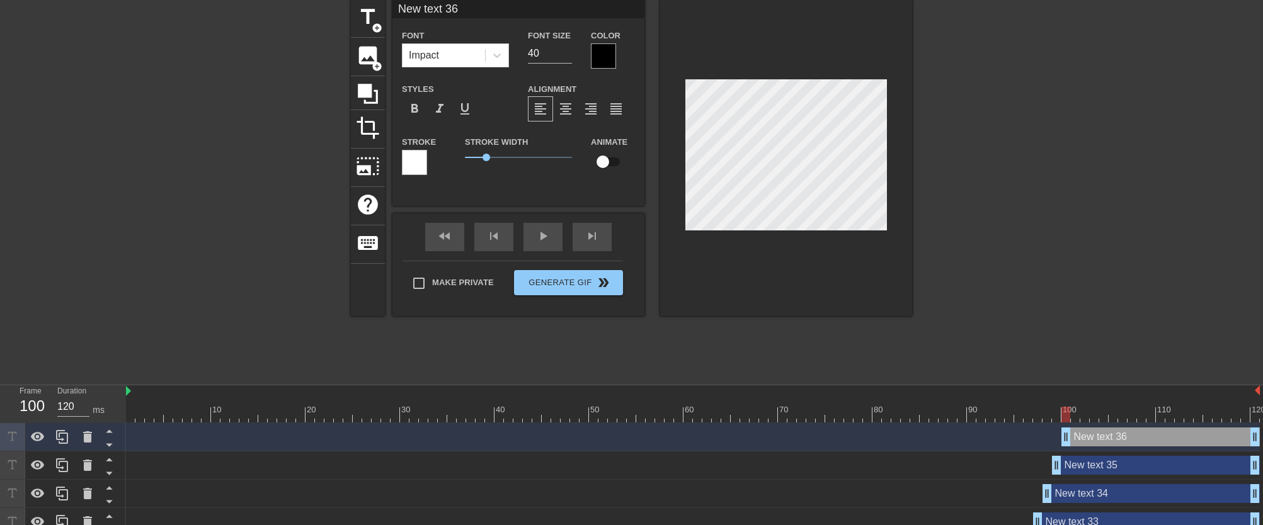
scroll to position [0, 0]
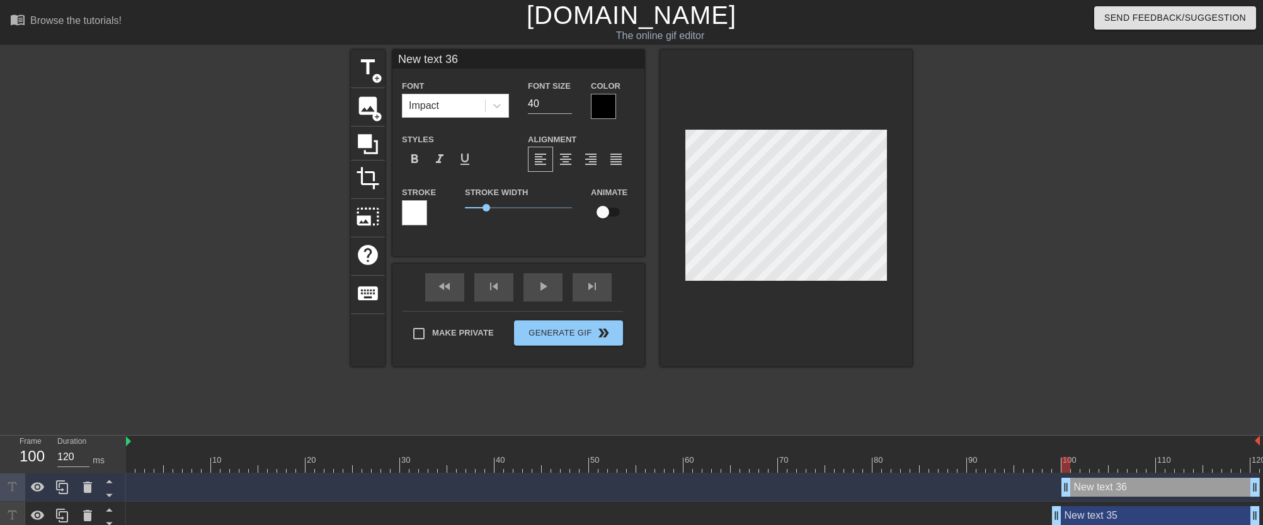
drag, startPoint x: 470, startPoint y: 11, endPoint x: 382, endPoint y: -1, distance: 89.1
click at [489, 110] on div at bounding box center [497, 105] width 23 height 23
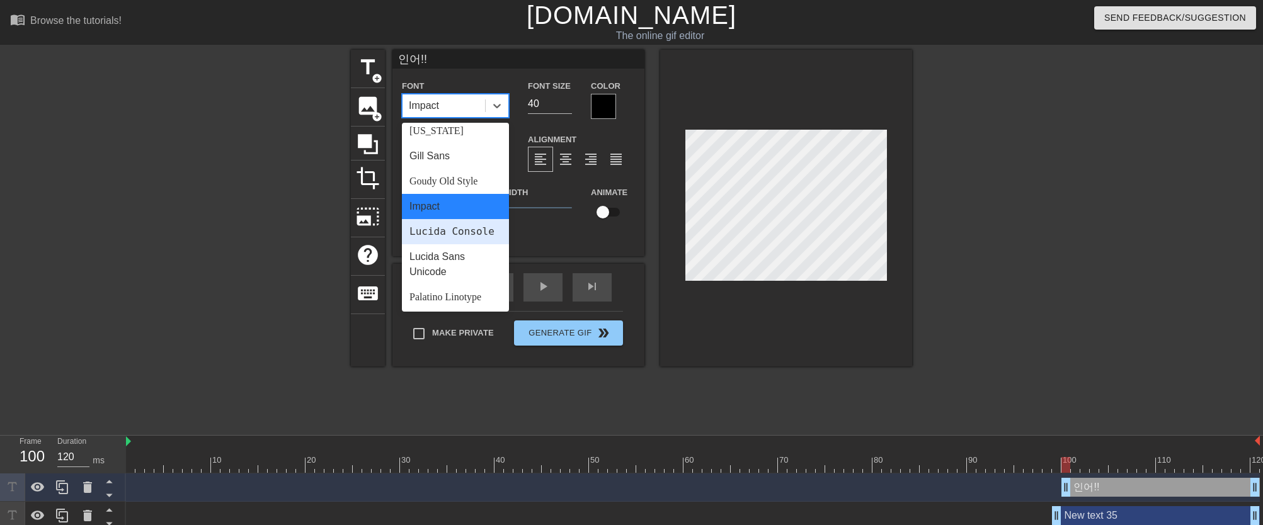
scroll to position [409, 0]
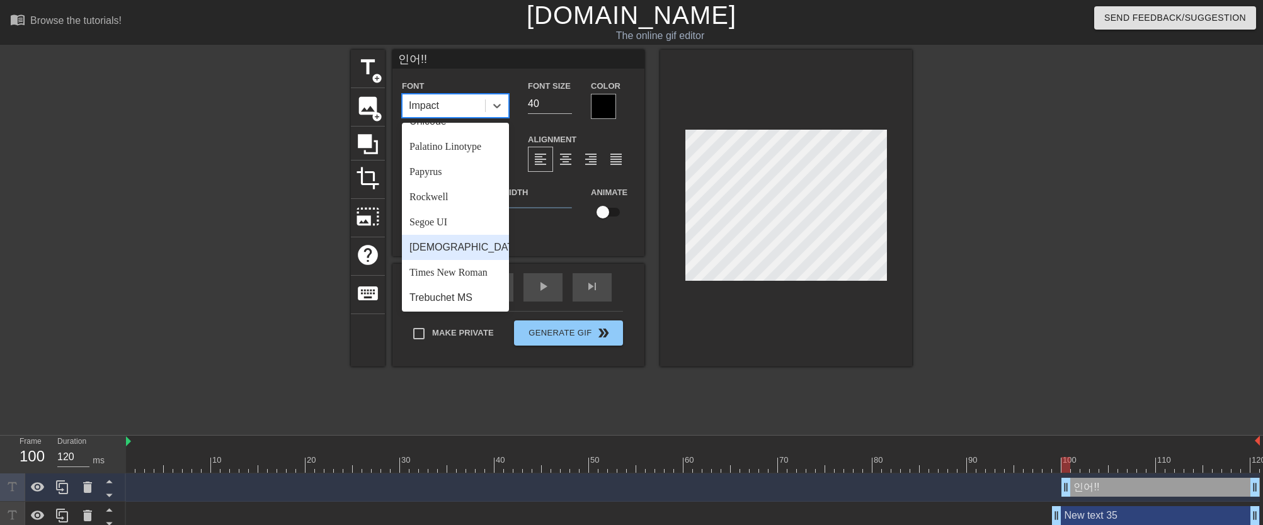
click at [467, 254] on div "[DEMOGRAPHIC_DATA]" at bounding box center [455, 247] width 107 height 25
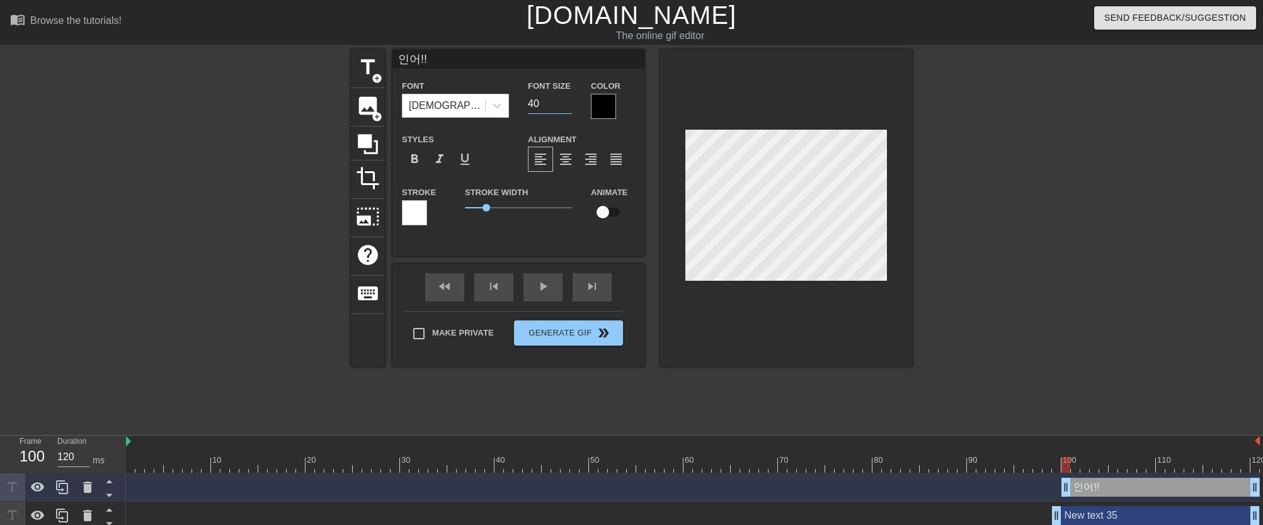
drag, startPoint x: 543, startPoint y: 106, endPoint x: 520, endPoint y: 104, distance: 23.4
click at [520, 104] on div "Font Size 40" at bounding box center [549, 98] width 63 height 41
click at [416, 155] on span "format_bold" at bounding box center [414, 159] width 15 height 15
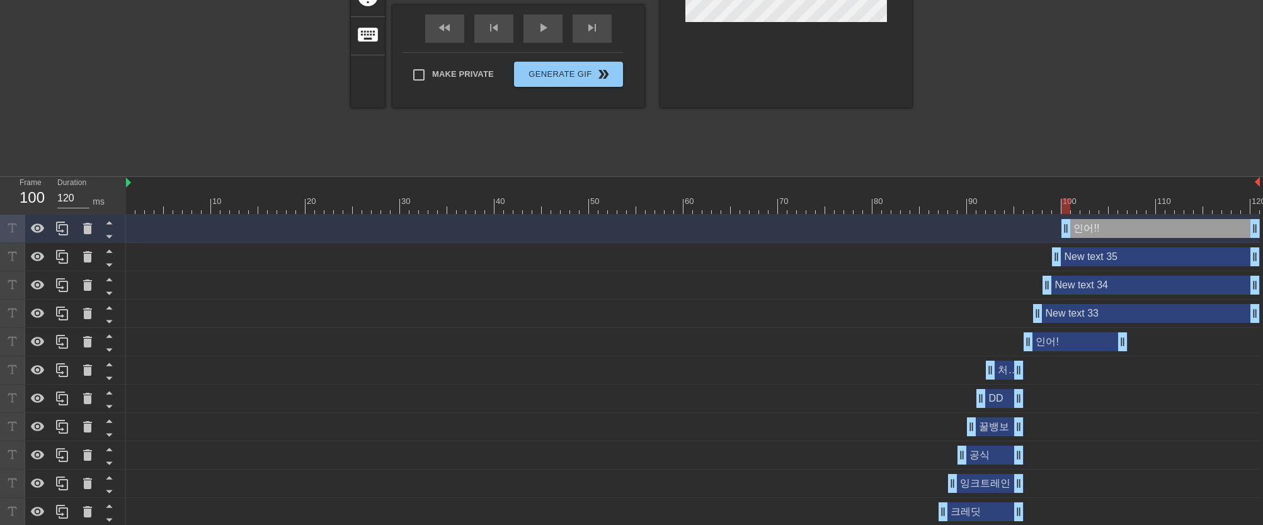
scroll to position [262, 0]
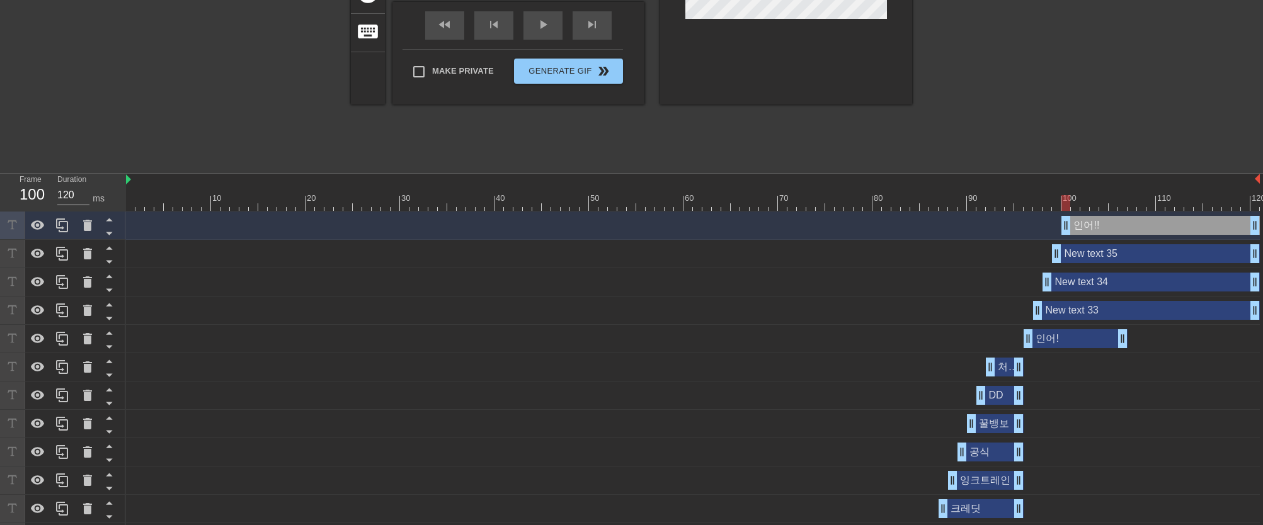
click at [1069, 313] on div "New text 33 drag_handle drag_handle" at bounding box center [1146, 310] width 227 height 19
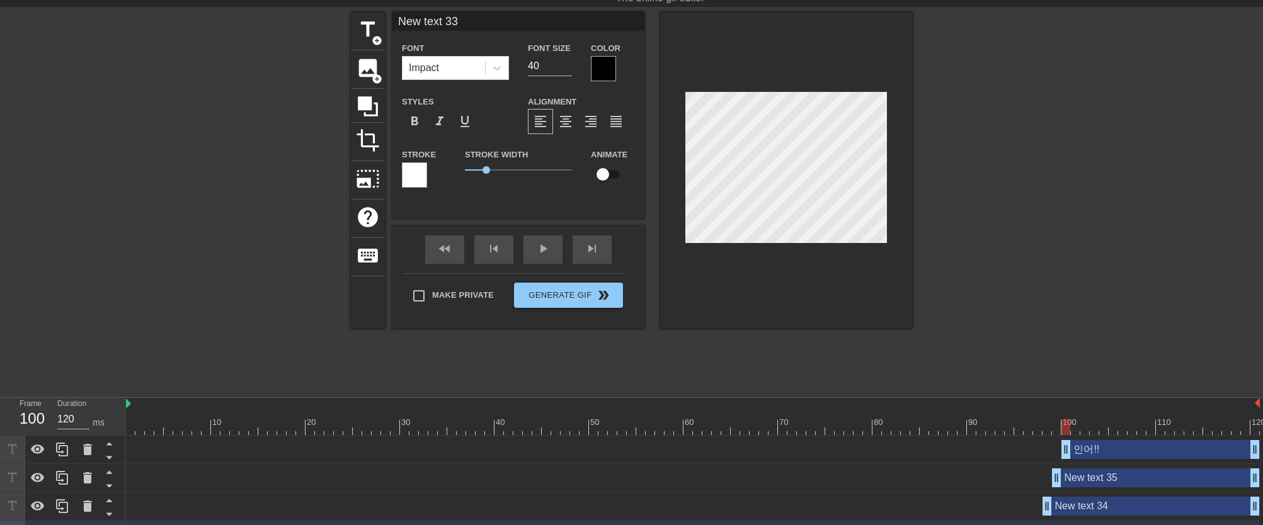
scroll to position [0, 0]
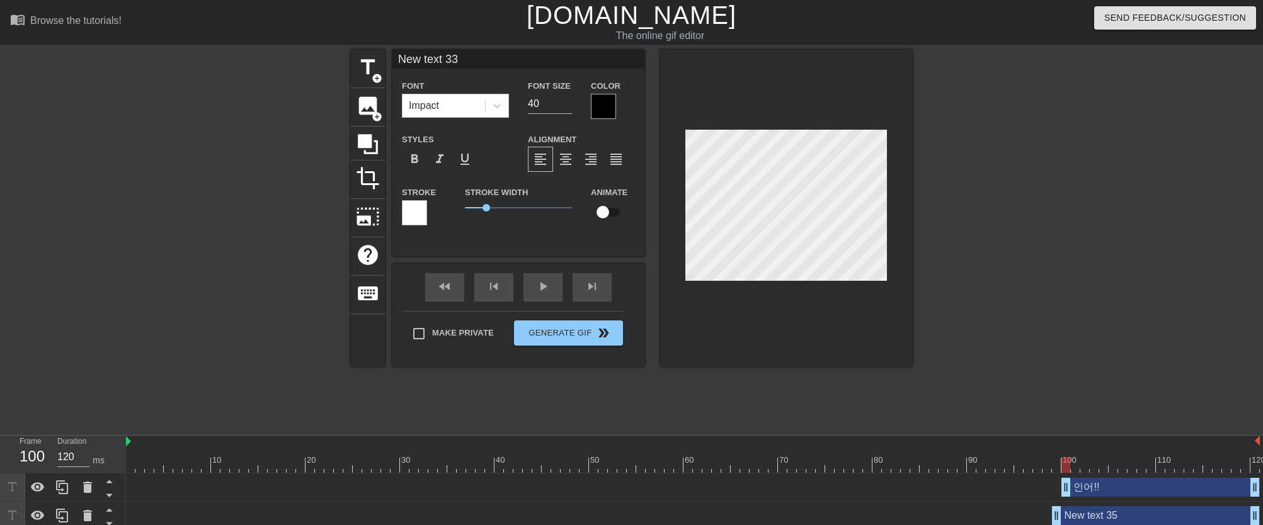
click at [486, 64] on input "New text 33" at bounding box center [518, 59] width 252 height 19
click at [497, 107] on icon at bounding box center [497, 106] width 8 height 4
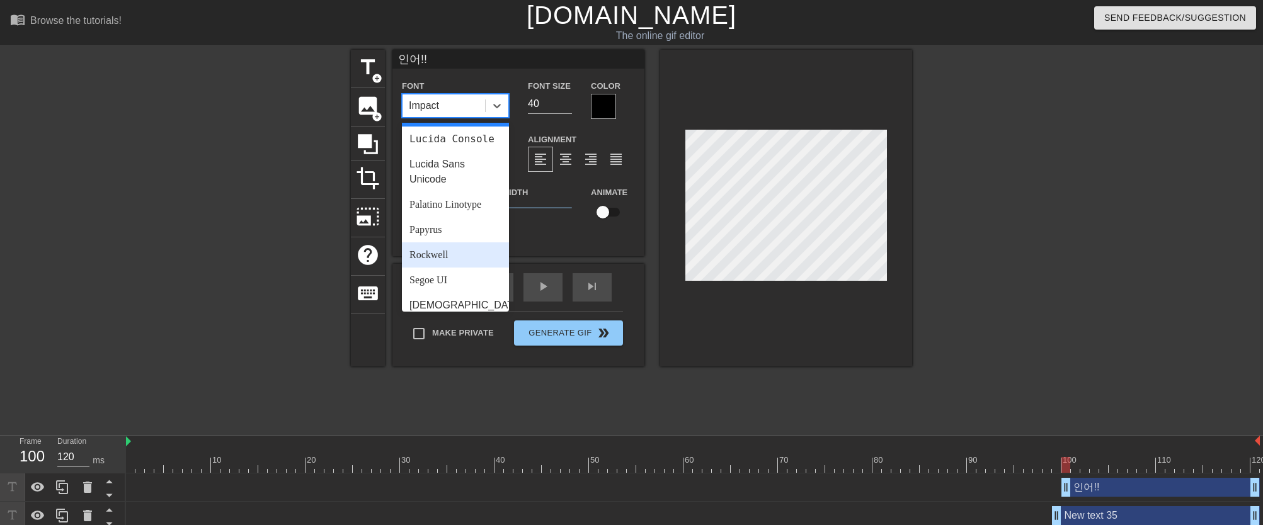
scroll to position [421, 0]
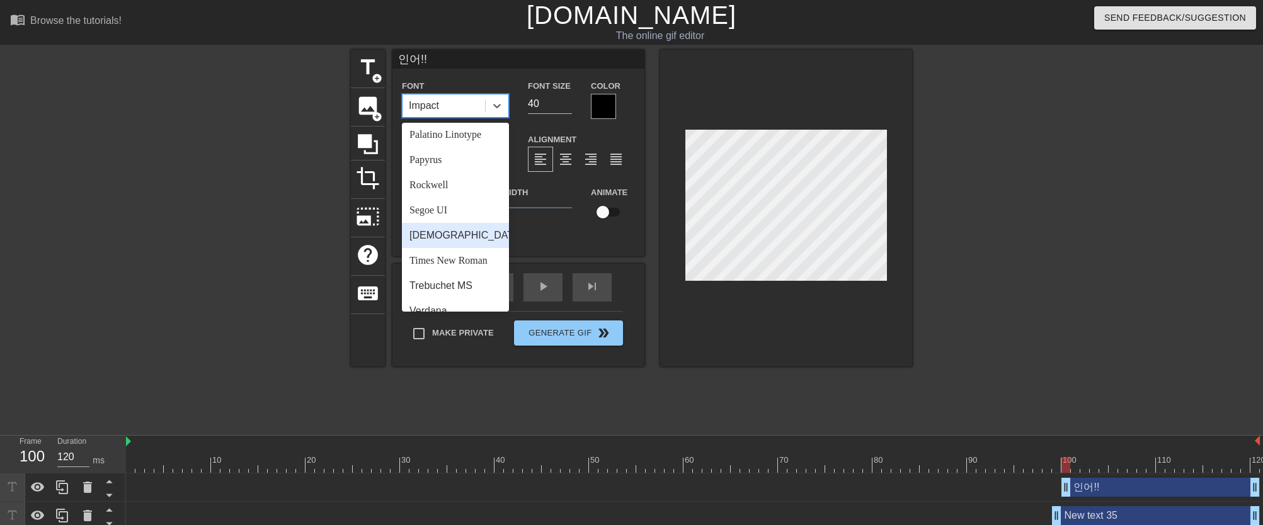
click at [458, 248] on div "[DEMOGRAPHIC_DATA]" at bounding box center [455, 235] width 107 height 25
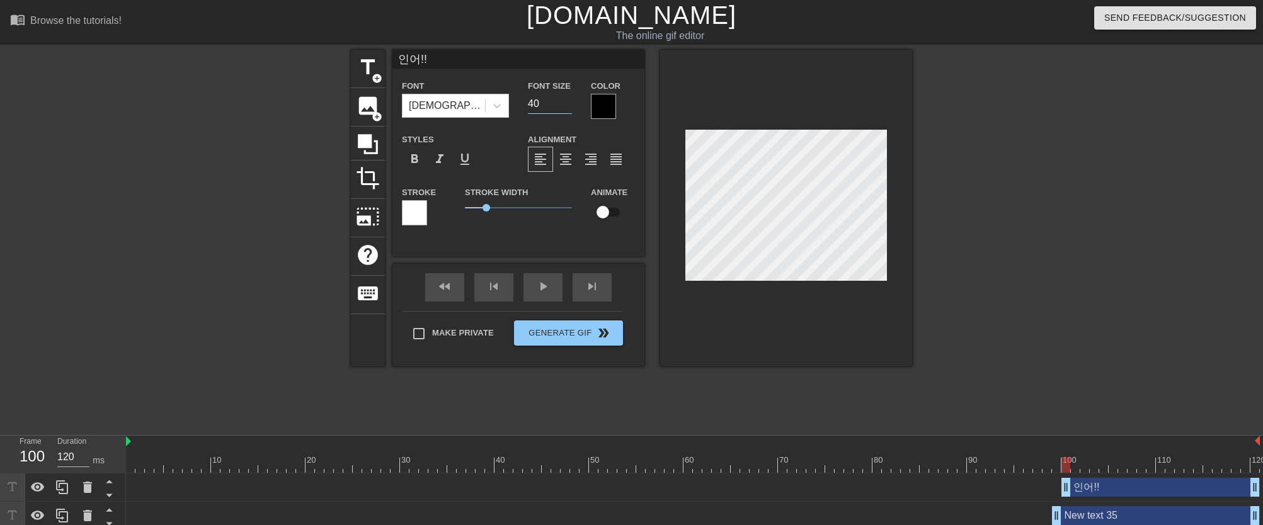
drag, startPoint x: 548, startPoint y: 104, endPoint x: 536, endPoint y: 104, distance: 12.6
click at [536, 104] on input "40" at bounding box center [550, 104] width 44 height 20
drag, startPoint x: 543, startPoint y: 105, endPoint x: 519, endPoint y: 105, distance: 23.9
click at [519, 105] on div "Font Size 40" at bounding box center [549, 98] width 63 height 41
click at [423, 161] on div "format_bold" at bounding box center [414, 159] width 25 height 25
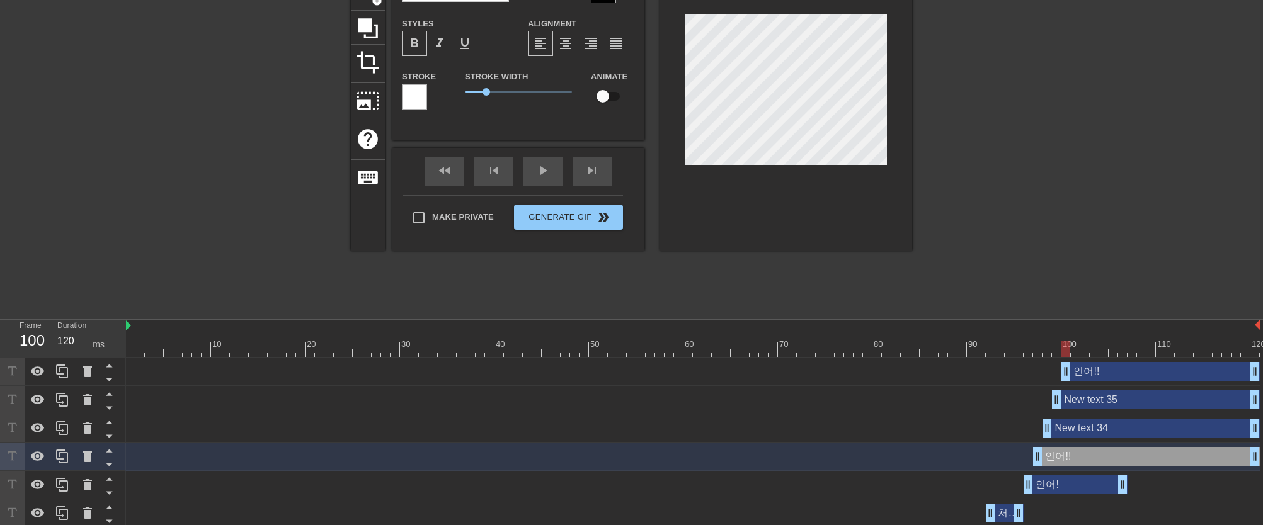
scroll to position [149, 0]
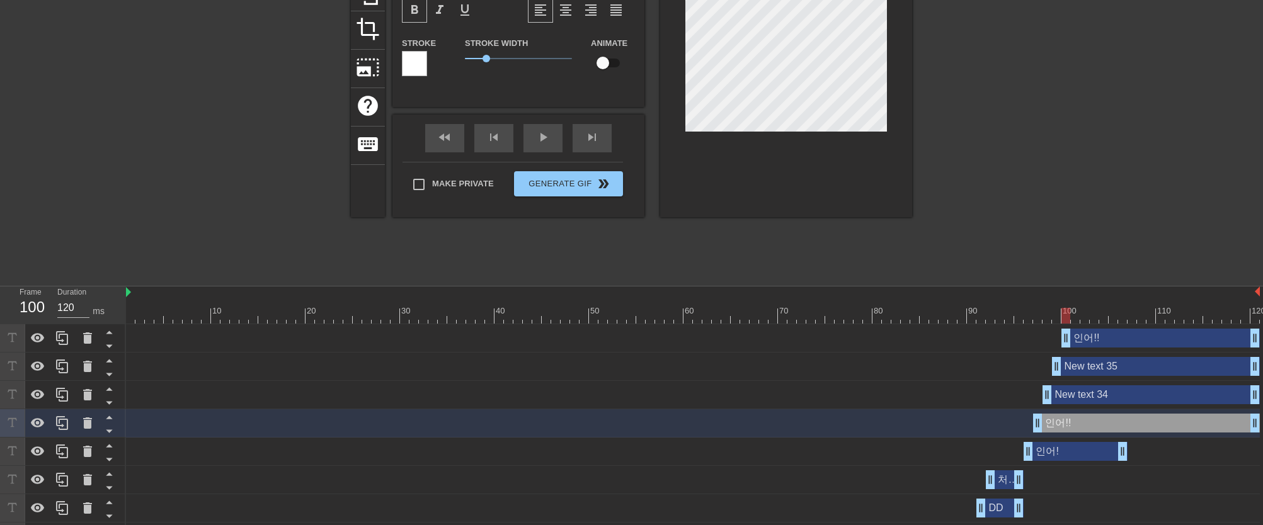
click at [1096, 397] on div "New text 34 drag_handle drag_handle" at bounding box center [1150, 394] width 217 height 19
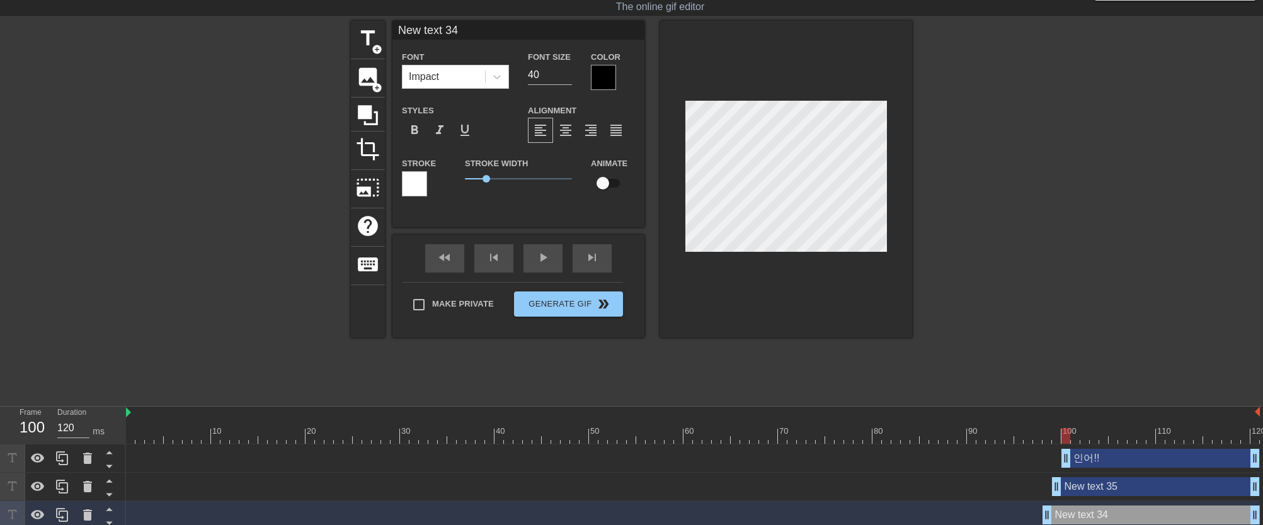
scroll to position [0, 0]
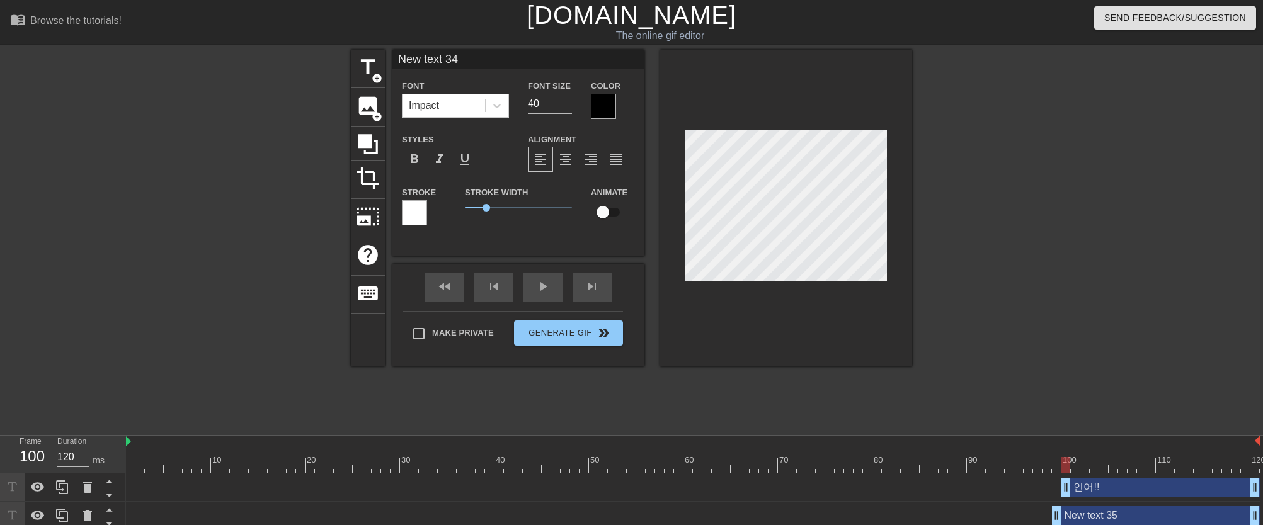
click at [482, 63] on input "New text 34" at bounding box center [518, 59] width 252 height 19
click at [498, 112] on div at bounding box center [497, 105] width 23 height 23
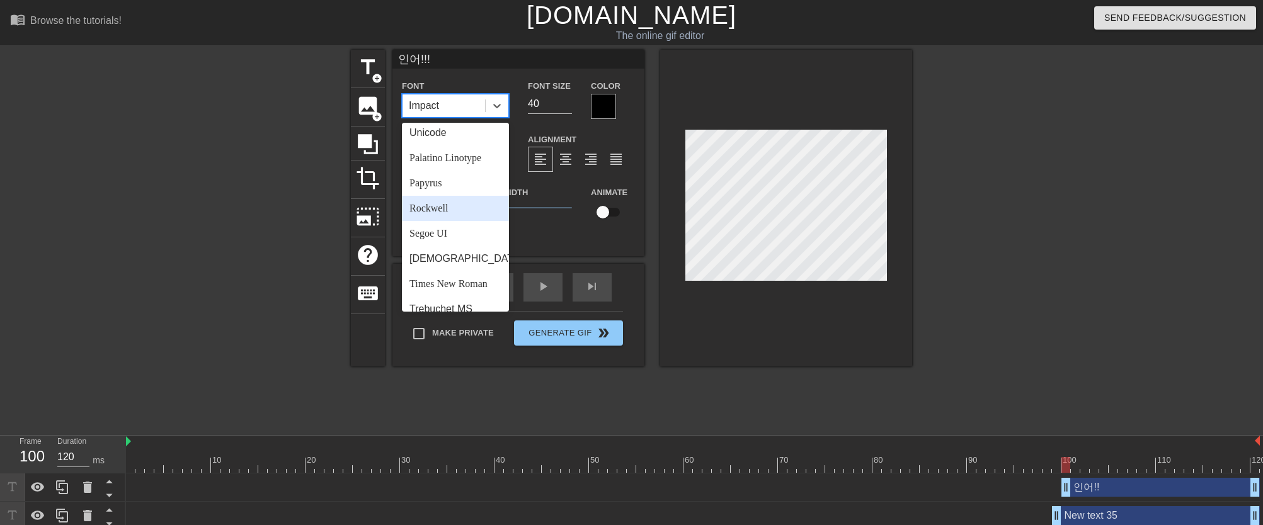
scroll to position [429, 0]
click at [465, 240] on div "[DEMOGRAPHIC_DATA]" at bounding box center [455, 227] width 107 height 25
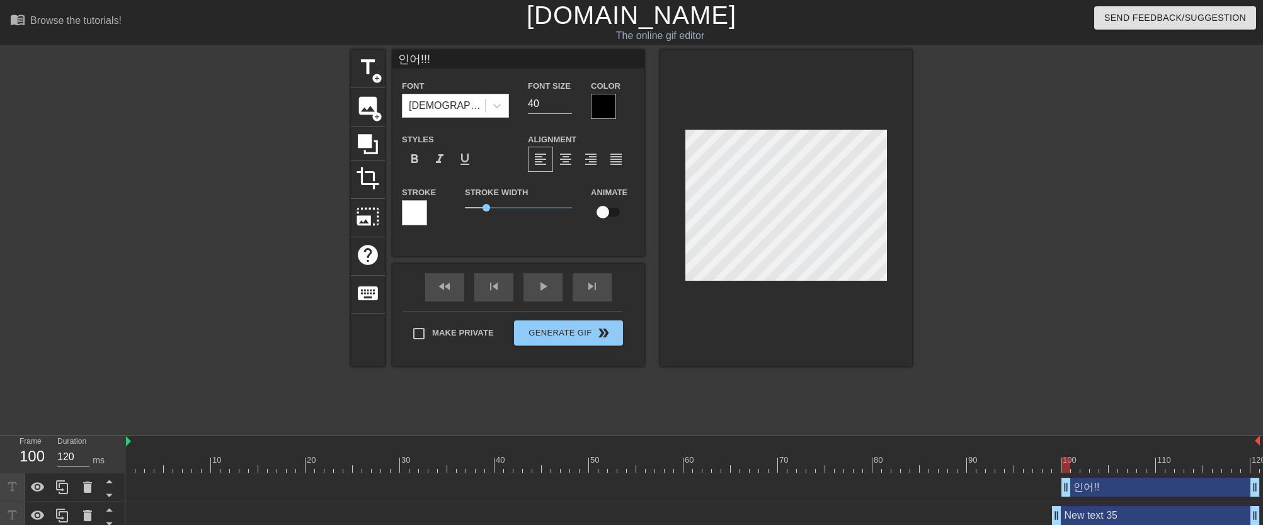
drag, startPoint x: 537, startPoint y: 103, endPoint x: 524, endPoint y: 103, distance: 13.2
click at [524, 103] on div "Font Size 40" at bounding box center [549, 98] width 63 height 41
click at [421, 161] on span "format_bold" at bounding box center [414, 159] width 15 height 15
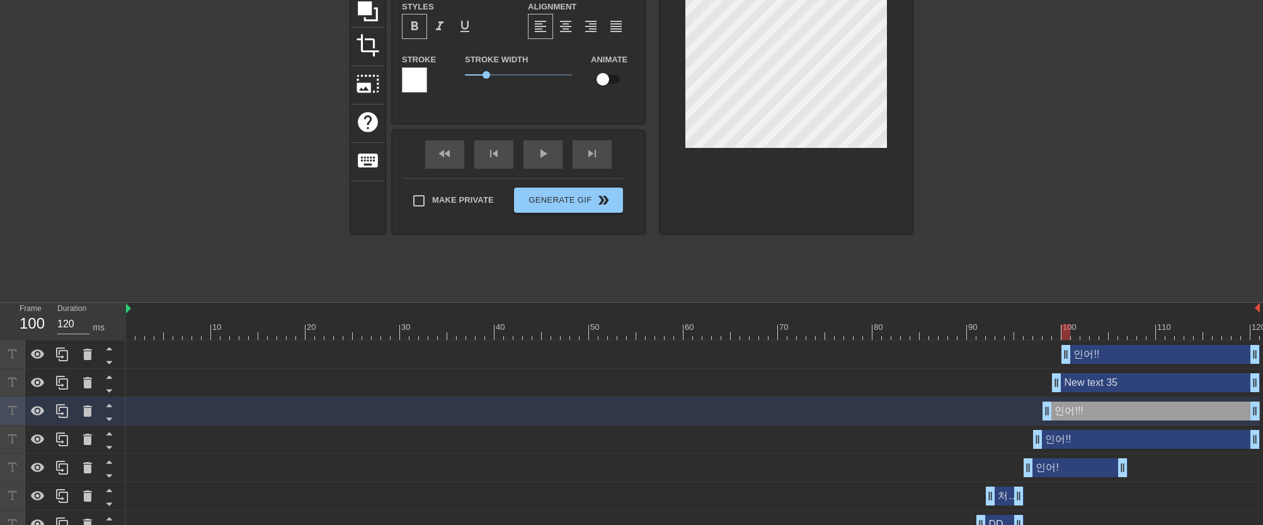
scroll to position [173, 0]
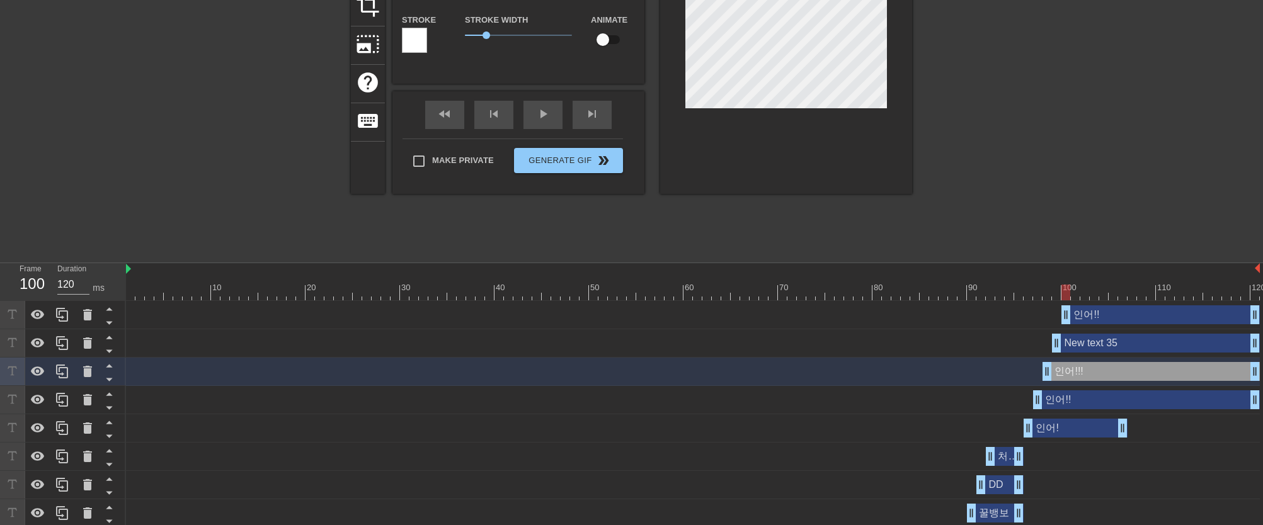
click at [1093, 342] on div "New text 35 drag_handle drag_handle" at bounding box center [1156, 343] width 208 height 19
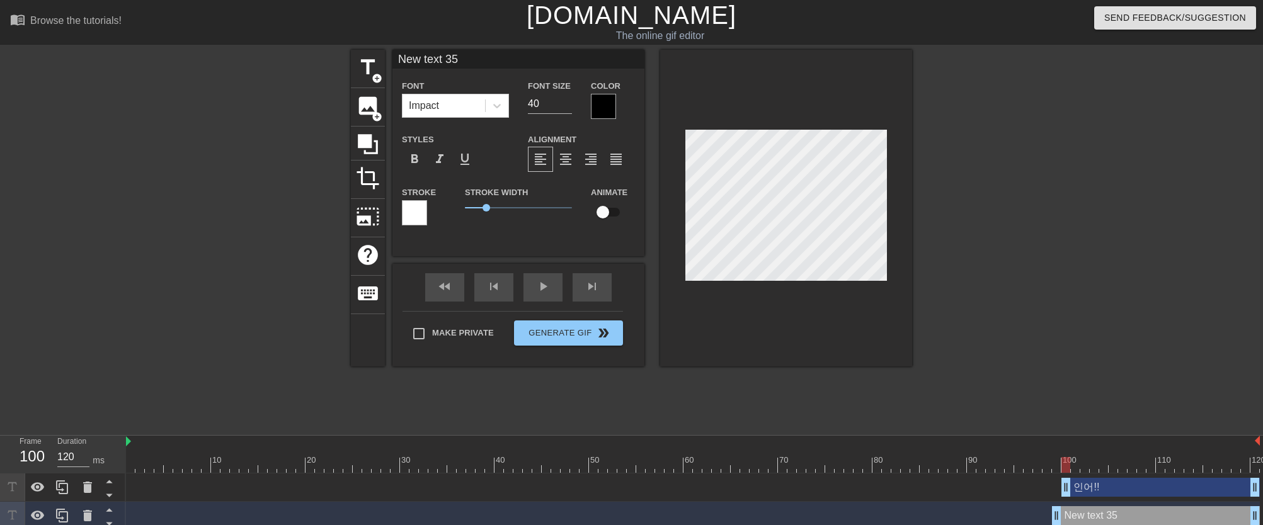
scroll to position [0, 0]
click at [494, 59] on input "New text 35" at bounding box center [518, 59] width 252 height 19
drag, startPoint x: 552, startPoint y: 106, endPoint x: 523, endPoint y: 105, distance: 29.0
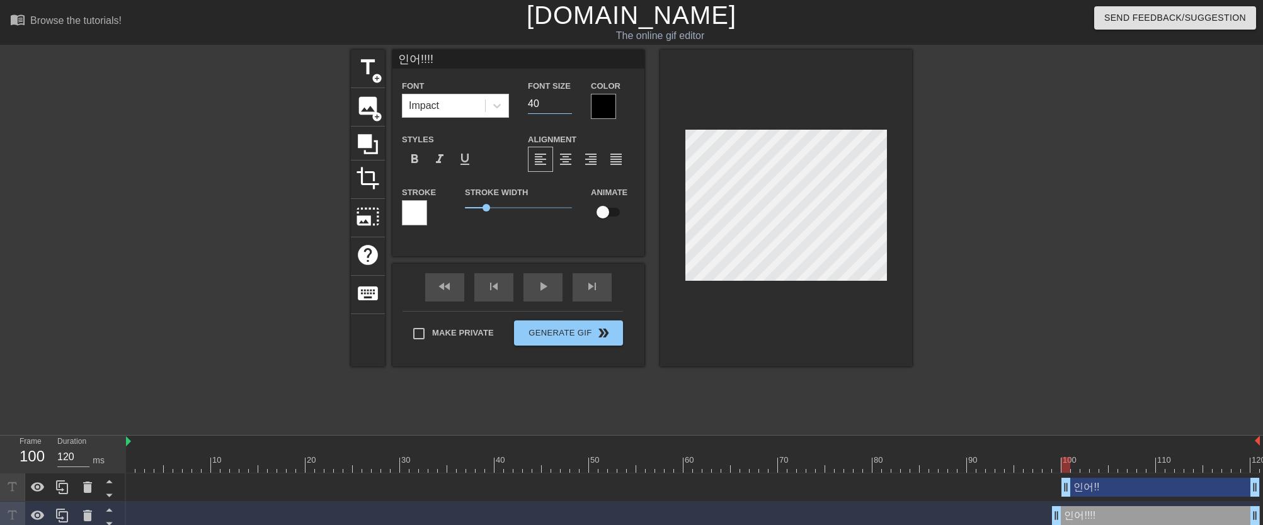
click at [523, 105] on div "Font Size 40" at bounding box center [549, 98] width 63 height 41
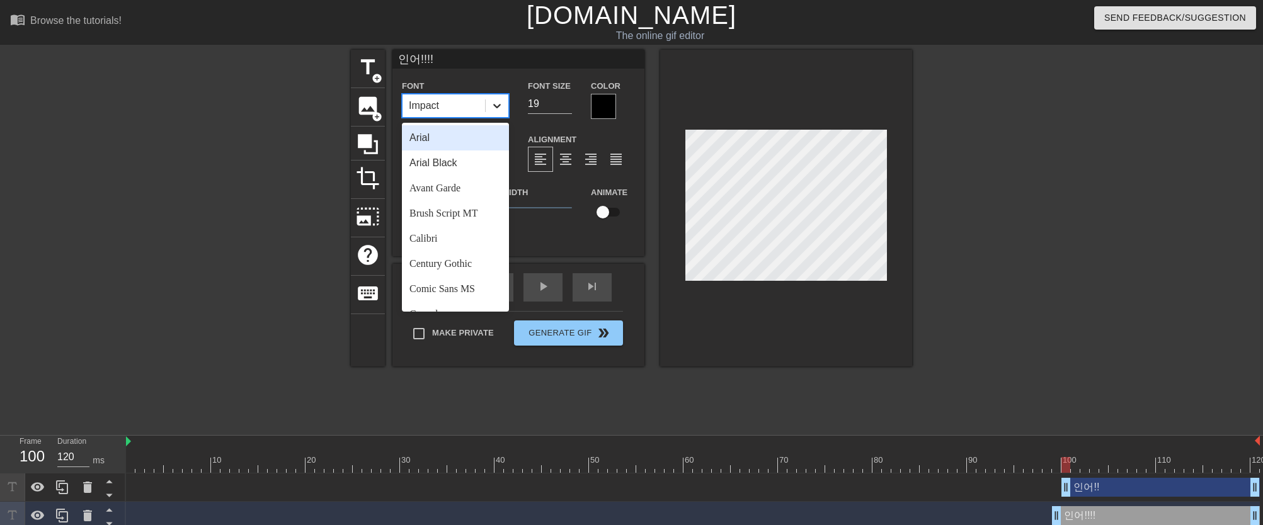
click at [488, 114] on div at bounding box center [497, 105] width 23 height 23
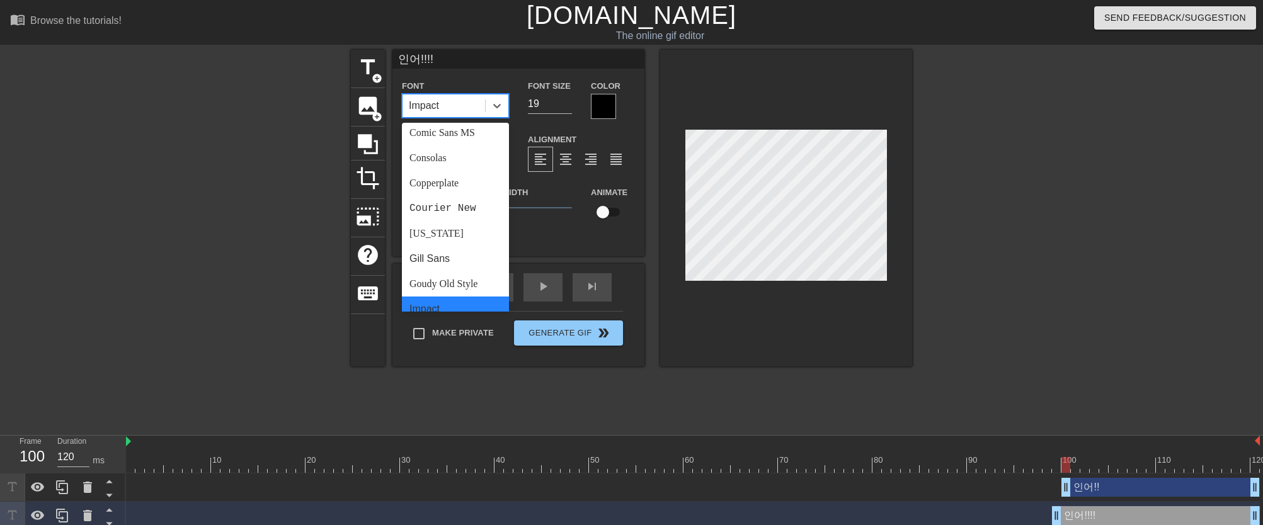
scroll to position [371, 0]
click at [450, 295] on div "[DEMOGRAPHIC_DATA]" at bounding box center [455, 285] width 107 height 25
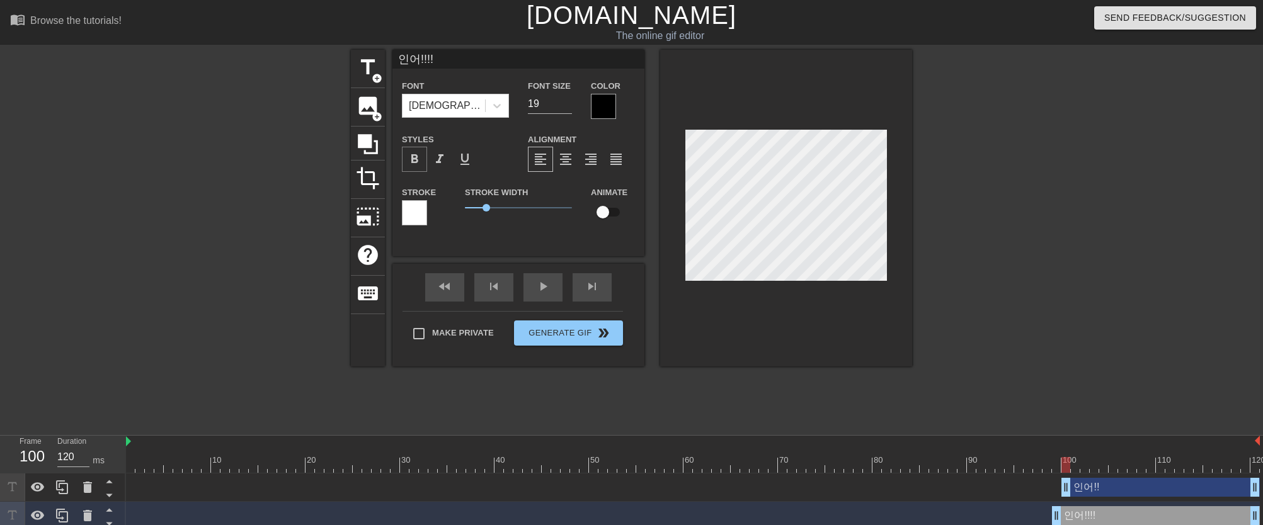
click at [414, 165] on span "format_bold" at bounding box center [414, 159] width 15 height 15
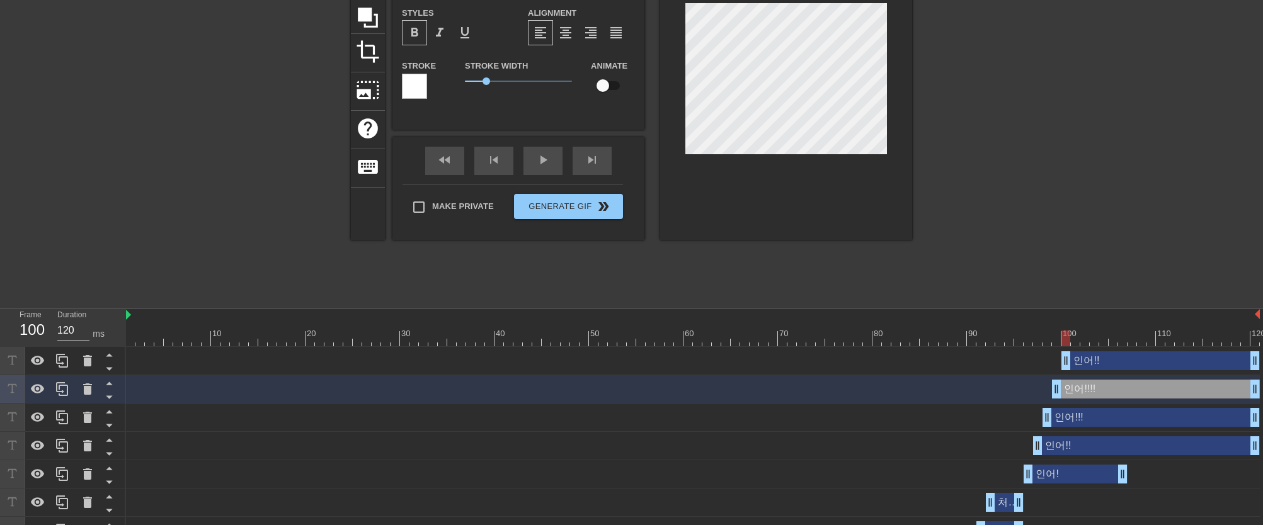
scroll to position [139, 0]
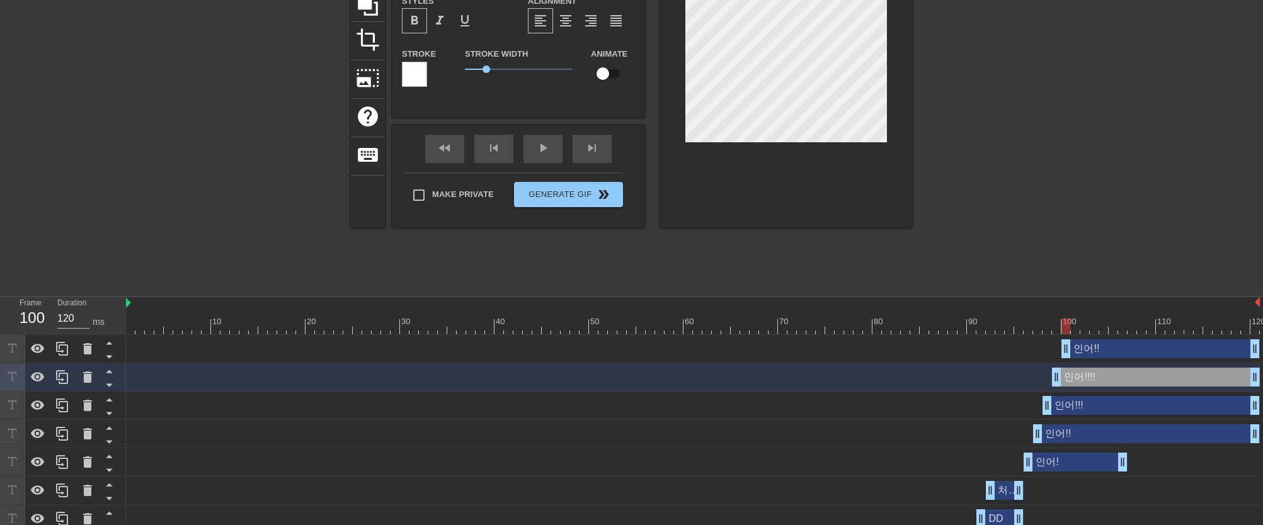
click at [1087, 351] on div "인어!! drag_handle drag_handle" at bounding box center [1160, 348] width 198 height 19
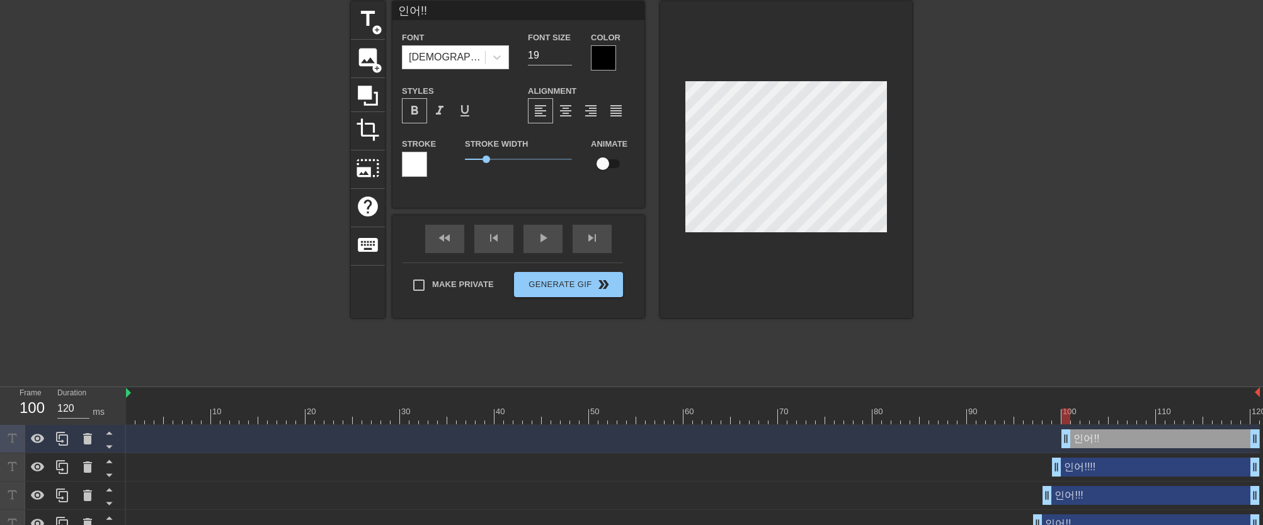
scroll to position [0, 0]
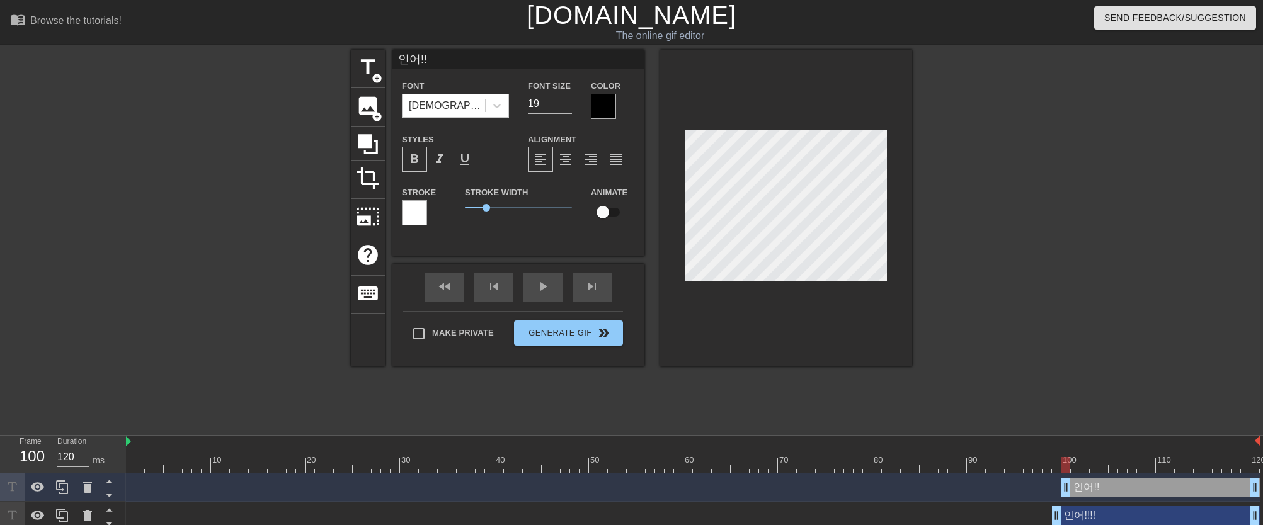
click at [501, 61] on input "인어!!" at bounding box center [518, 59] width 252 height 19
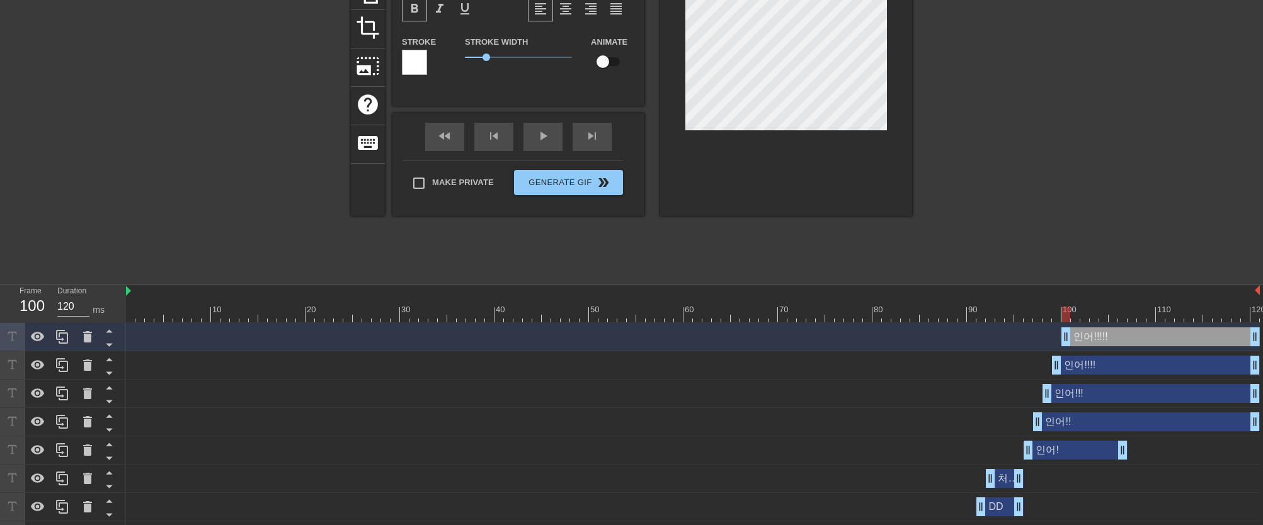
scroll to position [156, 0]
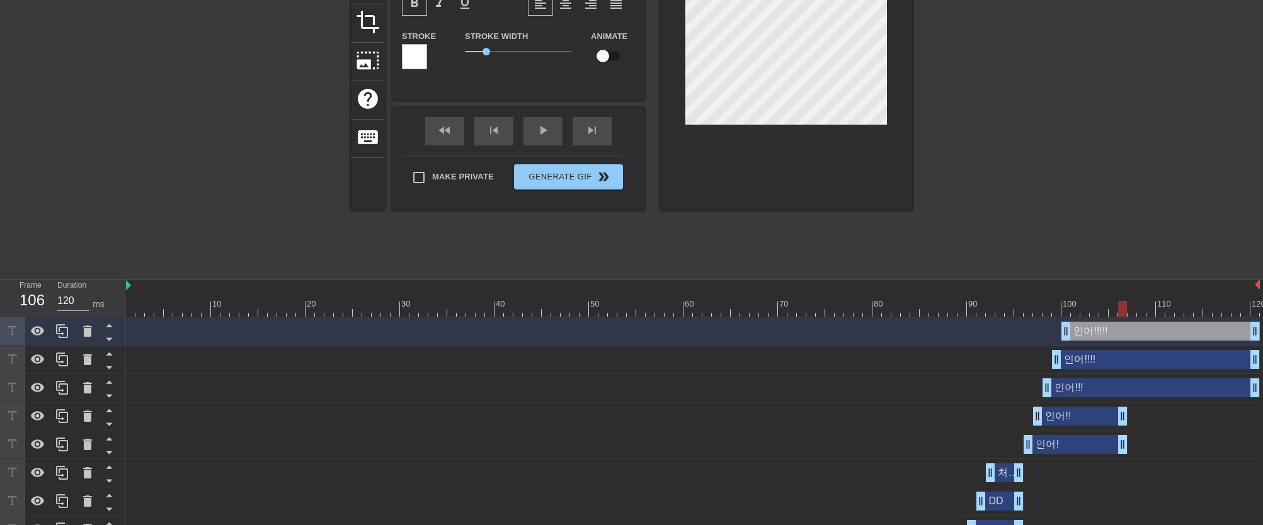
drag, startPoint x: 1252, startPoint y: 418, endPoint x: 1119, endPoint y: 414, distance: 132.9
drag, startPoint x: 1250, startPoint y: 389, endPoint x: 1121, endPoint y: 387, distance: 129.1
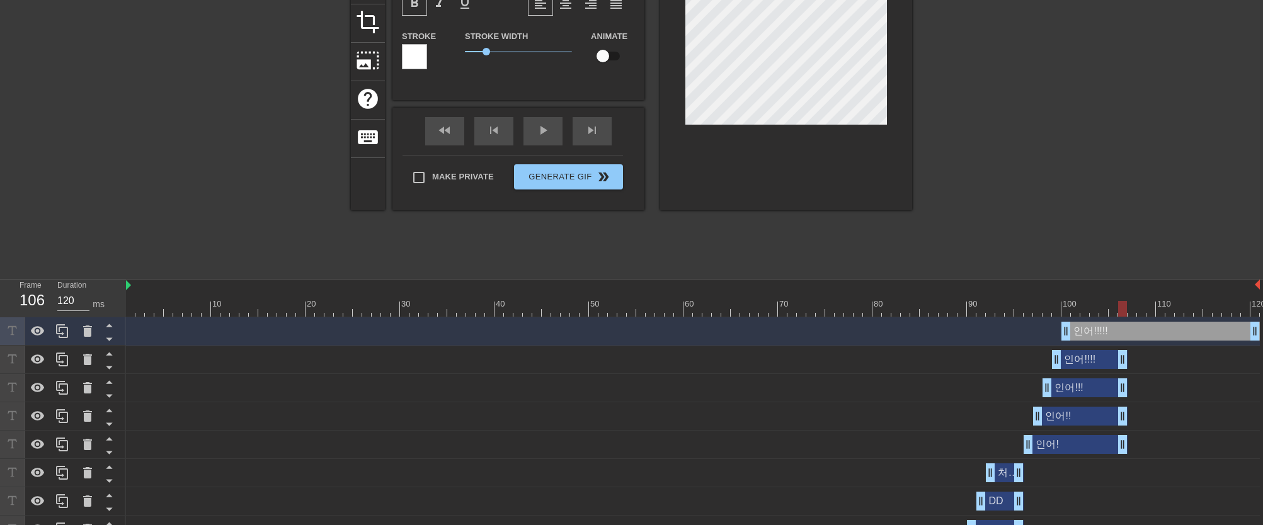
drag, startPoint x: 1253, startPoint y: 359, endPoint x: 1123, endPoint y: 364, distance: 130.4
drag, startPoint x: 1253, startPoint y: 328, endPoint x: 1119, endPoint y: 335, distance: 133.7
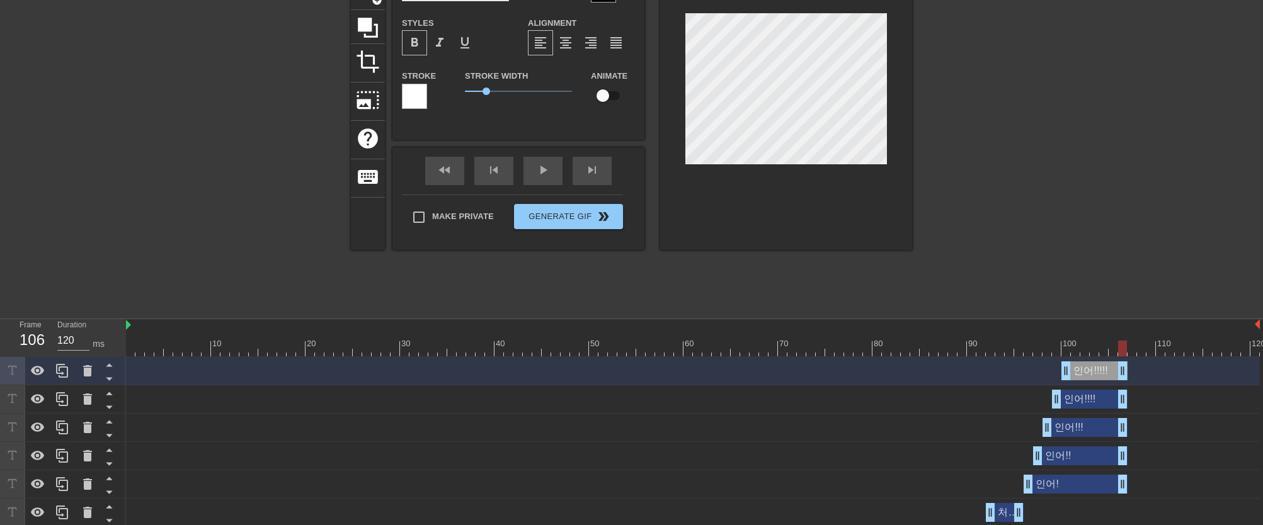
scroll to position [85, 0]
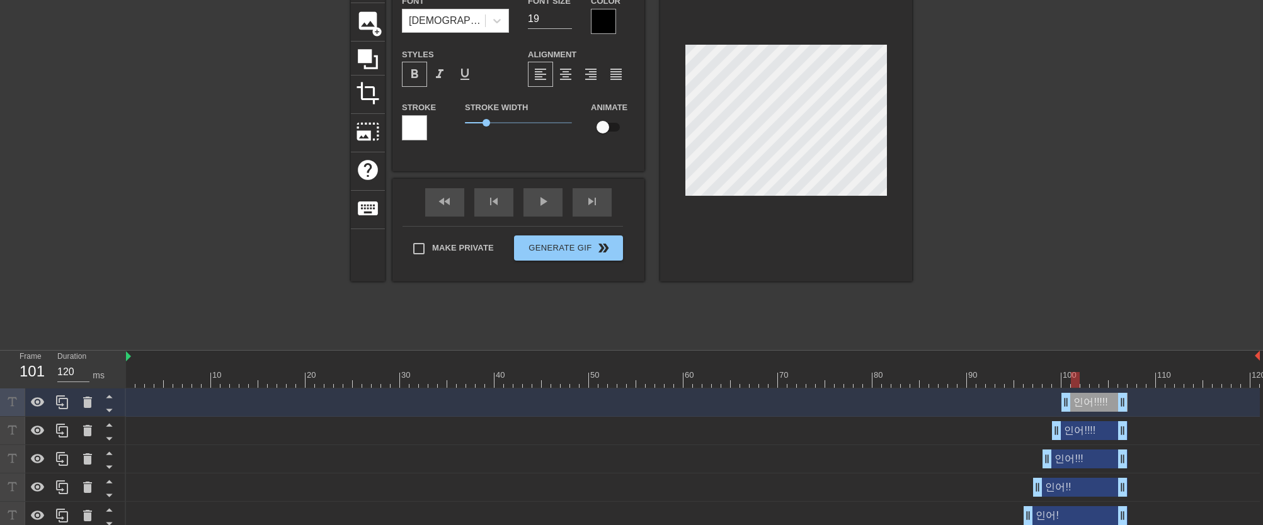
drag, startPoint x: 1120, startPoint y: 377, endPoint x: 1073, endPoint y: 378, distance: 46.6
click at [1073, 378] on div at bounding box center [1075, 380] width 9 height 16
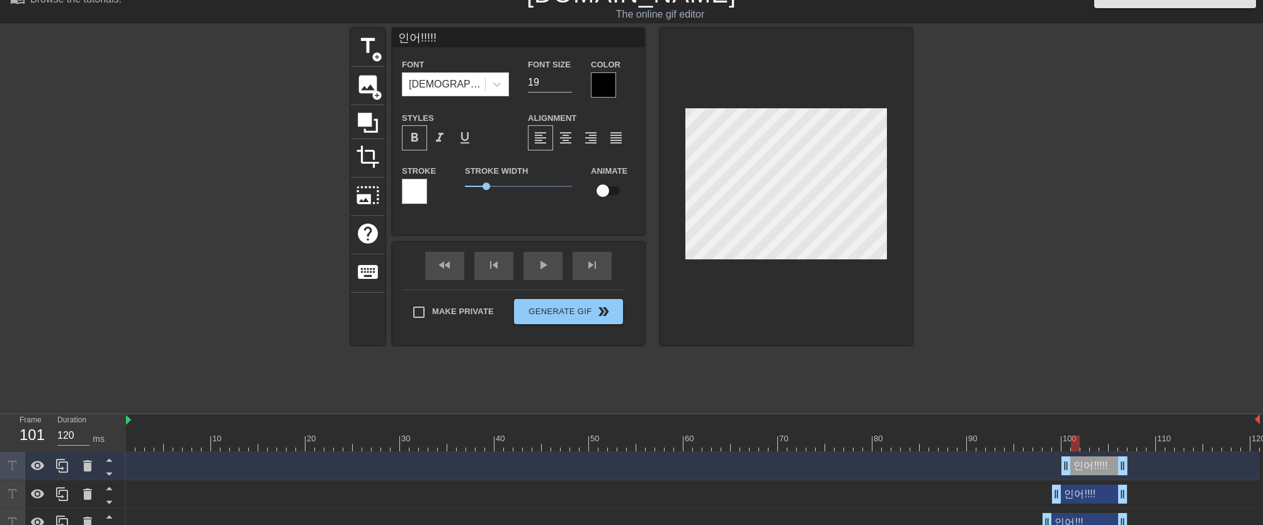
scroll to position [9, 0]
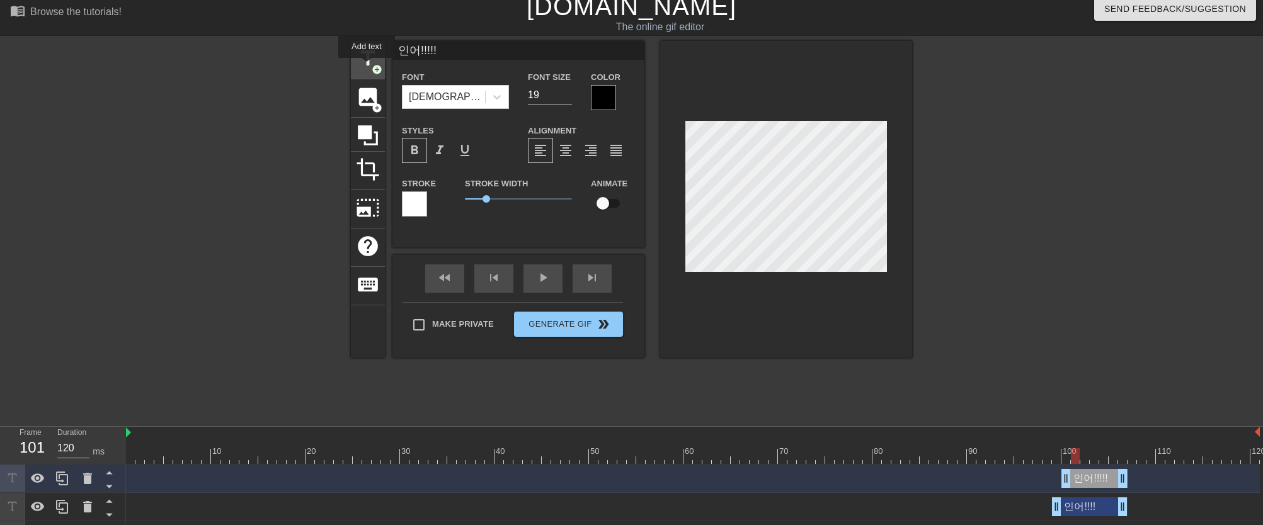
click at [367, 67] on span "title" at bounding box center [368, 59] width 24 height 24
click at [480, 55] on input "New text 37" at bounding box center [518, 50] width 252 height 19
click at [492, 99] on icon at bounding box center [497, 97] width 13 height 13
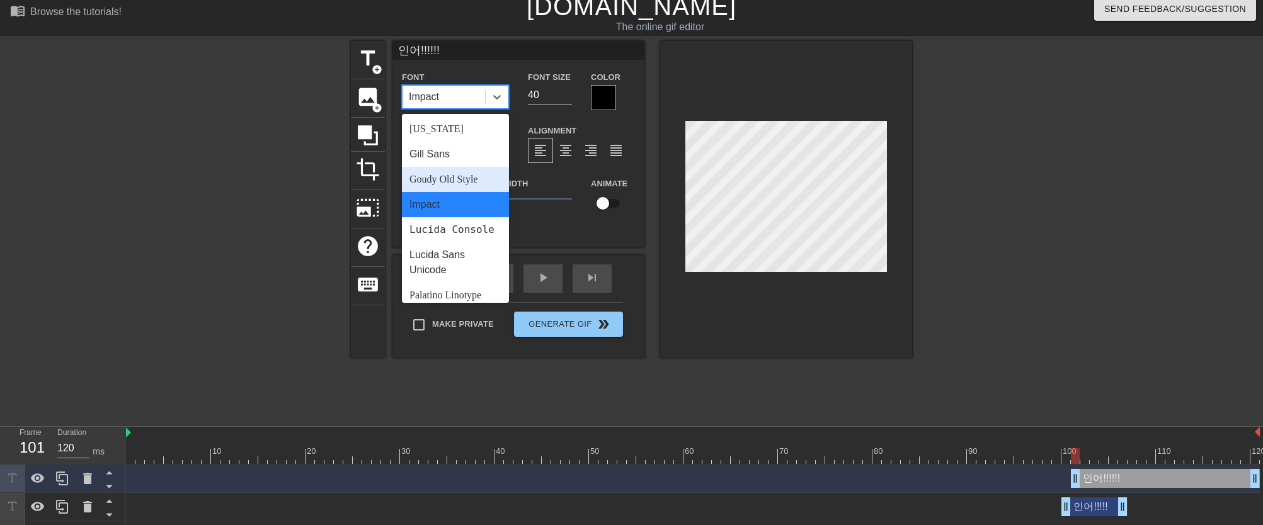
scroll to position [451, 0]
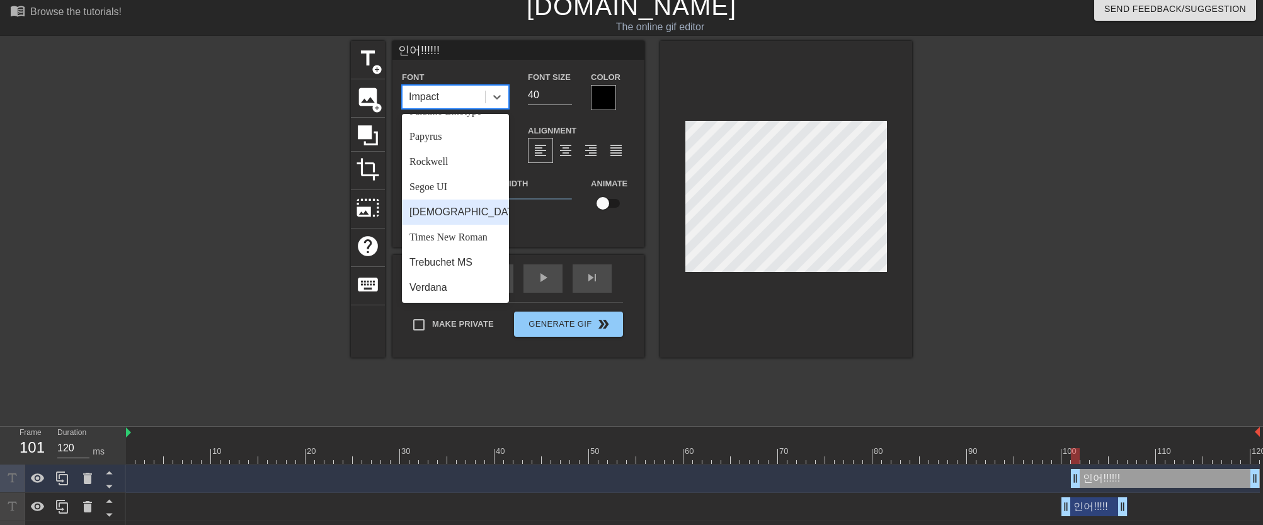
click at [462, 212] on div "[DEMOGRAPHIC_DATA]" at bounding box center [455, 212] width 107 height 25
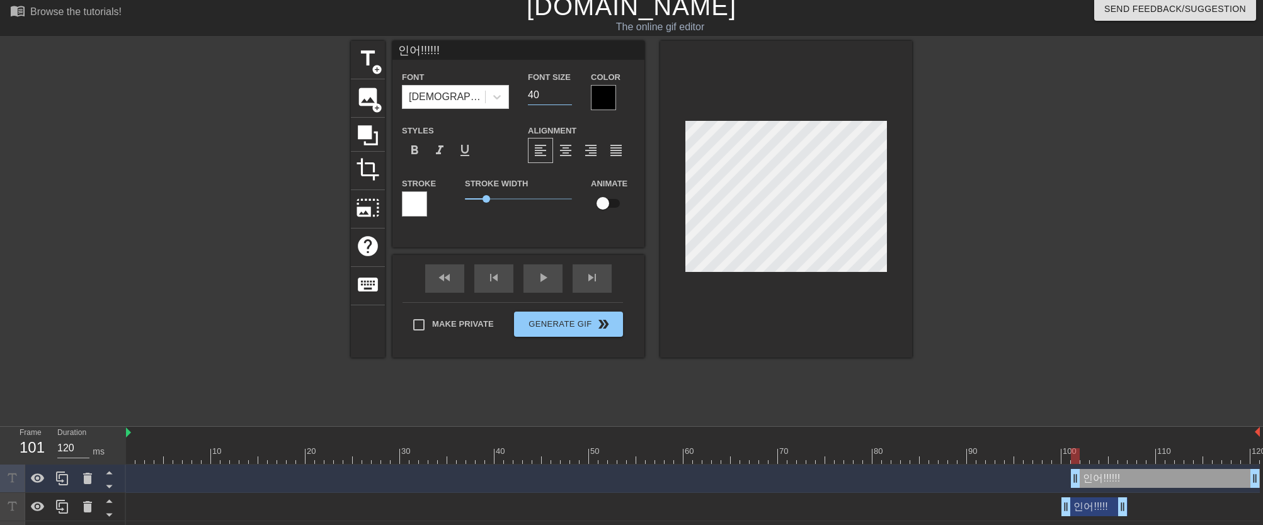
drag, startPoint x: 559, startPoint y: 99, endPoint x: 515, endPoint y: 100, distance: 43.5
click at [515, 100] on div "Font Tahoma Font Size 40 Color" at bounding box center [518, 89] width 252 height 41
click at [408, 157] on span "format_bold" at bounding box center [414, 150] width 15 height 15
drag, startPoint x: 1254, startPoint y: 482, endPoint x: 1122, endPoint y: 487, distance: 132.3
drag, startPoint x: 1122, startPoint y: 458, endPoint x: 1082, endPoint y: 458, distance: 39.0
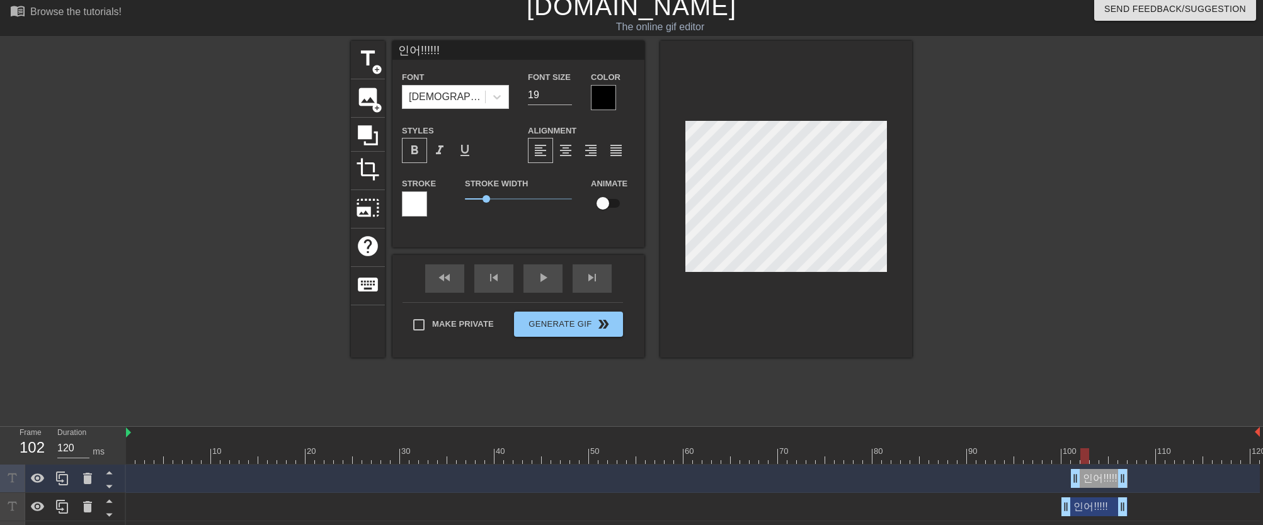
click at [1082, 458] on div at bounding box center [1084, 456] width 9 height 16
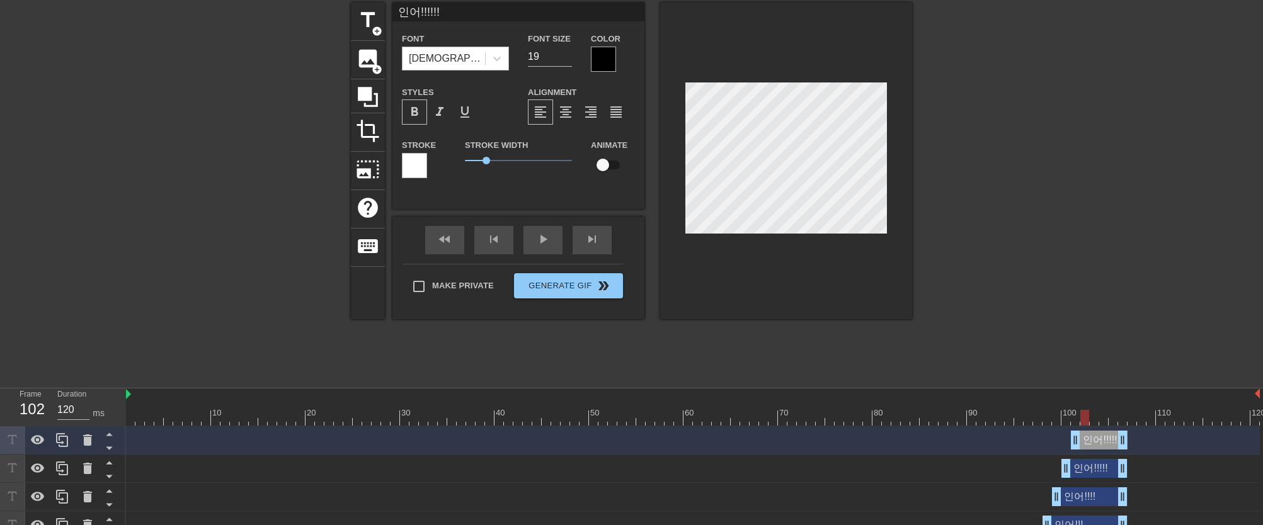
scroll to position [19, 0]
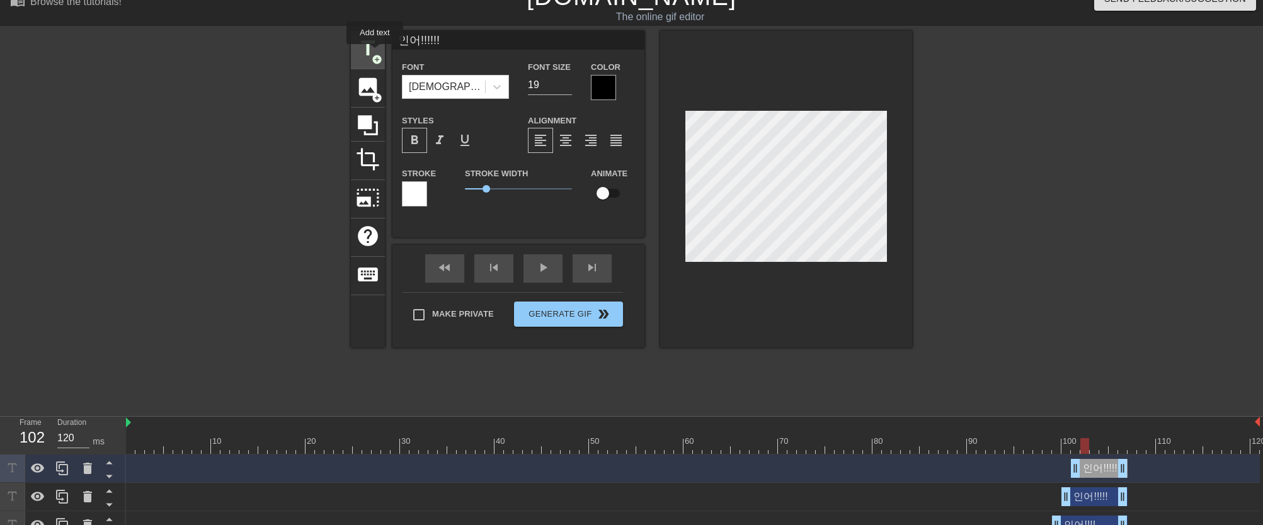
click at [375, 52] on span "title" at bounding box center [368, 49] width 24 height 24
drag, startPoint x: 1251, startPoint y: 463, endPoint x: 1118, endPoint y: 465, distance: 132.9
click at [480, 39] on input "New text 38" at bounding box center [518, 40] width 252 height 19
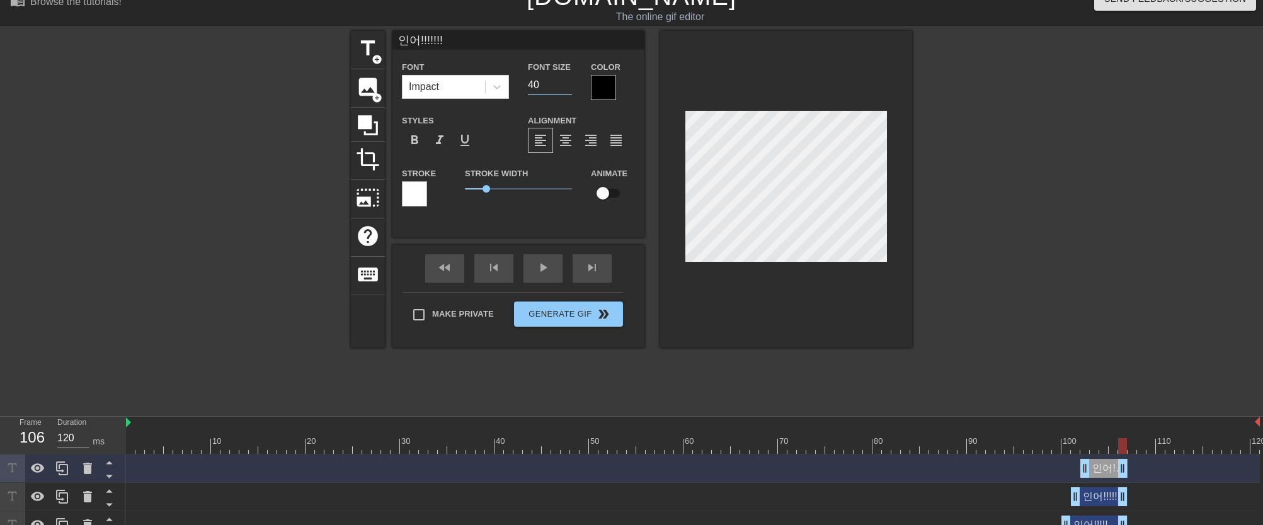
drag, startPoint x: 543, startPoint y: 80, endPoint x: 516, endPoint y: 80, distance: 27.1
click at [516, 80] on div "Font Impact Font Size 40 Color" at bounding box center [518, 79] width 252 height 41
click at [505, 94] on div at bounding box center [497, 87] width 23 height 23
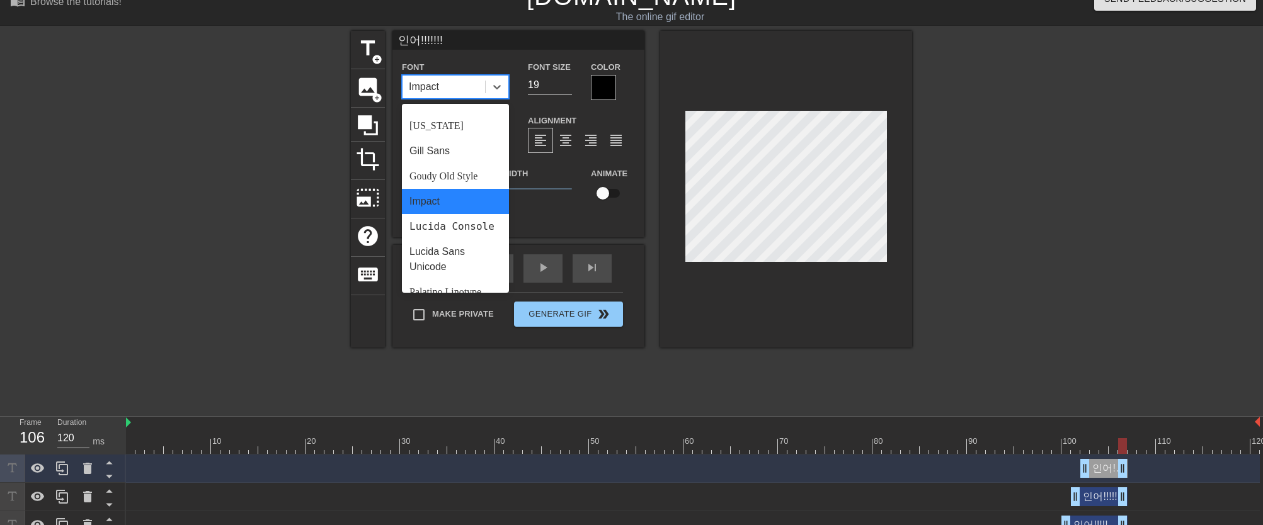
scroll to position [451, 0]
click at [465, 194] on div "[DEMOGRAPHIC_DATA]" at bounding box center [455, 202] width 107 height 25
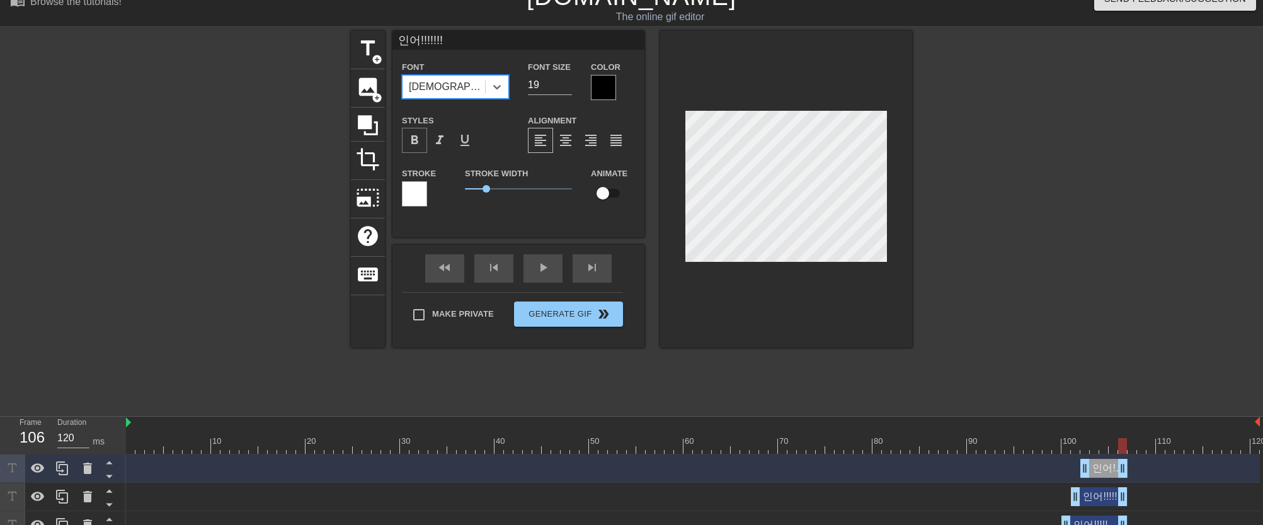
click at [411, 144] on span "format_bold" at bounding box center [414, 140] width 15 height 15
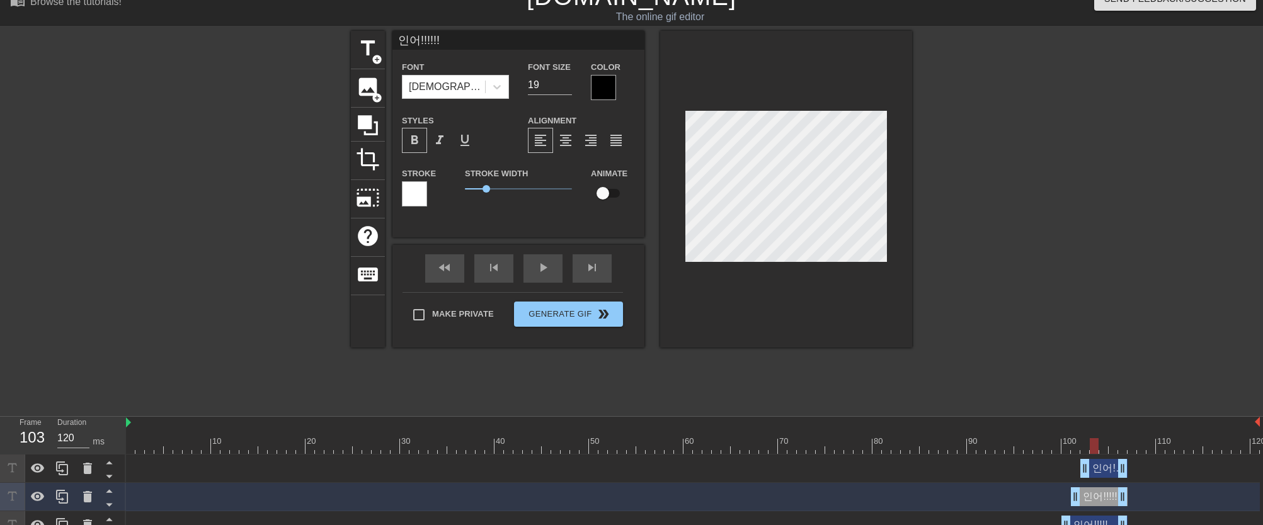
drag, startPoint x: 1122, startPoint y: 442, endPoint x: 1096, endPoint y: 443, distance: 25.2
click at [1096, 443] on div at bounding box center [1093, 446] width 9 height 16
click at [374, 100] on span "add_circle" at bounding box center [377, 98] width 11 height 11
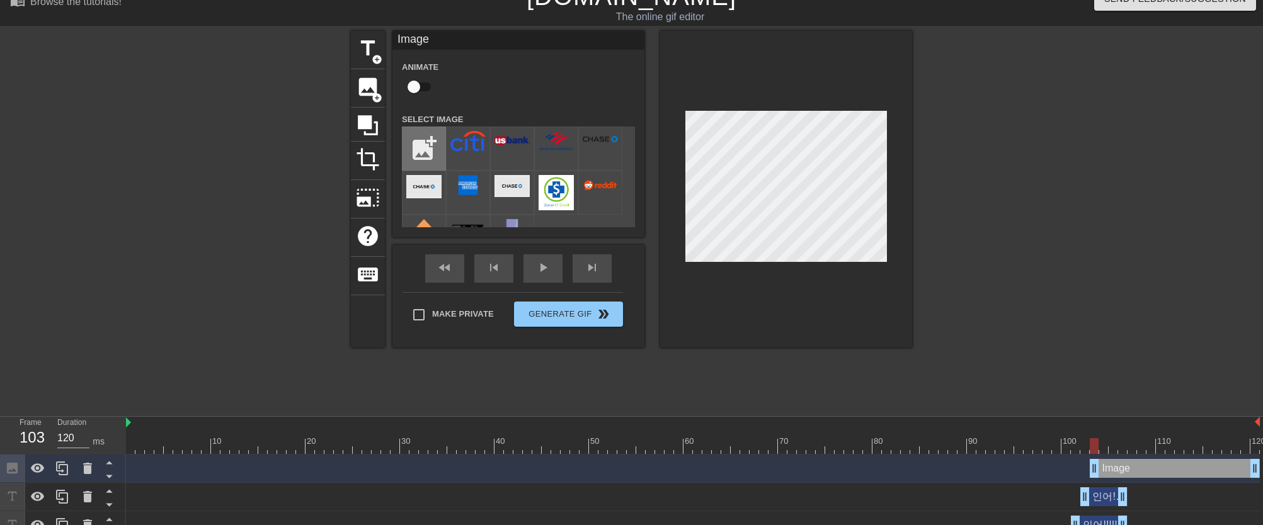
click at [417, 139] on input "file" at bounding box center [423, 148] width 43 height 43
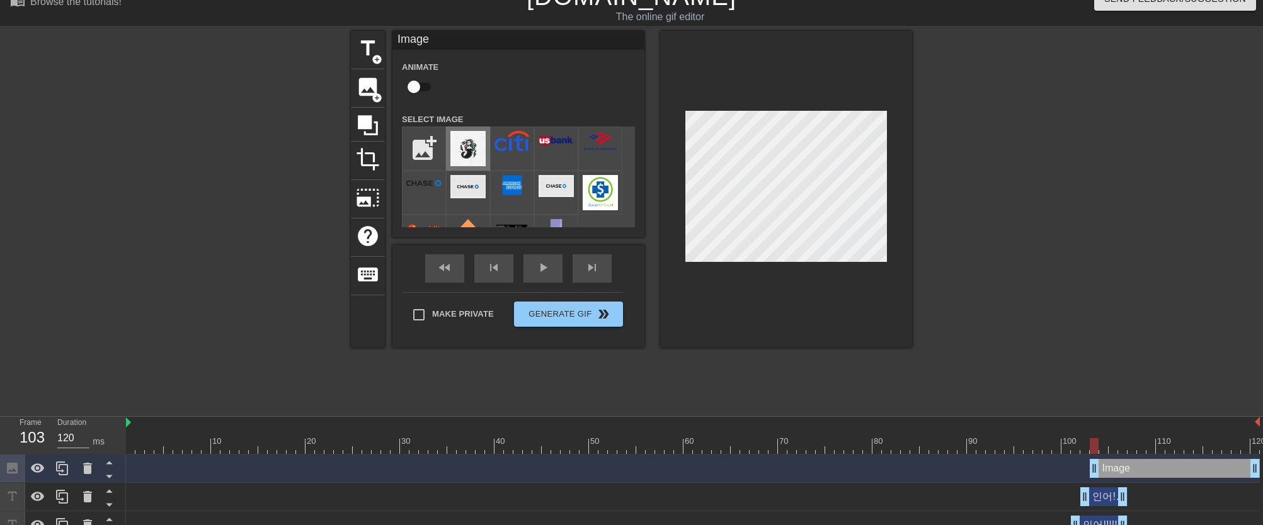
click at [474, 151] on img at bounding box center [467, 148] width 35 height 35
click at [82, 471] on icon at bounding box center [87, 468] width 15 height 15
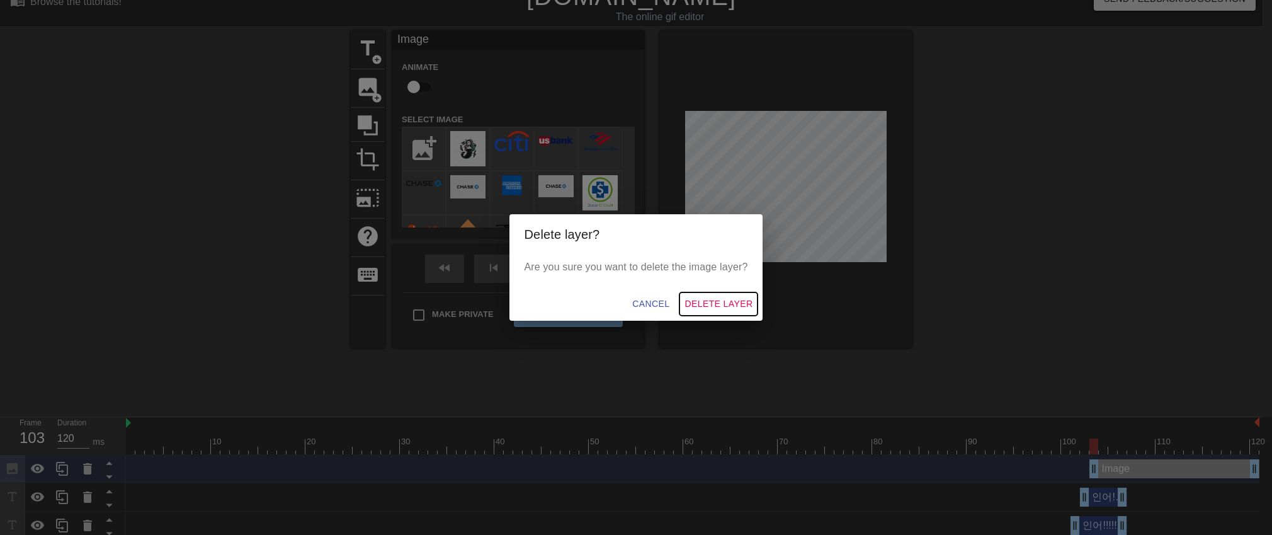
click at [702, 308] on span "Delete Layer" at bounding box center [719, 304] width 68 height 16
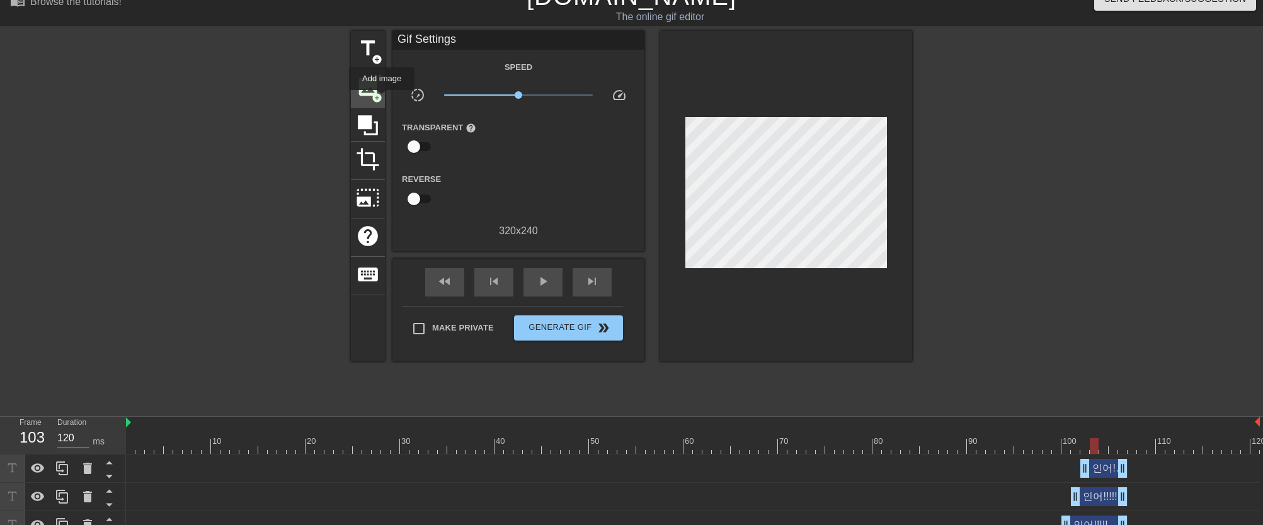
click at [363, 88] on span "image" at bounding box center [368, 87] width 24 height 24
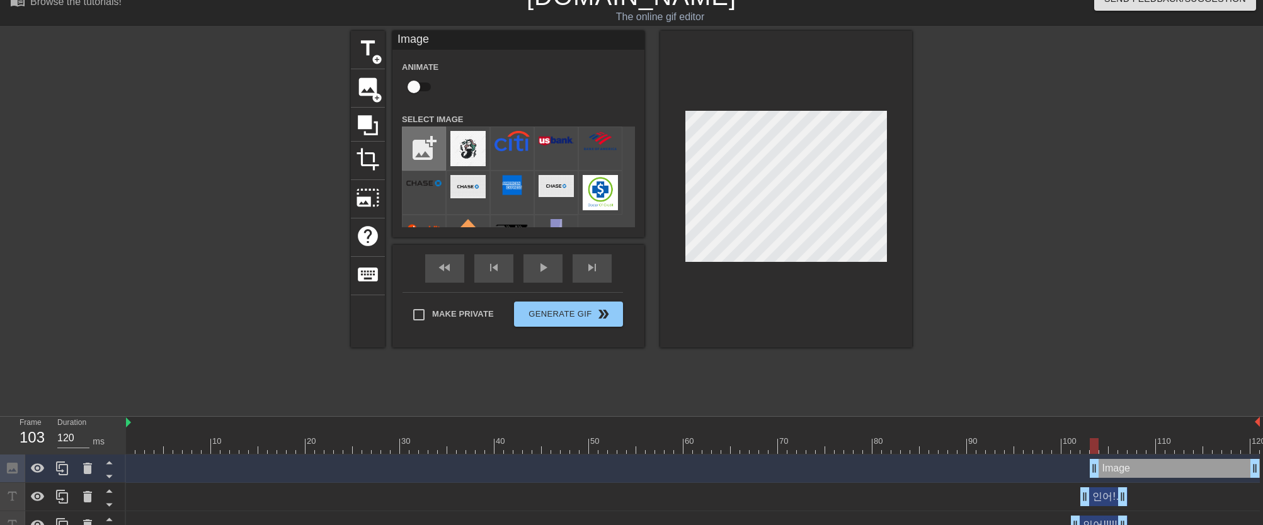
click at [424, 137] on input "file" at bounding box center [423, 148] width 43 height 43
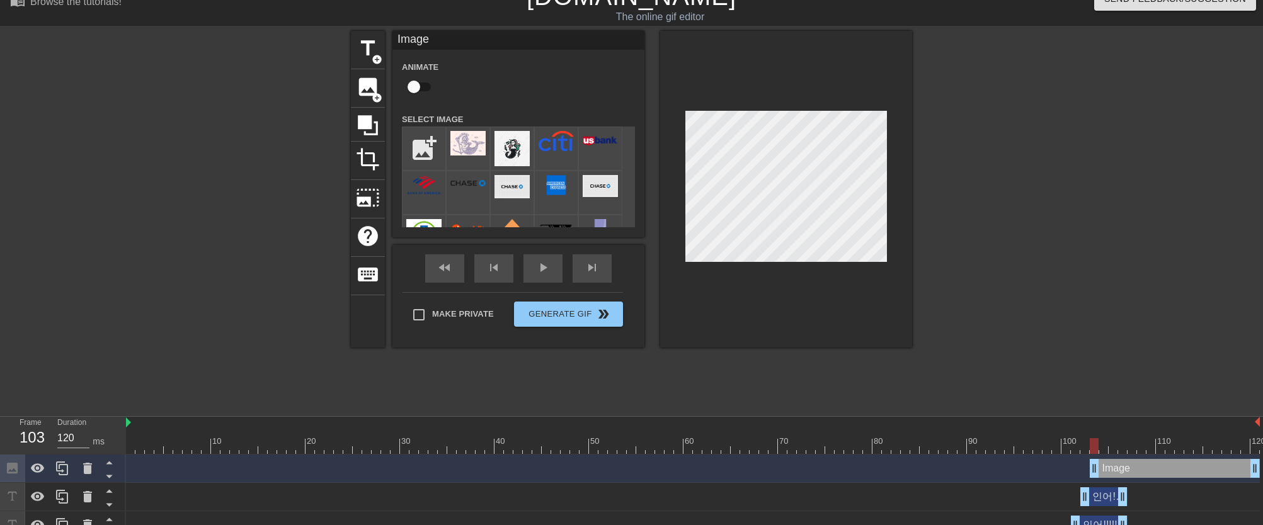
click at [474, 154] on img at bounding box center [467, 143] width 35 height 25
click at [79, 463] on div at bounding box center [87, 469] width 25 height 28
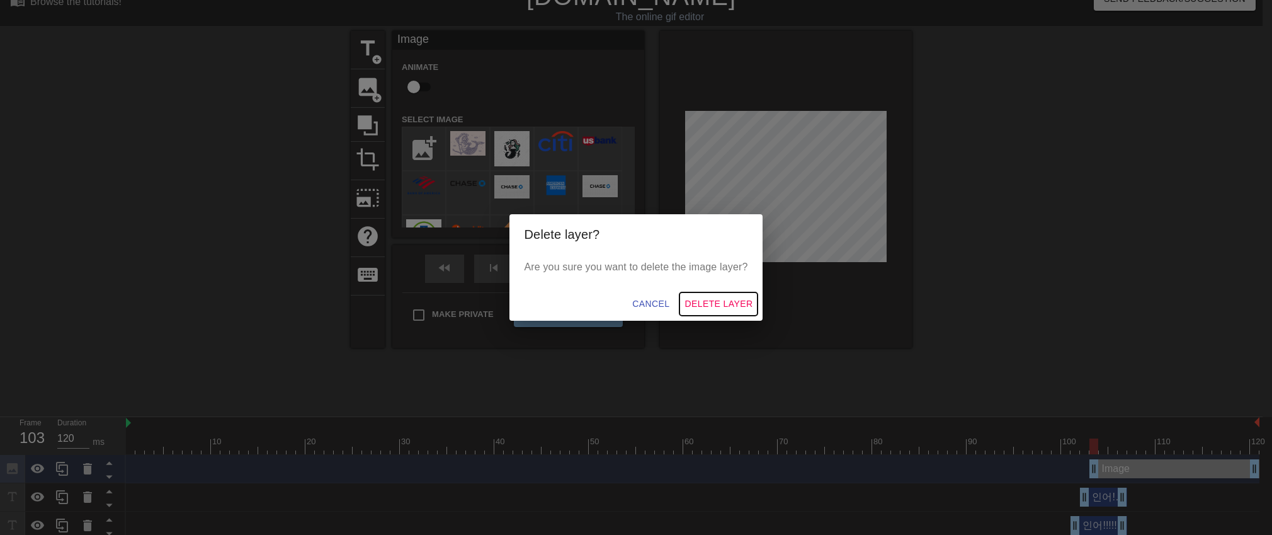
click at [720, 298] on span "Delete Layer" at bounding box center [719, 304] width 68 height 16
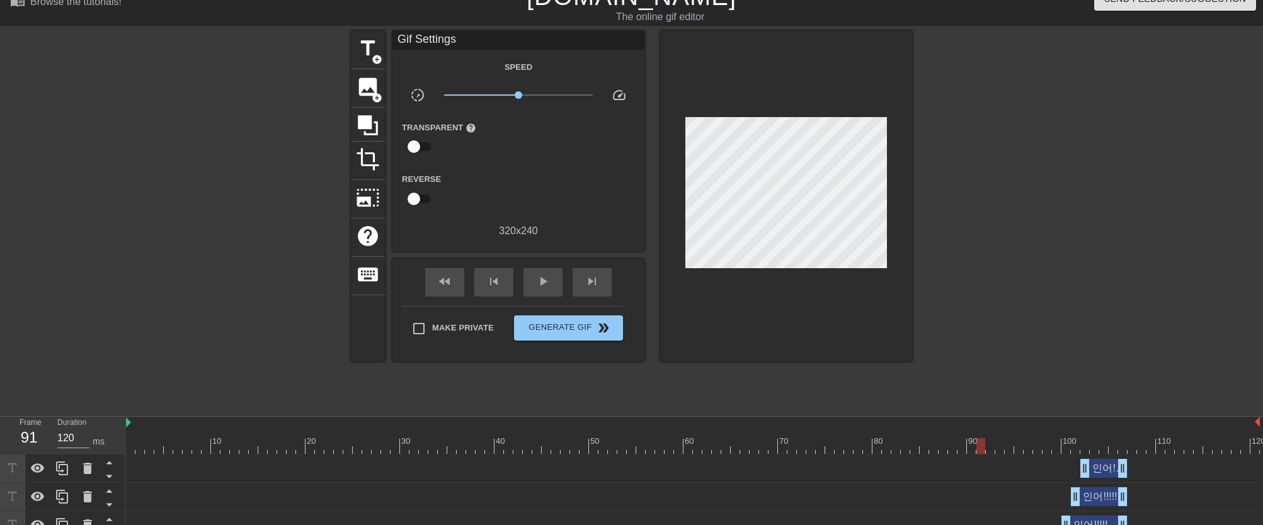
drag, startPoint x: 1091, startPoint y: 448, endPoint x: 984, endPoint y: 450, distance: 107.1
click at [984, 450] on div at bounding box center [980, 446] width 9 height 16
click at [543, 278] on span "play_arrow" at bounding box center [542, 281] width 15 height 15
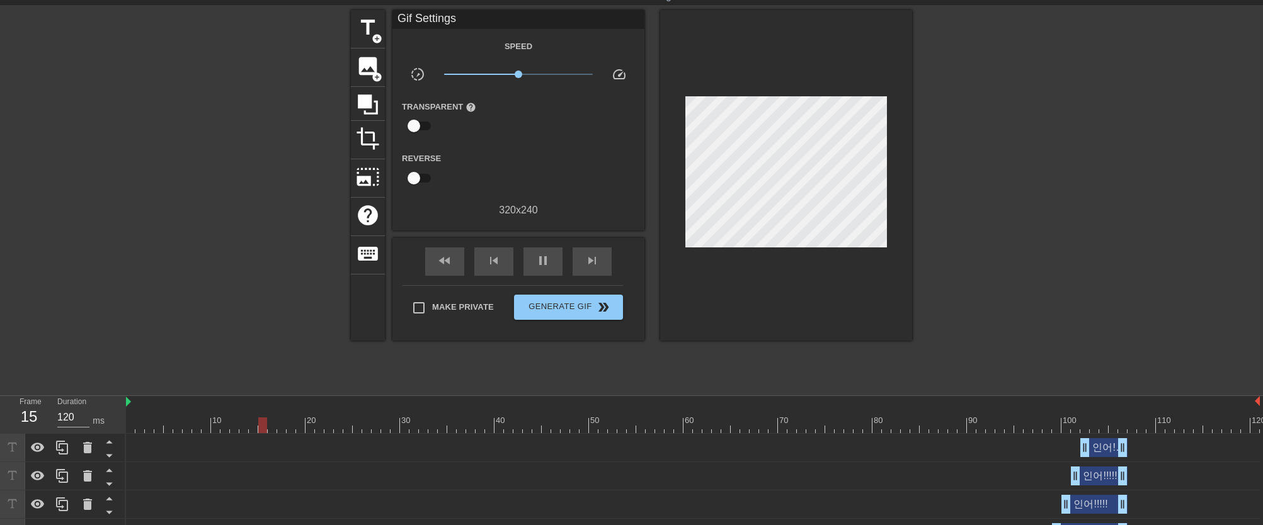
scroll to position [81, 0]
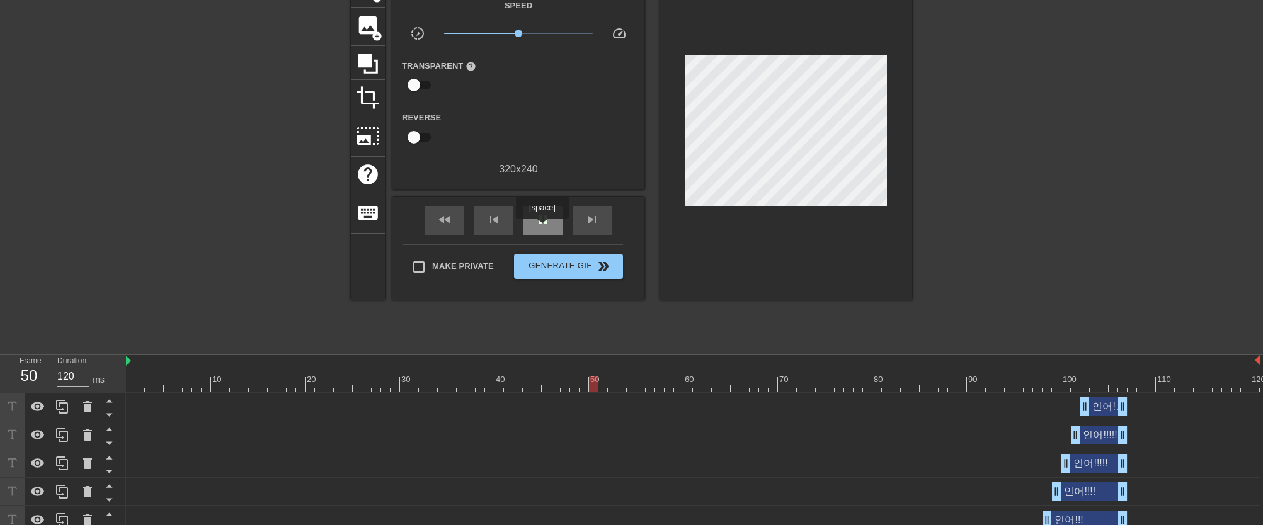
click at [543, 228] on div "pause" at bounding box center [542, 221] width 39 height 28
drag, startPoint x: 591, startPoint y: 382, endPoint x: 1127, endPoint y: 387, distance: 535.9
click at [1127, 387] on div at bounding box center [1131, 385] width 9 height 16
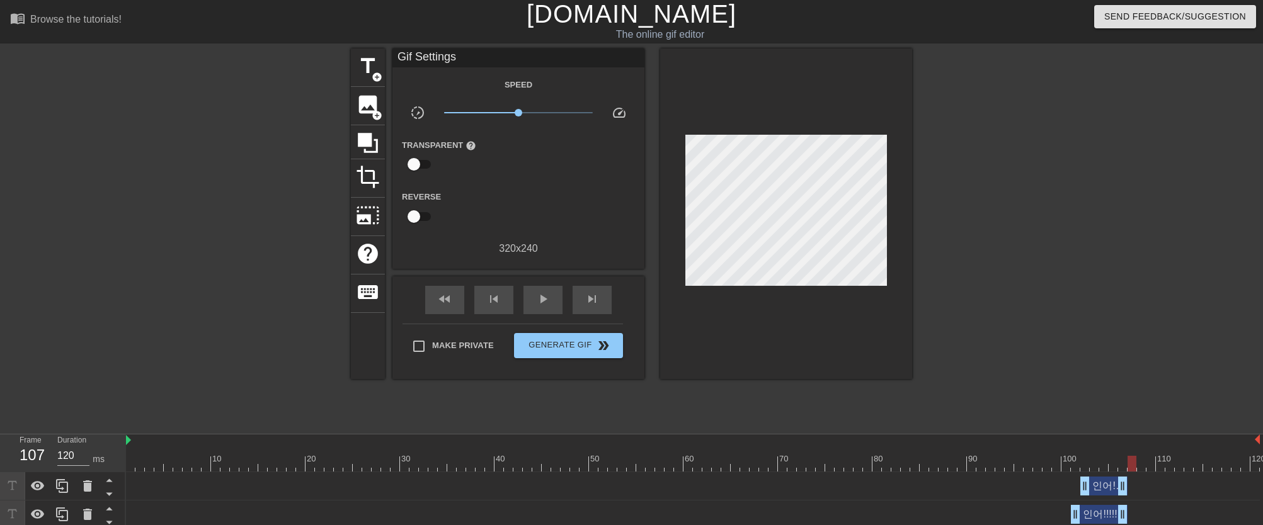
scroll to position [0, 0]
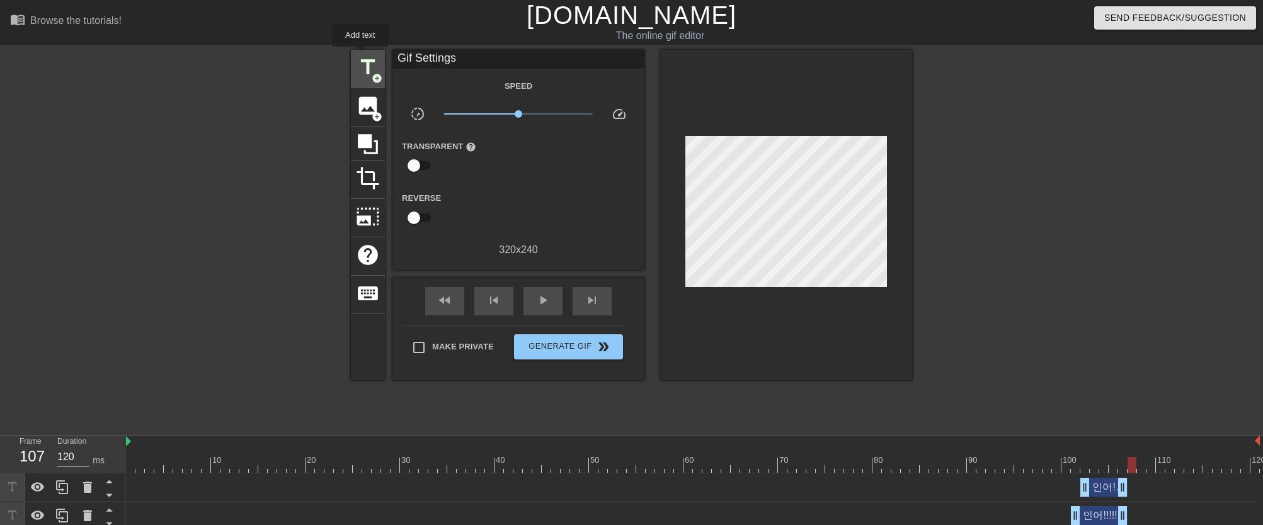
click at [361, 55] on span "title" at bounding box center [368, 67] width 24 height 24
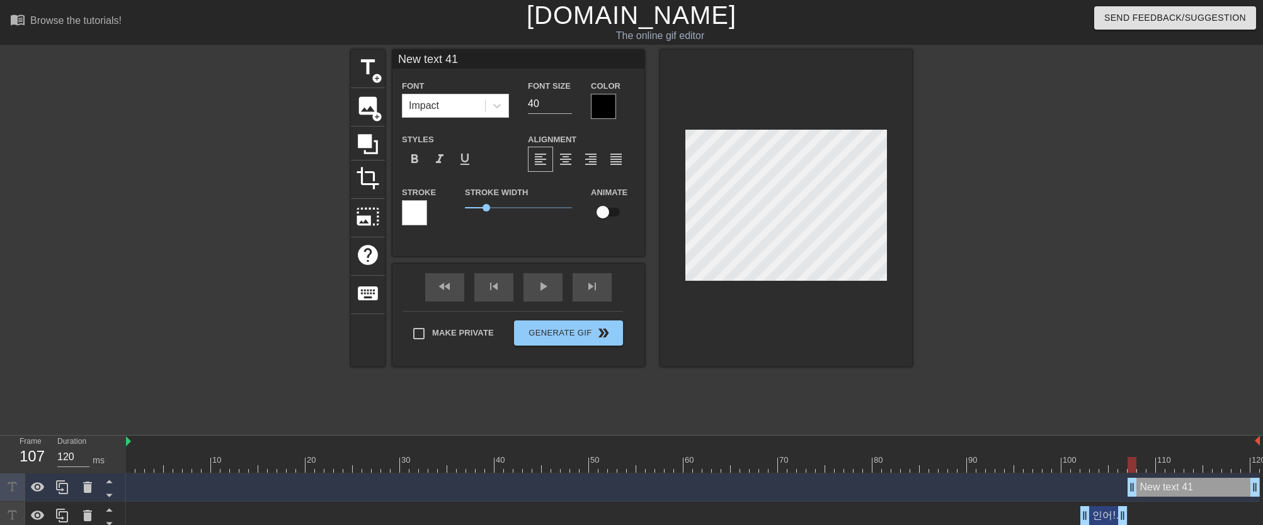
click at [1132, 464] on div at bounding box center [1131, 465] width 9 height 16
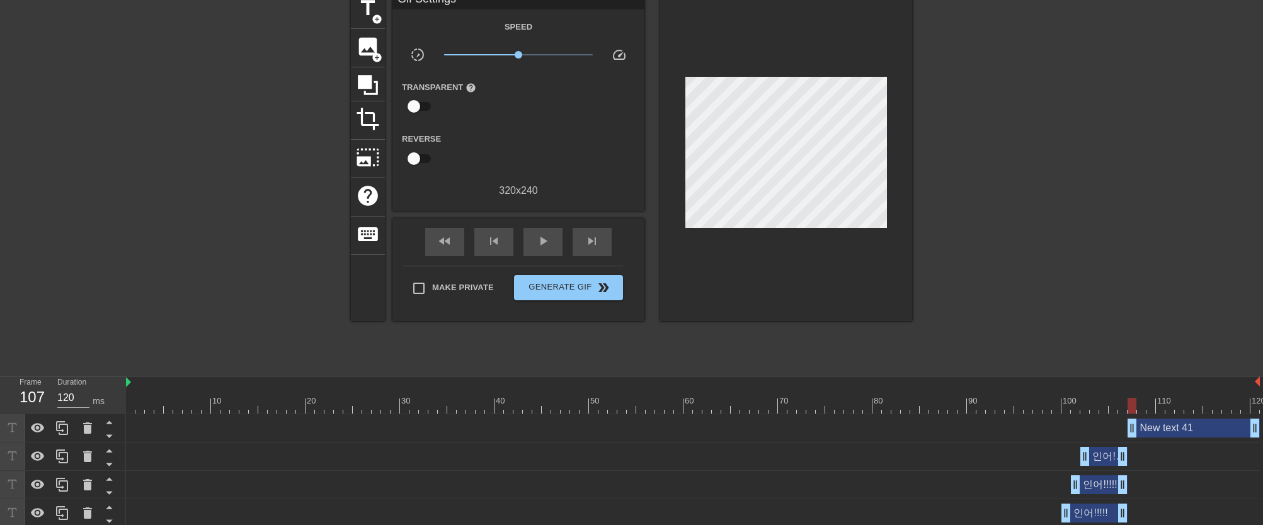
scroll to position [59, 9]
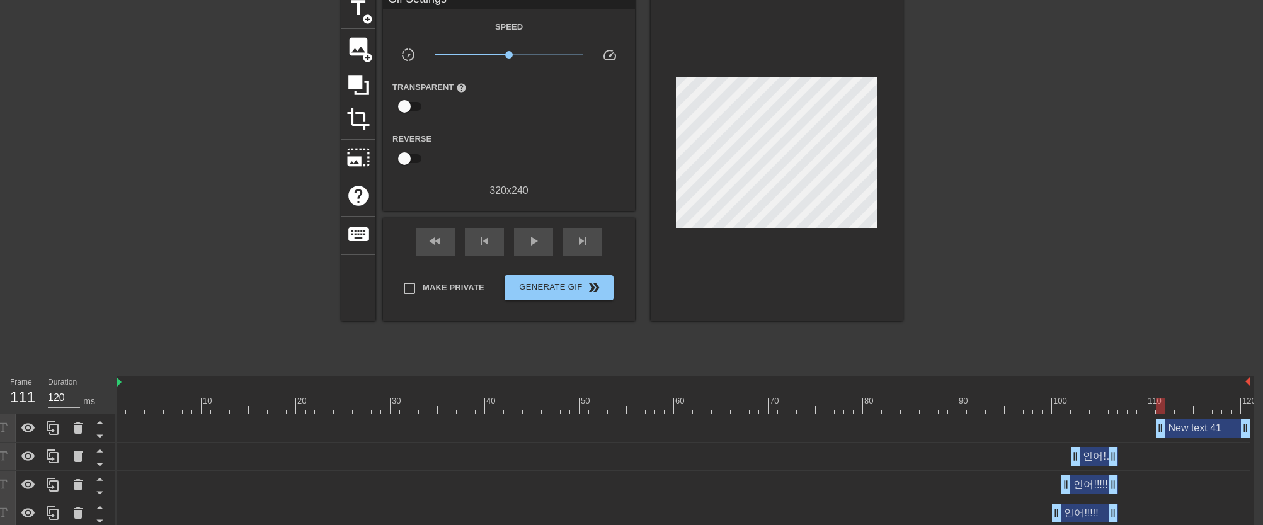
drag, startPoint x: 1120, startPoint y: 432, endPoint x: 1162, endPoint y: 435, distance: 41.7
drag, startPoint x: 1162, startPoint y: 429, endPoint x: 1152, endPoint y: 432, distance: 10.6
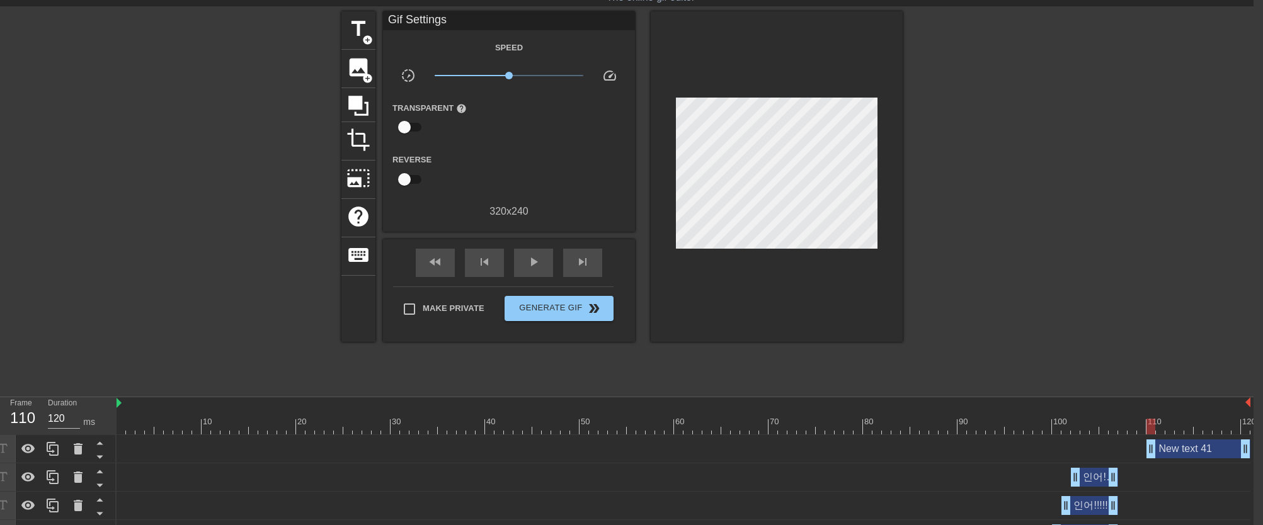
scroll to position [0, 9]
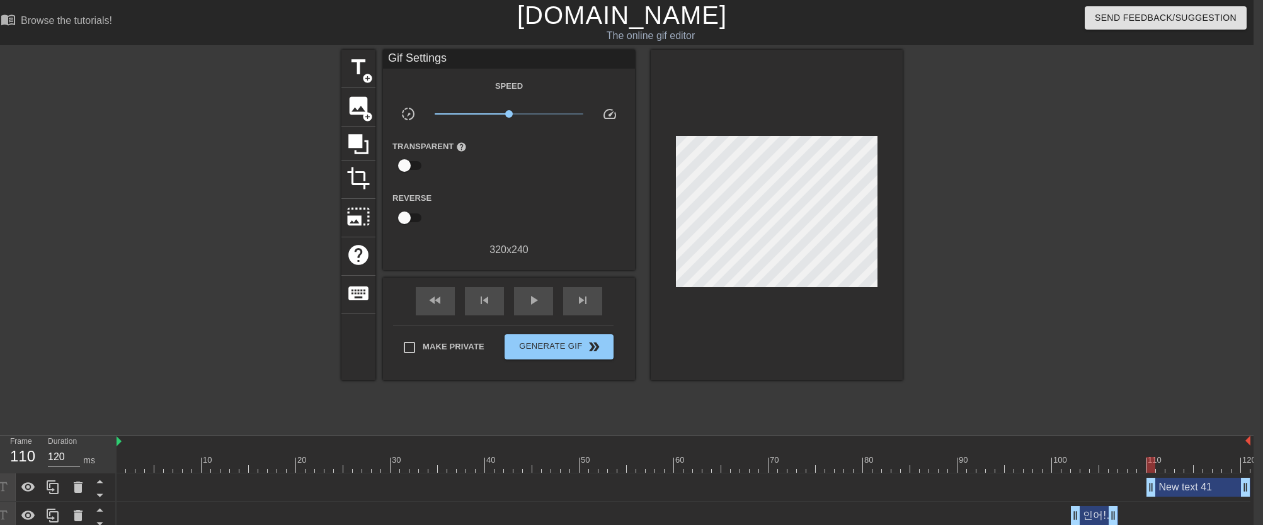
click at [1198, 494] on div "New text 41 drag_handle drag_handle" at bounding box center [1198, 487] width 104 height 19
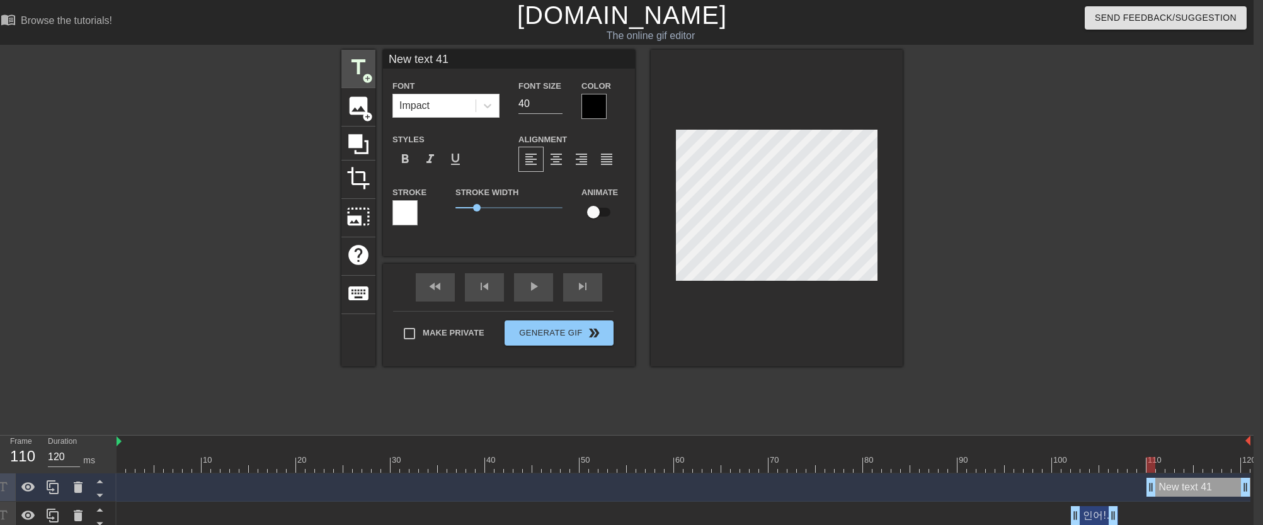
drag, startPoint x: 466, startPoint y: 60, endPoint x: 367, endPoint y: 50, distance: 99.4
click at [367, 50] on div "title add_circle image add_circle crop photo_size_select_large help keyboard Ne…" at bounding box center [621, 208] width 561 height 317
drag, startPoint x: 526, startPoint y: 105, endPoint x: 506, endPoint y: 105, distance: 20.8
click at [506, 105] on div "Font Impact Font Size 40 Color" at bounding box center [509, 98] width 252 height 41
click at [492, 105] on icon at bounding box center [487, 105] width 13 height 13
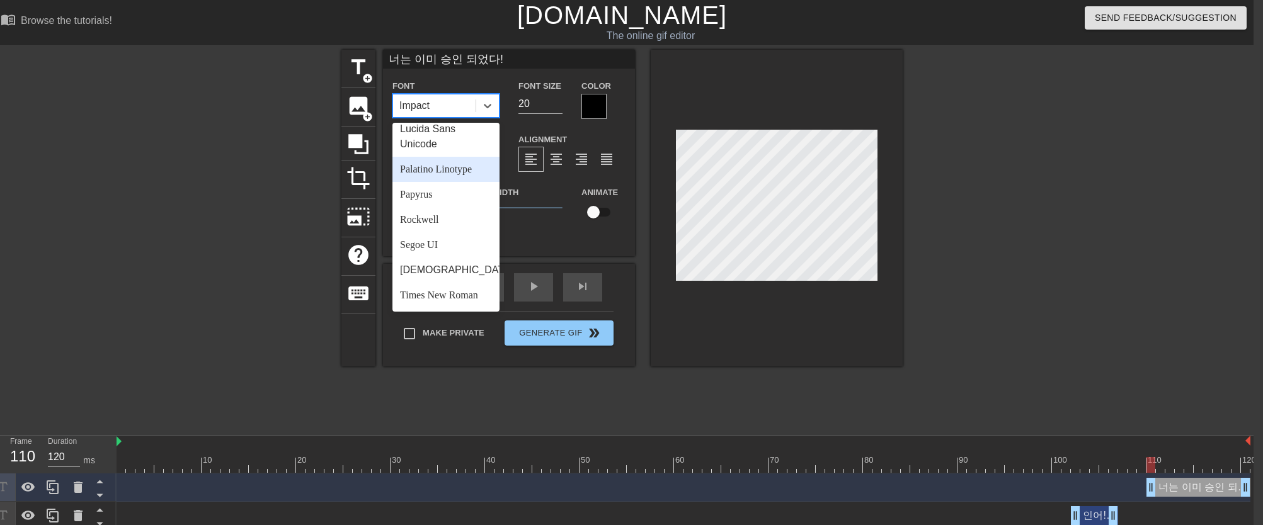
scroll to position [424, 0]
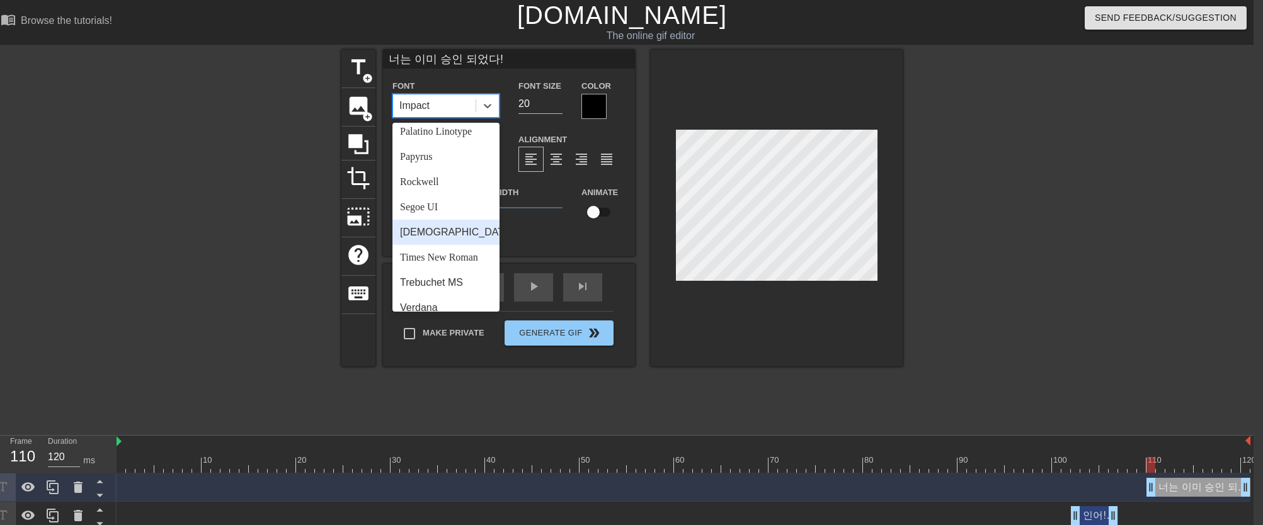
click at [453, 237] on div "[DEMOGRAPHIC_DATA]" at bounding box center [445, 232] width 107 height 25
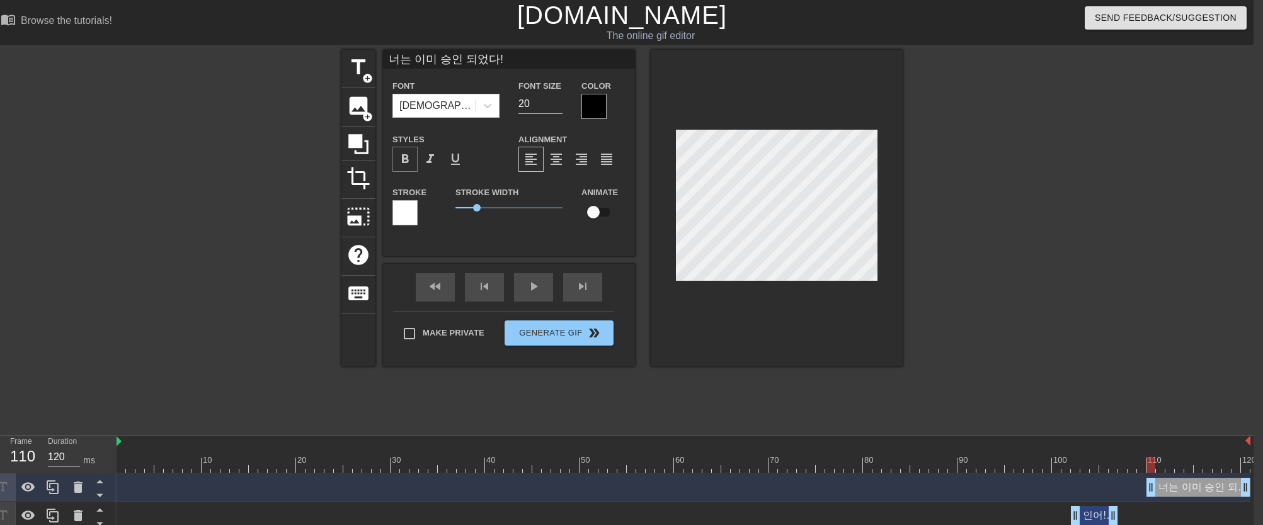
click at [401, 158] on span "format_bold" at bounding box center [404, 159] width 15 height 15
click at [349, 110] on span "image" at bounding box center [358, 106] width 24 height 24
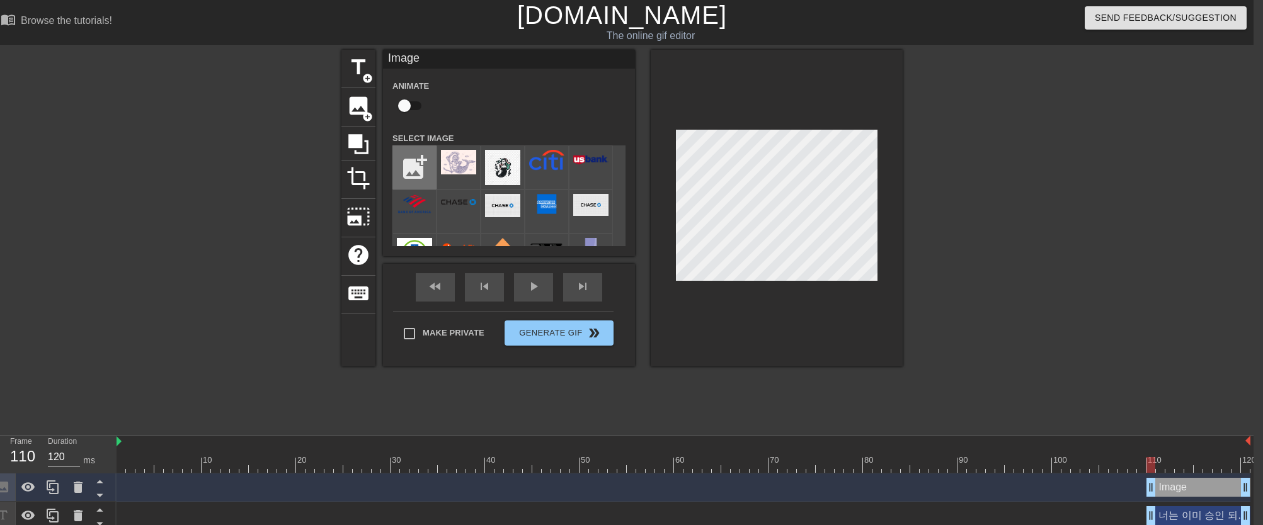
click at [415, 169] on input "file" at bounding box center [414, 167] width 43 height 43
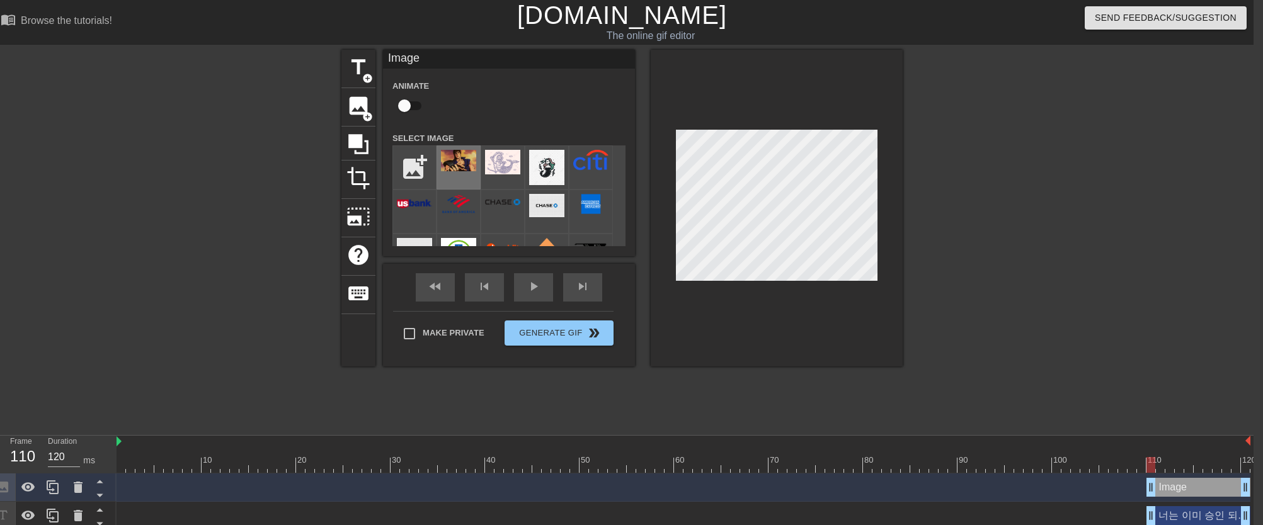
click at [465, 171] on img at bounding box center [458, 160] width 35 height 21
click at [916, 291] on div "title add_circle image add_circle crop photo_size_select_large help keyboard Im…" at bounding box center [622, 239] width 1263 height 378
click at [1183, 514] on div "너는 이미 승인 되었다! drag_handle drag_handle" at bounding box center [1198, 515] width 104 height 19
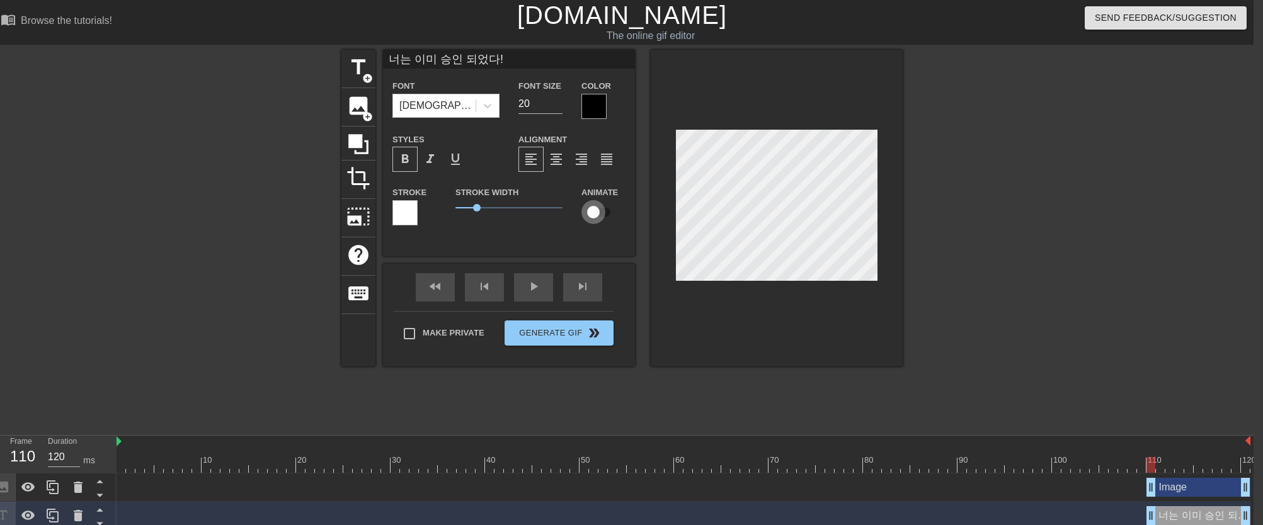
drag, startPoint x: 594, startPoint y: 213, endPoint x: 615, endPoint y: 217, distance: 21.0
click at [615, 217] on input "checkbox" at bounding box center [593, 212] width 72 height 24
drag, startPoint x: 603, startPoint y: 216, endPoint x: 587, endPoint y: 216, distance: 16.4
click at [588, 217] on input "checkbox" at bounding box center [605, 212] width 72 height 24
drag, startPoint x: 478, startPoint y: 207, endPoint x: 480, endPoint y: 213, distance: 7.2
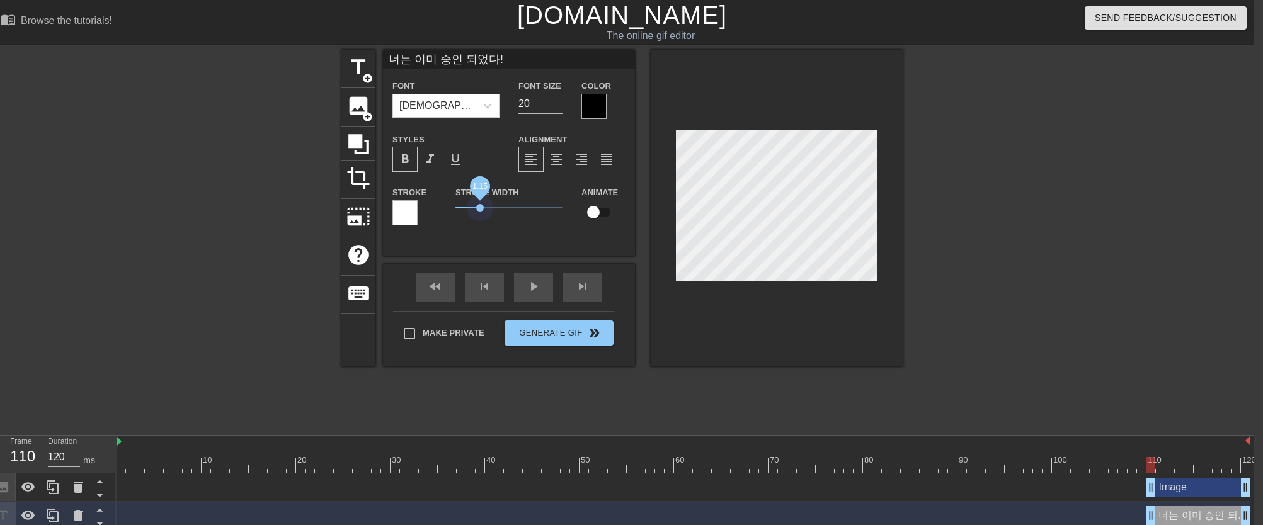
click at [480, 213] on span "1.15" at bounding box center [508, 207] width 107 height 15
click at [406, 332] on div "Make Private Generate Gif double_arrow" at bounding box center [503, 336] width 220 height 50
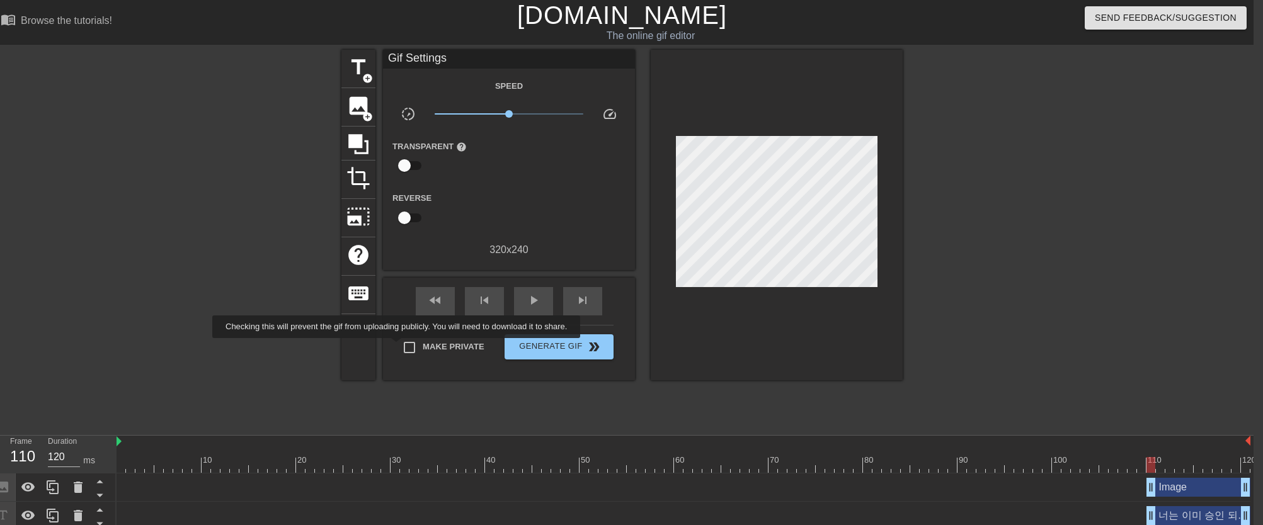
click at [406, 347] on input "Make Private" at bounding box center [409, 347] width 26 height 26
click at [1199, 509] on div "너는 이미 승인 되었다! drag_handle drag_handle" at bounding box center [1198, 515] width 104 height 19
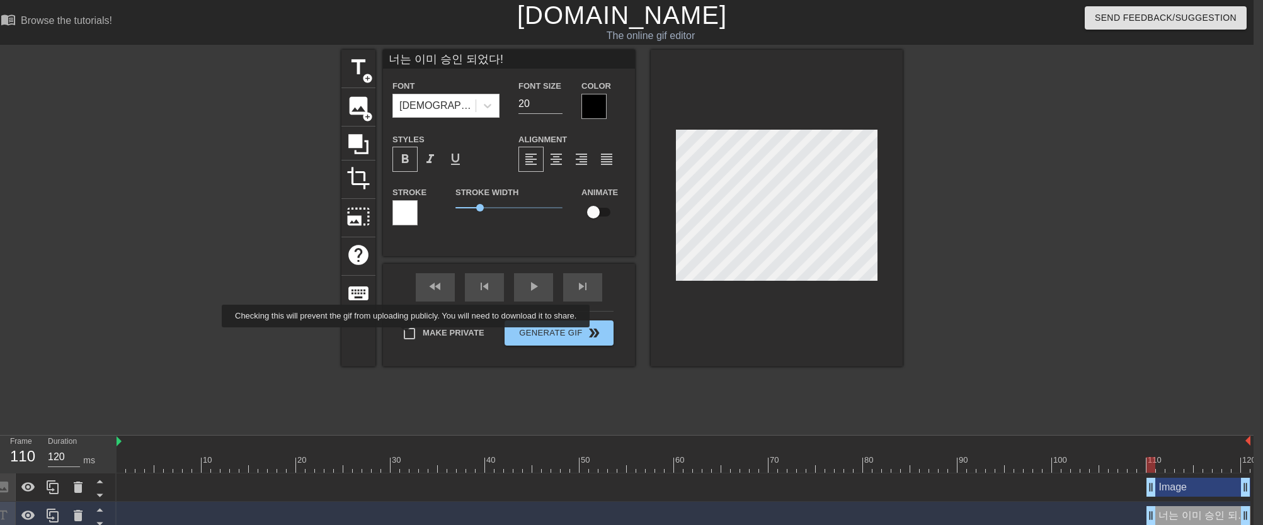
click at [416, 336] on input "Make Private" at bounding box center [409, 334] width 26 height 26
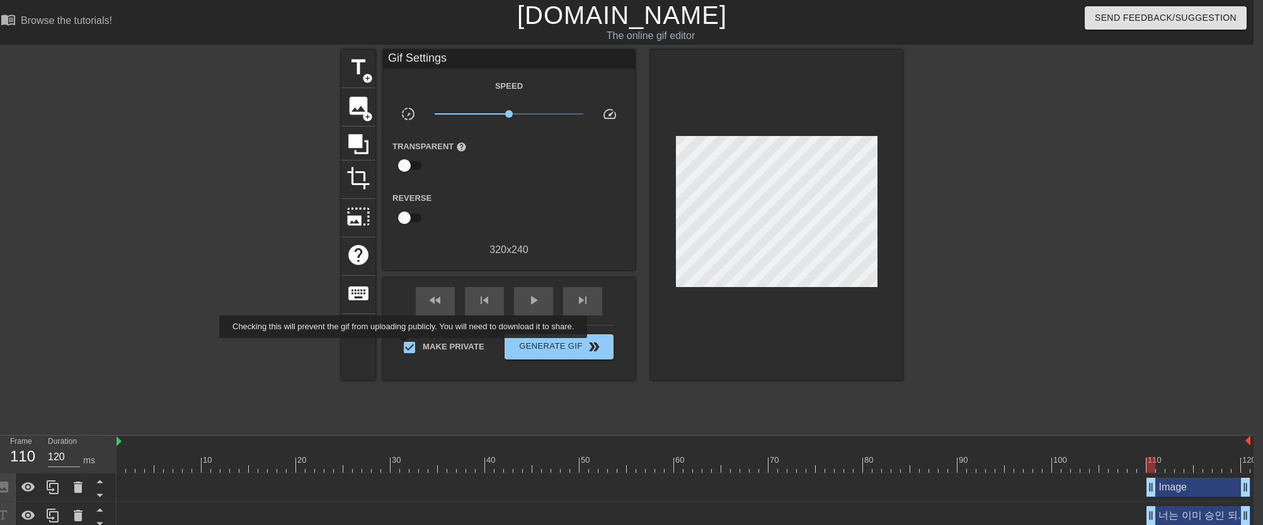
click at [413, 347] on input "Make Private" at bounding box center [409, 347] width 26 height 26
click at [1188, 514] on div "너는 이미 승인 되었다! drag_handle drag_handle" at bounding box center [1198, 515] width 104 height 19
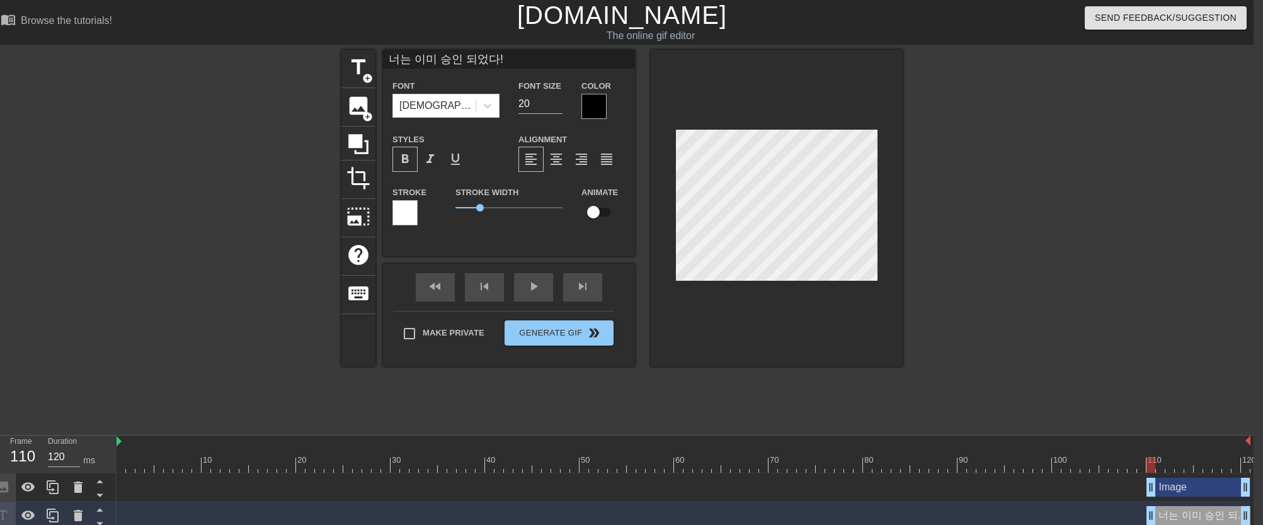
click at [411, 208] on div at bounding box center [404, 212] width 25 height 25
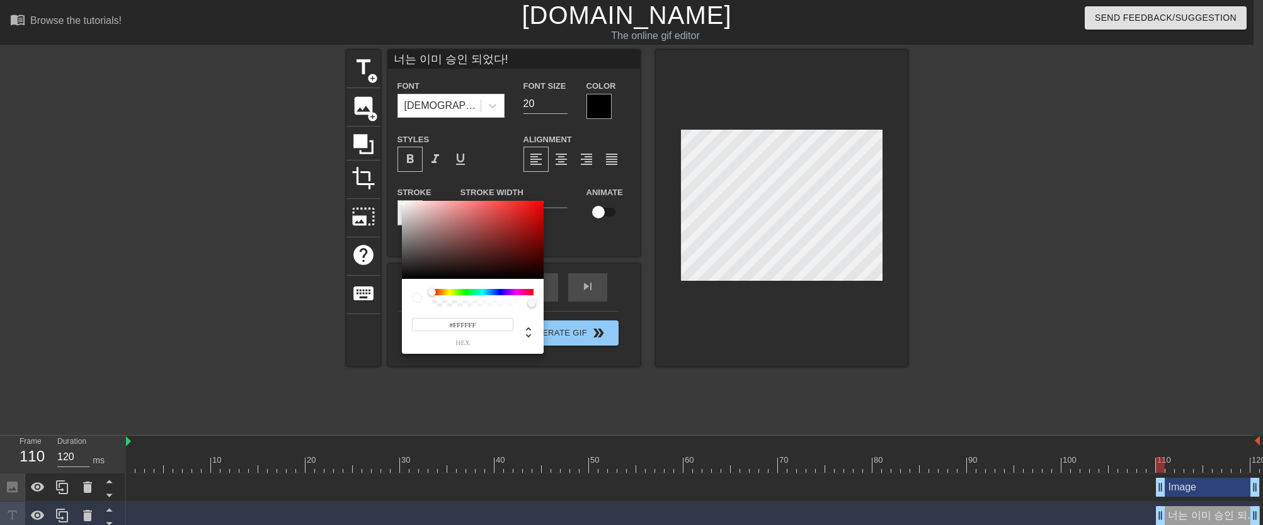
scroll to position [0, 0]
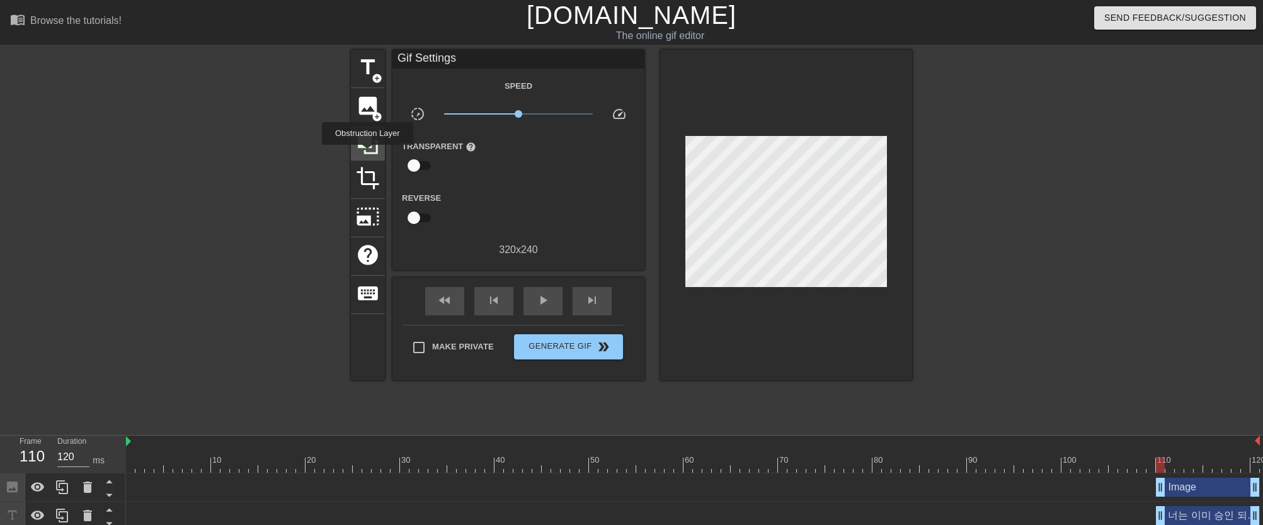
click at [369, 154] on icon at bounding box center [368, 144] width 24 height 24
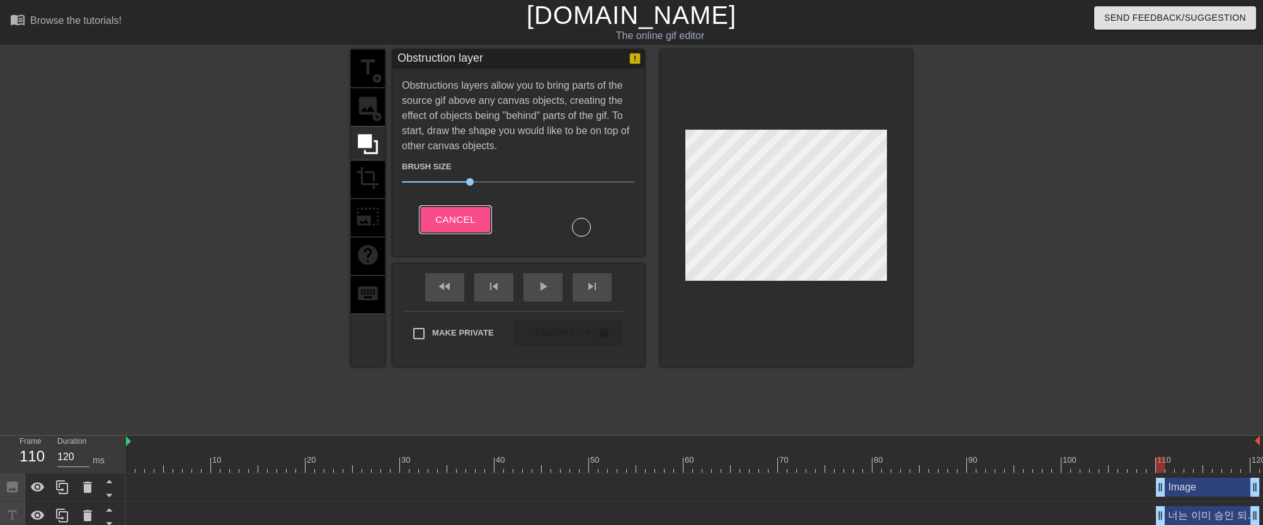
click at [455, 213] on span "Cancel" at bounding box center [455, 220] width 40 height 16
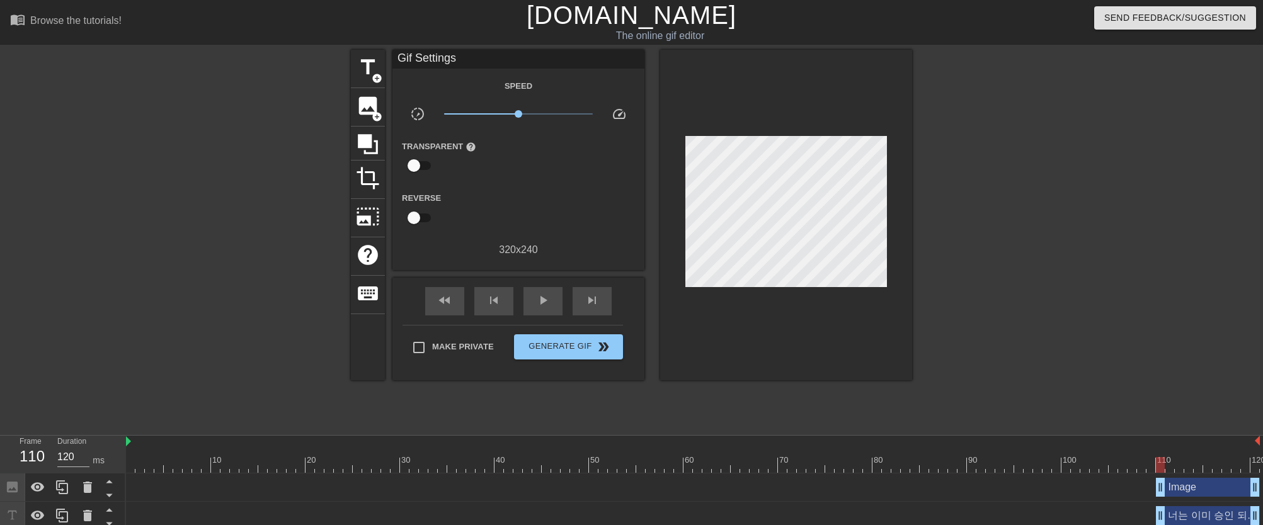
click at [1186, 516] on div "너는 이미 승인 되었다! drag_handle drag_handle" at bounding box center [1208, 515] width 104 height 19
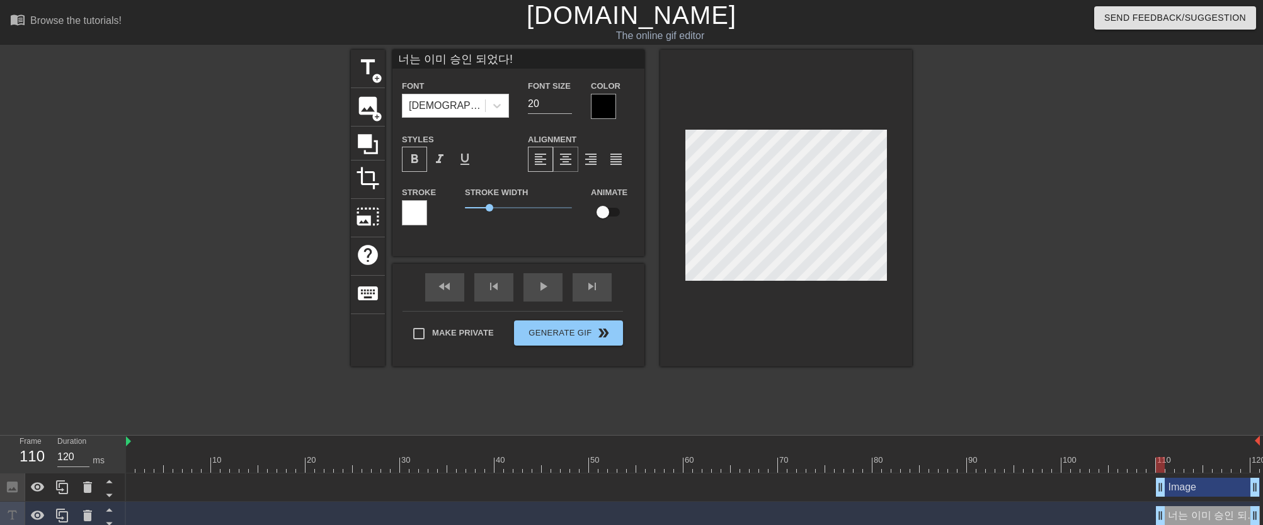
click at [572, 162] on span "format_align_center" at bounding box center [565, 159] width 15 height 15
click at [589, 161] on span "format_align_right" at bounding box center [590, 159] width 15 height 15
click at [544, 158] on span "format_align_left" at bounding box center [540, 159] width 15 height 15
click at [606, 215] on input "checkbox" at bounding box center [603, 212] width 72 height 24
click at [616, 213] on input "checkbox" at bounding box center [615, 212] width 72 height 24
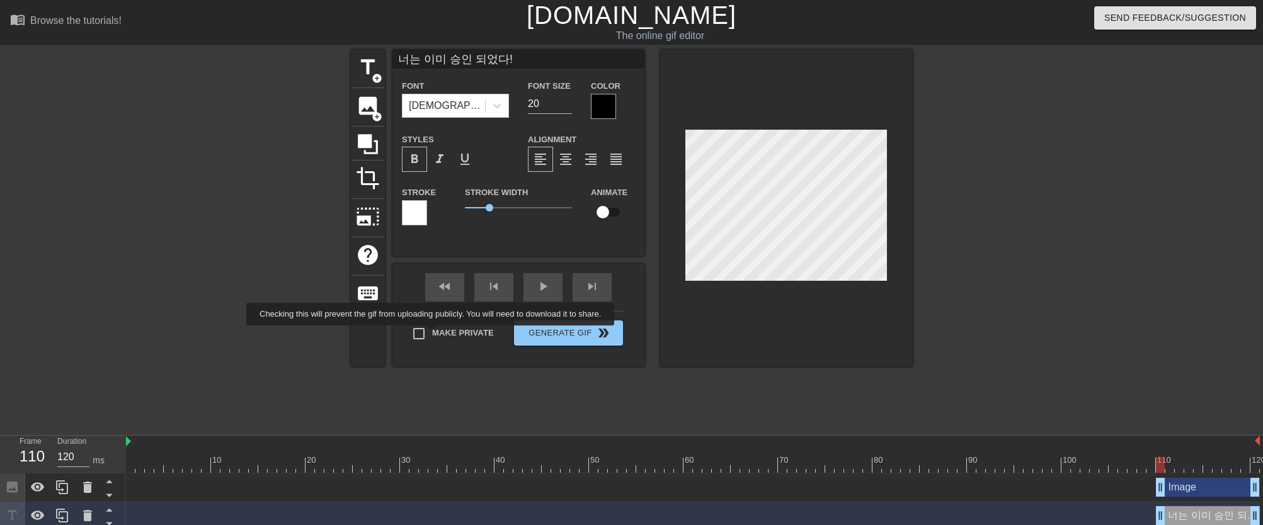
click at [440, 334] on label "Make Private" at bounding box center [450, 334] width 88 height 26
click at [432, 334] on input "Make Private" at bounding box center [419, 334] width 26 height 26
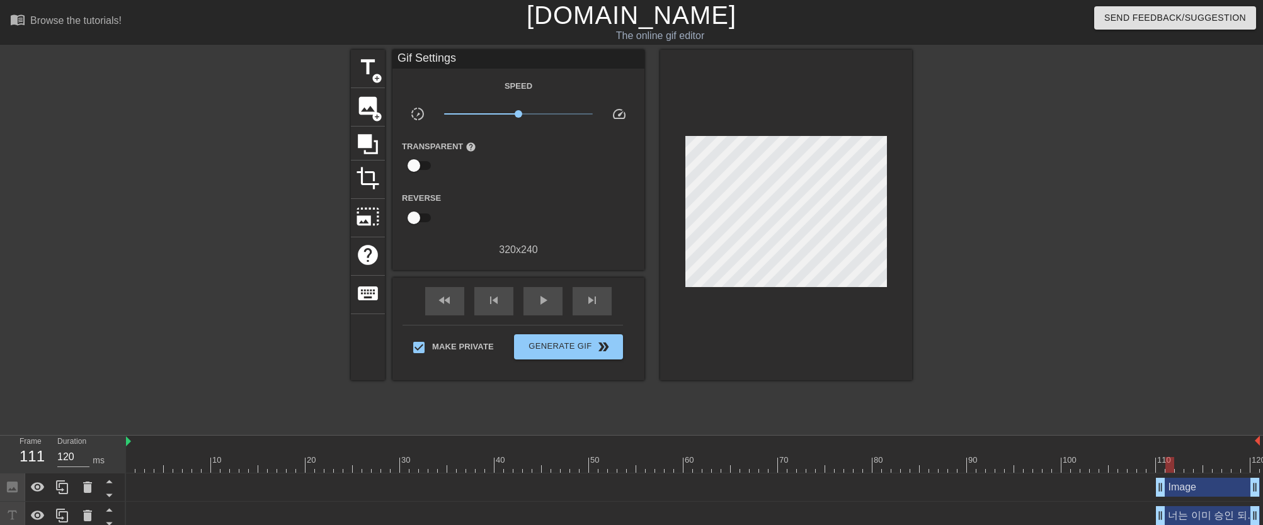
drag, startPoint x: 1161, startPoint y: 470, endPoint x: 1170, endPoint y: 467, distance: 10.0
click at [1170, 467] on div at bounding box center [1169, 465] width 9 height 16
click at [368, 143] on icon at bounding box center [368, 144] width 20 height 20
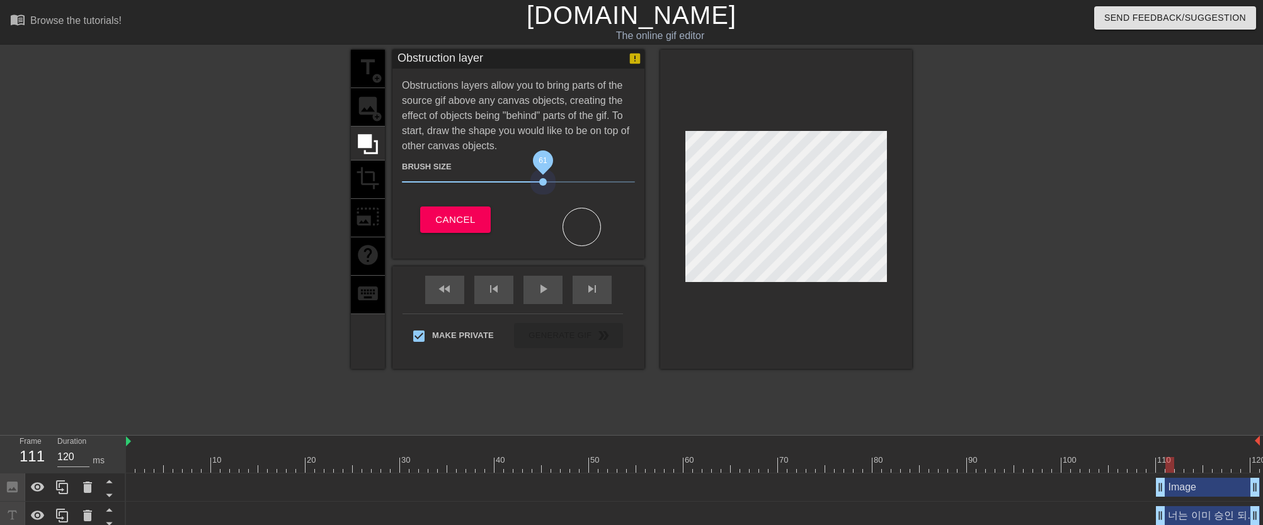
drag, startPoint x: 473, startPoint y: 181, endPoint x: 536, endPoint y: 186, distance: 63.1
click at [541, 186] on span "61" at bounding box center [518, 181] width 233 height 15
drag, startPoint x: 515, startPoint y: 150, endPoint x: 459, endPoint y: 134, distance: 58.2
click at [459, 134] on div "Obstructions layers allow you to bring parts of the source gif above any canvas…" at bounding box center [518, 162] width 233 height 168
click at [465, 214] on span "Cancel" at bounding box center [455, 220] width 40 height 16
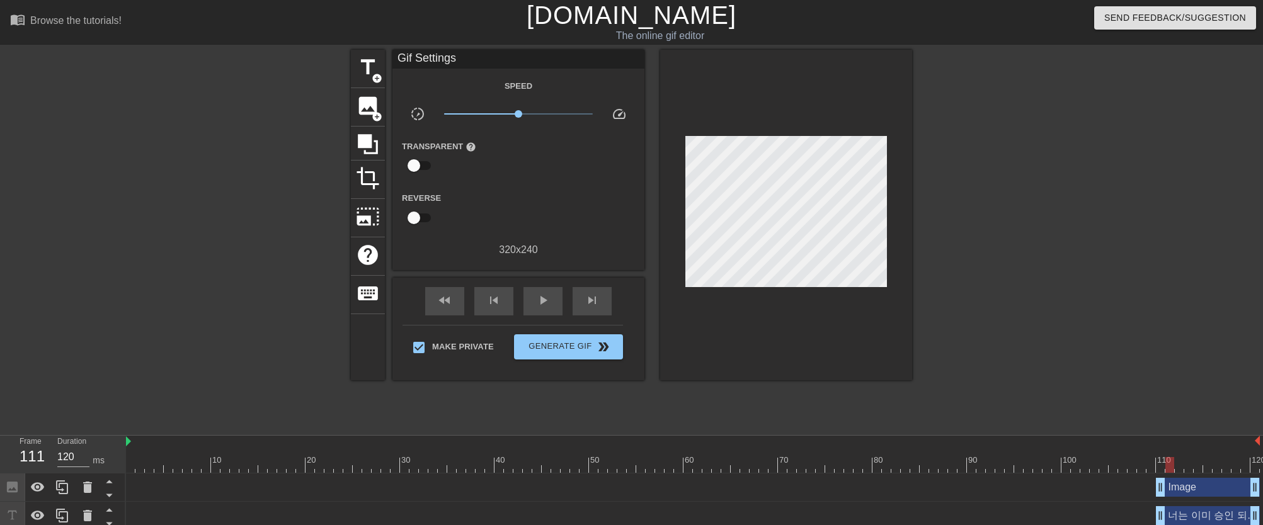
click at [1187, 511] on div "너는 이미 승인 되었다! drag_handle drag_handle" at bounding box center [1208, 515] width 104 height 19
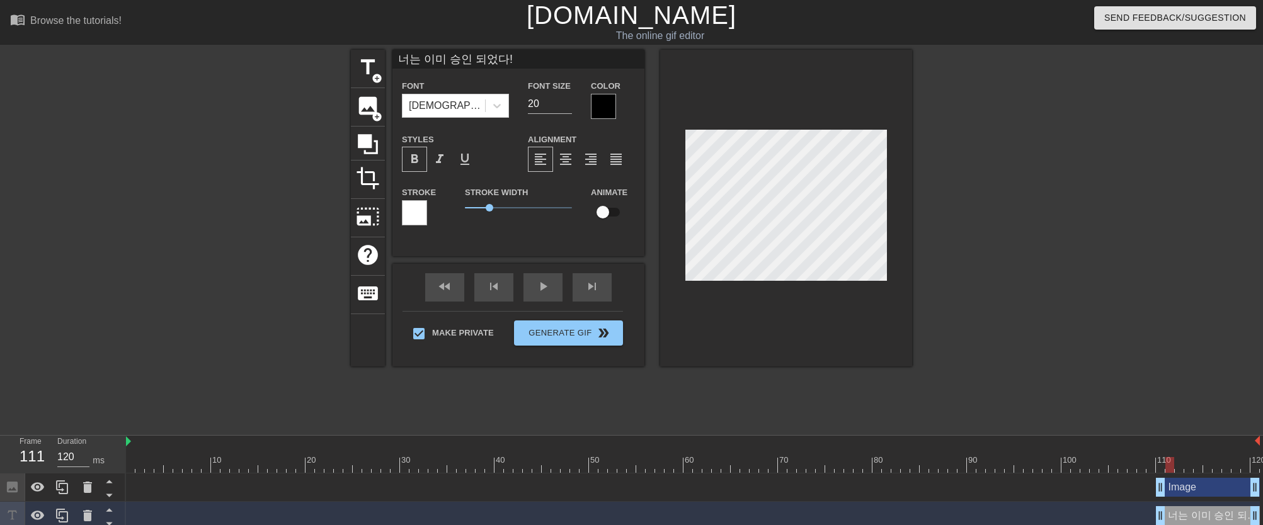
click at [513, 56] on input "너는 이미 승인 되었다!" at bounding box center [518, 59] width 252 height 19
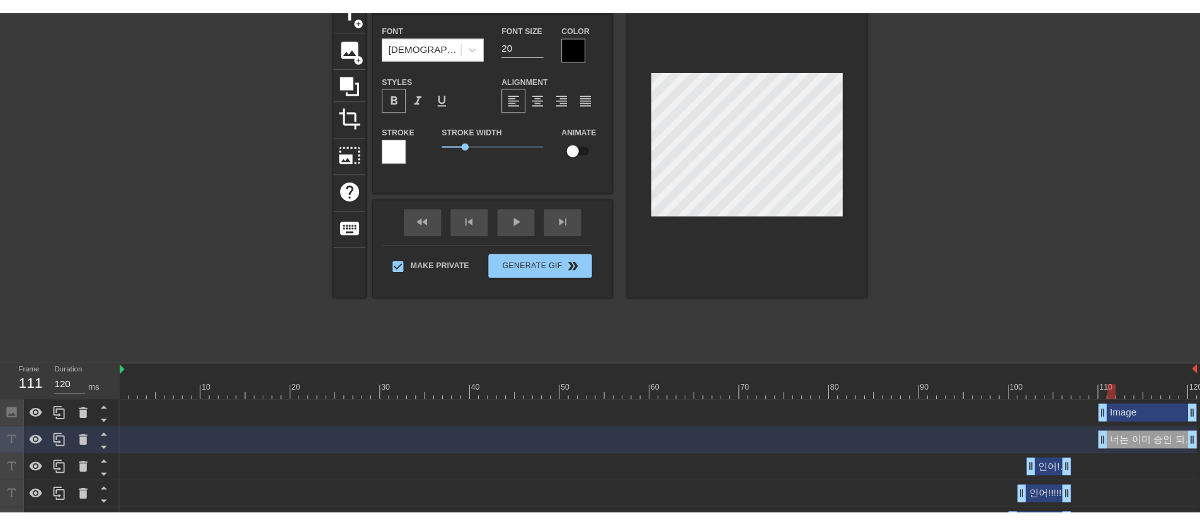
scroll to position [71, 0]
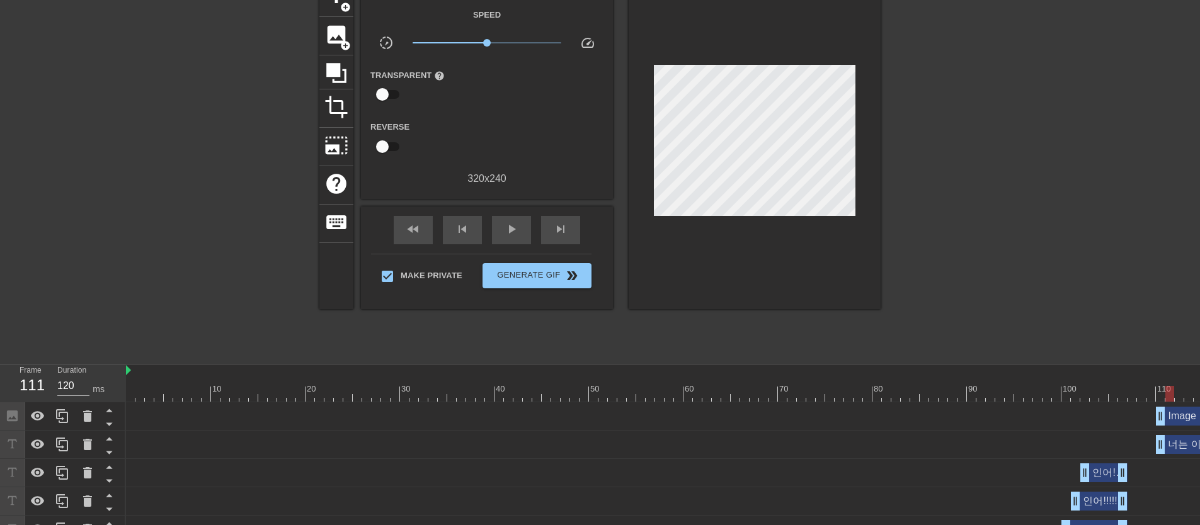
drag, startPoint x: 15, startPoint y: 443, endPoint x: 21, endPoint y: 416, distance: 27.7
click at [66, 445] on icon at bounding box center [62, 444] width 15 height 15
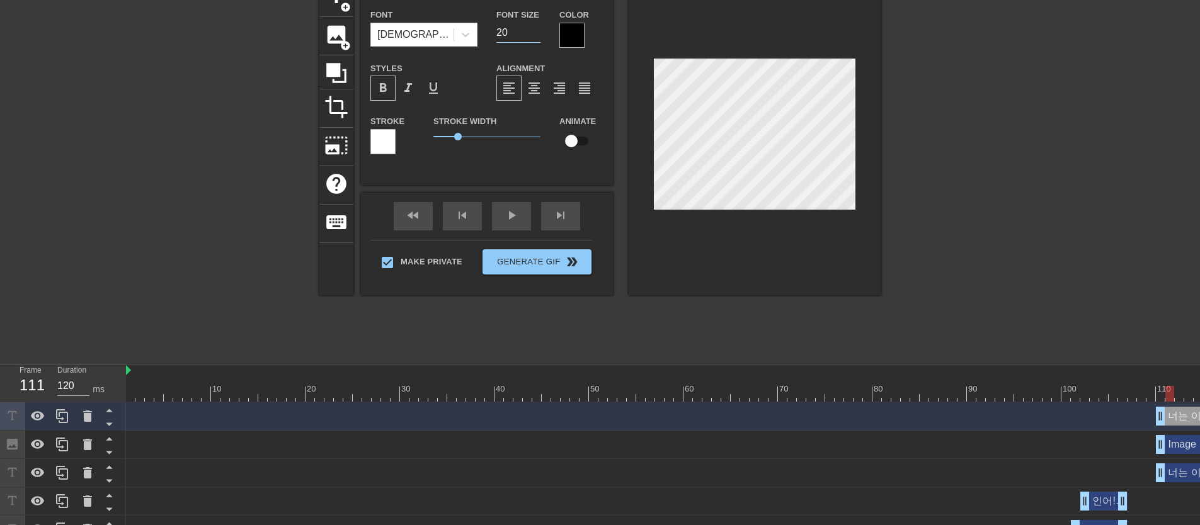
click at [484, 30] on div "Font Tahoma Font Size 20 Color" at bounding box center [487, 27] width 252 height 41
drag, startPoint x: 514, startPoint y: 33, endPoint x: 494, endPoint y: 31, distance: 20.2
click at [494, 31] on div "Font Size 22" at bounding box center [518, 27] width 63 height 41
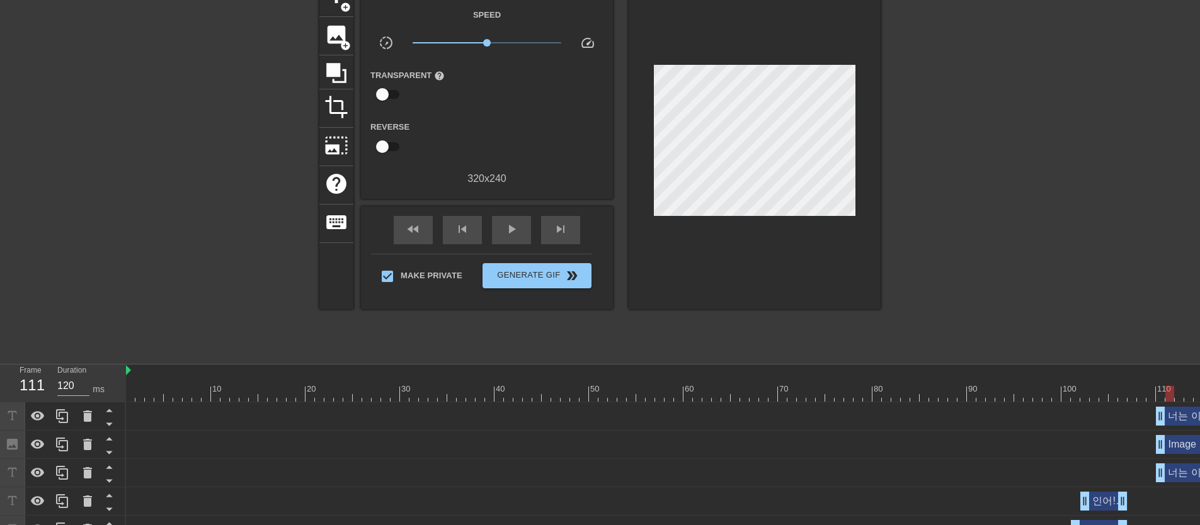
scroll to position [71, 9]
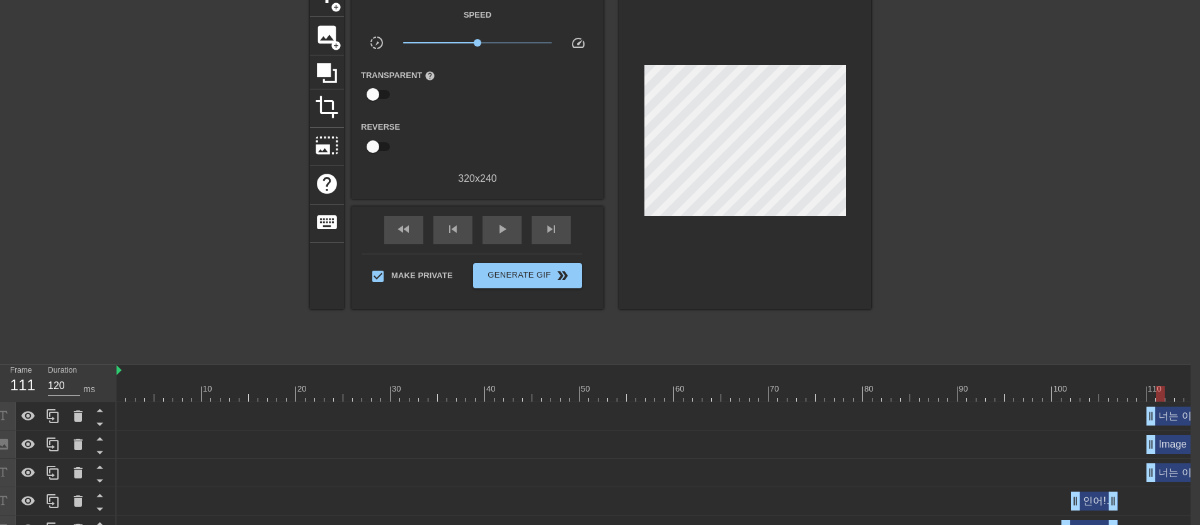
click at [1159, 477] on div "너는 이미 승인 되었다! drag_handle drag_handle" at bounding box center [1198, 472] width 104 height 19
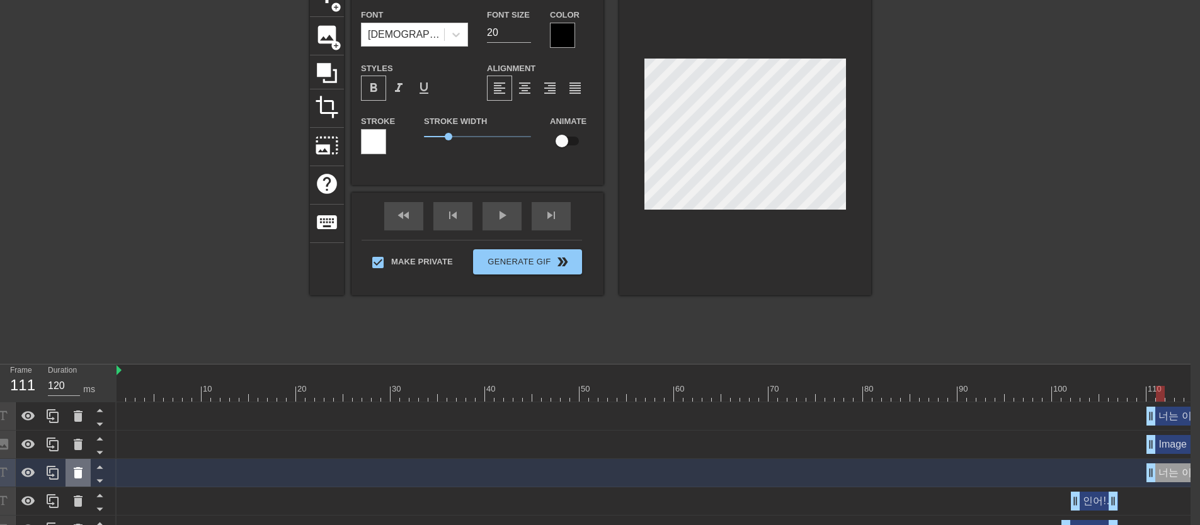
click at [82, 467] on icon at bounding box center [78, 472] width 15 height 15
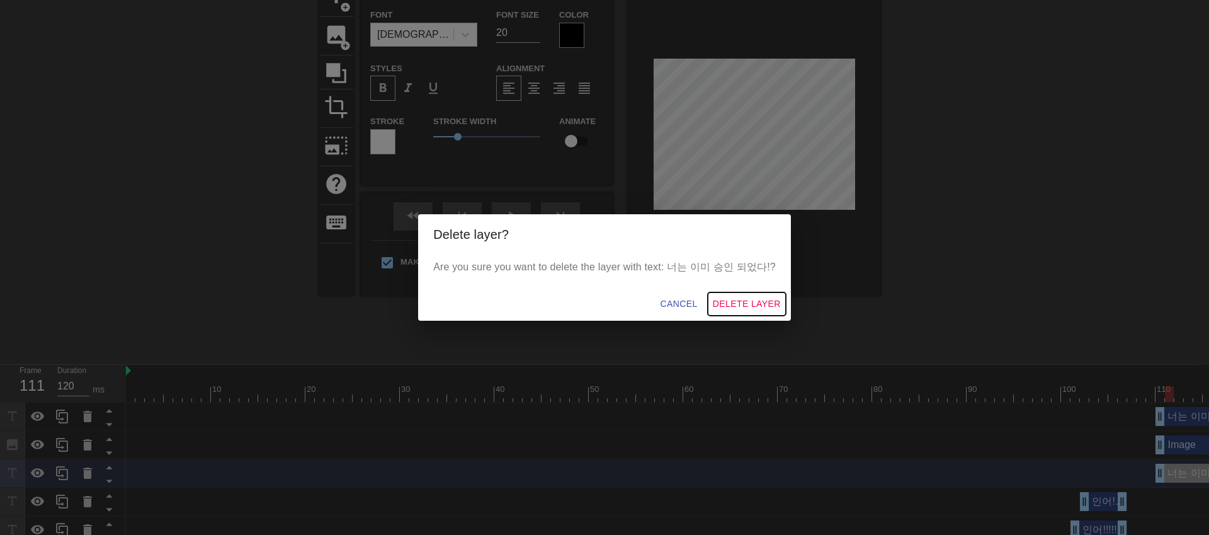
click at [736, 305] on span "Delete Layer" at bounding box center [747, 304] width 68 height 16
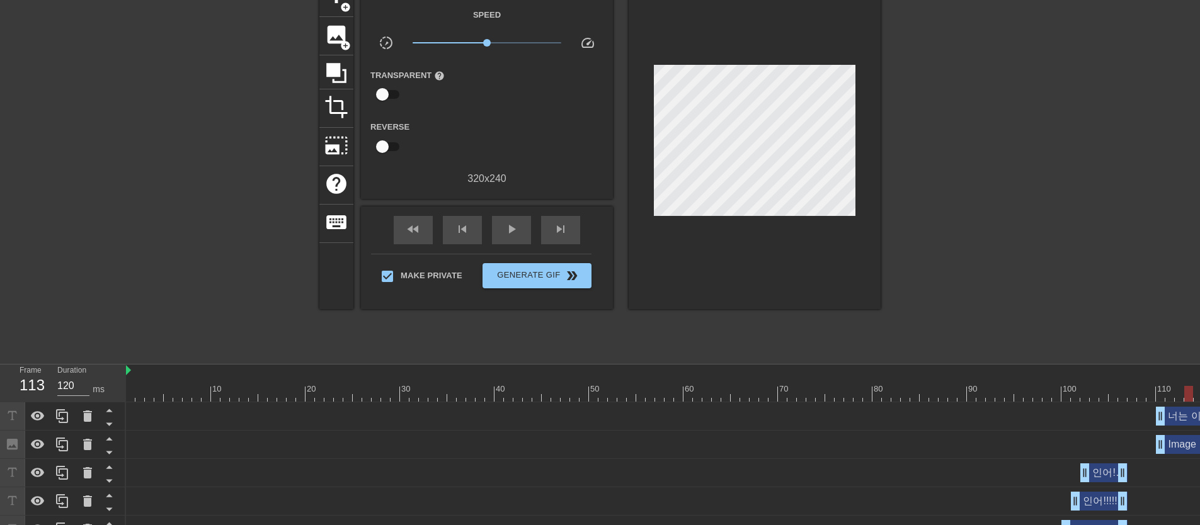
drag, startPoint x: 1166, startPoint y: 394, endPoint x: 1190, endPoint y: 394, distance: 24.6
click at [1190, 394] on div at bounding box center [1188, 394] width 9 height 16
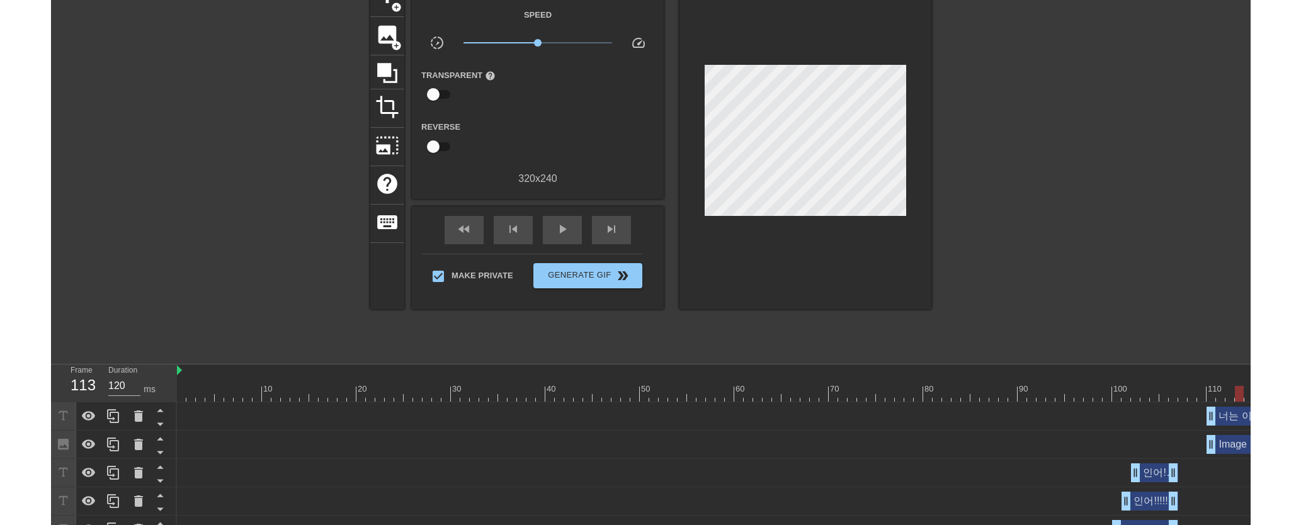
scroll to position [71, 9]
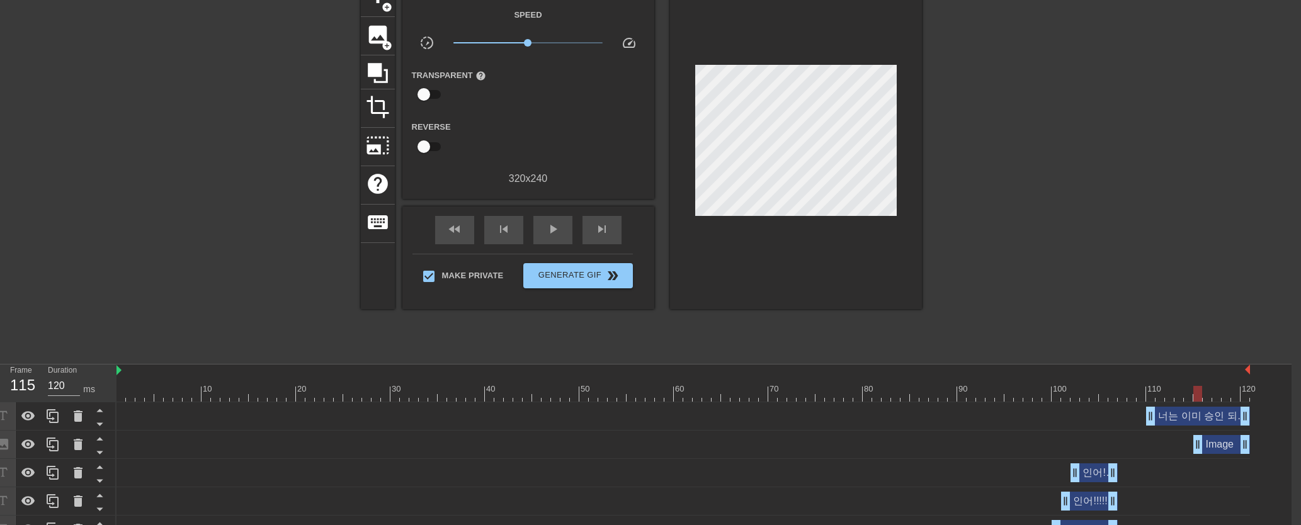
drag, startPoint x: 1152, startPoint y: 446, endPoint x: 1195, endPoint y: 446, distance: 43.5
drag, startPoint x: 1148, startPoint y: 419, endPoint x: 1195, endPoint y: 419, distance: 47.2
drag, startPoint x: 1196, startPoint y: 395, endPoint x: 888, endPoint y: 404, distance: 308.7
click at [538, 232] on div "play_arrow" at bounding box center [552, 230] width 39 height 28
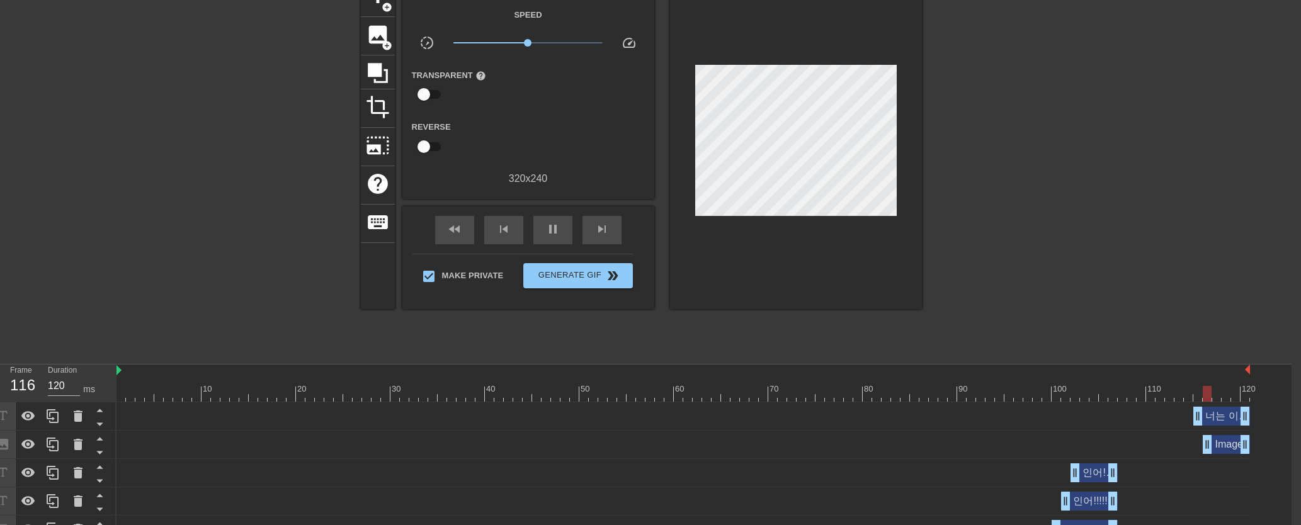
drag, startPoint x: 1198, startPoint y: 448, endPoint x: 1211, endPoint y: 448, distance: 12.6
drag, startPoint x: 1196, startPoint y: 418, endPoint x: 1204, endPoint y: 418, distance: 7.6
drag, startPoint x: 251, startPoint y: 399, endPoint x: 1097, endPoint y: 405, distance: 845.7
click at [543, 236] on div "play_arrow" at bounding box center [552, 230] width 39 height 28
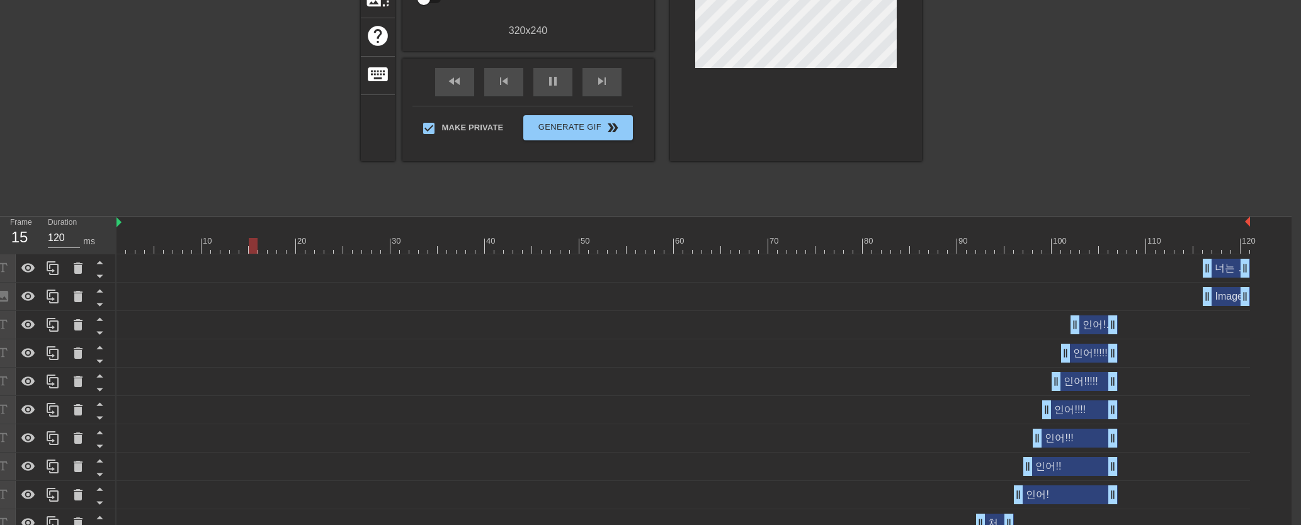
scroll to position [111, 9]
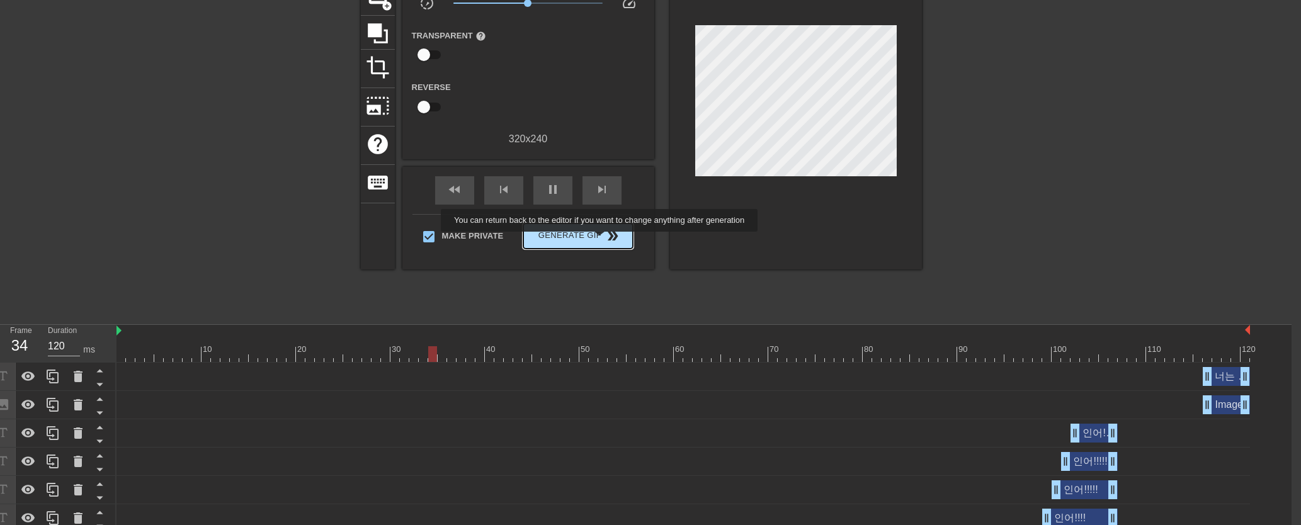
click at [608, 241] on span "double_arrow" at bounding box center [612, 236] width 15 height 15
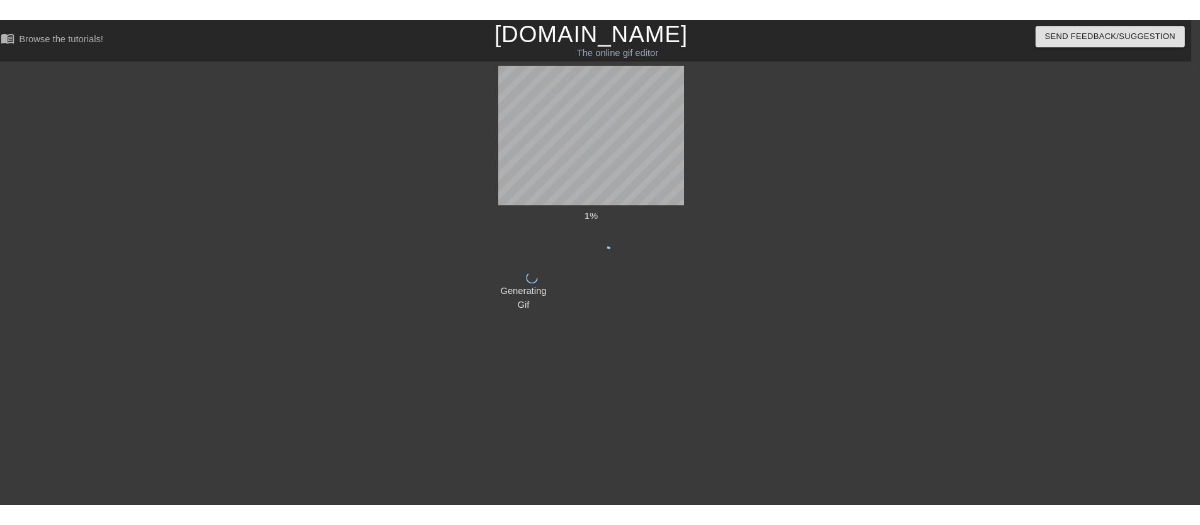
scroll to position [0, 9]
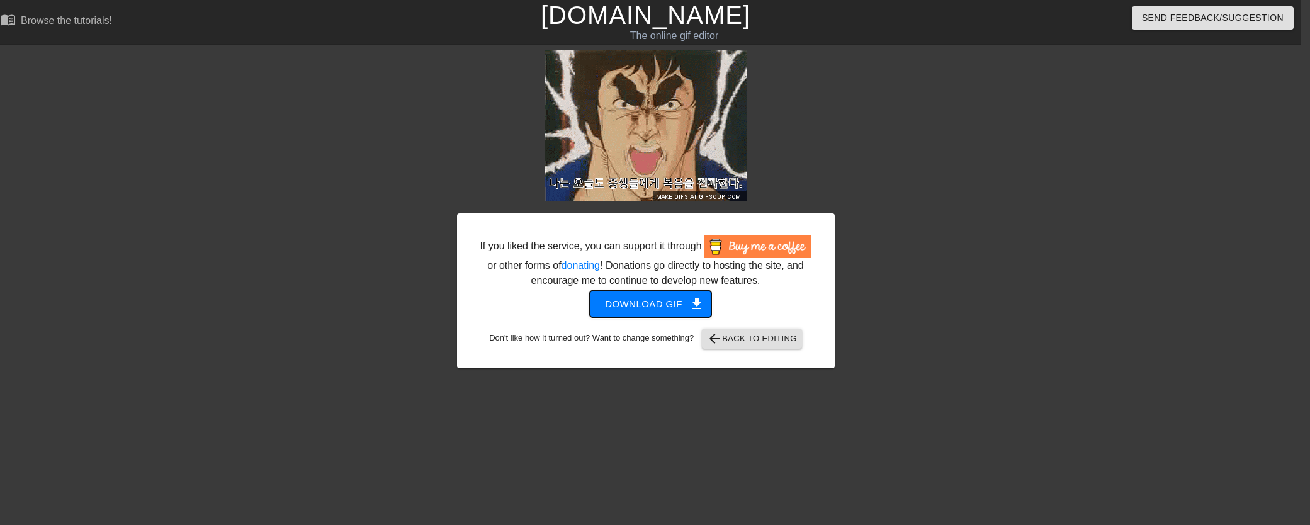
click at [677, 312] on span "Download gif get_app" at bounding box center [650, 304] width 91 height 16
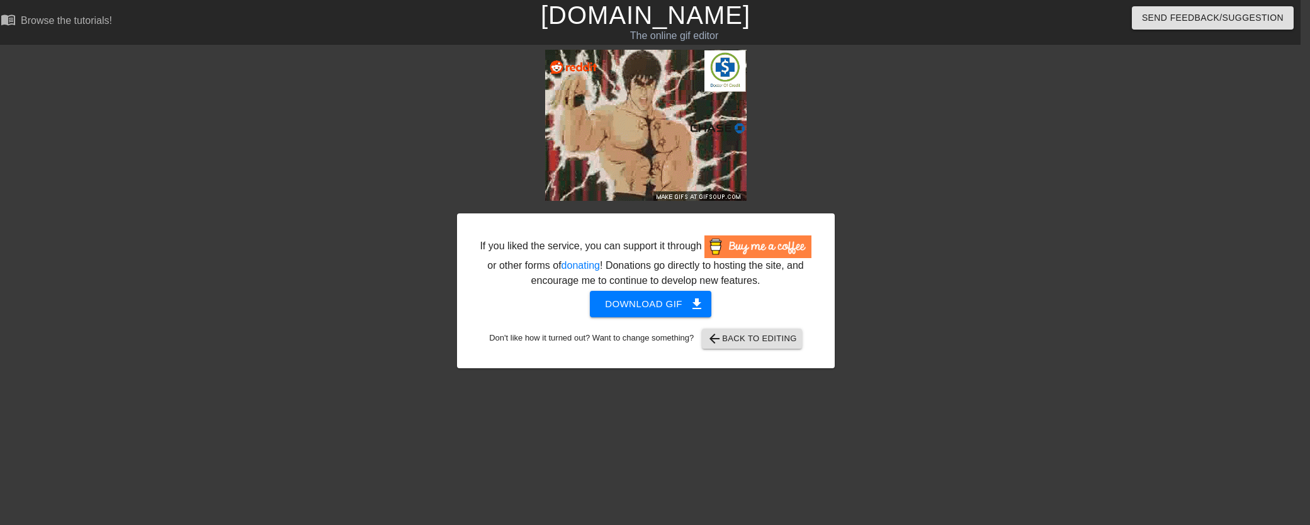
click at [897, 212] on div at bounding box center [944, 239] width 189 height 378
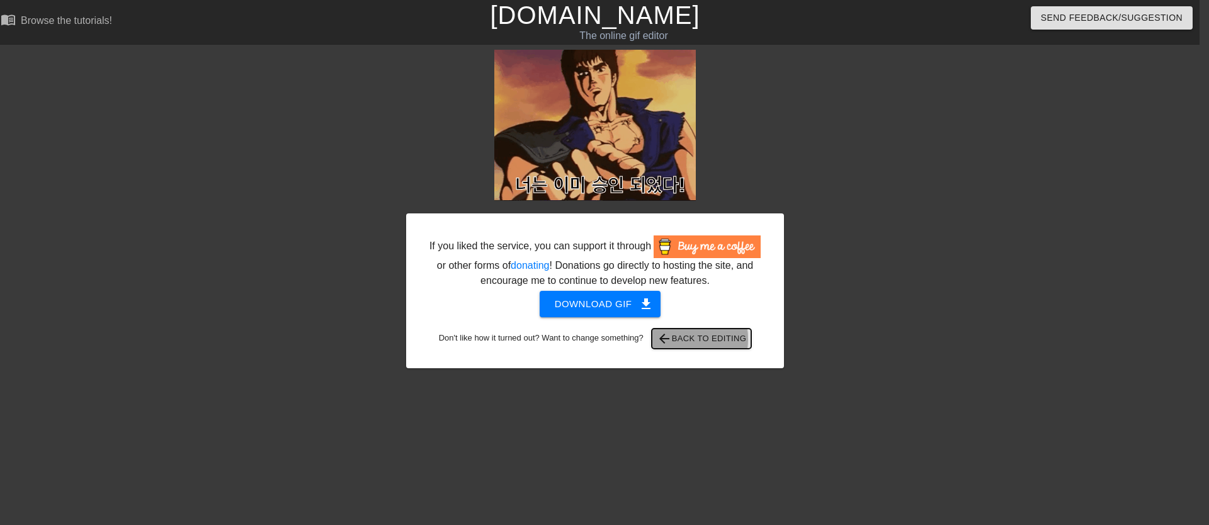
click at [683, 346] on span "arrow_back Back to Editing" at bounding box center [702, 338] width 90 height 15
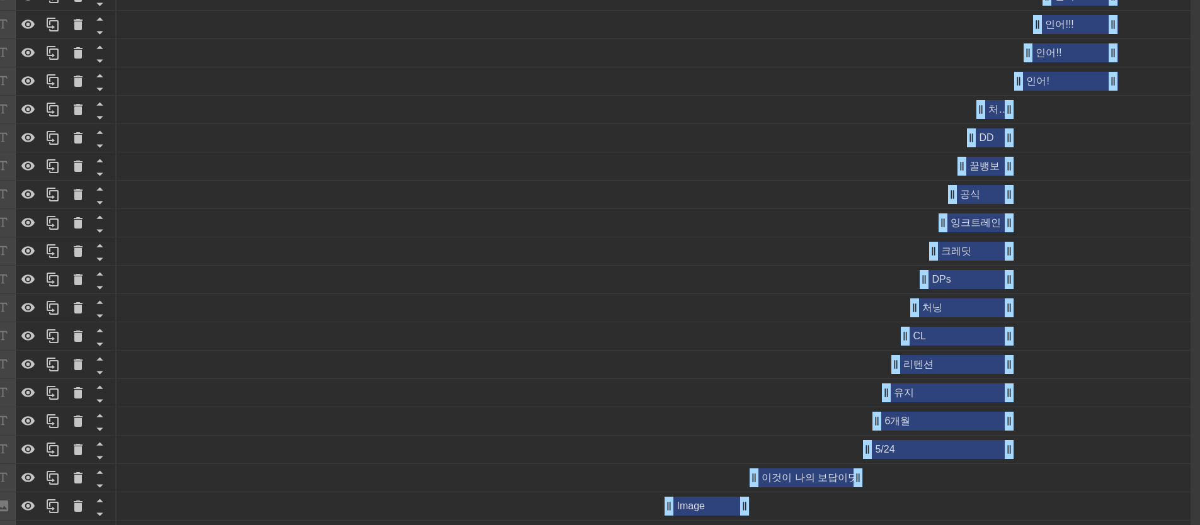
scroll to position [950, 9]
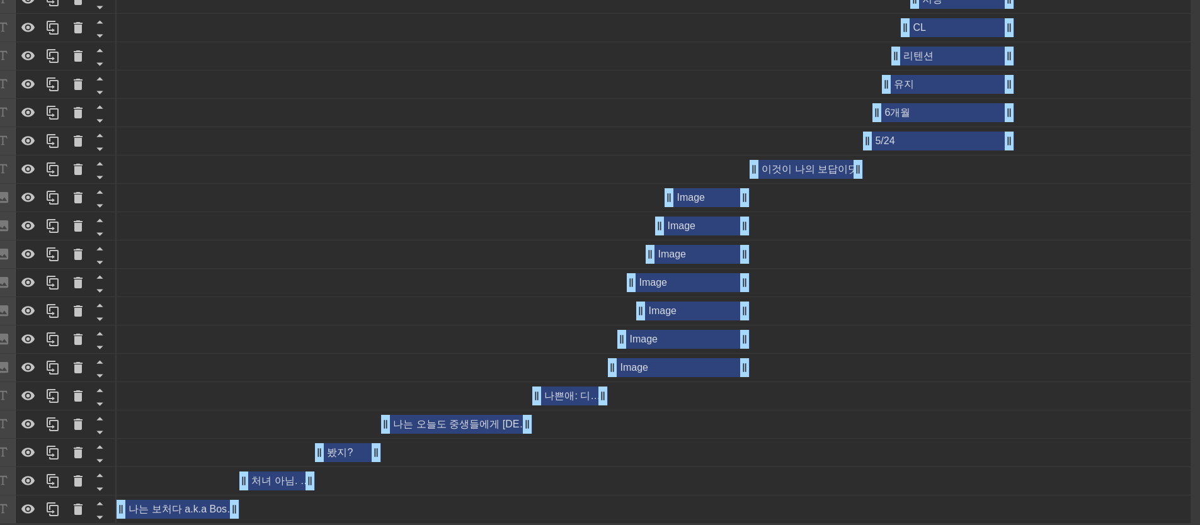
click at [339, 447] on div "봤지? drag_handle drag_handle" at bounding box center [348, 452] width 66 height 19
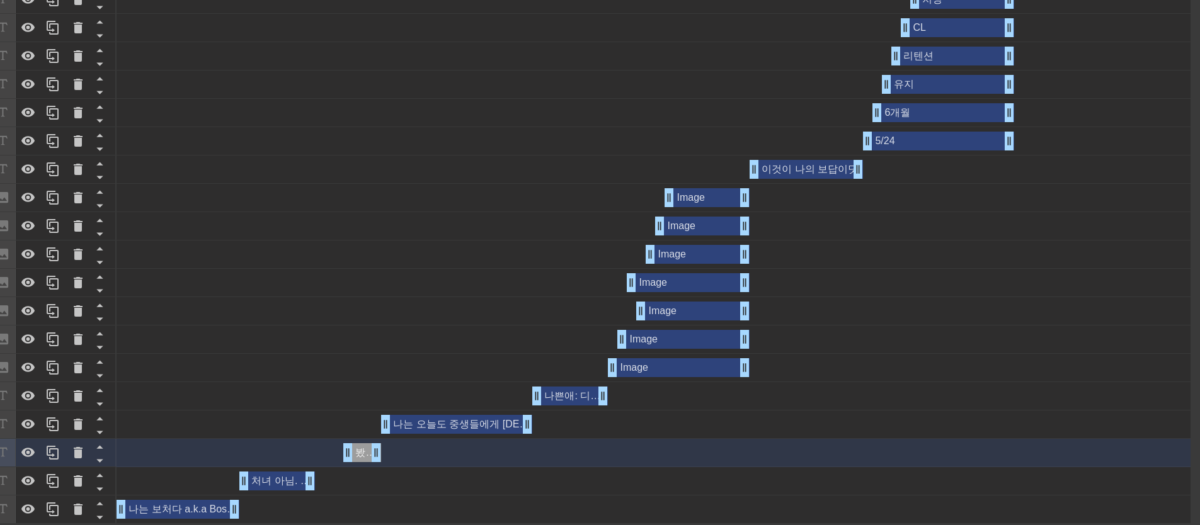
drag, startPoint x: 320, startPoint y: 445, endPoint x: 347, endPoint y: 447, distance: 27.1
drag, startPoint x: 312, startPoint y: 477, endPoint x: 346, endPoint y: 476, distance: 33.4
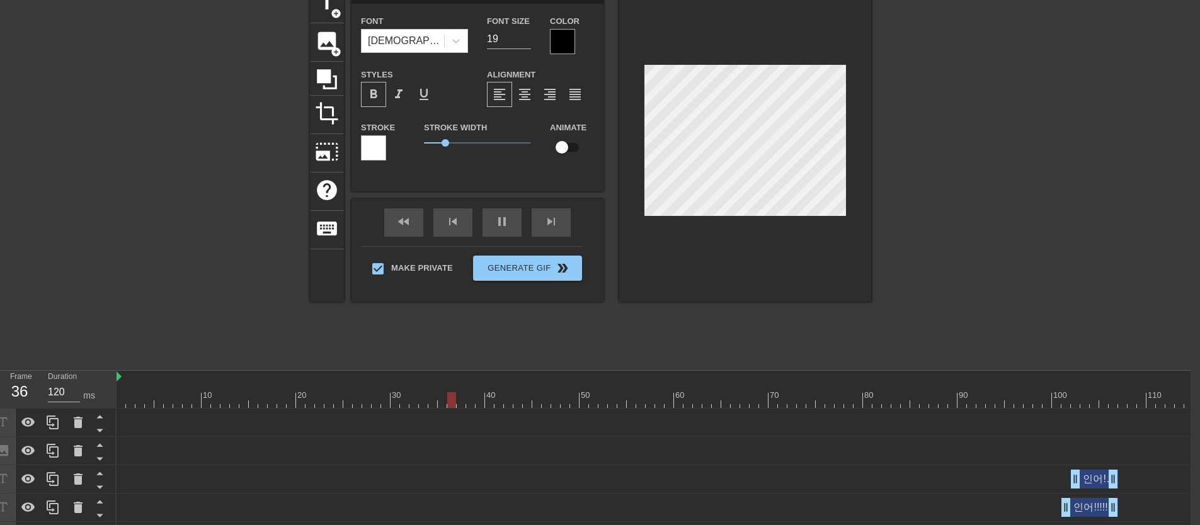
scroll to position [0, 9]
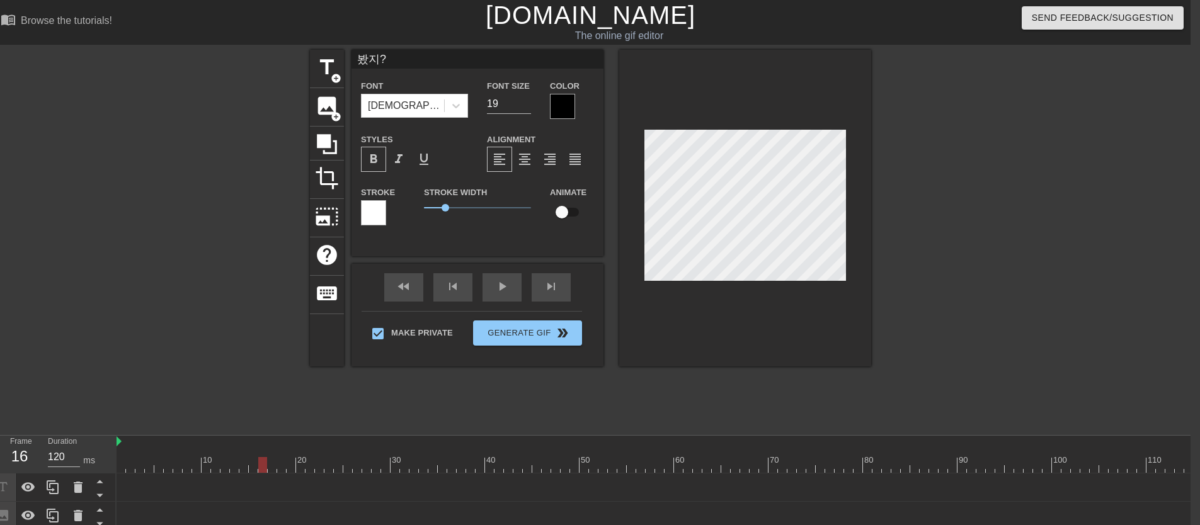
drag, startPoint x: 501, startPoint y: 458, endPoint x: 266, endPoint y: 455, distance: 234.9
click at [266, 455] on div "10 20 30 40 50 60 70 80 90 100 110 120" at bounding box center [682, 454] width 1133 height 37
click at [673, 364] on div at bounding box center [745, 208] width 252 height 317
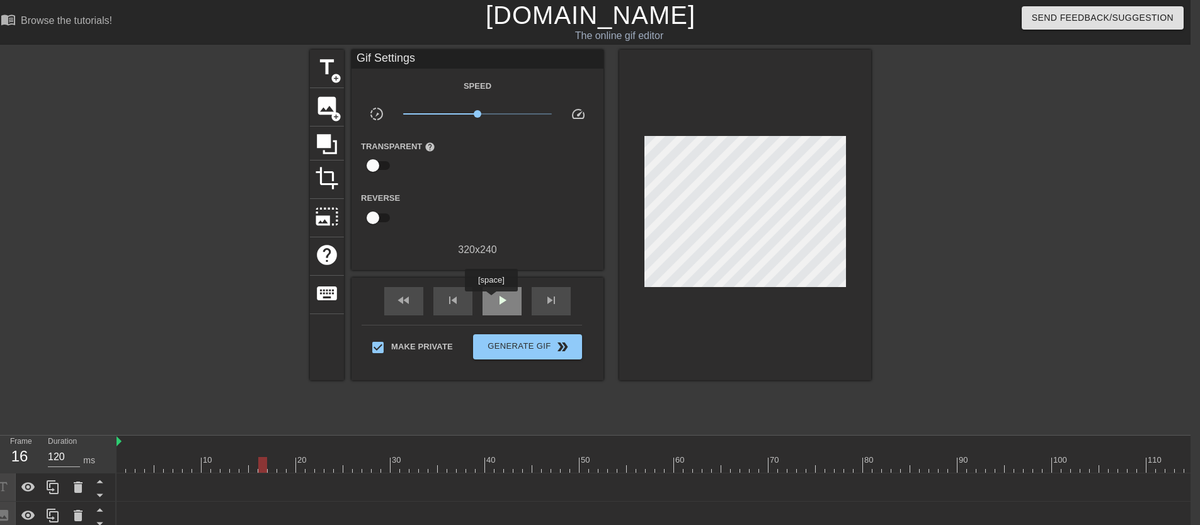
click at [492, 300] on div "play_arrow" at bounding box center [501, 301] width 39 height 28
drag, startPoint x: 549, startPoint y: 465, endPoint x: 273, endPoint y: 448, distance: 277.0
click at [273, 448] on div "10 20 30 40 50 60 70 80 90 100 110 120" at bounding box center [682, 454] width 1133 height 37
click at [493, 302] on div "play_arrow" at bounding box center [501, 301] width 39 height 28
click at [493, 302] on div "pause" at bounding box center [501, 301] width 39 height 28
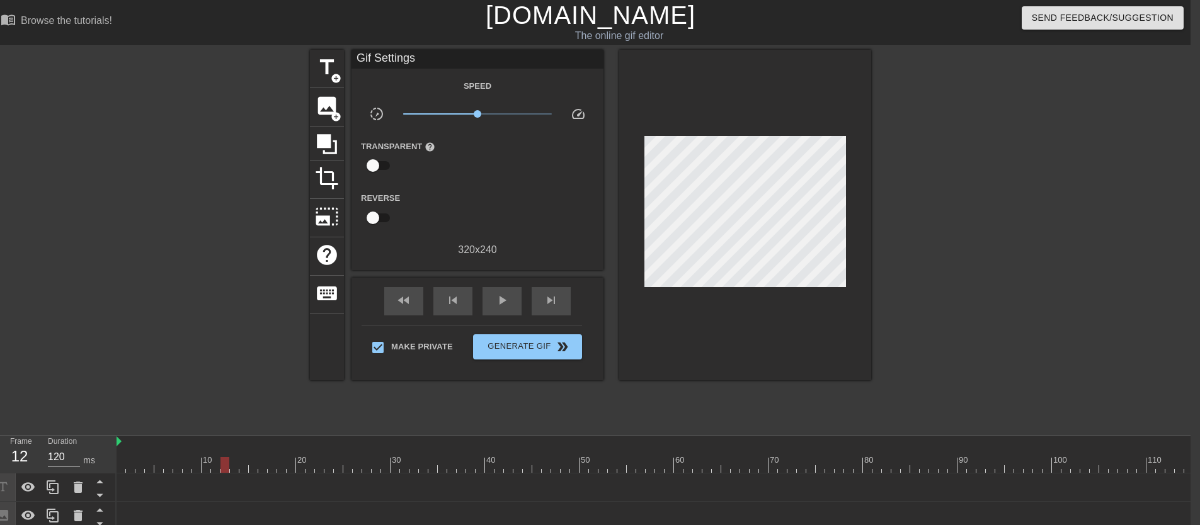
drag, startPoint x: 389, startPoint y: 467, endPoint x: 227, endPoint y: 462, distance: 161.9
click at [227, 462] on div at bounding box center [224, 465] width 9 height 16
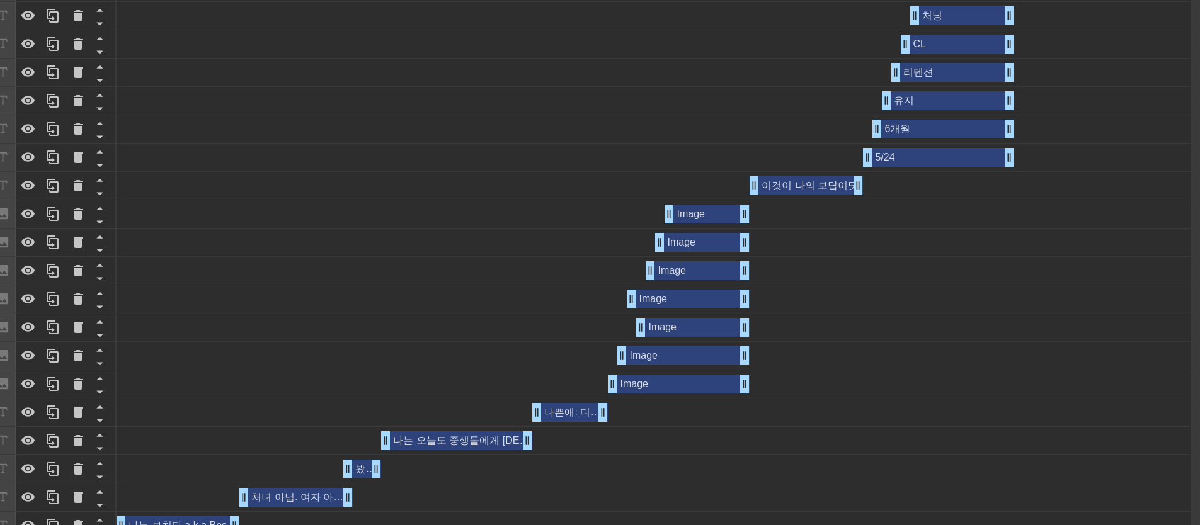
scroll to position [950, 9]
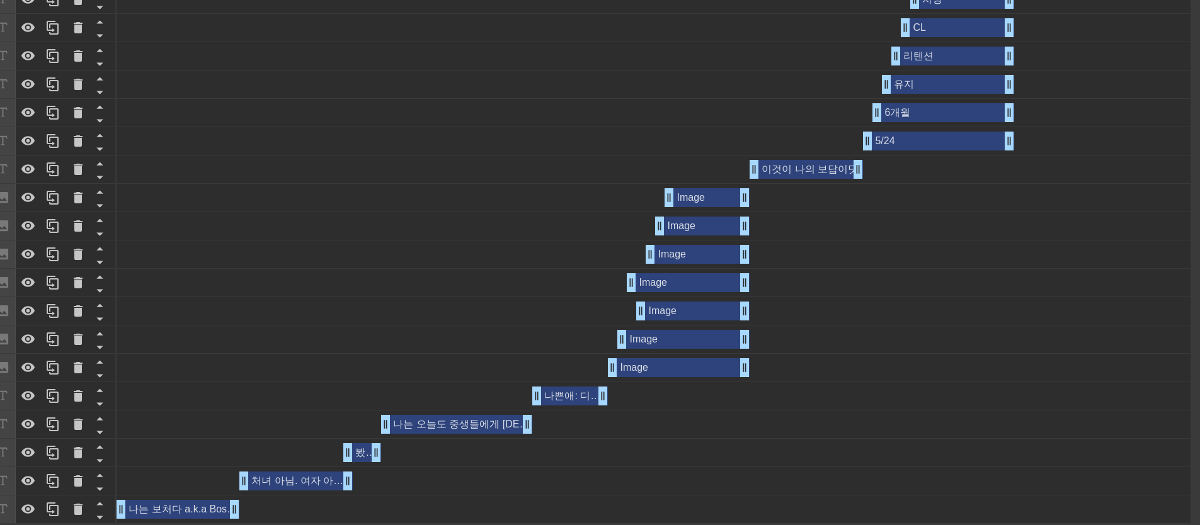
click at [186, 500] on div "나는 보처다 a.k.a Boston Churner drag_handle drag_handle" at bounding box center [177, 509] width 123 height 19
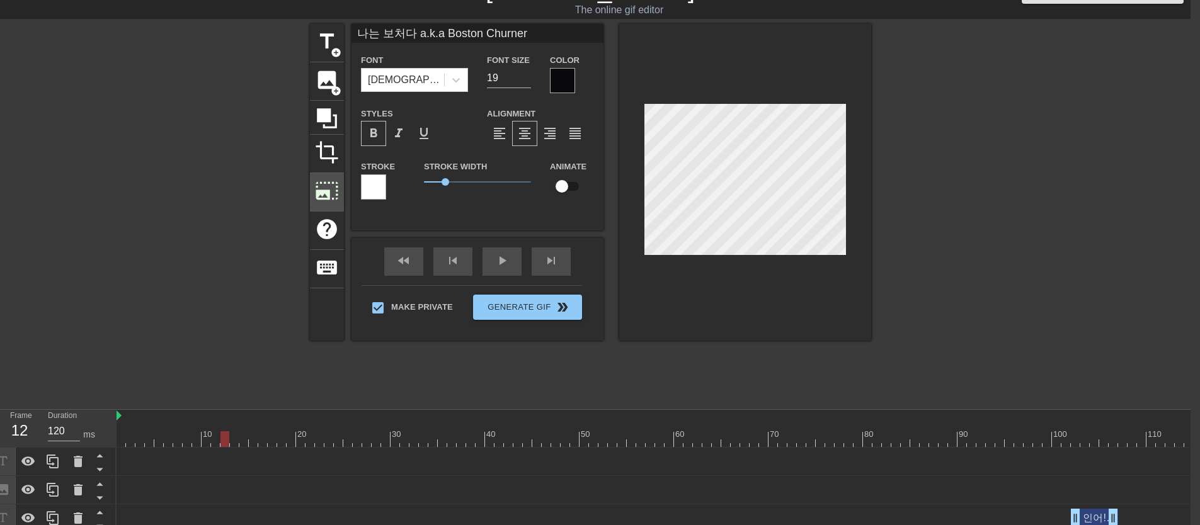
scroll to position [0, 9]
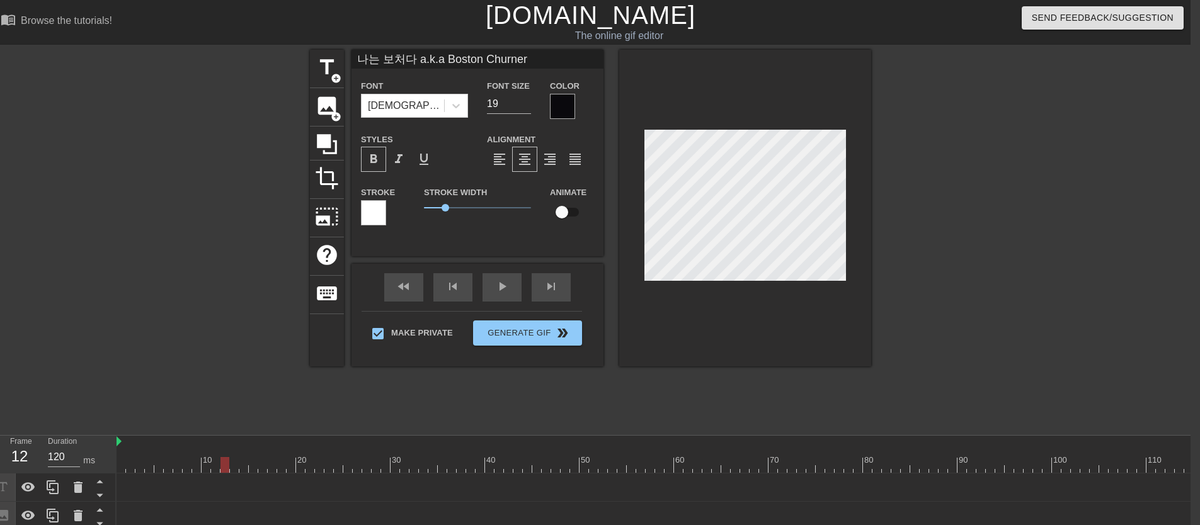
click at [539, 61] on input "나는 보처다 a.k.a Boston Churner" at bounding box center [477, 59] width 252 height 19
click at [508, 292] on div "play_arrow" at bounding box center [501, 287] width 39 height 28
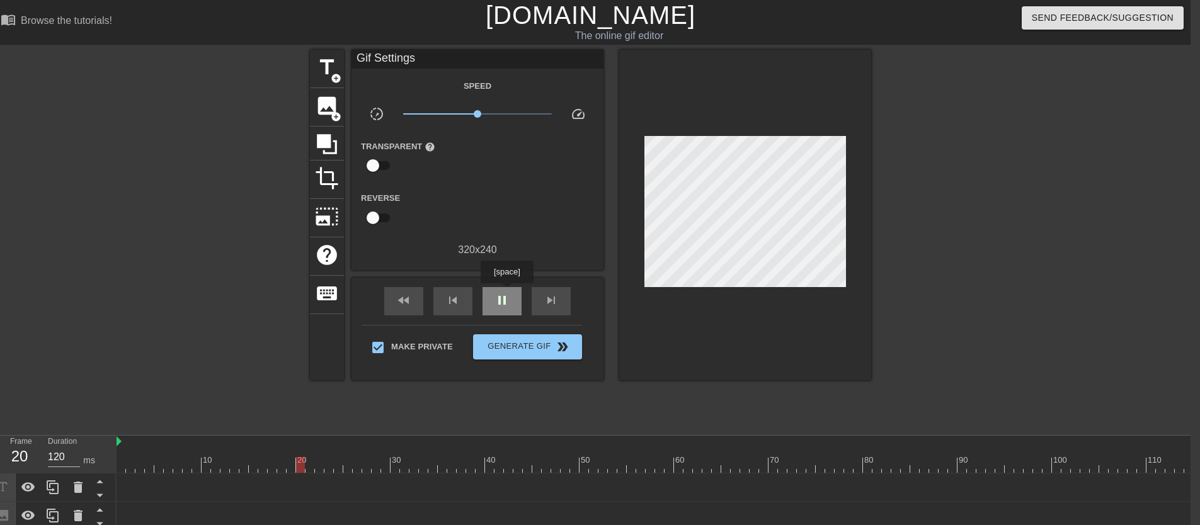
click at [508, 292] on div "pause" at bounding box center [501, 301] width 39 height 28
click at [509, 292] on div "play_arrow" at bounding box center [501, 301] width 39 height 28
click at [509, 292] on div "pause" at bounding box center [501, 301] width 39 height 28
drag, startPoint x: 546, startPoint y: 470, endPoint x: 528, endPoint y: 462, distance: 19.2
click at [528, 462] on div at bounding box center [527, 465] width 9 height 16
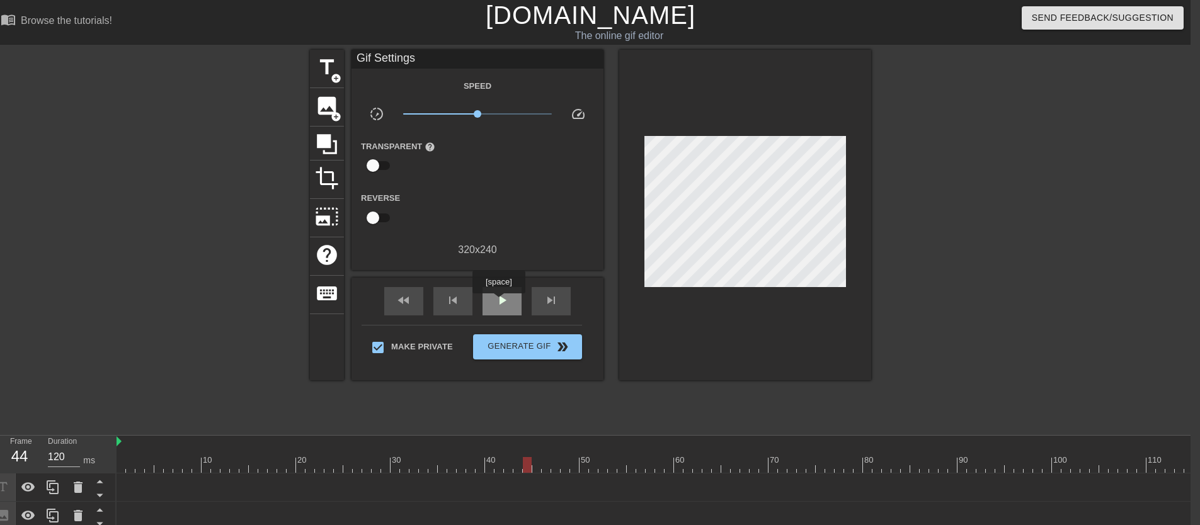
click at [500, 302] on span "play_arrow" at bounding box center [501, 300] width 15 height 15
click at [500, 302] on span "pause" at bounding box center [501, 300] width 15 height 15
drag, startPoint x: 632, startPoint y: 465, endPoint x: 577, endPoint y: 457, distance: 54.9
click at [573, 460] on div at bounding box center [574, 465] width 9 height 16
click at [508, 309] on div "play_arrow" at bounding box center [501, 301] width 39 height 28
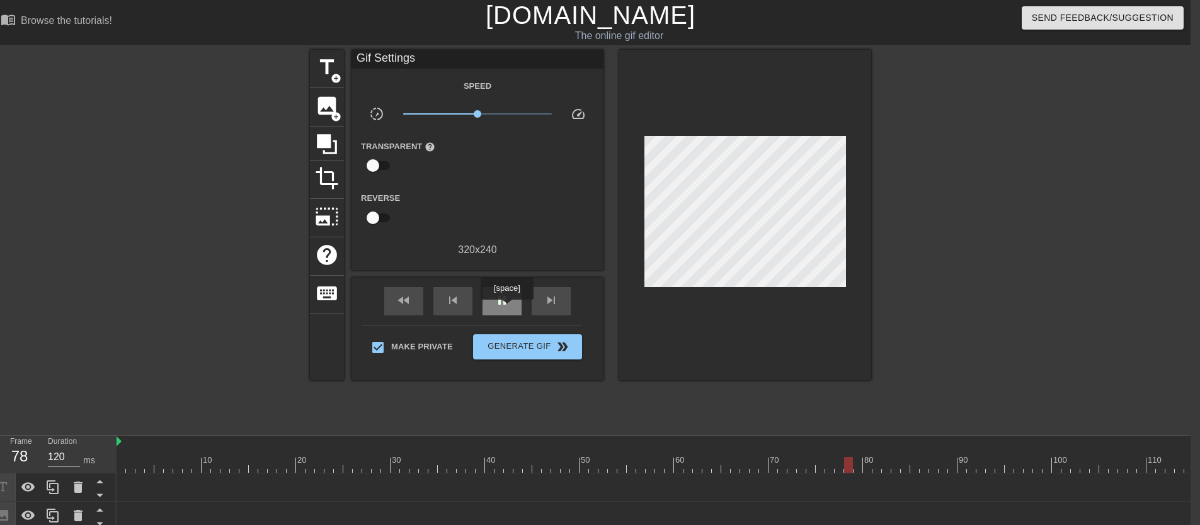
click at [508, 309] on div "pause" at bounding box center [501, 301] width 39 height 28
click at [508, 309] on div "play_arrow" at bounding box center [501, 301] width 39 height 28
drag, startPoint x: 394, startPoint y: 467, endPoint x: 425, endPoint y: 467, distance: 30.9
click at [425, 467] on div at bounding box center [682, 465] width 1133 height 16
drag, startPoint x: 426, startPoint y: 465, endPoint x: 1211, endPoint y: 466, distance: 784.6
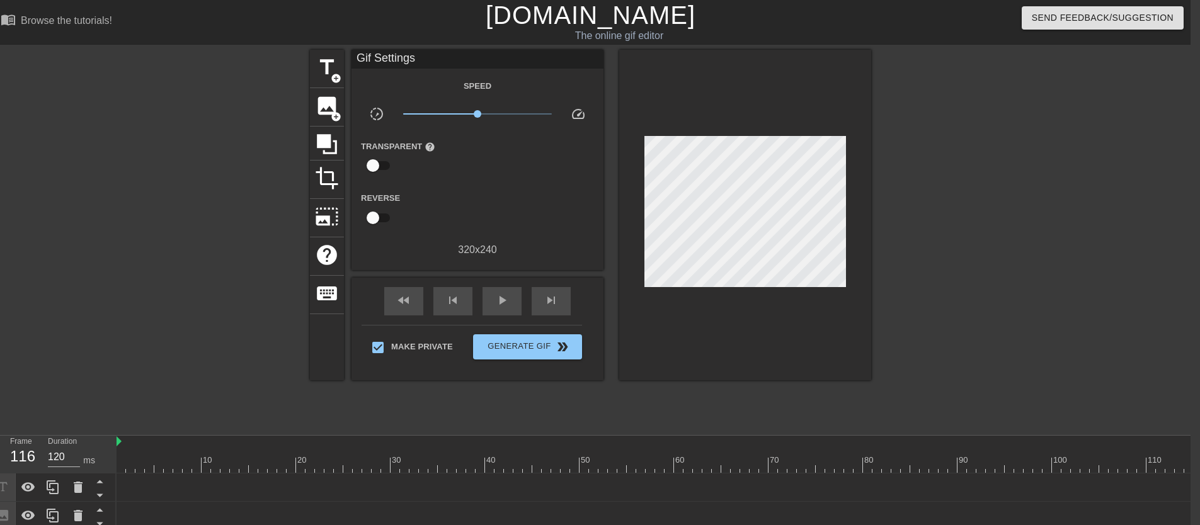
click at [562, 342] on span "double_arrow" at bounding box center [562, 346] width 15 height 15
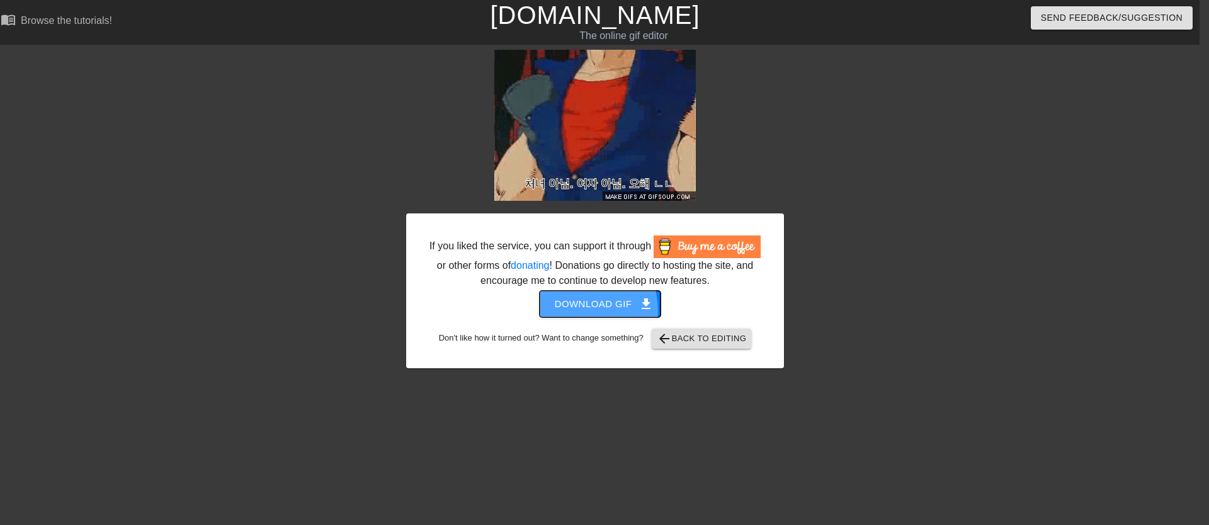
click at [577, 312] on span "Download gif get_app" at bounding box center [600, 304] width 91 height 16
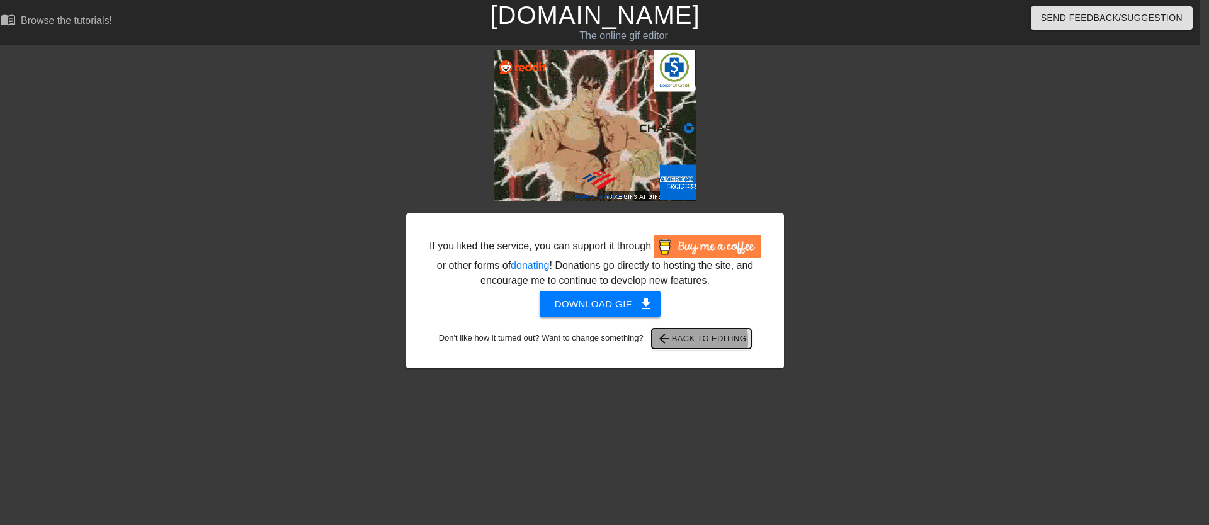
click at [672, 346] on span "arrow_back" at bounding box center [664, 338] width 15 height 15
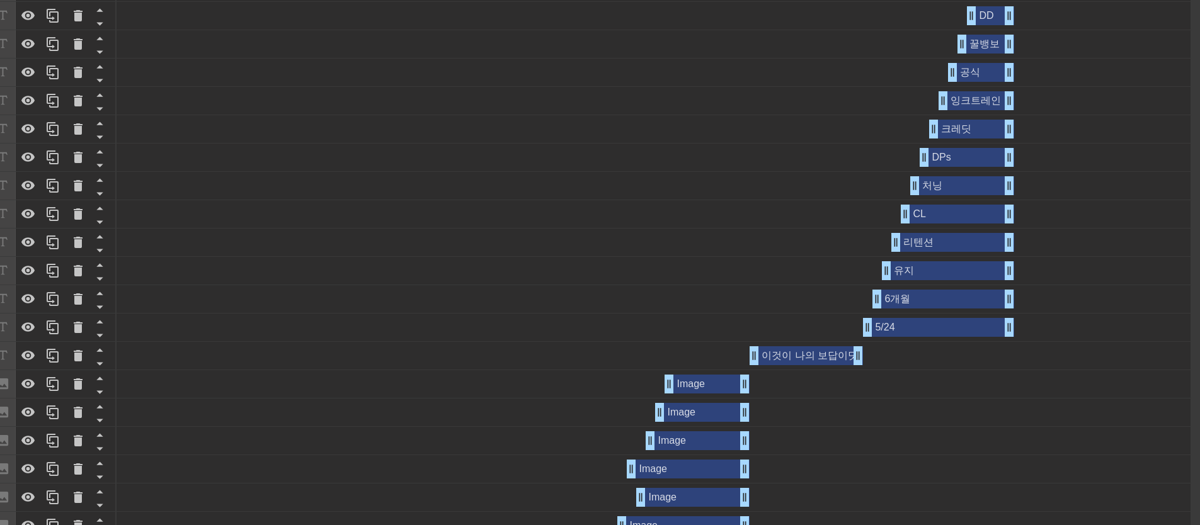
scroll to position [950, 9]
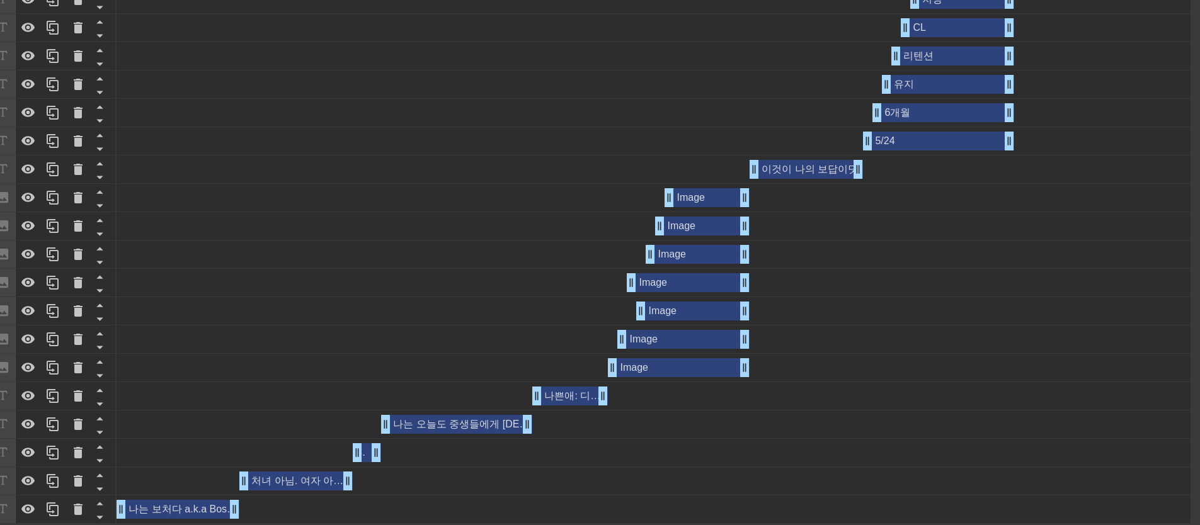
drag, startPoint x: 348, startPoint y: 443, endPoint x: 355, endPoint y: 443, distance: 6.9
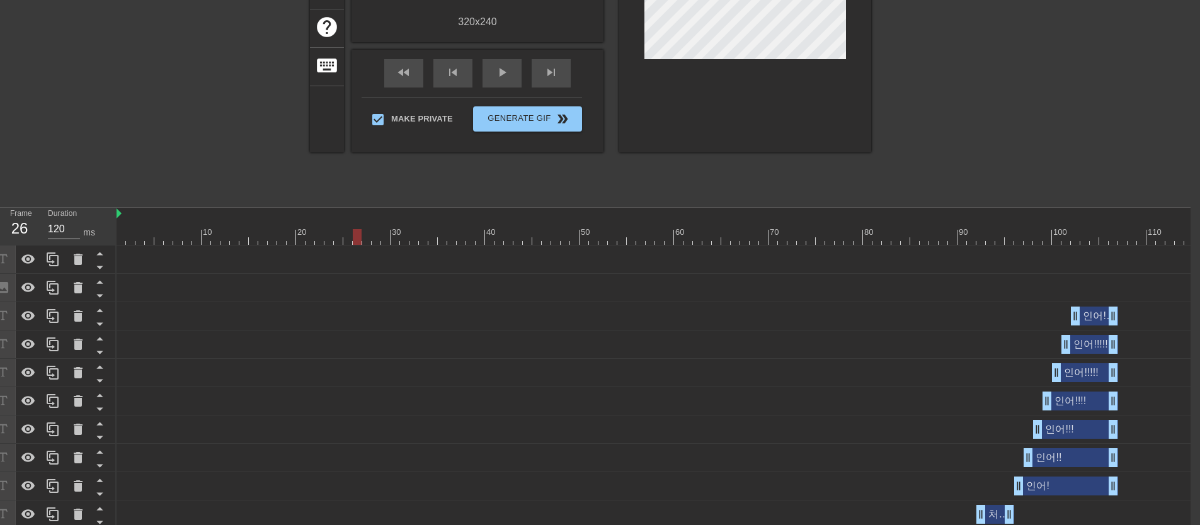
scroll to position [0, 9]
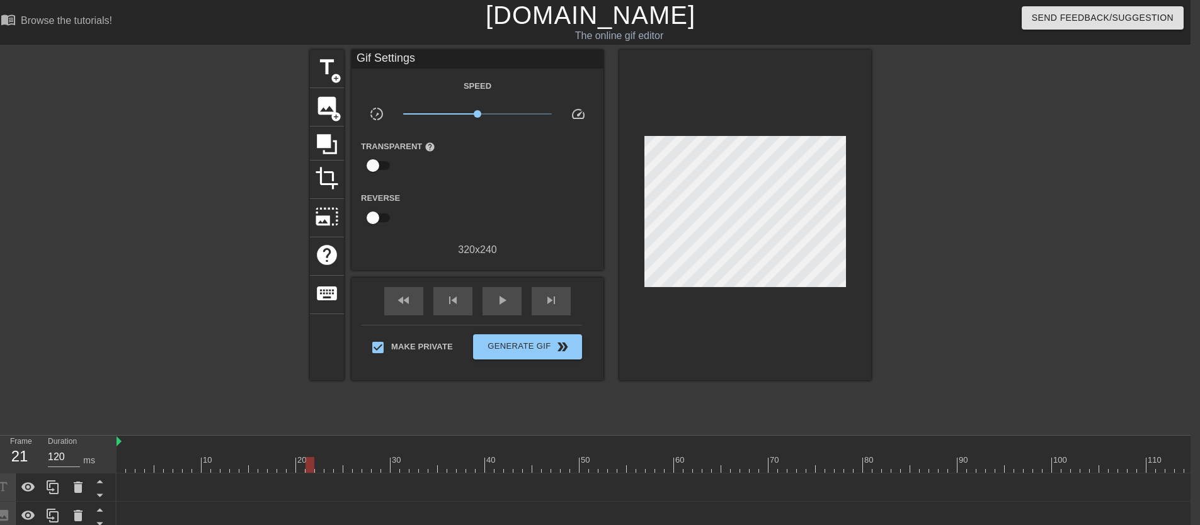
drag, startPoint x: 358, startPoint y: 465, endPoint x: 309, endPoint y: 462, distance: 49.8
click at [309, 462] on div at bounding box center [309, 465] width 9 height 16
click at [504, 293] on span "play_arrow" at bounding box center [501, 300] width 15 height 15
click at [504, 300] on span "pause" at bounding box center [501, 300] width 15 height 15
click at [523, 348] on span "Generate Gif double_arrow" at bounding box center [527, 346] width 99 height 15
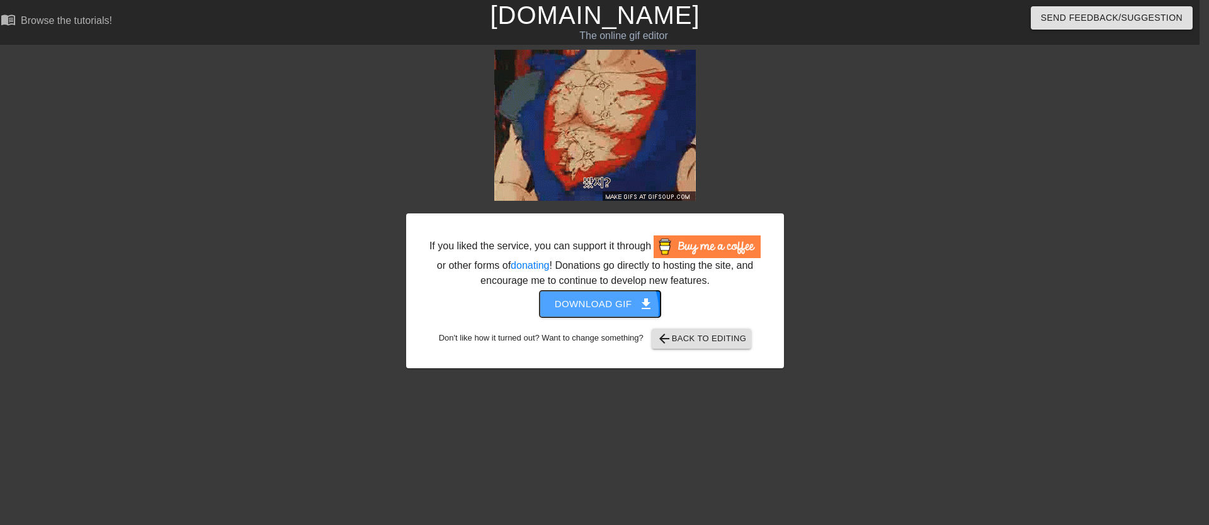
click at [598, 312] on span "Download gif get_app" at bounding box center [600, 304] width 91 height 16
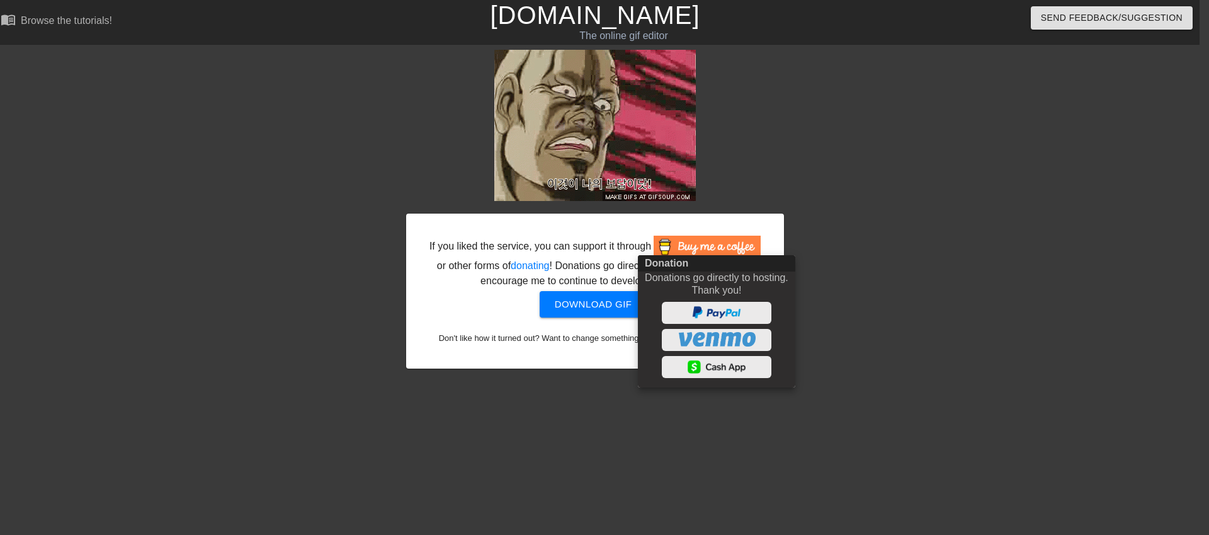
click at [682, 422] on div at bounding box center [604, 267] width 1209 height 535
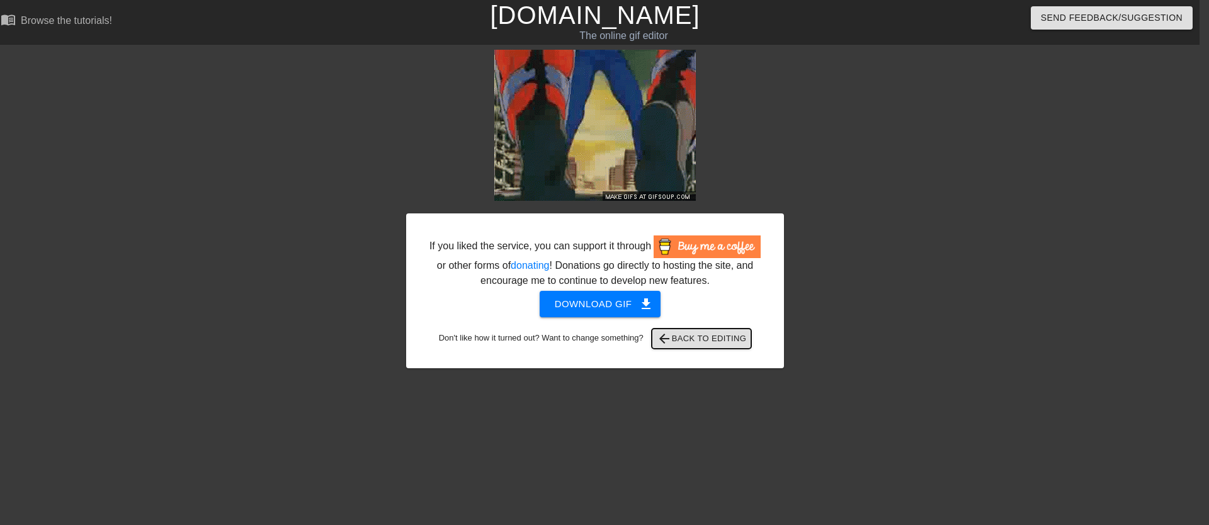
click at [712, 346] on span "arrow_back Back to Editing" at bounding box center [702, 338] width 90 height 15
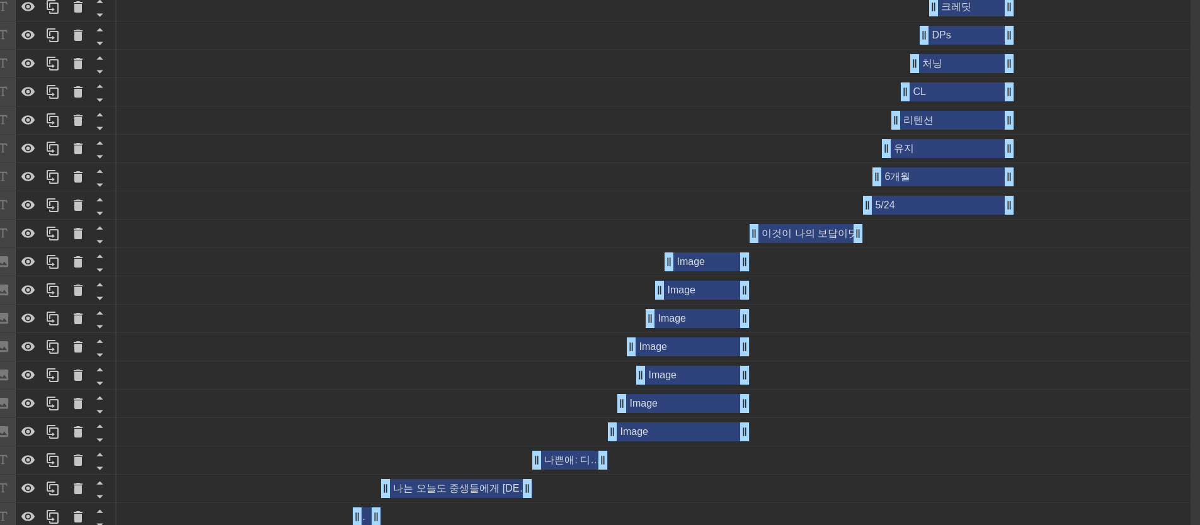
scroll to position [880, 9]
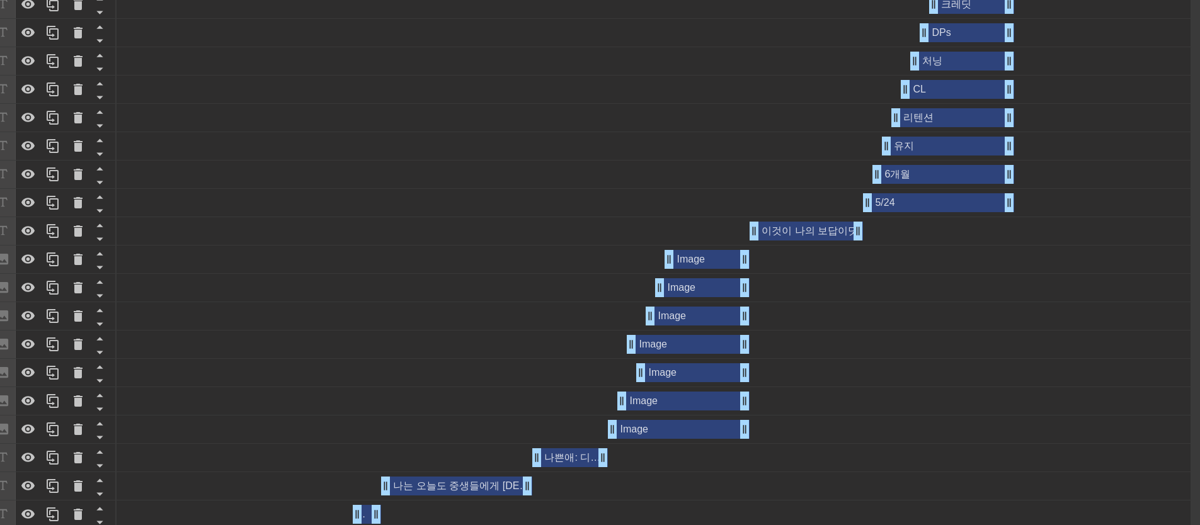
click at [562, 453] on div "나쁜애: 디나이드 리젝 남작 drag_handle drag_handle" at bounding box center [570, 457] width 76 height 19
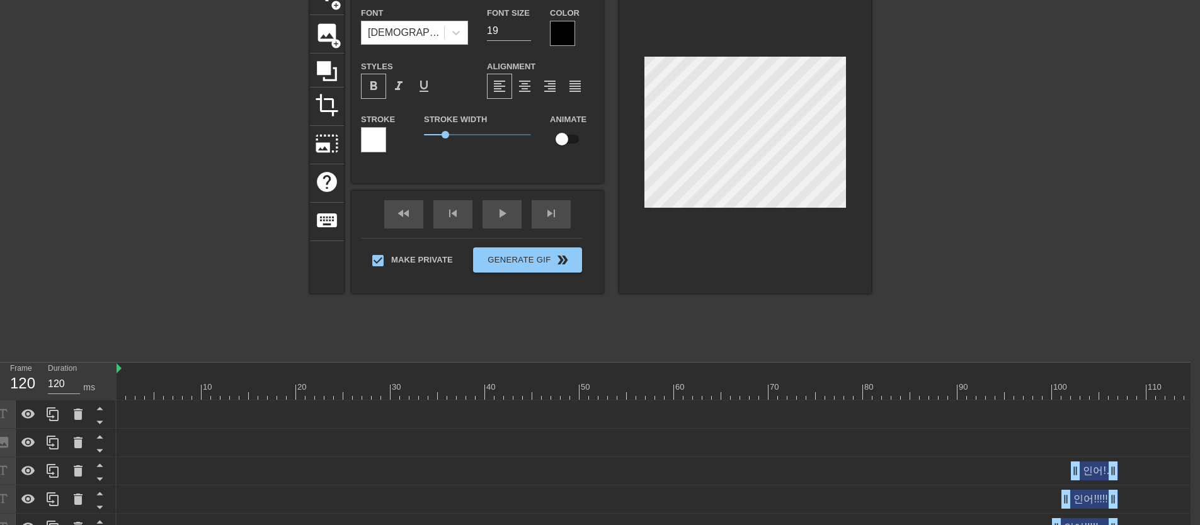
scroll to position [76, 9]
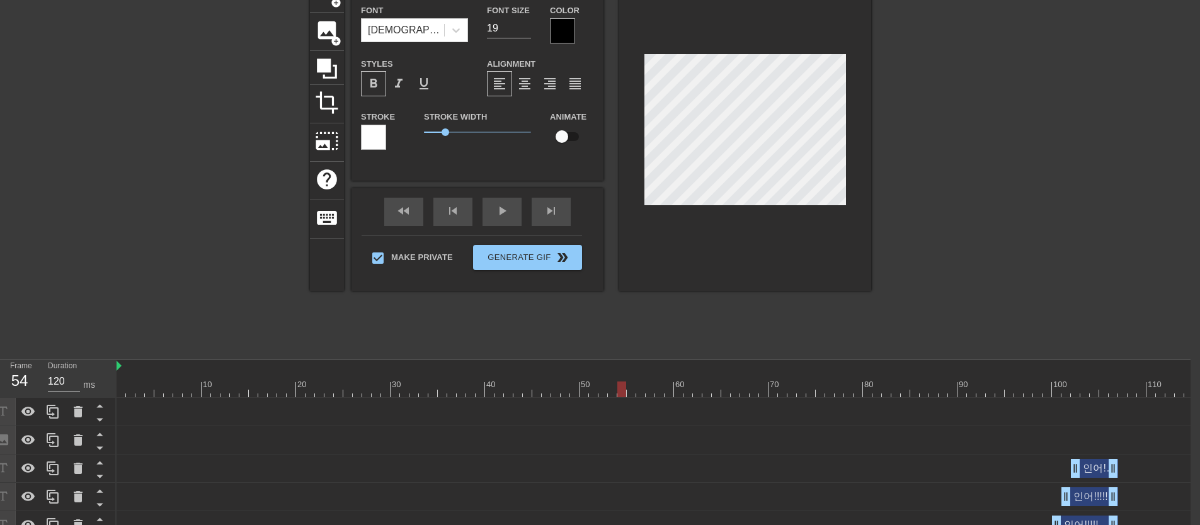
click at [622, 382] on div at bounding box center [682, 390] width 1133 height 16
drag, startPoint x: 622, startPoint y: 383, endPoint x: 686, endPoint y: 241, distance: 155.6
click at [572, 386] on div at bounding box center [574, 390] width 9 height 16
drag, startPoint x: 574, startPoint y: 387, endPoint x: 550, endPoint y: 390, distance: 24.1
click at [550, 390] on div at bounding box center [682, 390] width 1133 height 16
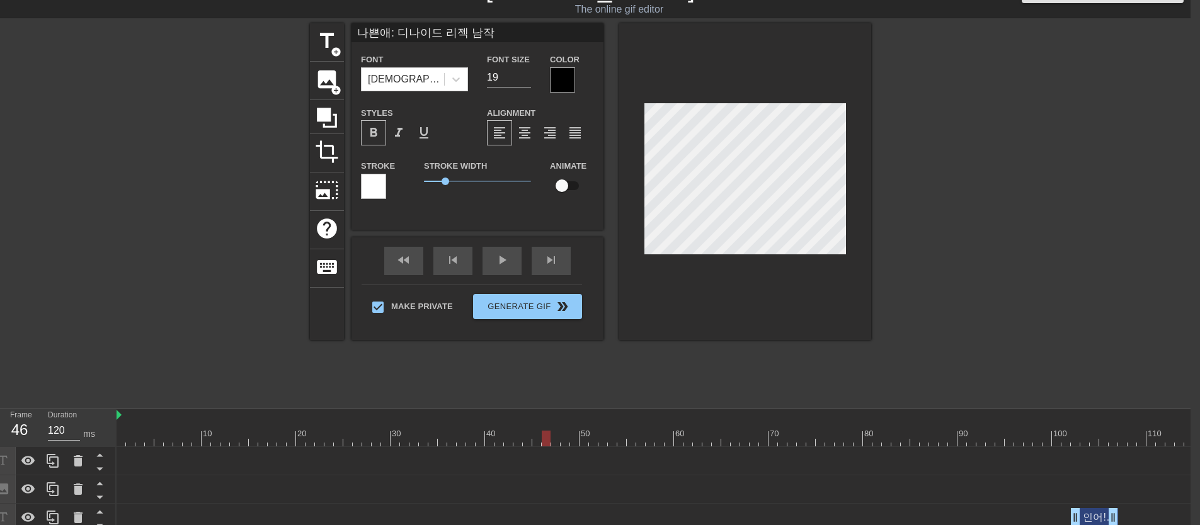
scroll to position [23, 9]
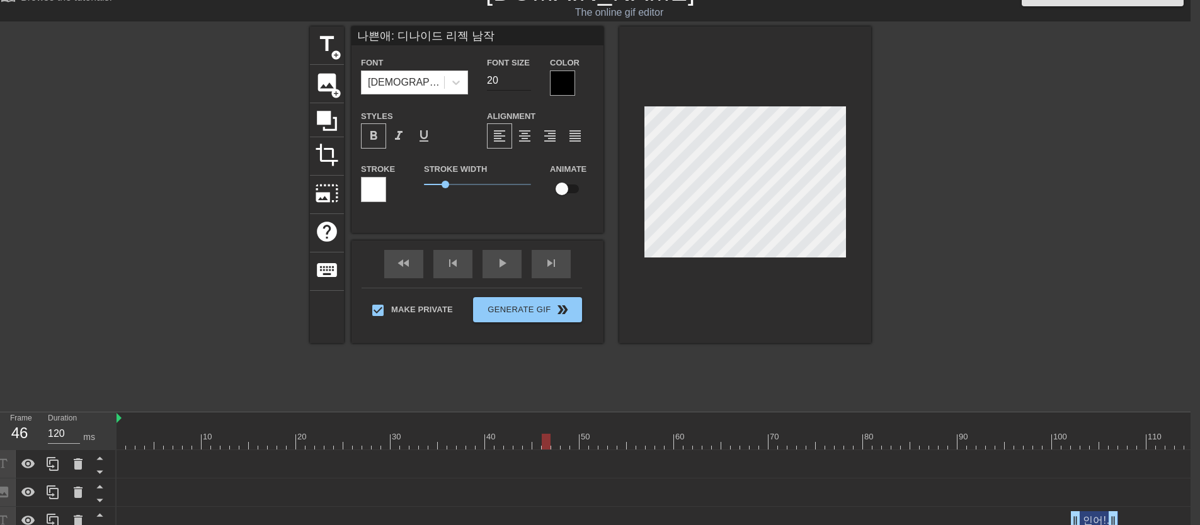
click at [528, 79] on input "20" at bounding box center [509, 81] width 44 height 20
drag, startPoint x: 546, startPoint y: 446, endPoint x: 616, endPoint y: 446, distance: 69.9
click at [616, 446] on div at bounding box center [612, 442] width 9 height 16
click at [571, 312] on button "Generate Gif double_arrow" at bounding box center [527, 309] width 109 height 25
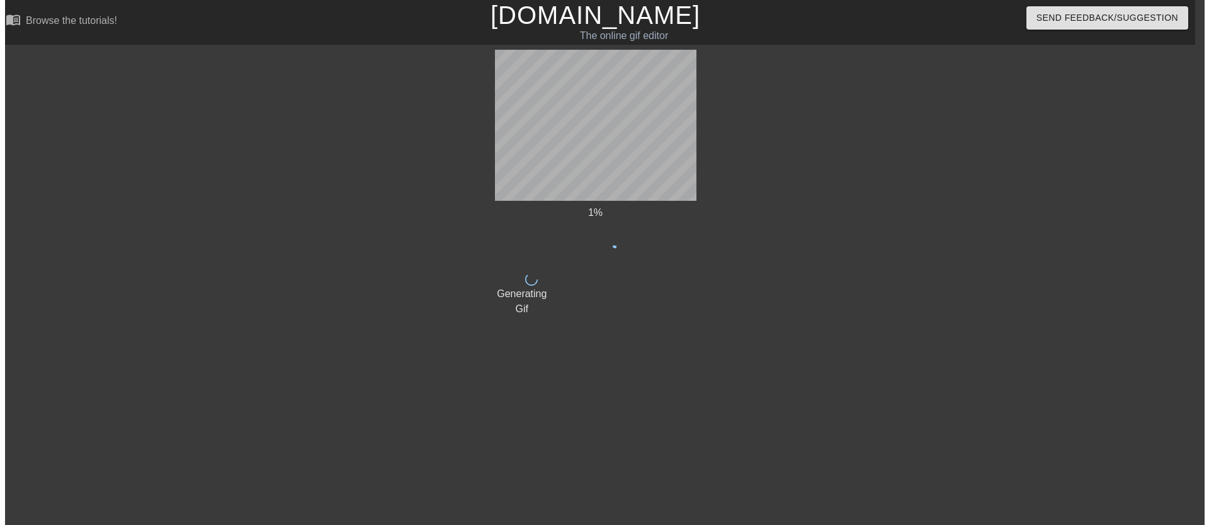
scroll to position [0, 9]
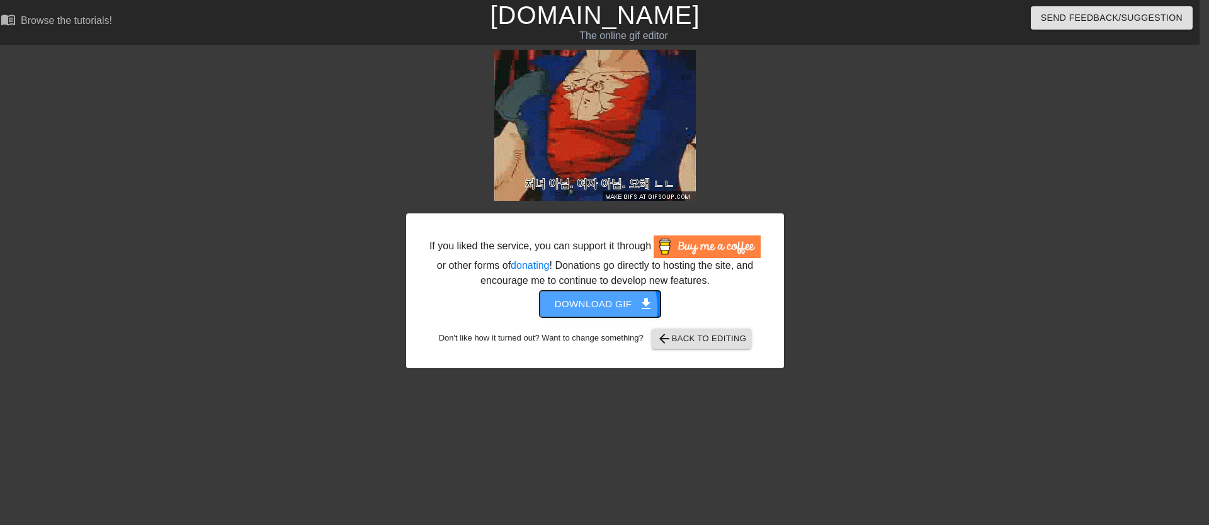
click at [599, 312] on span "Download gif get_app" at bounding box center [600, 304] width 91 height 16
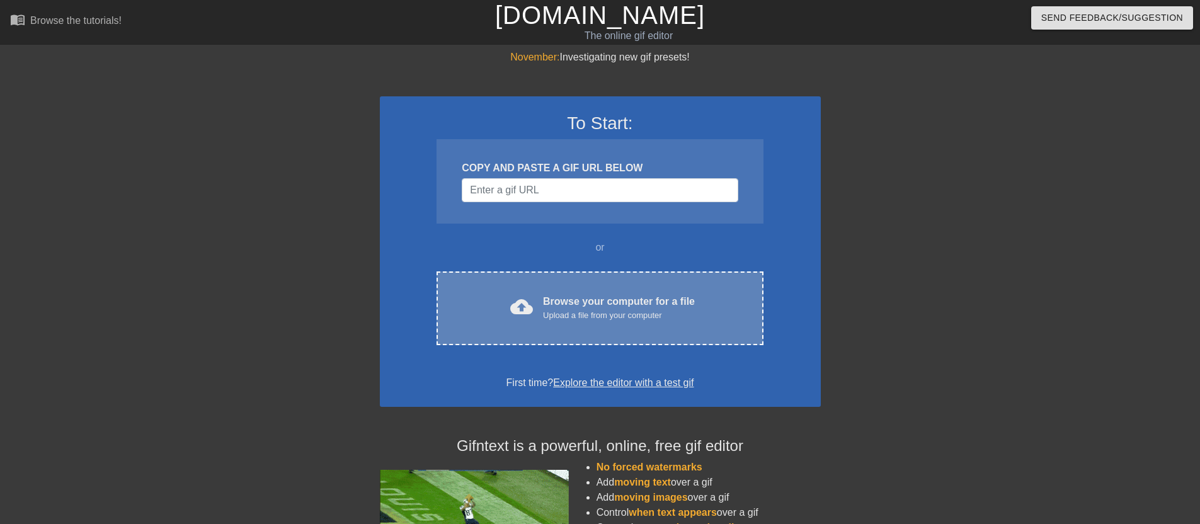
click at [739, 296] on div "cloud_upload Browse your computer for a file Upload a file from your computer C…" at bounding box center [599, 308] width 326 height 74
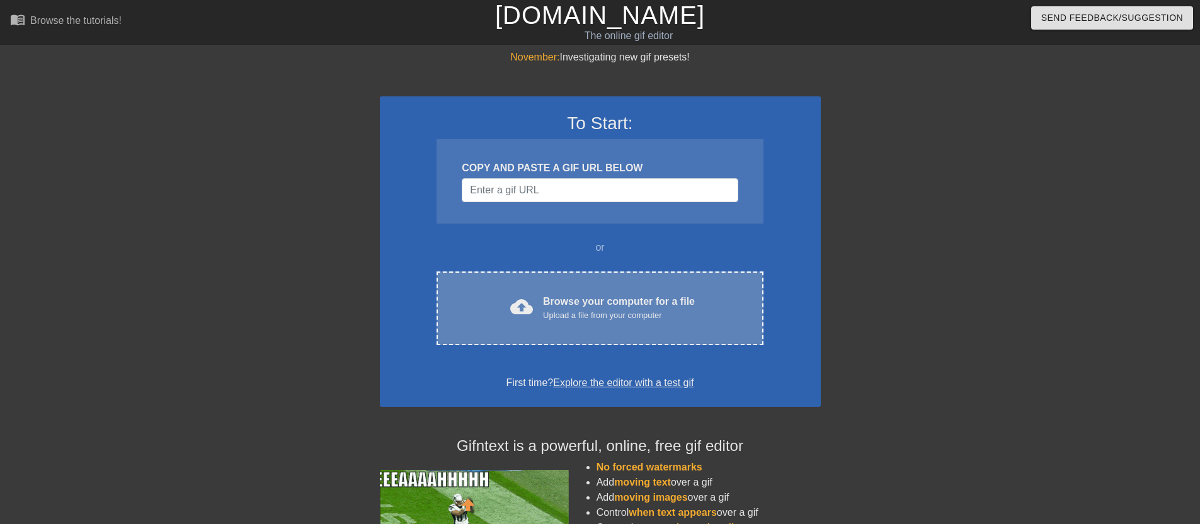
click at [579, 305] on div "Browse your computer for a file Upload a file from your computer" at bounding box center [619, 308] width 152 height 28
